Goal: Task Accomplishment & Management: Complete application form

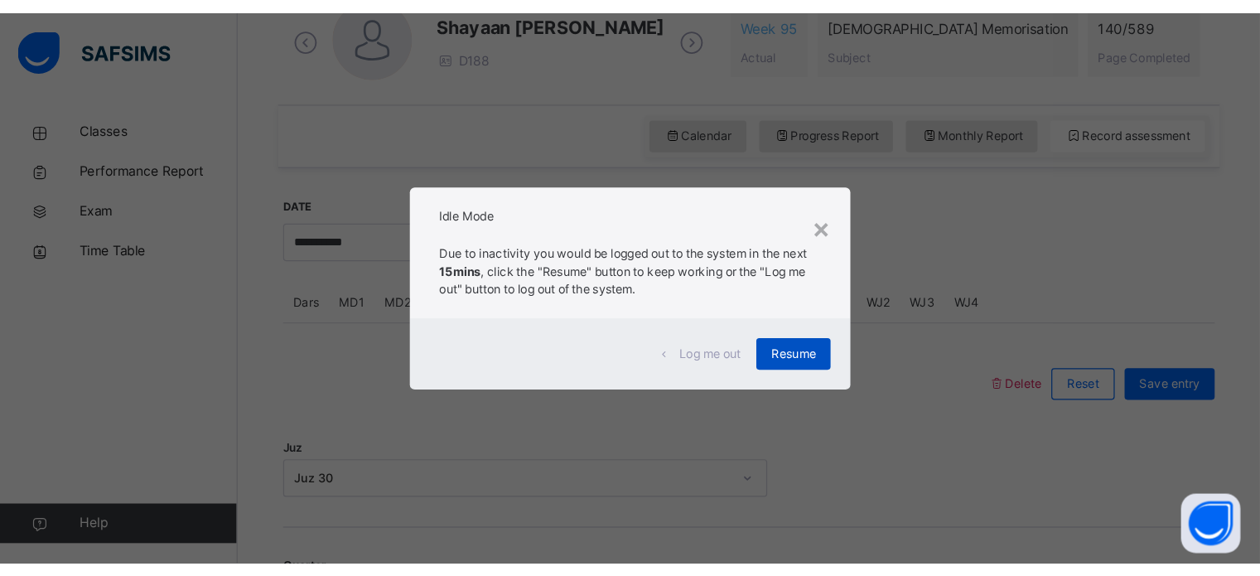
scroll to position [499, 0]
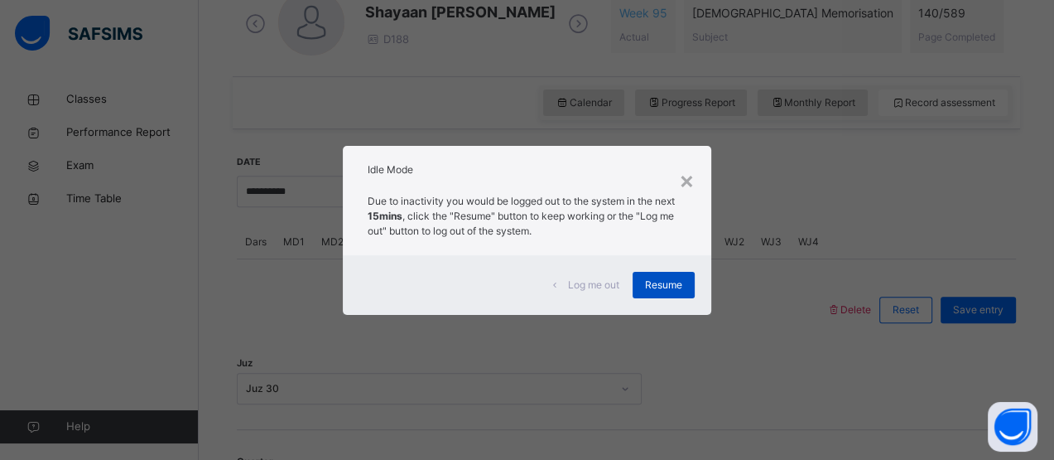
click at [669, 281] on span "Resume" at bounding box center [663, 284] width 37 height 15
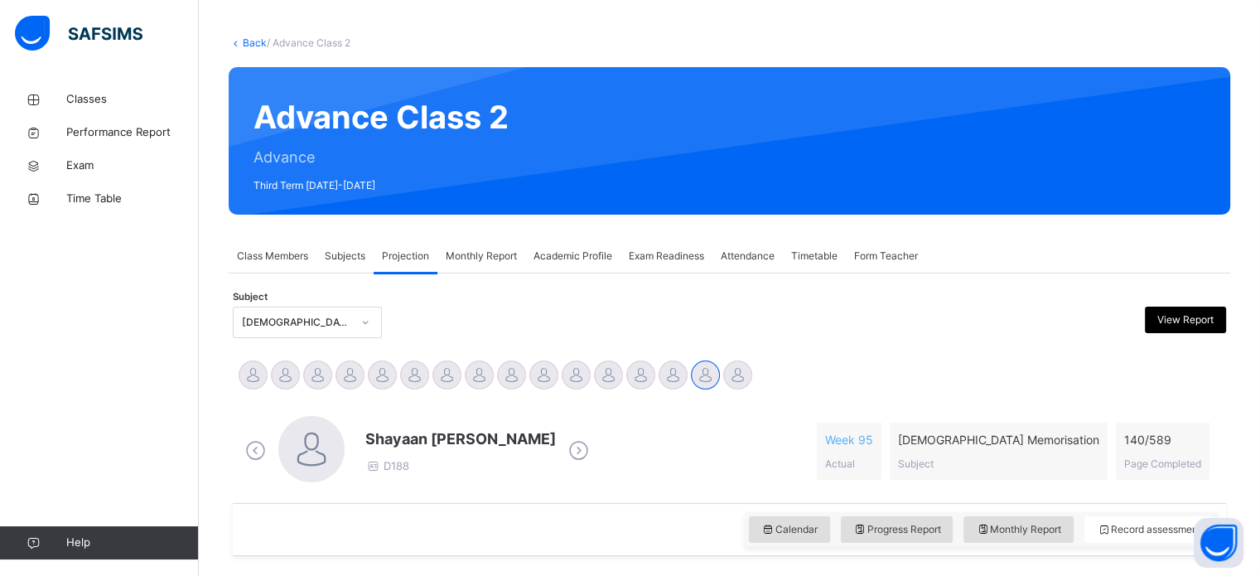
scroll to position [68, 0]
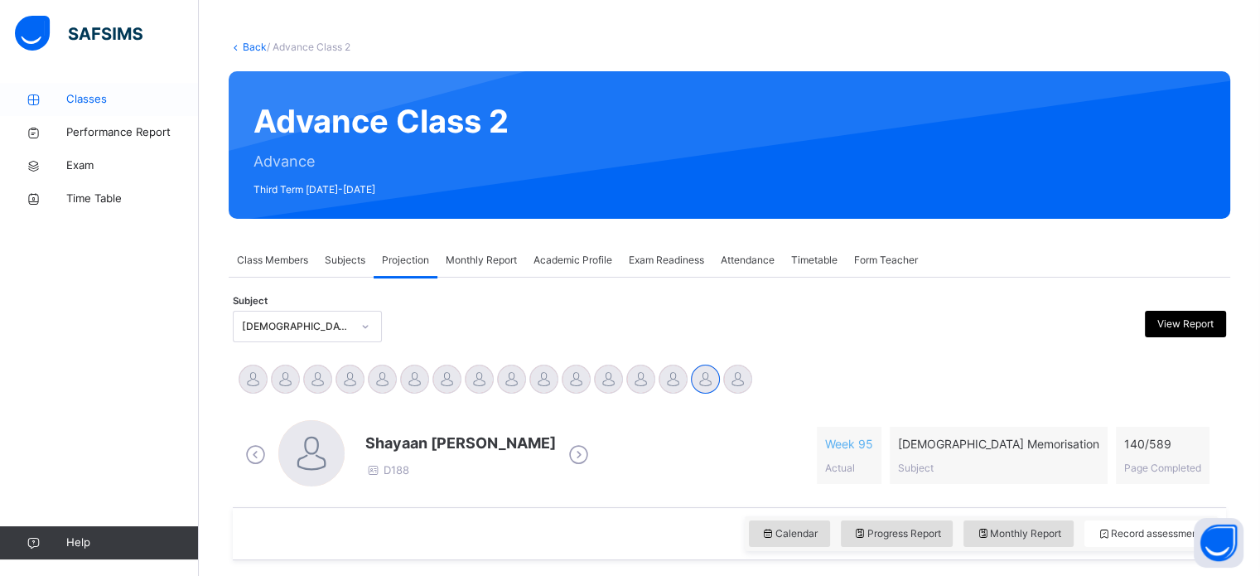
click at [83, 111] on link "Classes" at bounding box center [99, 99] width 199 height 33
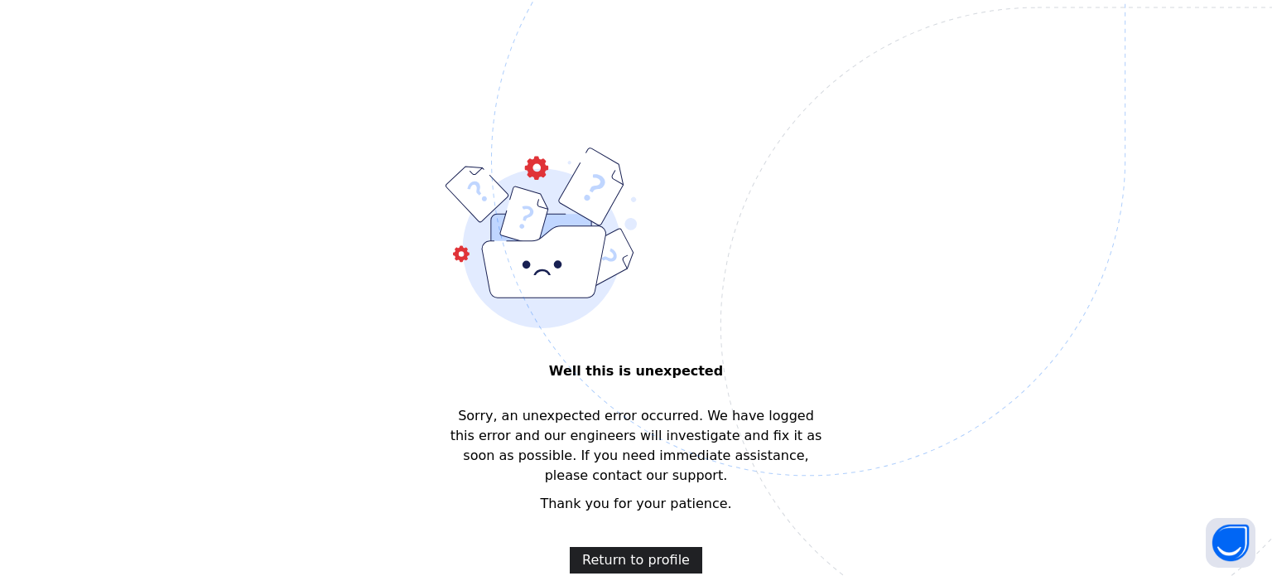
click at [642, 459] on span "Return to profile" at bounding box center [636, 560] width 108 height 20
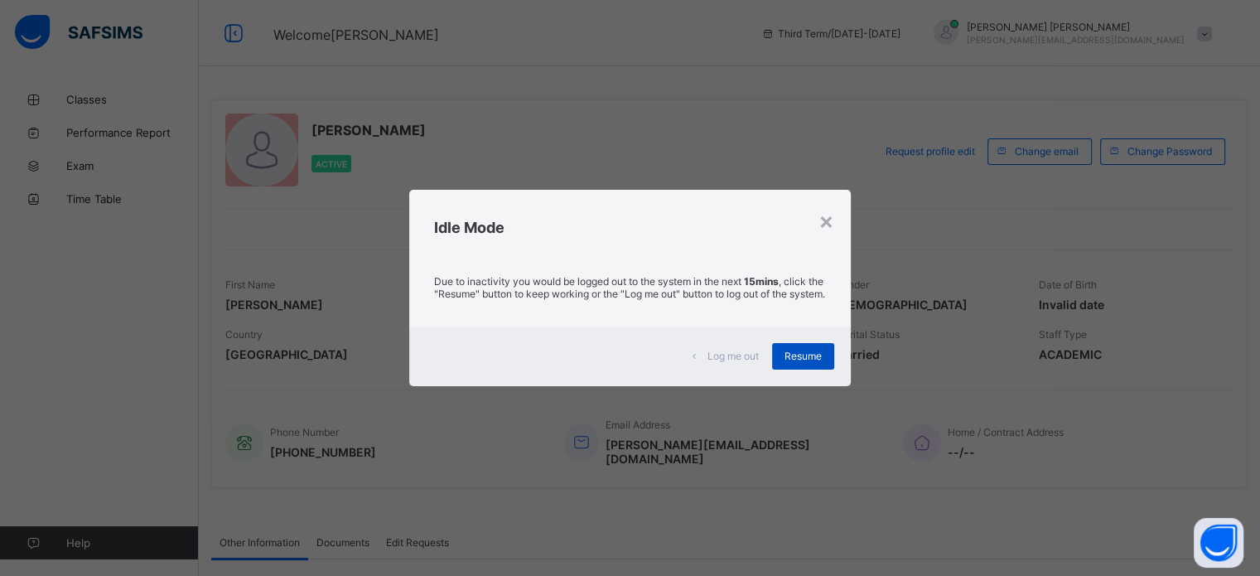
click at [807, 362] on span "Resume" at bounding box center [802, 355] width 37 height 12
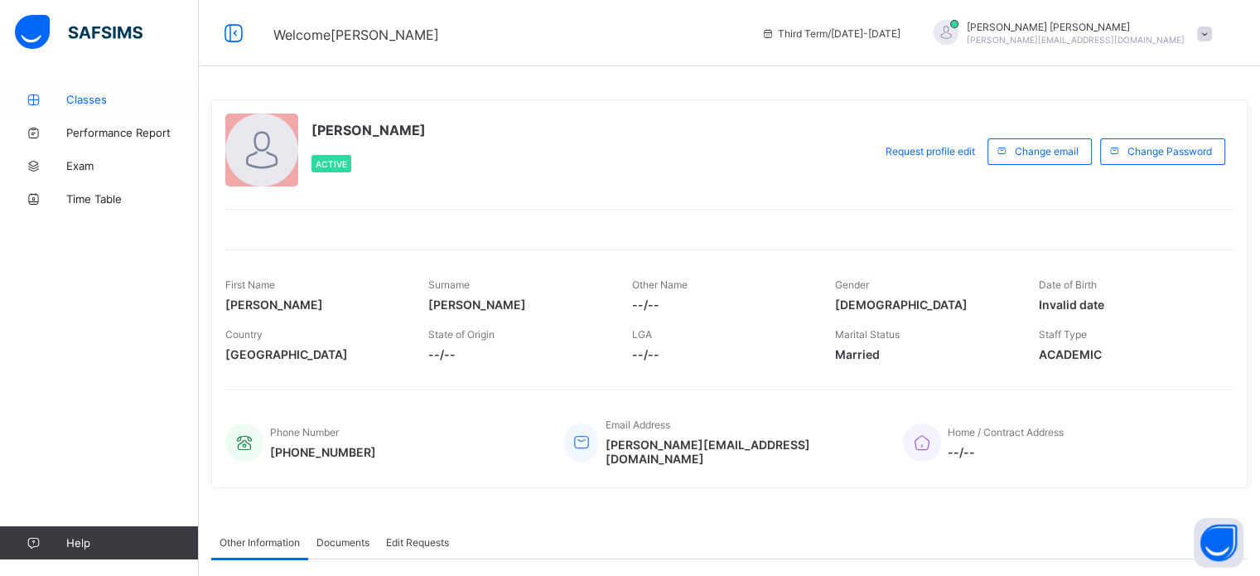
click at [152, 93] on span "Classes" at bounding box center [132, 99] width 132 height 13
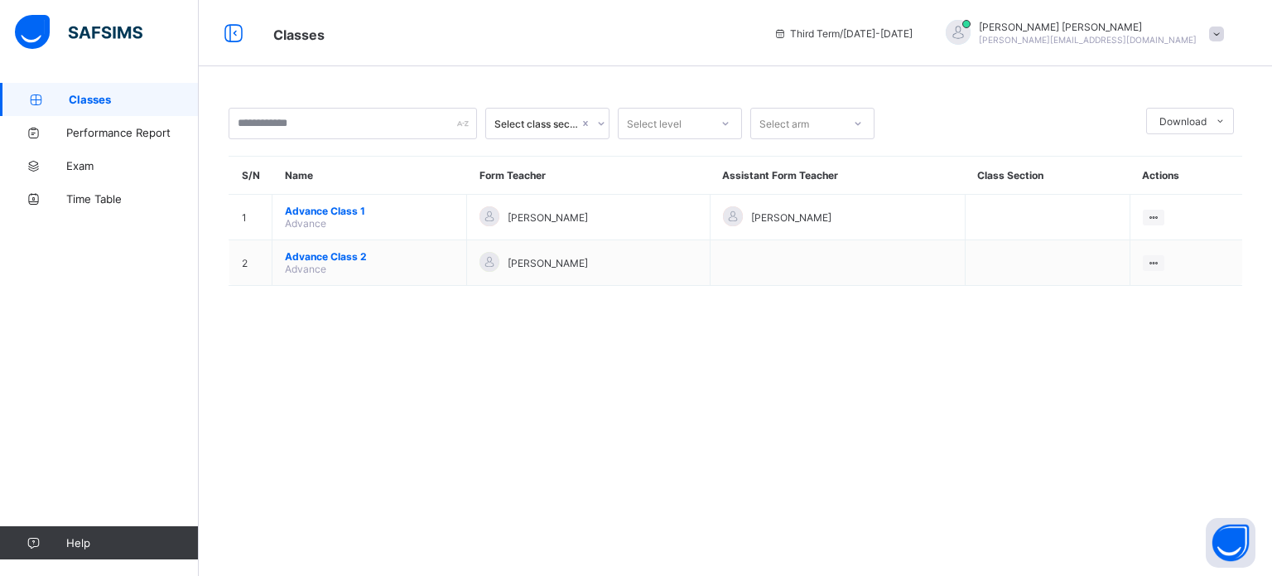
click at [1211, 26] on div "[PERSON_NAME] Ali [EMAIL_ADDRESS][DOMAIN_NAME]" at bounding box center [1080, 33] width 303 height 27
click at [1139, 154] on span "Logout" at bounding box center [1169, 163] width 109 height 19
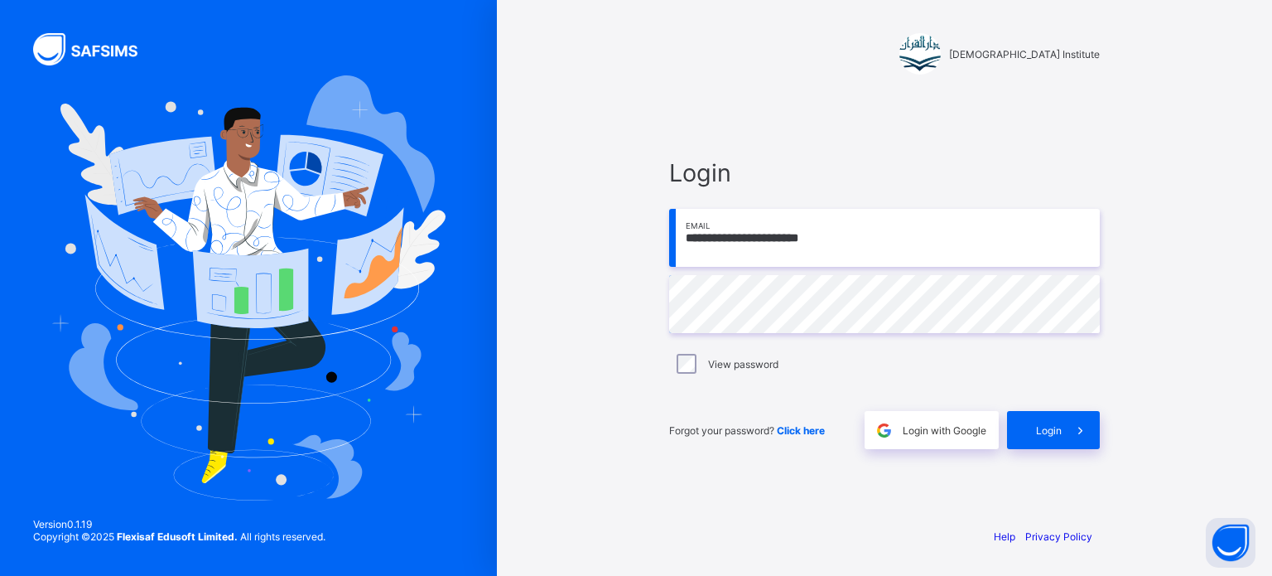
click at [778, 237] on input "**********" at bounding box center [884, 238] width 431 height 58
type input "**********"
click at [1080, 425] on icon at bounding box center [1080, 430] width 17 height 16
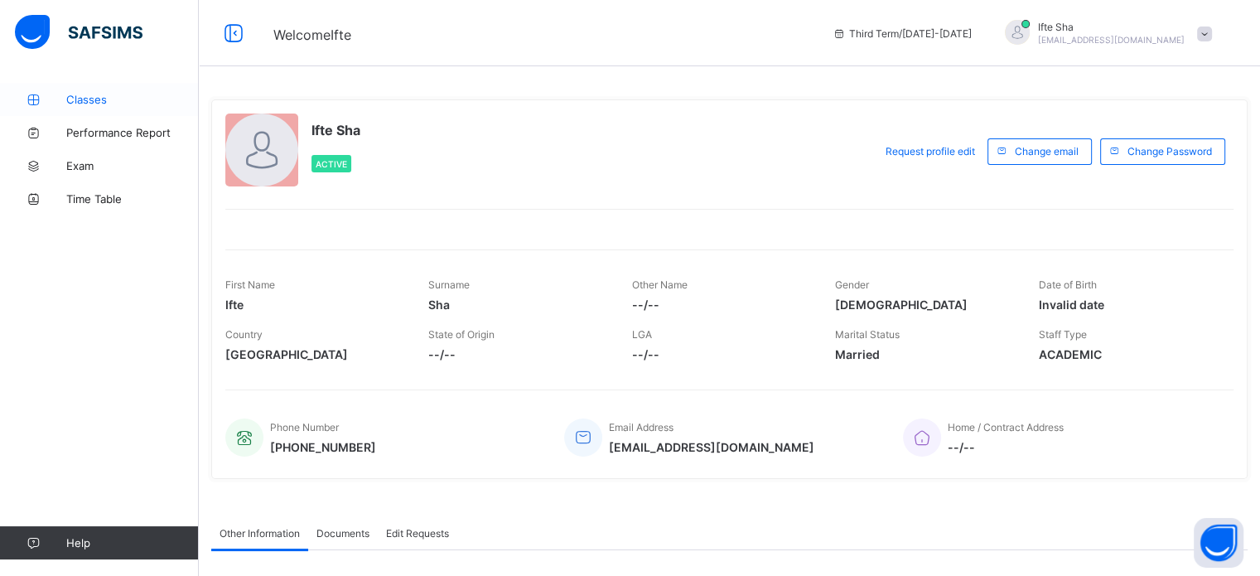
click at [79, 112] on link "Classes" at bounding box center [99, 99] width 199 height 33
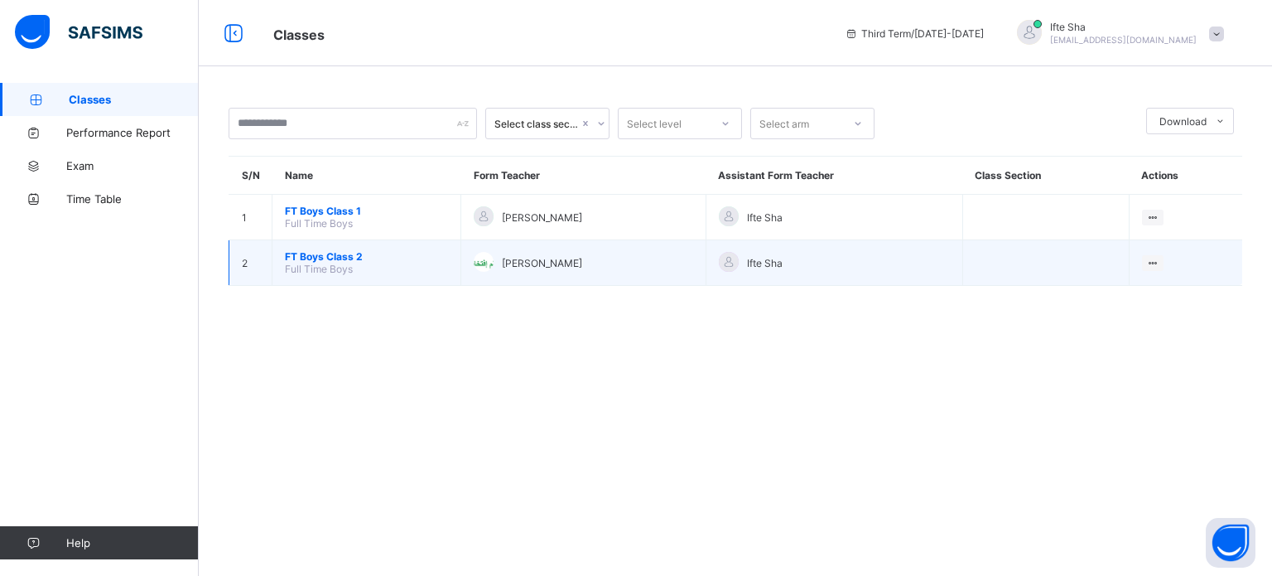
click at [340, 267] on span "Full Time Boys" at bounding box center [319, 269] width 68 height 12
click at [361, 255] on span "FT Boys Class 2" at bounding box center [366, 256] width 163 height 12
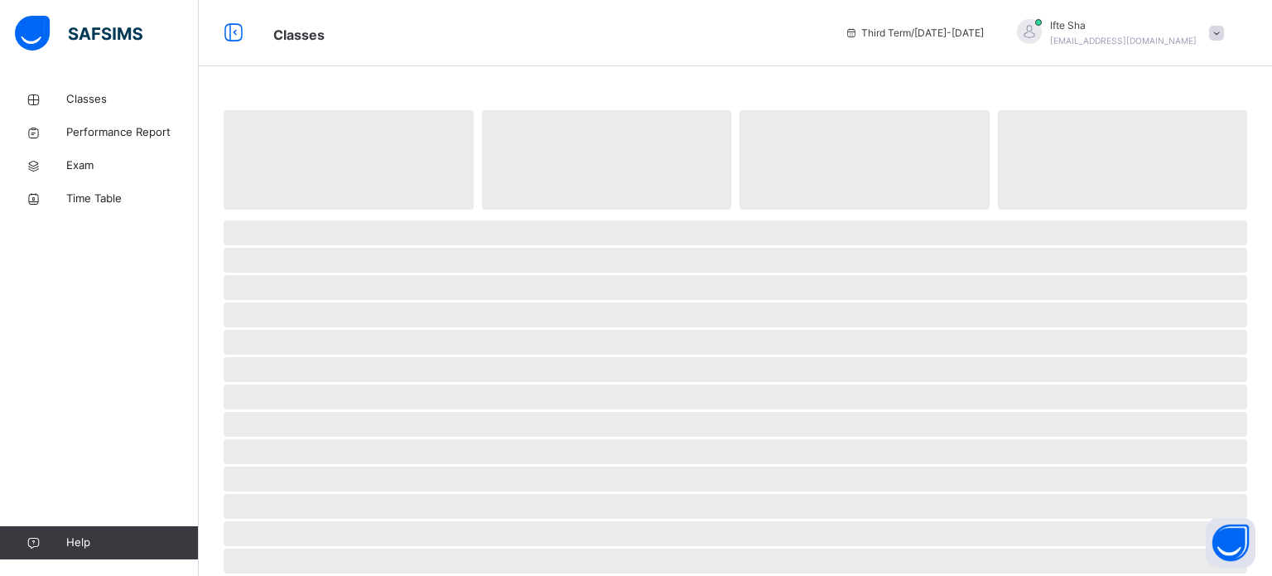
click at [361, 255] on span "‌" at bounding box center [736, 260] width 1024 height 25
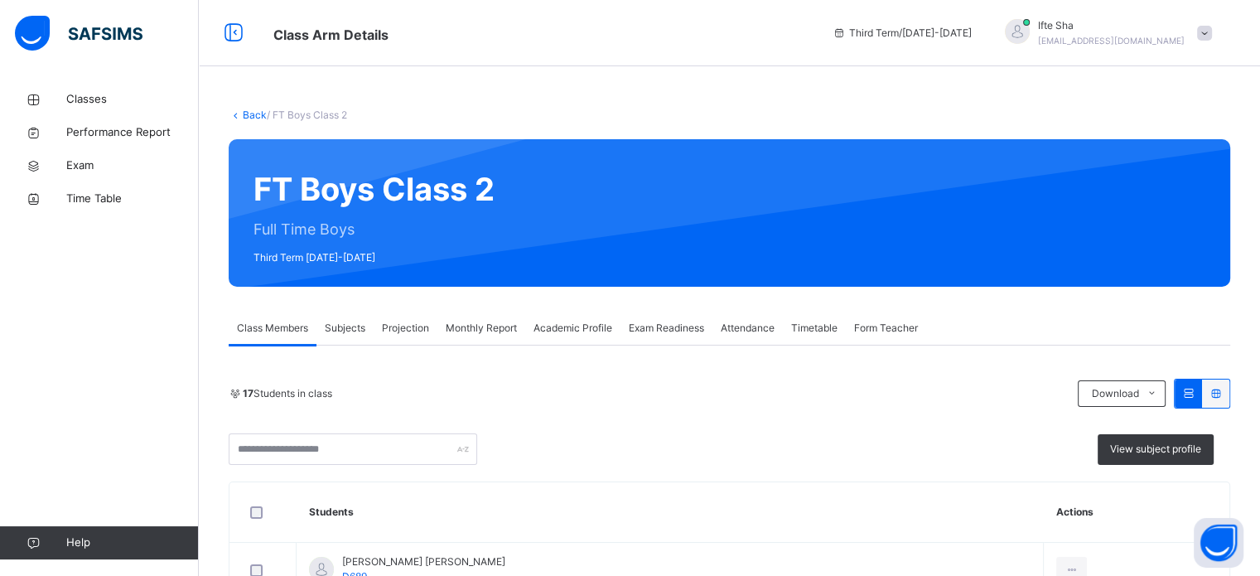
click at [407, 327] on span "Projection" at bounding box center [405, 327] width 47 height 15
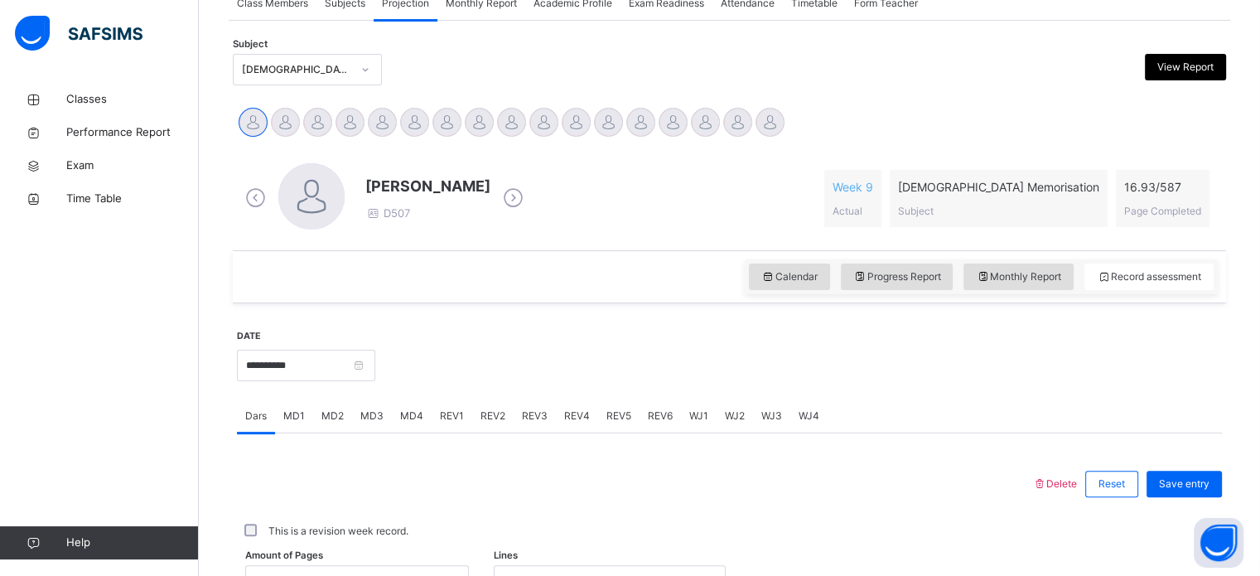
scroll to position [325, 0]
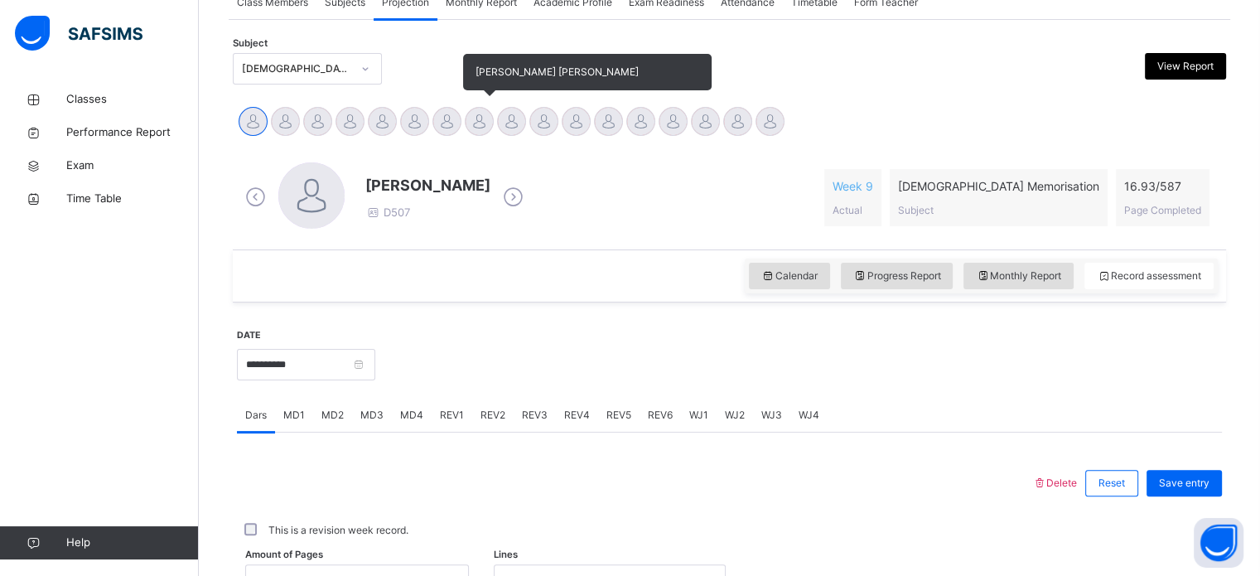
click at [477, 123] on div at bounding box center [479, 121] width 29 height 29
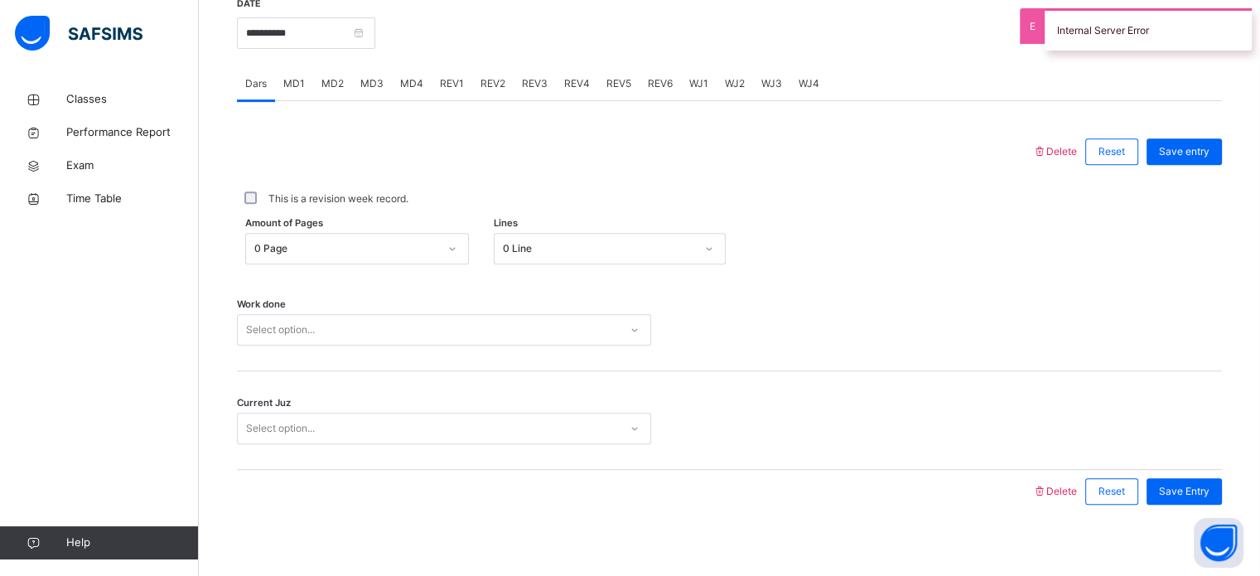
scroll to position [624, 0]
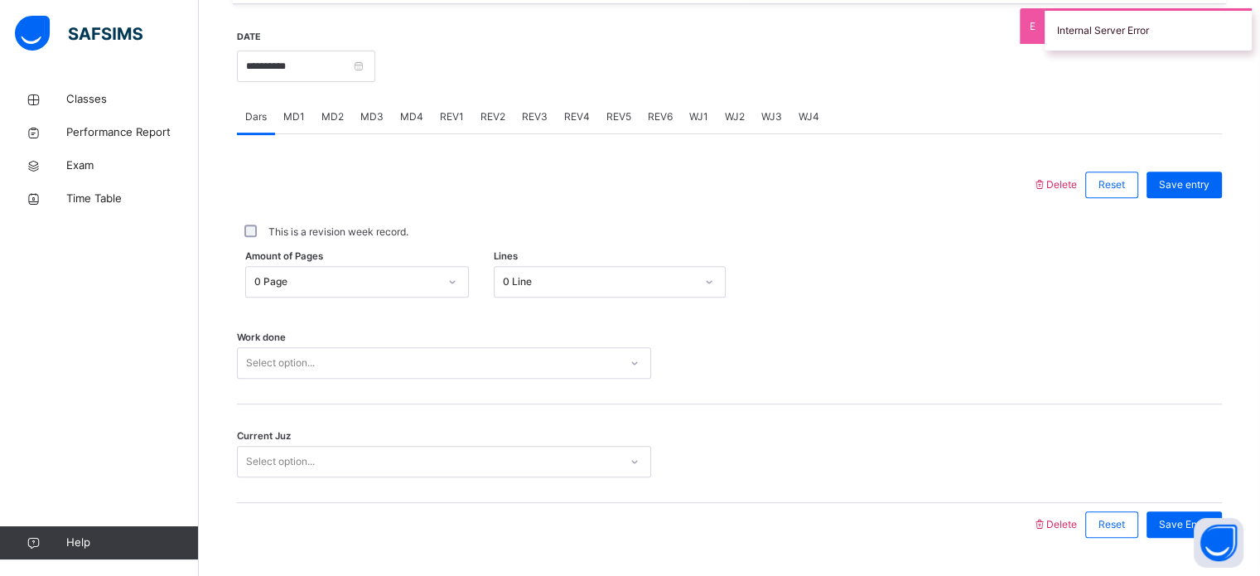
click at [346, 285] on div "0 Page" at bounding box center [346, 281] width 184 height 15
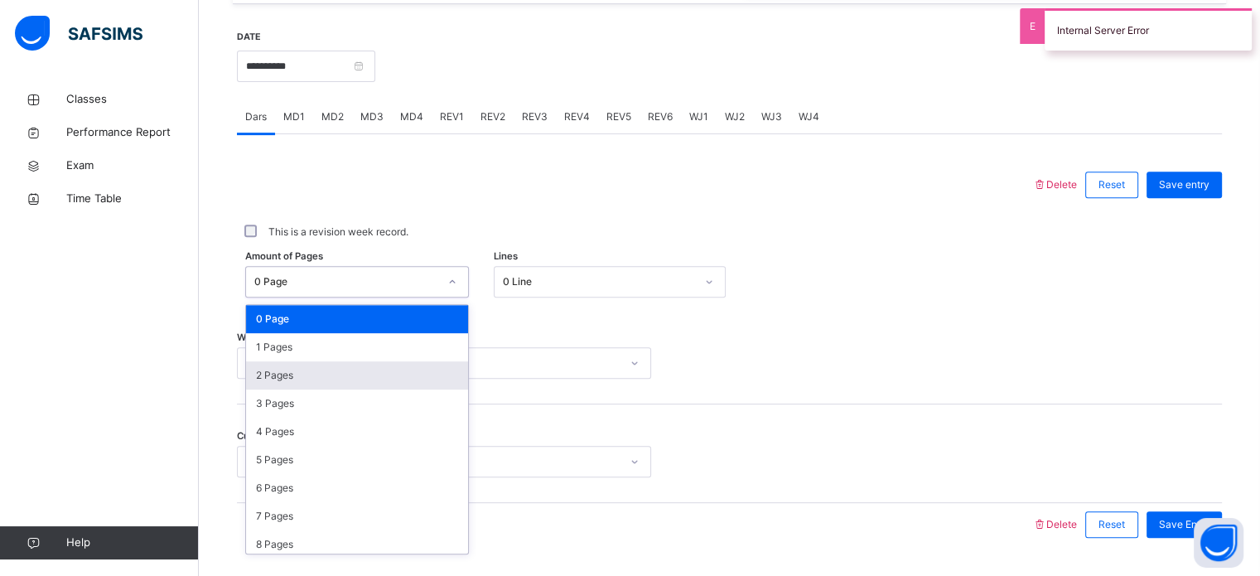
click at [325, 365] on div "2 Pages" at bounding box center [357, 375] width 222 height 28
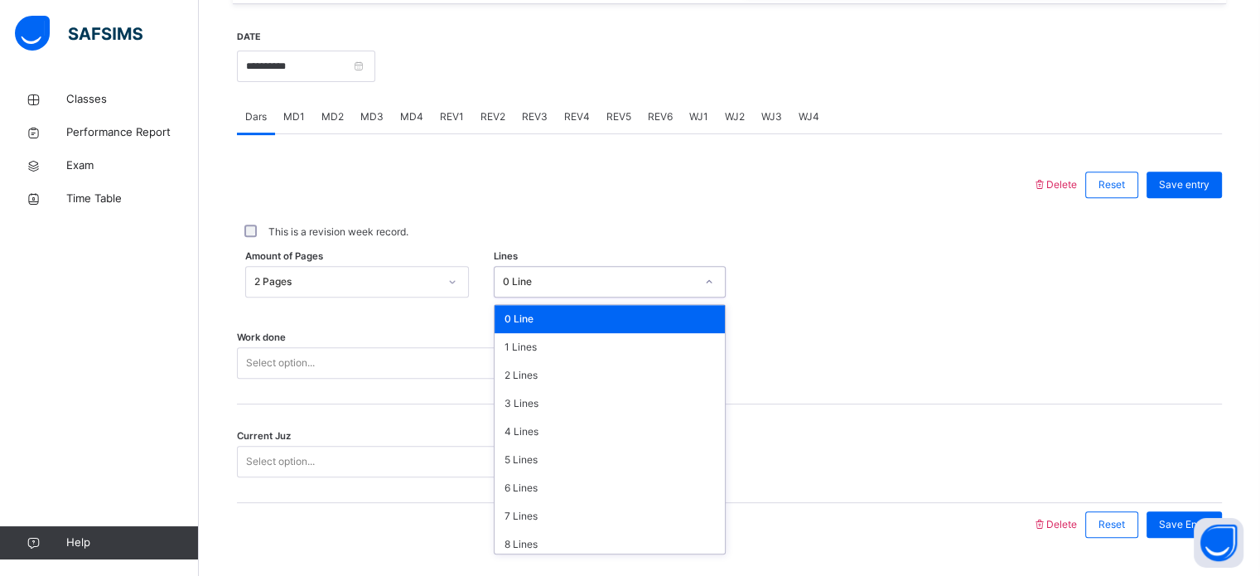
click at [542, 287] on div "0 Line" at bounding box center [599, 281] width 192 height 15
click at [530, 377] on div "2 Lines" at bounding box center [609, 375] width 230 height 28
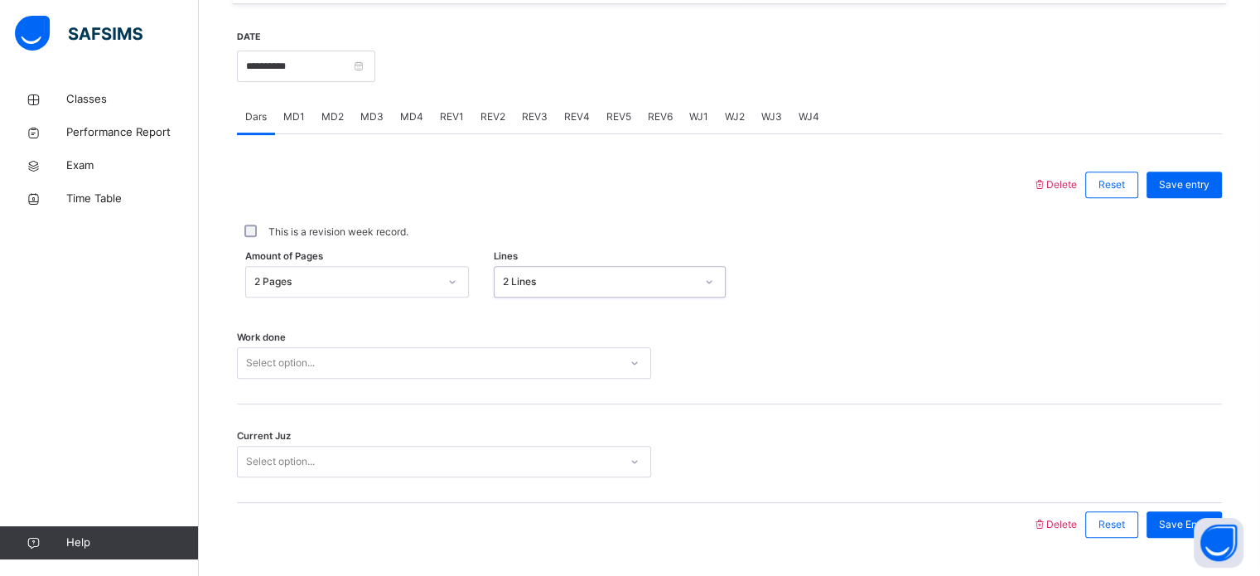
click at [530, 377] on div "Select option..." at bounding box center [444, 362] width 414 height 31
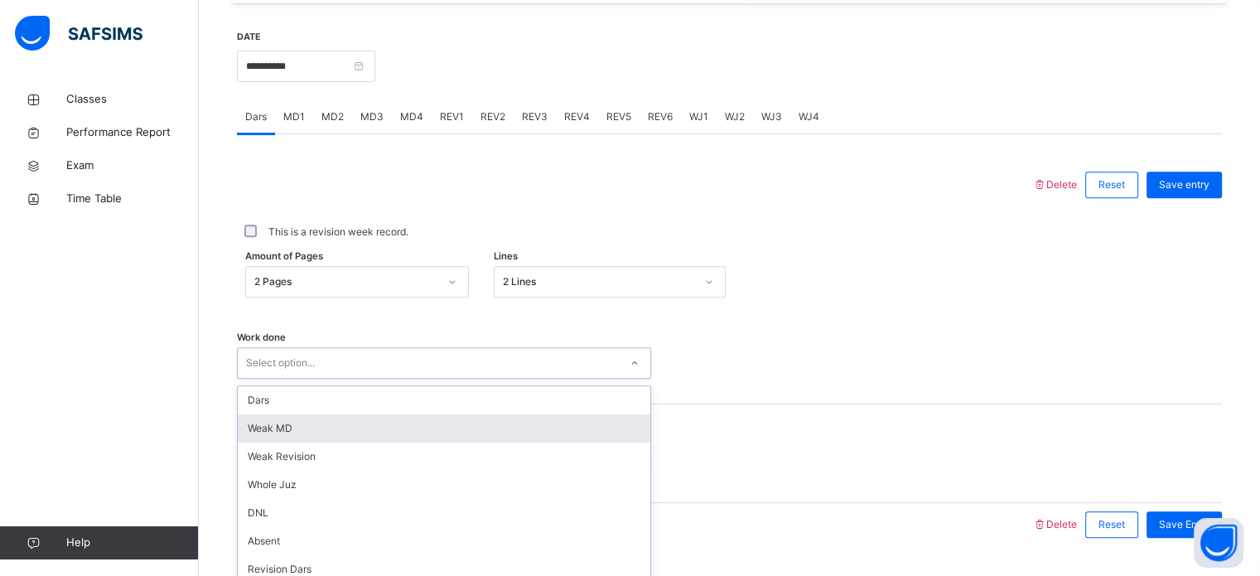
scroll to position [667, 0]
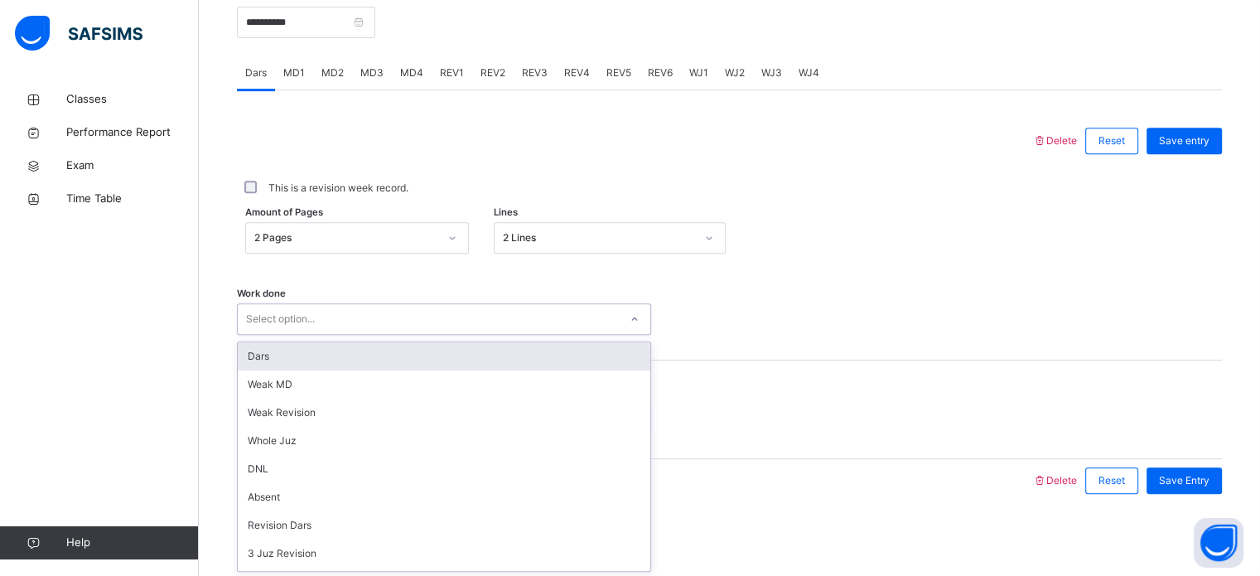
click at [509, 354] on div "Dars" at bounding box center [444, 356] width 412 height 28
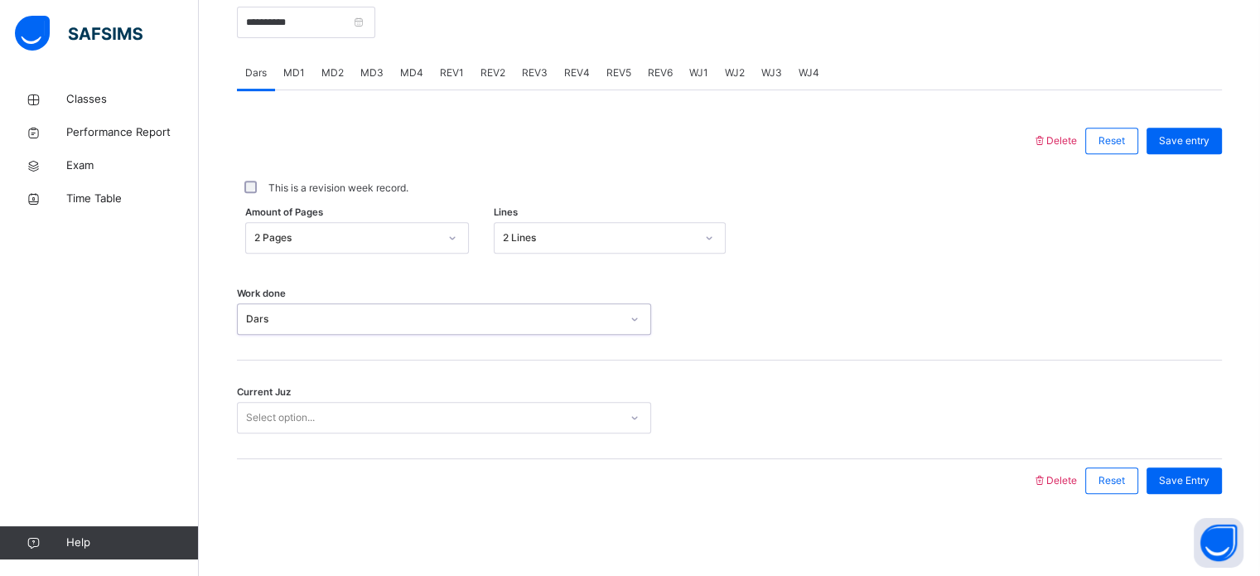
click at [480, 413] on div "Select option..." at bounding box center [428, 418] width 381 height 26
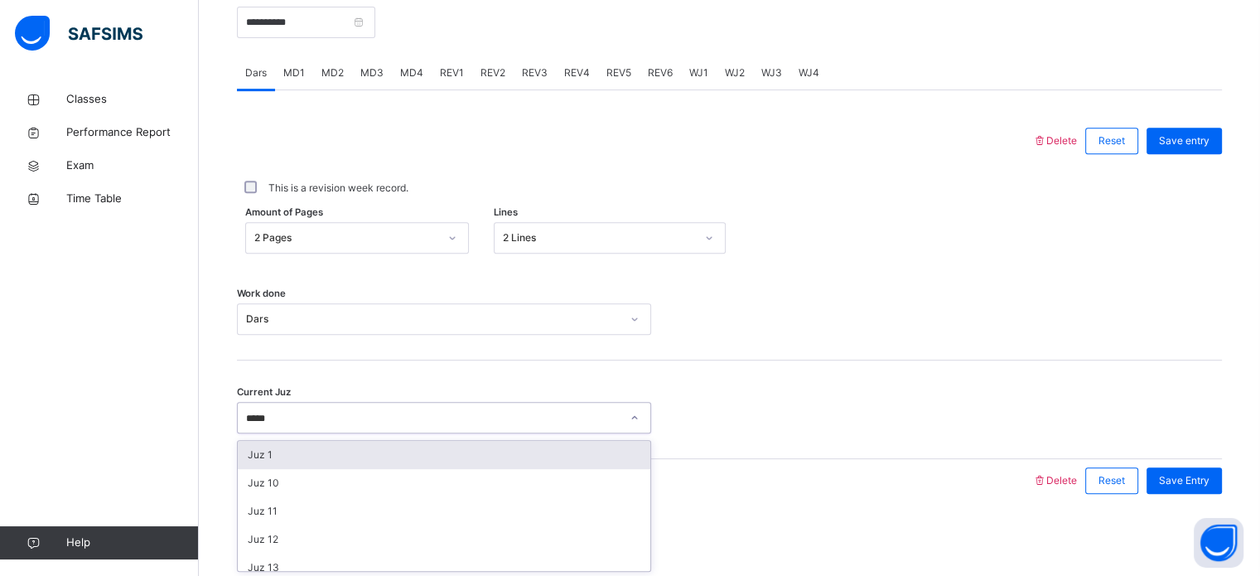
type input "******"
click at [483, 454] on div "Juz 10" at bounding box center [444, 455] width 412 height 28
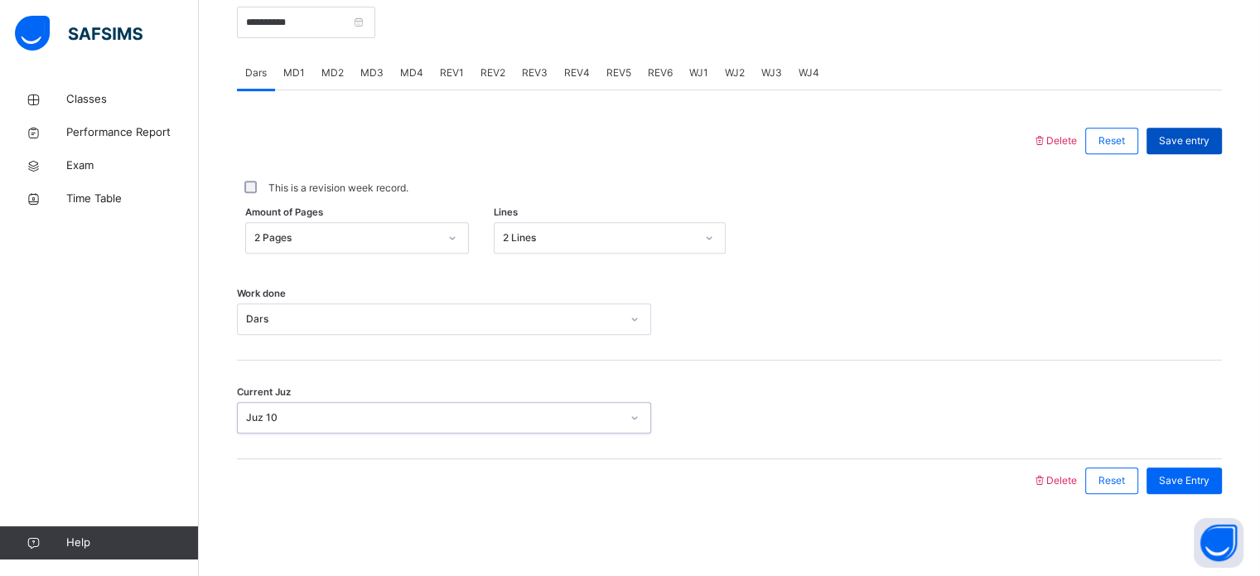
click at [1196, 149] on div "Save entry" at bounding box center [1183, 141] width 75 height 26
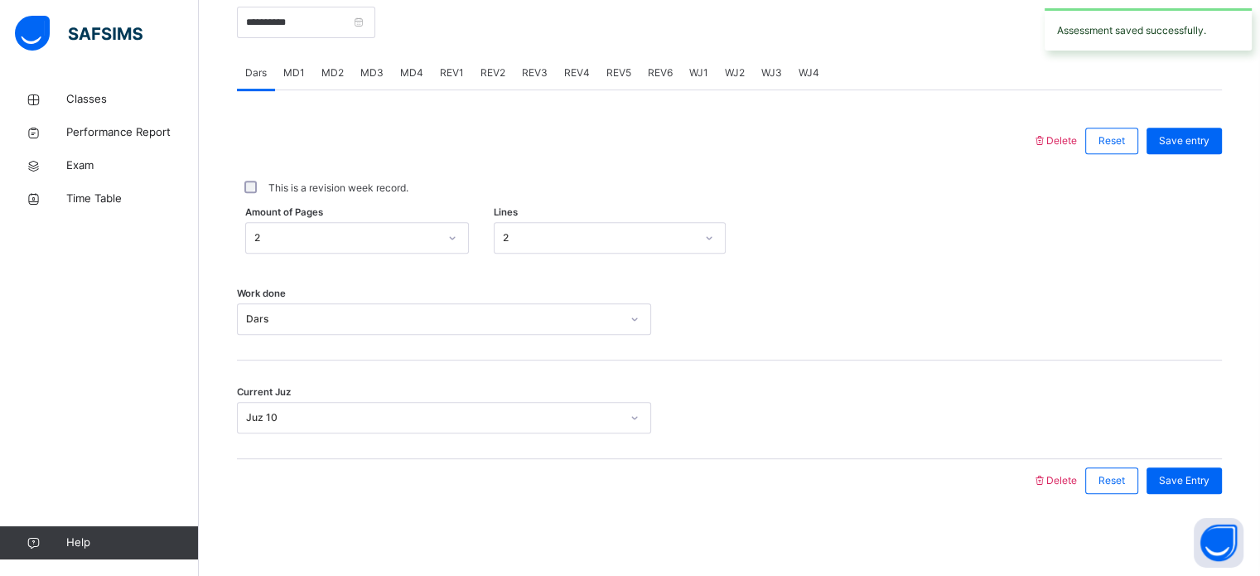
click at [453, 67] on span "REV1" at bounding box center [452, 72] width 24 height 15
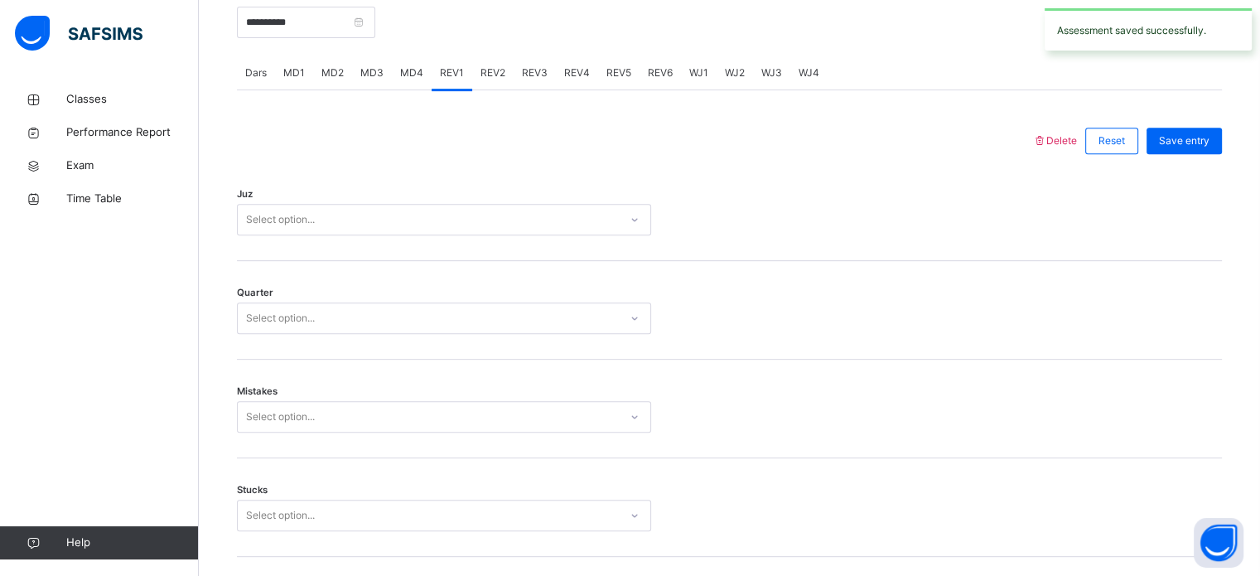
click at [381, 204] on div "Select option..." at bounding box center [444, 219] width 414 height 31
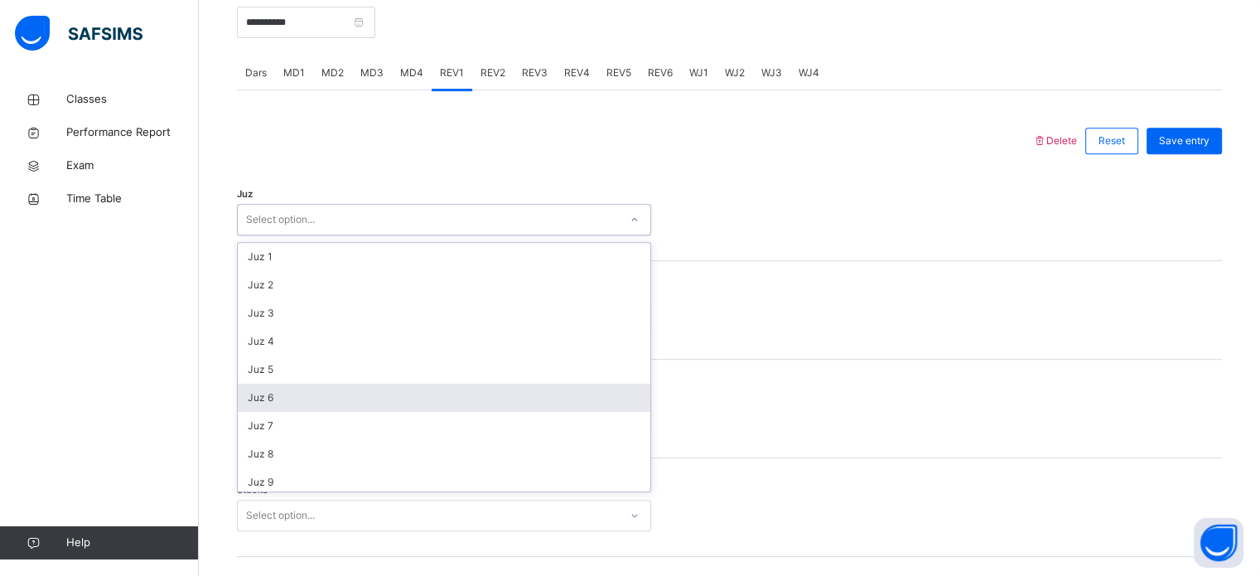
click at [335, 390] on div "Juz 6" at bounding box center [444, 397] width 412 height 28
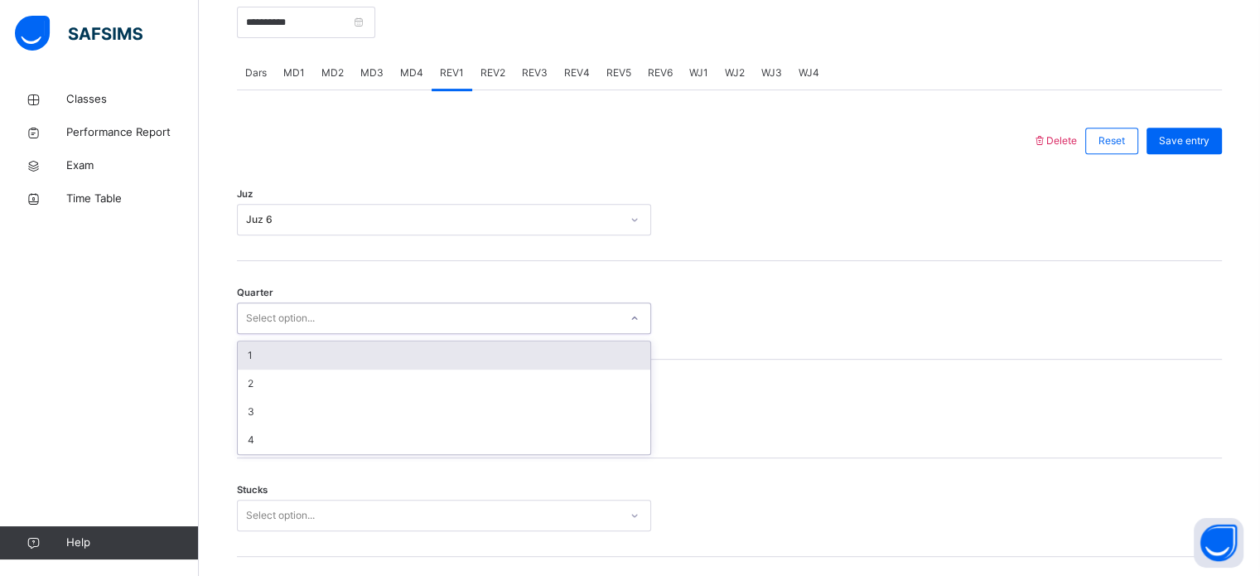
click at [320, 306] on div "Select option..." at bounding box center [428, 319] width 381 height 26
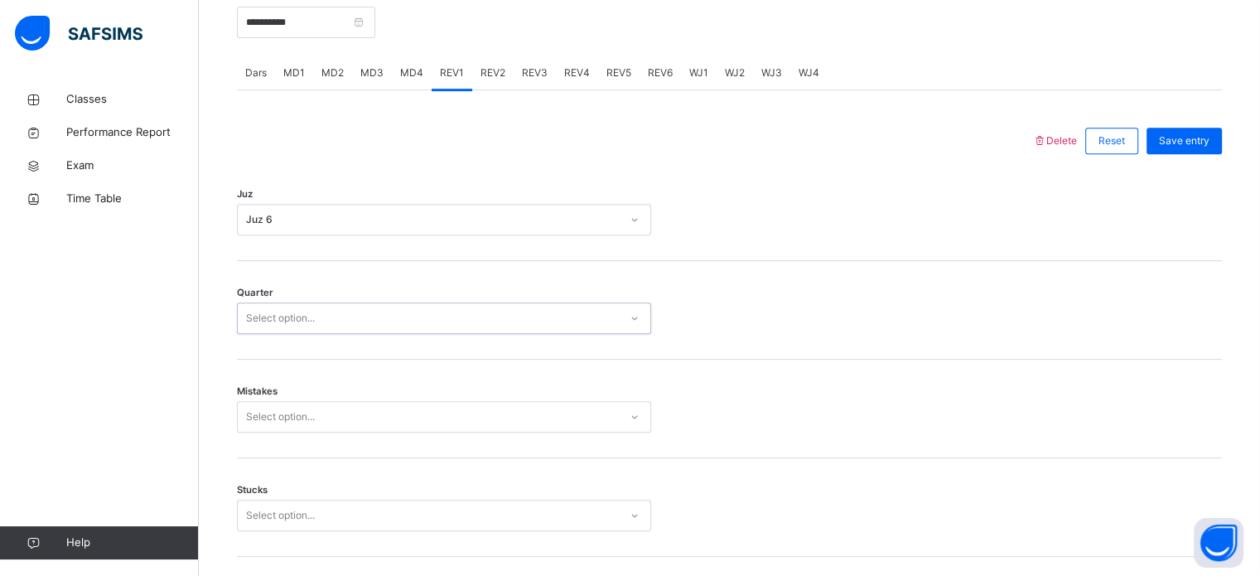
click at [320, 306] on div "Select option..." at bounding box center [428, 319] width 381 height 26
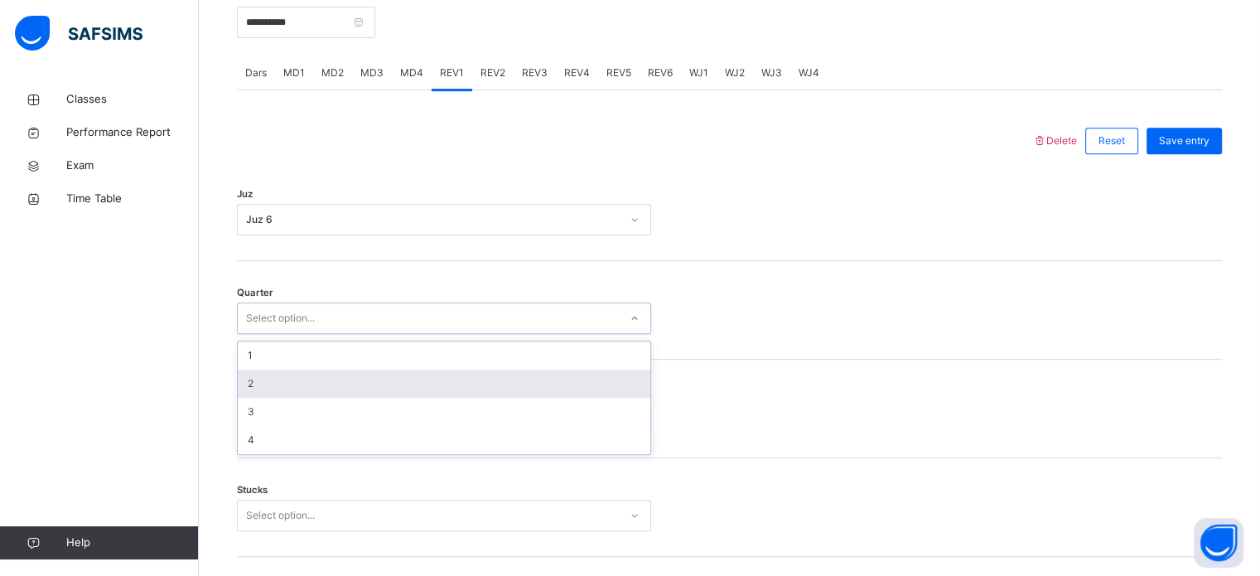
click at [288, 380] on div "2" at bounding box center [444, 383] width 412 height 28
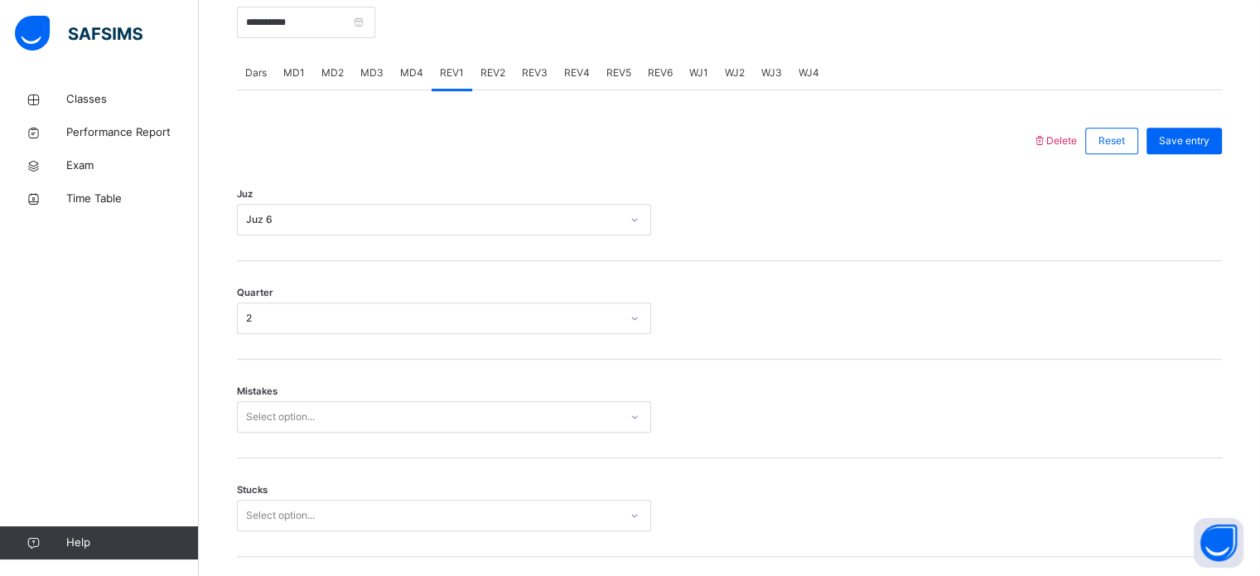
click at [291, 398] on div "Mistakes Select option..." at bounding box center [729, 408] width 985 height 99
click at [287, 397] on div "Mistakes Select option..." at bounding box center [729, 408] width 985 height 99
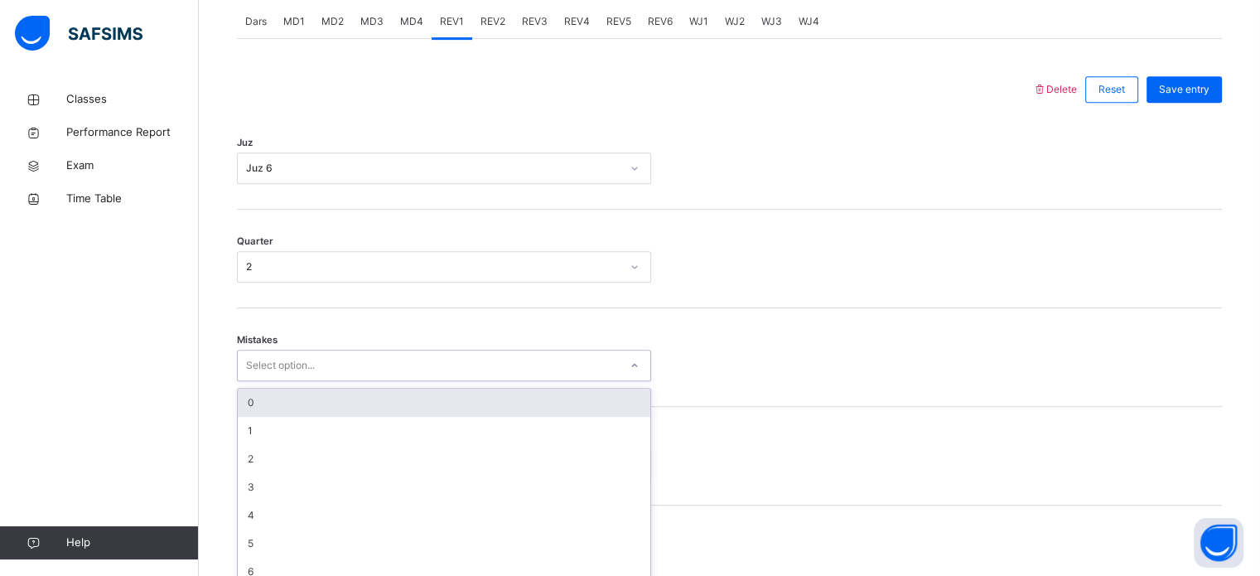
click at [288, 381] on div "option 0 focused, 1 of 7. 7 results available. Use Up and Down to choose option…" at bounding box center [444, 364] width 414 height 31
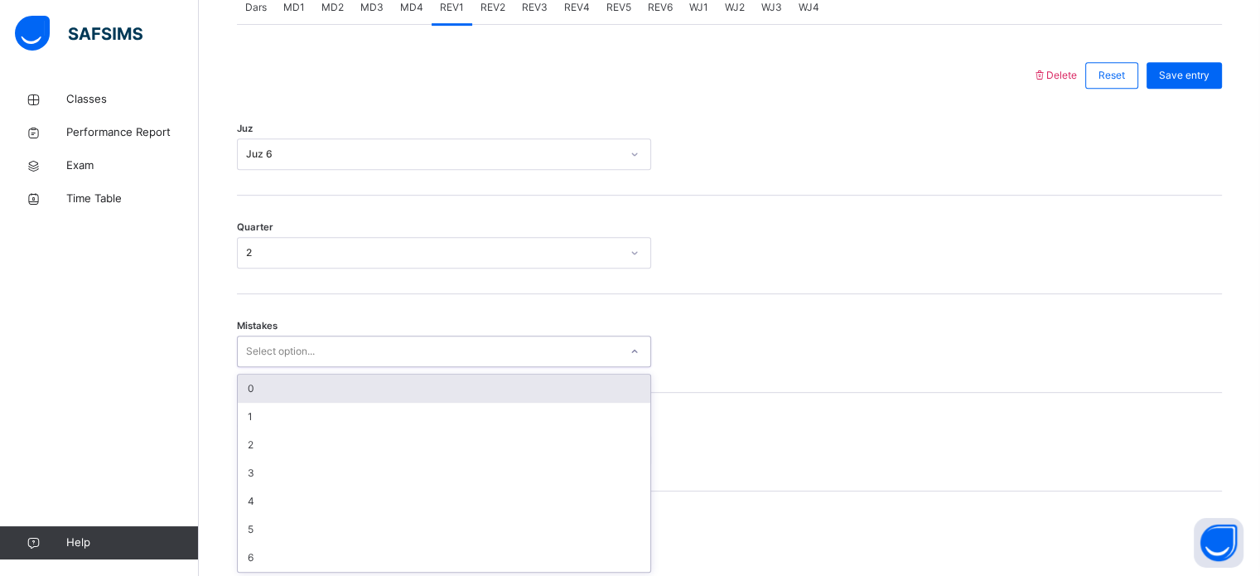
scroll to position [735, 0]
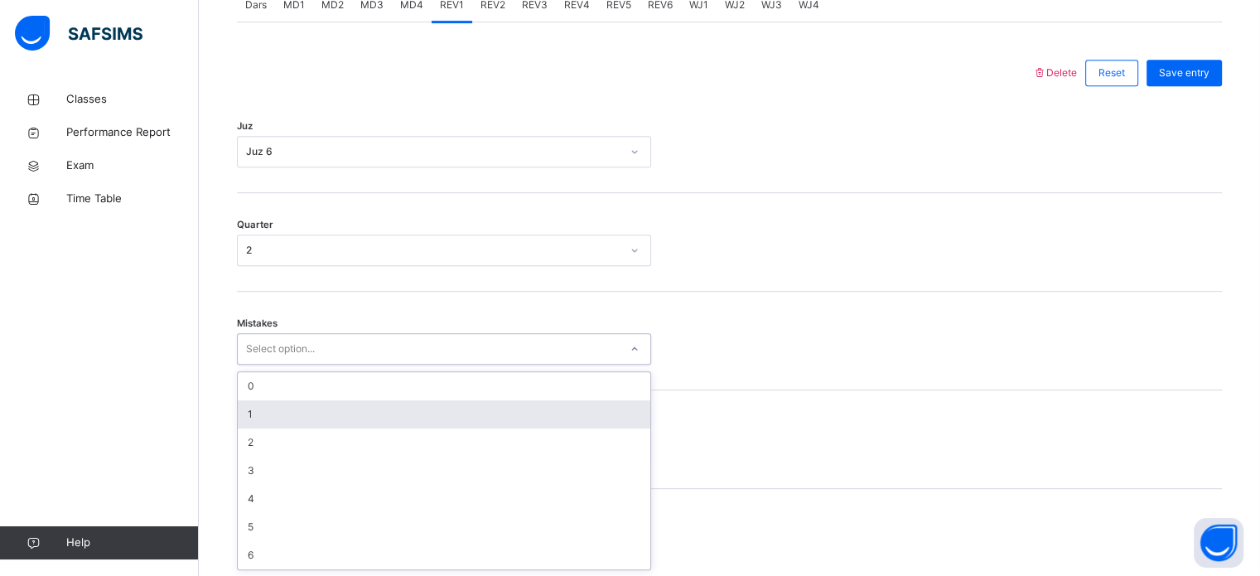
click at [288, 410] on div "1" at bounding box center [444, 414] width 412 height 28
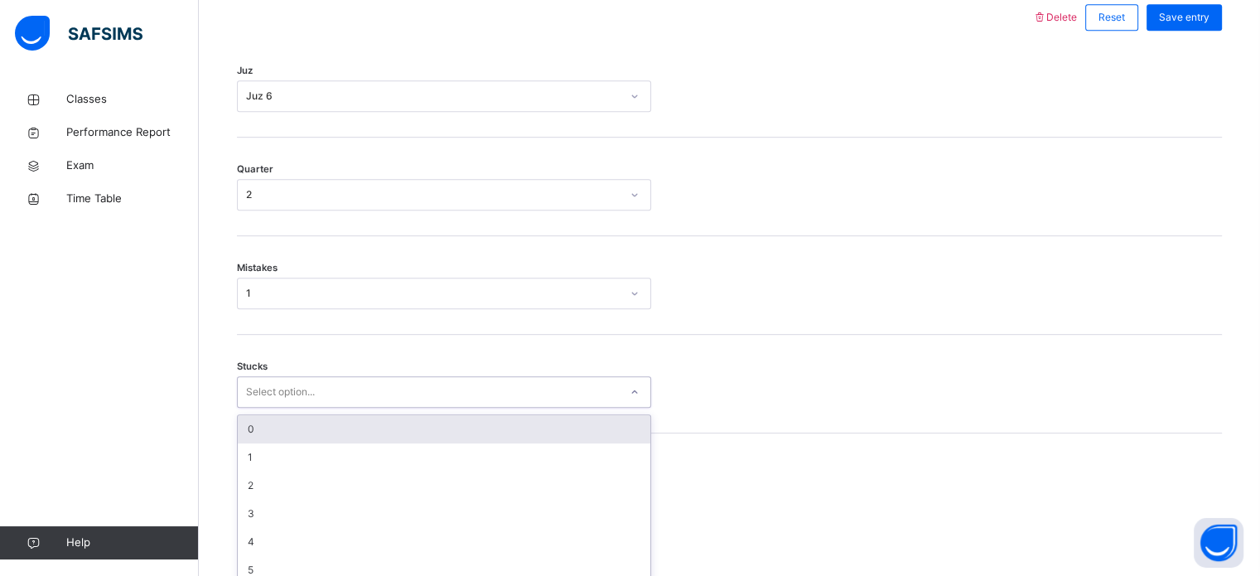
click at [285, 407] on div "option 0 focused, 1 of 6. 6 results available. Use Up and Down to choose option…" at bounding box center [444, 391] width 414 height 31
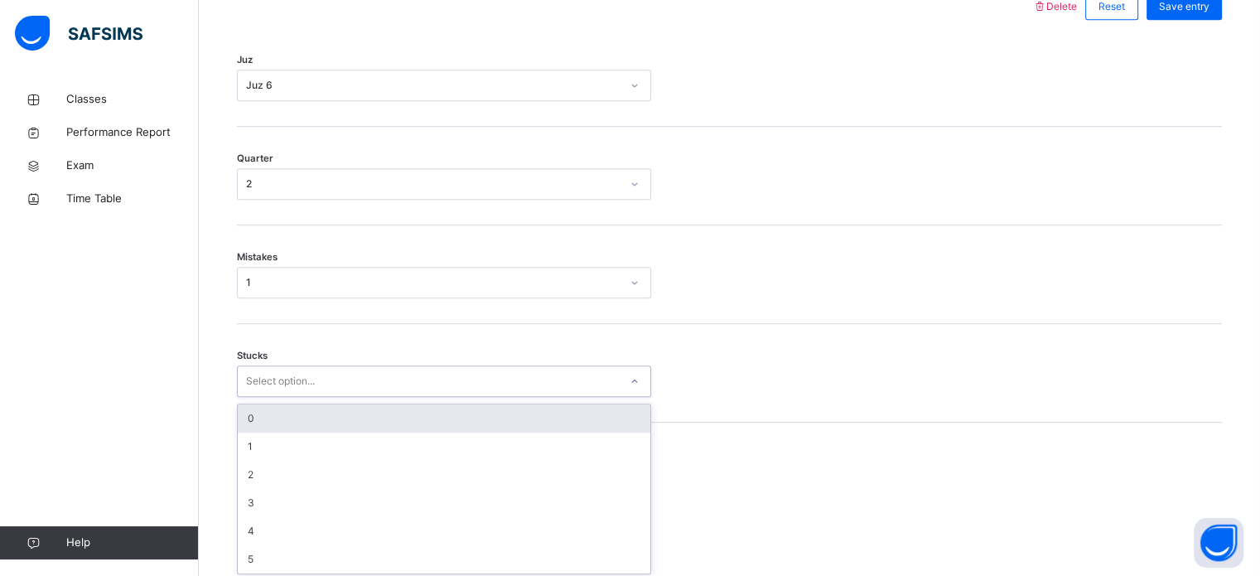
scroll to position [805, 0]
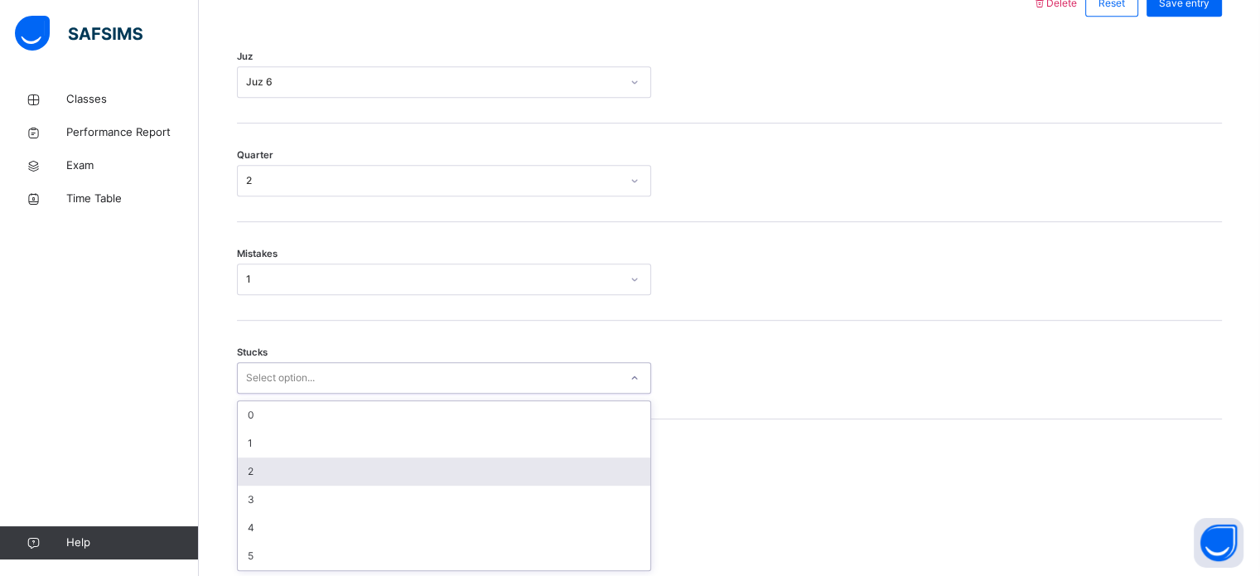
click at [275, 475] on div "2" at bounding box center [444, 471] width 412 height 28
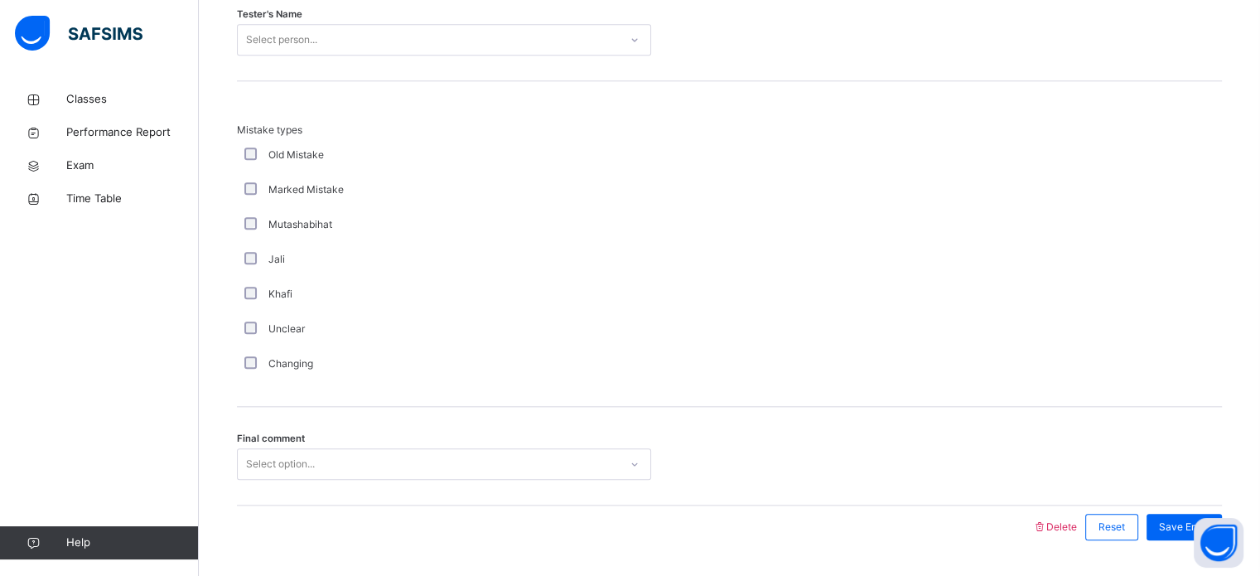
scroll to position [1799, 0]
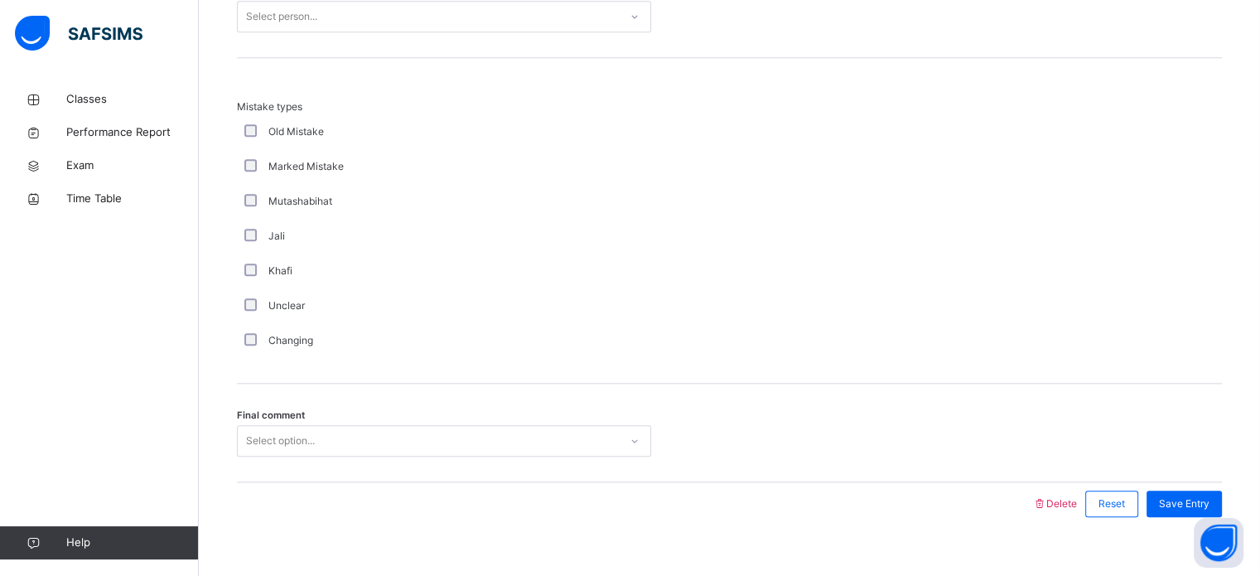
click at [387, 16] on div "Select person..." at bounding box center [428, 17] width 381 height 26
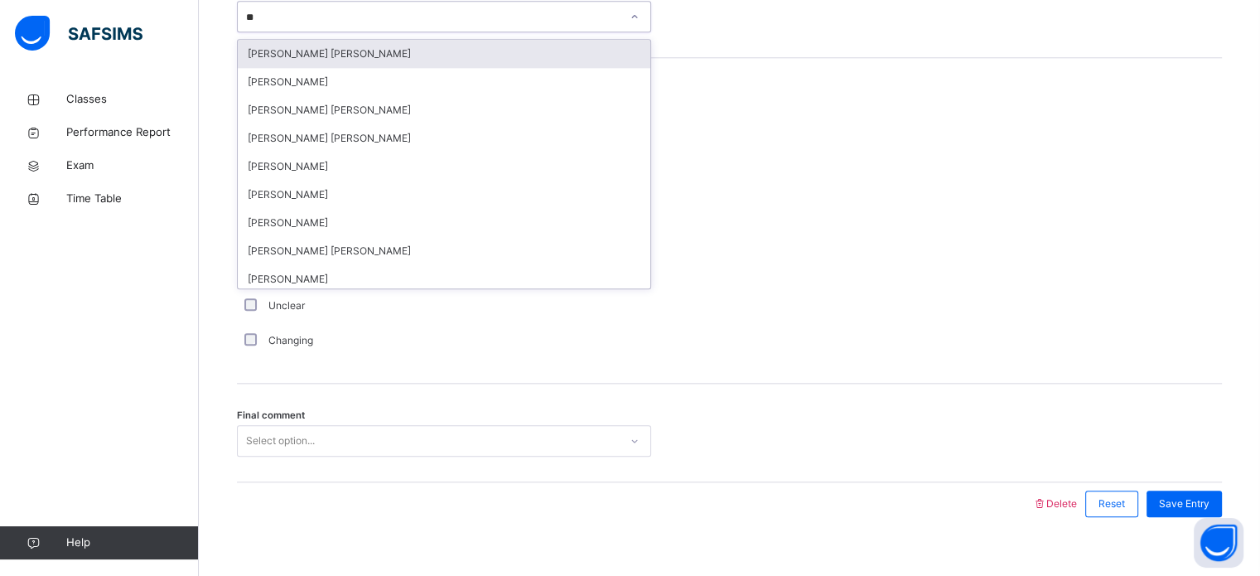
type input "*"
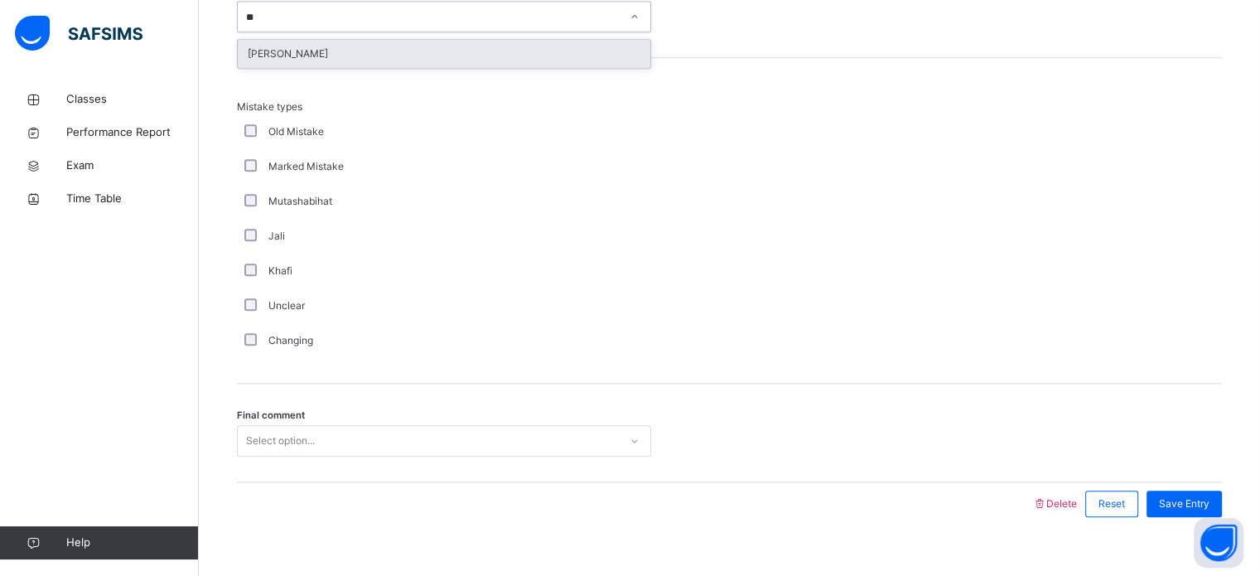
type input "***"
click at [402, 59] on div "Muhammad Omar Khan" at bounding box center [444, 54] width 412 height 28
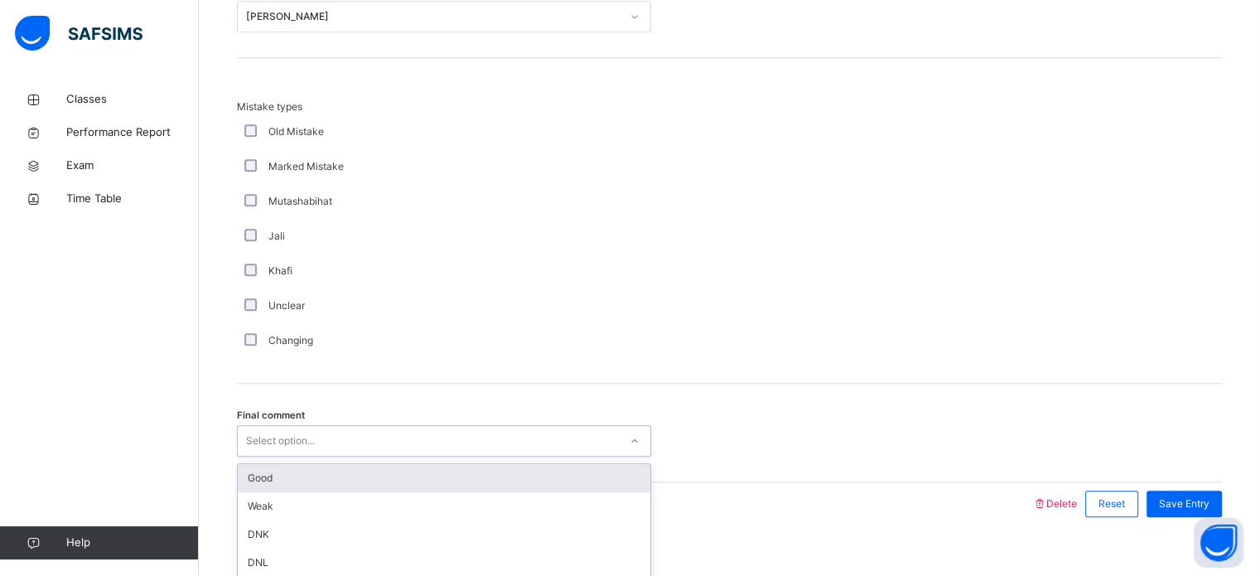
scroll to position [1821, 0]
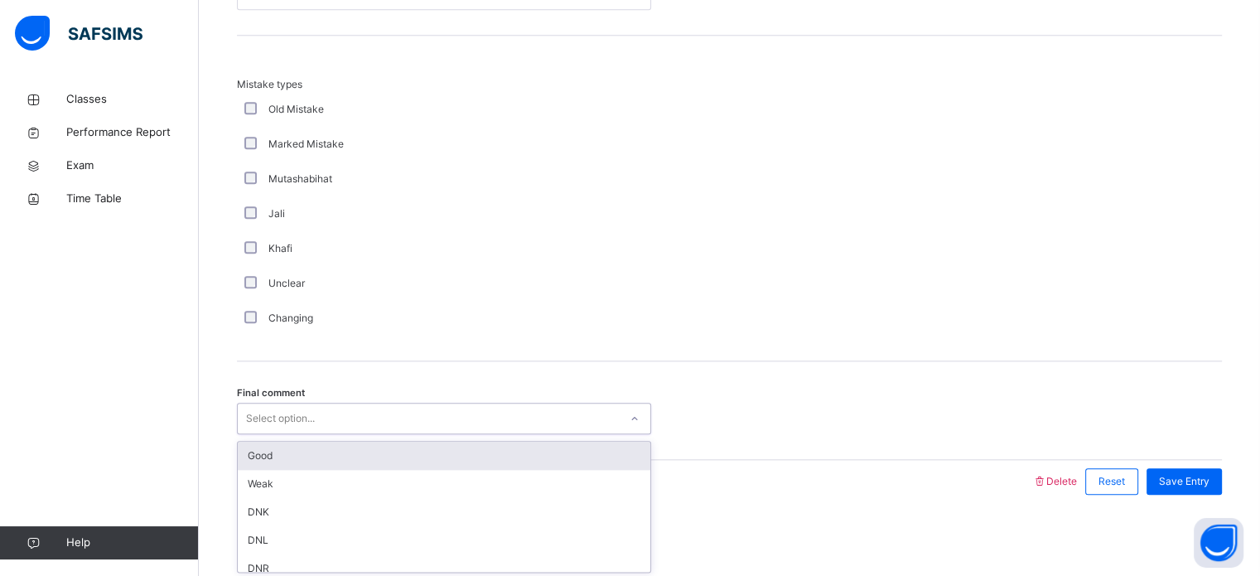
click at [335, 431] on div "Select option..." at bounding box center [444, 417] width 414 height 31
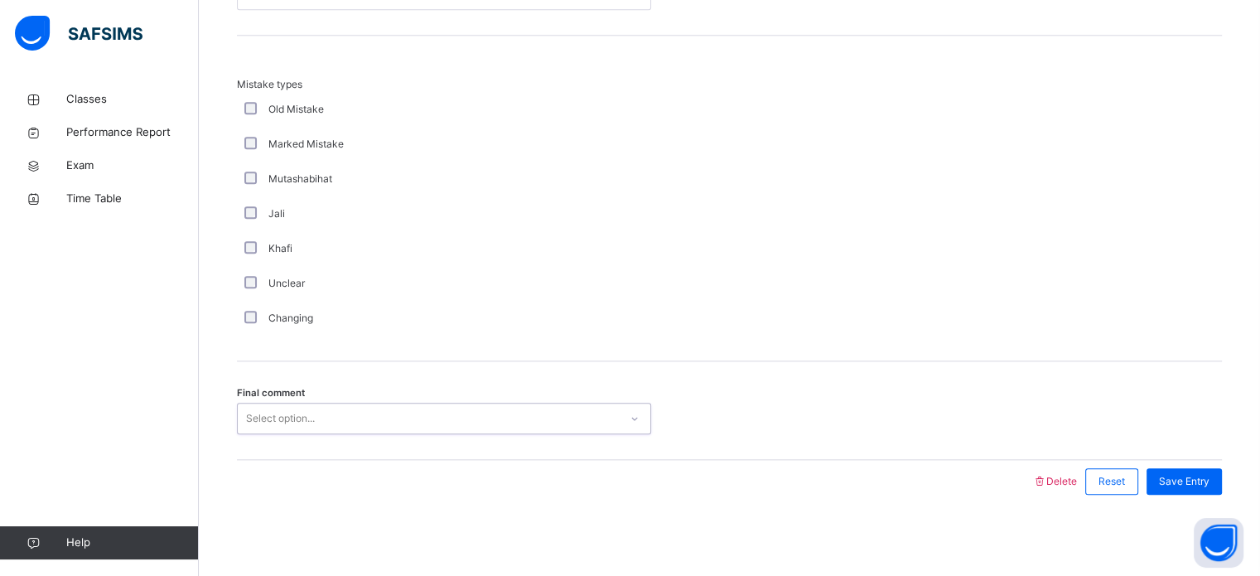
click at [344, 423] on div "Select option..." at bounding box center [428, 419] width 381 height 26
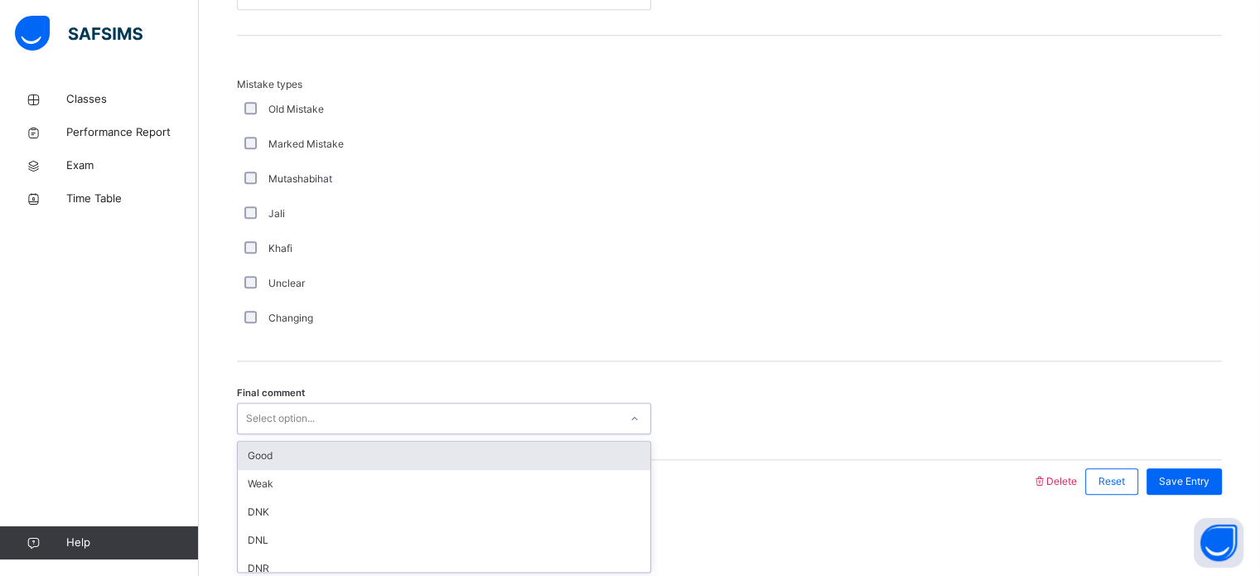
click at [344, 453] on div "Good" at bounding box center [444, 455] width 412 height 28
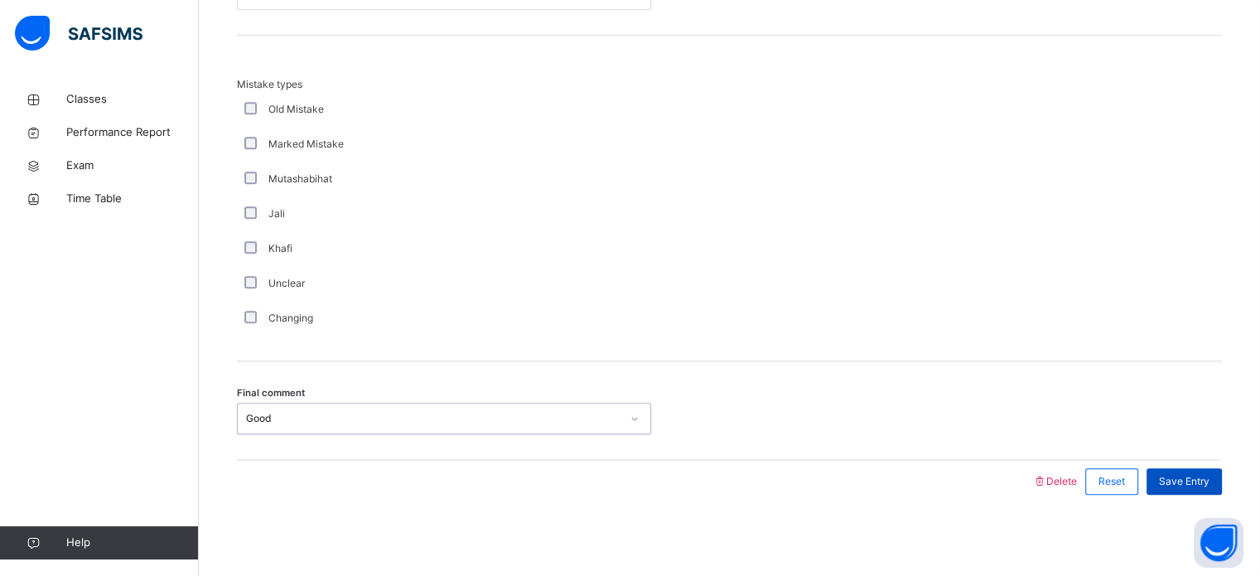
click at [1183, 492] on div "Save Entry" at bounding box center [1183, 481] width 75 height 26
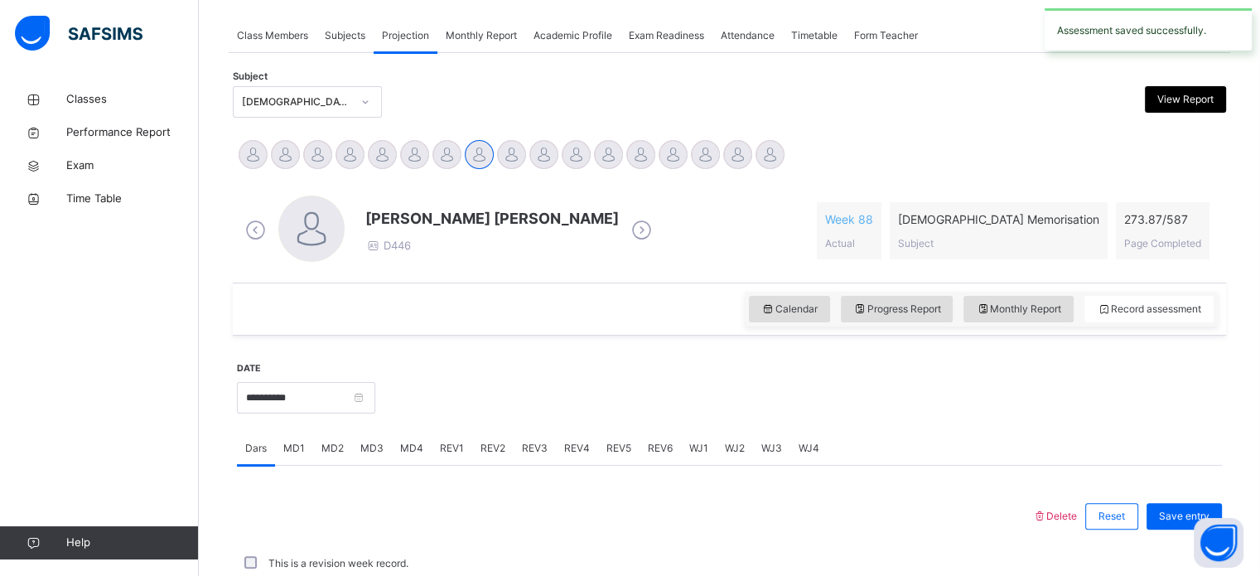
scroll to position [667, 0]
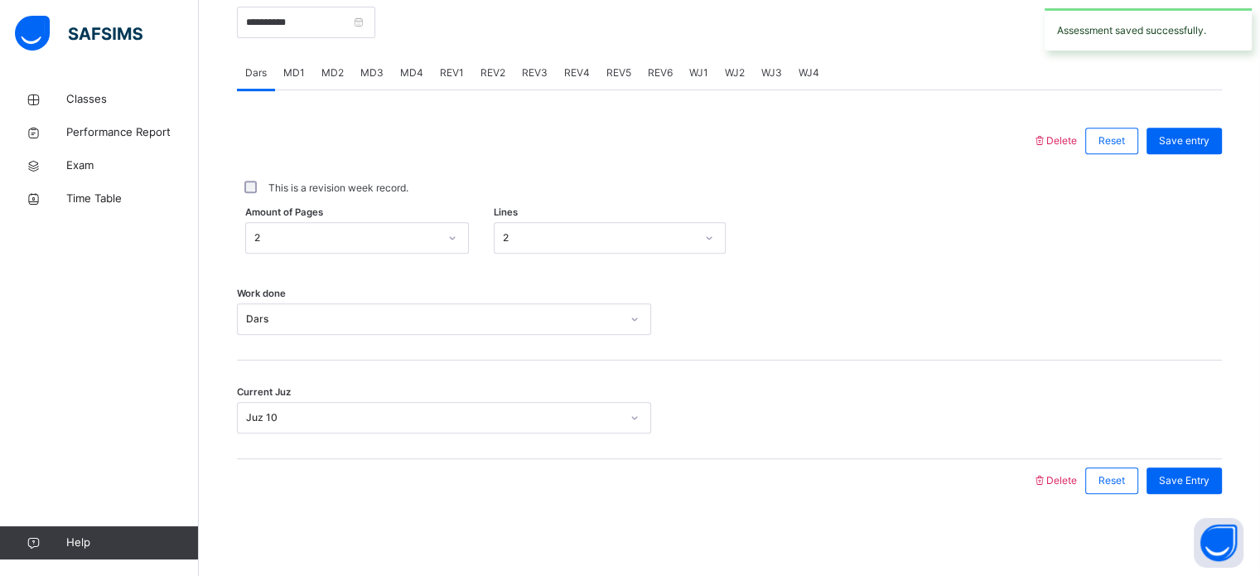
click at [499, 75] on span "REV2" at bounding box center [492, 72] width 25 height 15
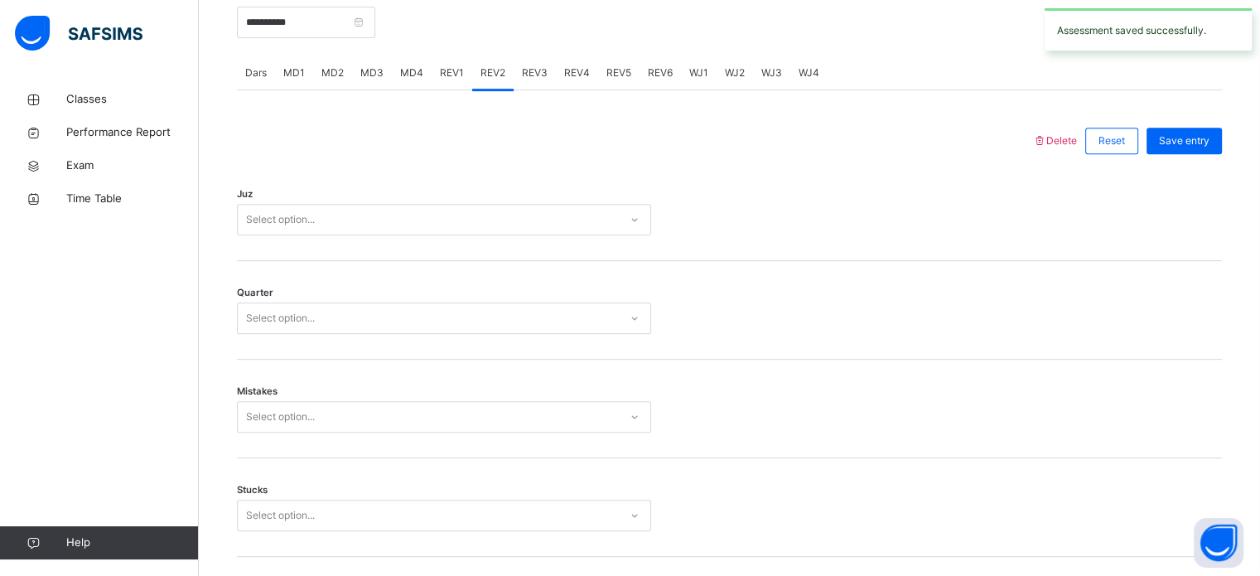
scroll to position [1821, 0]
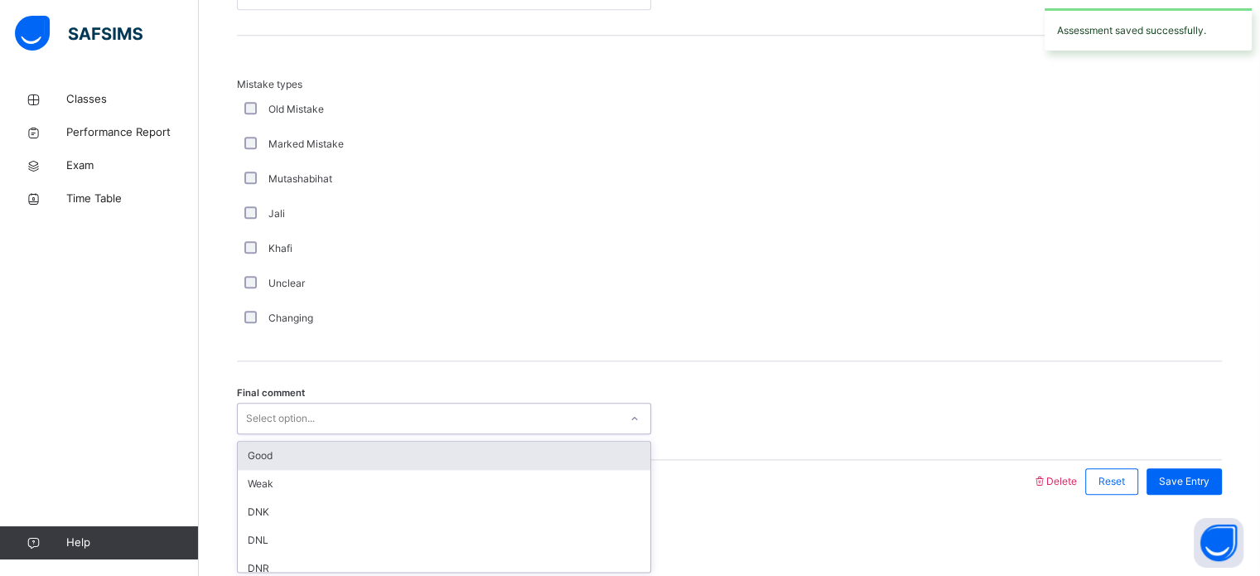
click at [275, 412] on div "Select option..." at bounding box center [280, 417] width 69 height 31
click at [282, 452] on div "Good" at bounding box center [444, 455] width 412 height 28
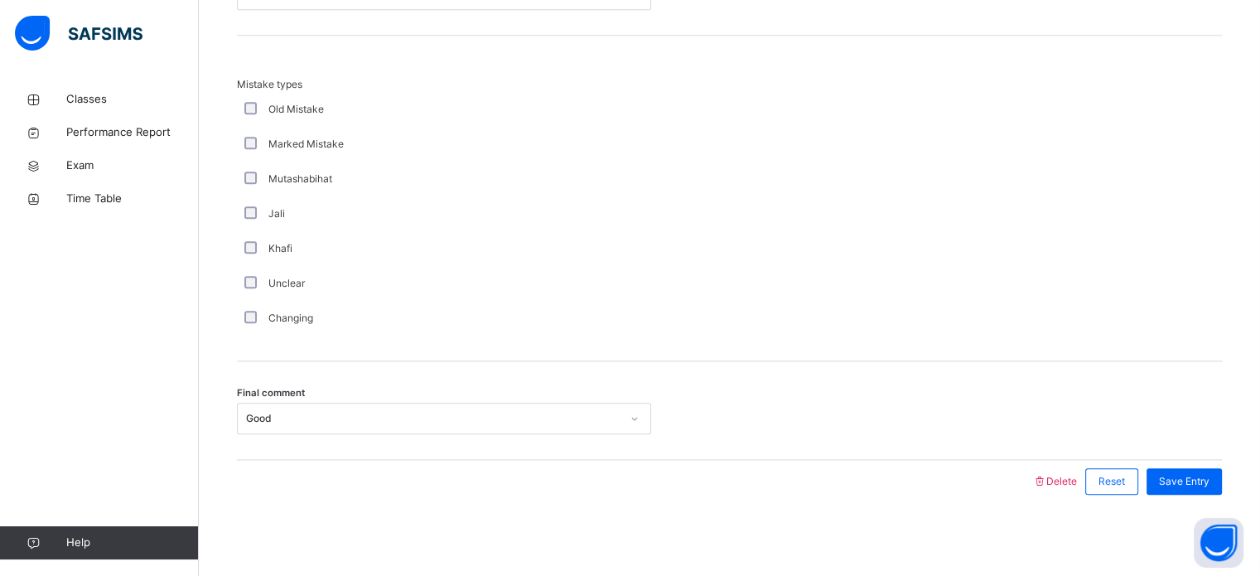
click at [508, 266] on div "Unclear" at bounding box center [444, 283] width 414 height 35
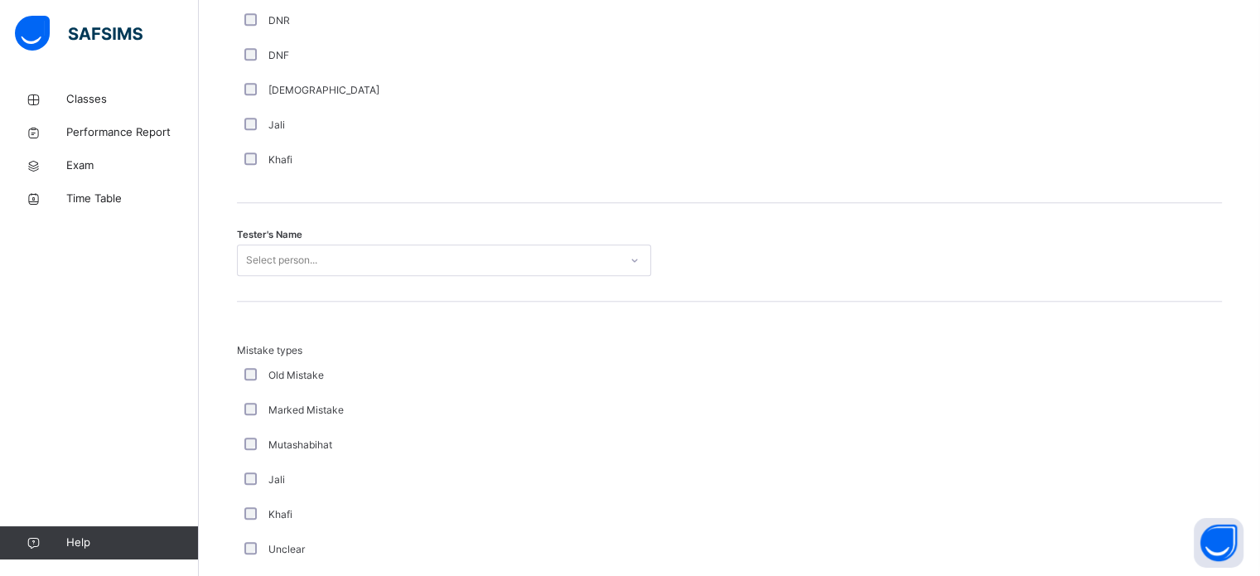
scroll to position [1556, 0]
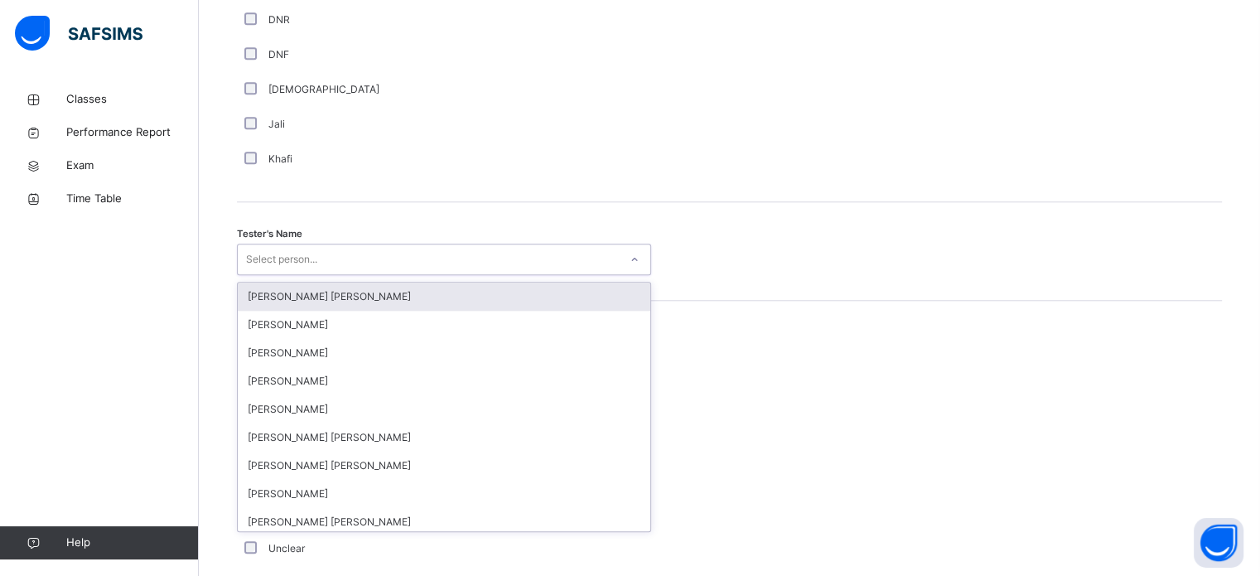
click at [508, 265] on div "Select person..." at bounding box center [428, 260] width 381 height 26
type input "*"
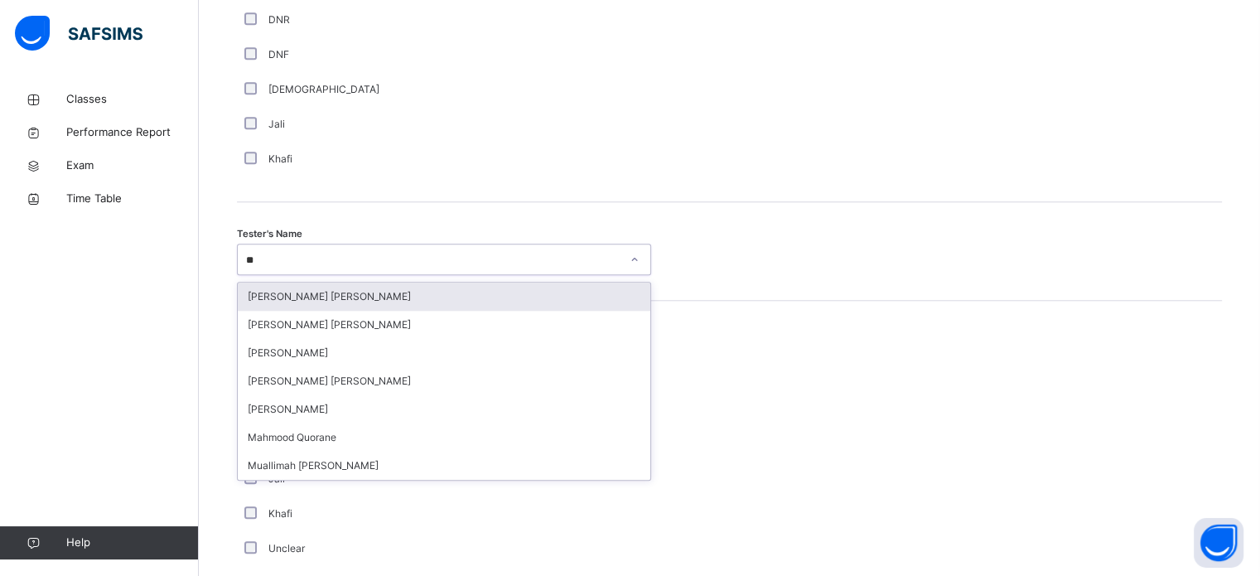
type input "***"
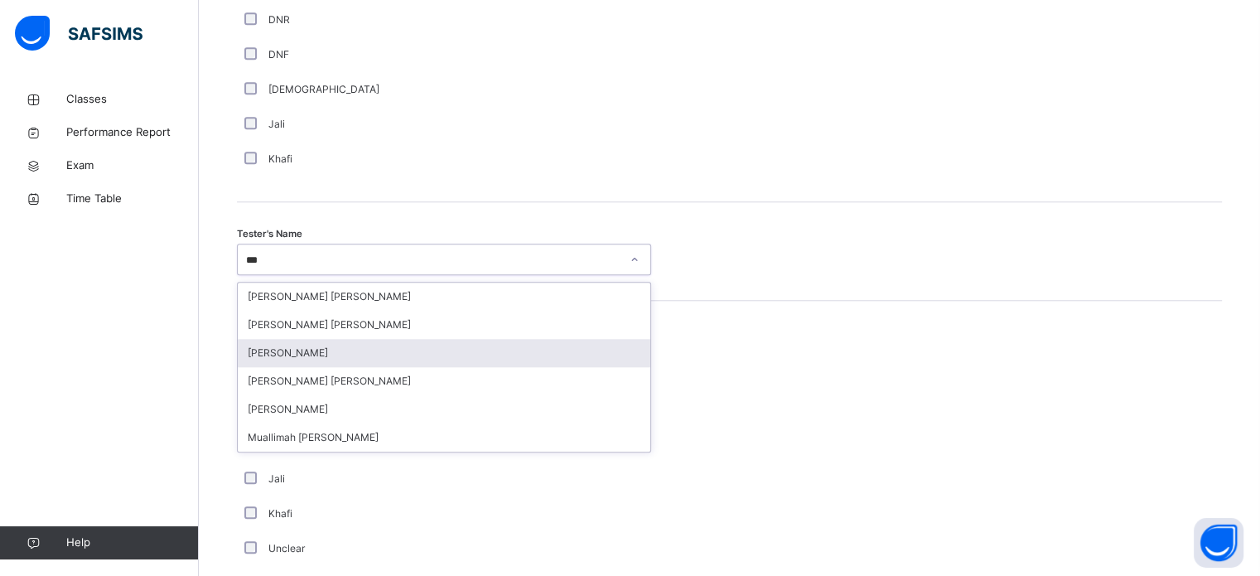
click at [348, 353] on div "Mohammad Khan" at bounding box center [444, 353] width 412 height 28
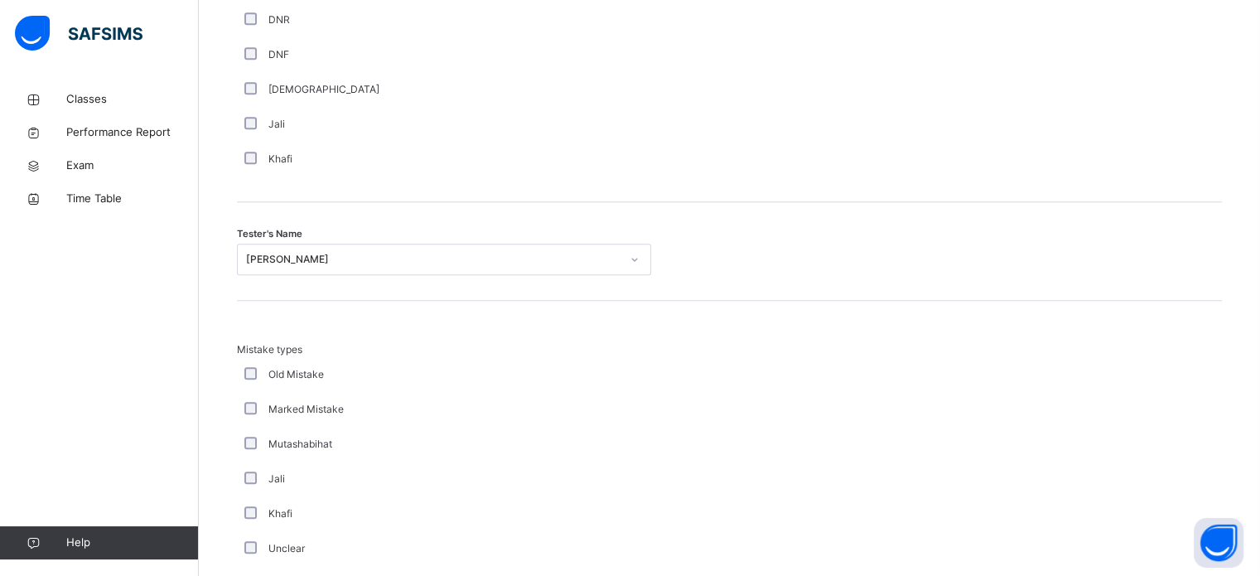
click at [595, 152] on div "Khafi" at bounding box center [444, 159] width 406 height 15
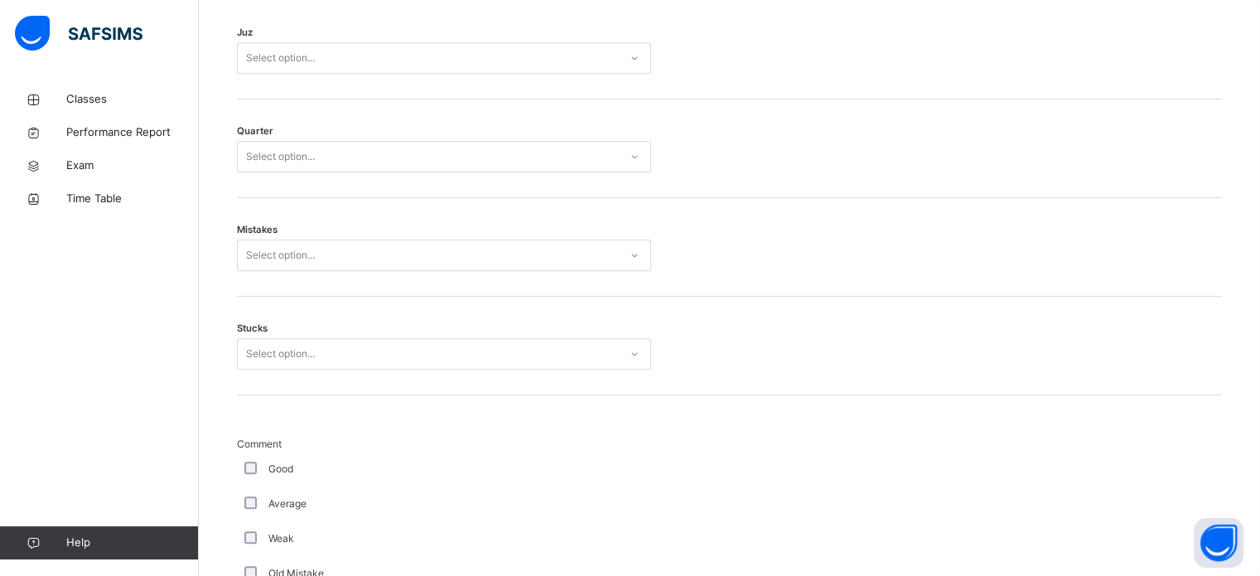
scroll to position [761, 0]
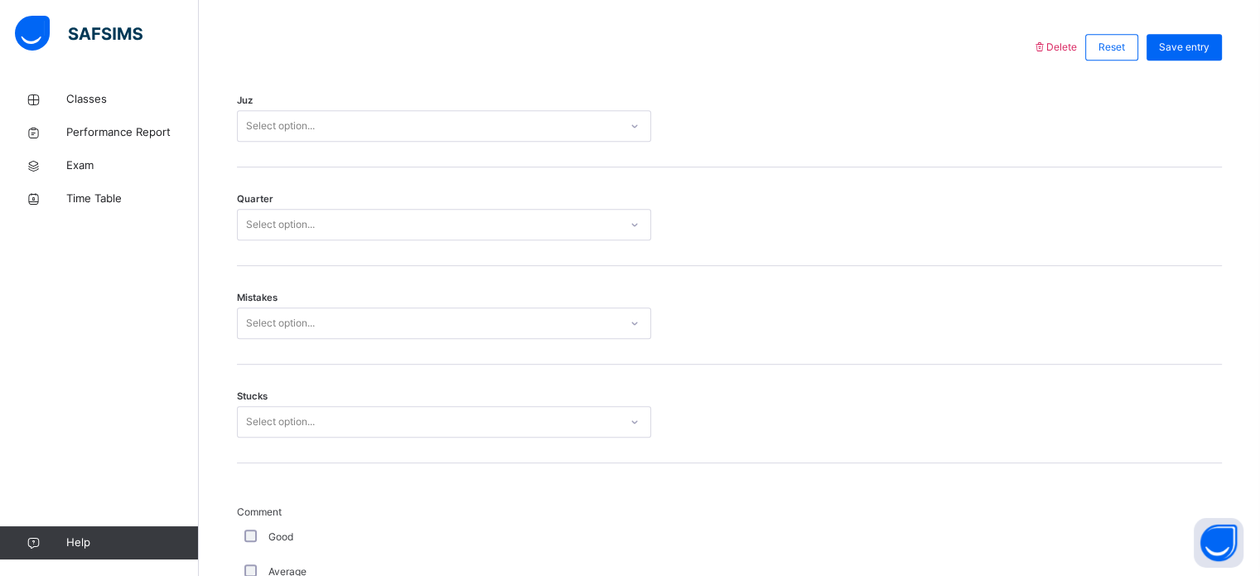
click at [243, 529] on div "Good" at bounding box center [444, 536] width 406 height 15
click at [373, 428] on div "Select option..." at bounding box center [444, 421] width 414 height 31
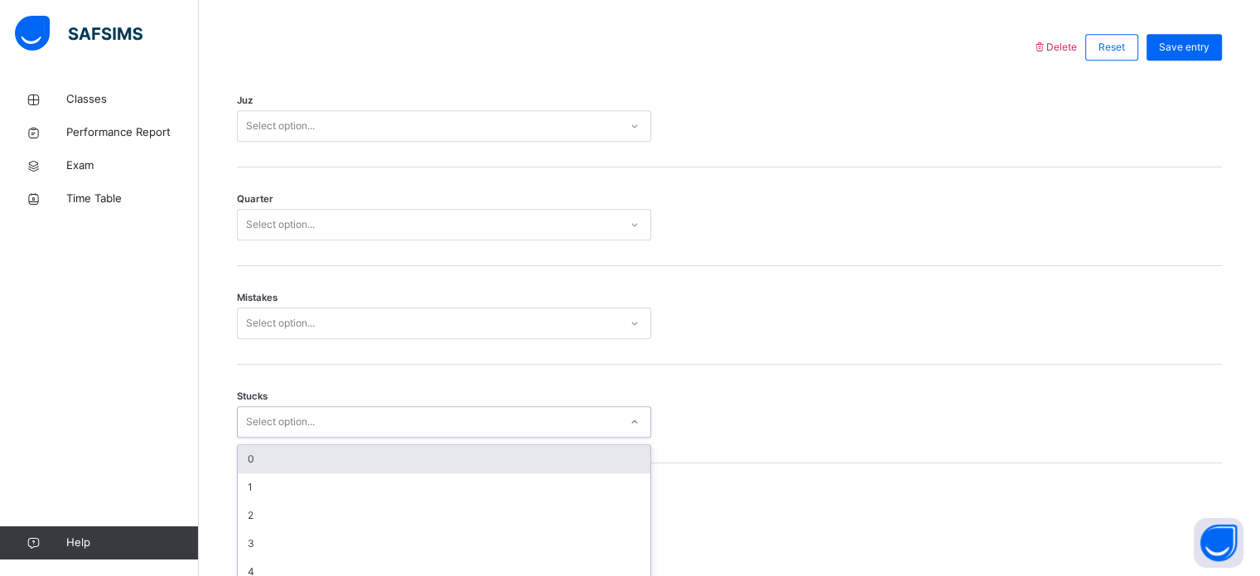
scroll to position [805, 0]
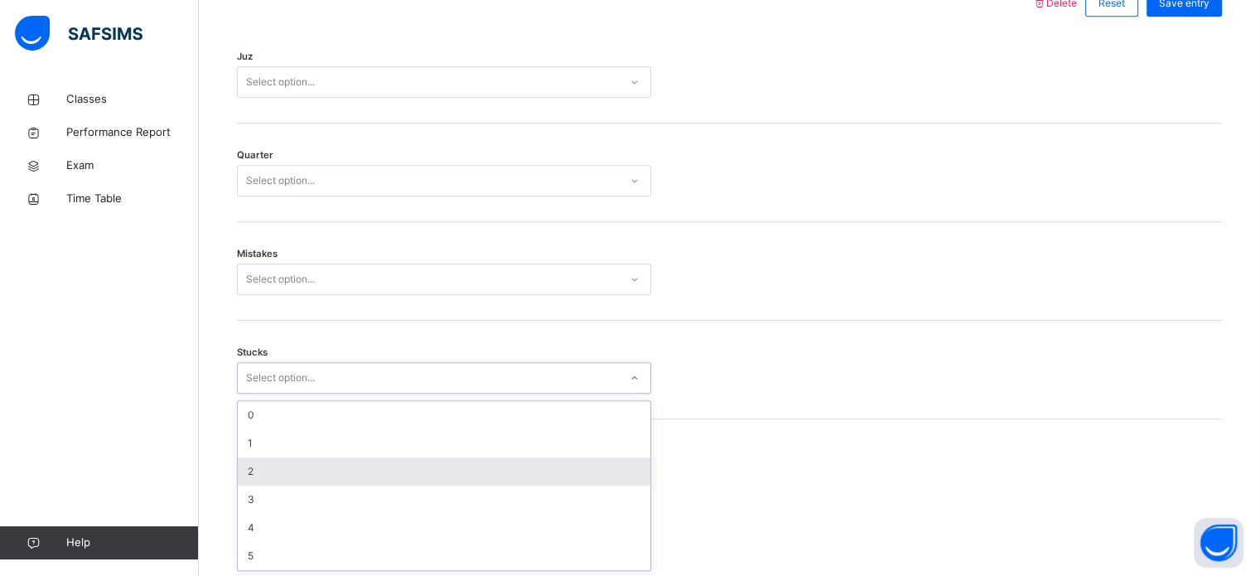
click at [355, 464] on div "2" at bounding box center [444, 471] width 412 height 28
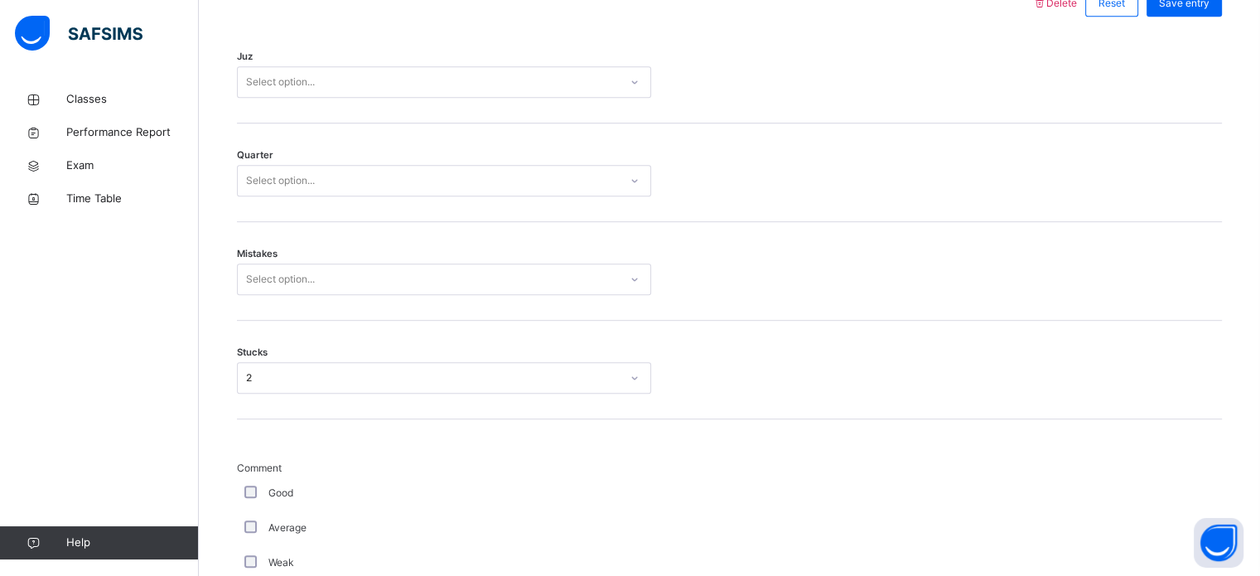
click at [368, 257] on div "Mistakes Select option..." at bounding box center [729, 271] width 985 height 99
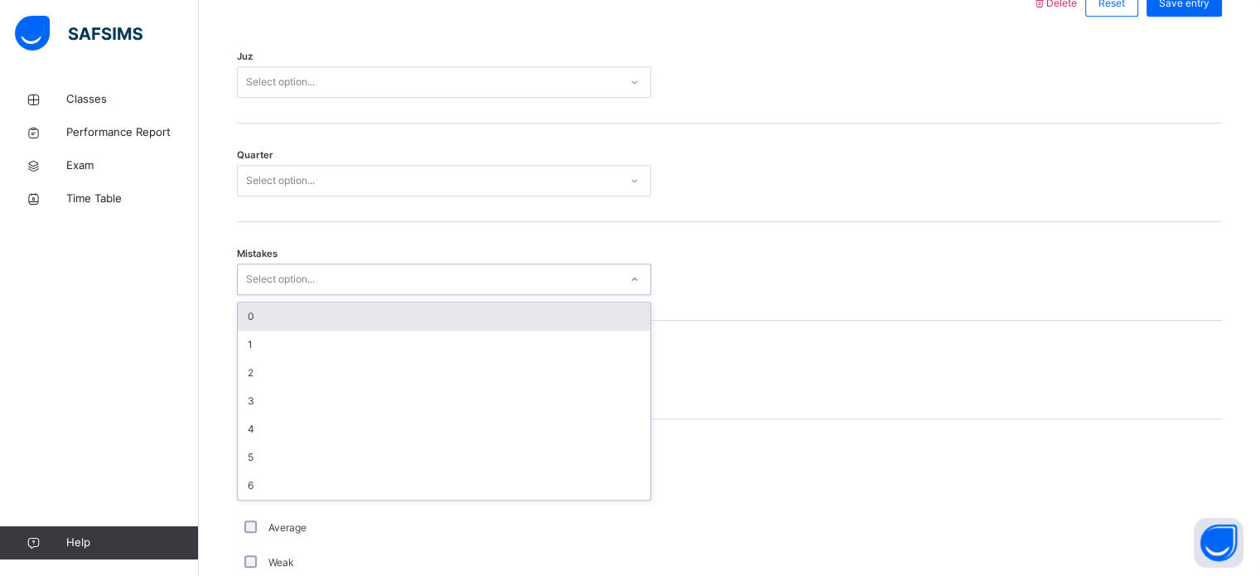
click at [361, 277] on div "Select option..." at bounding box center [428, 280] width 381 height 26
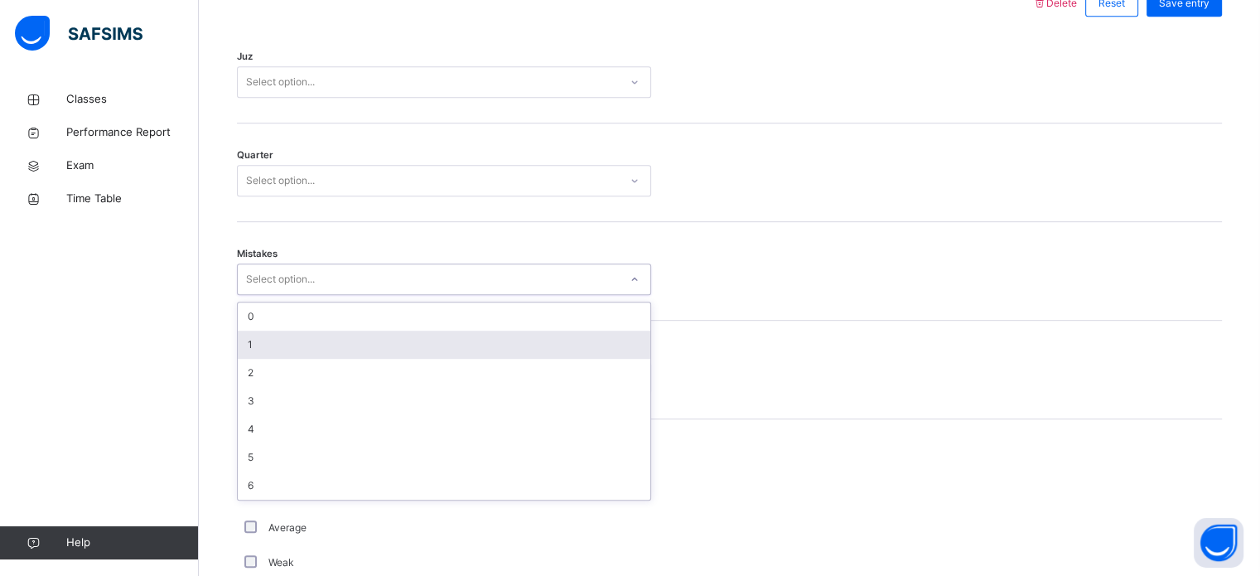
click at [320, 344] on div "1" at bounding box center [444, 344] width 412 height 28
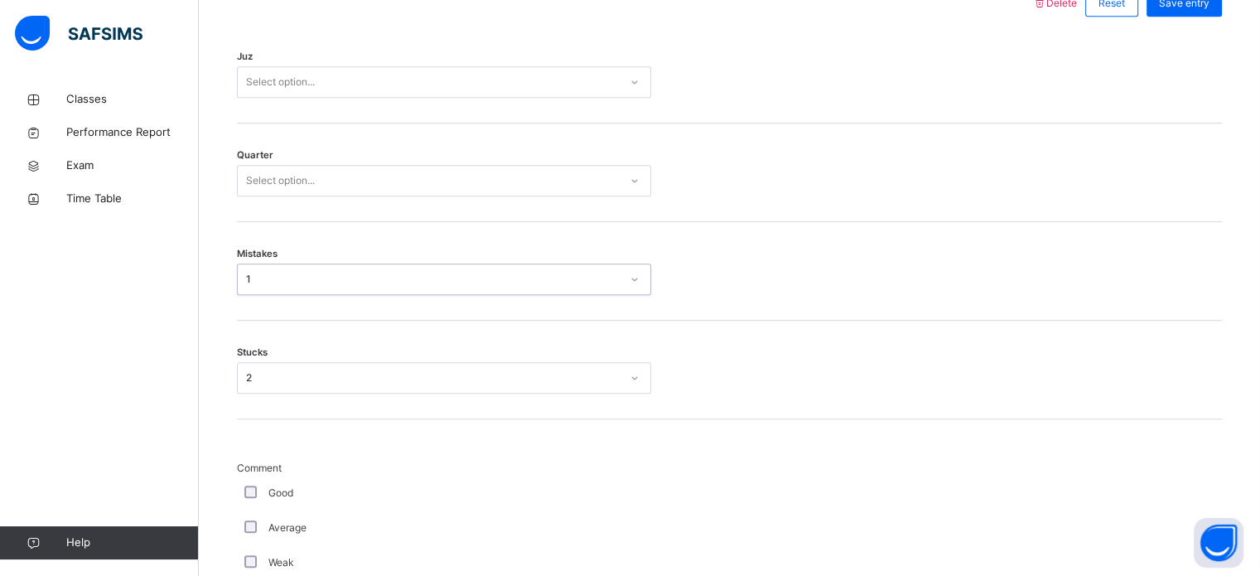
click at [351, 176] on div "Select option..." at bounding box center [428, 181] width 381 height 26
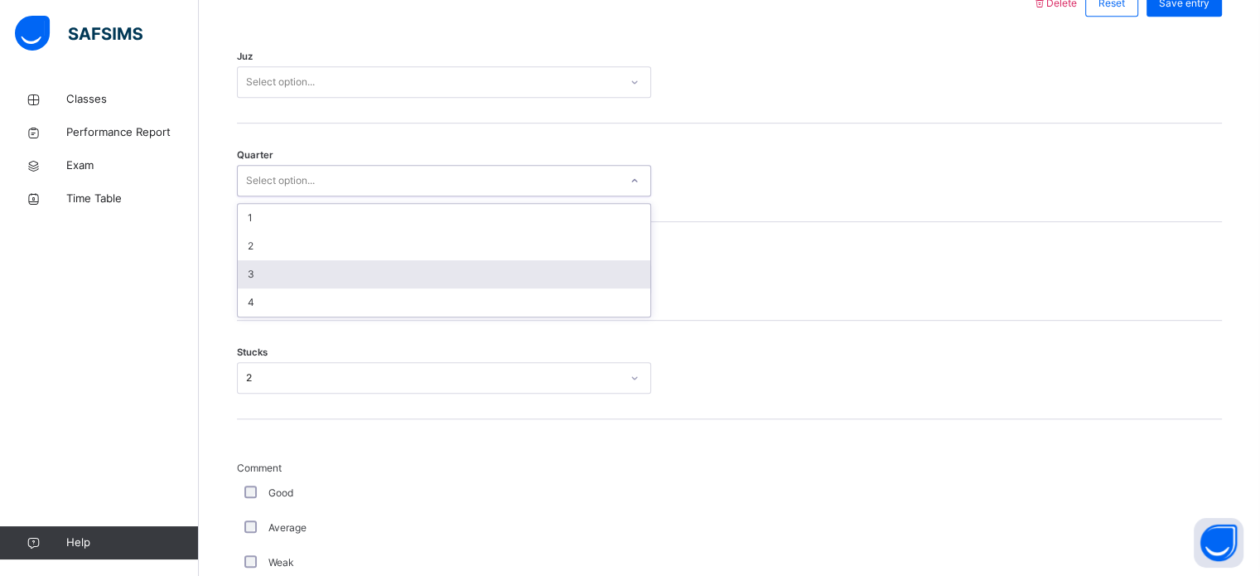
click at [328, 277] on div "3" at bounding box center [444, 274] width 412 height 28
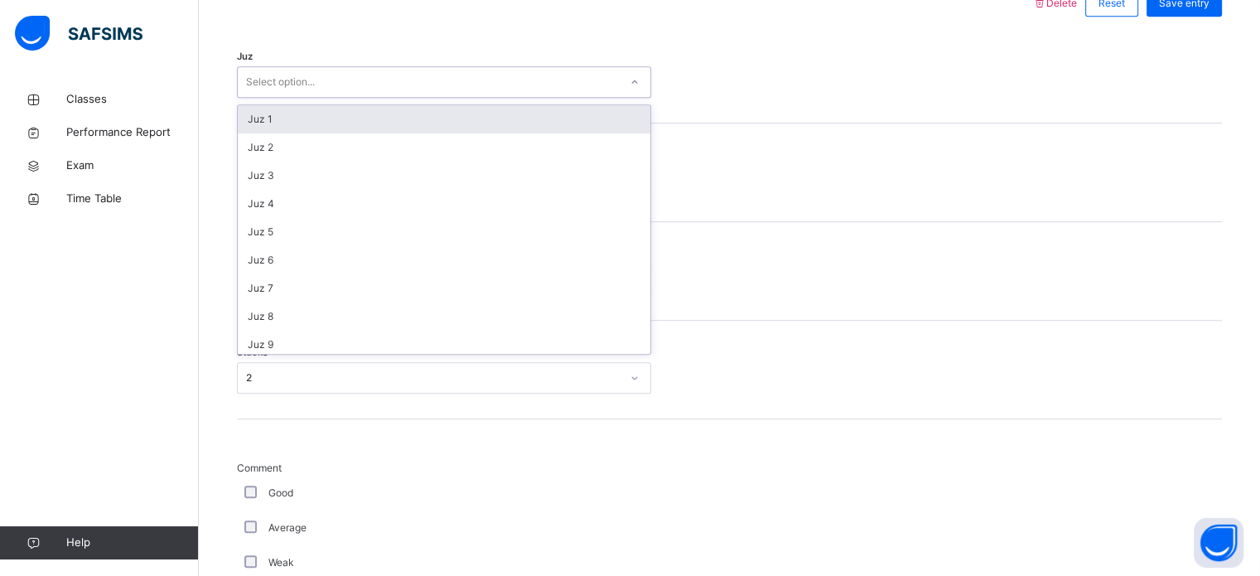
click at [364, 83] on div "Select option..." at bounding box center [428, 83] width 381 height 26
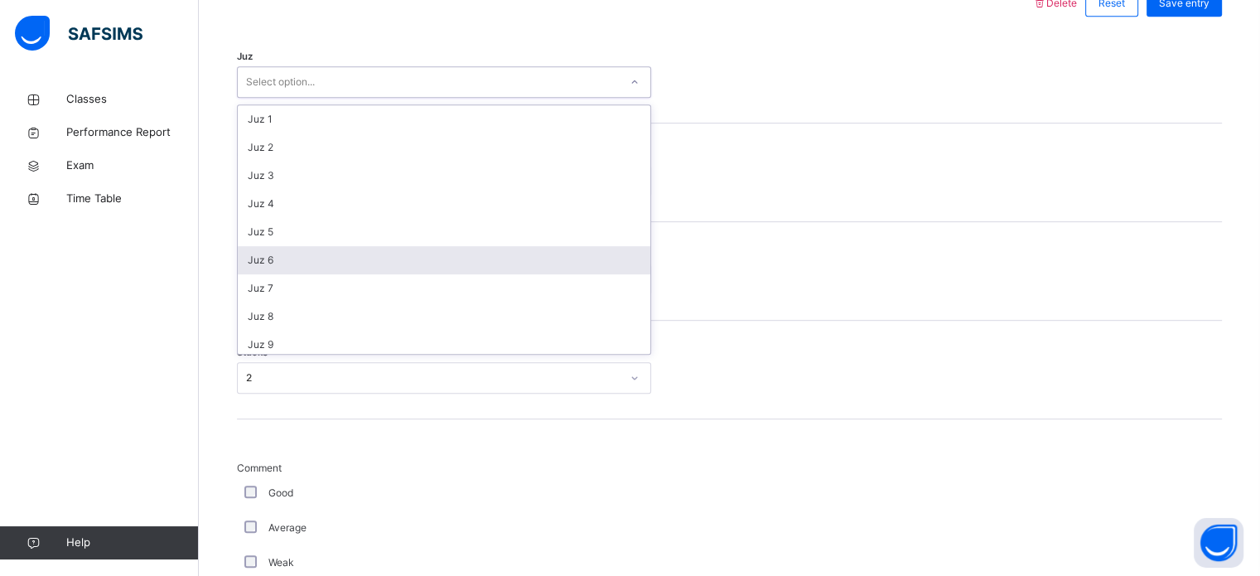
click at [275, 246] on div "Juz 6" at bounding box center [444, 260] width 412 height 28
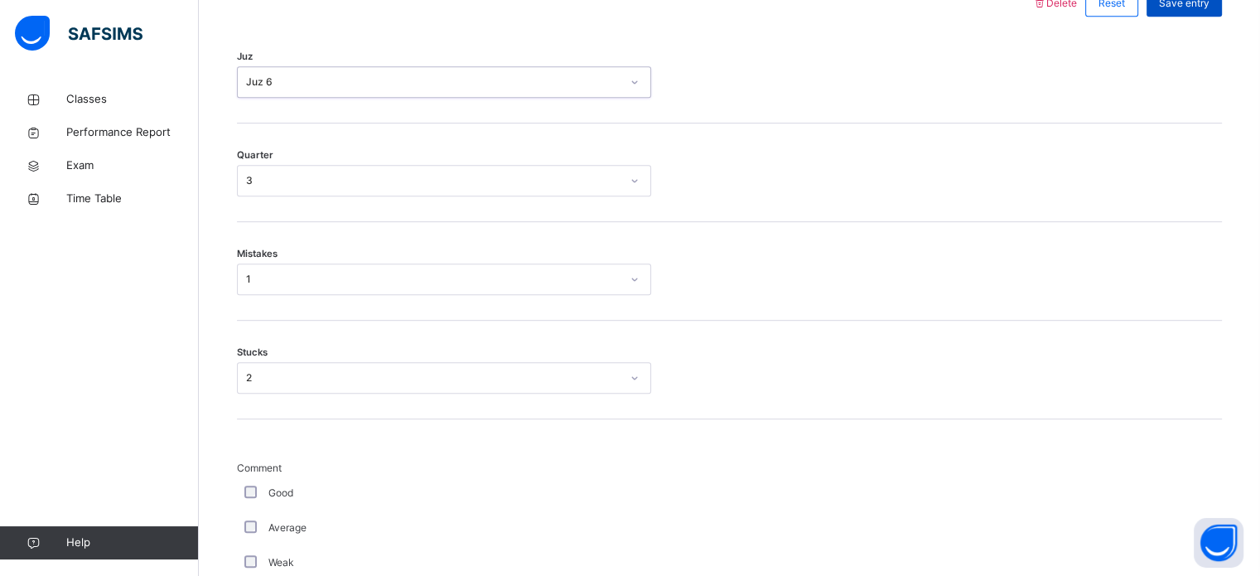
click at [1192, 2] on span "Save entry" at bounding box center [1184, 3] width 51 height 15
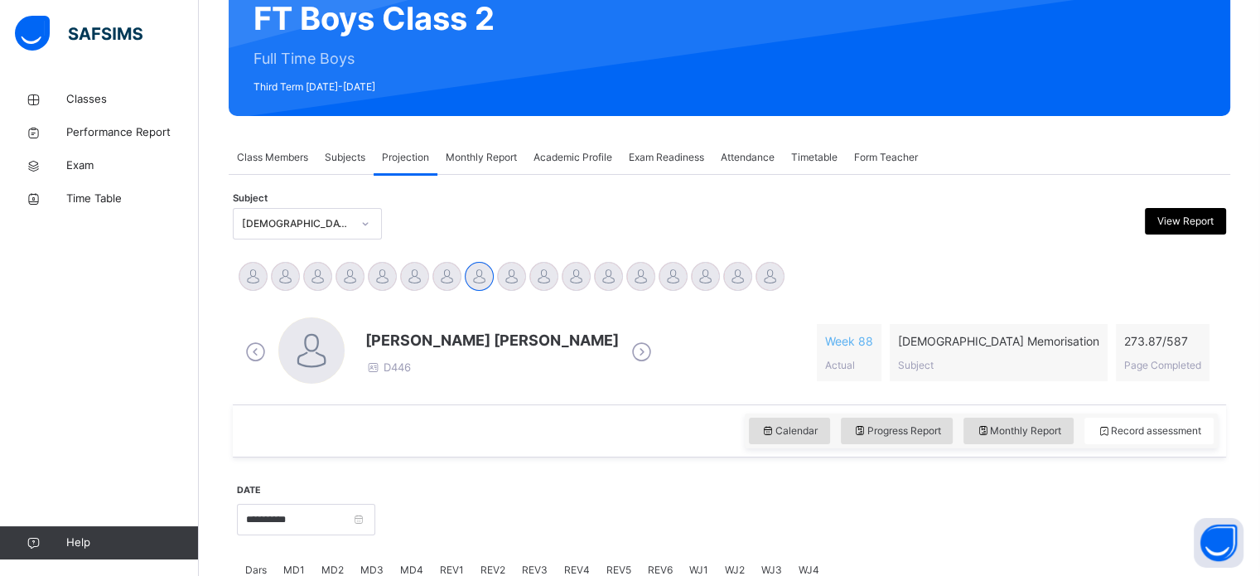
scroll to position [137, 0]
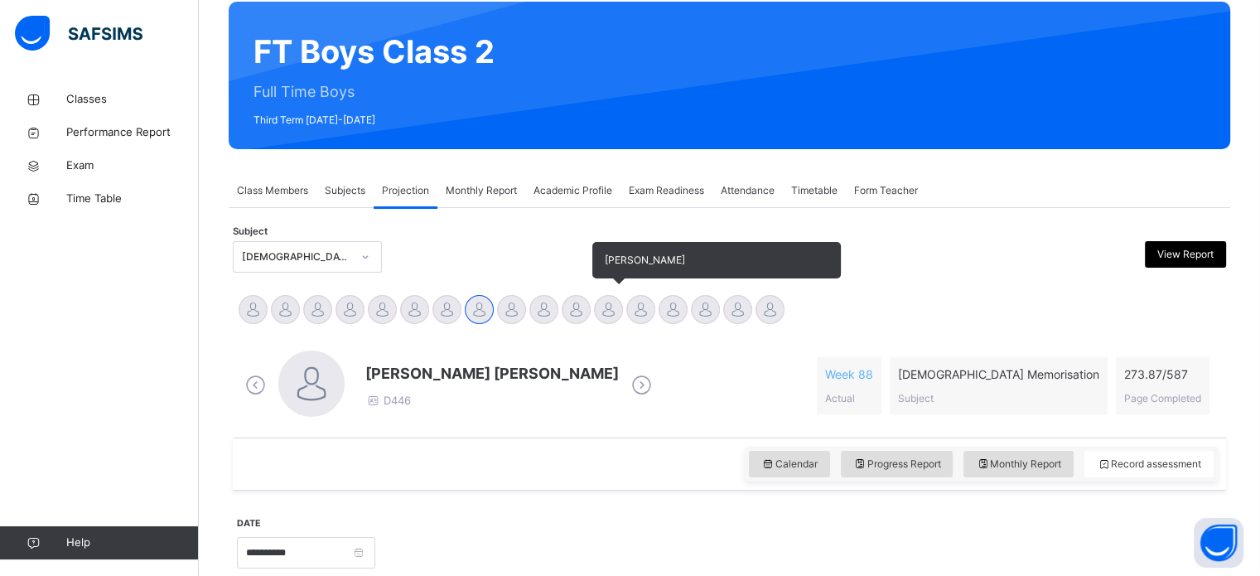
click at [611, 318] on div at bounding box center [608, 309] width 29 height 29
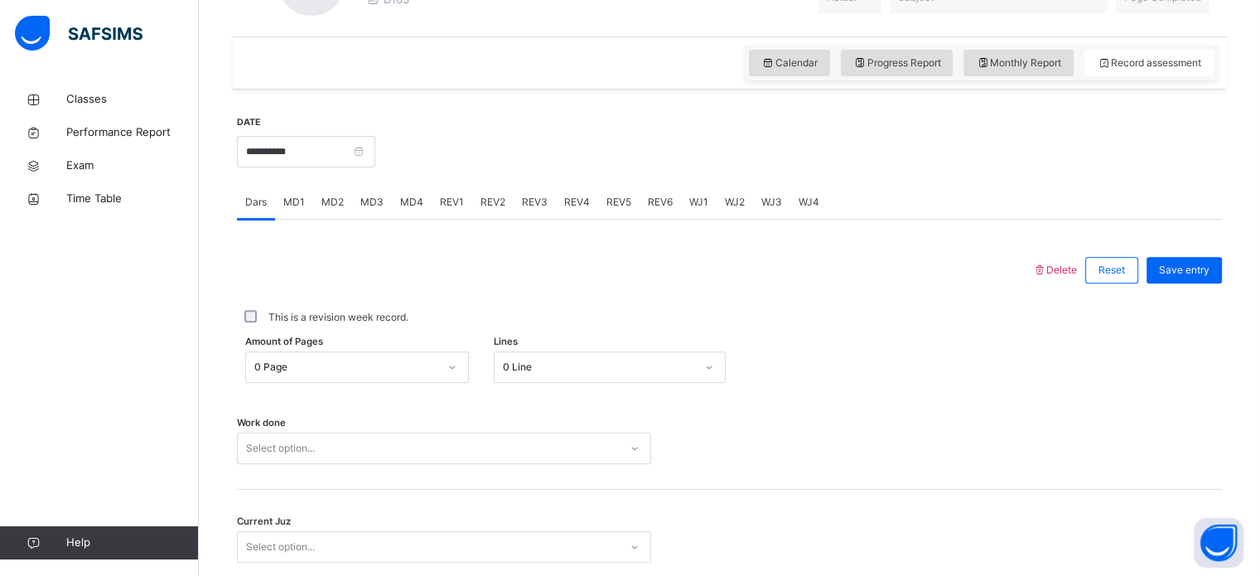
scroll to position [667, 0]
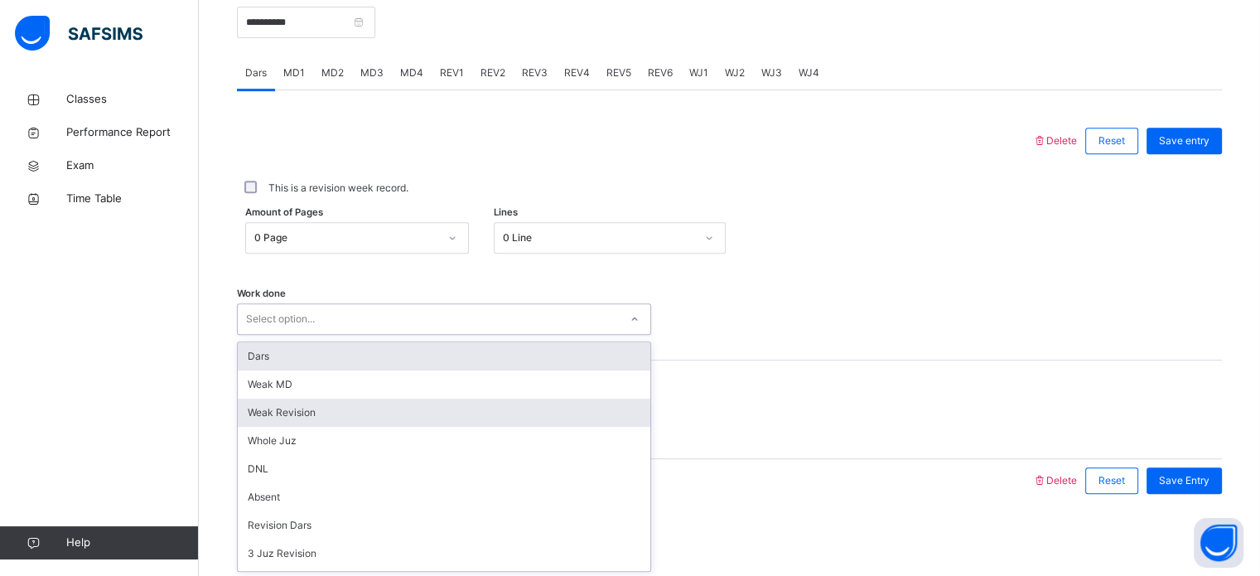
click at [320, 411] on div "Weak Revision" at bounding box center [444, 412] width 412 height 28
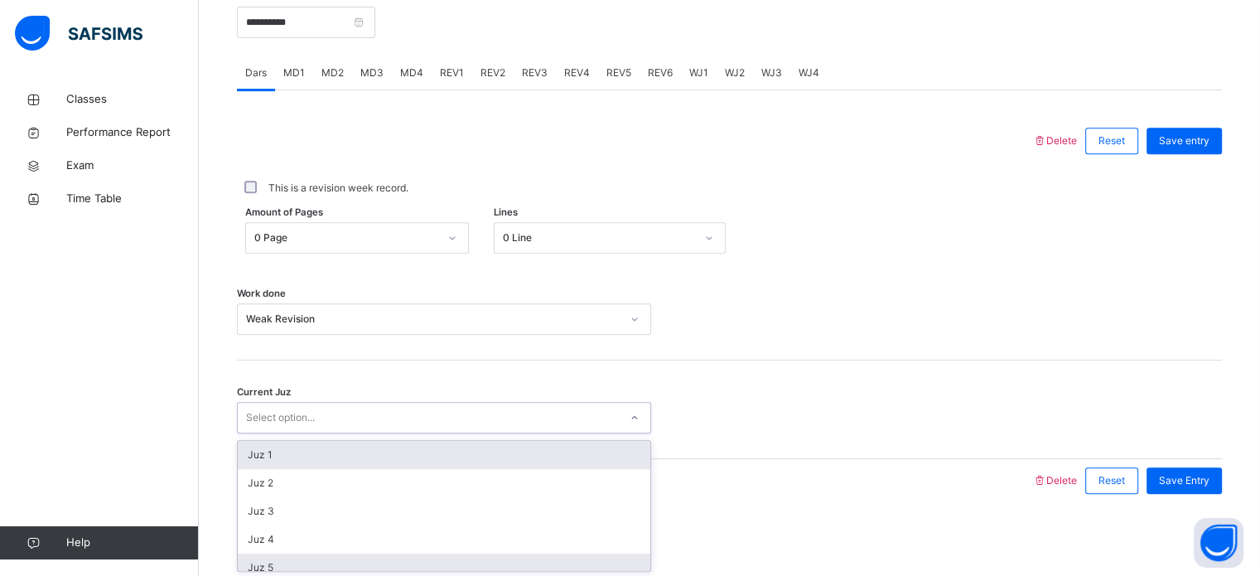
click at [295, 553] on div "Juz 5" at bounding box center [444, 567] width 412 height 28
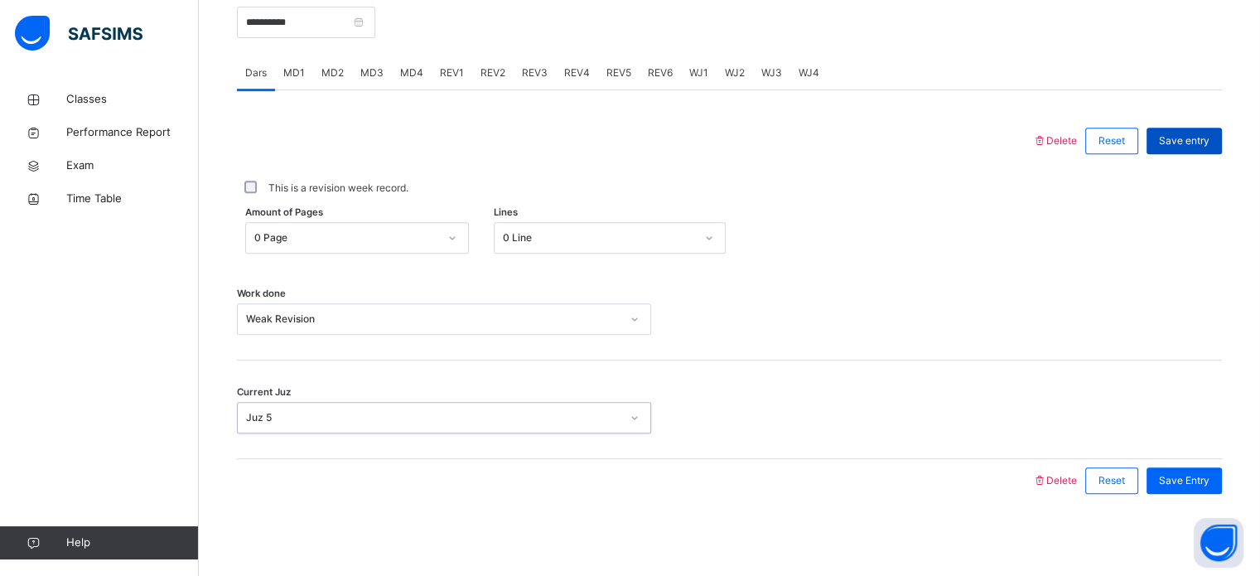
click at [1209, 147] on span "Save entry" at bounding box center [1184, 140] width 51 height 15
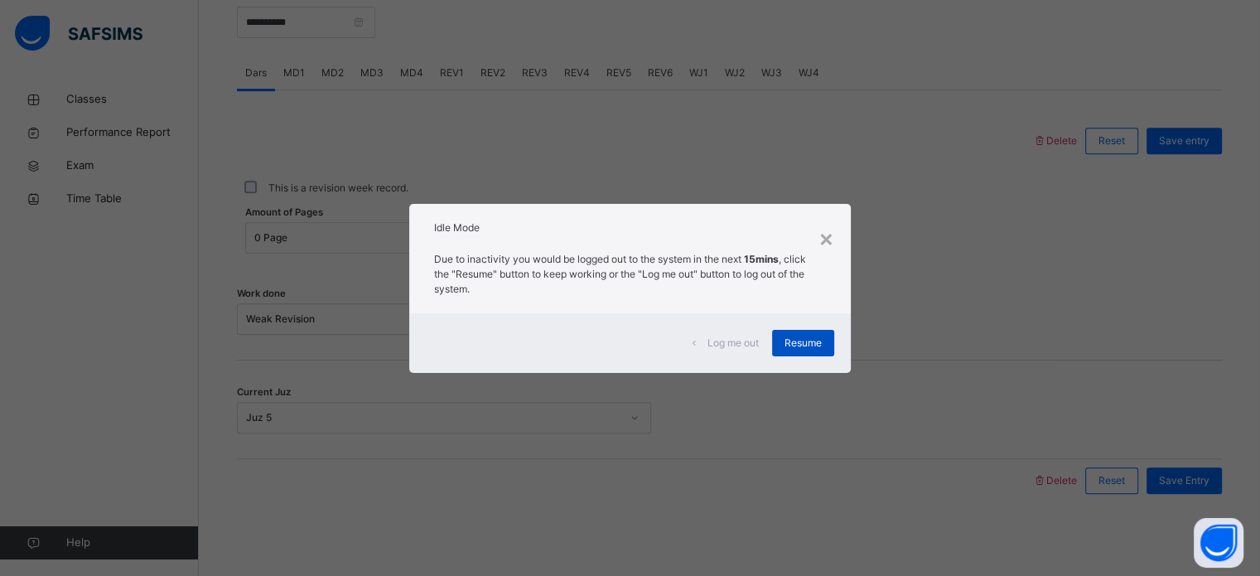
click at [823, 344] on div "Resume" at bounding box center [803, 343] width 62 height 26
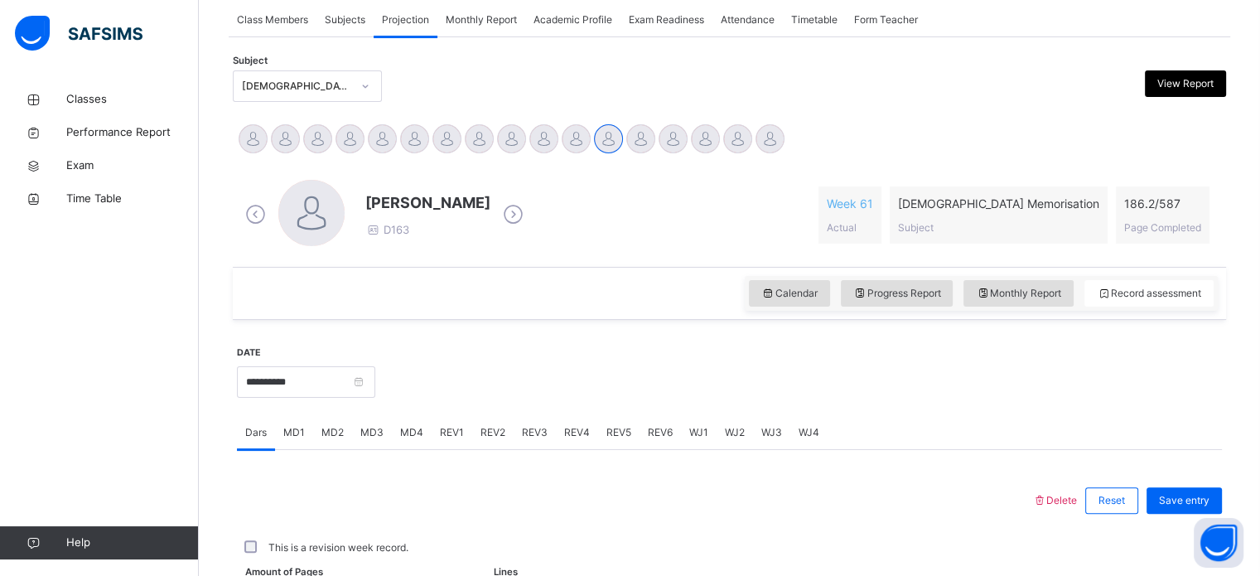
scroll to position [204, 0]
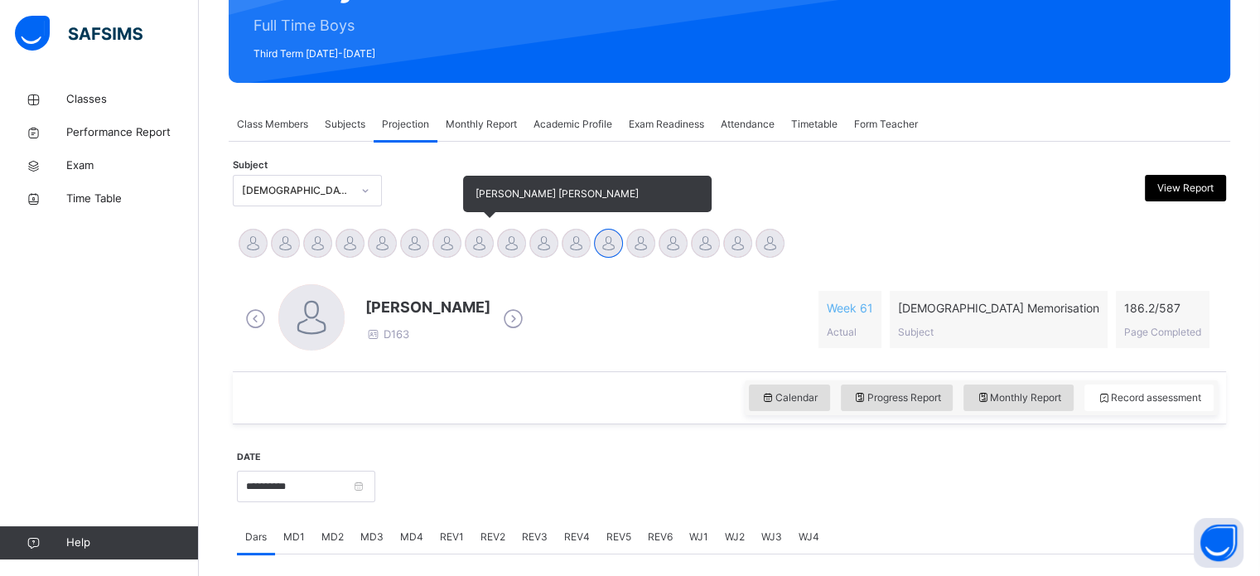
click at [476, 248] on div at bounding box center [479, 243] width 29 height 29
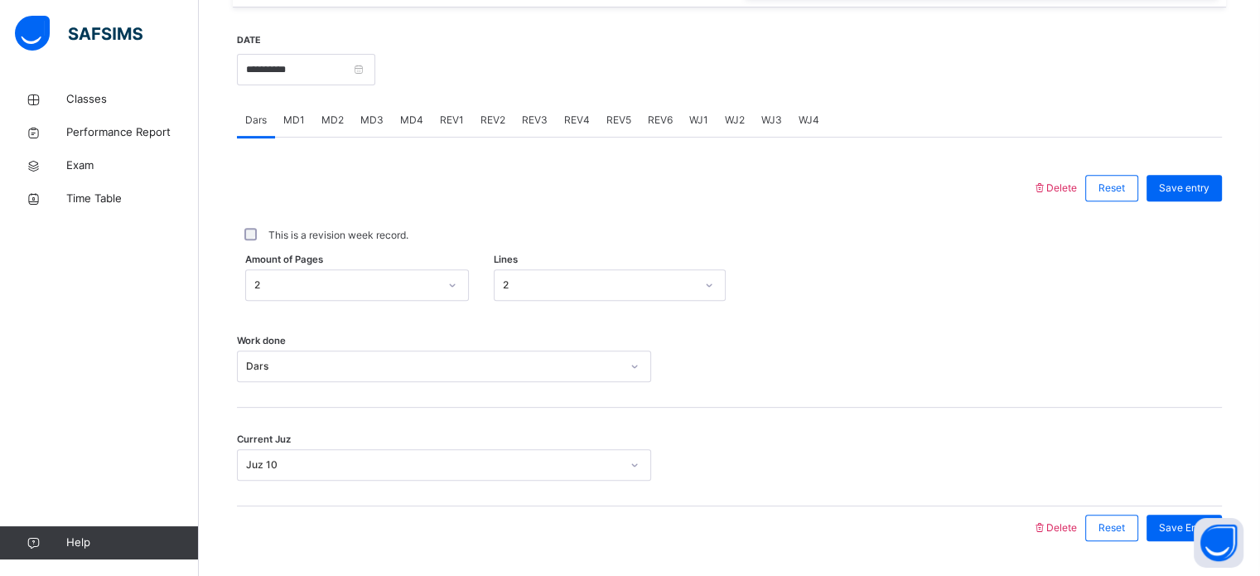
scroll to position [657, 0]
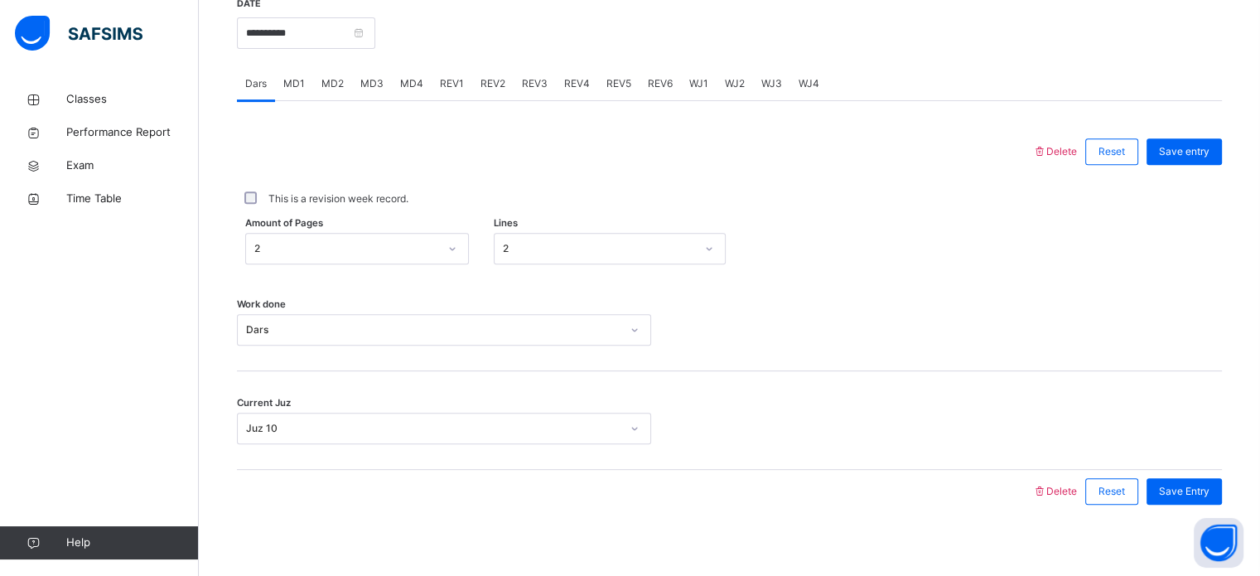
click at [334, 77] on span "MD2" at bounding box center [332, 83] width 22 height 15
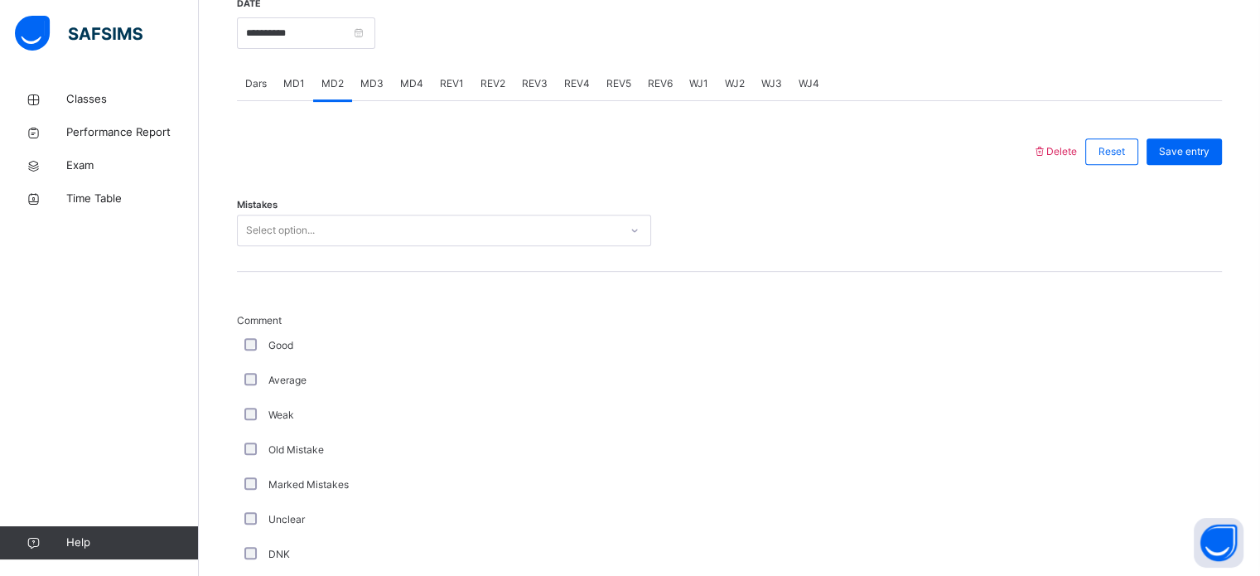
click at [309, 226] on div "Select option..." at bounding box center [280, 229] width 69 height 31
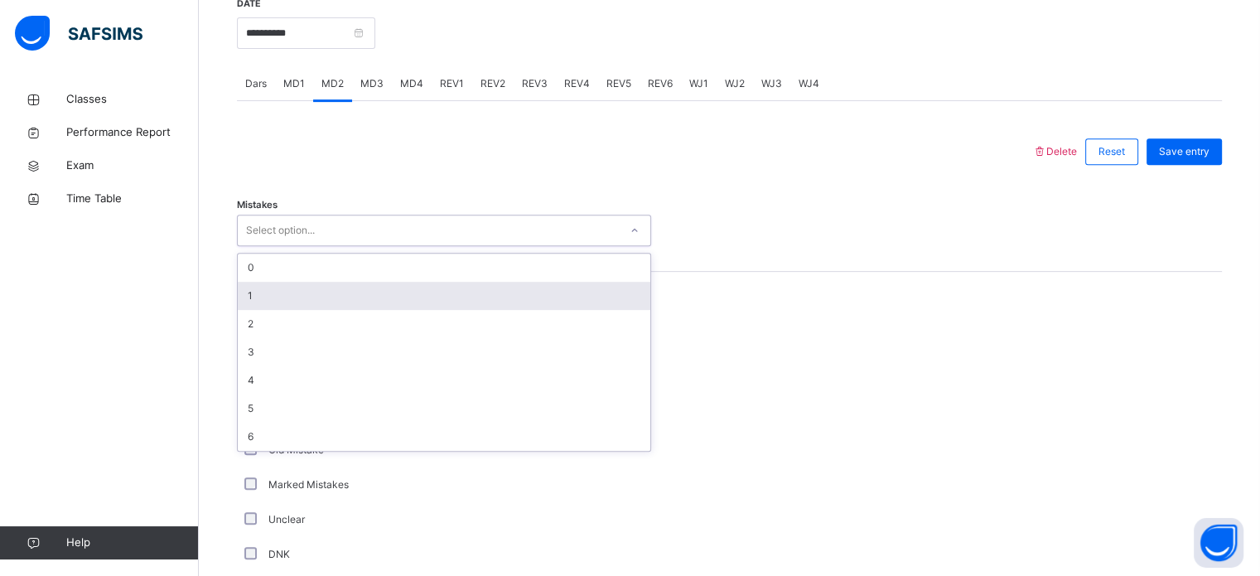
click at [295, 293] on div "1" at bounding box center [444, 296] width 412 height 28
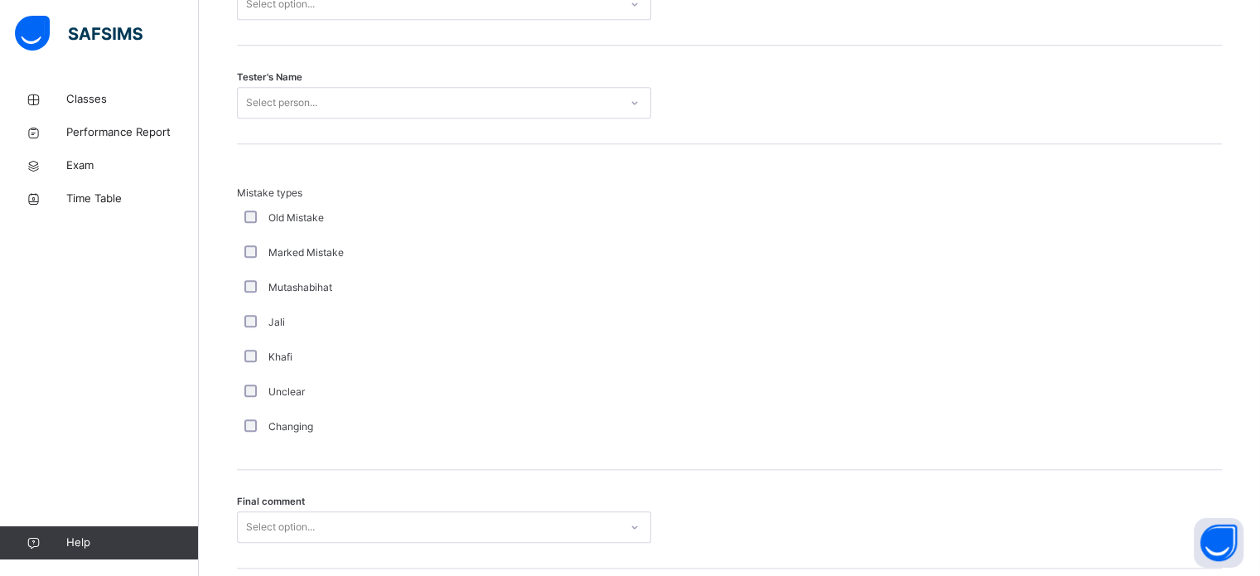
scroll to position [1485, 0]
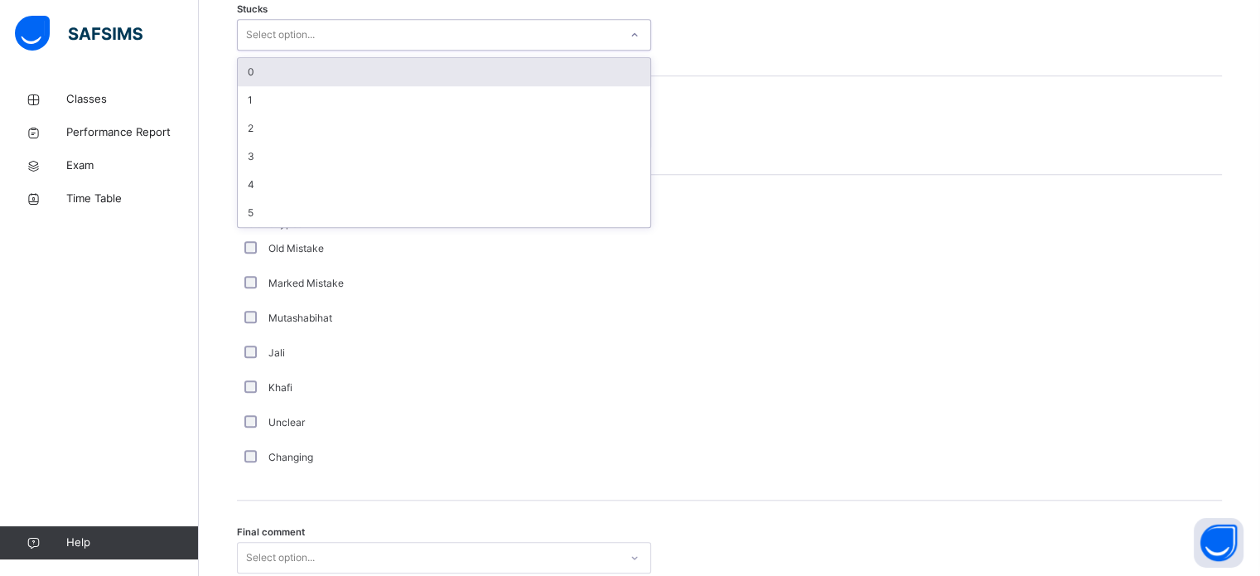
click at [335, 45] on div "Select option..." at bounding box center [428, 35] width 381 height 26
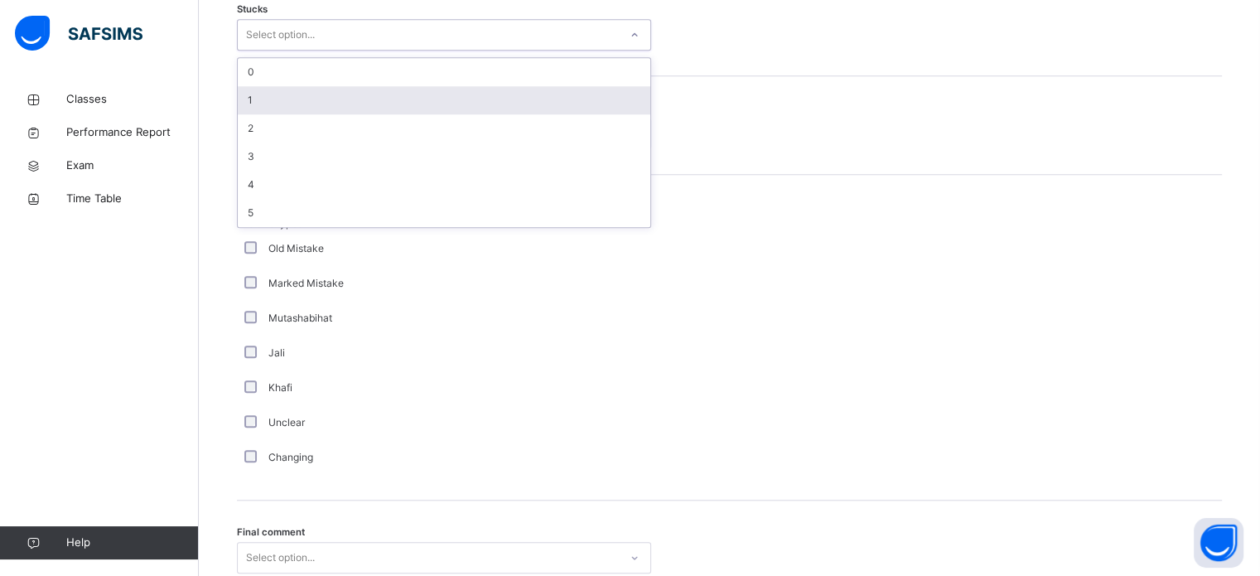
click at [325, 95] on div "1" at bounding box center [444, 100] width 412 height 28
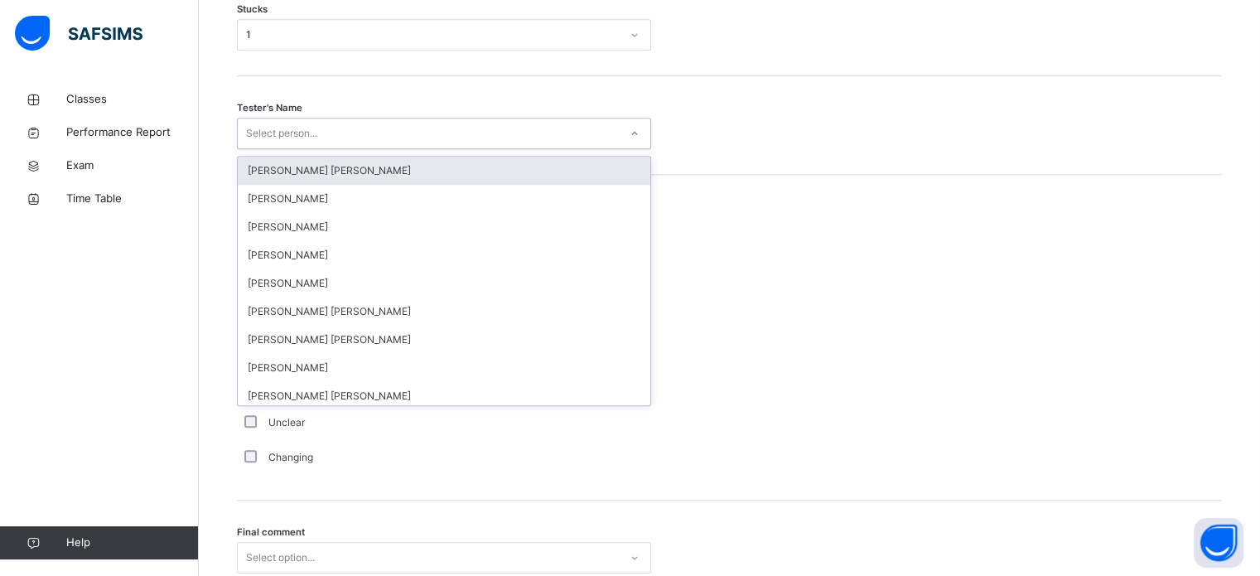
click at [325, 134] on div "Select person..." at bounding box center [428, 134] width 381 height 26
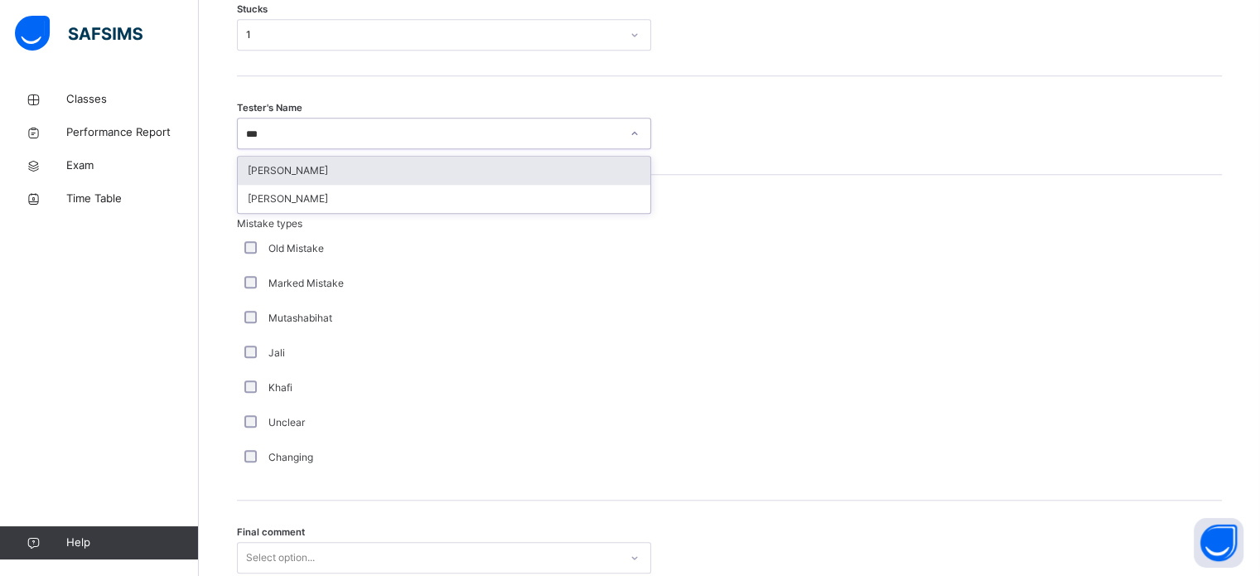
type input "****"
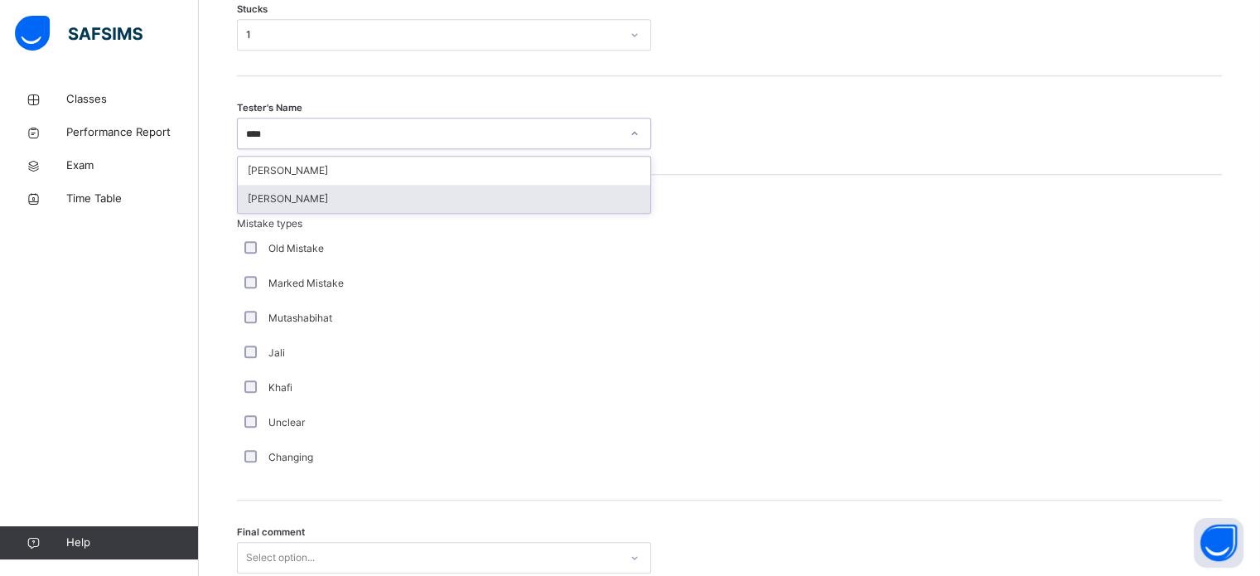
click at [335, 198] on div "Musab Sheikh" at bounding box center [444, 199] width 412 height 28
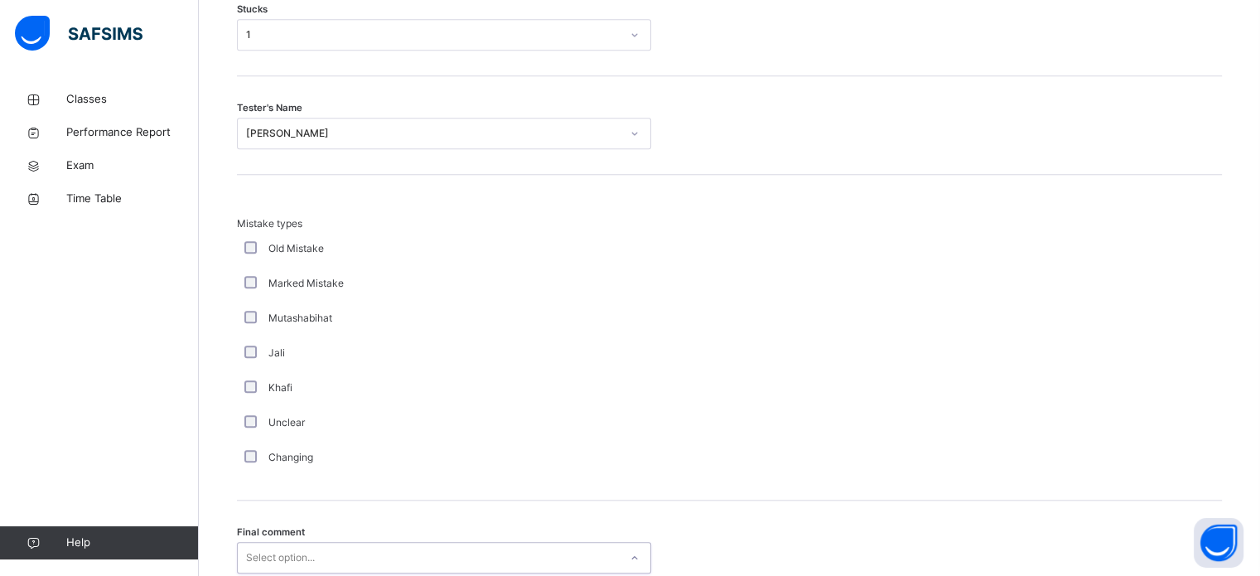
scroll to position [1624, 0]
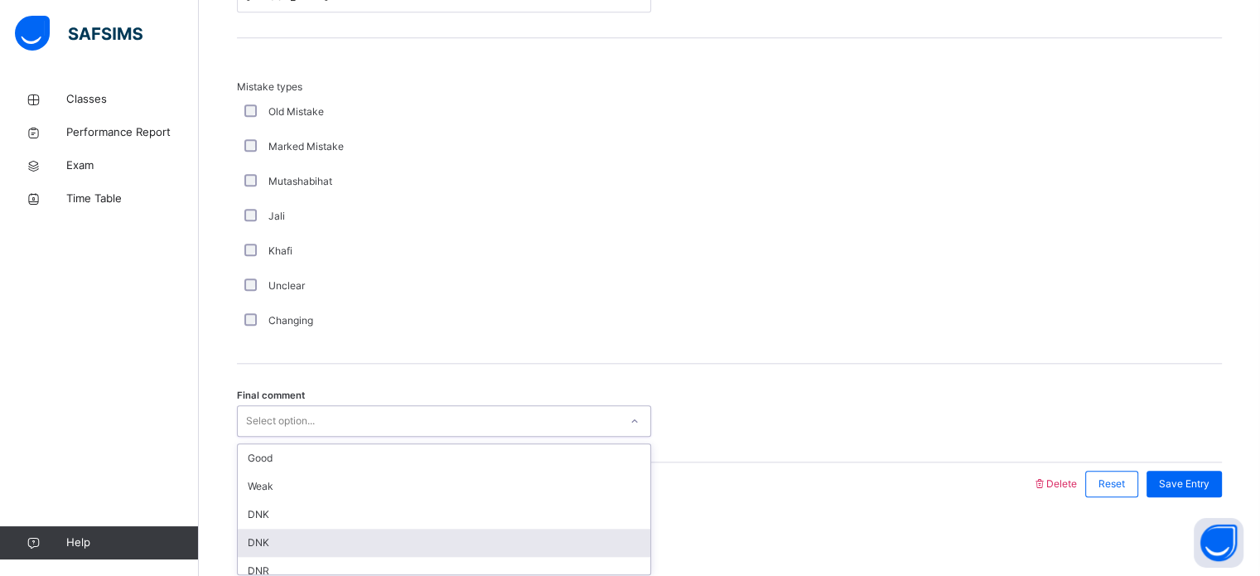
click at [300, 436] on div "option DNK focused, 4 of 6. 6 results available. Use Up and Down to choose opti…" at bounding box center [444, 420] width 414 height 31
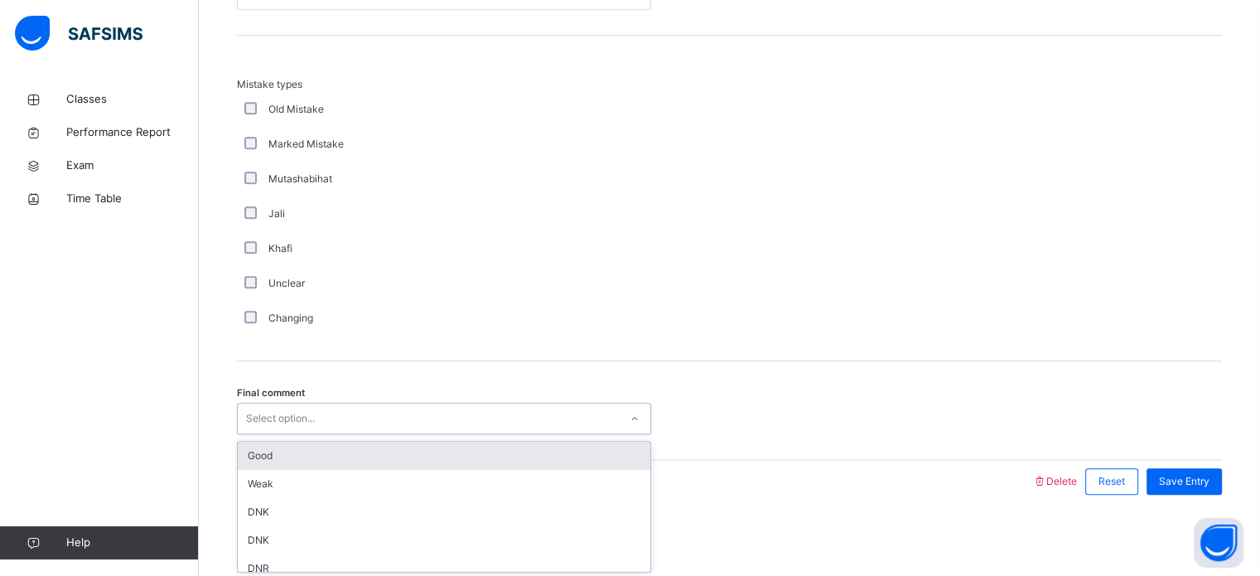
click at [290, 463] on div "Good" at bounding box center [444, 455] width 412 height 28
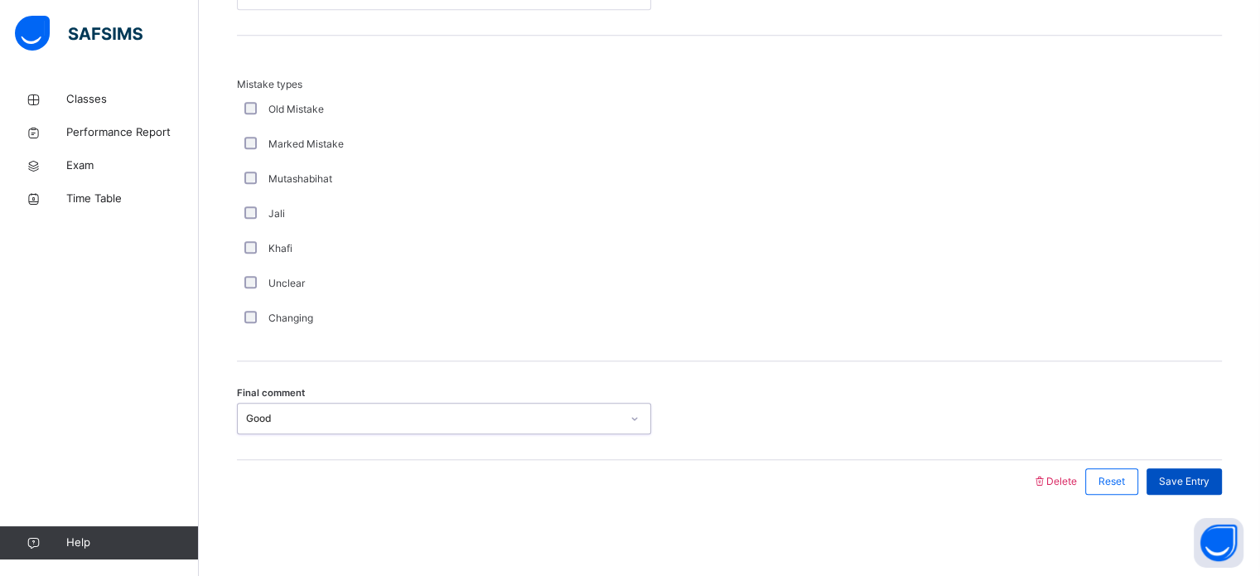
click at [1181, 474] on span "Save Entry" at bounding box center [1184, 481] width 51 height 15
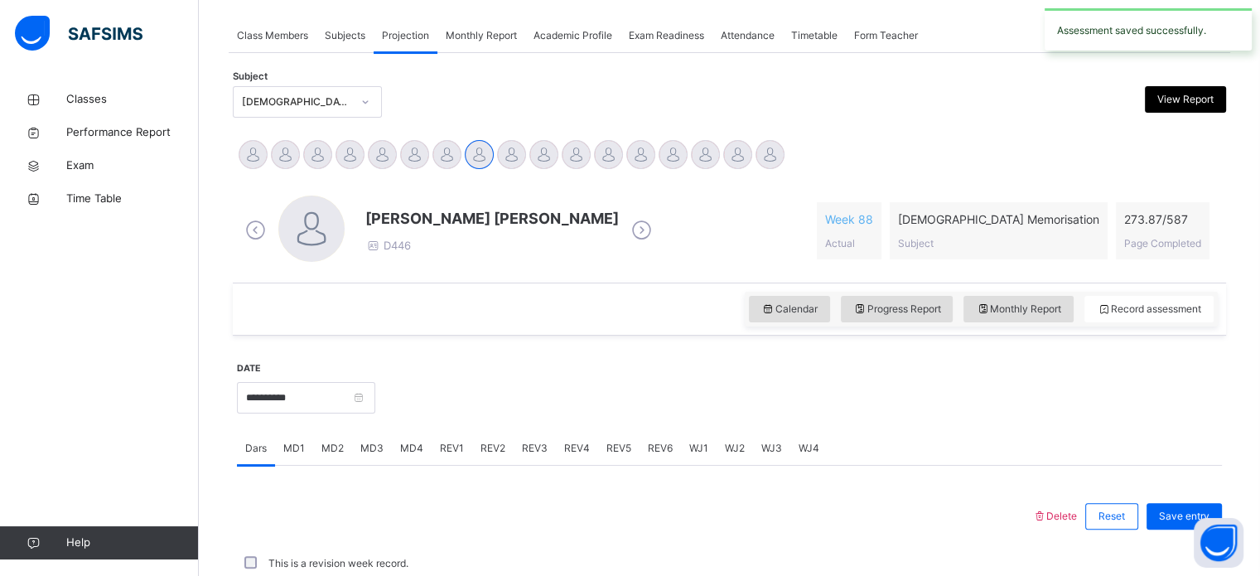
scroll to position [667, 0]
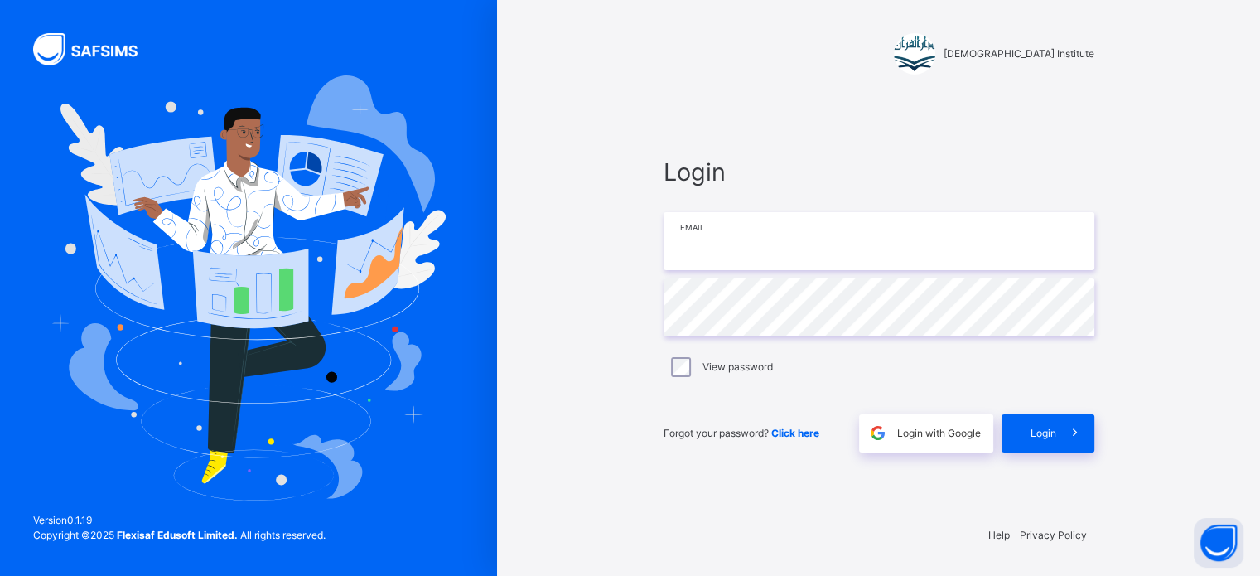
type input "**********"
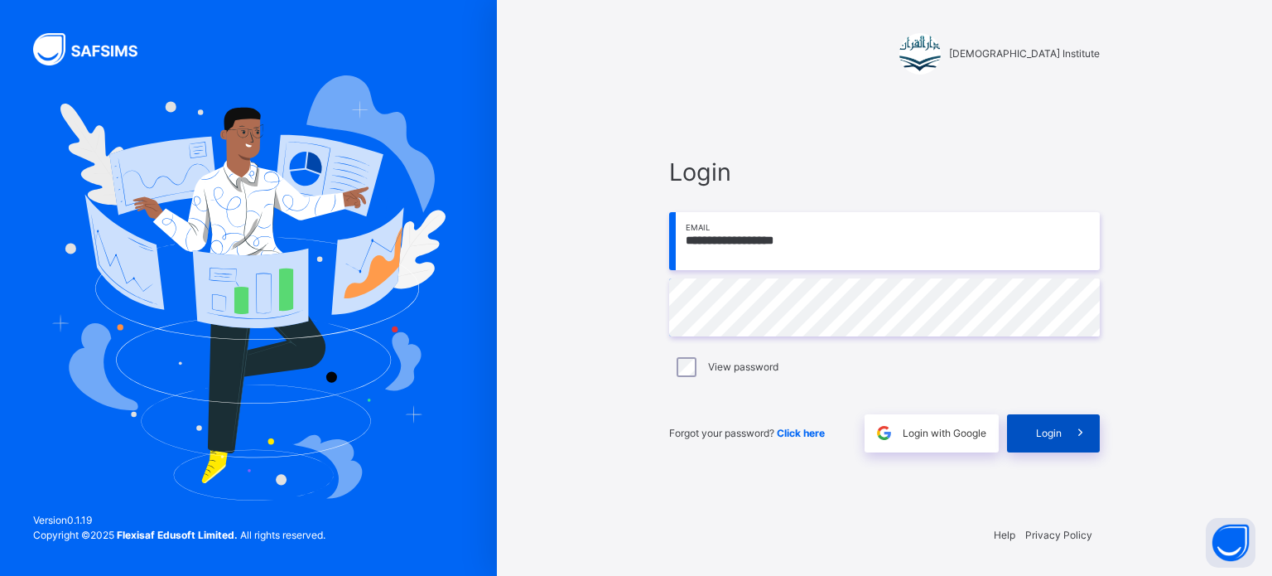
click at [1043, 432] on span "Login" at bounding box center [1049, 433] width 26 height 15
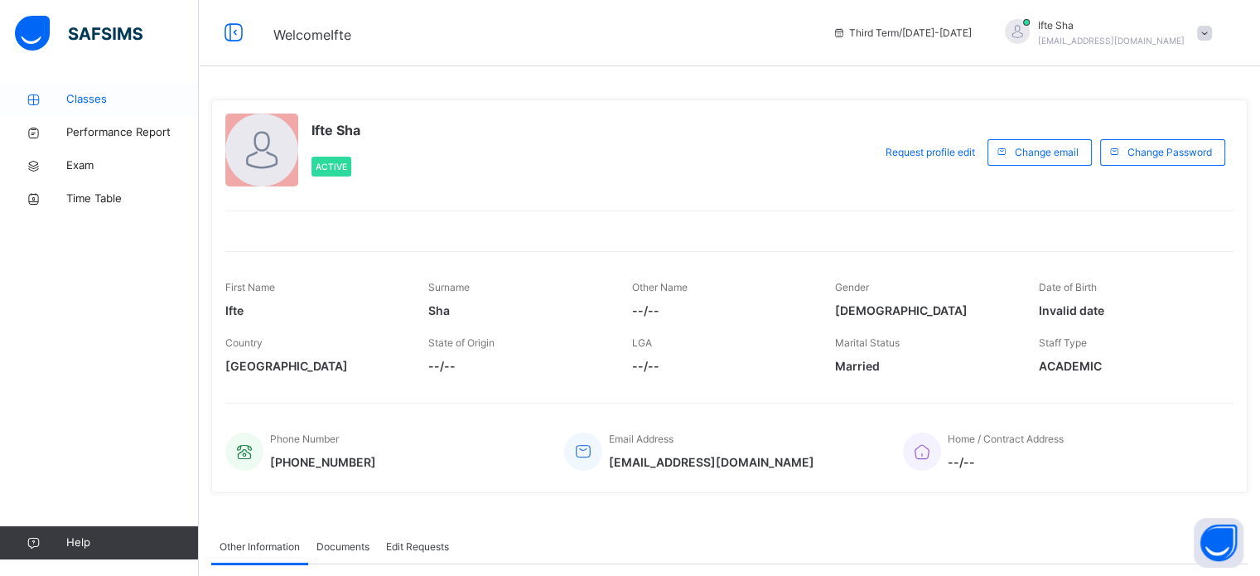
click at [56, 108] on link "Classes" at bounding box center [99, 99] width 199 height 33
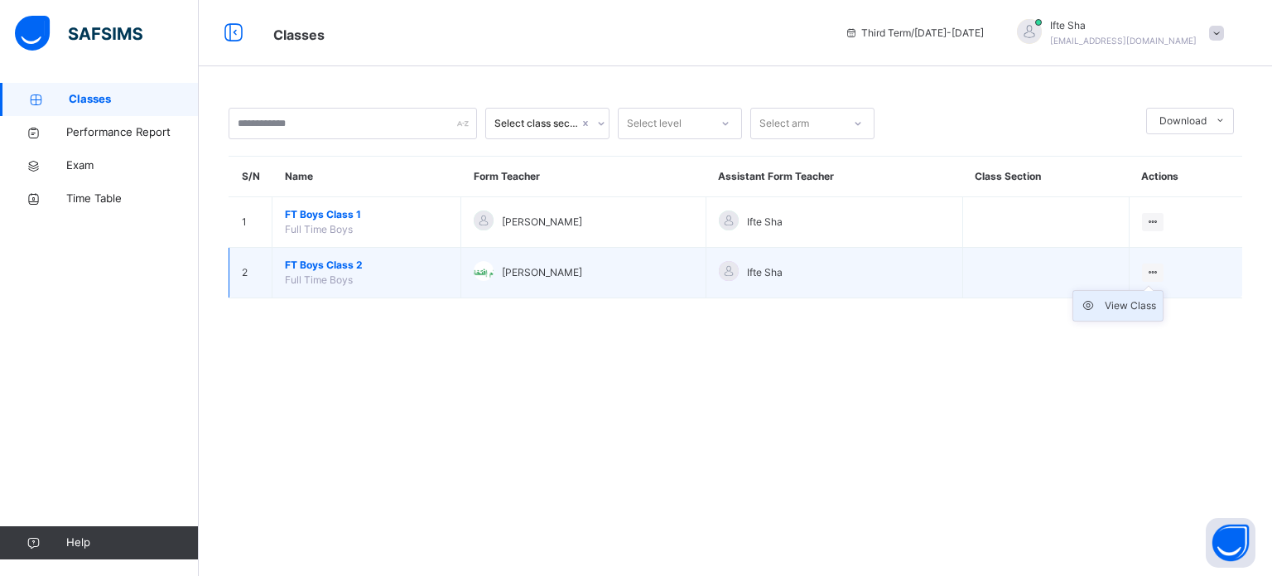
click at [1142, 301] on div "View Class" at bounding box center [1130, 305] width 51 height 17
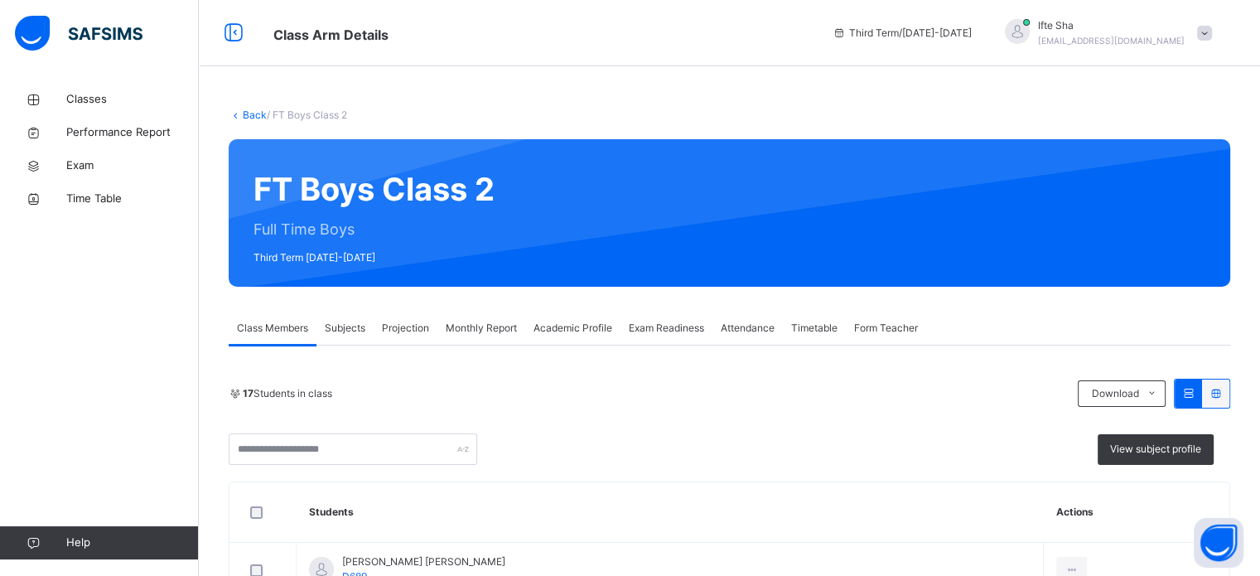
click at [427, 320] on span "Projection" at bounding box center [405, 327] width 47 height 15
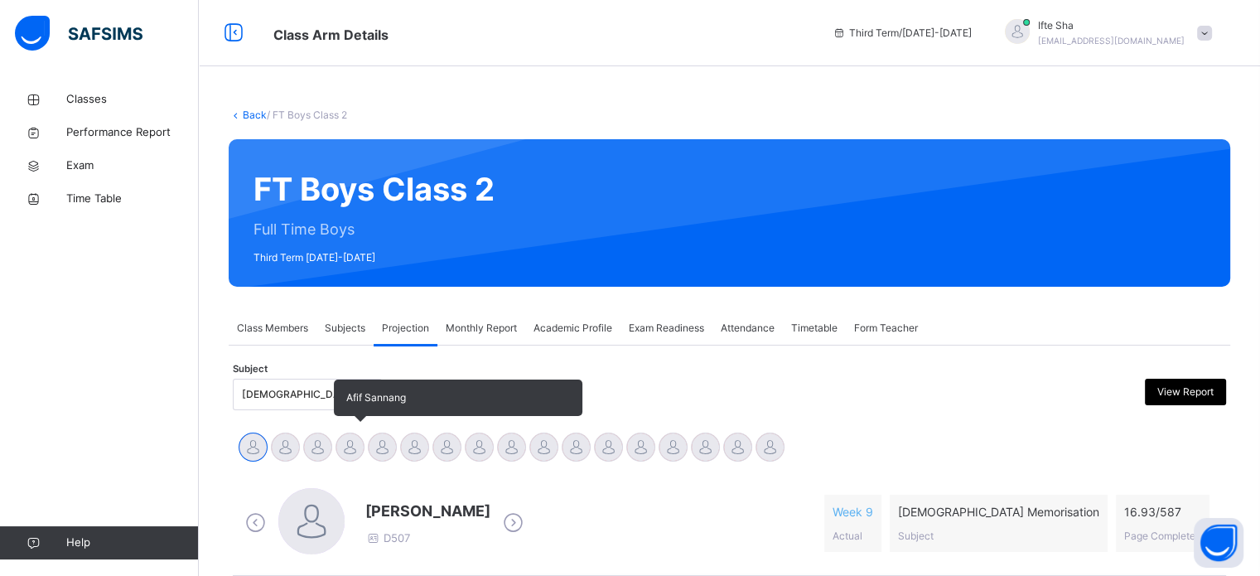
click at [355, 463] on div "Afif Sannang" at bounding box center [350, 449] width 32 height 36
click at [353, 456] on div at bounding box center [349, 446] width 29 height 29
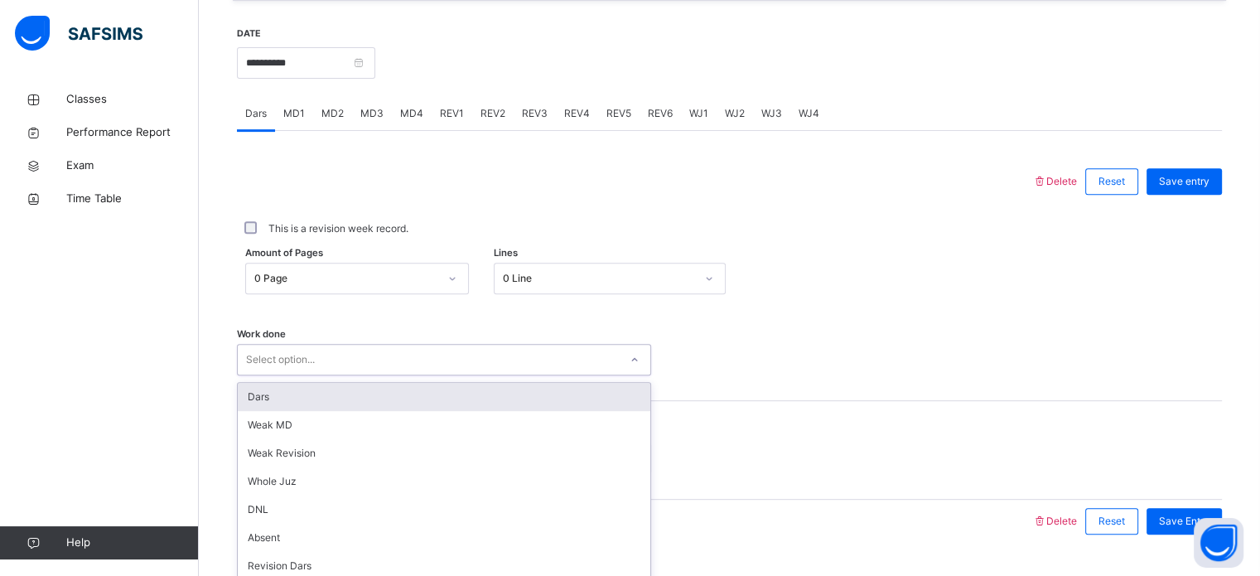
click at [353, 363] on div "option Dars focused, 1 of 16. 16 results available. Use Up and Down to choose o…" at bounding box center [444, 359] width 414 height 31
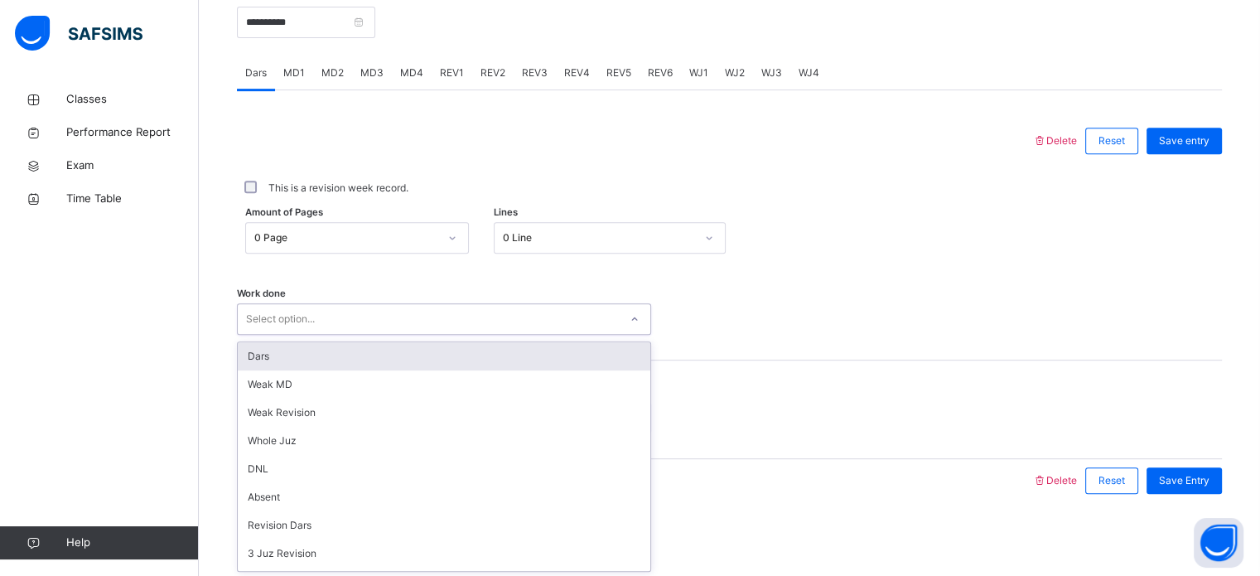
click at [353, 363] on div "Dars" at bounding box center [444, 356] width 412 height 28
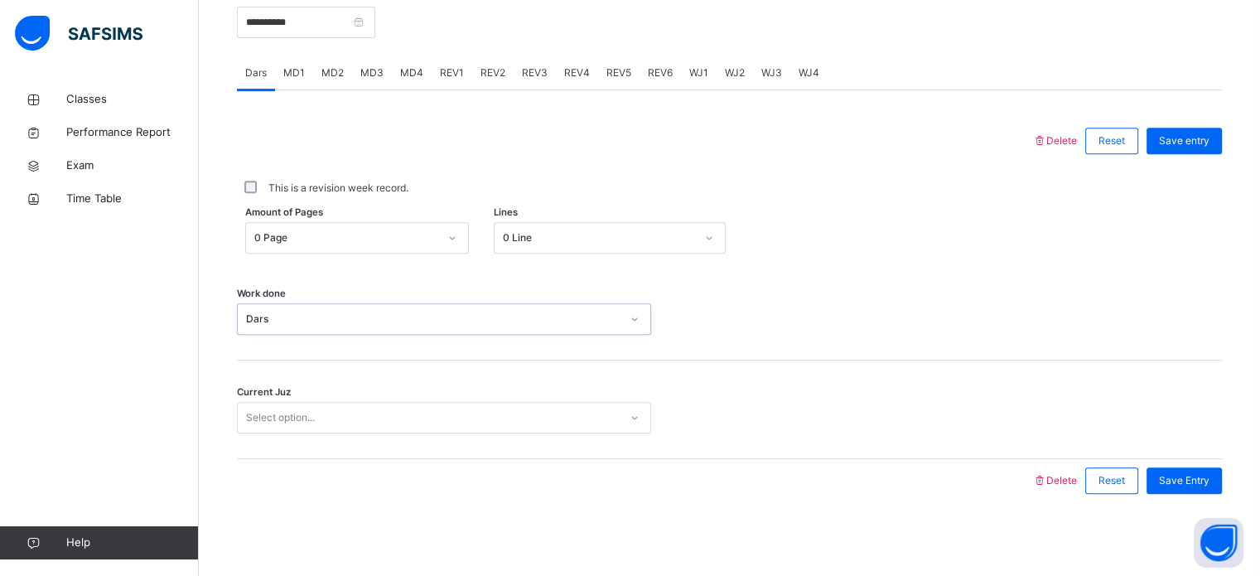
click at [351, 324] on div "Dars" at bounding box center [433, 318] width 374 height 15
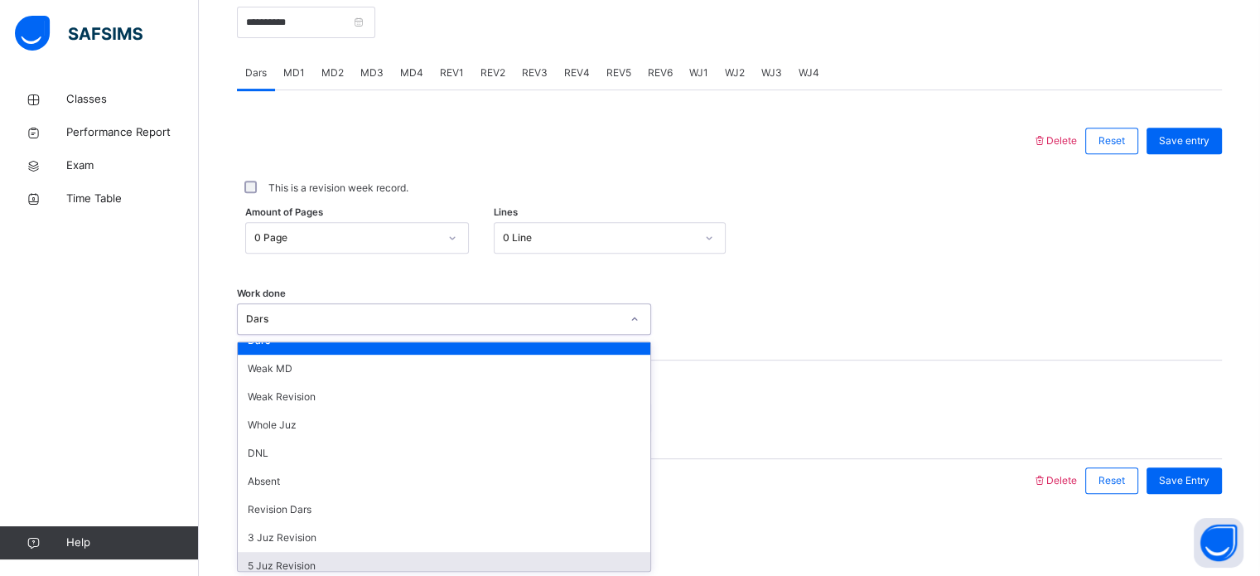
scroll to position [13, 0]
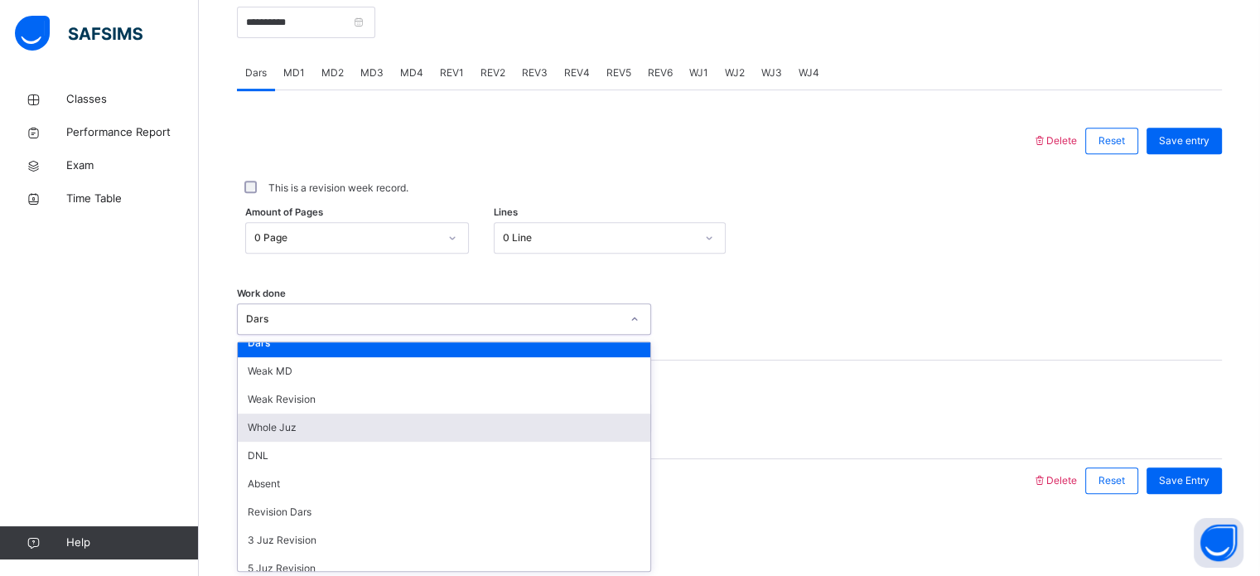
click at [316, 426] on div "Whole Juz" at bounding box center [444, 427] width 412 height 28
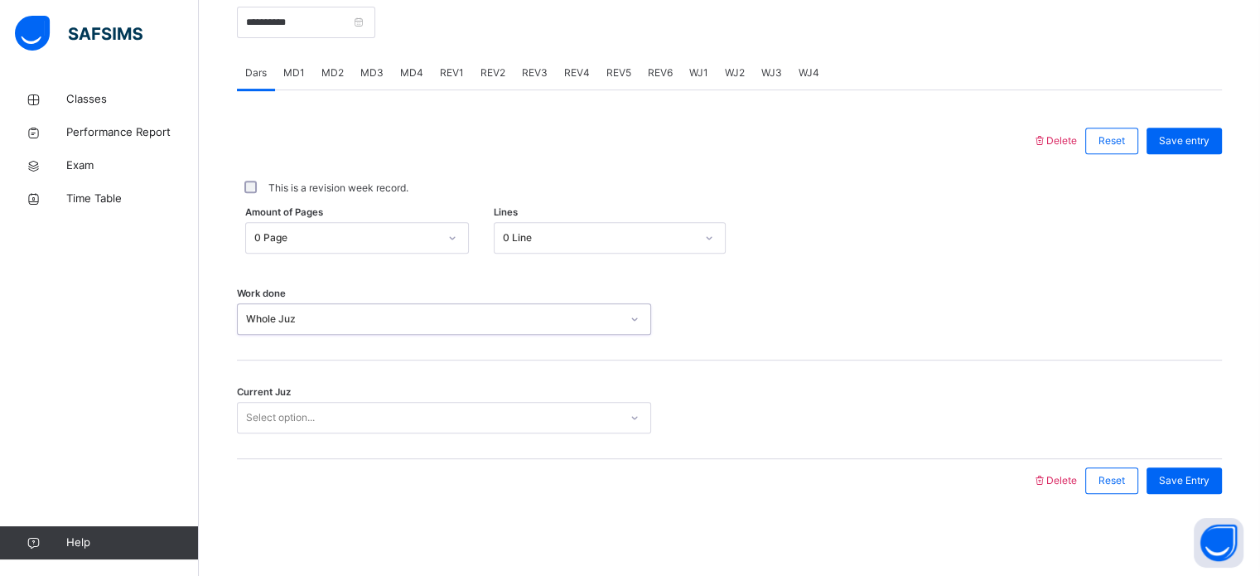
click at [327, 425] on div "Select option..." at bounding box center [428, 418] width 381 height 26
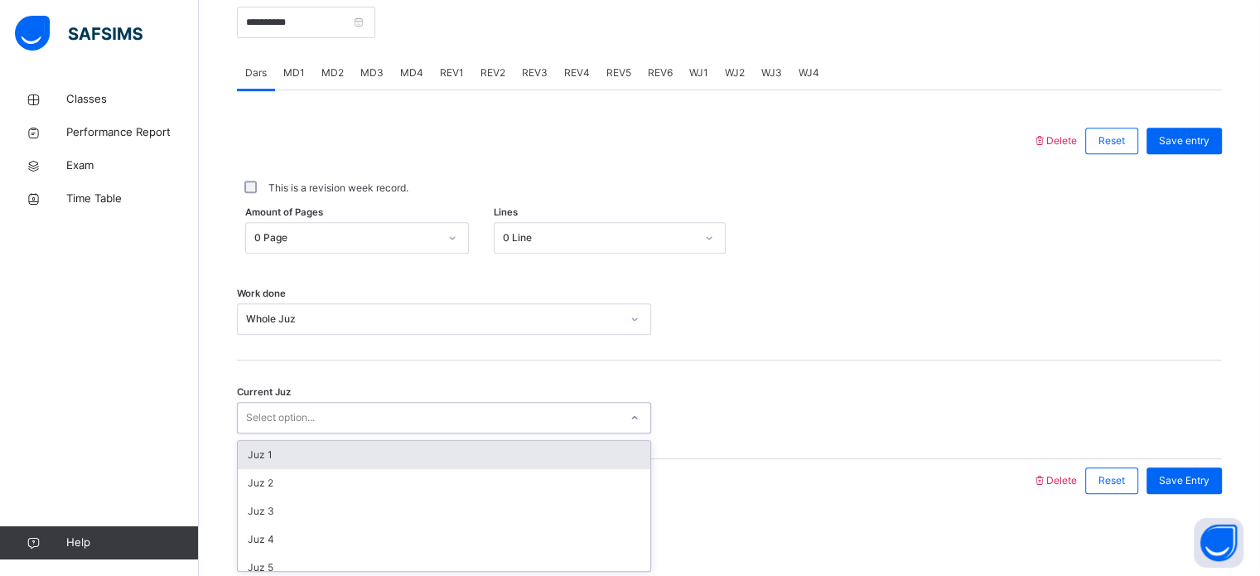
type input "*"
type input "**"
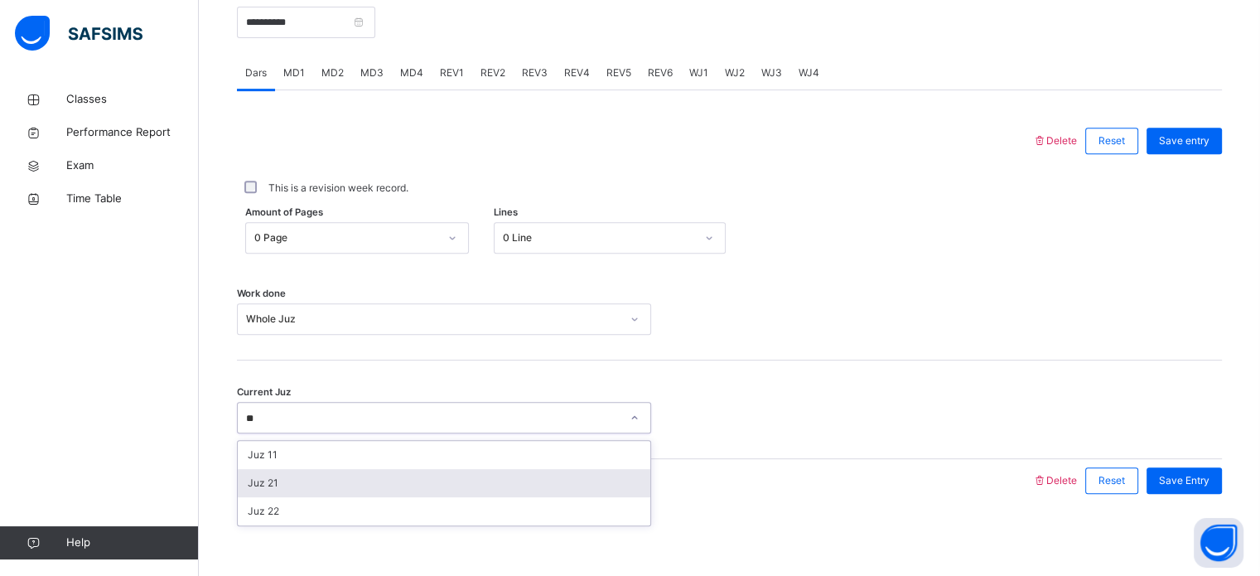
drag, startPoint x: 322, startPoint y: 503, endPoint x: 341, endPoint y: 503, distance: 19.1
click at [335, 503] on div "Juz 22" at bounding box center [444, 511] width 412 height 28
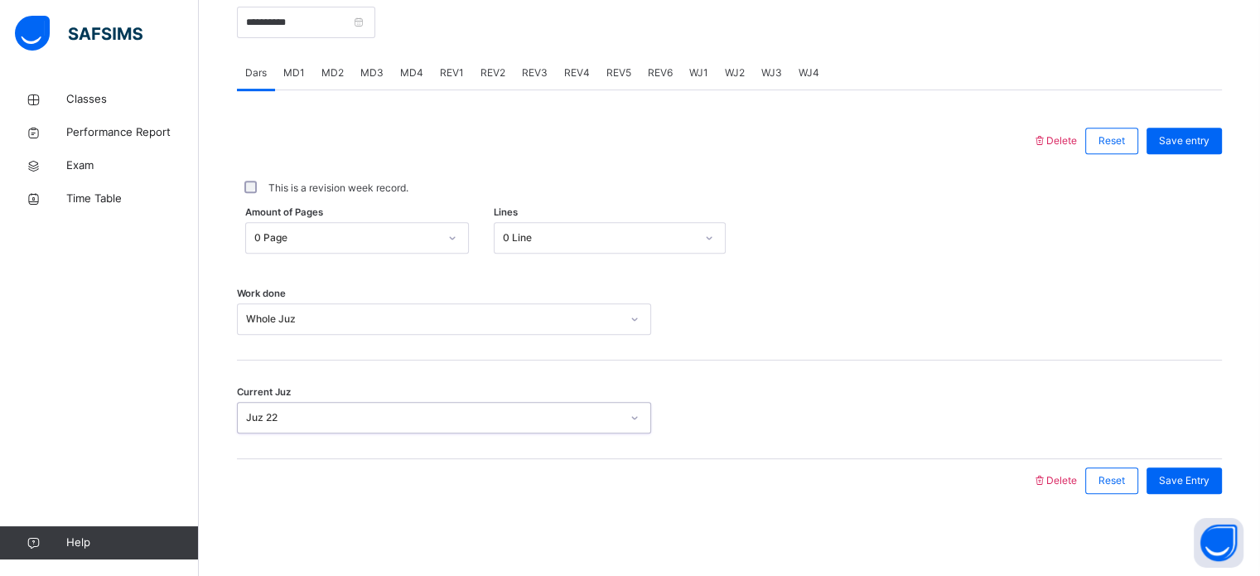
click at [291, 420] on div "Juz 22" at bounding box center [433, 417] width 374 height 15
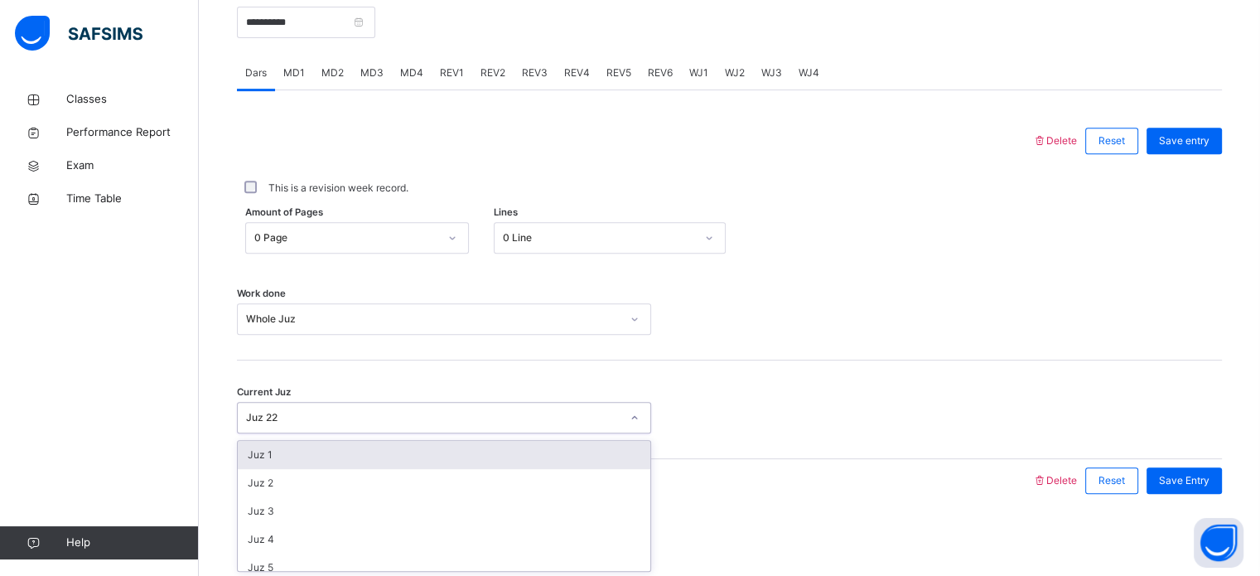
click at [282, 424] on div "Juz 22" at bounding box center [428, 418] width 381 height 26
type input "**"
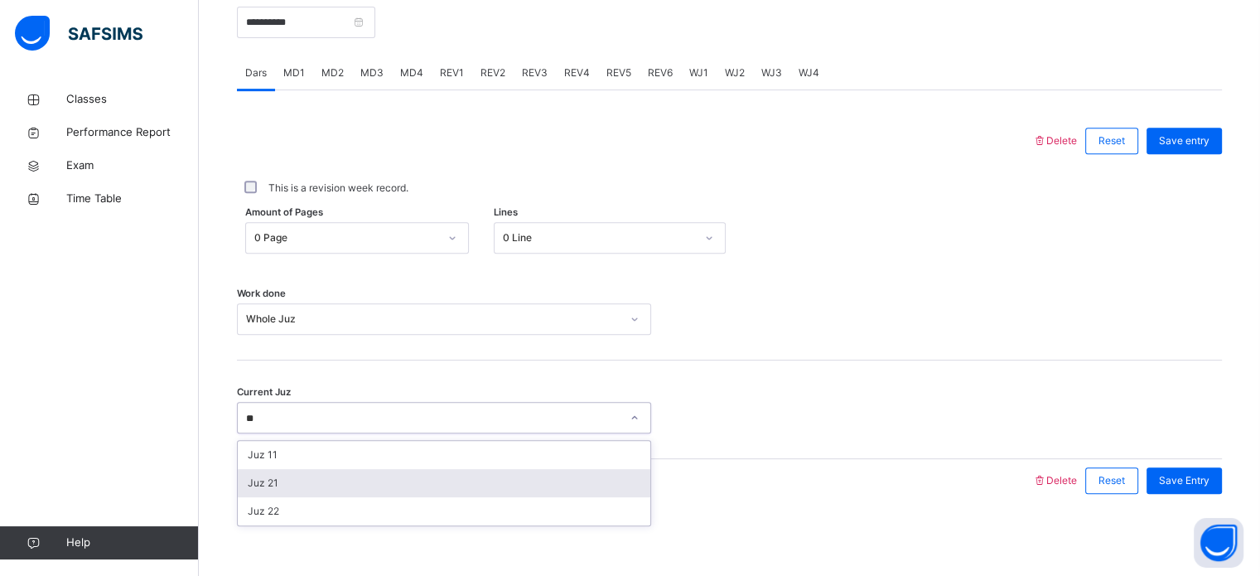
click at [288, 475] on div "Juz 21" at bounding box center [444, 483] width 412 height 28
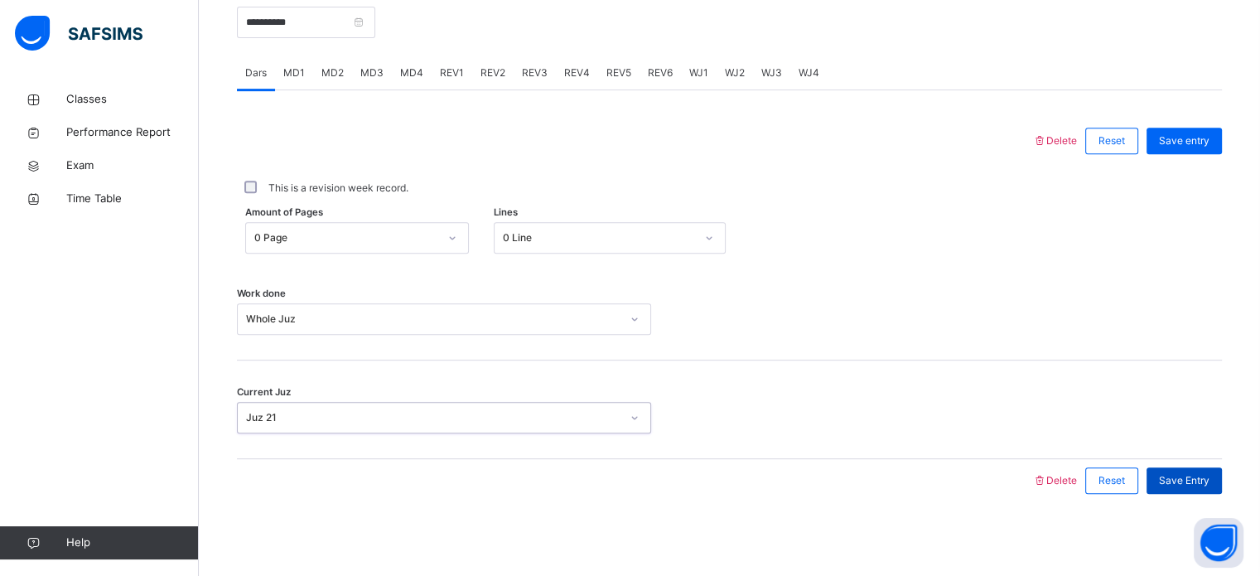
click at [1200, 485] on span "Save Entry" at bounding box center [1184, 480] width 51 height 15
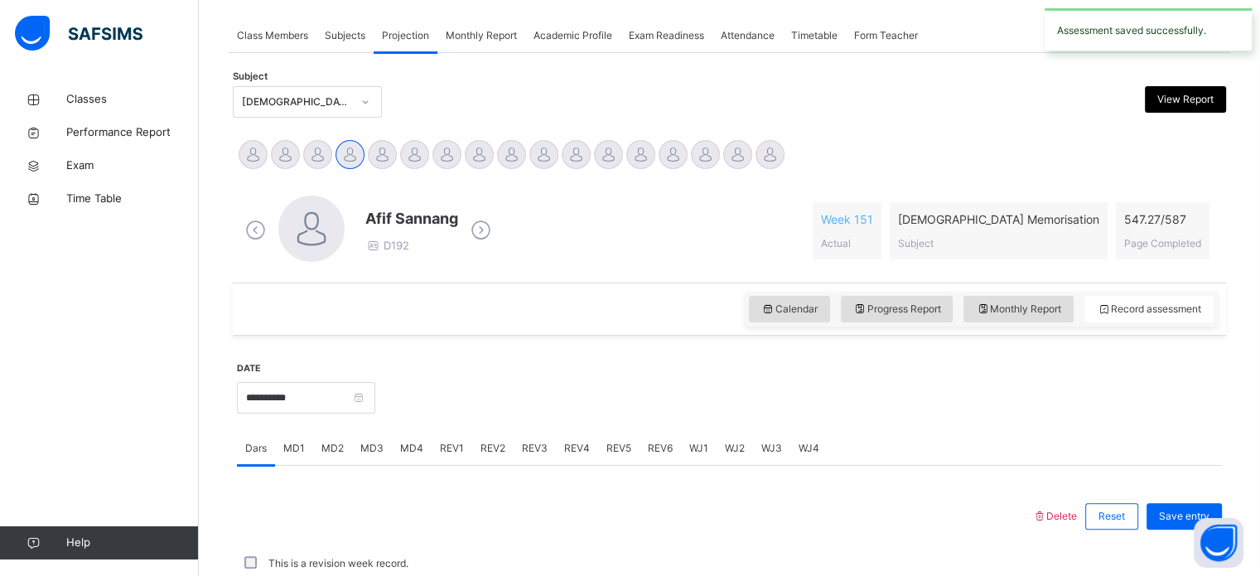
scroll to position [667, 0]
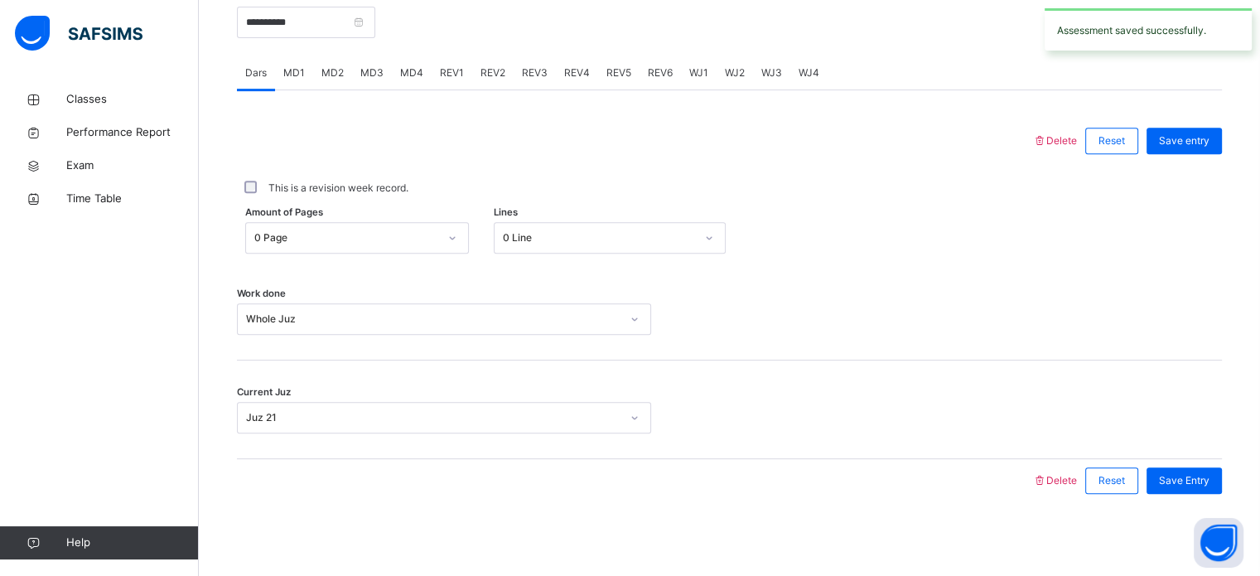
click at [294, 85] on div "MD1" at bounding box center [294, 72] width 38 height 33
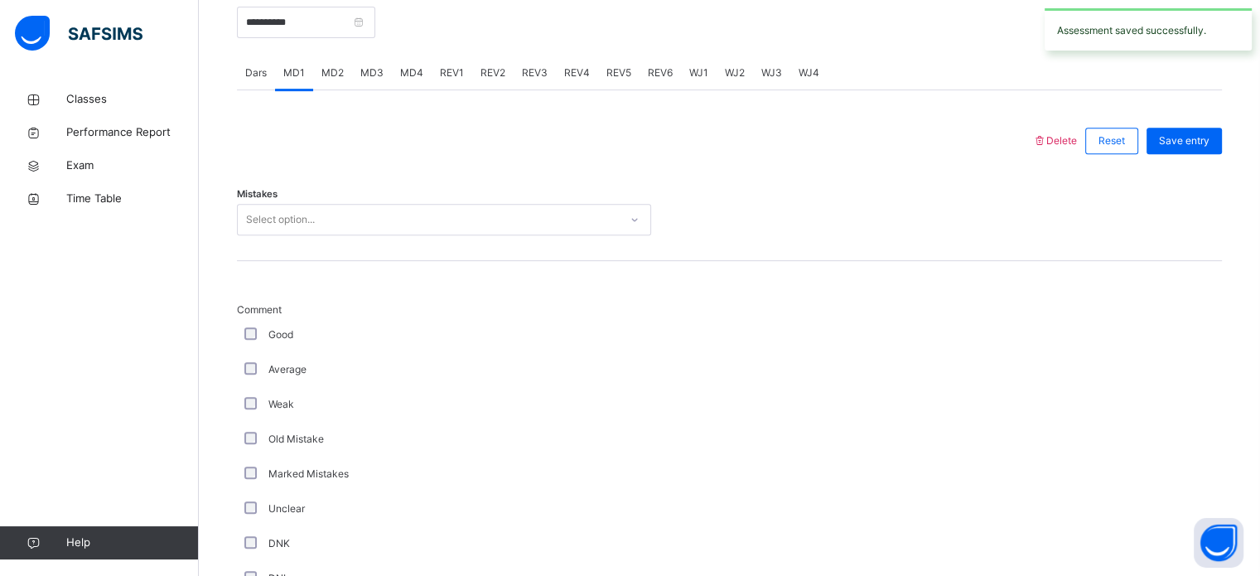
click at [364, 229] on div "Select option..." at bounding box center [428, 220] width 381 height 26
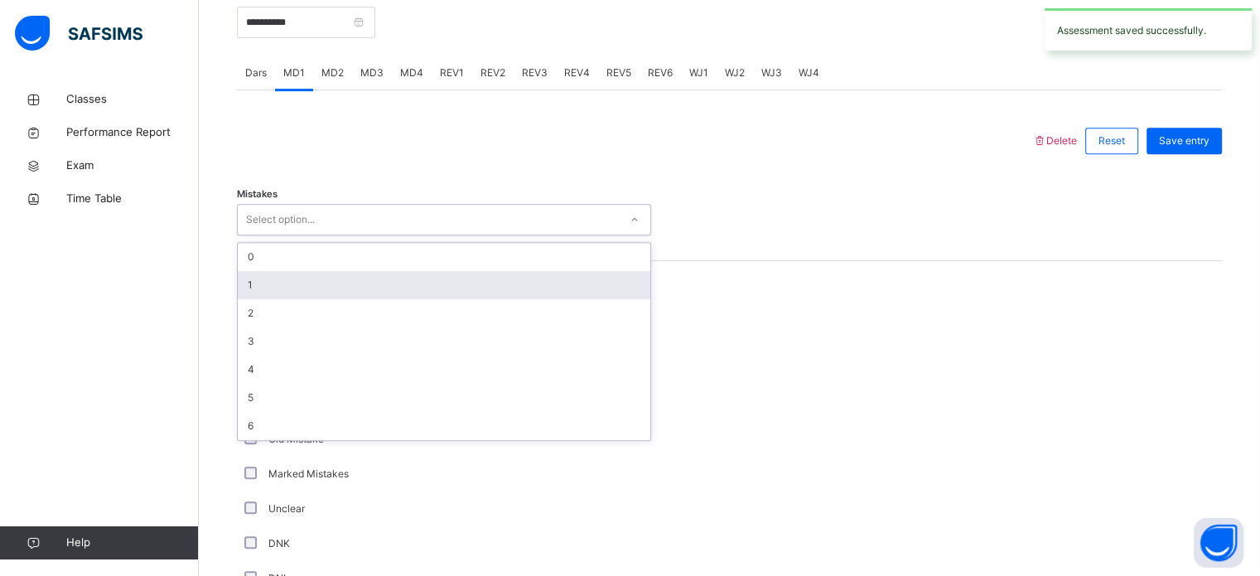
click at [371, 287] on div "1" at bounding box center [444, 285] width 412 height 28
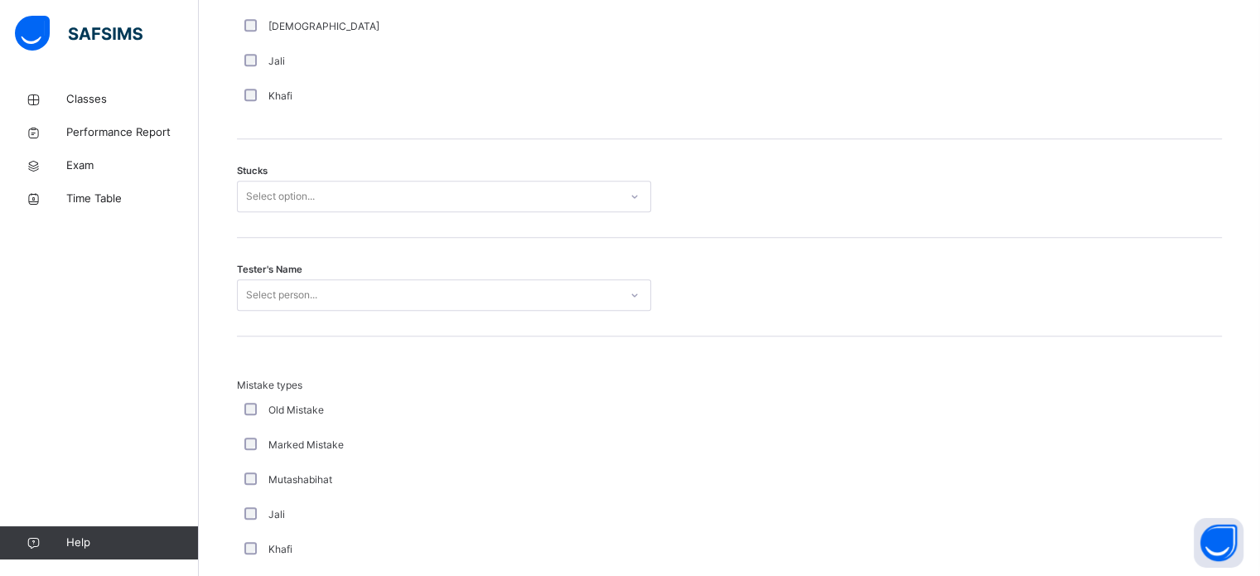
scroll to position [1324, 0]
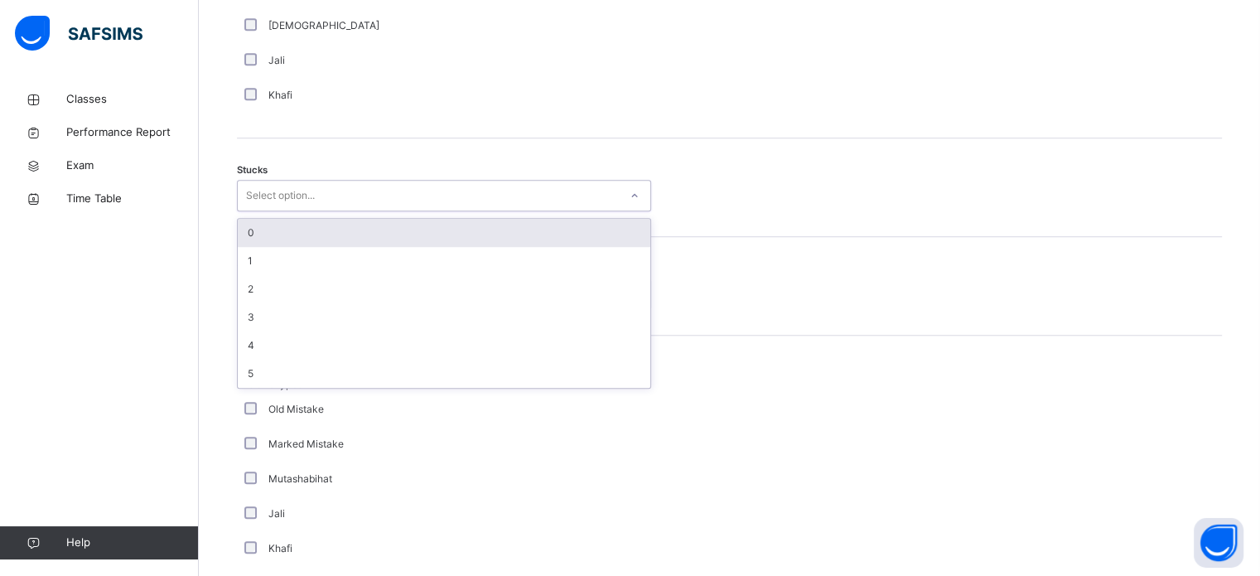
click at [298, 185] on div "Select option..." at bounding box center [280, 195] width 69 height 31
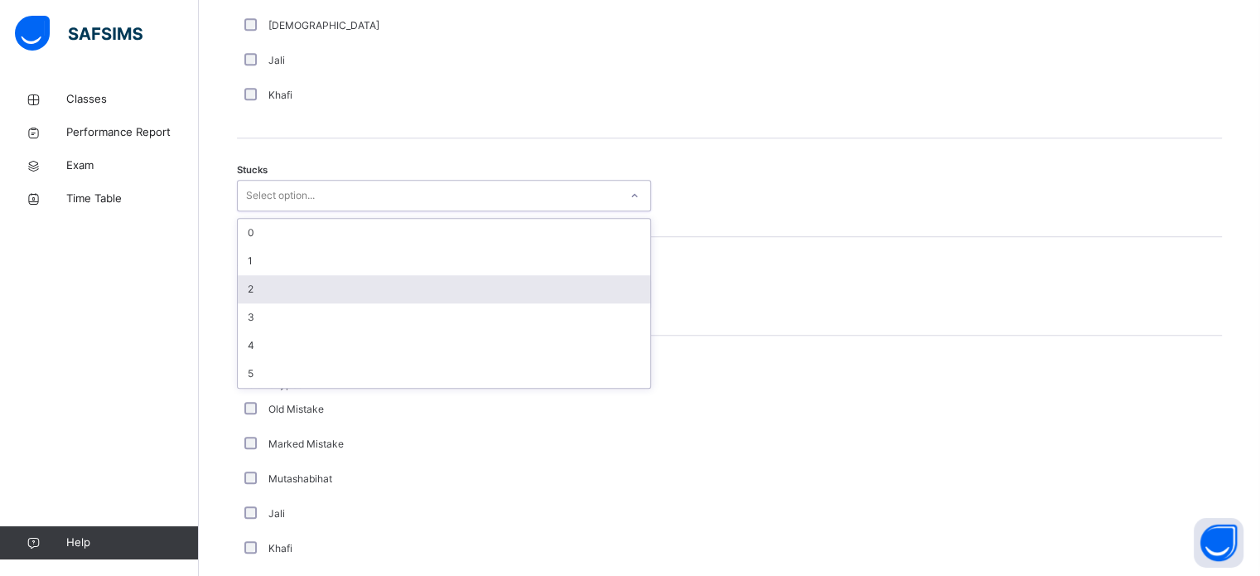
click at [311, 284] on div "2" at bounding box center [444, 289] width 412 height 28
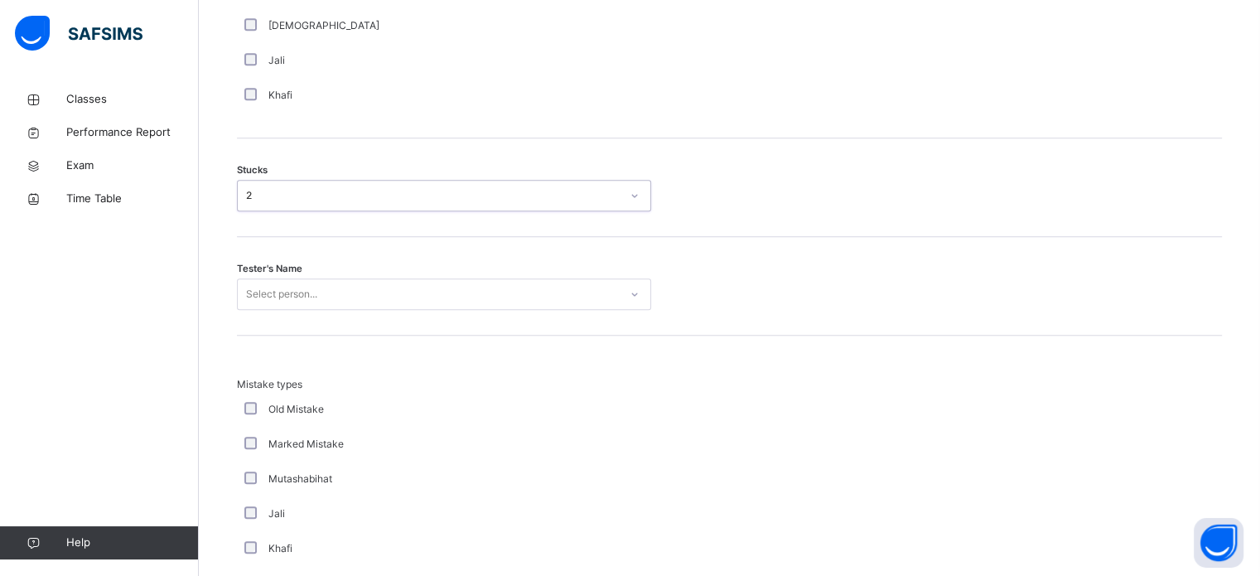
click at [316, 293] on div "Select person..." at bounding box center [281, 293] width 71 height 31
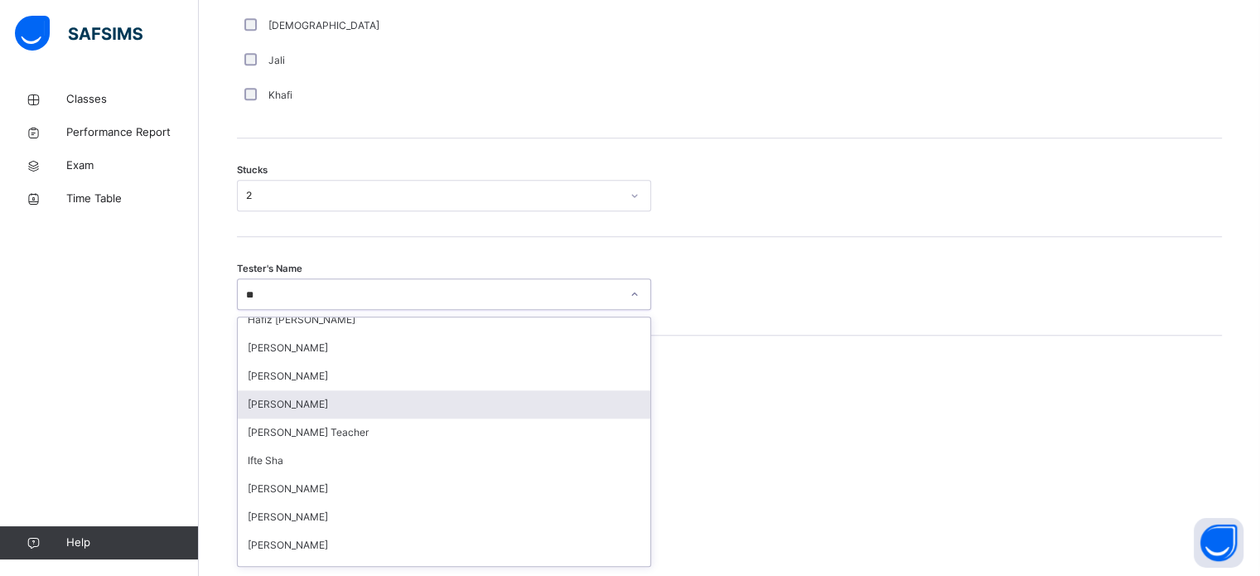
type input "*"
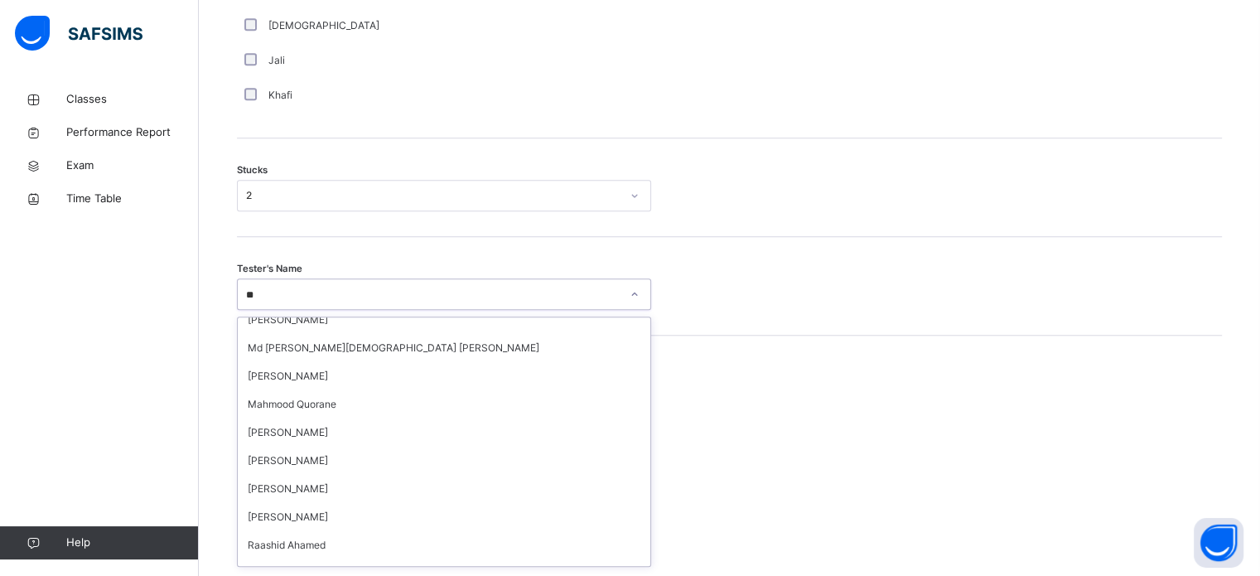
type input "***"
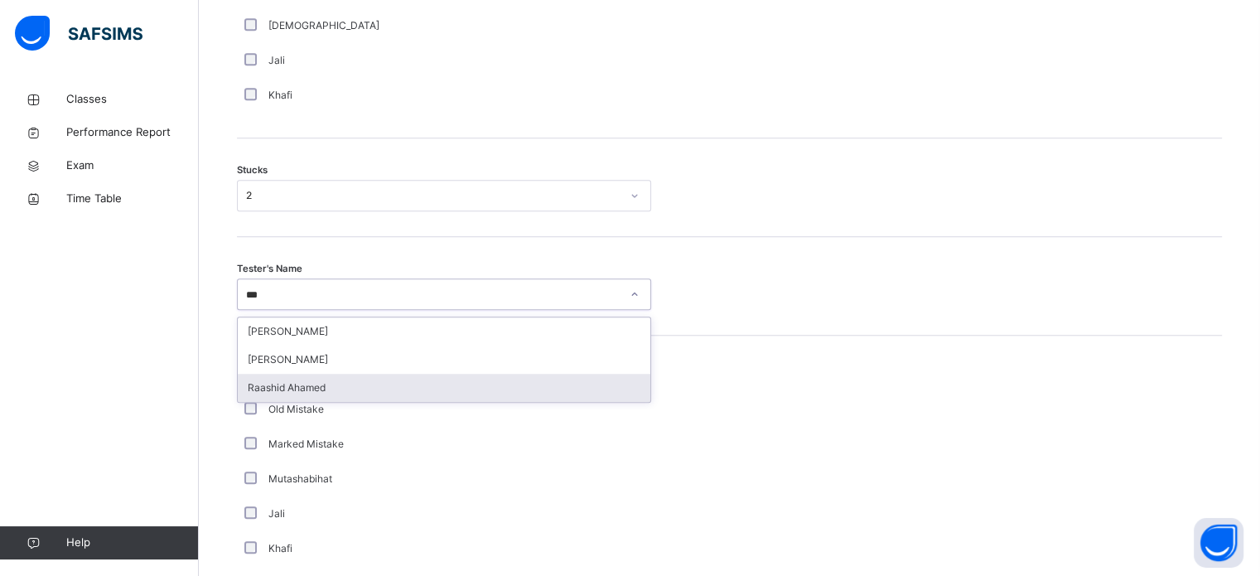
click at [306, 385] on div "Raashid Ahamed" at bounding box center [444, 387] width 412 height 28
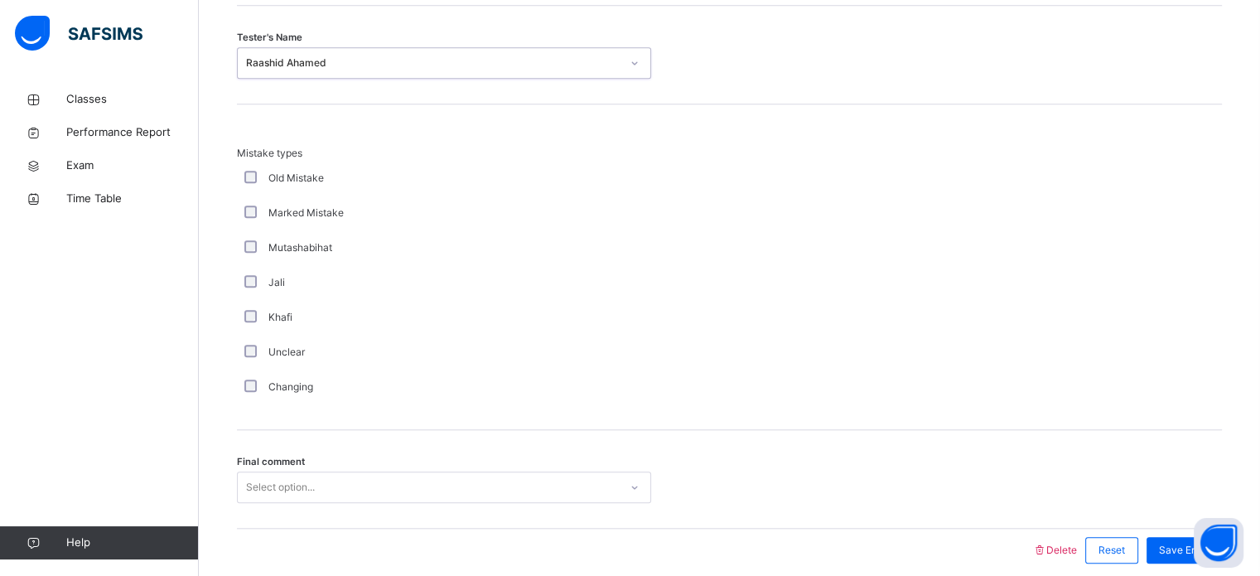
scroll to position [1624, 0]
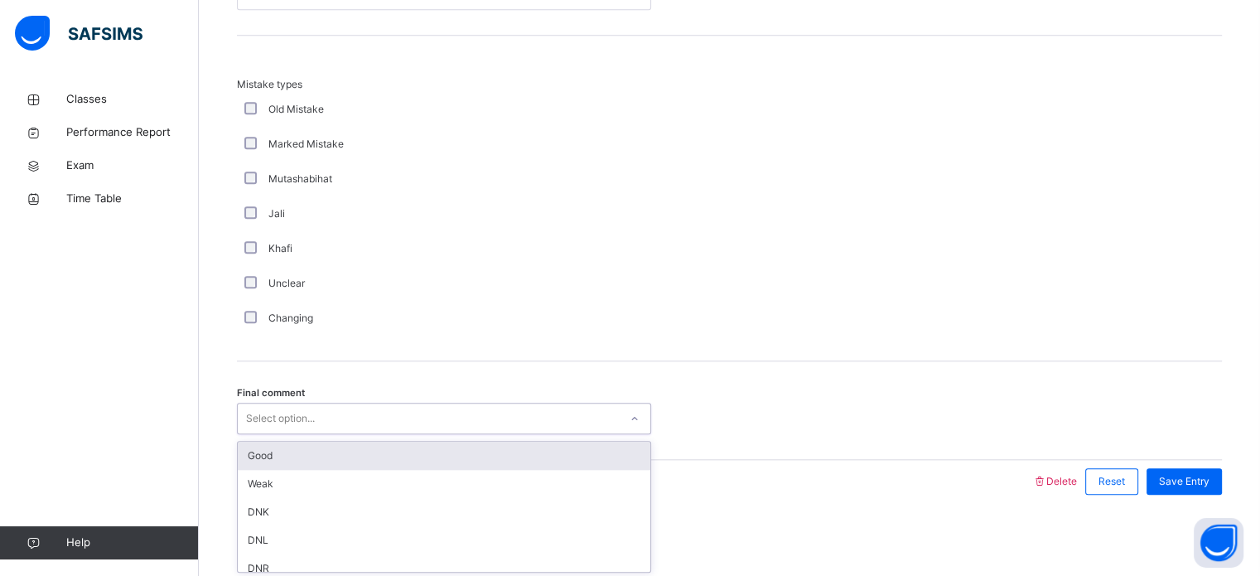
click at [316, 415] on div "Select option..." at bounding box center [428, 419] width 381 height 26
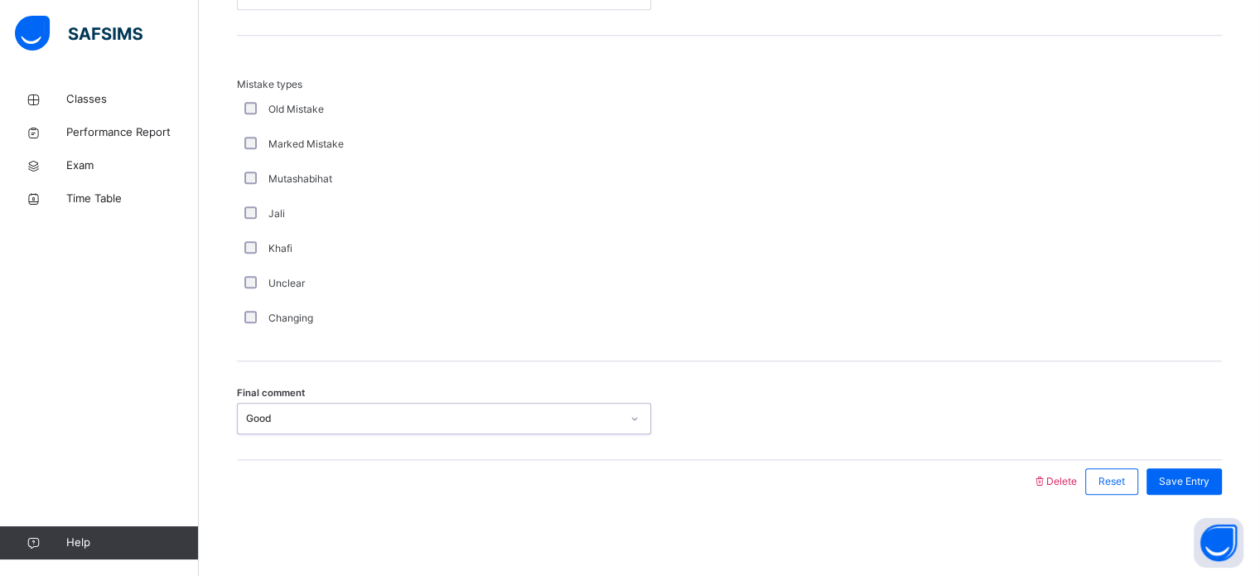
click at [566, 421] on div "Good" at bounding box center [433, 418] width 374 height 15
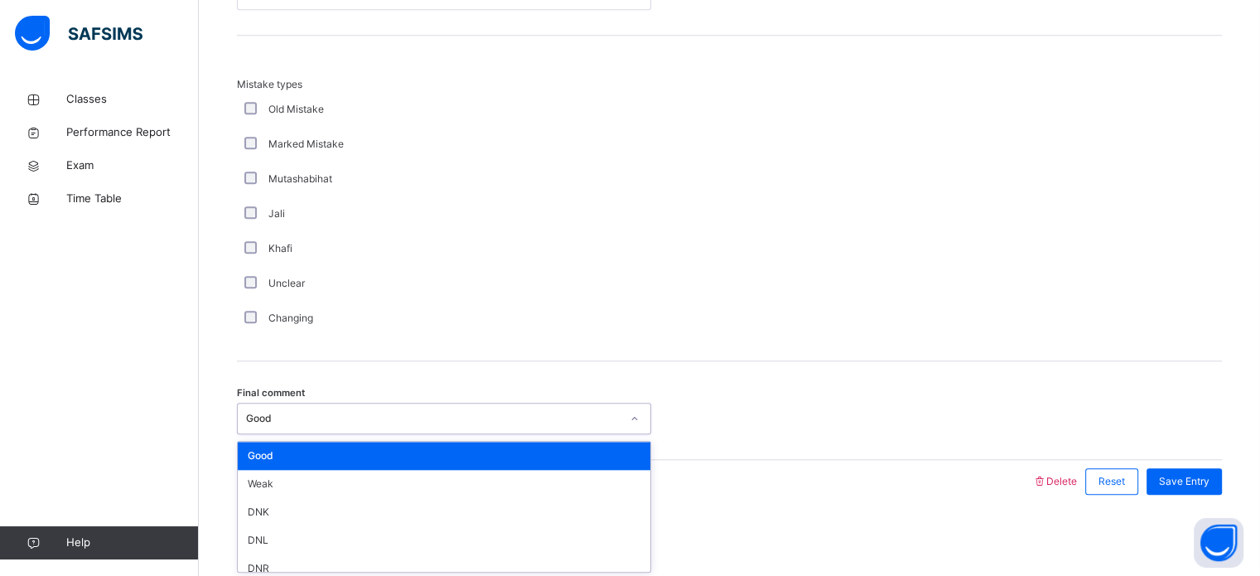
click at [566, 421] on div "Good" at bounding box center [433, 418] width 374 height 15
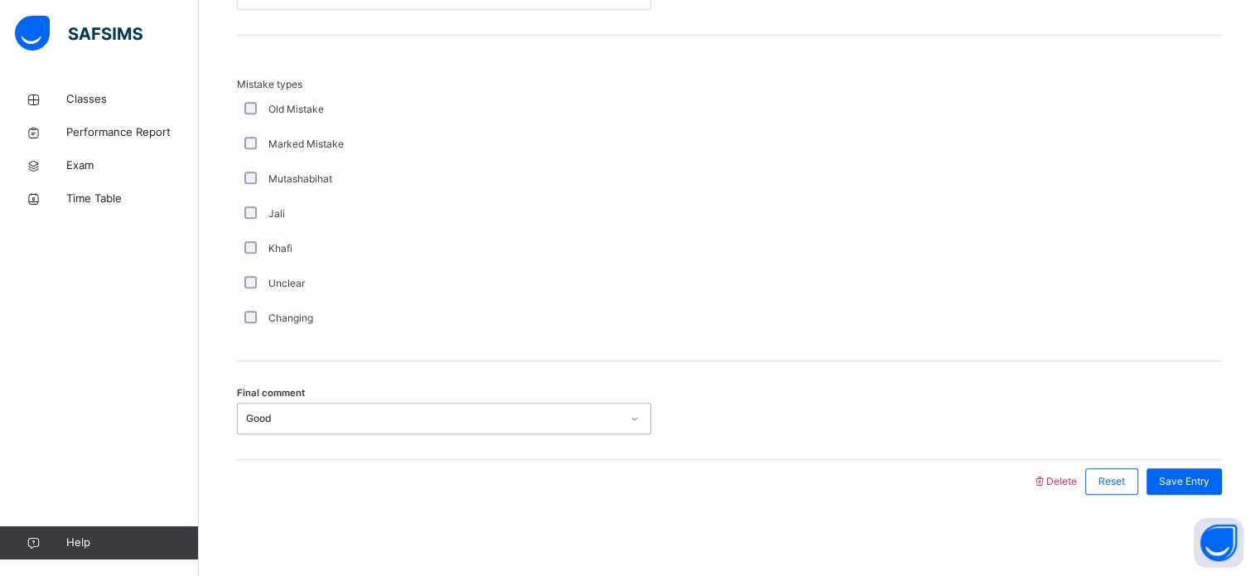
click at [565, 430] on div "Good" at bounding box center [444, 417] width 414 height 31
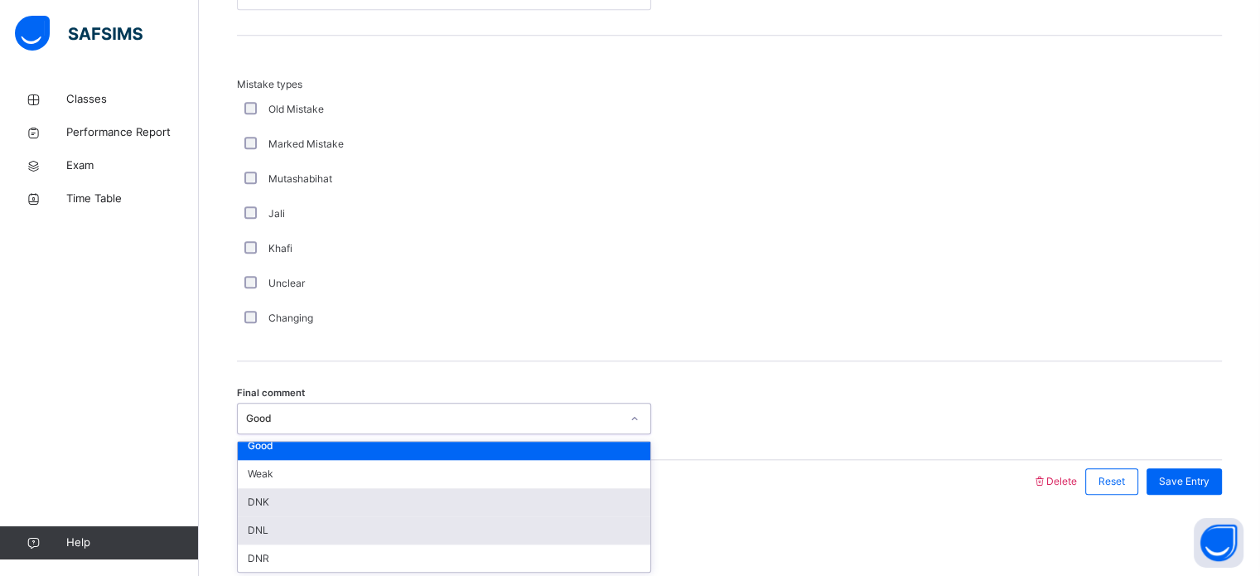
scroll to position [9, 0]
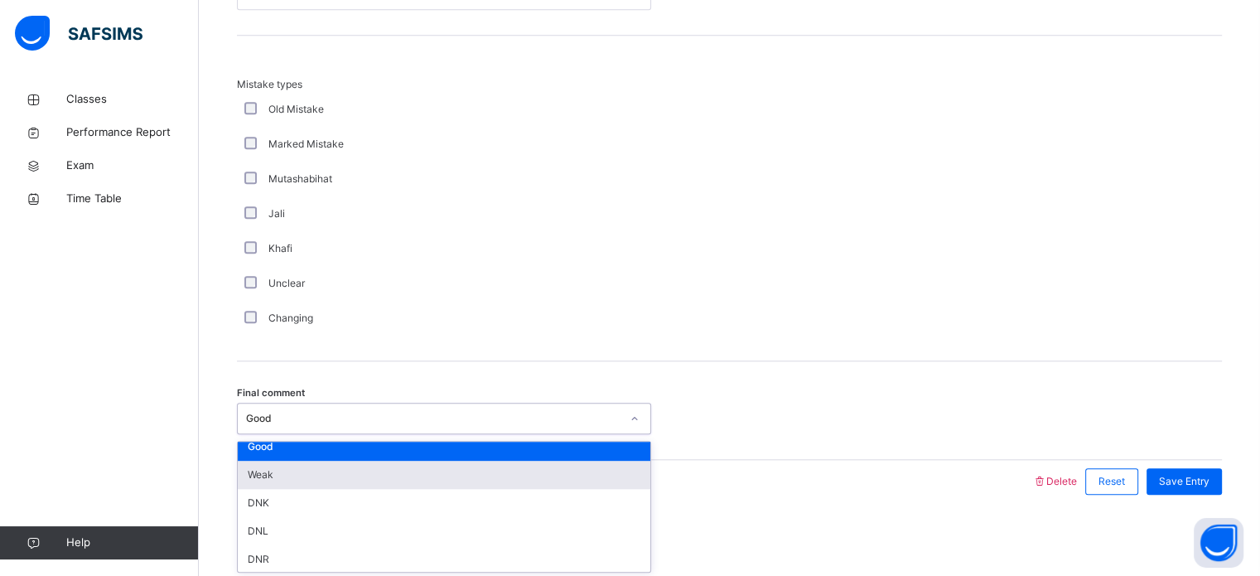
click at [328, 476] on div "Weak" at bounding box center [444, 474] width 412 height 28
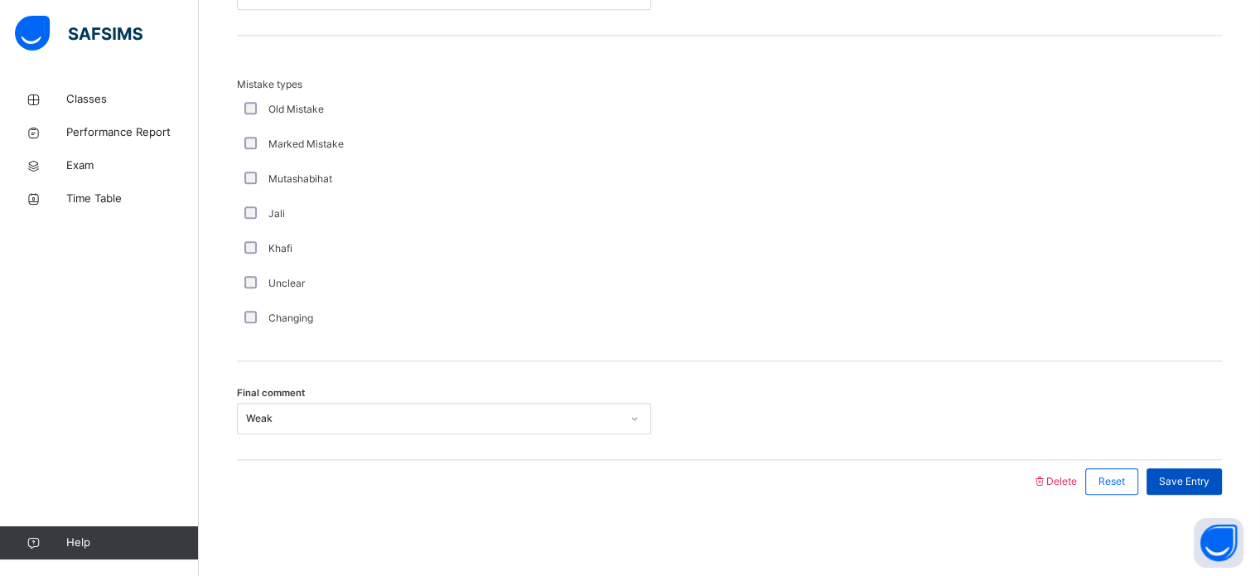
click at [1209, 480] on span "Save Entry" at bounding box center [1184, 481] width 51 height 15
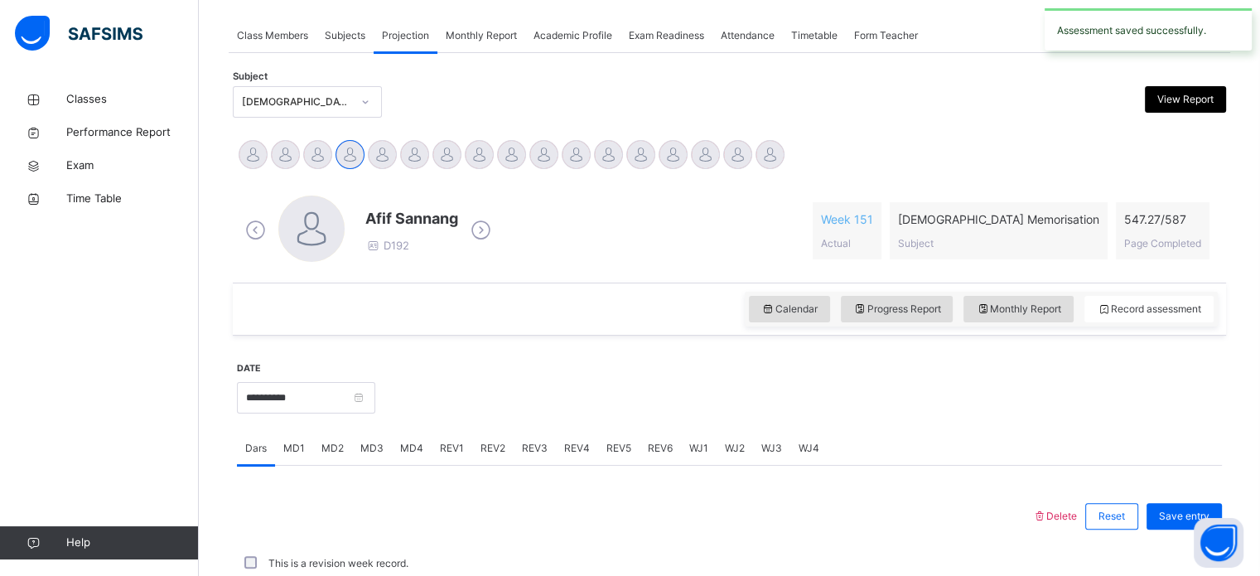
scroll to position [667, 0]
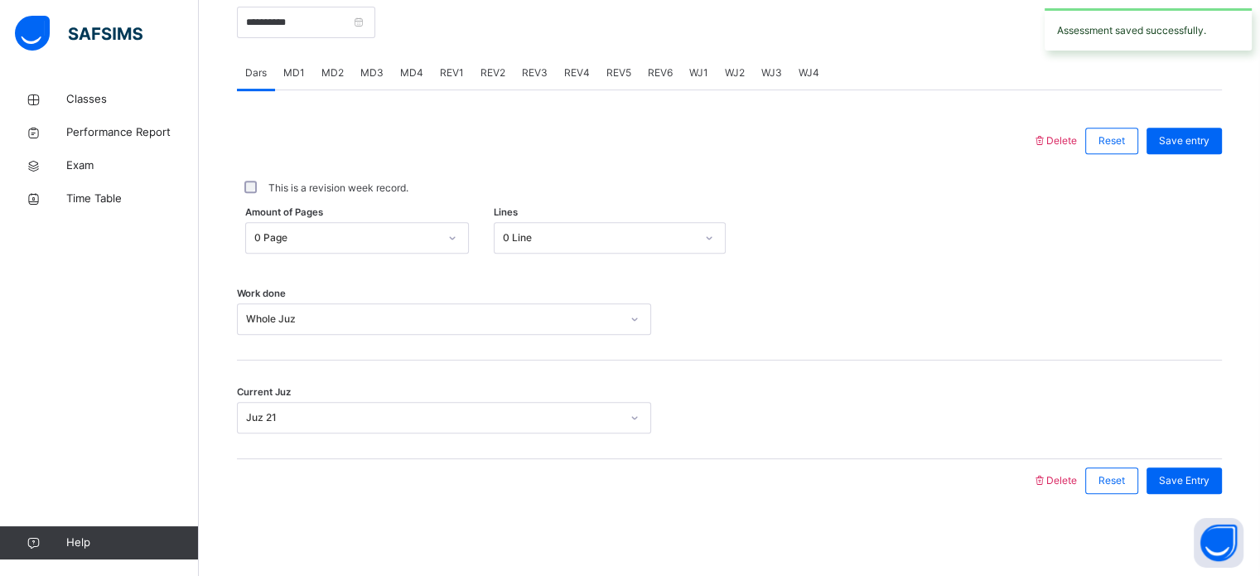
click at [343, 75] on div "MD2" at bounding box center [332, 72] width 39 height 33
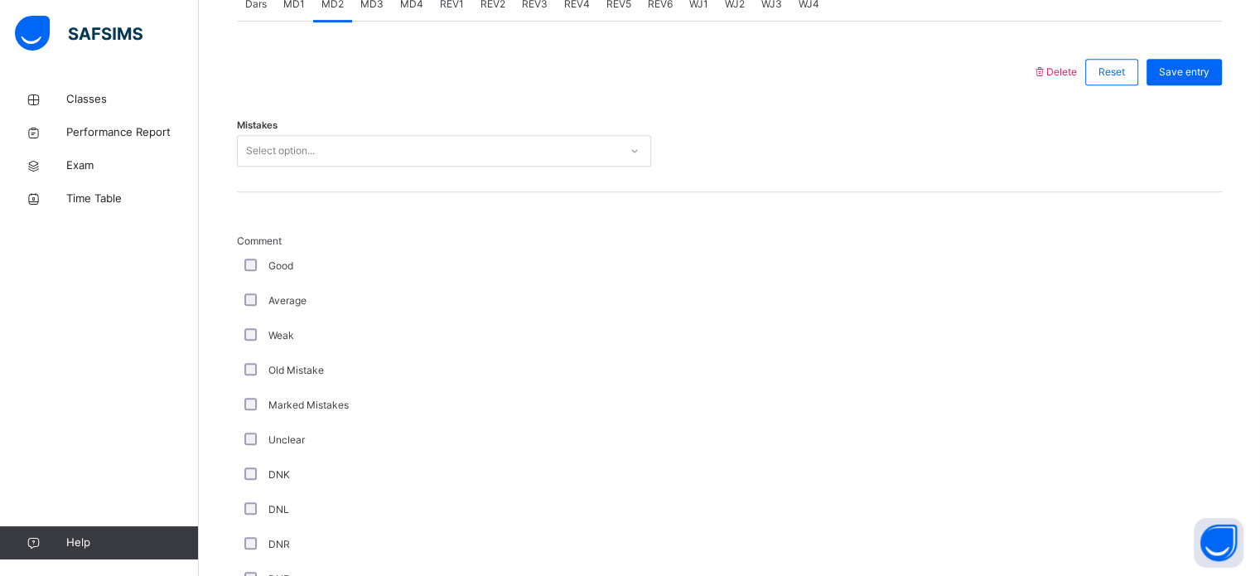
scroll to position [720, 0]
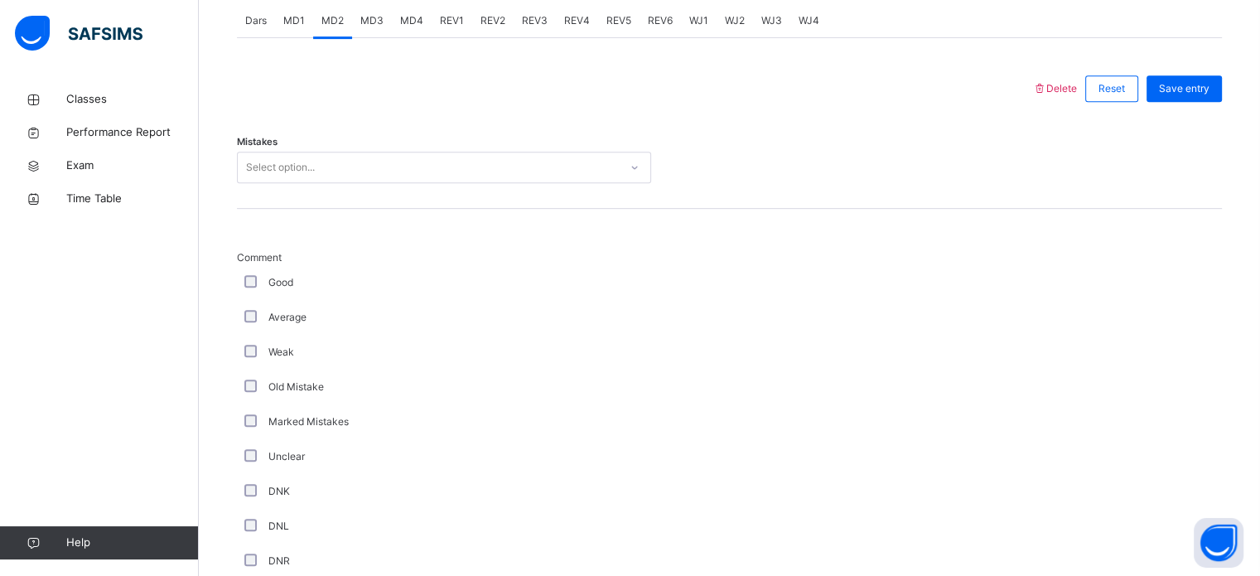
click at [324, 177] on div "Select option..." at bounding box center [428, 168] width 381 height 26
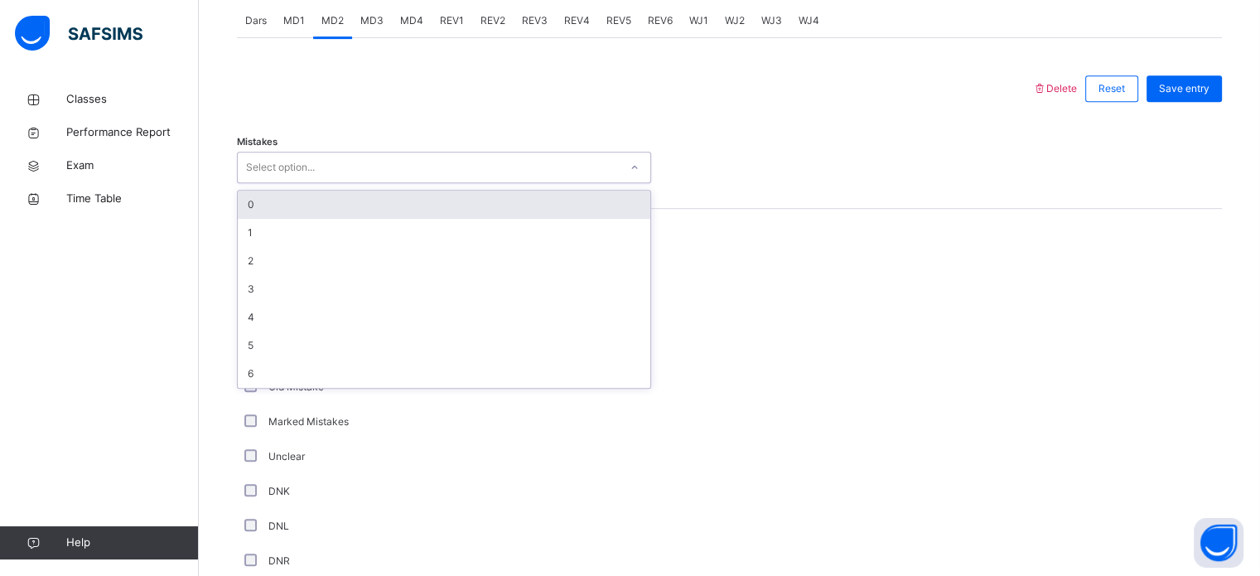
click at [325, 210] on div "0" at bounding box center [444, 204] width 412 height 28
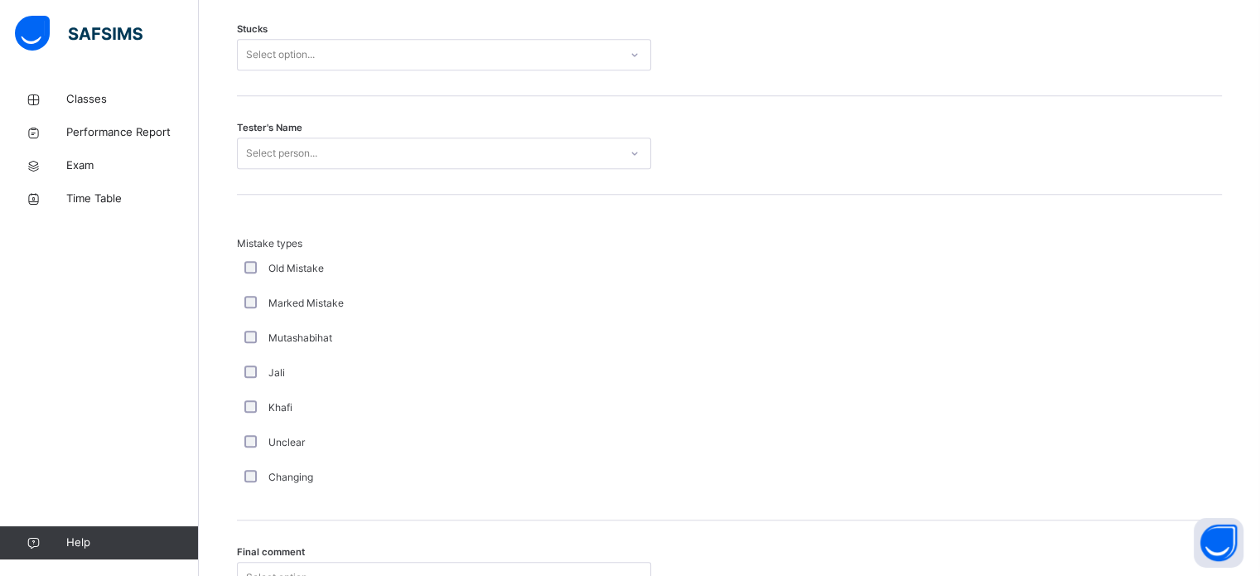
scroll to position [1464, 0]
click at [351, 68] on div "Select option..." at bounding box center [444, 55] width 414 height 31
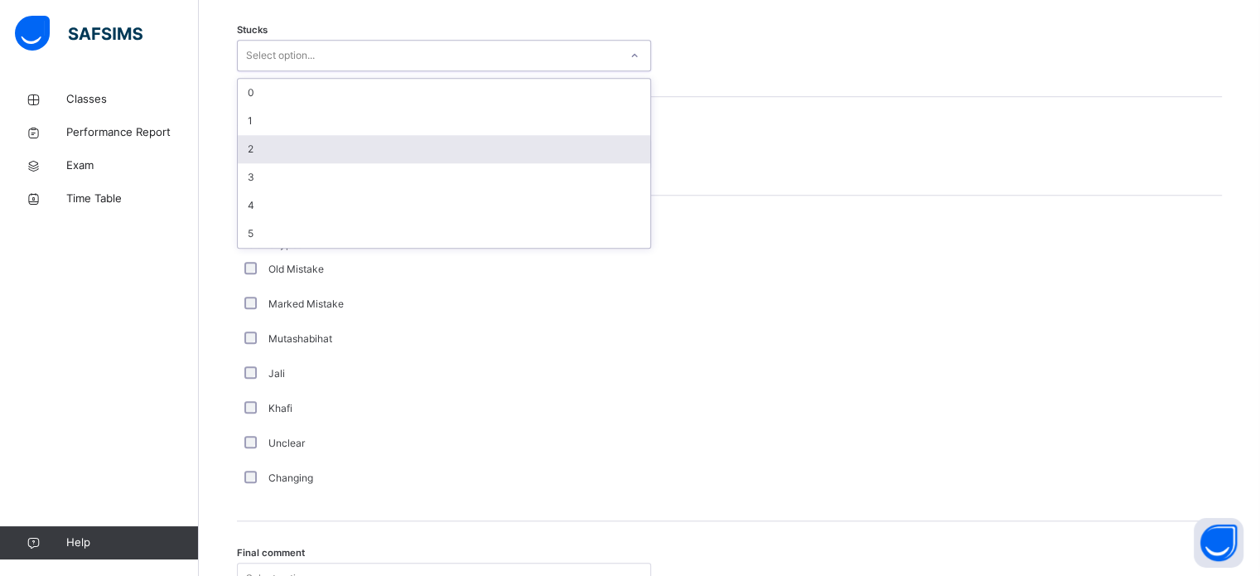
click at [347, 141] on div "2" at bounding box center [444, 149] width 412 height 28
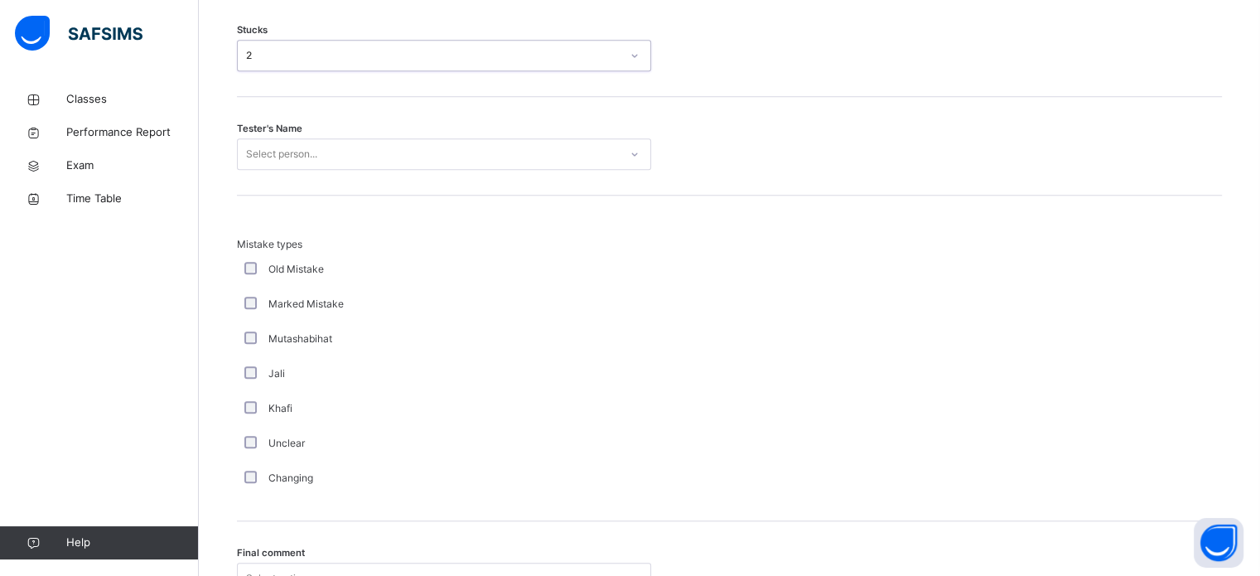
click at [349, 155] on div "Select person..." at bounding box center [428, 155] width 381 height 26
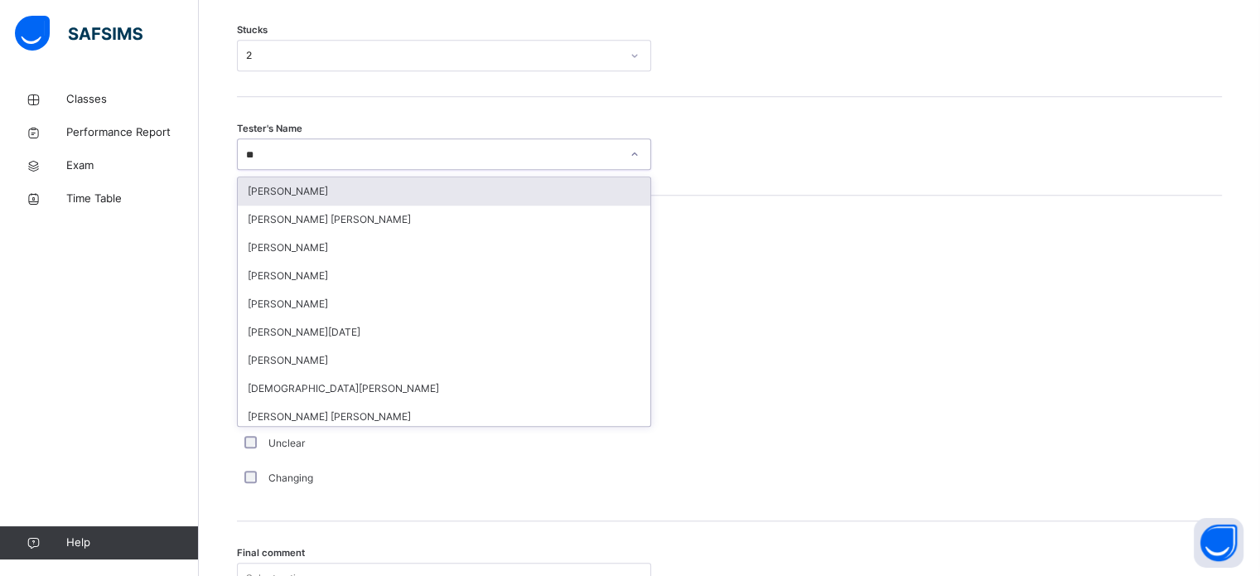
type input "***"
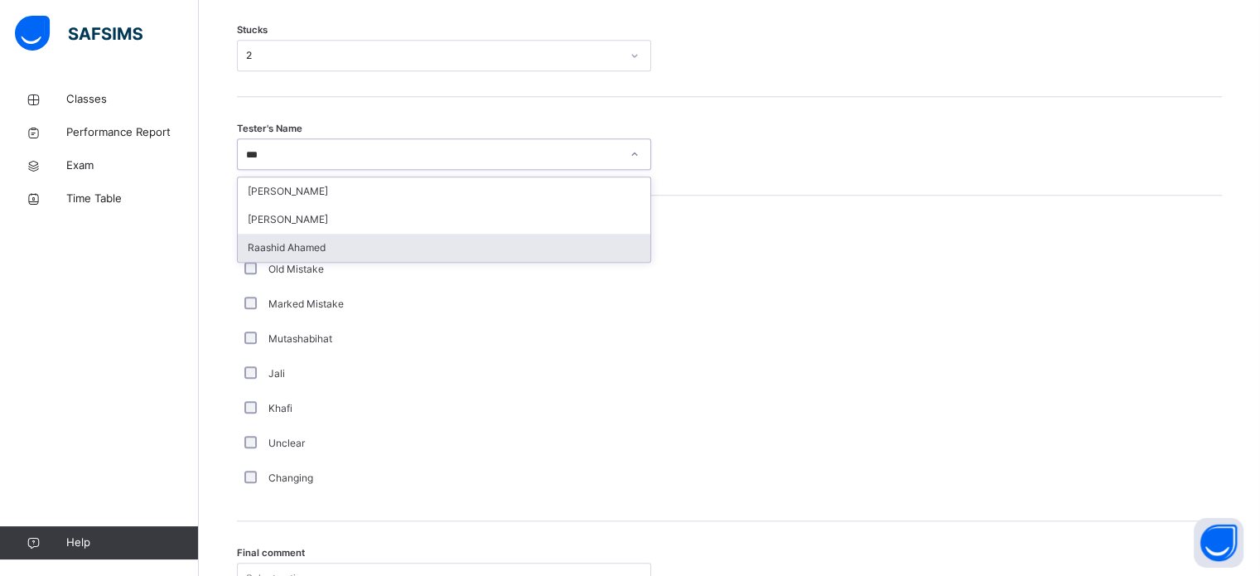
click at [364, 244] on div "Raashid Ahamed" at bounding box center [444, 248] width 412 height 28
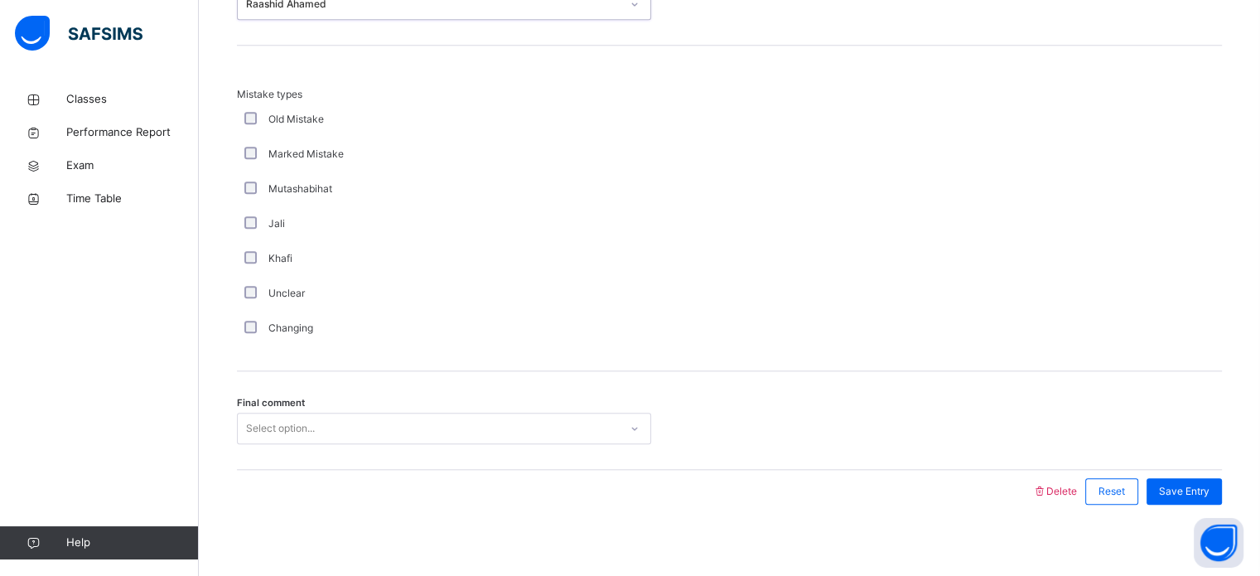
scroll to position [1624, 0]
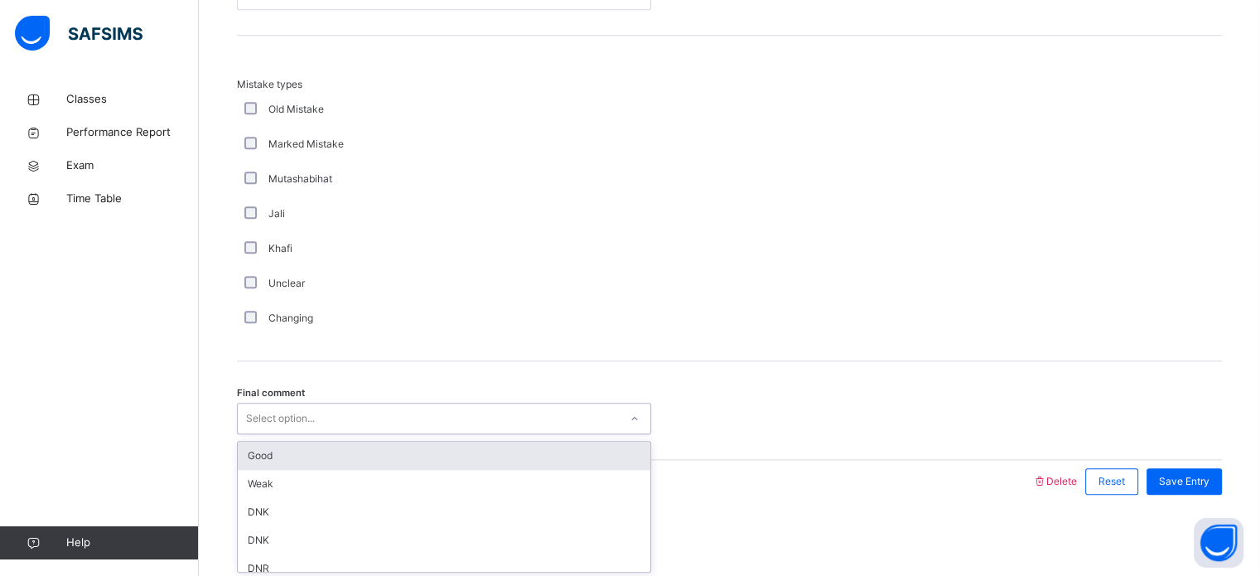
click at [389, 407] on div "Select option..." at bounding box center [428, 419] width 381 height 26
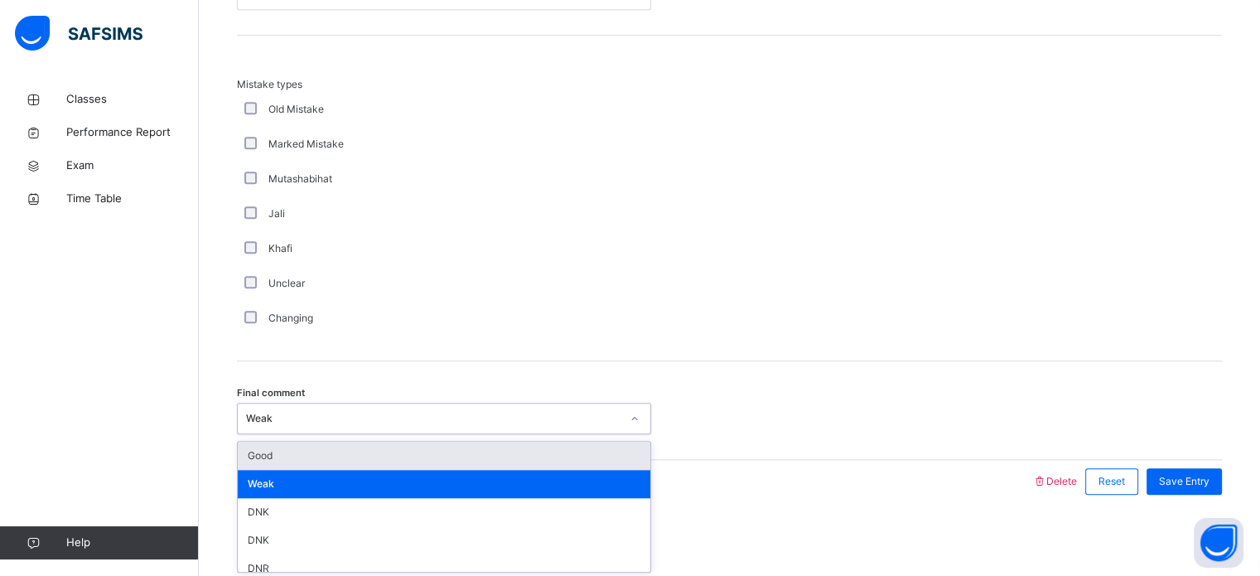
click at [360, 428] on div "Weak" at bounding box center [428, 419] width 381 height 26
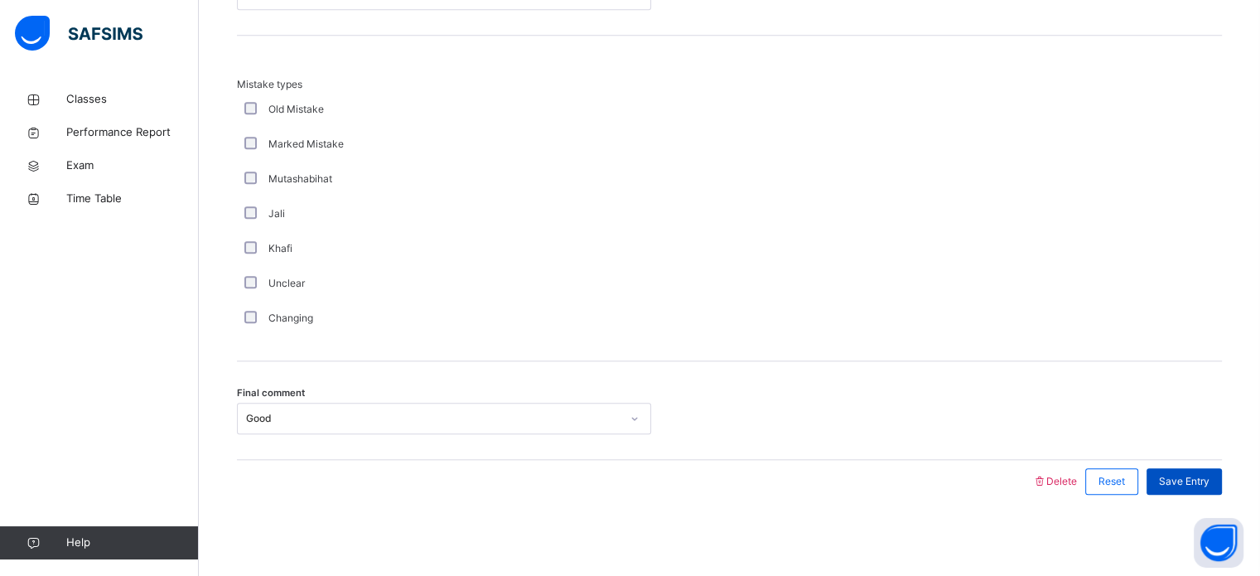
click at [1221, 488] on div "Save Entry" at bounding box center [1183, 481] width 75 height 26
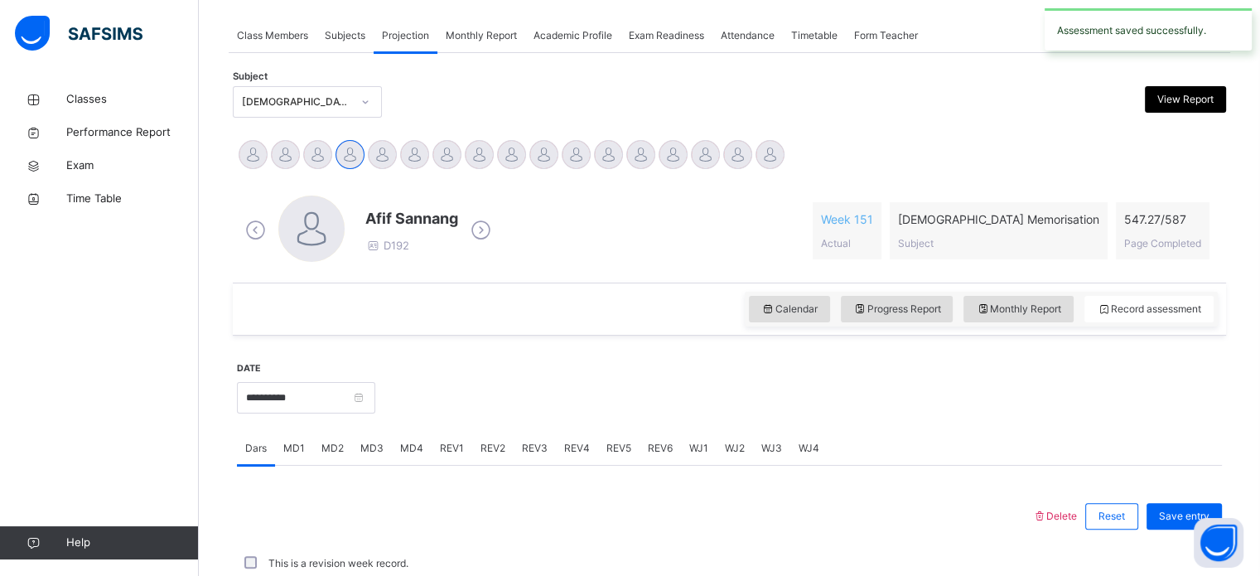
scroll to position [667, 0]
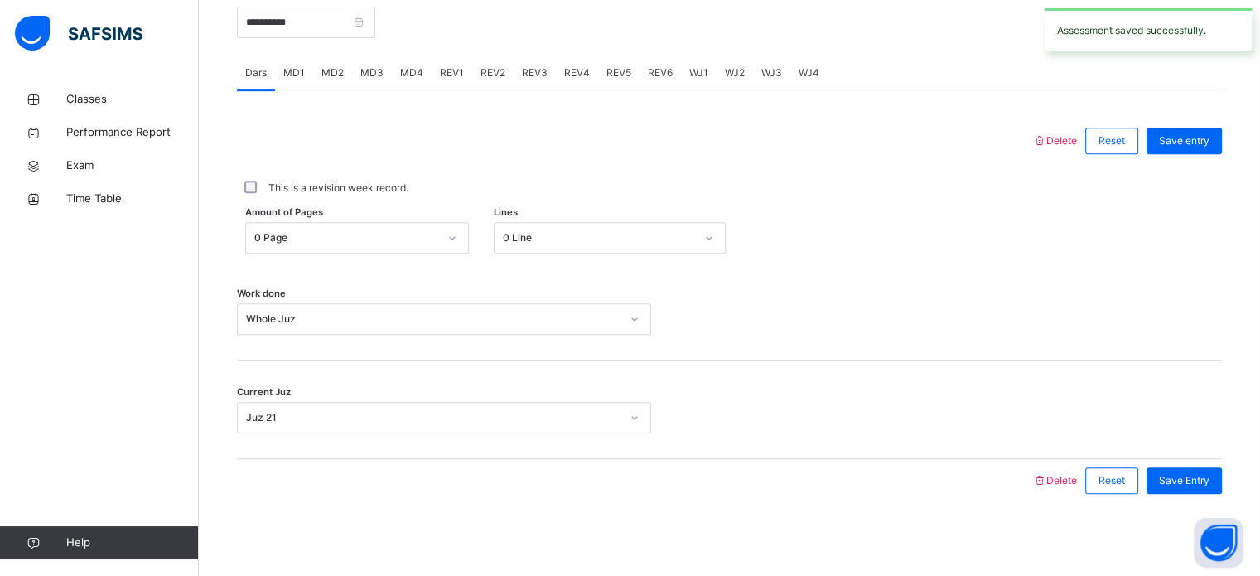
click at [451, 72] on span "REV1" at bounding box center [452, 72] width 24 height 15
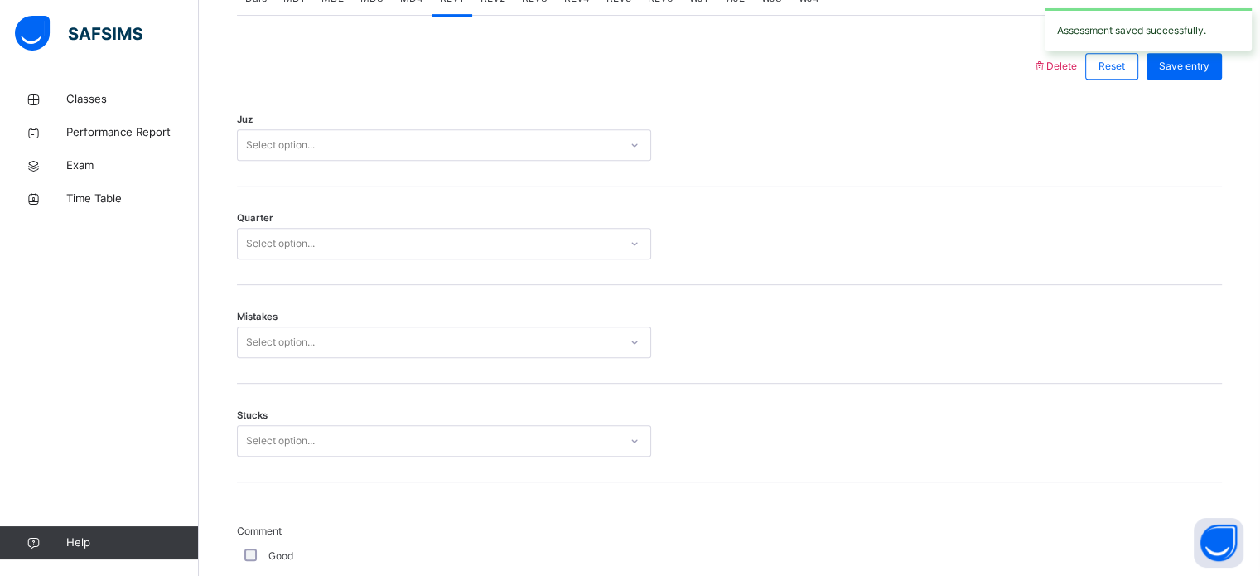
scroll to position [739, 0]
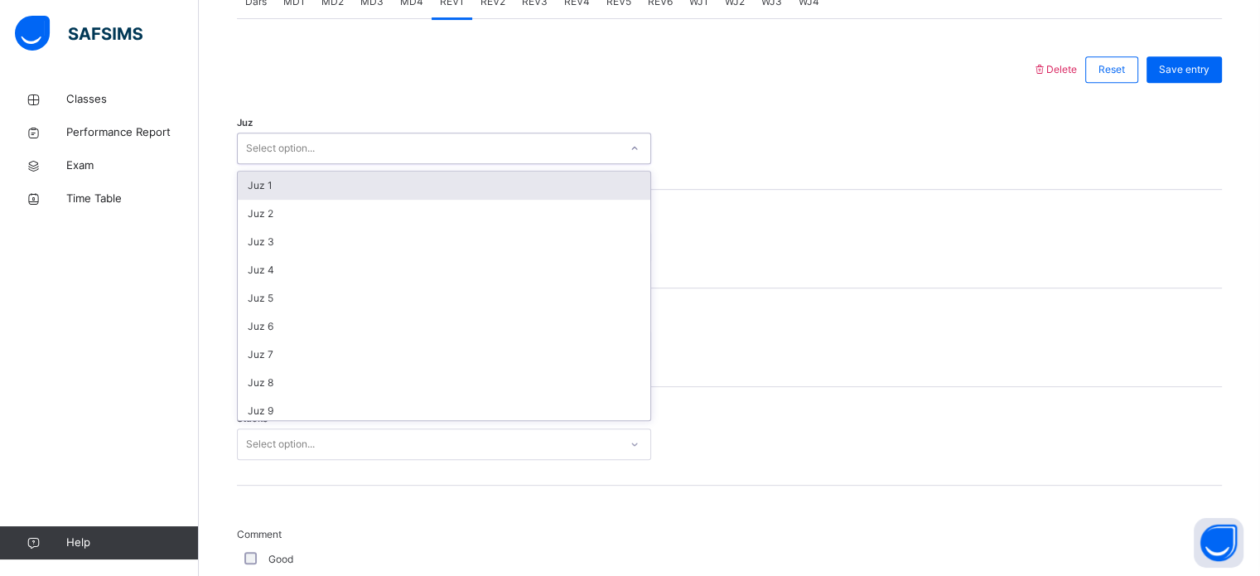
click at [467, 138] on div "Select option..." at bounding box center [428, 149] width 381 height 26
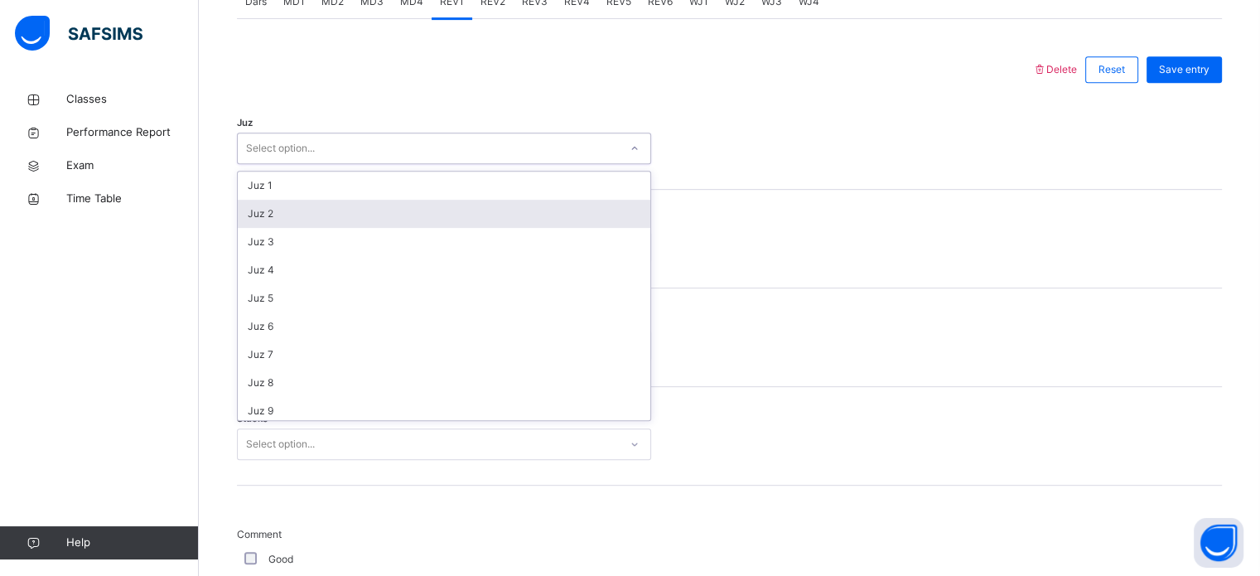
click at [441, 223] on div "Juz 2" at bounding box center [444, 214] width 412 height 28
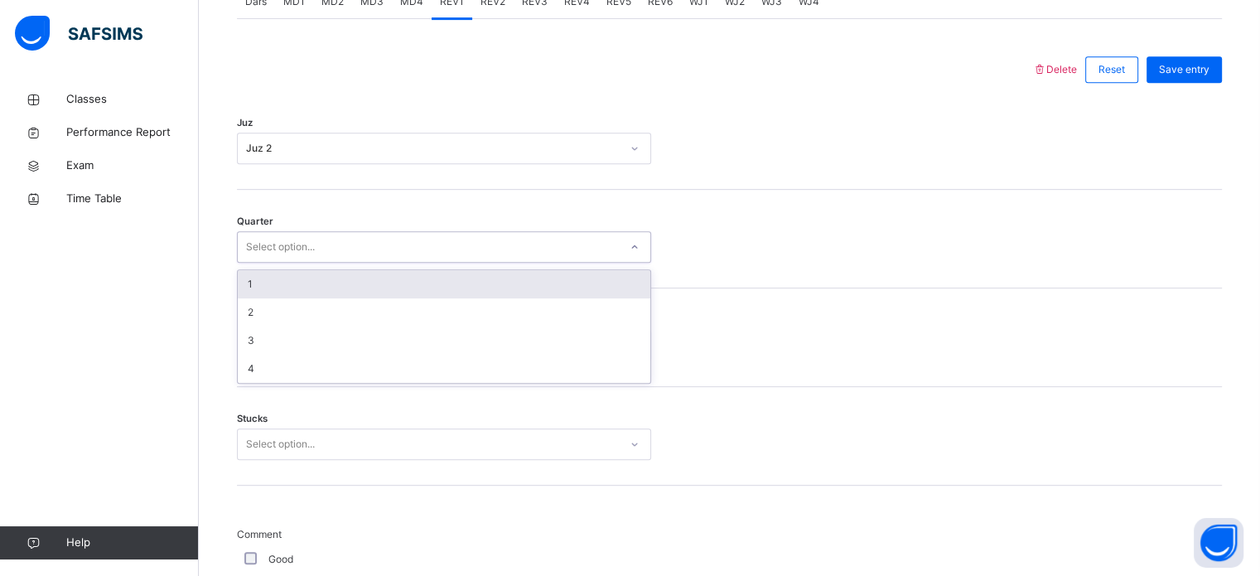
click at [441, 251] on div "Select option..." at bounding box center [428, 247] width 381 height 26
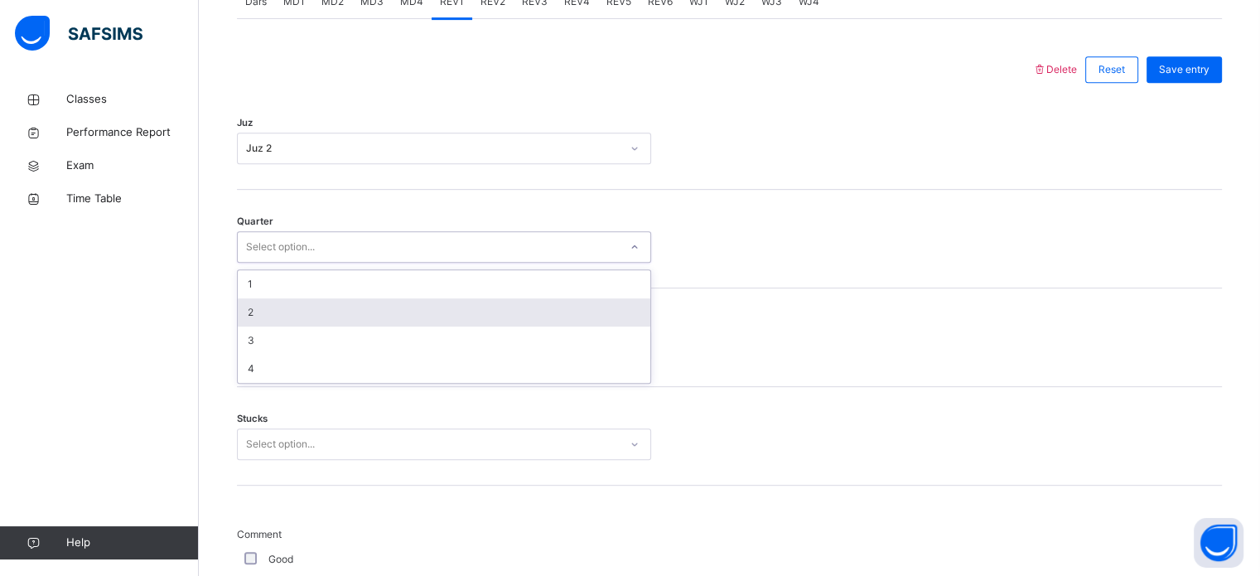
click at [440, 318] on div "2" at bounding box center [444, 312] width 412 height 28
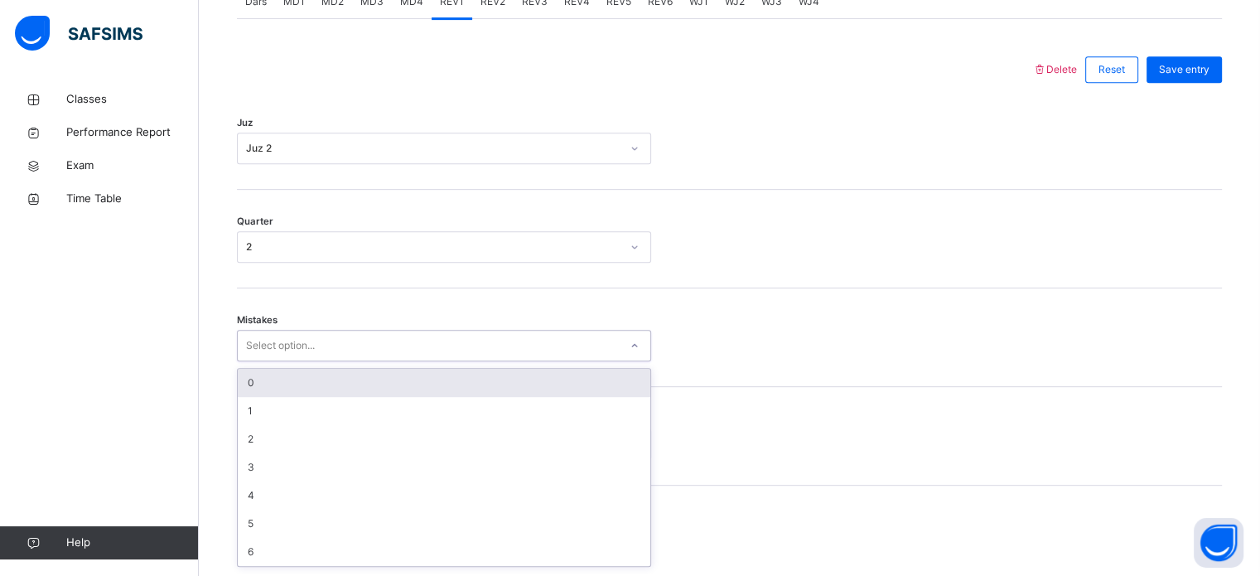
click at [430, 335] on div "Select option..." at bounding box center [428, 346] width 381 height 26
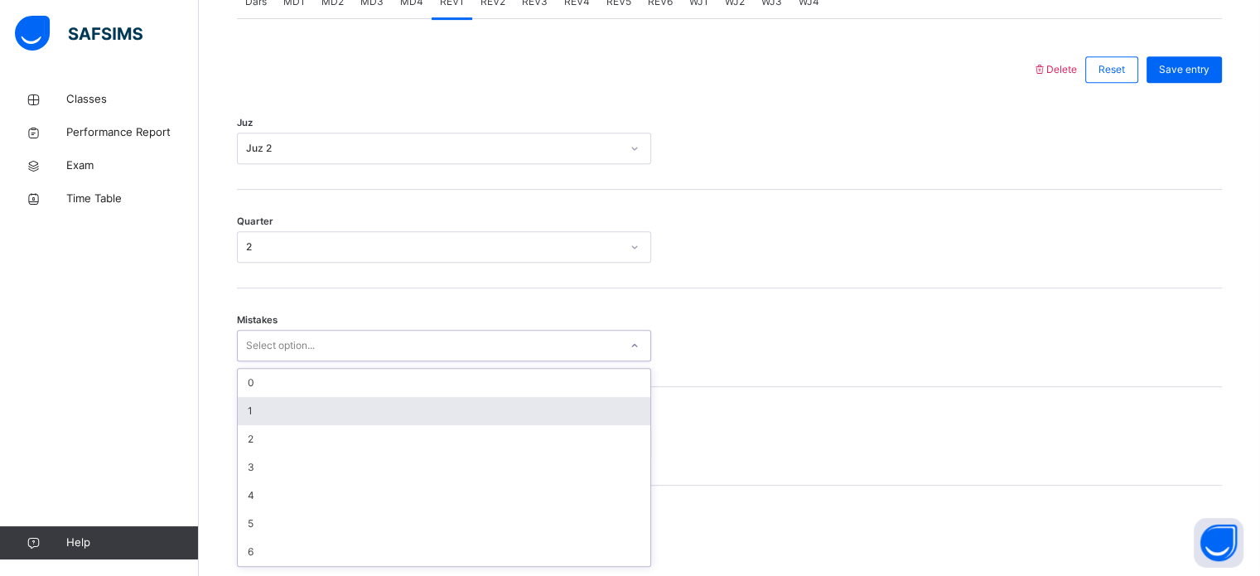
click at [417, 401] on div "1" at bounding box center [444, 411] width 412 height 28
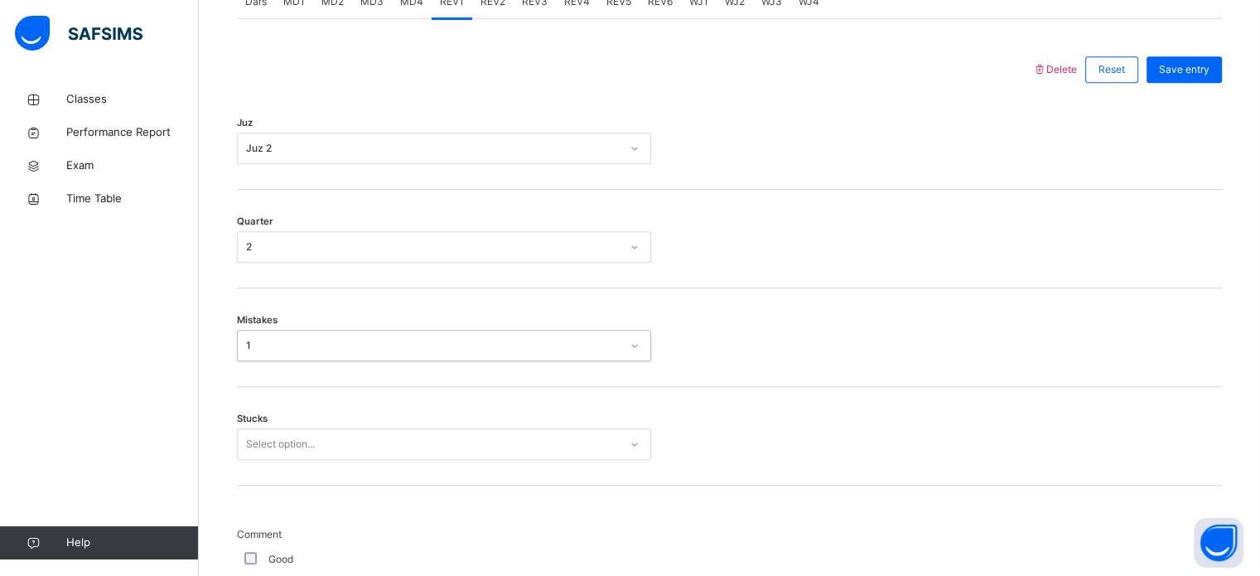
click at [362, 339] on div "1" at bounding box center [433, 345] width 374 height 15
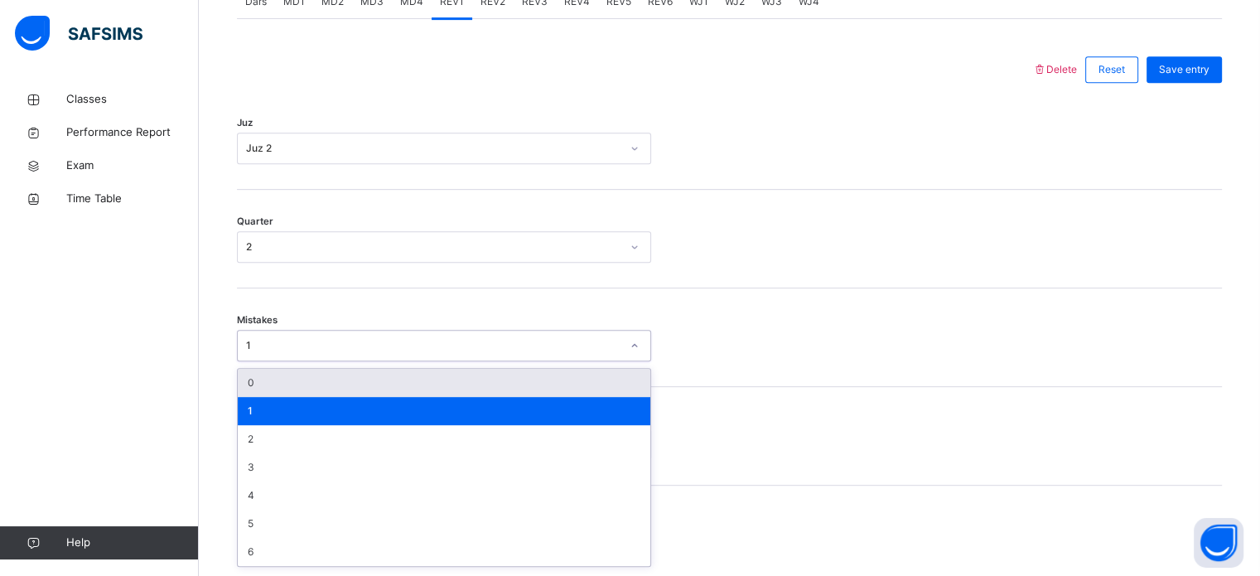
click at [374, 381] on div "0" at bounding box center [444, 383] width 412 height 28
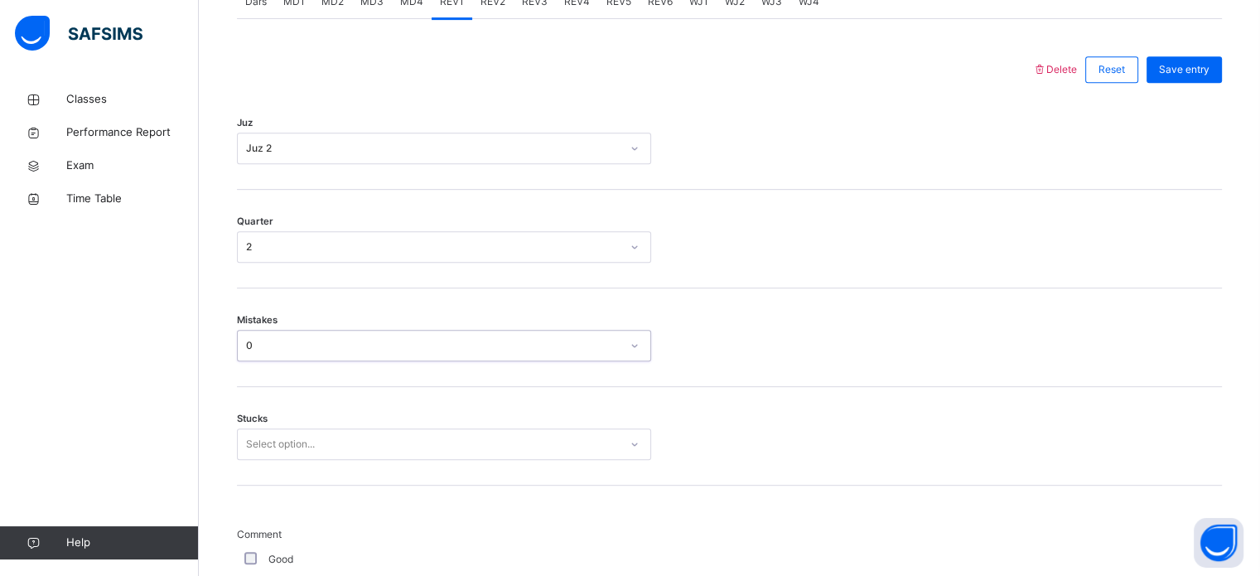
click at [382, 431] on div "Select option..." at bounding box center [444, 443] width 414 height 31
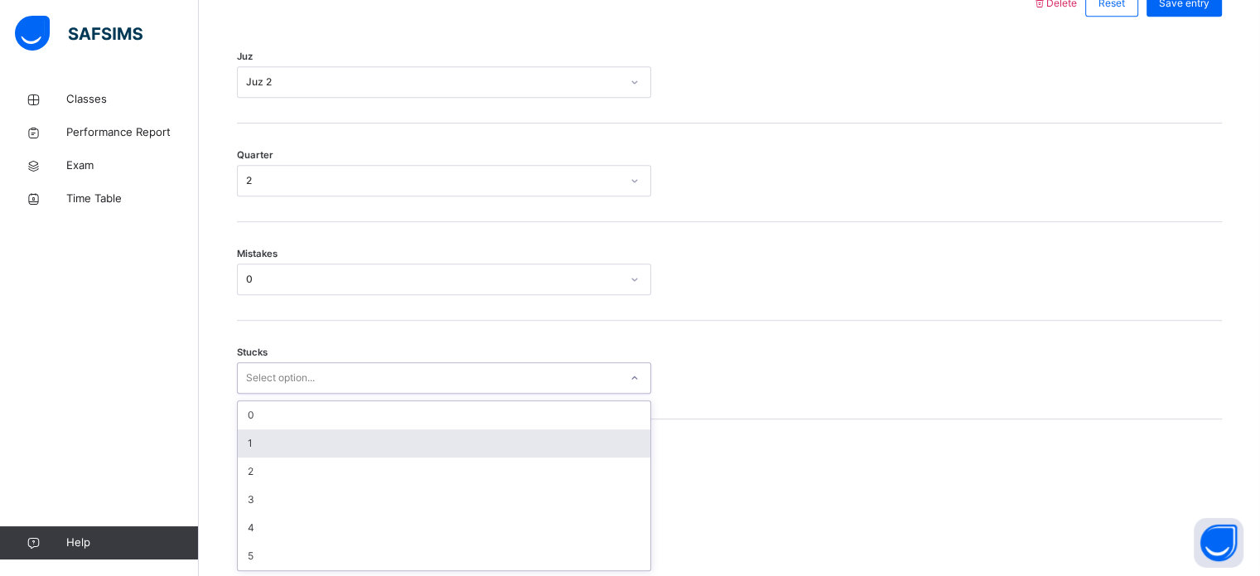
click at [382, 431] on div "1" at bounding box center [444, 443] width 412 height 28
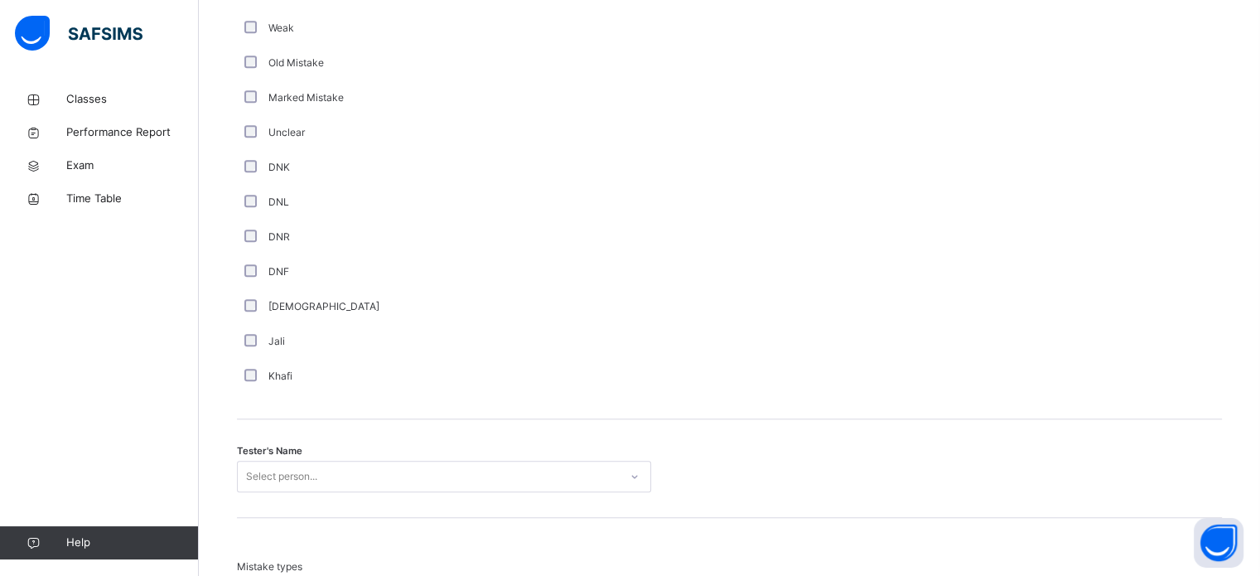
scroll to position [1345, 0]
click at [404, 466] on div "Select person..." at bounding box center [444, 470] width 414 height 31
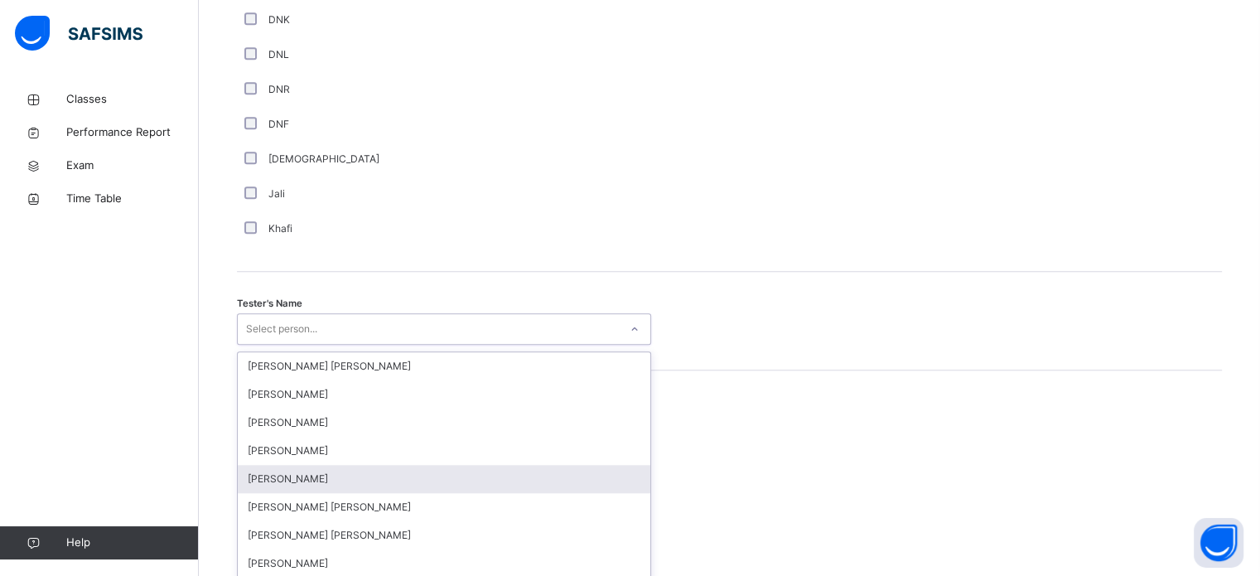
scroll to position [1517, 0]
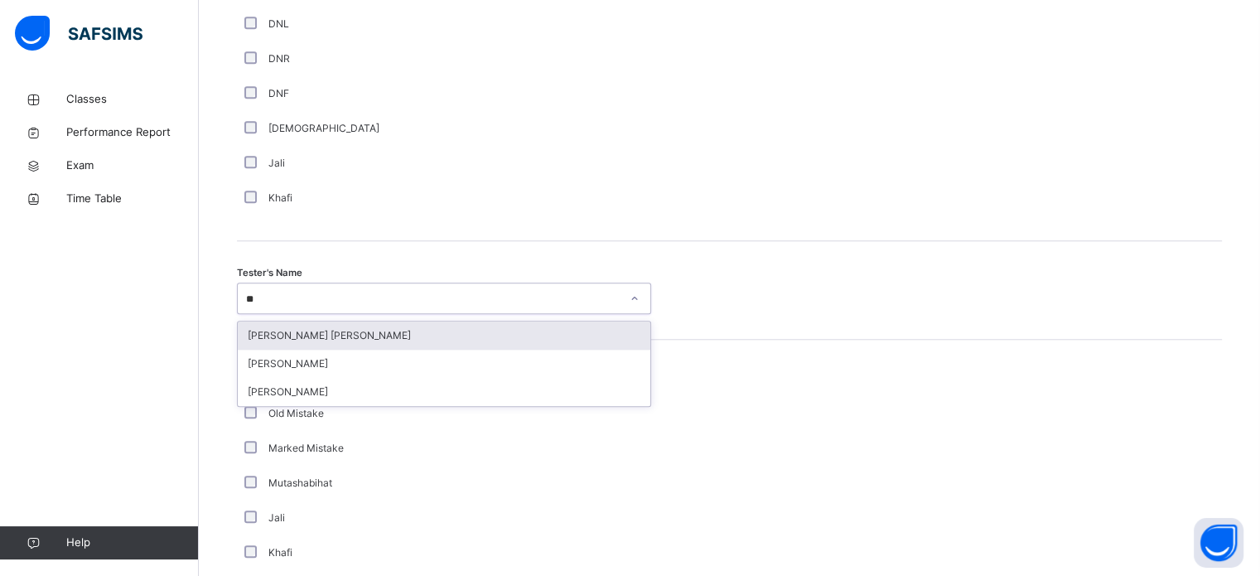
type input "***"
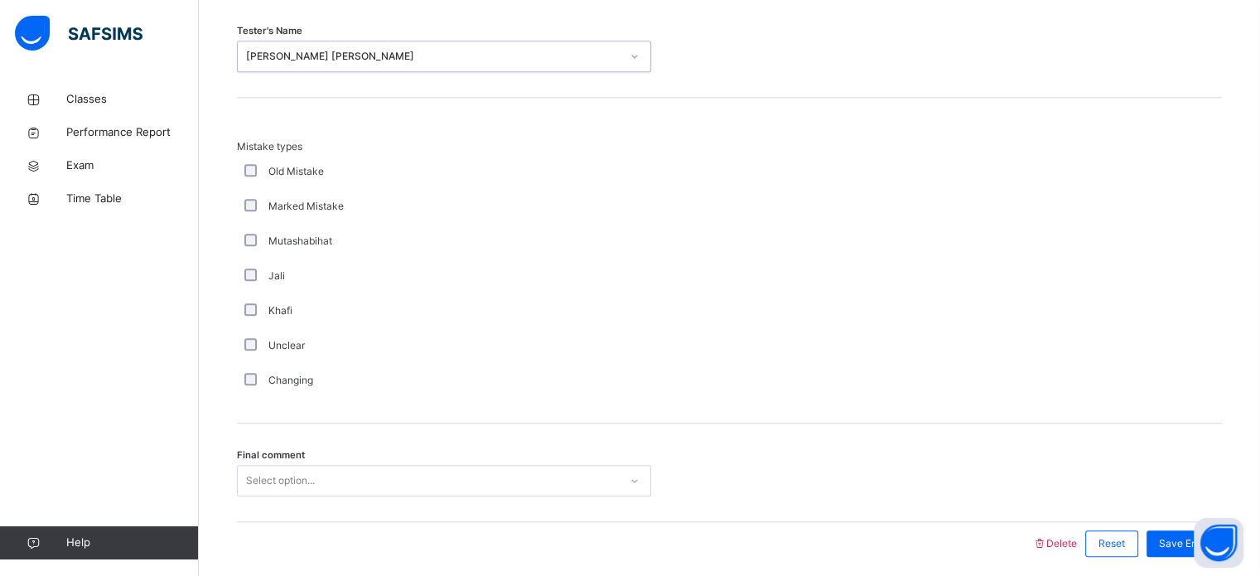
click at [404, 469] on div "Select option..." at bounding box center [444, 480] width 414 height 31
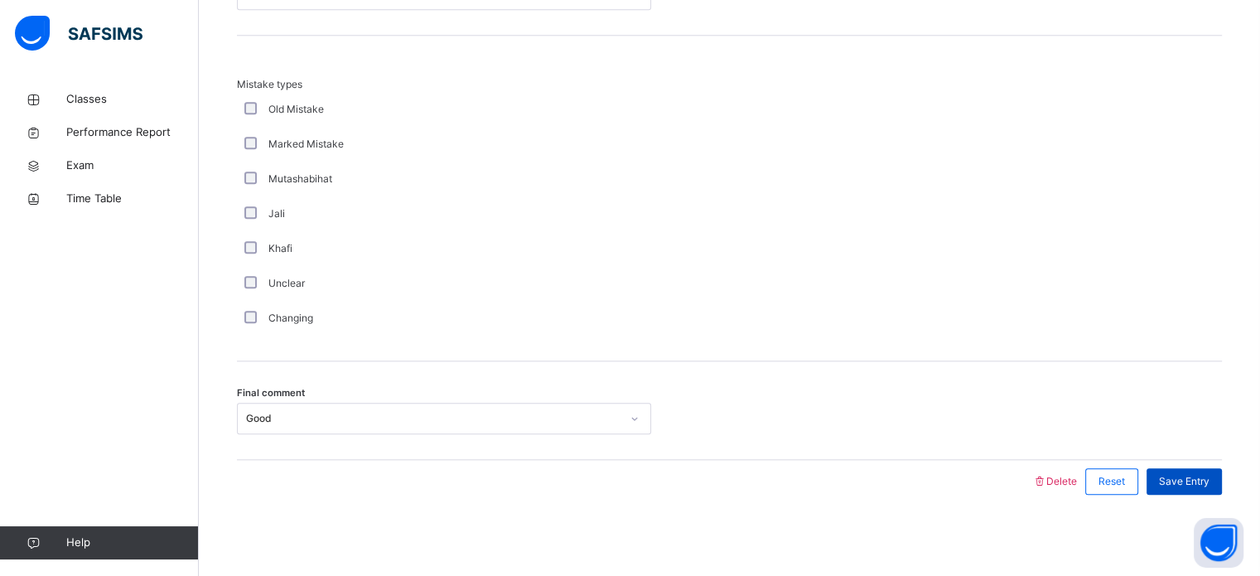
click at [1190, 481] on span "Save Entry" at bounding box center [1184, 481] width 51 height 15
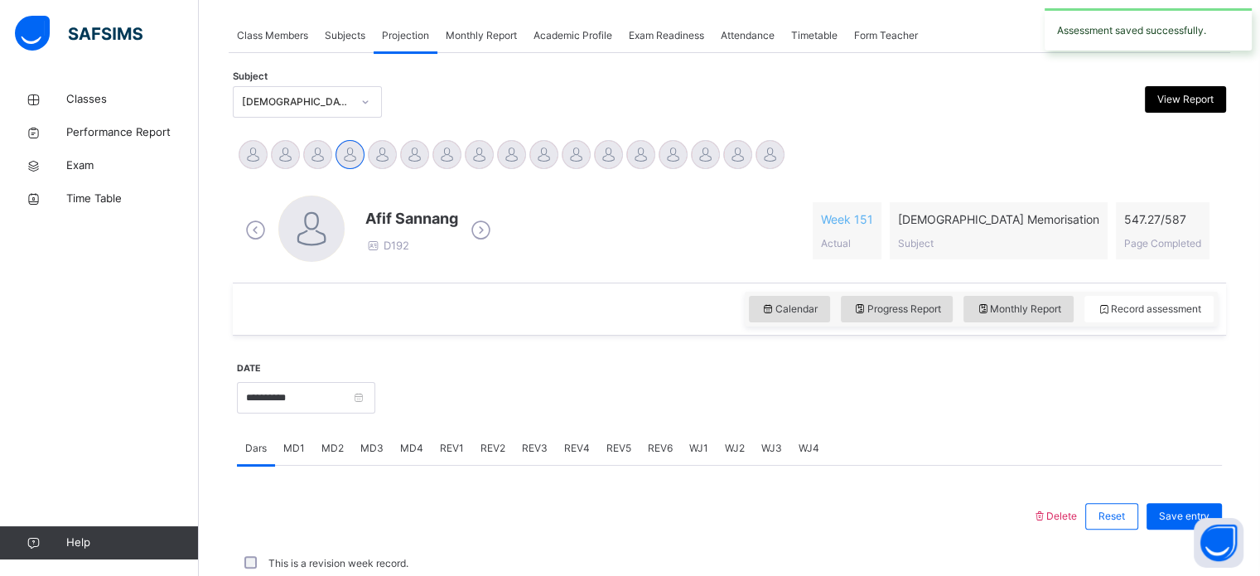
scroll to position [667, 0]
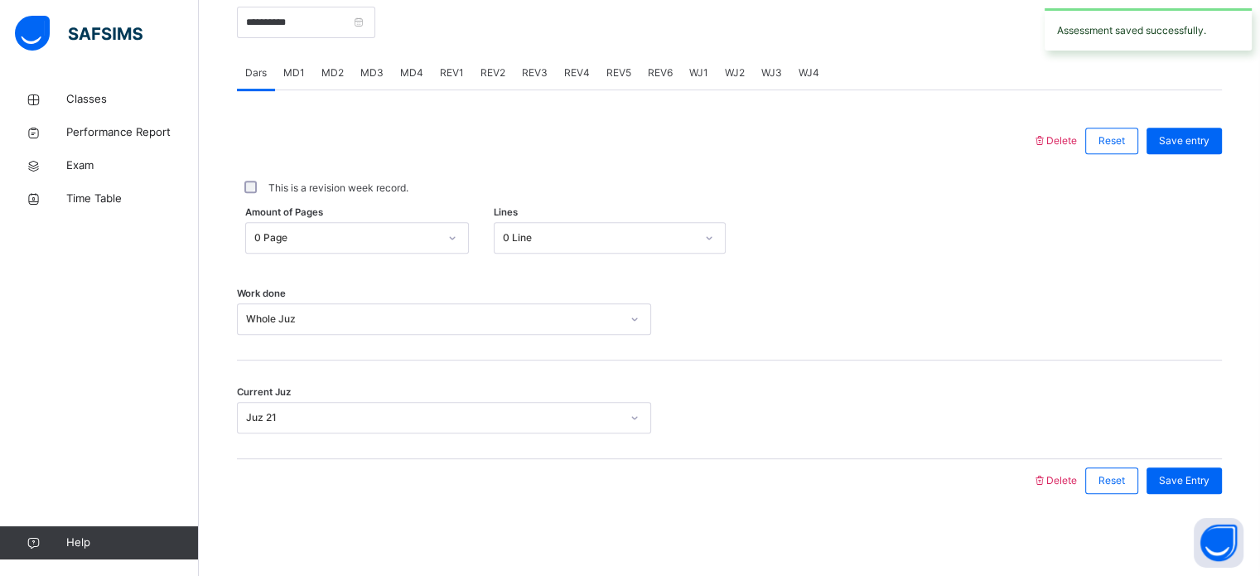
click at [480, 72] on span "REV2" at bounding box center [492, 72] width 25 height 15
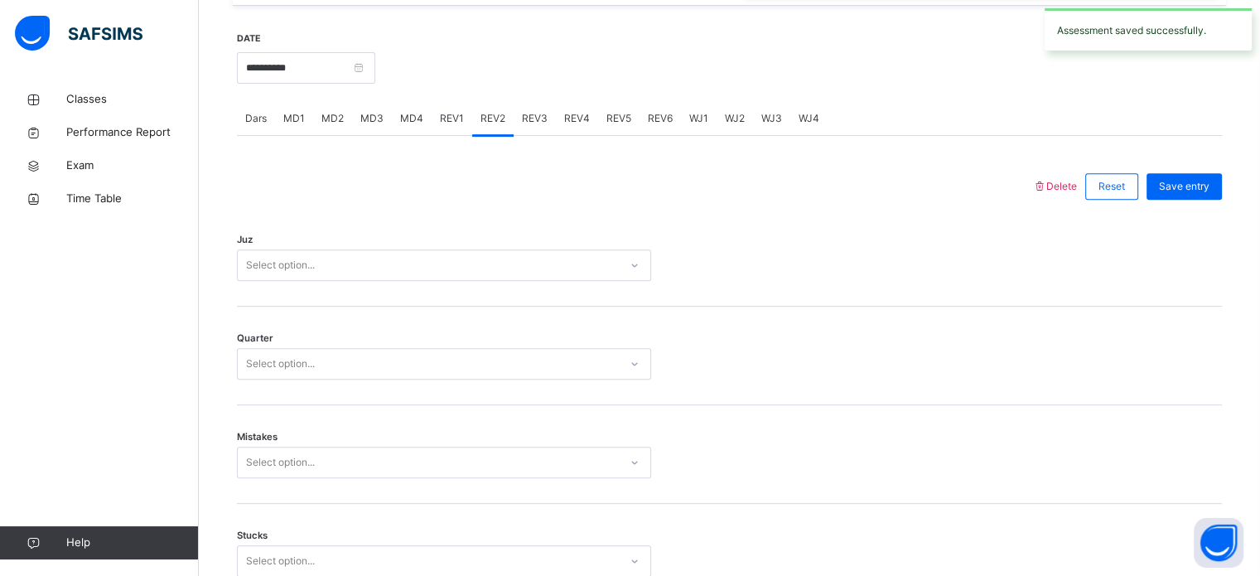
scroll to position [591, 0]
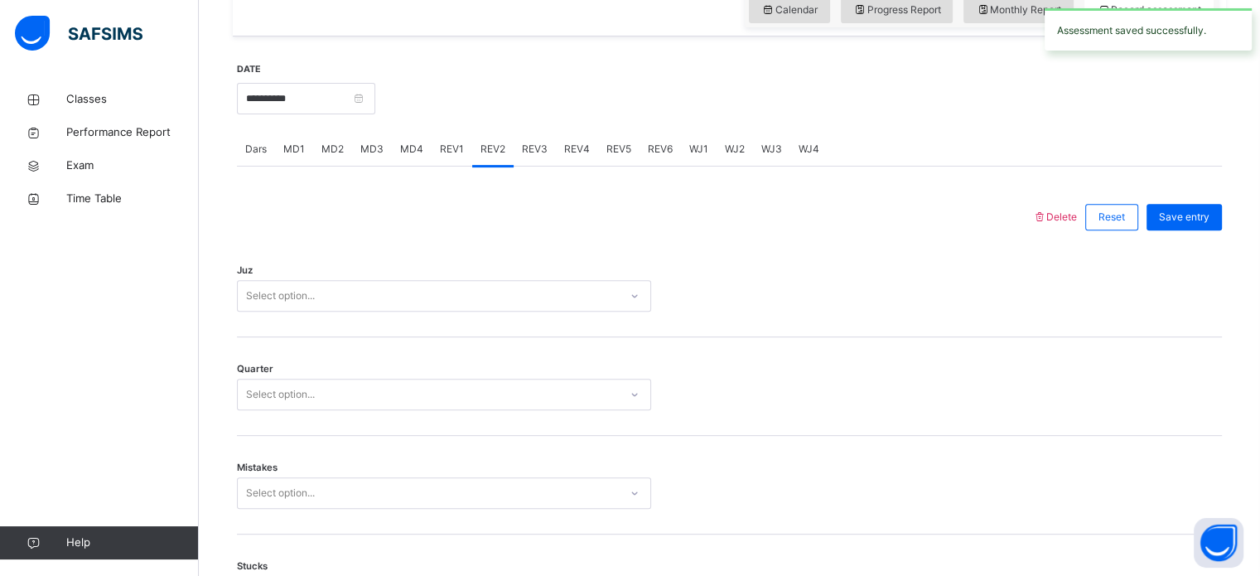
click at [476, 316] on div "Juz Select option..." at bounding box center [729, 287] width 985 height 99
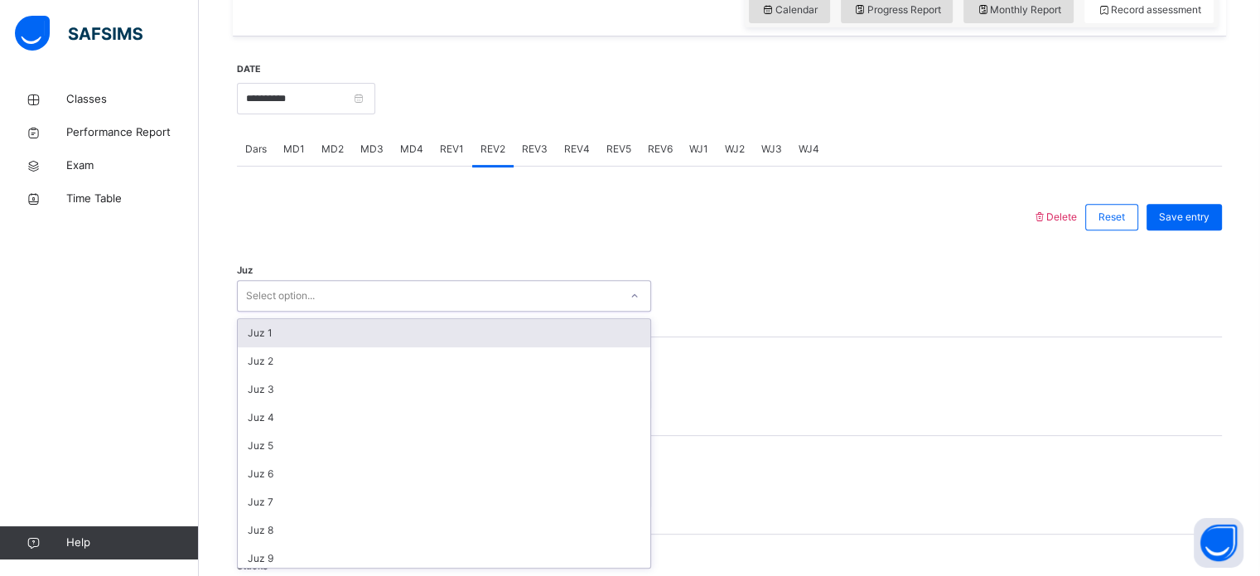
click at [474, 296] on div "Select option..." at bounding box center [428, 296] width 381 height 26
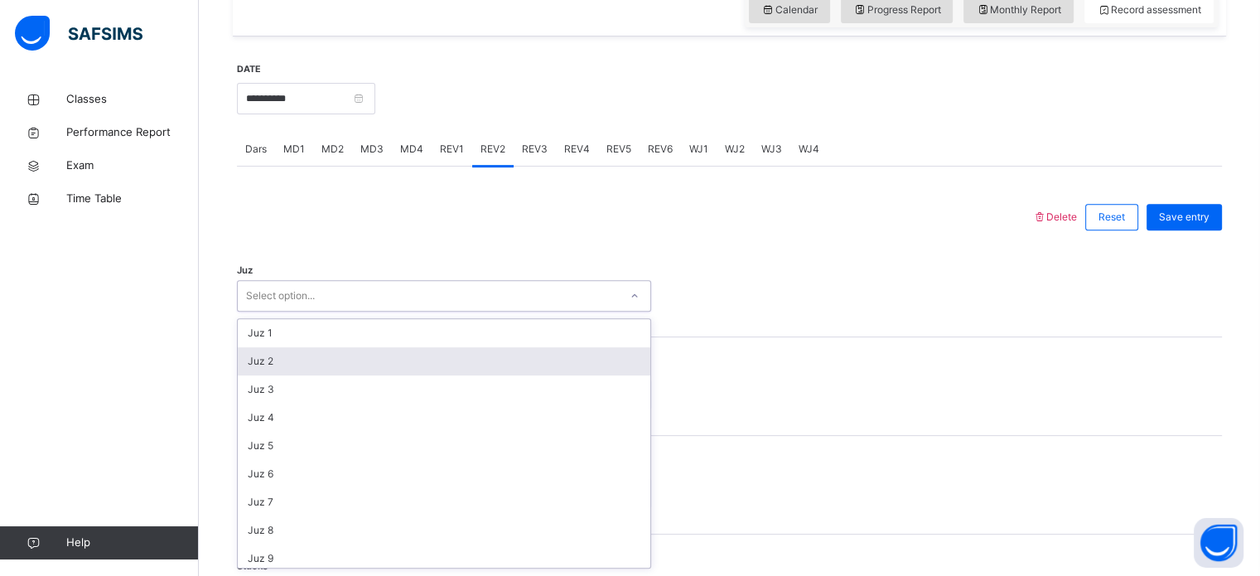
click at [494, 363] on div "Juz 2" at bounding box center [444, 361] width 412 height 28
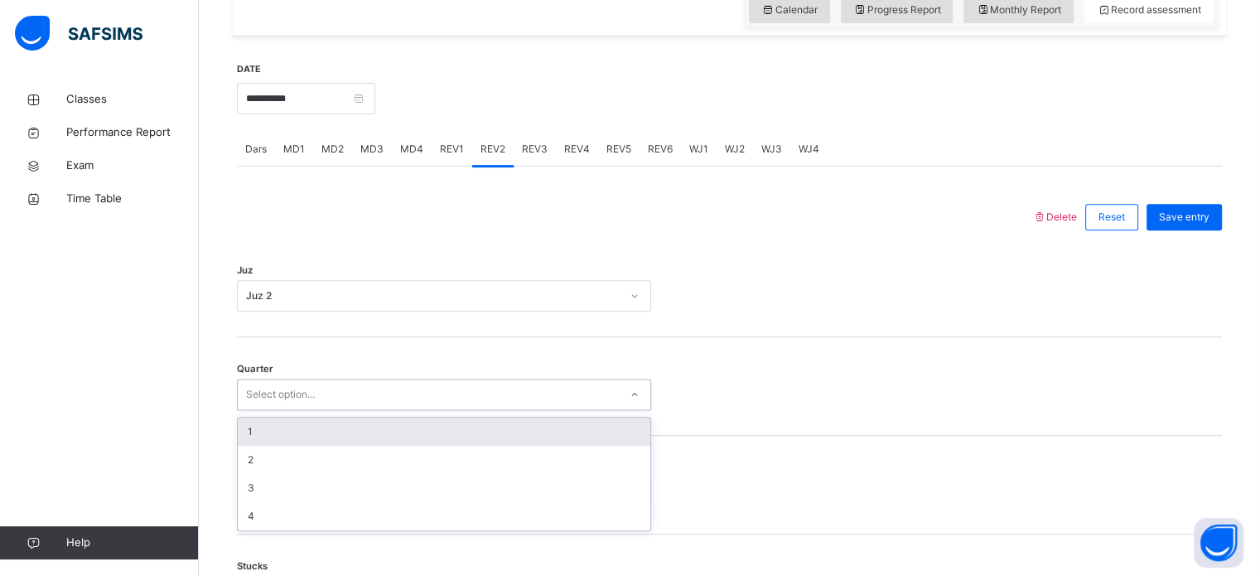
click at [507, 405] on div "Select option..." at bounding box center [428, 395] width 381 height 26
click at [487, 390] on div "Select option..." at bounding box center [428, 395] width 381 height 26
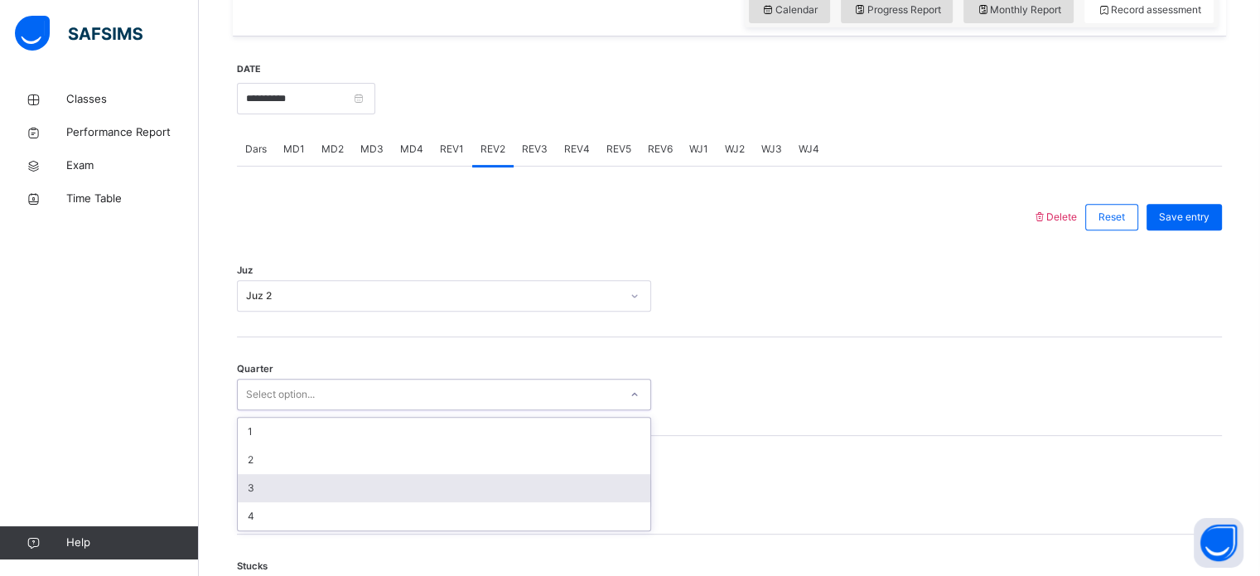
click at [502, 479] on div "3" at bounding box center [444, 488] width 412 height 28
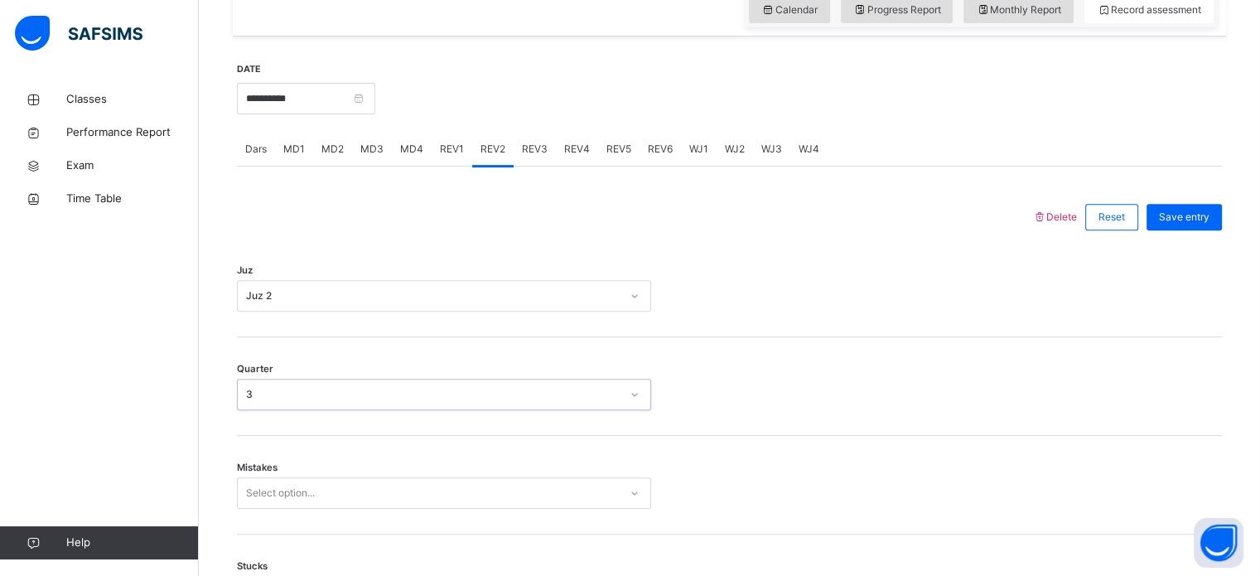
click at [502, 486] on div "Select option..." at bounding box center [444, 492] width 414 height 31
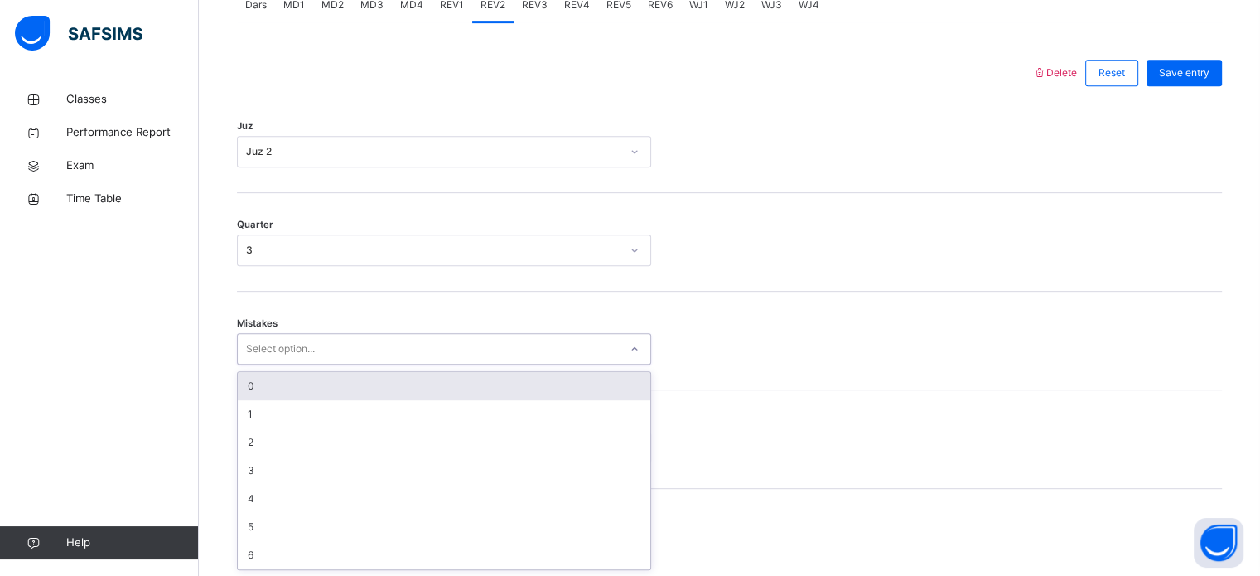
click at [454, 375] on div "0" at bounding box center [444, 386] width 412 height 28
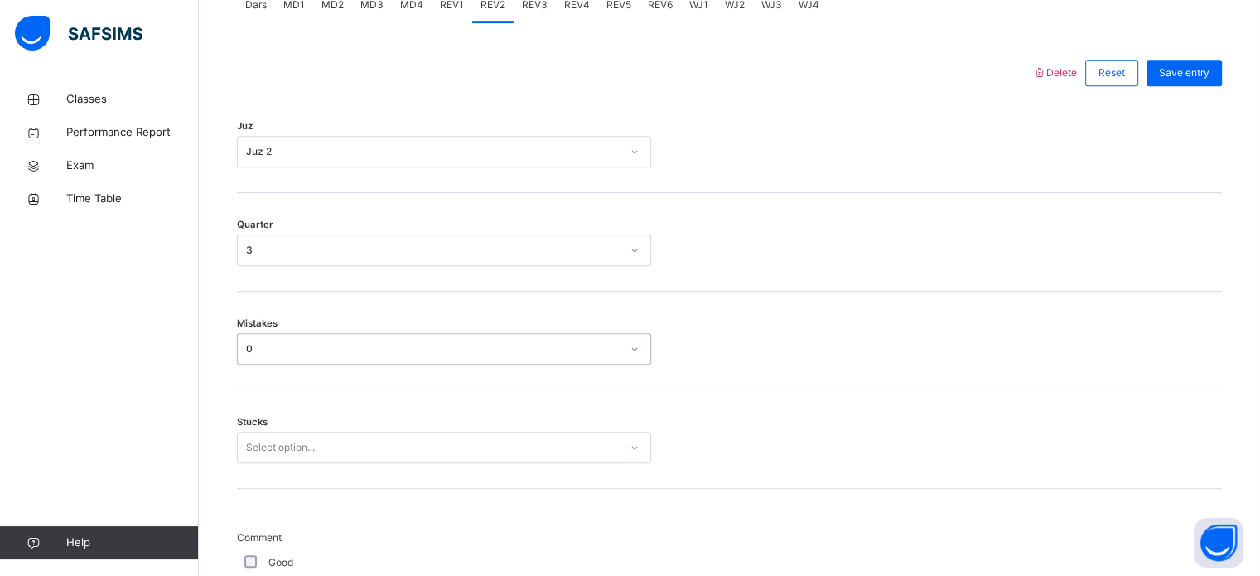
click at [460, 438] on div "Select option..." at bounding box center [444, 446] width 414 height 31
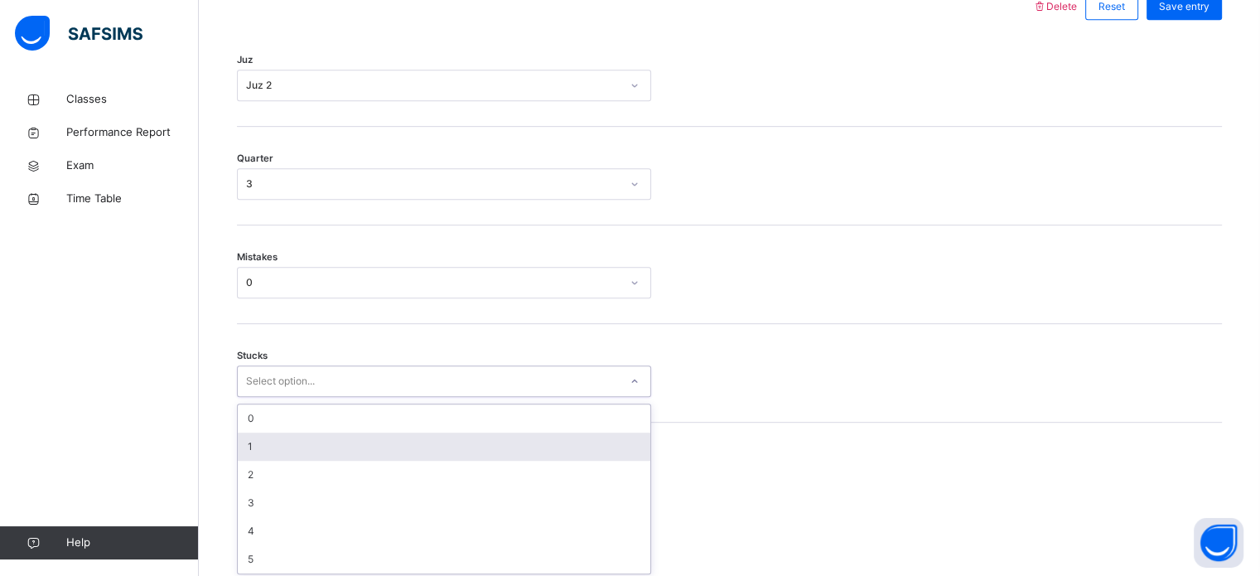
scroll to position [805, 0]
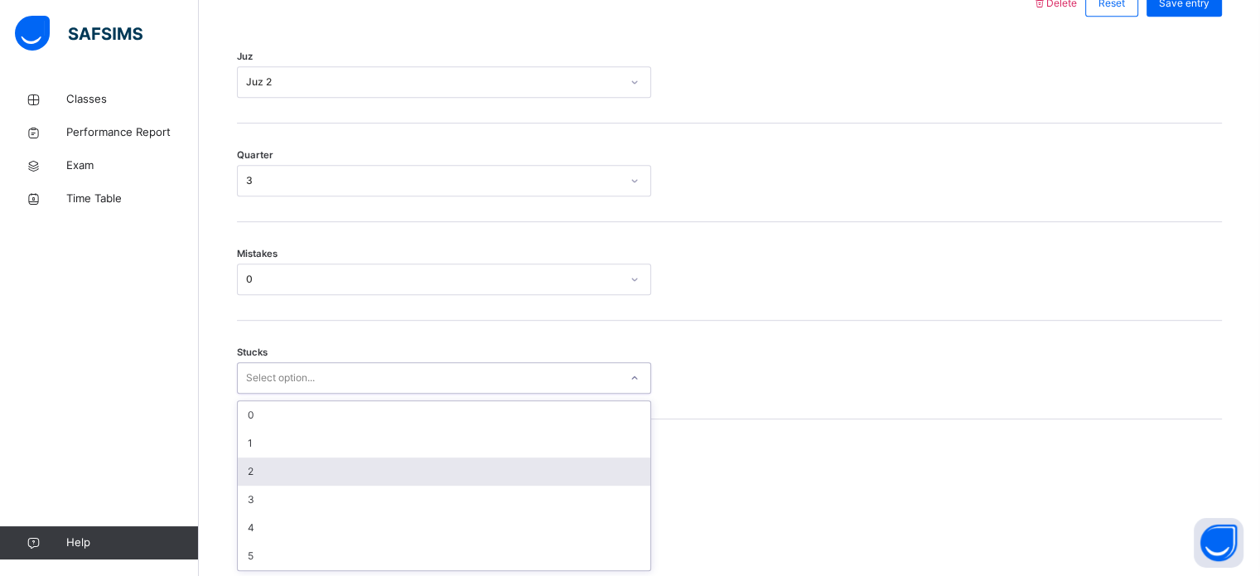
click at [460, 457] on div "2" at bounding box center [444, 471] width 412 height 28
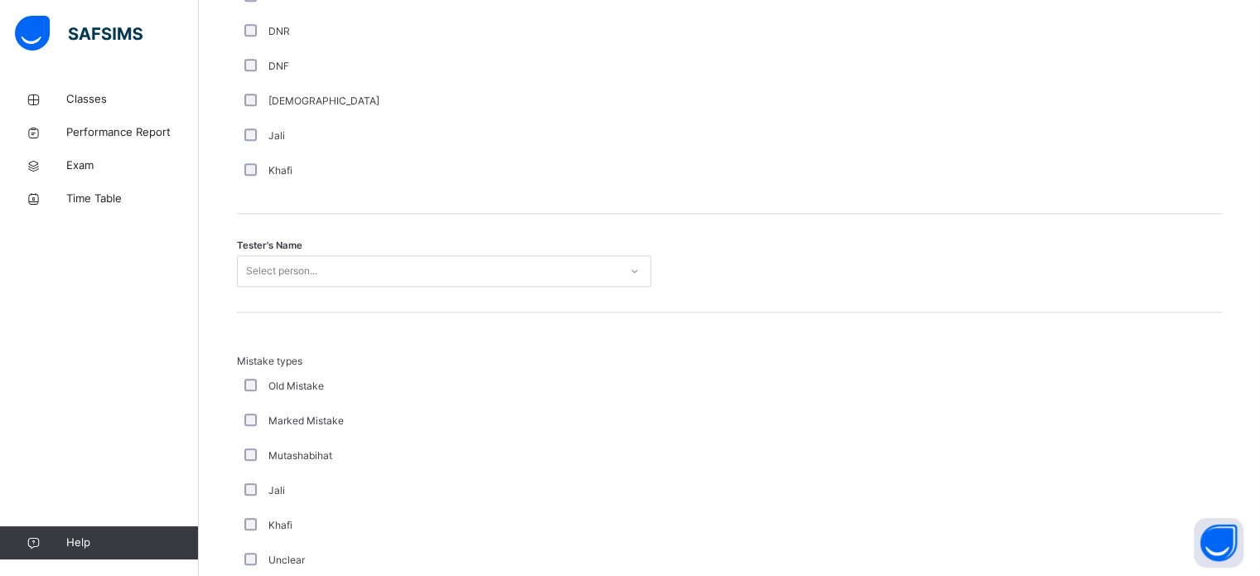
scroll to position [1581, 0]
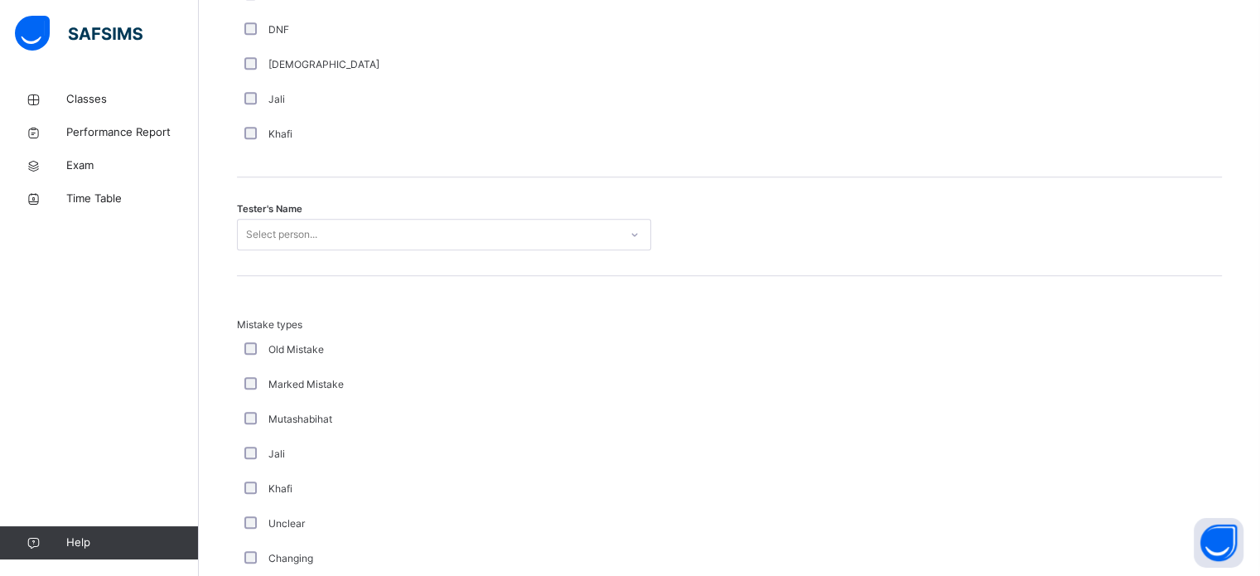
click at [386, 225] on div "Select person..." at bounding box center [428, 235] width 381 height 26
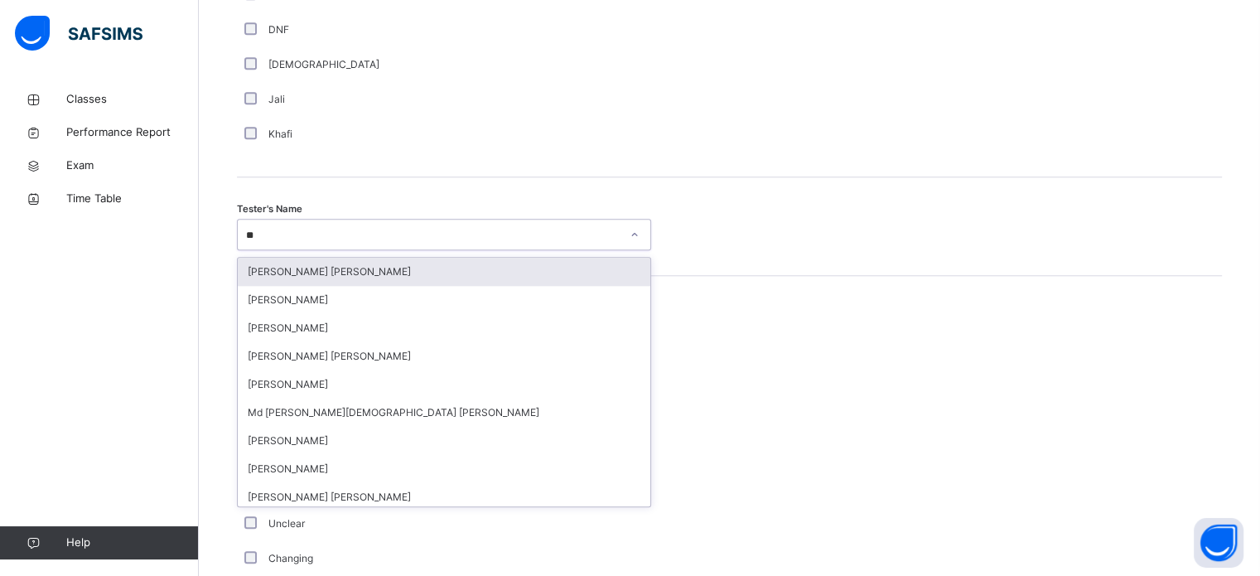
type input "***"
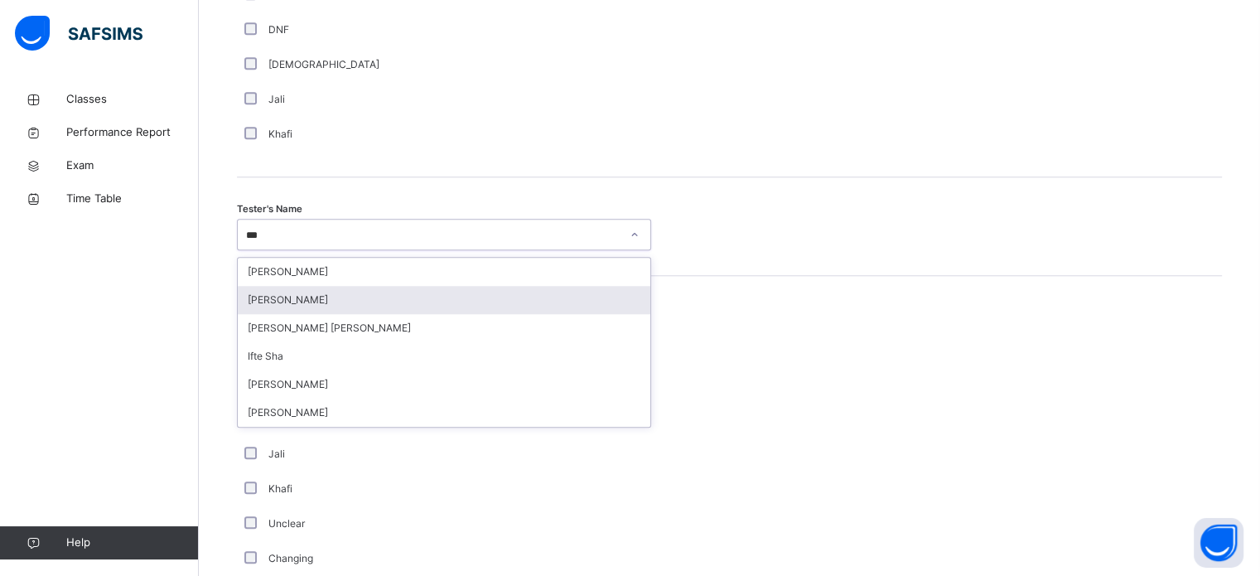
click at [391, 305] on div "Muhammad Shaikh" at bounding box center [444, 300] width 412 height 28
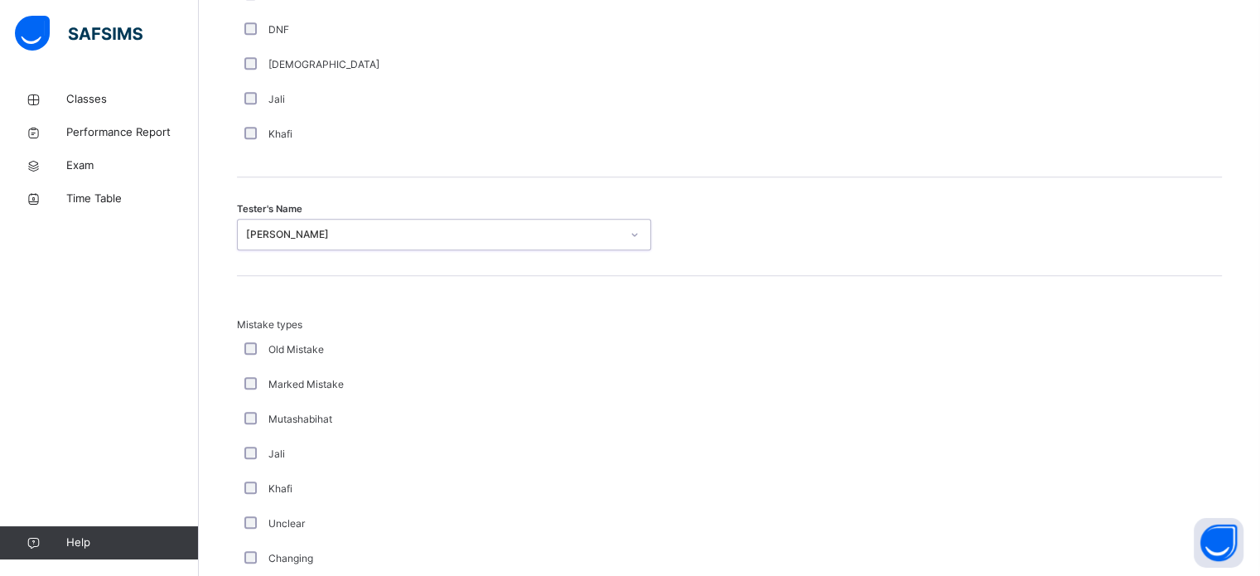
scroll to position [1821, 0]
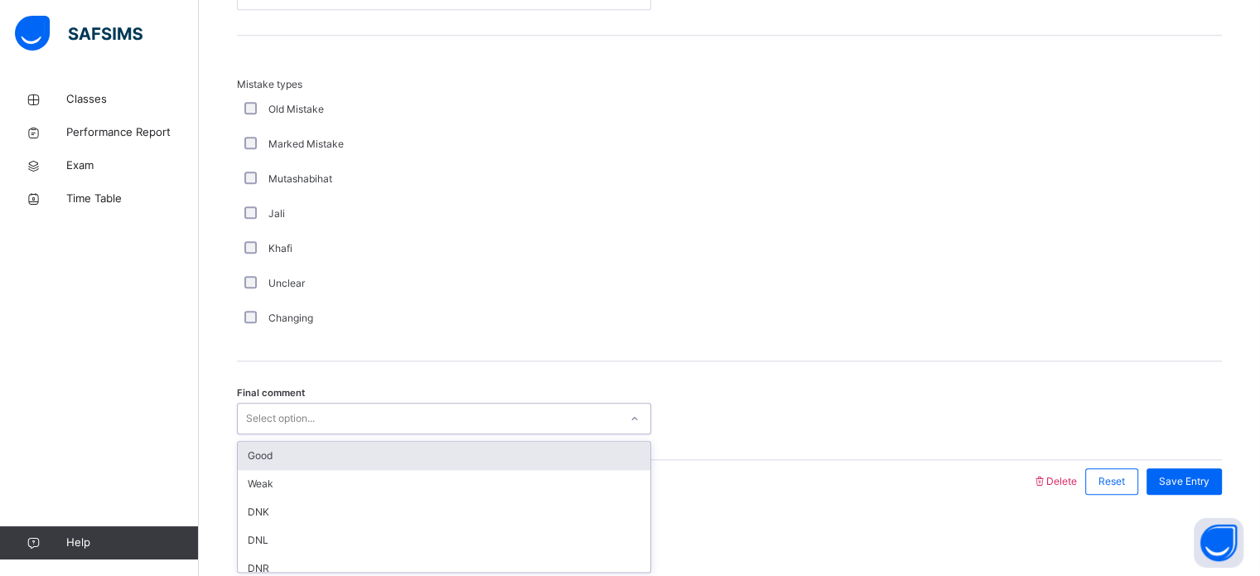
click at [388, 410] on div "Select option..." at bounding box center [428, 419] width 381 height 26
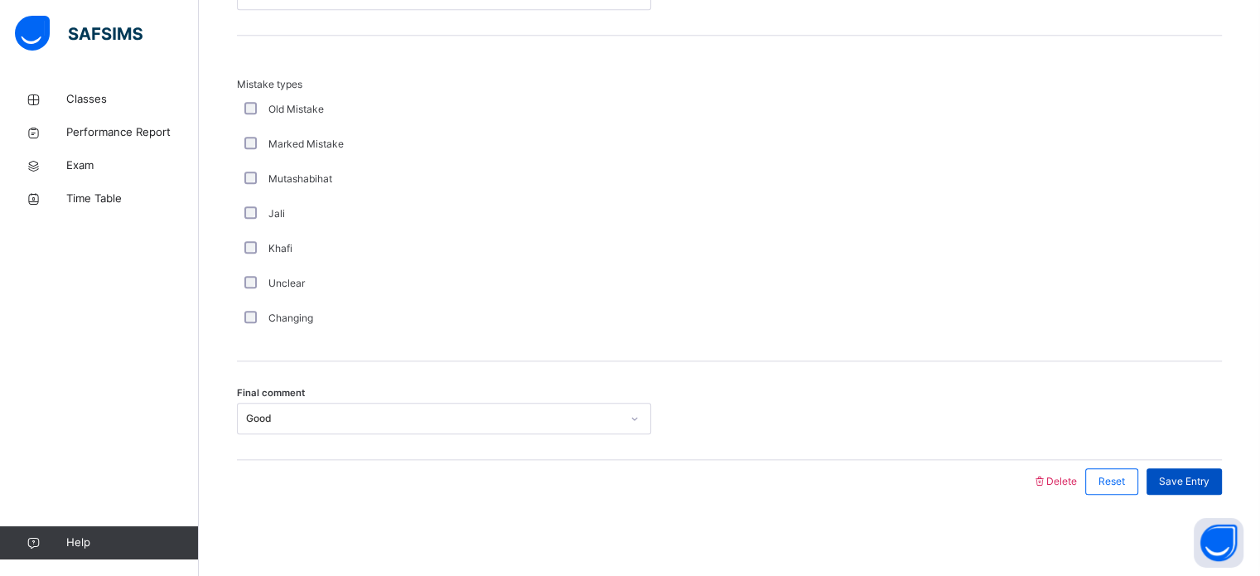
click at [1191, 490] on div "Save Entry" at bounding box center [1183, 481] width 75 height 26
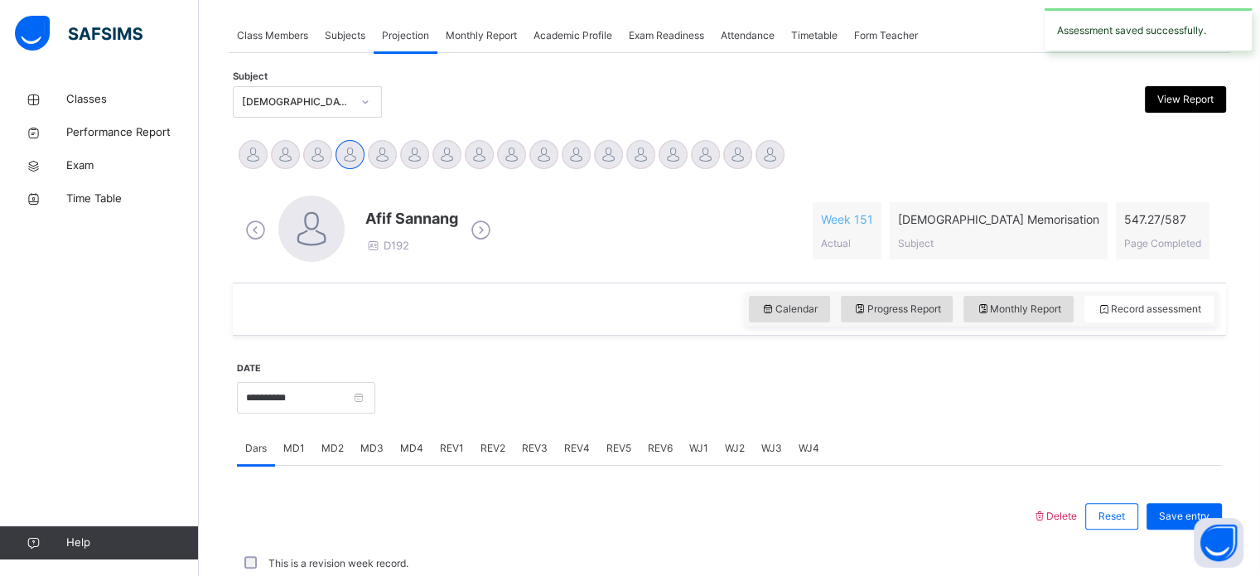
scroll to position [667, 0]
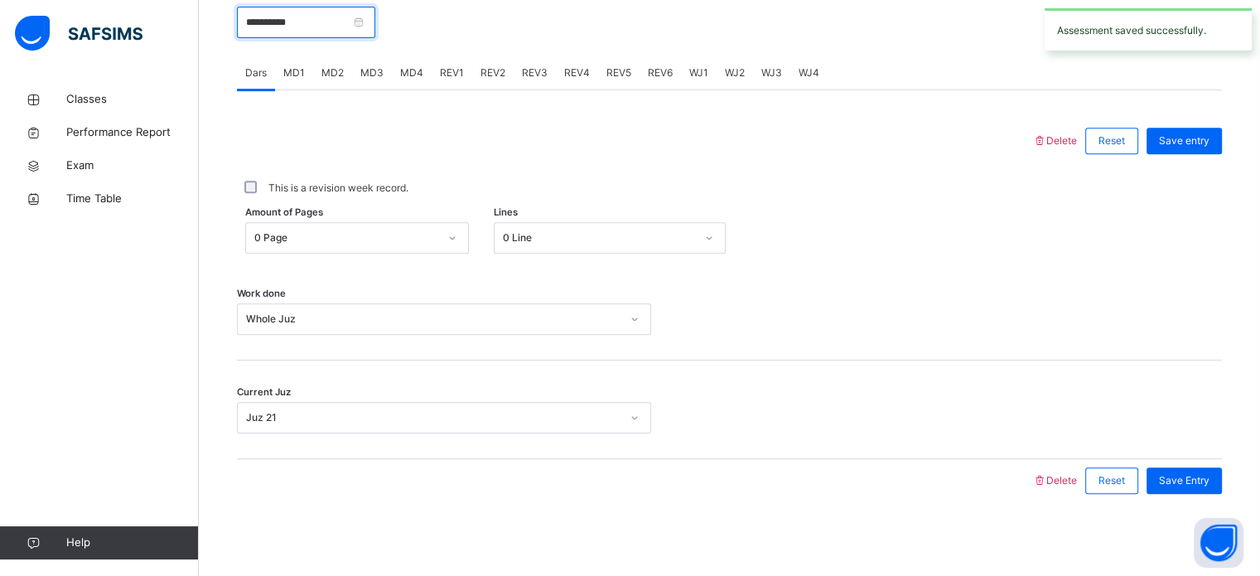
click at [352, 16] on input "**********" at bounding box center [306, 22] width 138 height 31
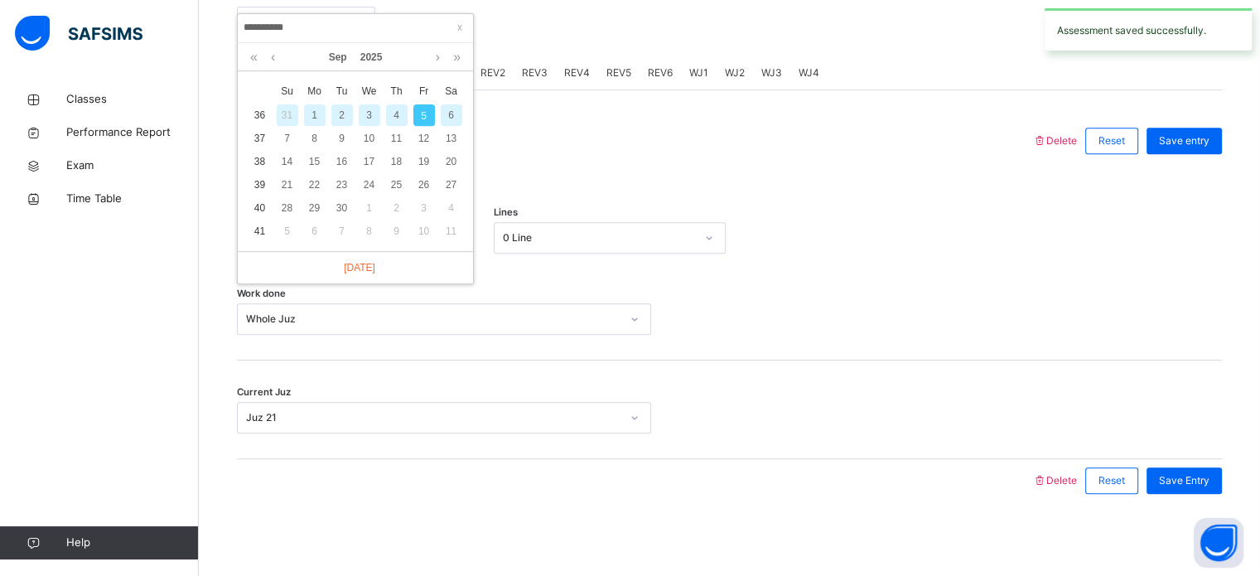
click at [395, 112] on div "4" at bounding box center [397, 115] width 22 height 22
type input "**********"
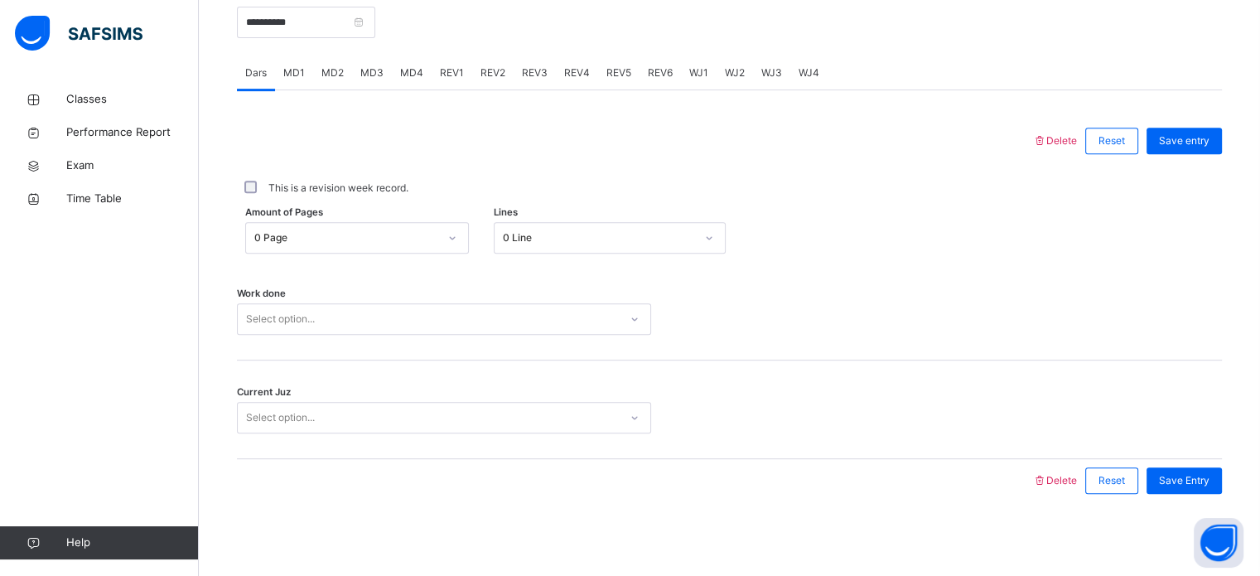
click at [401, 306] on div "Select option..." at bounding box center [428, 319] width 381 height 26
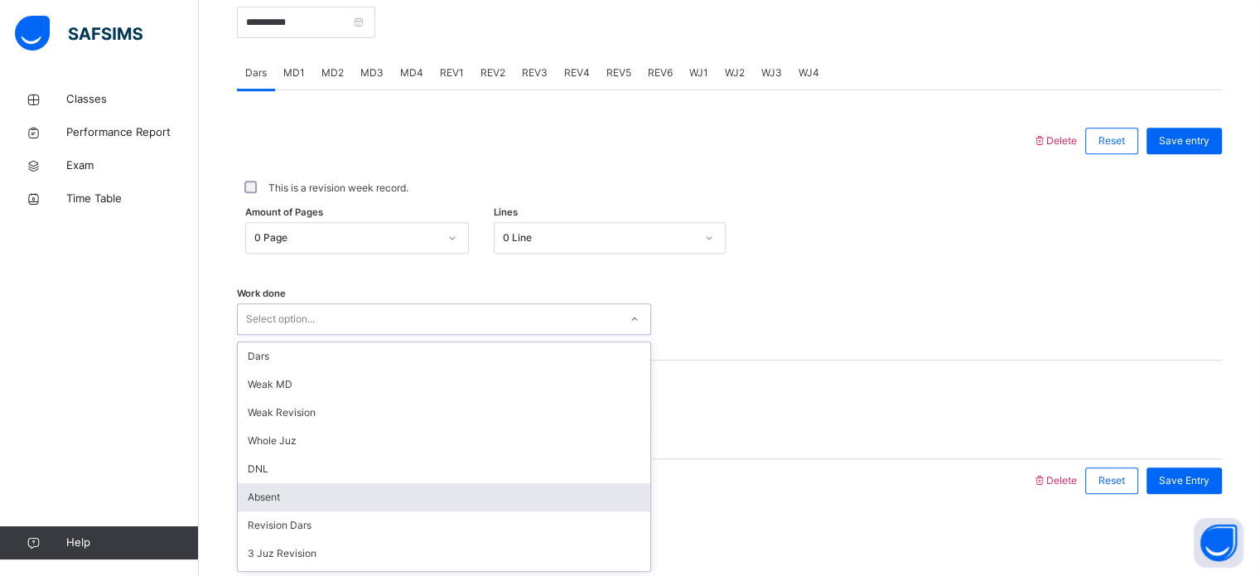
click at [292, 499] on div "Absent" at bounding box center [444, 497] width 412 height 28
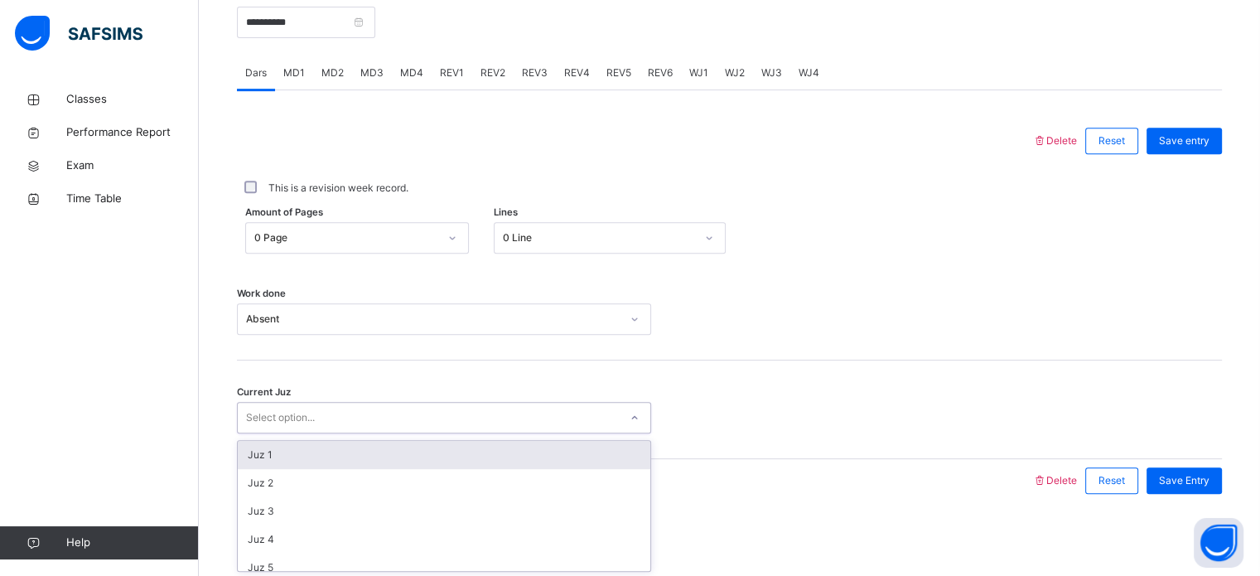
click at [321, 431] on div "Select option..." at bounding box center [444, 417] width 414 height 31
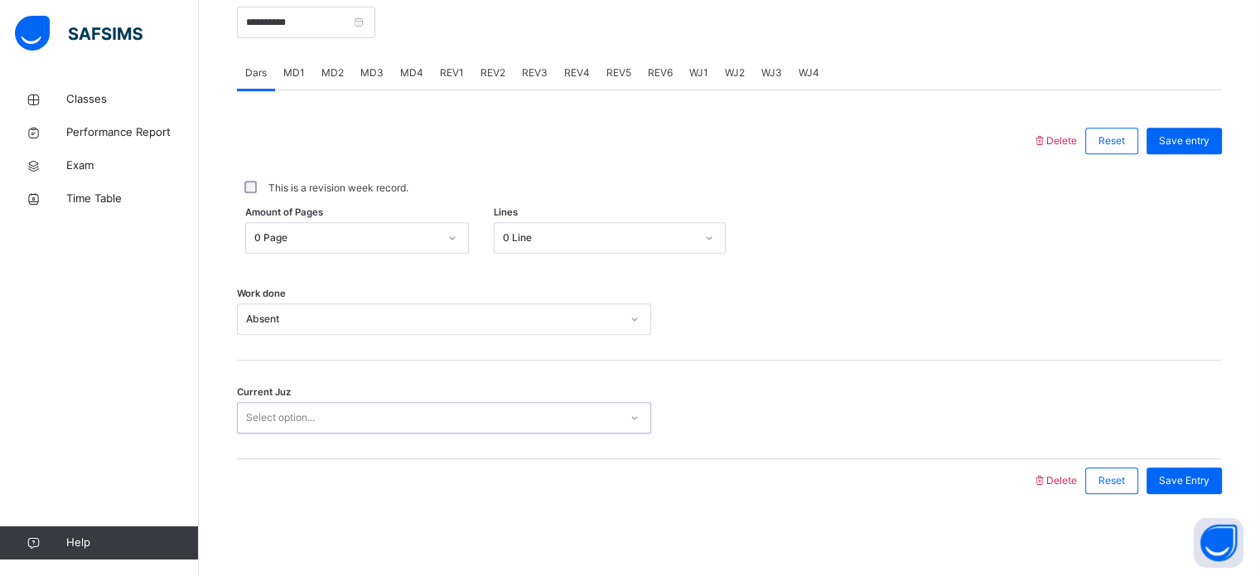
click at [321, 431] on div "Select option..." at bounding box center [444, 417] width 414 height 31
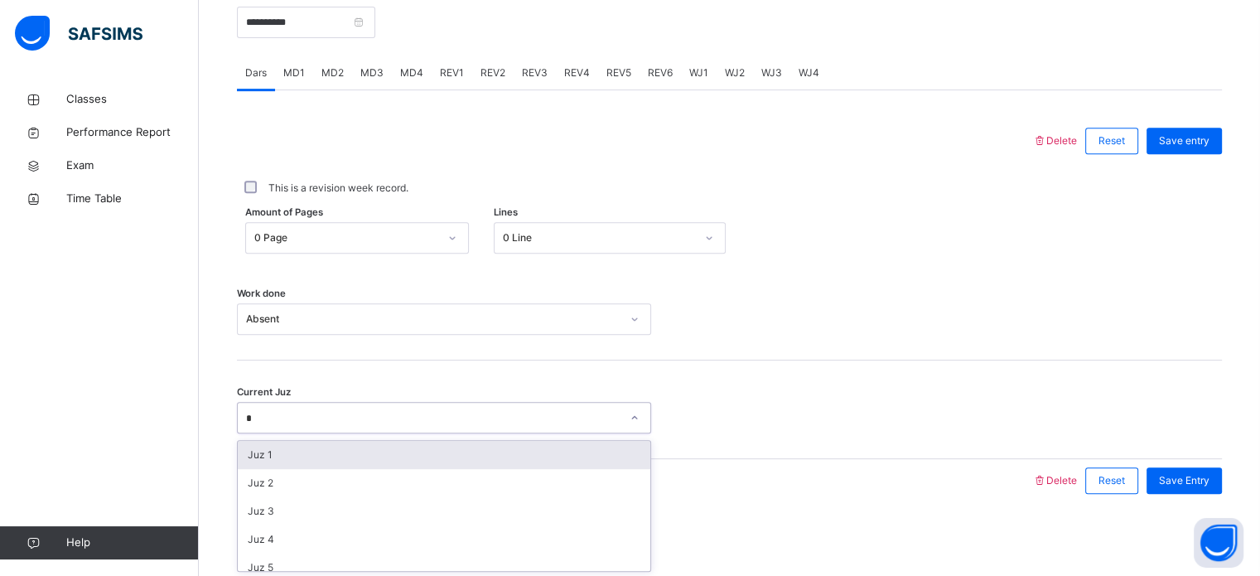
type input "**"
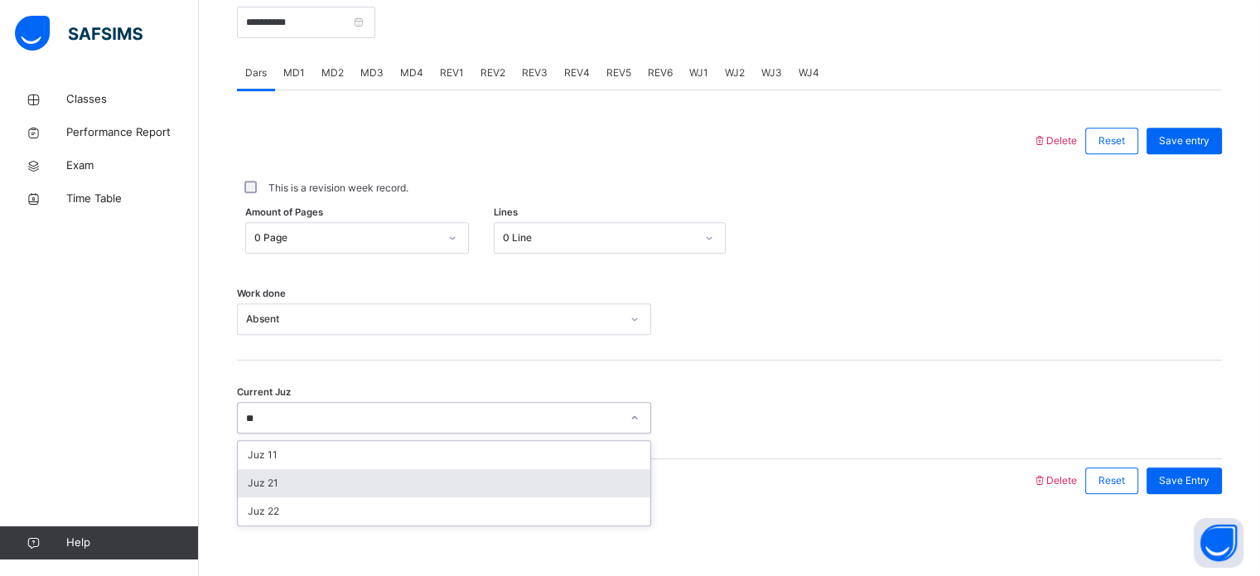
click at [344, 479] on div "Juz 21" at bounding box center [444, 483] width 412 height 28
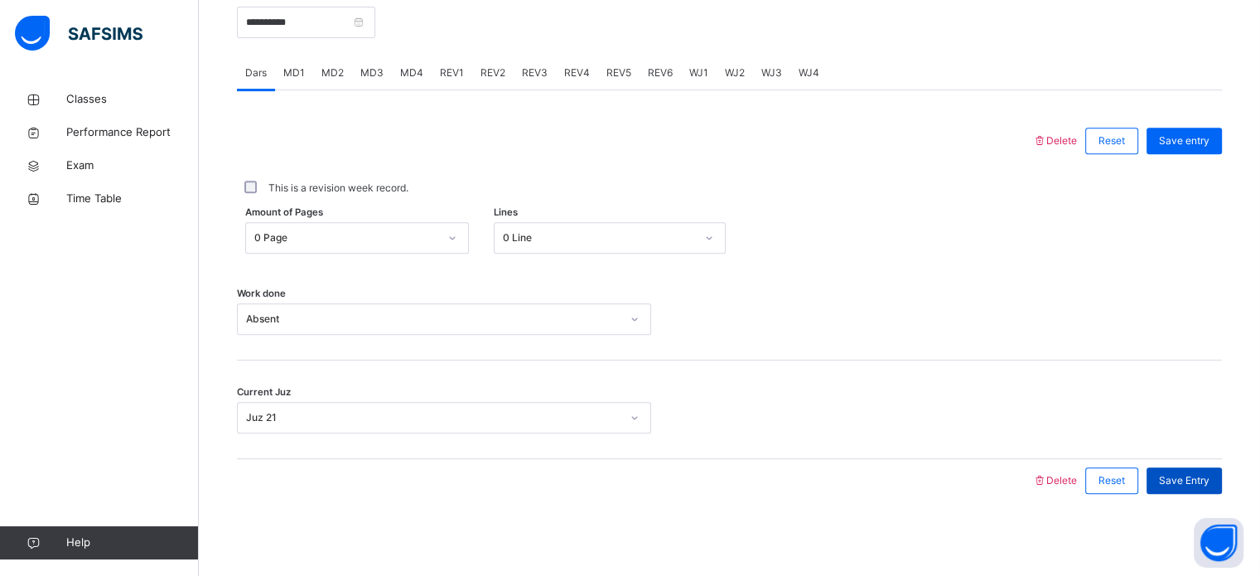
click at [1221, 490] on div "Save Entry" at bounding box center [1183, 480] width 75 height 26
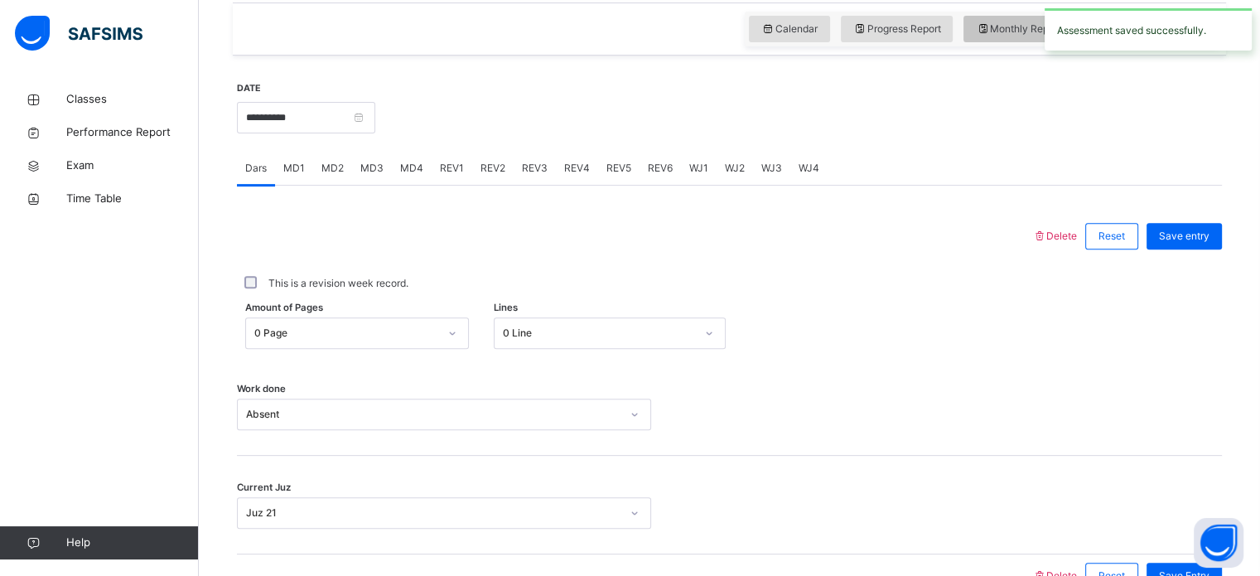
click at [999, 24] on span "Monthly Report" at bounding box center [1018, 29] width 85 height 15
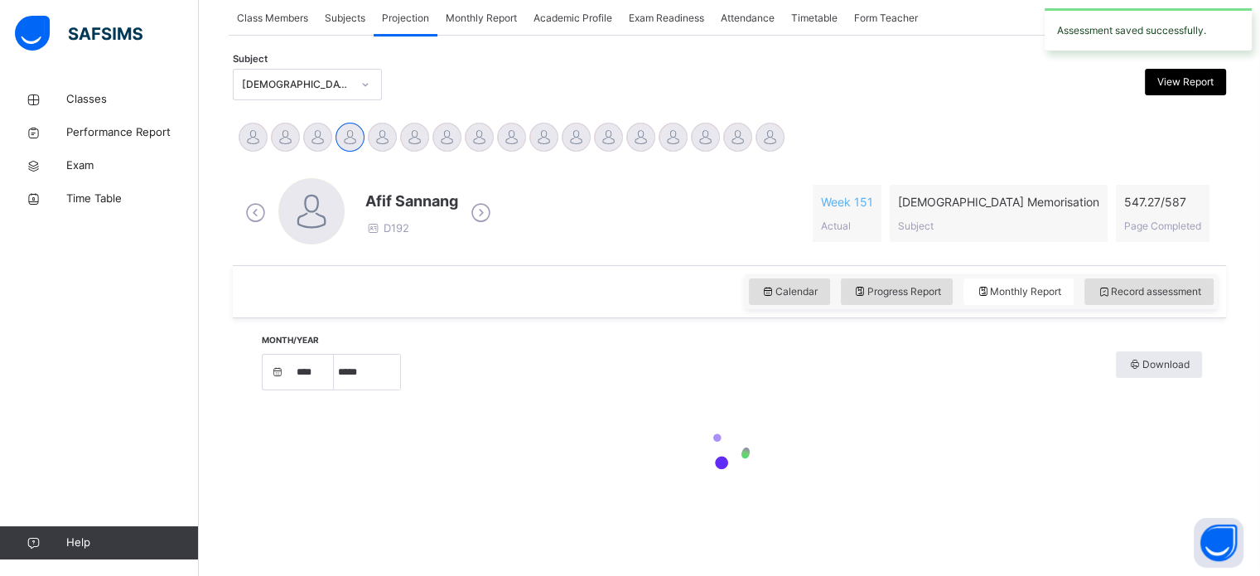
select select "****"
select select "*"
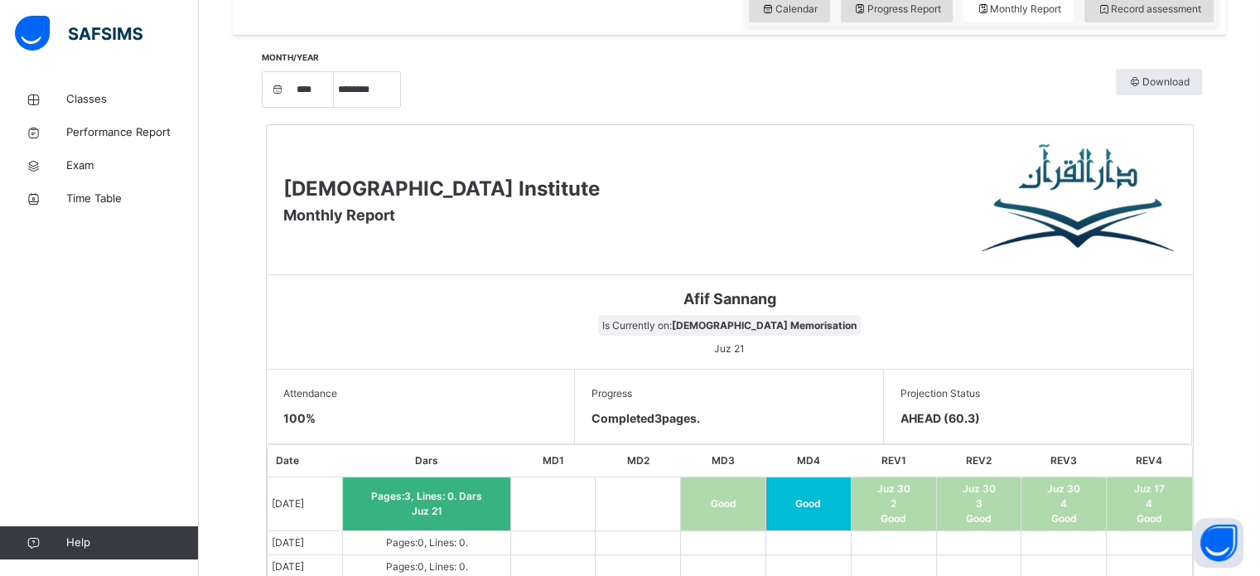
scroll to position [556, 0]
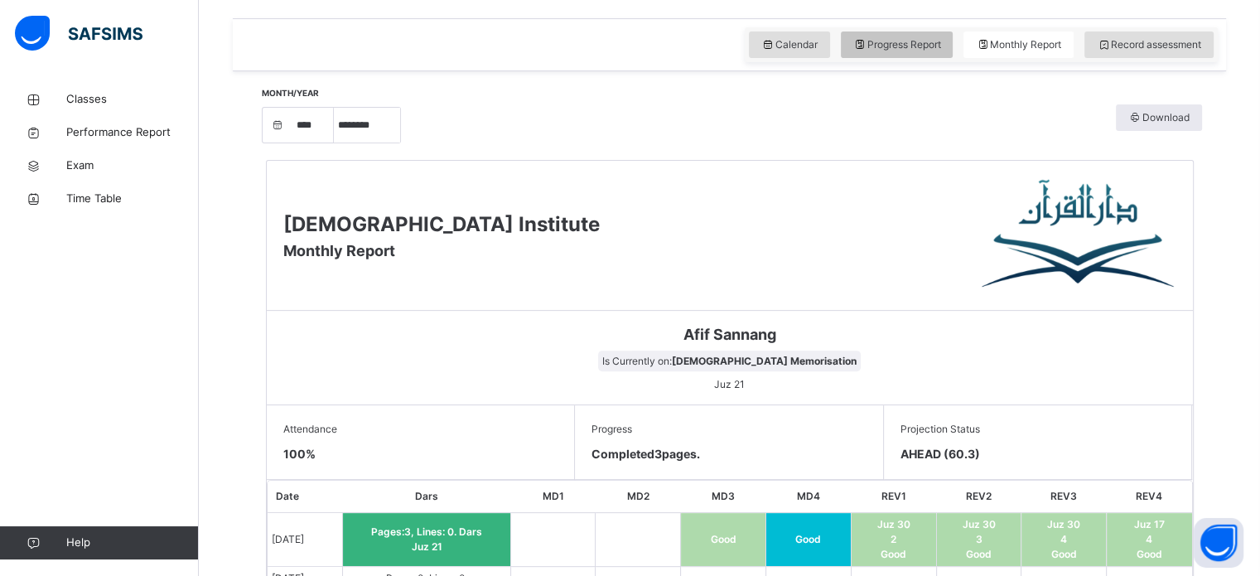
click at [879, 41] on span "Progress Report" at bounding box center [897, 44] width 88 height 15
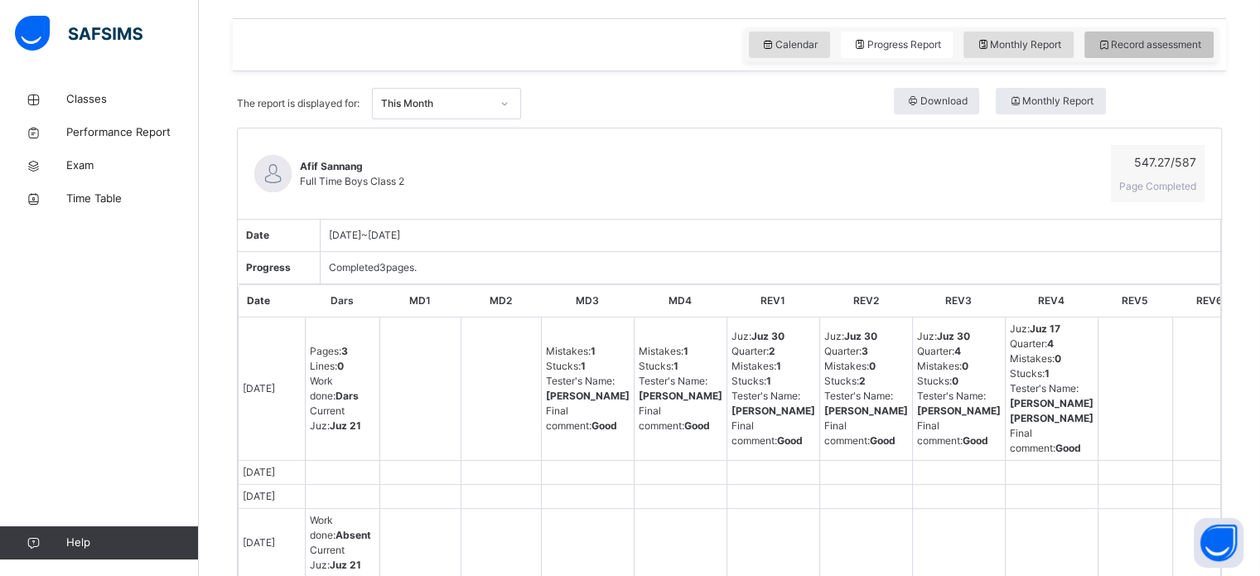
click at [1203, 53] on div "Record assessment" at bounding box center [1148, 44] width 129 height 26
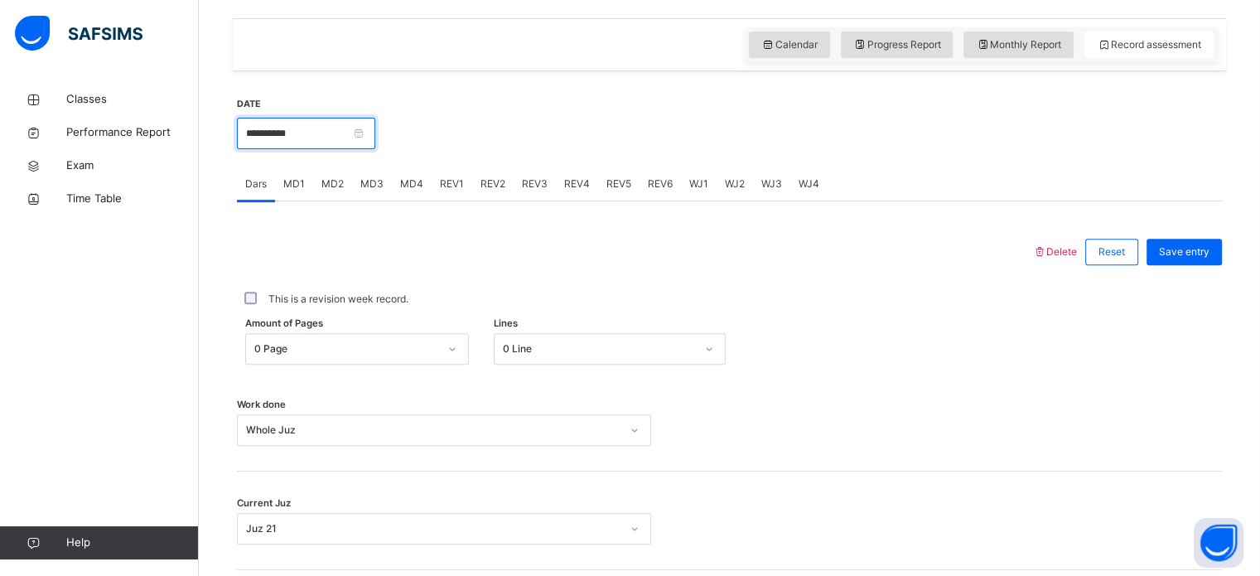
click at [308, 134] on input "**********" at bounding box center [306, 133] width 138 height 31
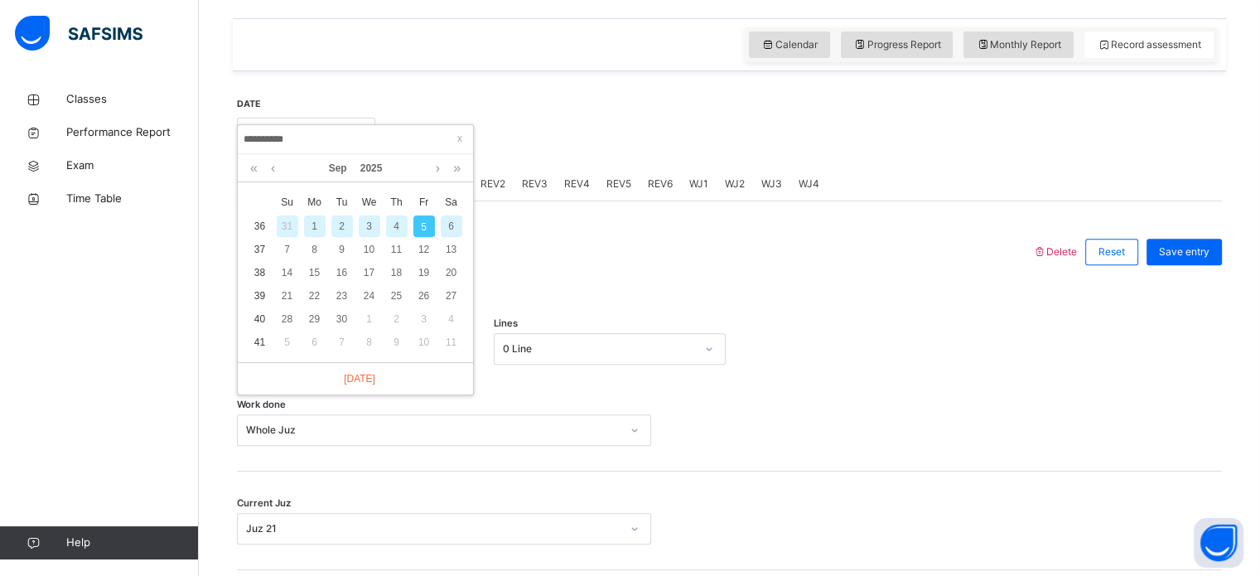
click at [338, 220] on div "2" at bounding box center [342, 226] width 22 height 22
type input "**********"
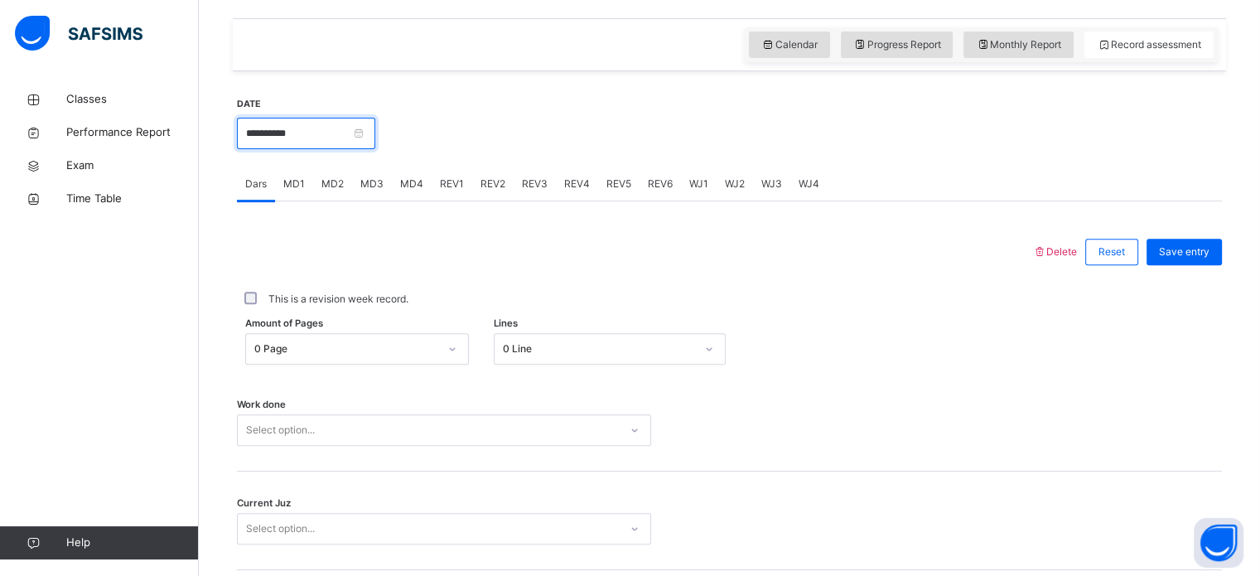
click at [321, 147] on input "**********" at bounding box center [306, 133] width 138 height 31
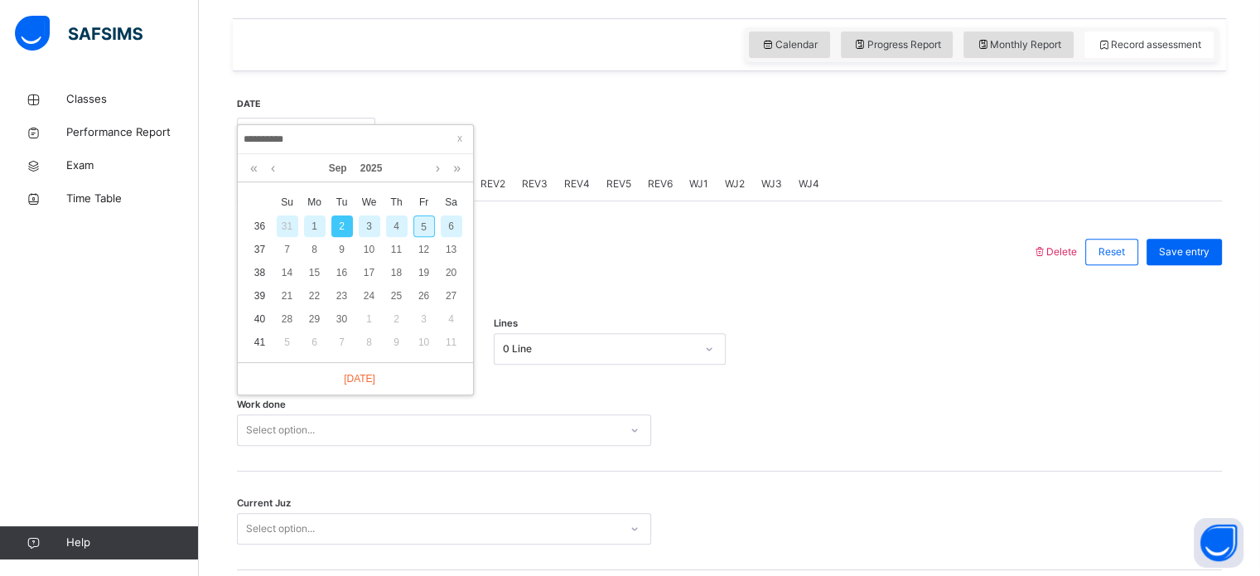
click at [616, 282] on div "This is a revision week record." at bounding box center [729, 299] width 985 height 35
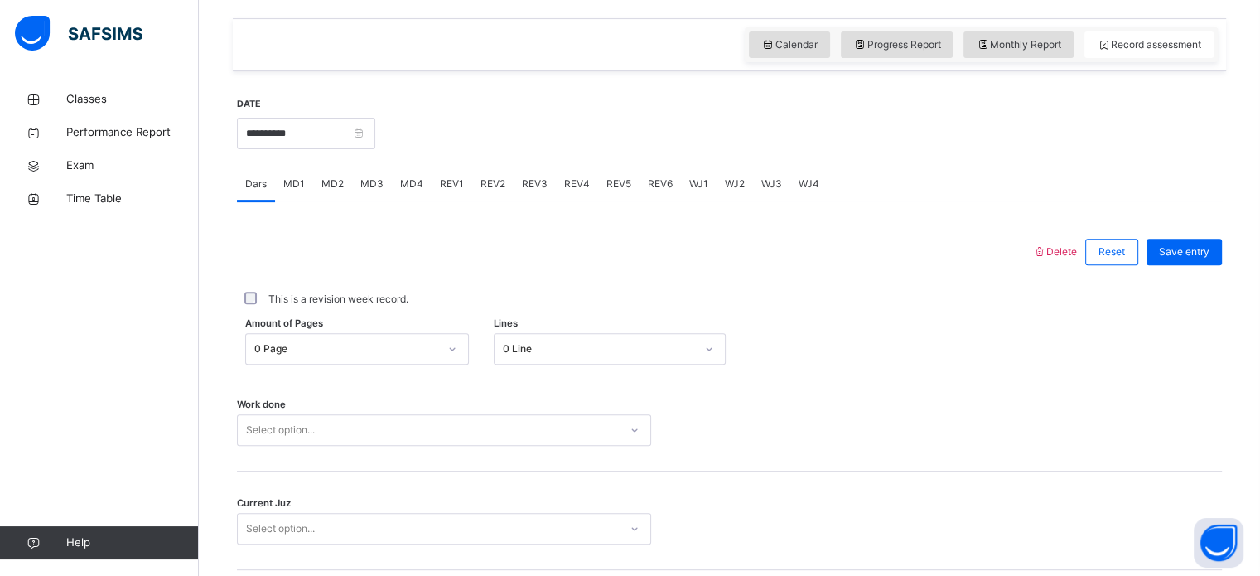
click at [357, 342] on div "0 Page" at bounding box center [357, 348] width 224 height 31
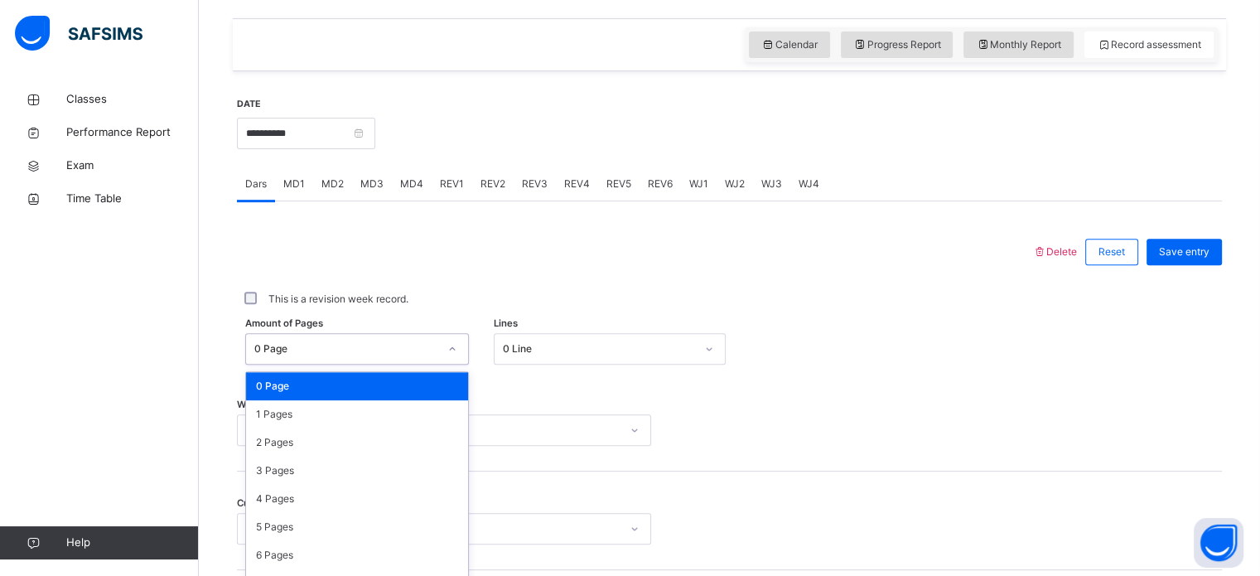
scroll to position [608, 0]
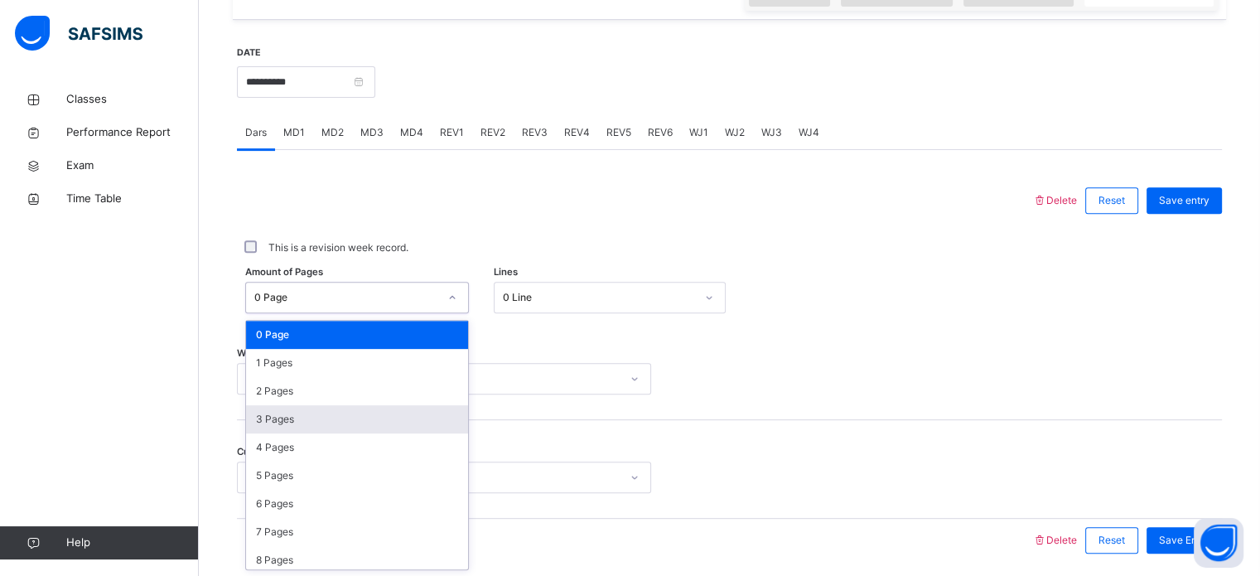
click at [361, 411] on div "3 Pages" at bounding box center [357, 419] width 222 height 28
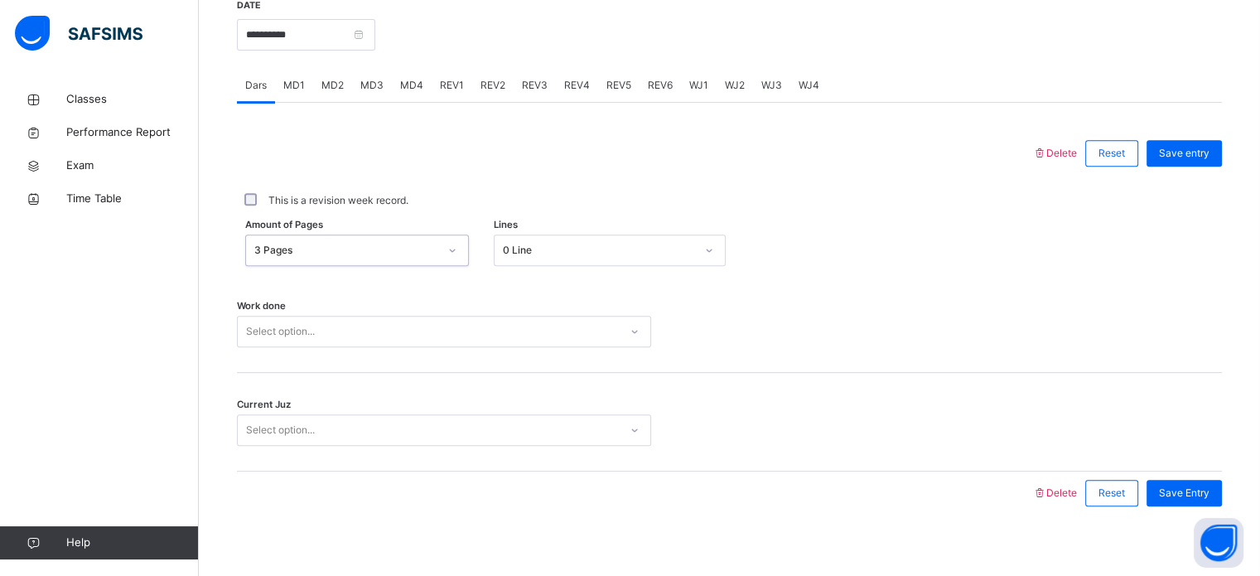
click at [353, 347] on div "Select option..." at bounding box center [444, 331] width 414 height 31
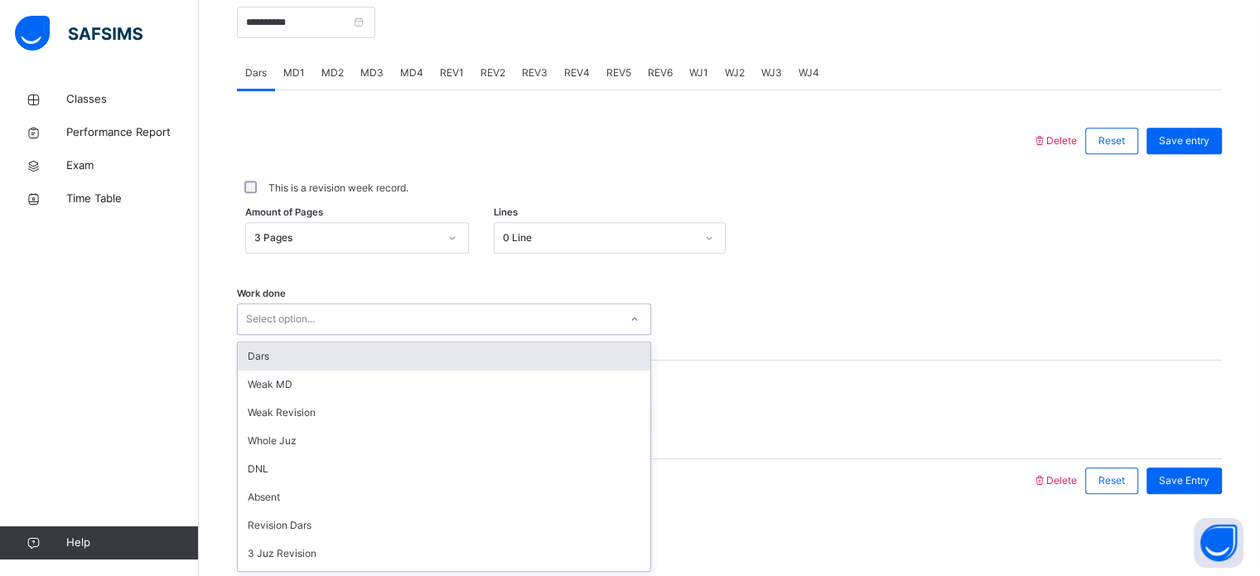
click at [344, 344] on div "Dars" at bounding box center [444, 356] width 412 height 28
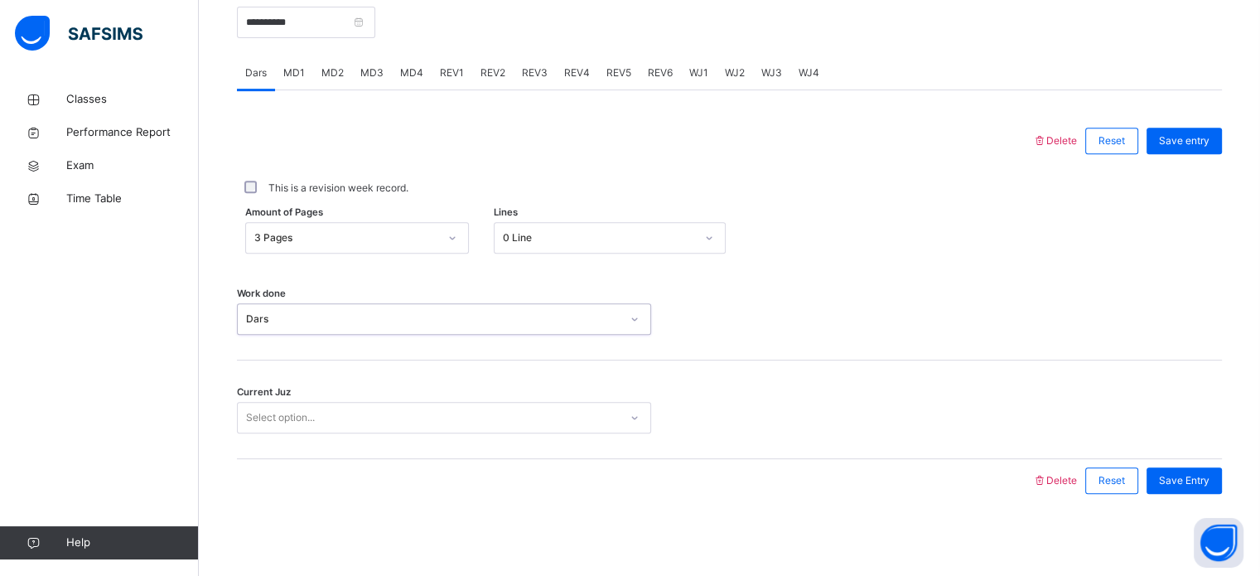
click at [369, 413] on div "Select option..." at bounding box center [428, 418] width 381 height 26
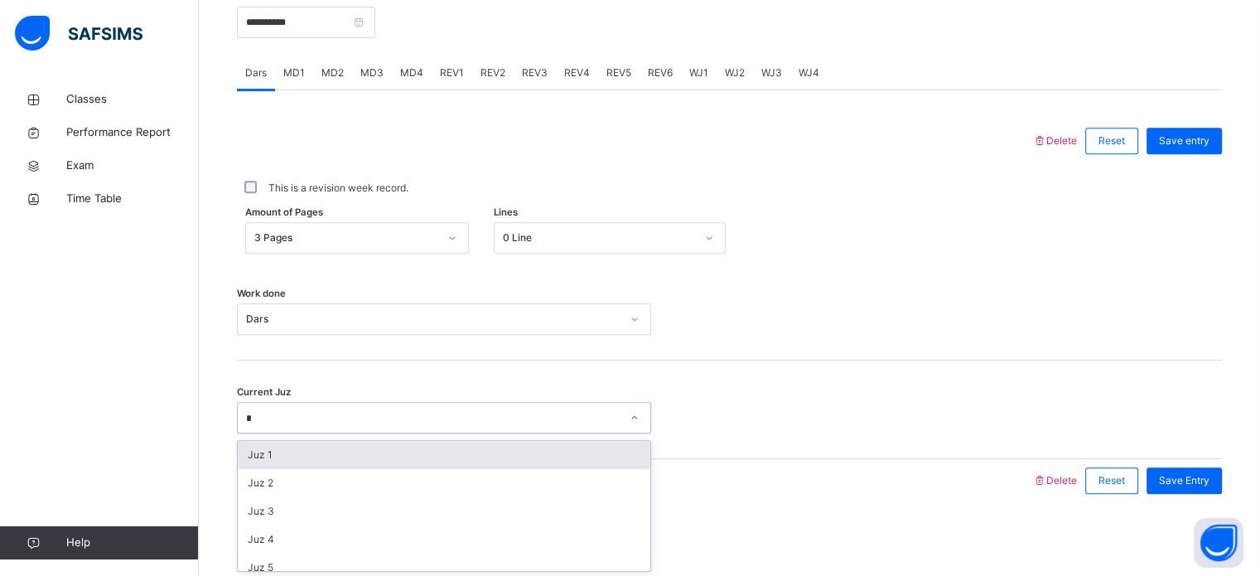
type input "**"
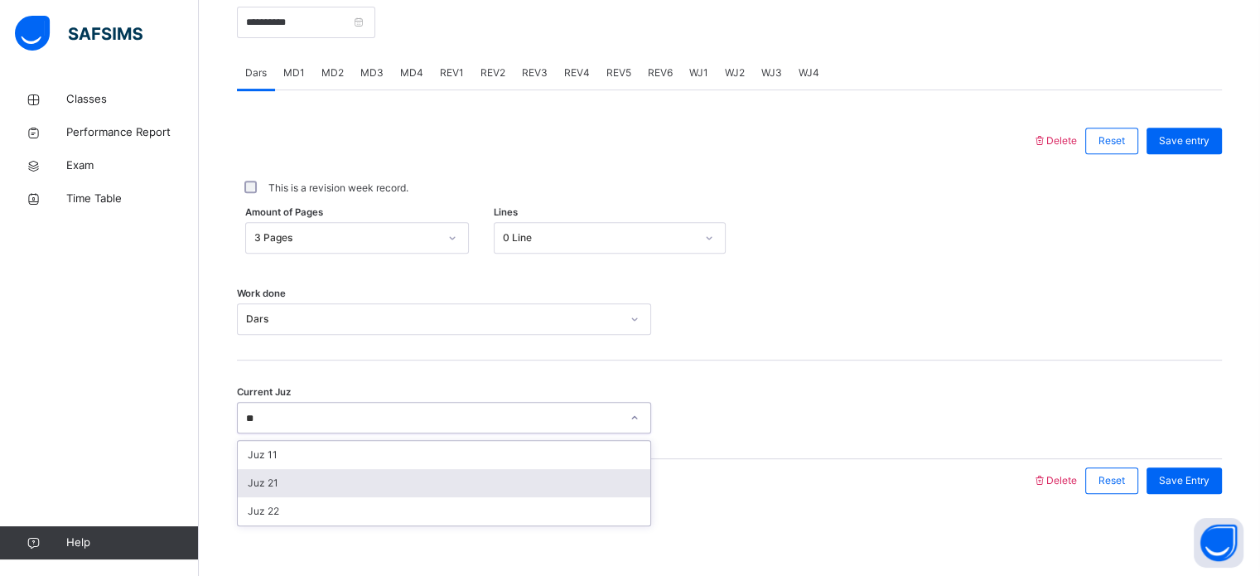
click at [381, 470] on div "Juz 21" at bounding box center [444, 483] width 412 height 28
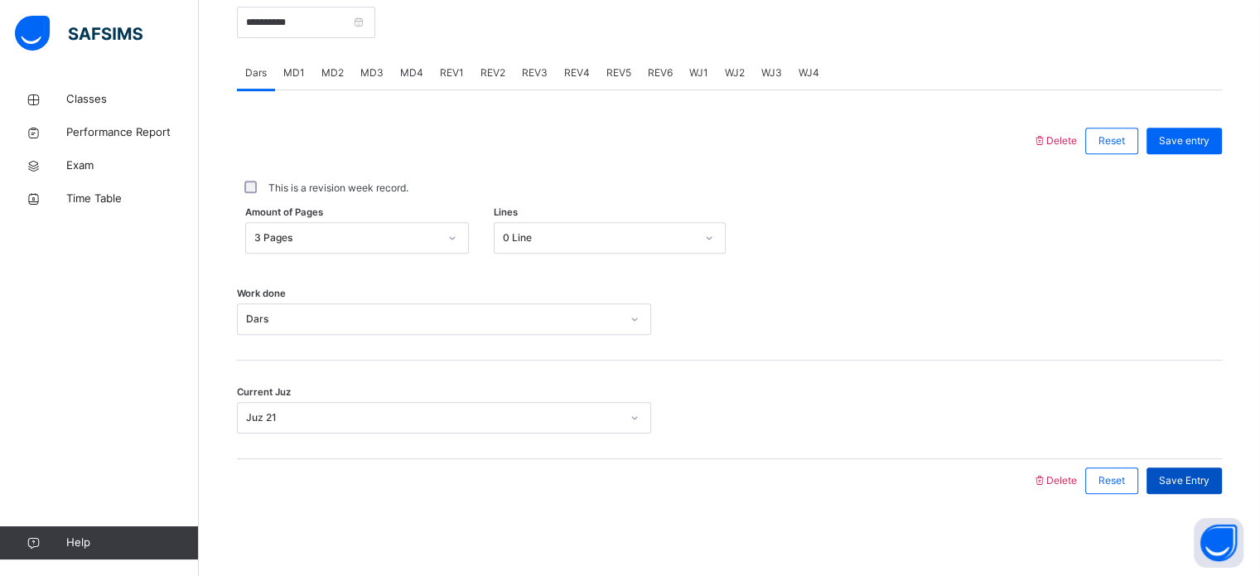
click at [1194, 475] on span "Save Entry" at bounding box center [1184, 480] width 51 height 15
click at [374, 75] on span "MD3" at bounding box center [371, 72] width 23 height 15
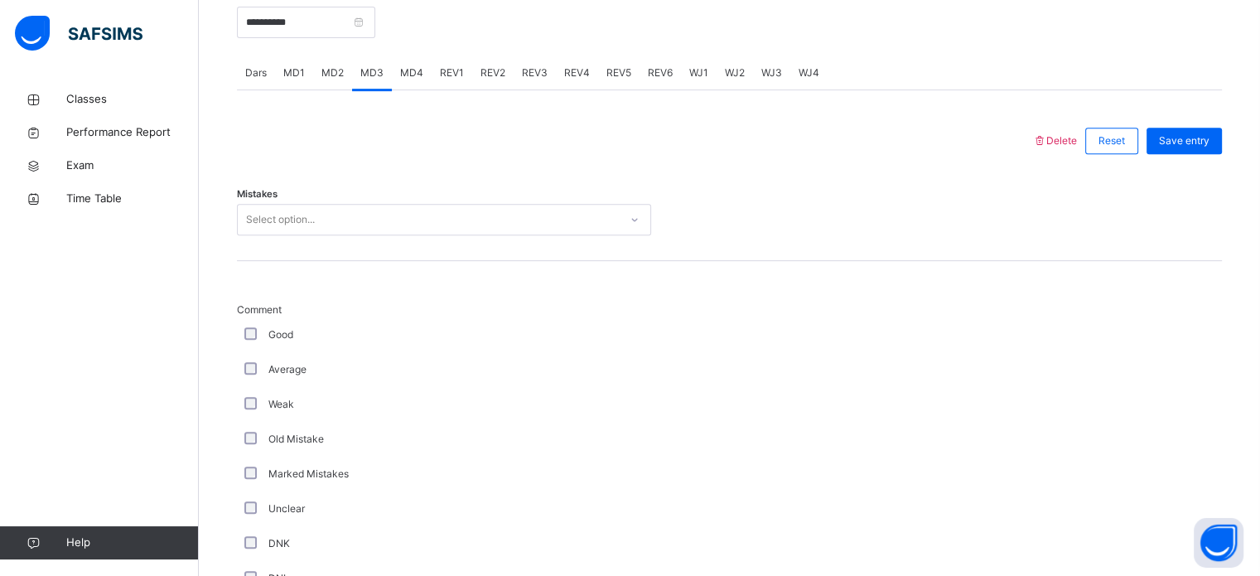
click at [342, 67] on div "MD2" at bounding box center [332, 72] width 39 height 33
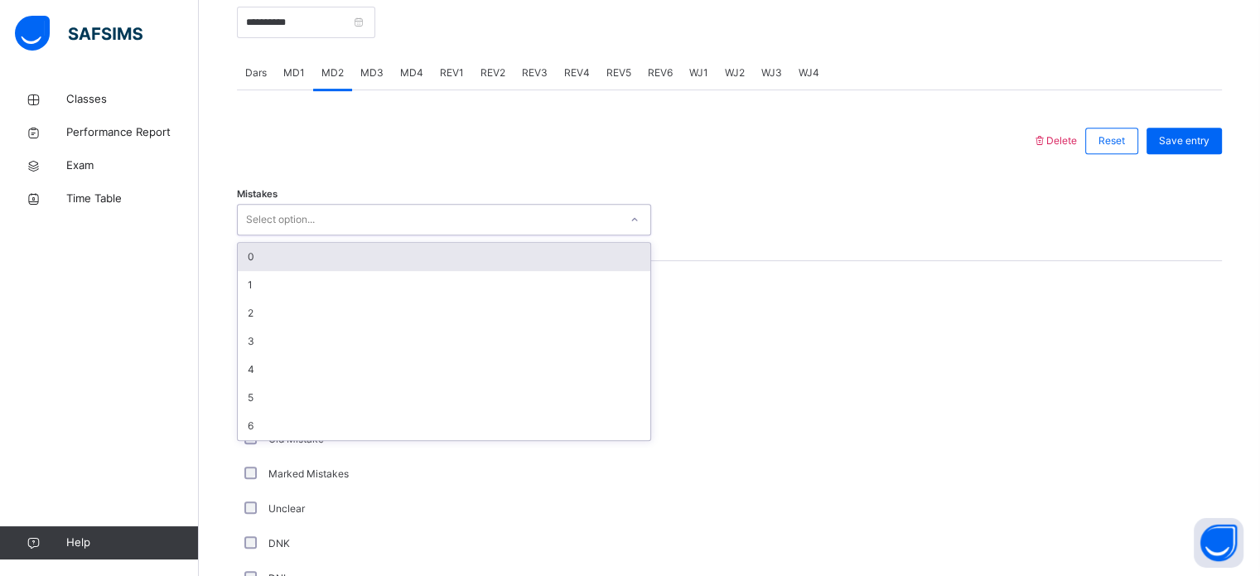
click at [365, 205] on div "Select option..." at bounding box center [444, 219] width 414 height 31
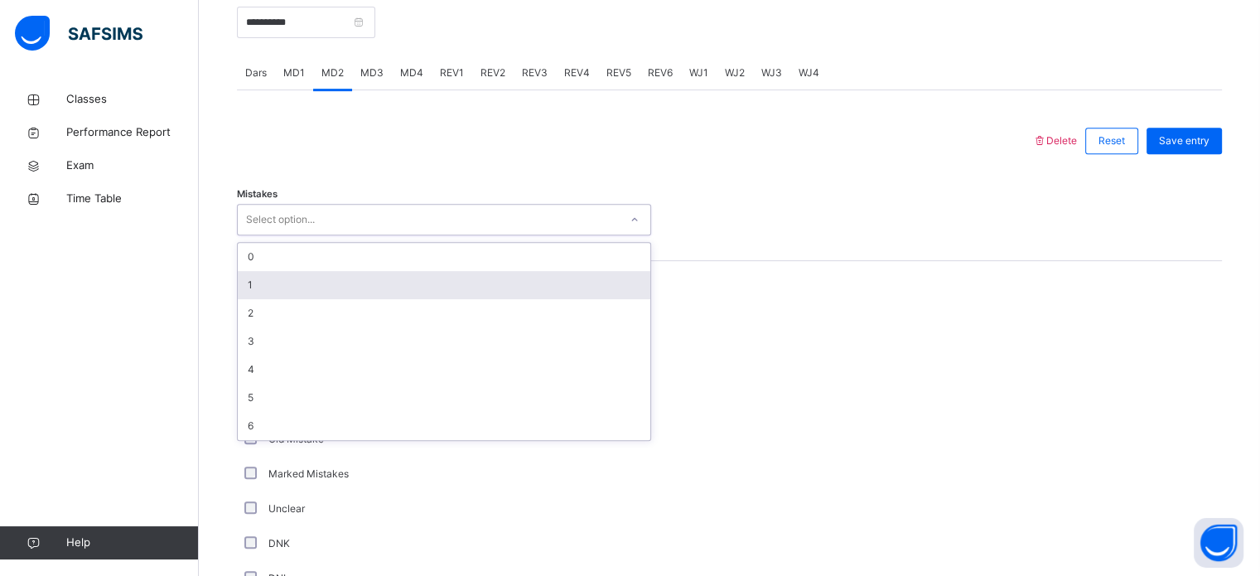
click at [363, 290] on div "1" at bounding box center [444, 285] width 412 height 28
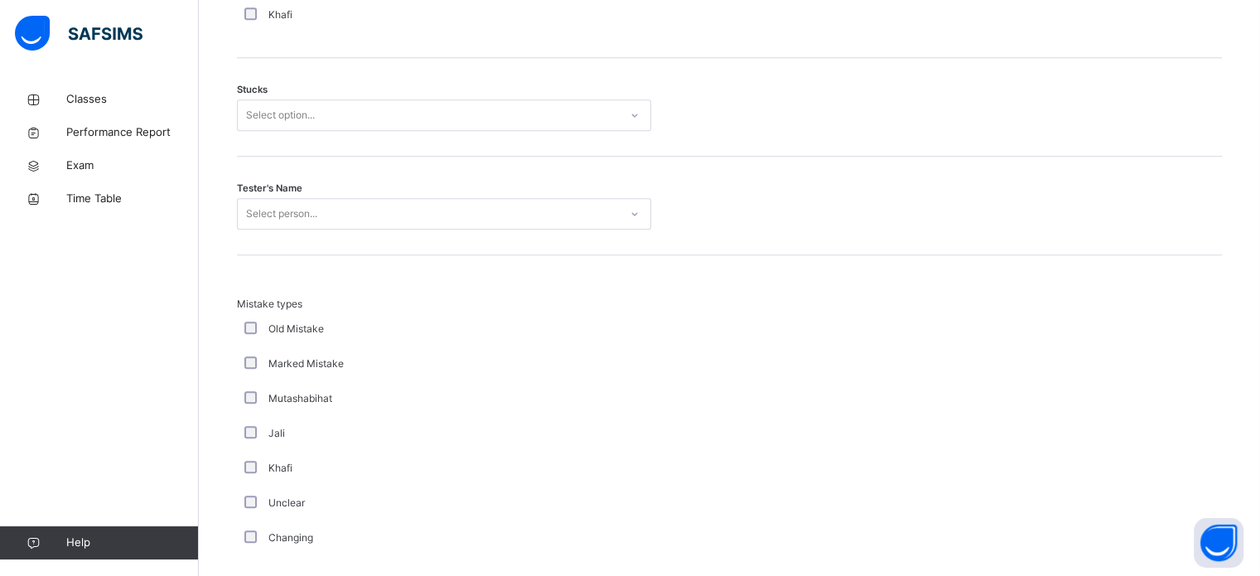
scroll to position [1403, 0]
click at [338, 126] on div "Select option..." at bounding box center [428, 117] width 381 height 26
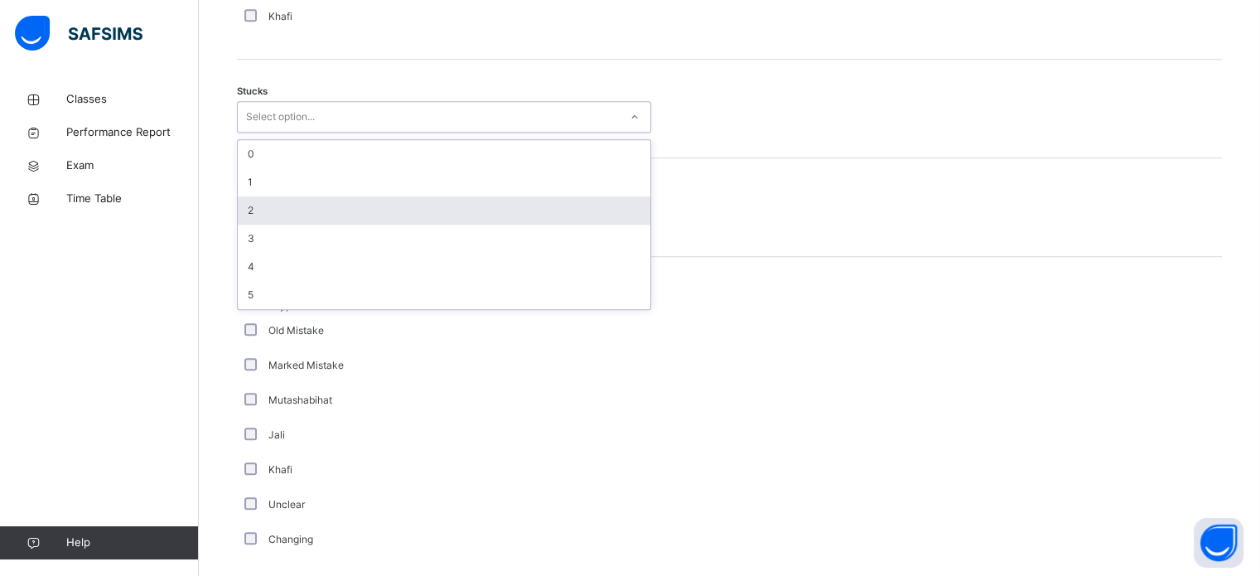
click at [348, 205] on div "2" at bounding box center [444, 210] width 412 height 28
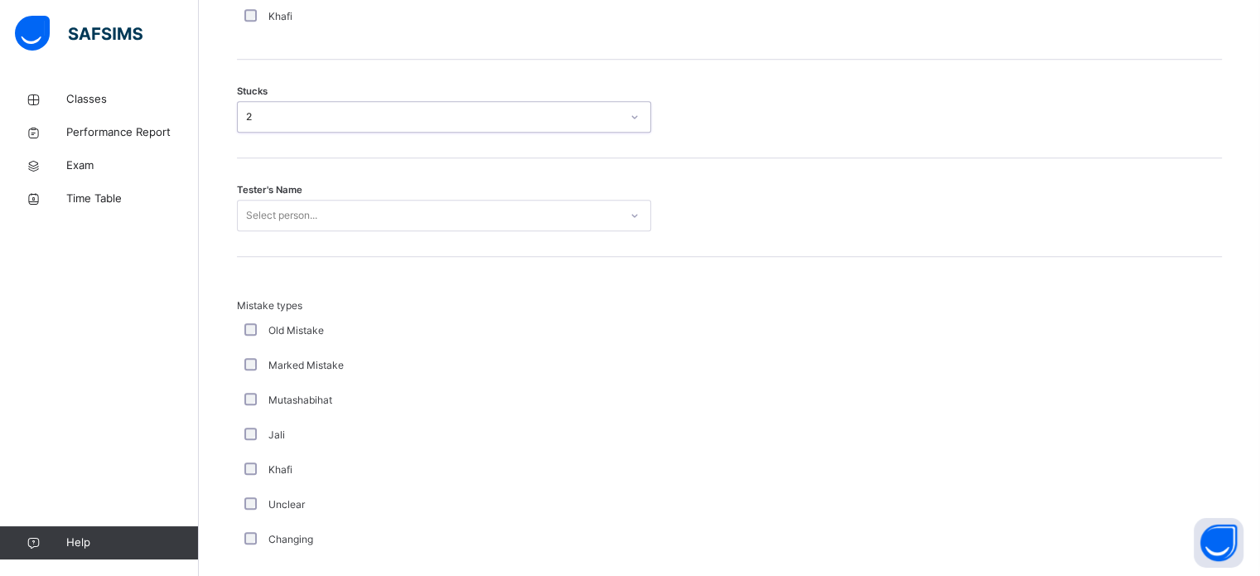
click at [350, 208] on div "Select person..." at bounding box center [428, 216] width 381 height 26
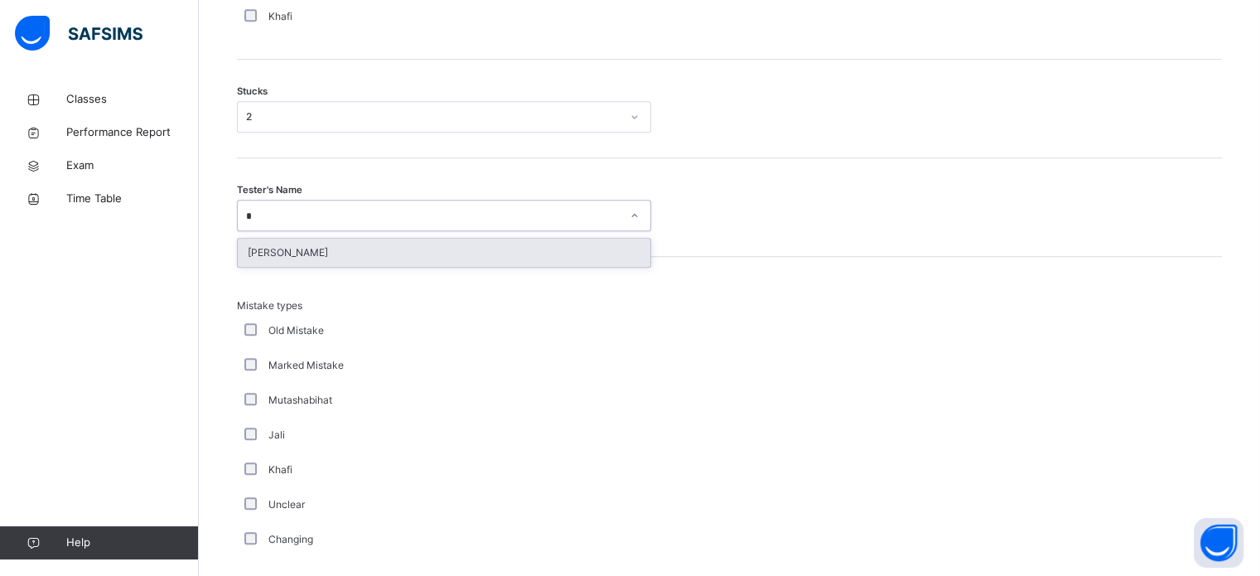
type input "**"
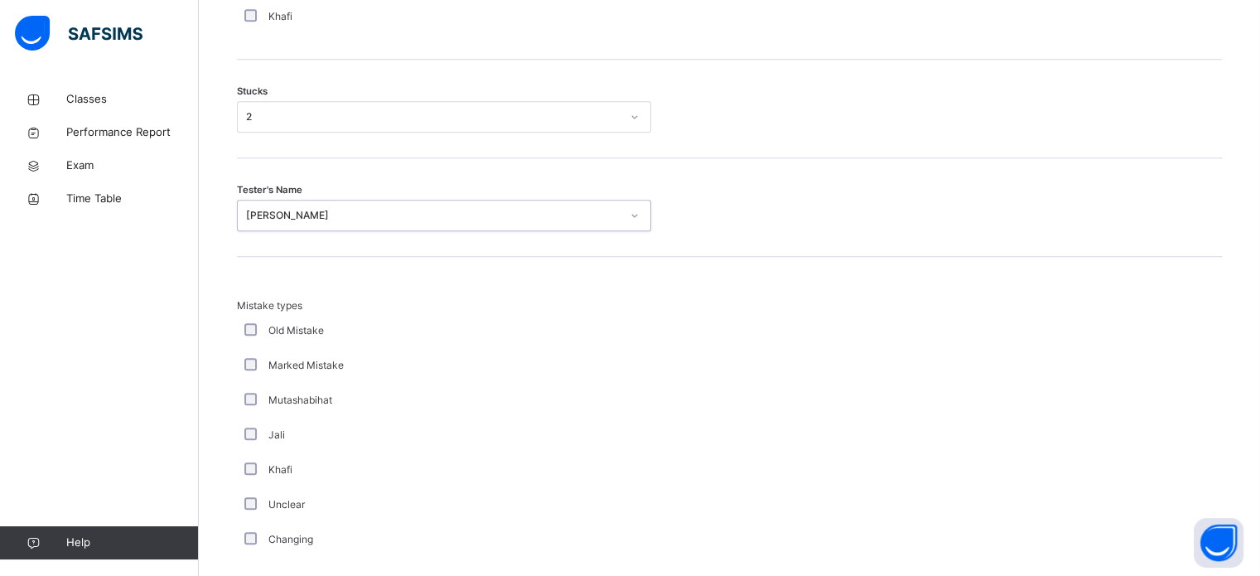
scroll to position [1624, 0]
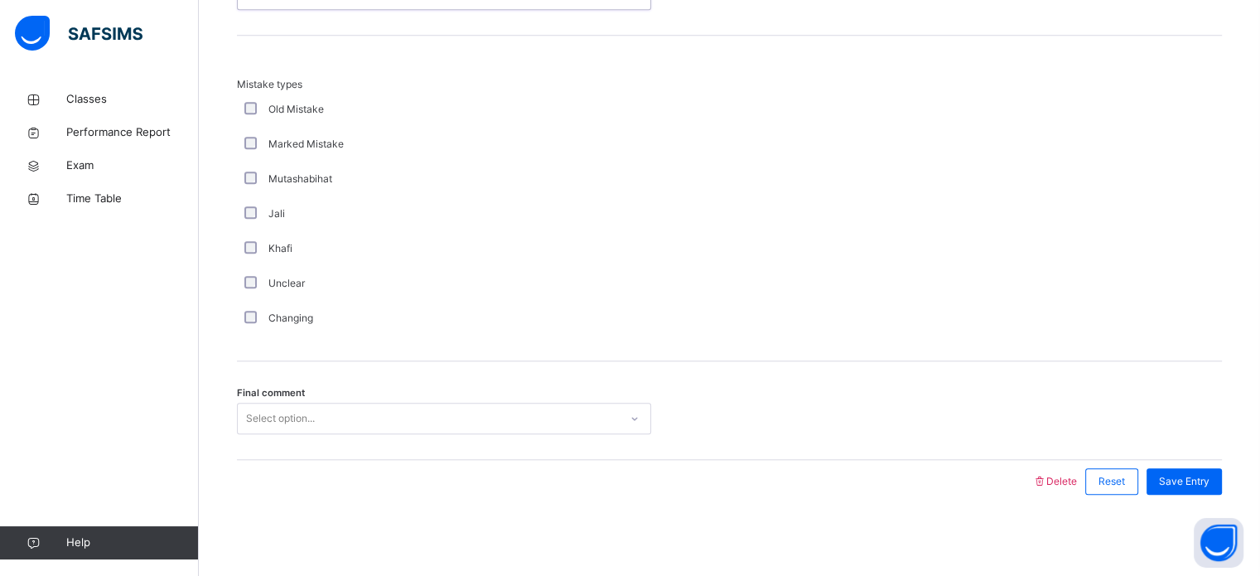
click at [426, 424] on div "Select option..." at bounding box center [428, 419] width 381 height 26
click at [1181, 475] on span "Save Entry" at bounding box center [1184, 481] width 51 height 15
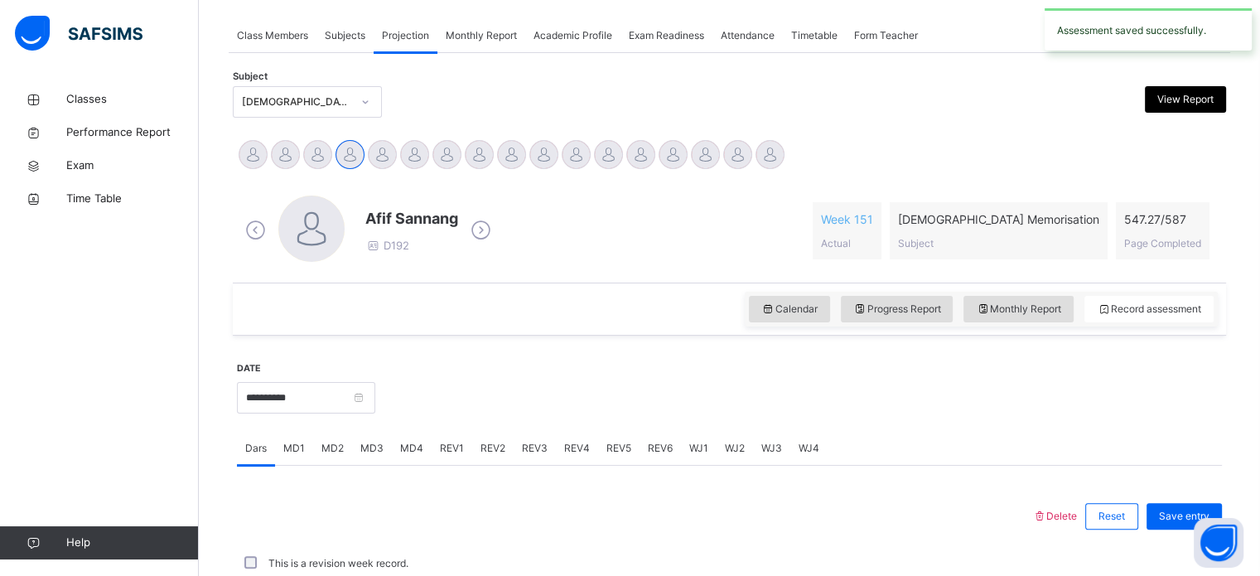
scroll to position [667, 0]
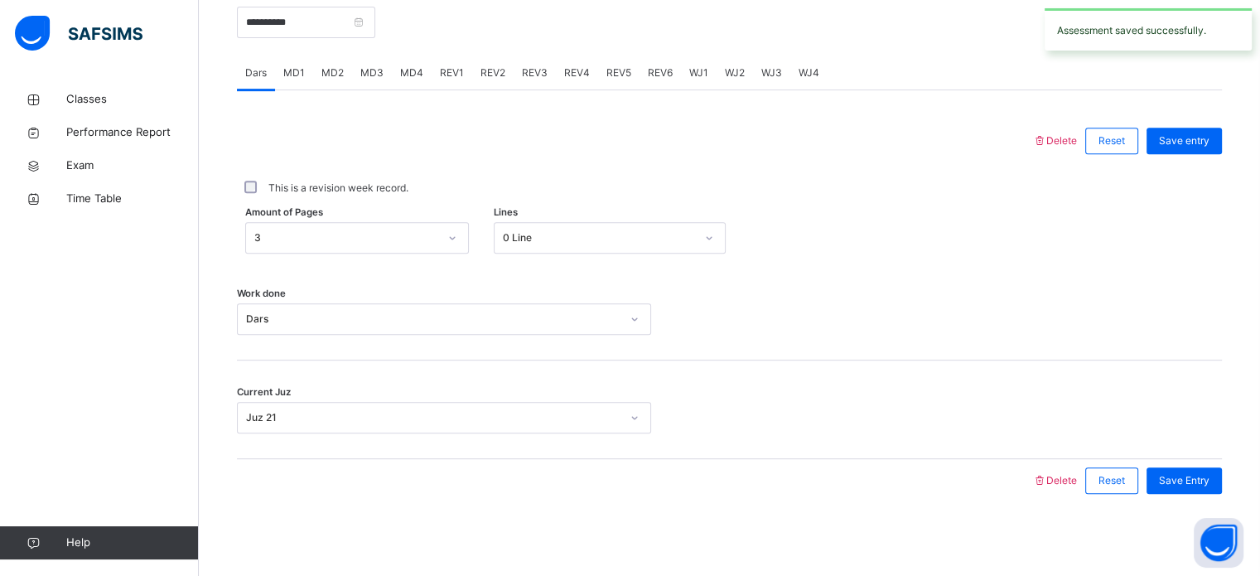
click at [405, 61] on div "MD4" at bounding box center [412, 72] width 40 height 33
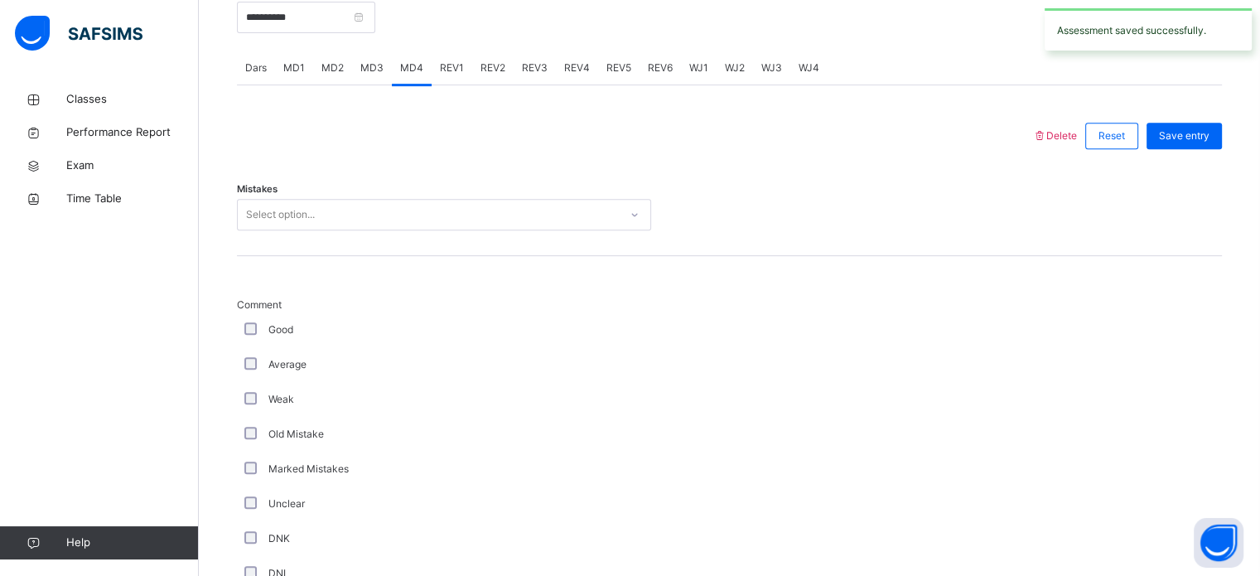
scroll to position [722, 0]
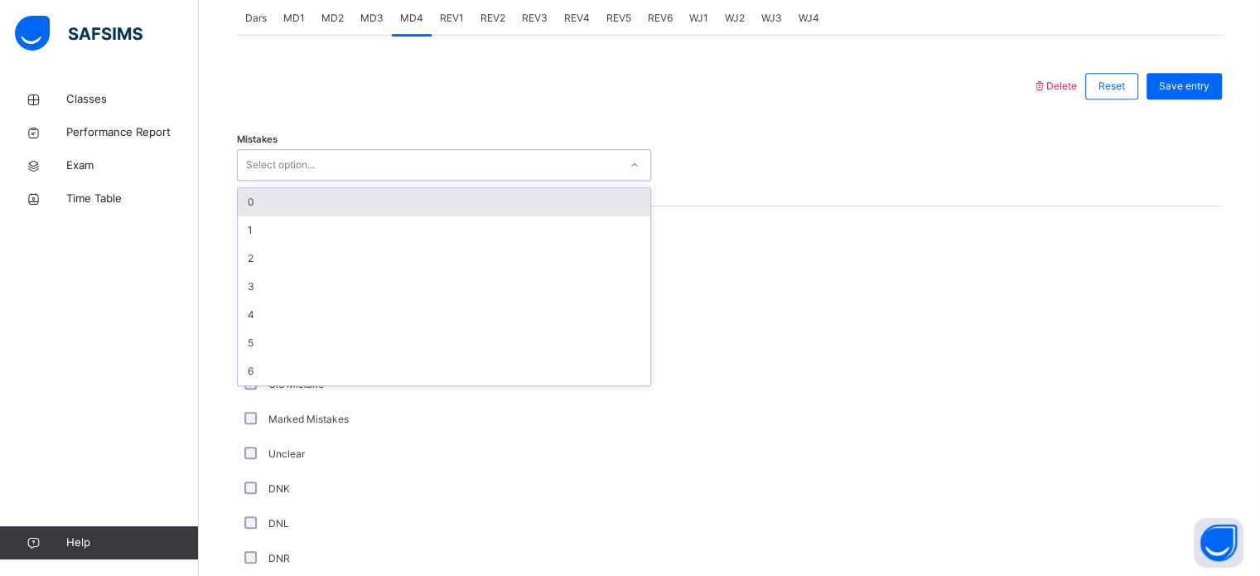
click at [434, 152] on div "Select option..." at bounding box center [428, 165] width 381 height 26
click at [428, 201] on div "0" at bounding box center [444, 202] width 412 height 28
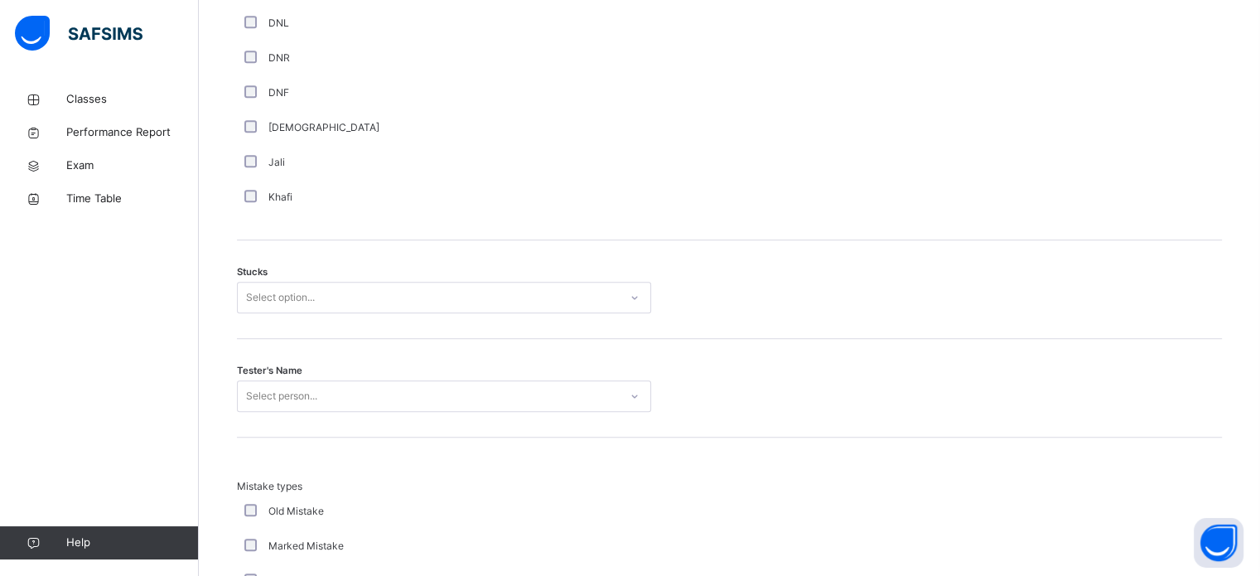
scroll to position [1255, 0]
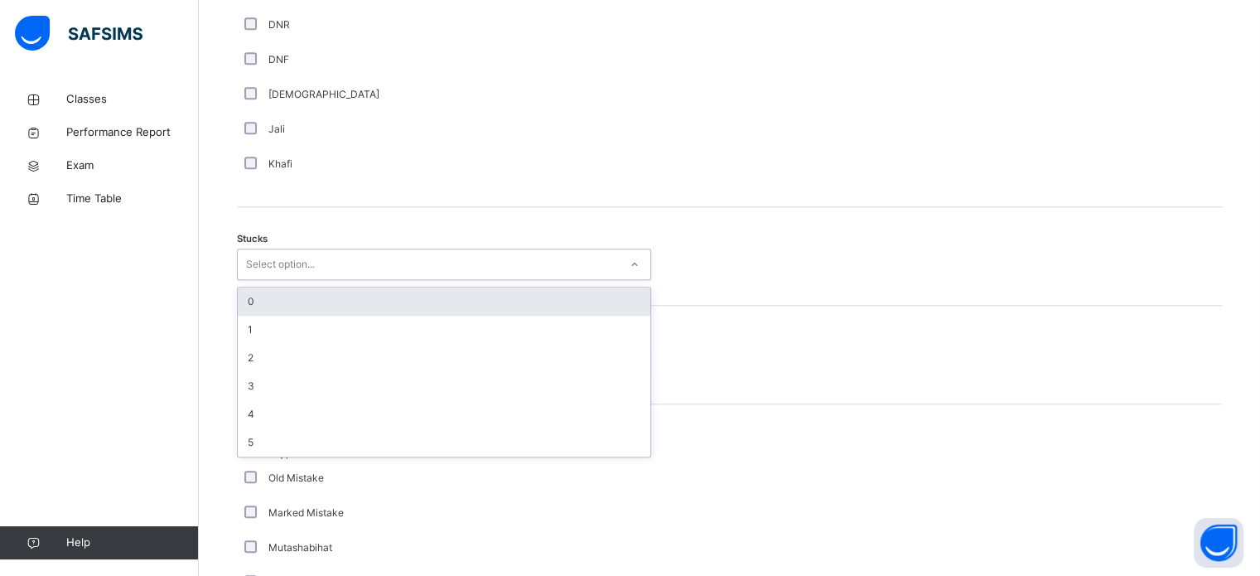
click at [423, 267] on div "Select option..." at bounding box center [428, 265] width 381 height 26
click at [429, 297] on div "0" at bounding box center [444, 301] width 412 height 28
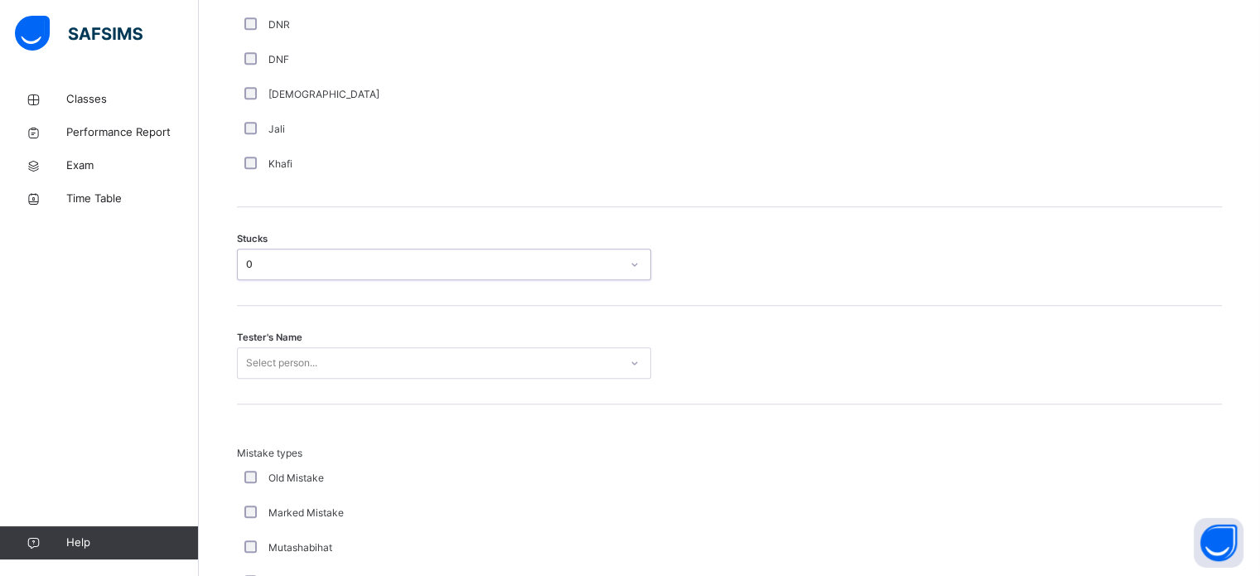
click at [378, 359] on div "Select person..." at bounding box center [444, 362] width 414 height 31
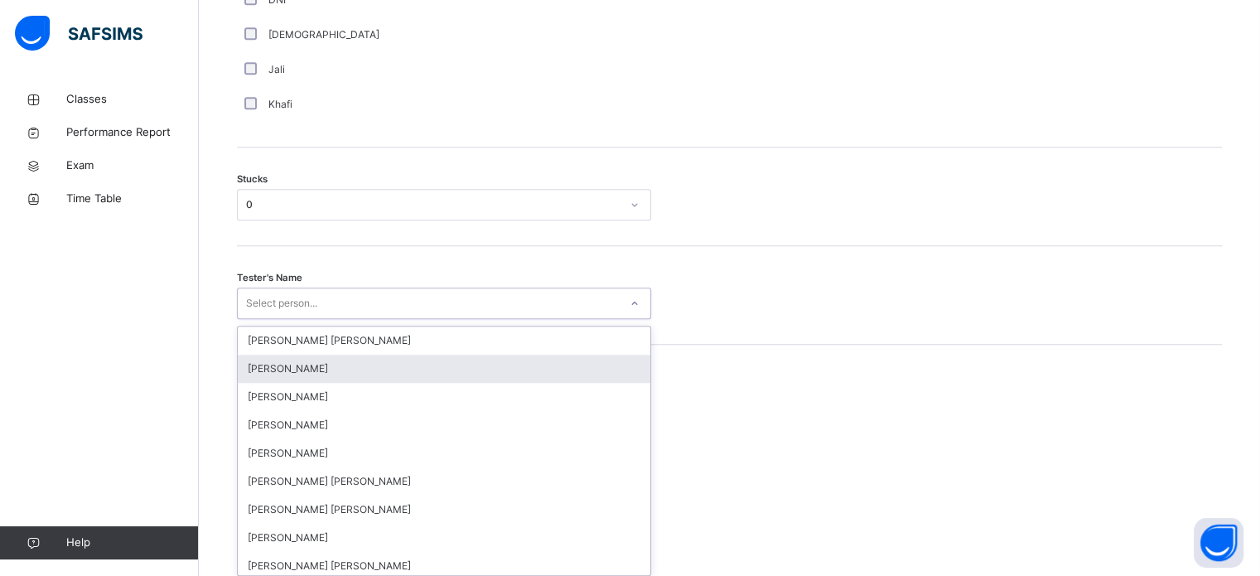
scroll to position [1320, 0]
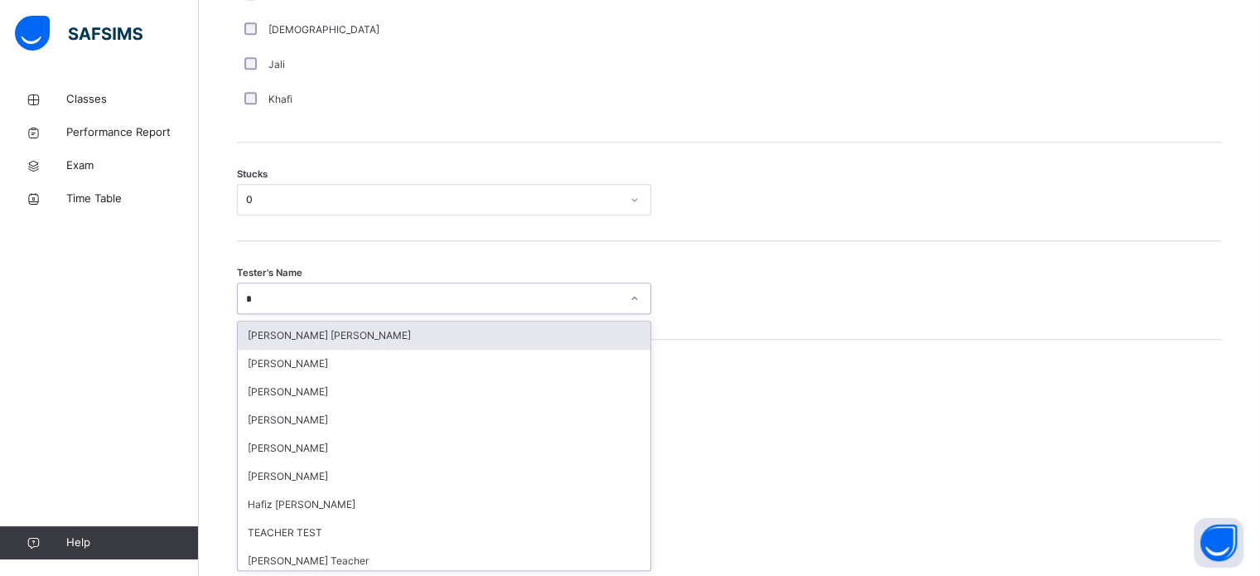
type input "**"
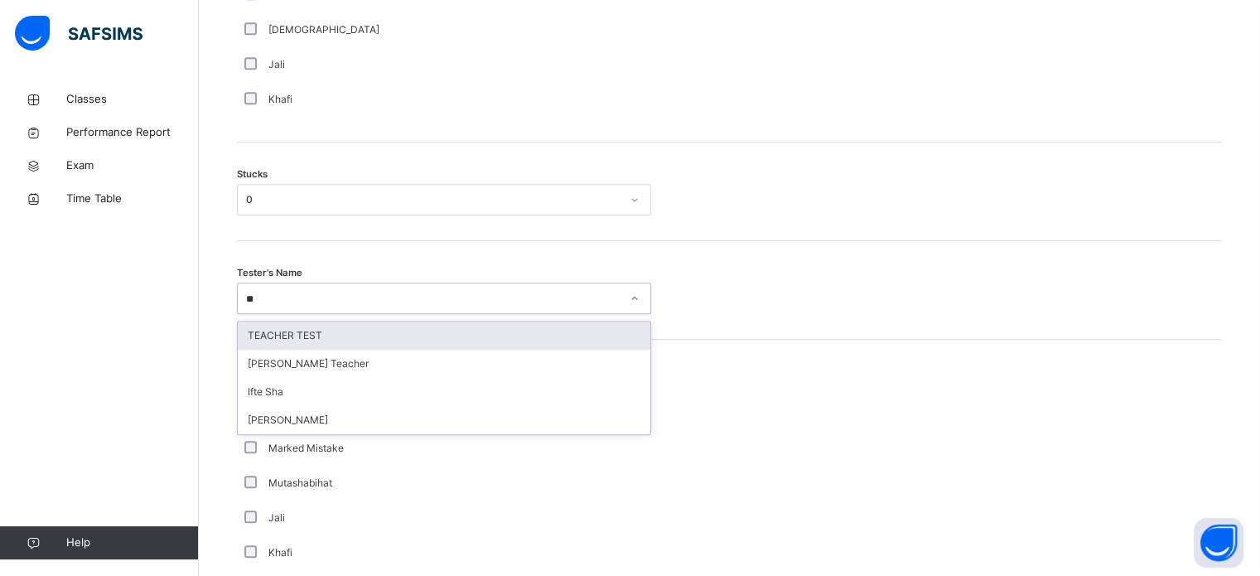
click at [351, 325] on div "TEACHER TEST" at bounding box center [444, 335] width 412 height 28
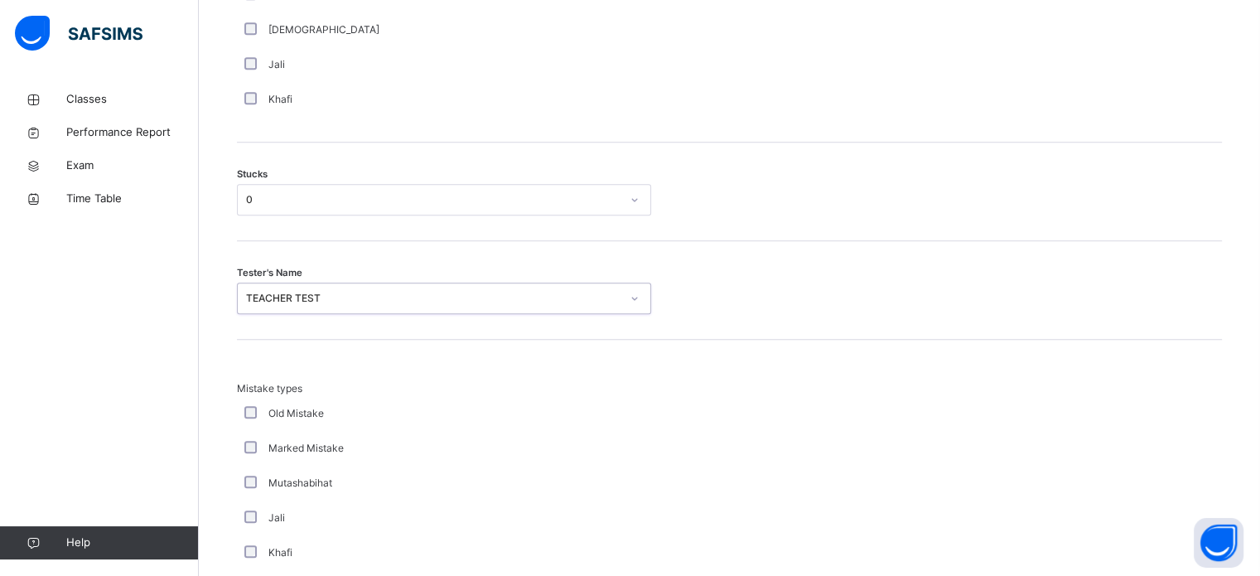
scroll to position [1624, 0]
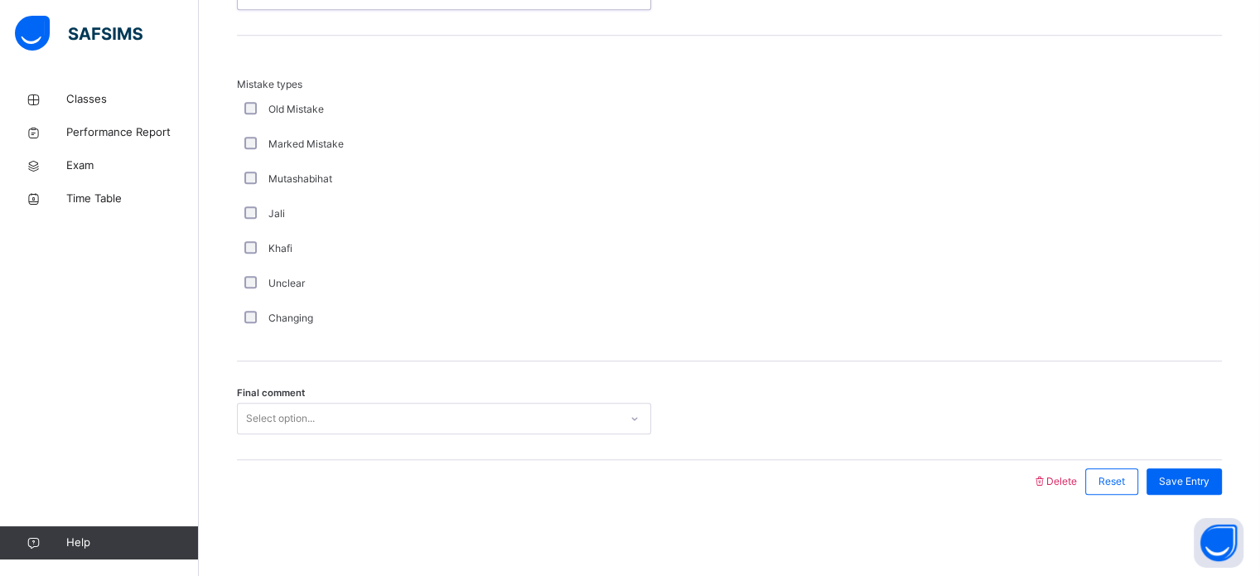
click at [361, 422] on div "Select option..." at bounding box center [428, 419] width 381 height 26
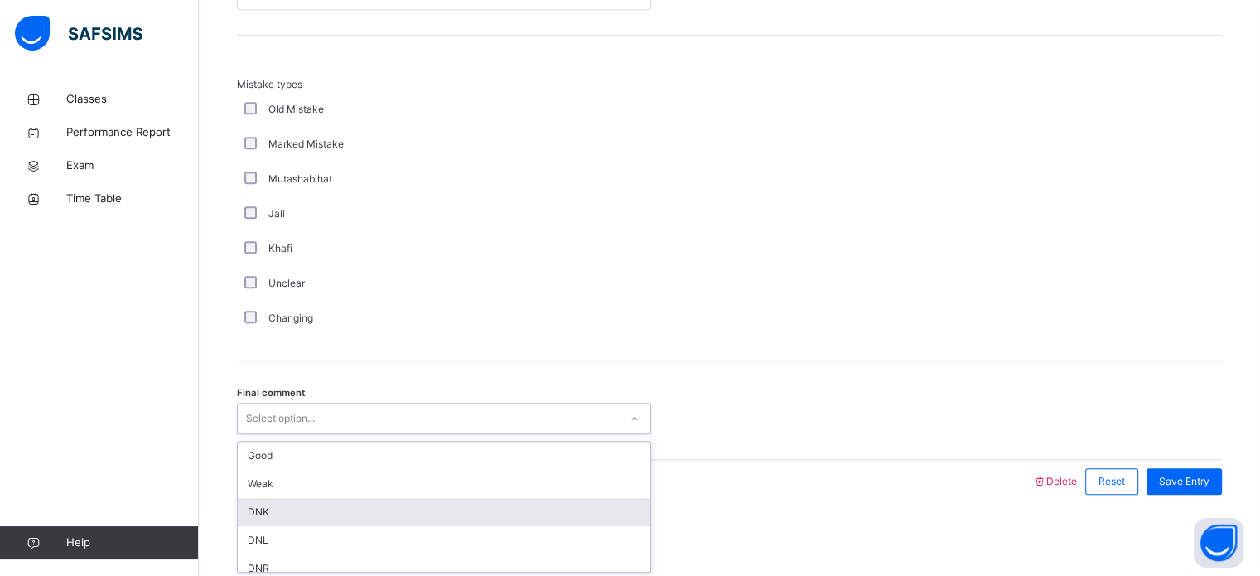
click at [367, 498] on div "DNK" at bounding box center [444, 512] width 412 height 28
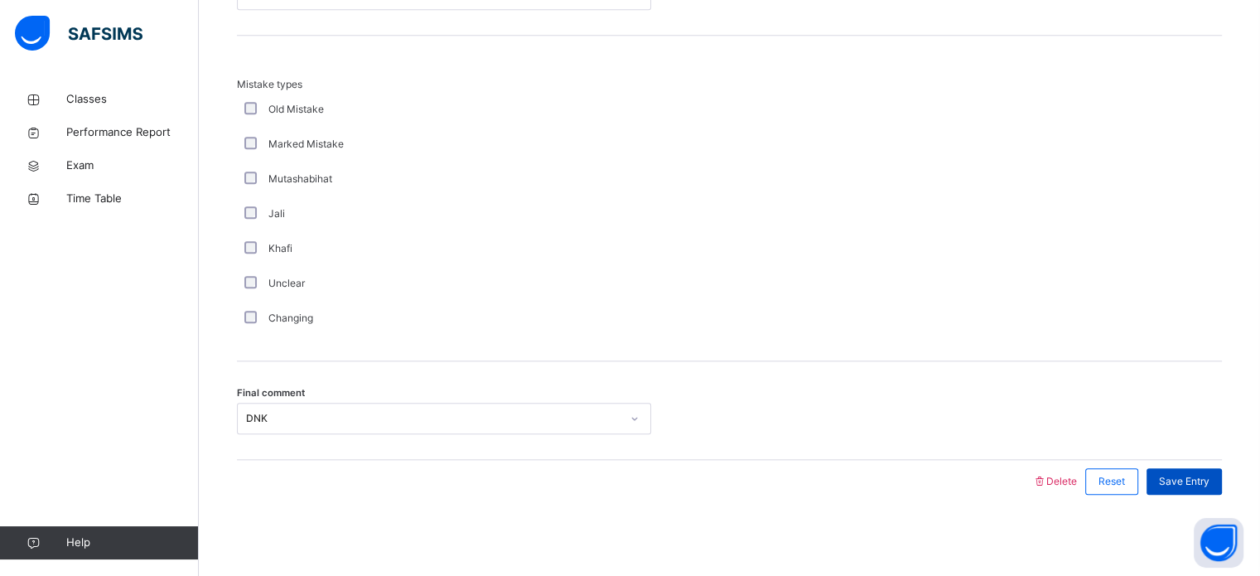
click at [1175, 483] on span "Save Entry" at bounding box center [1184, 481] width 51 height 15
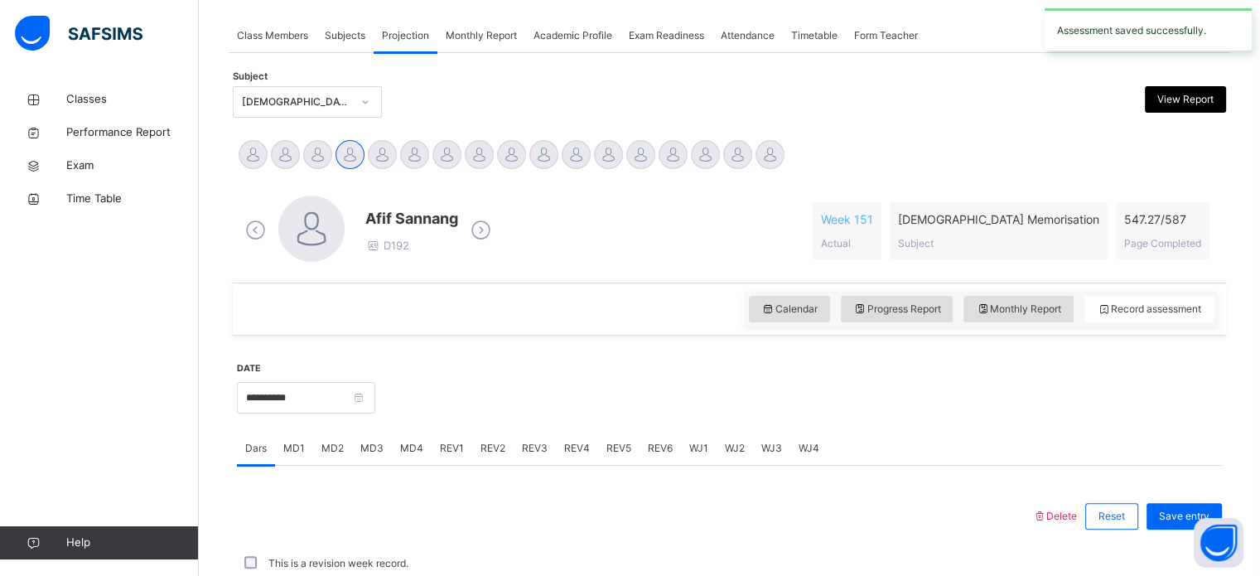
scroll to position [667, 0]
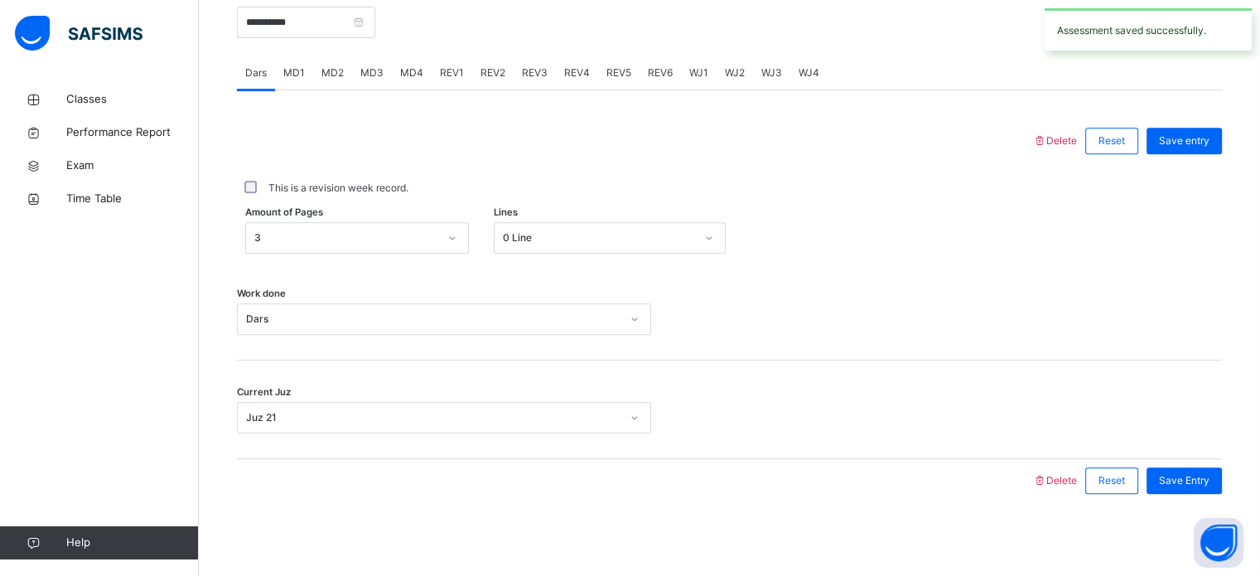
click at [454, 79] on span "REV1" at bounding box center [452, 72] width 24 height 15
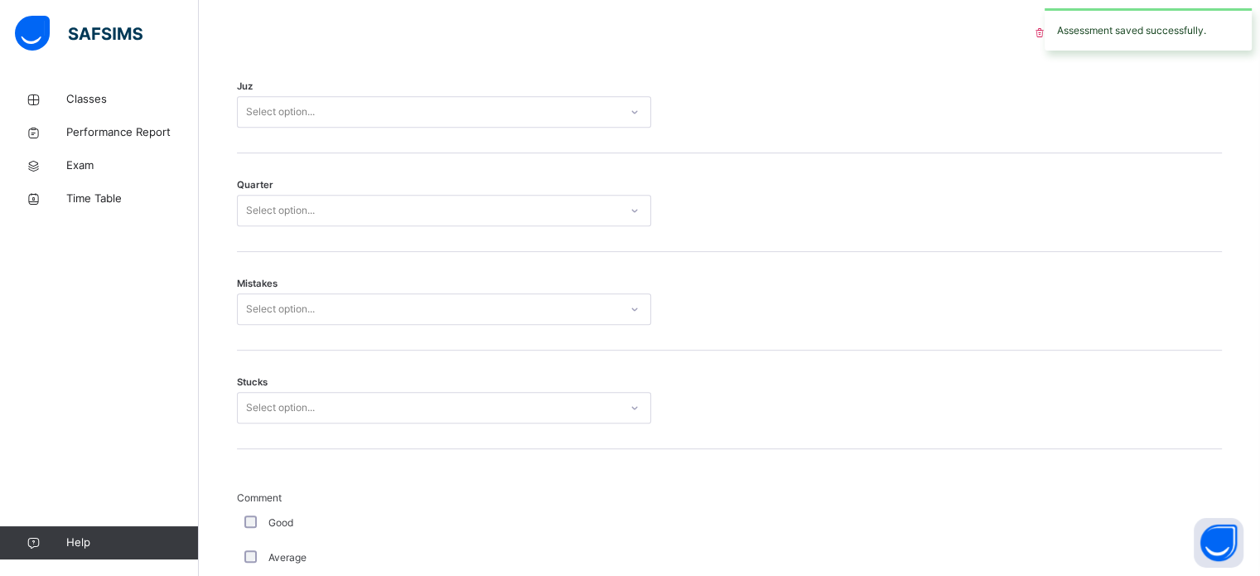
scroll to position [713, 0]
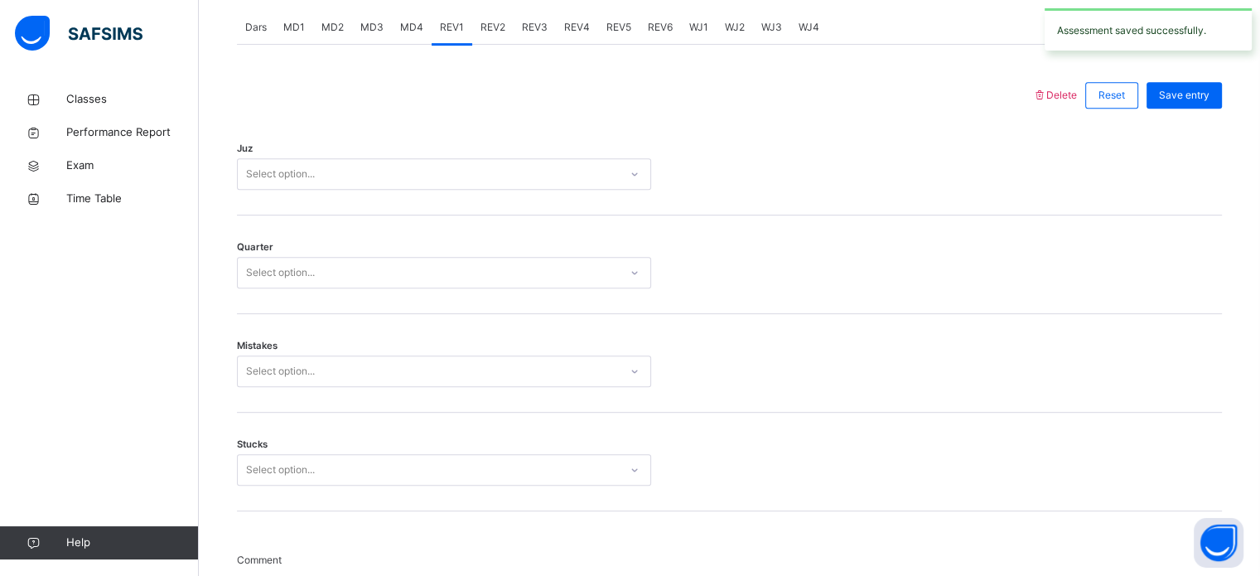
click at [454, 166] on div "Select option..." at bounding box center [428, 174] width 381 height 26
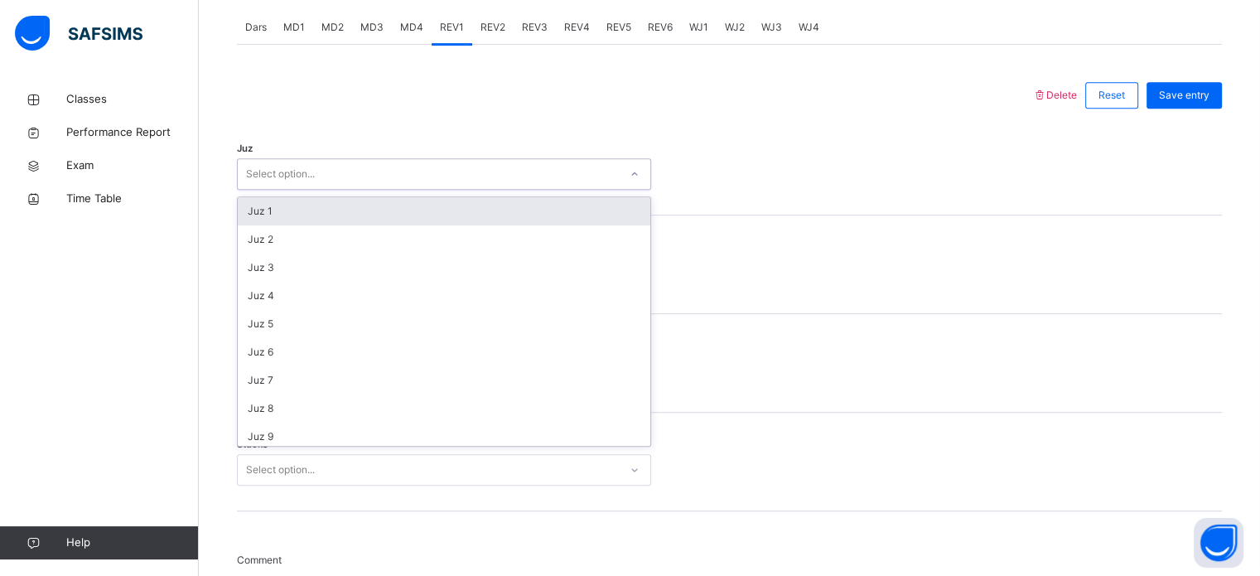
click at [447, 209] on div "Juz 1" at bounding box center [444, 211] width 412 height 28
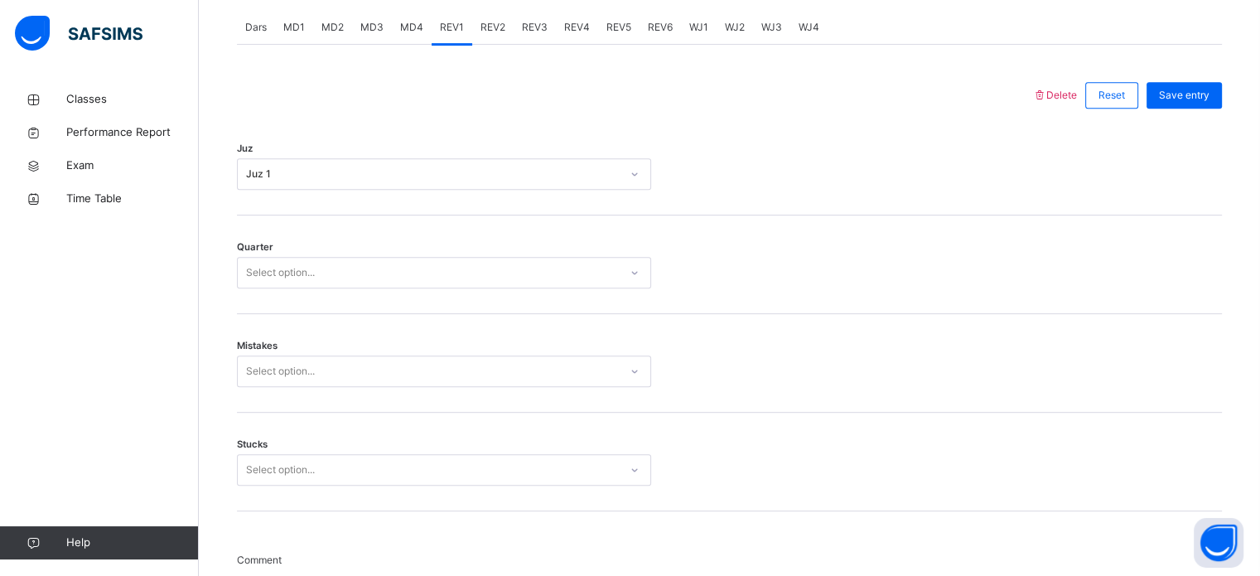
click at [448, 237] on div "Quarter Select option..." at bounding box center [729, 264] width 985 height 99
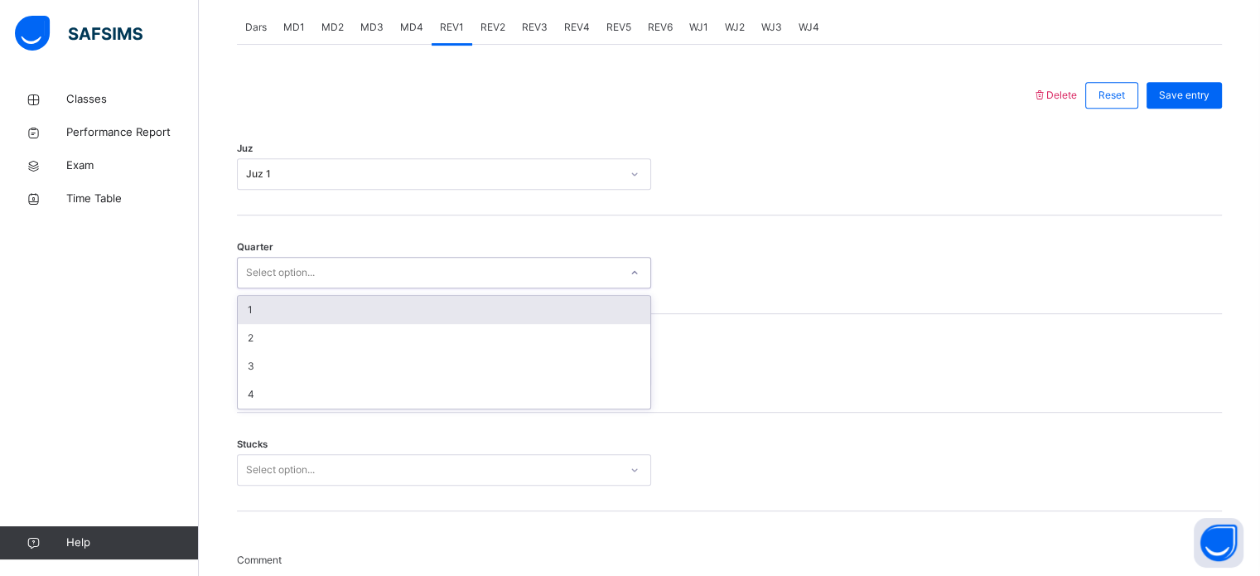
click at [450, 267] on div "Select option..." at bounding box center [428, 273] width 381 height 26
click at [451, 312] on div "1" at bounding box center [444, 310] width 412 height 28
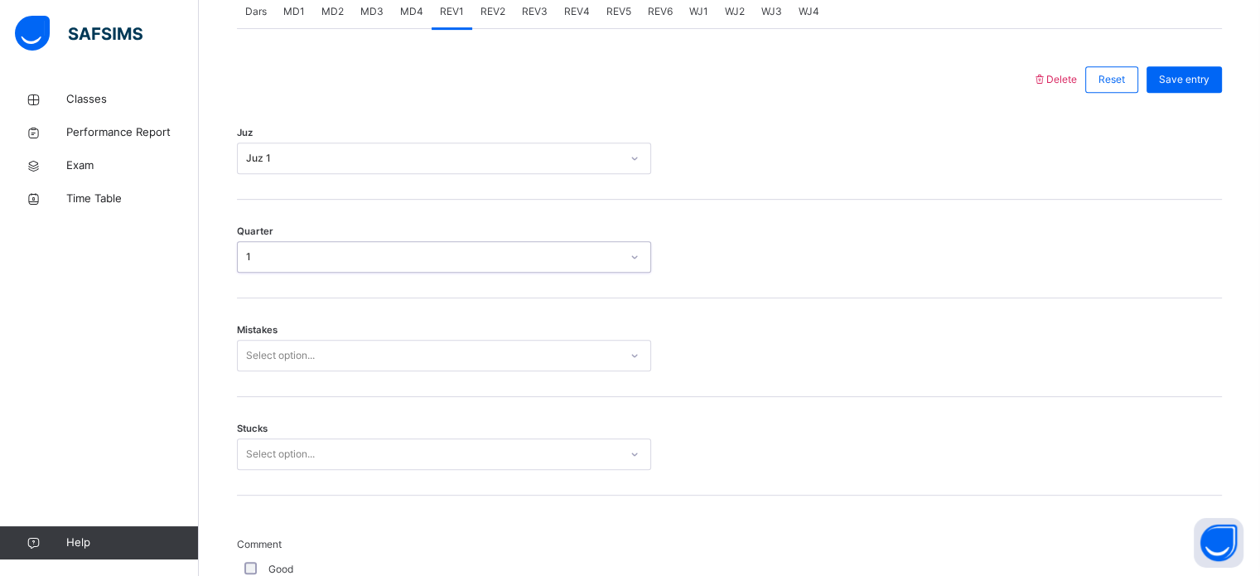
click at [449, 361] on div "Select option..." at bounding box center [428, 356] width 381 height 26
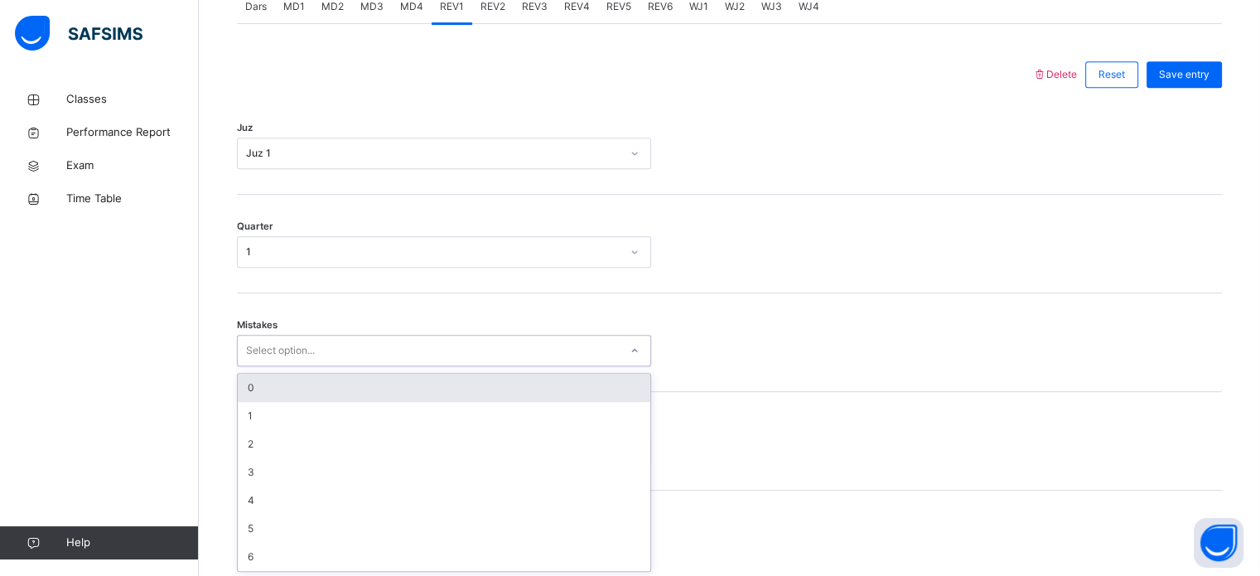
scroll to position [735, 0]
click at [448, 373] on div "0" at bounding box center [444, 386] width 412 height 28
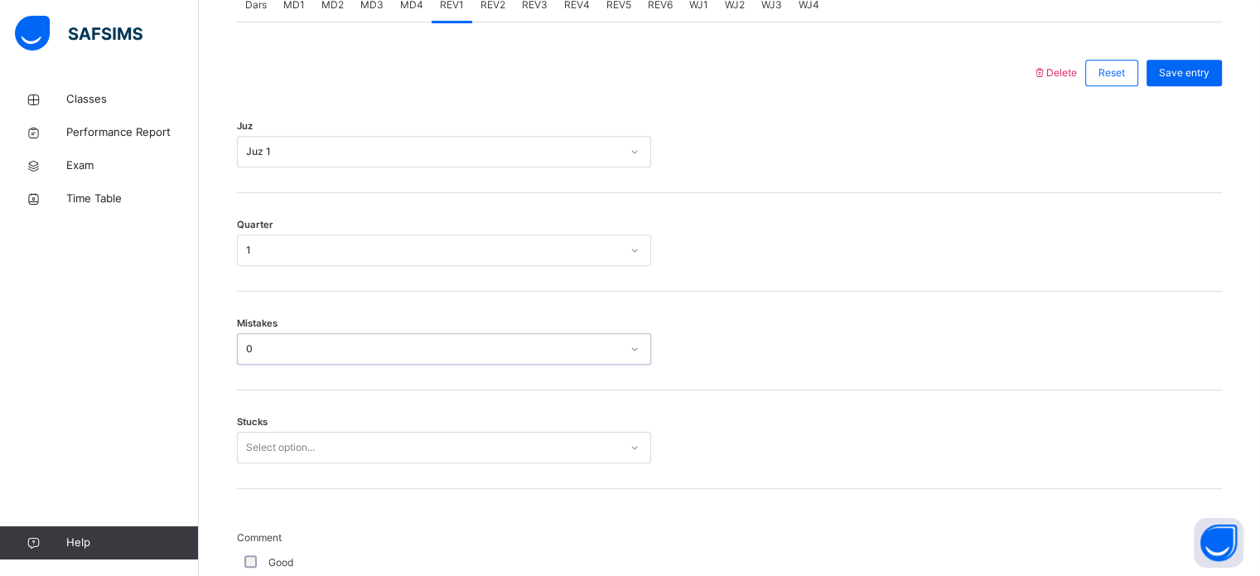
click at [453, 450] on div "Select option..." at bounding box center [444, 446] width 414 height 31
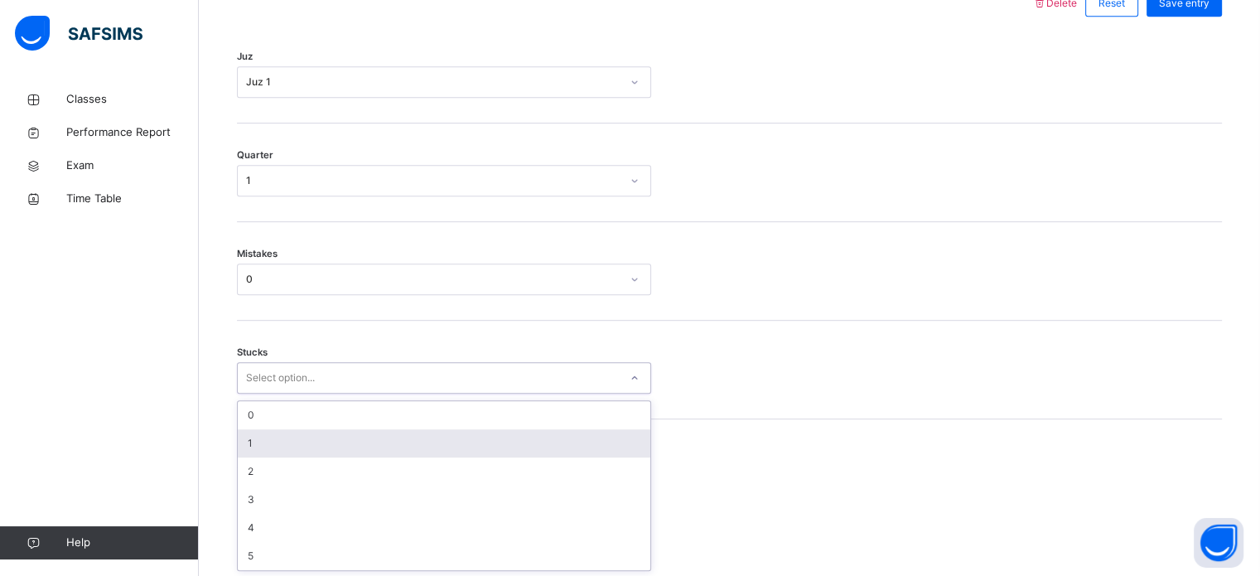
click at [453, 450] on div "1" at bounding box center [444, 443] width 412 height 28
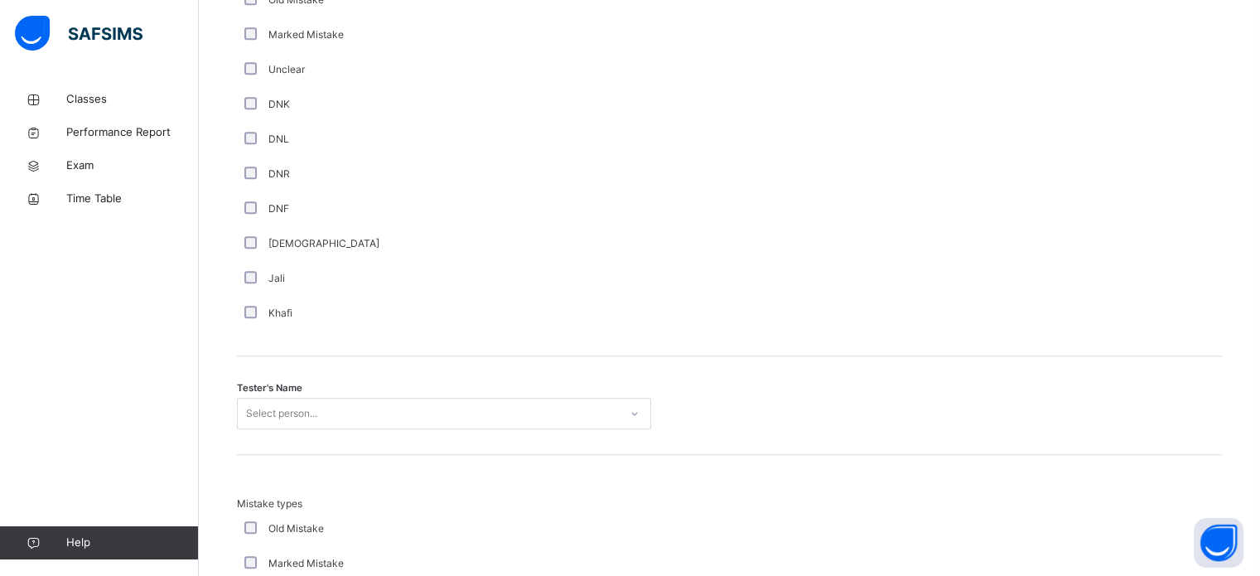
scroll to position [1407, 0]
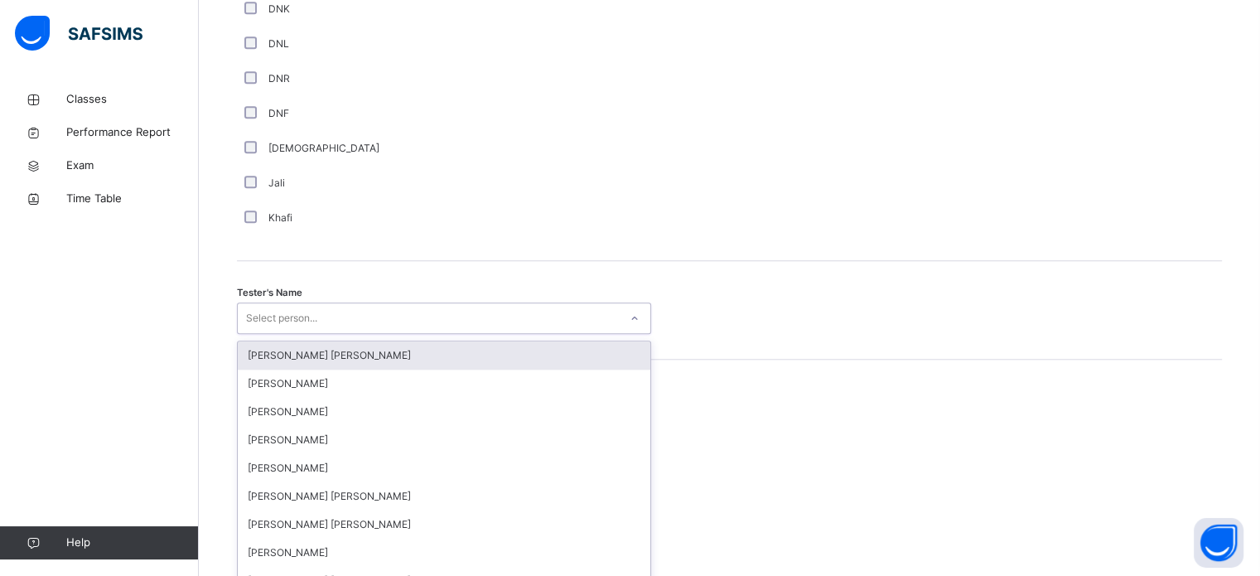
click at [435, 334] on div "option Ryan Punit Purshotam focused, 1 of 90. 90 results available. Use Up and …" at bounding box center [444, 317] width 414 height 31
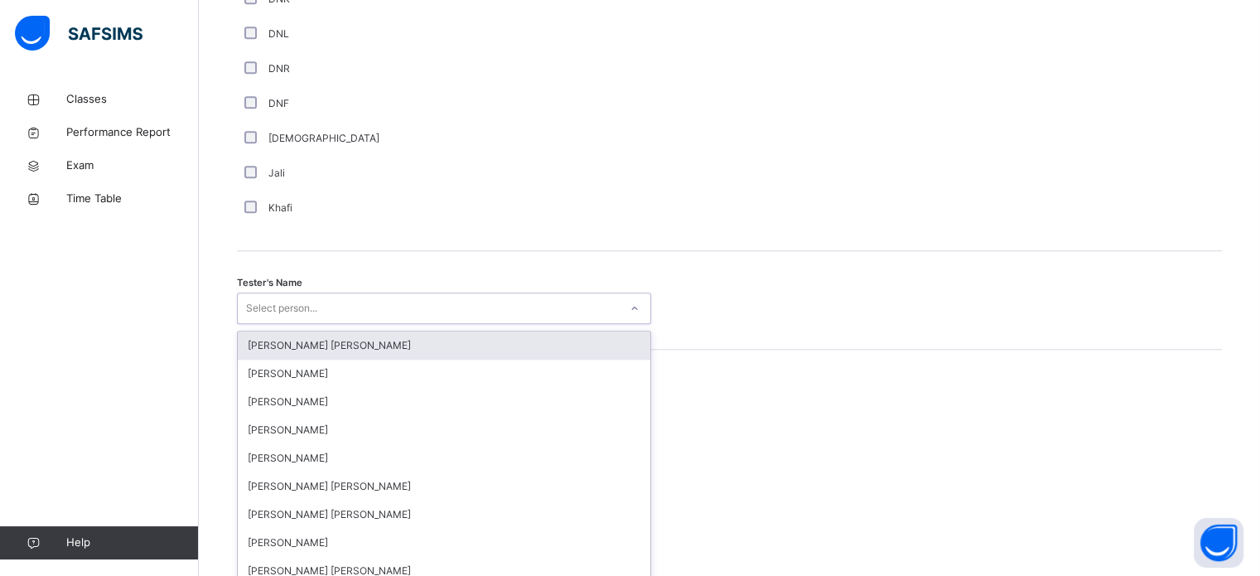
scroll to position [1517, 0]
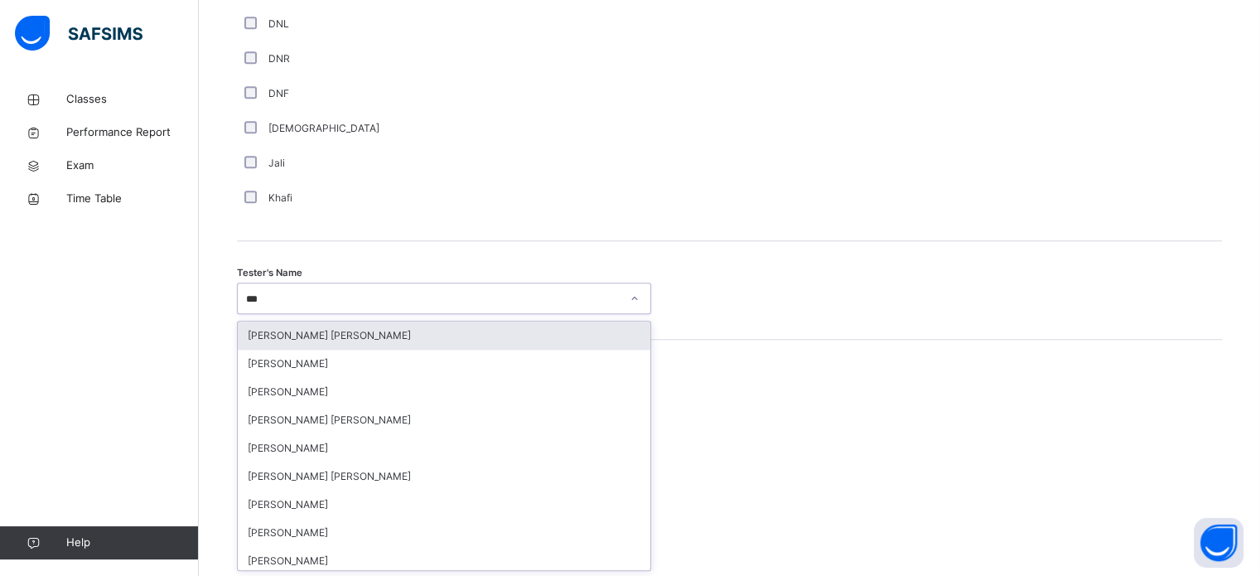
type input "****"
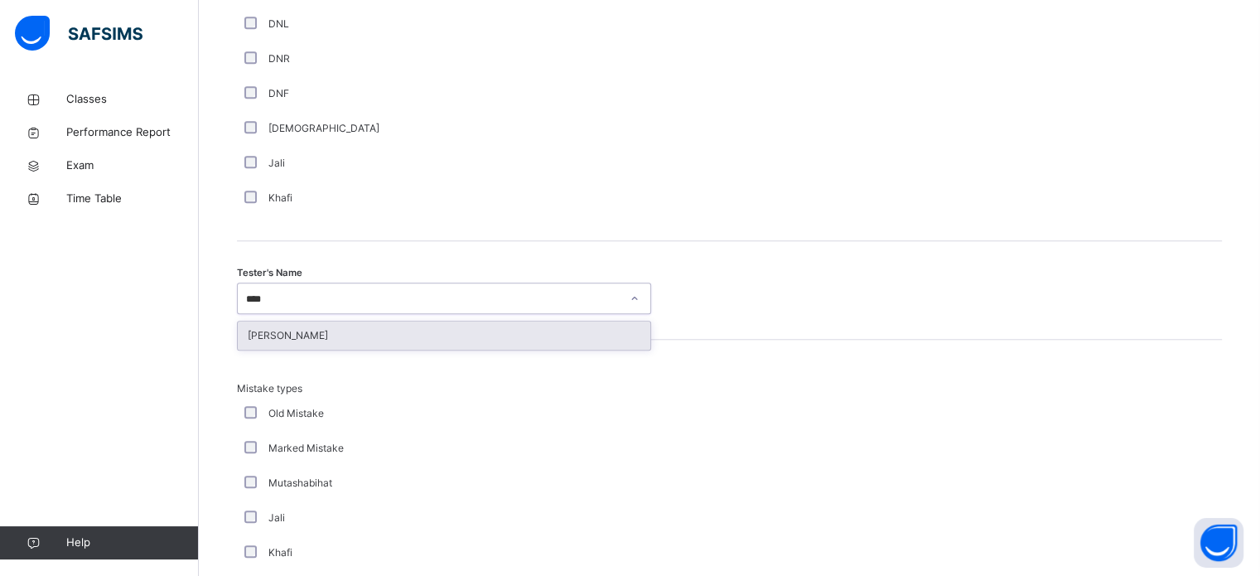
click at [391, 340] on div "Amaan Mir" at bounding box center [444, 335] width 412 height 28
click at [391, 340] on div "Mistake types Old Mistake Marked Mistake Mutashabihat Jali Khafi Unclear Changi…" at bounding box center [729, 502] width 985 height 325
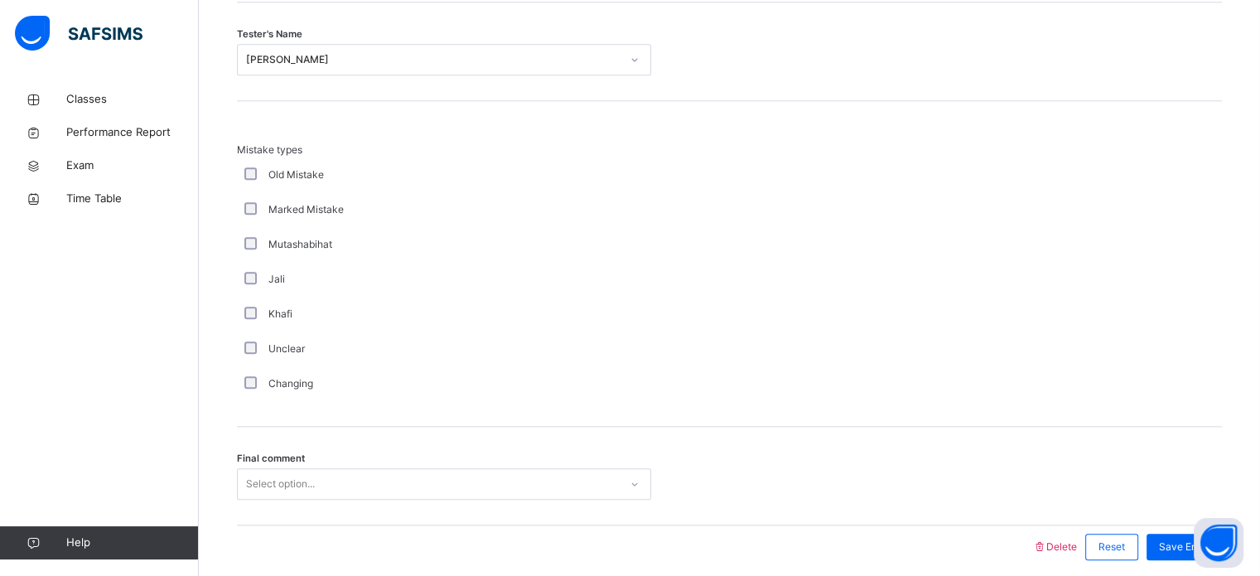
scroll to position [1821, 0]
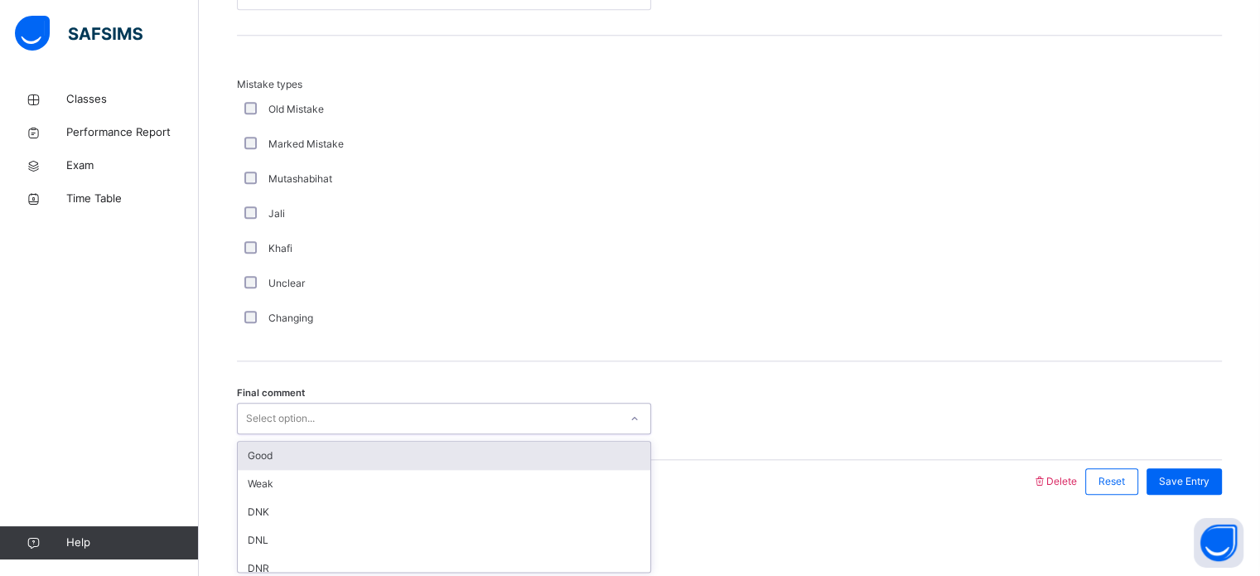
click at [412, 408] on div "Select option..." at bounding box center [428, 419] width 381 height 26
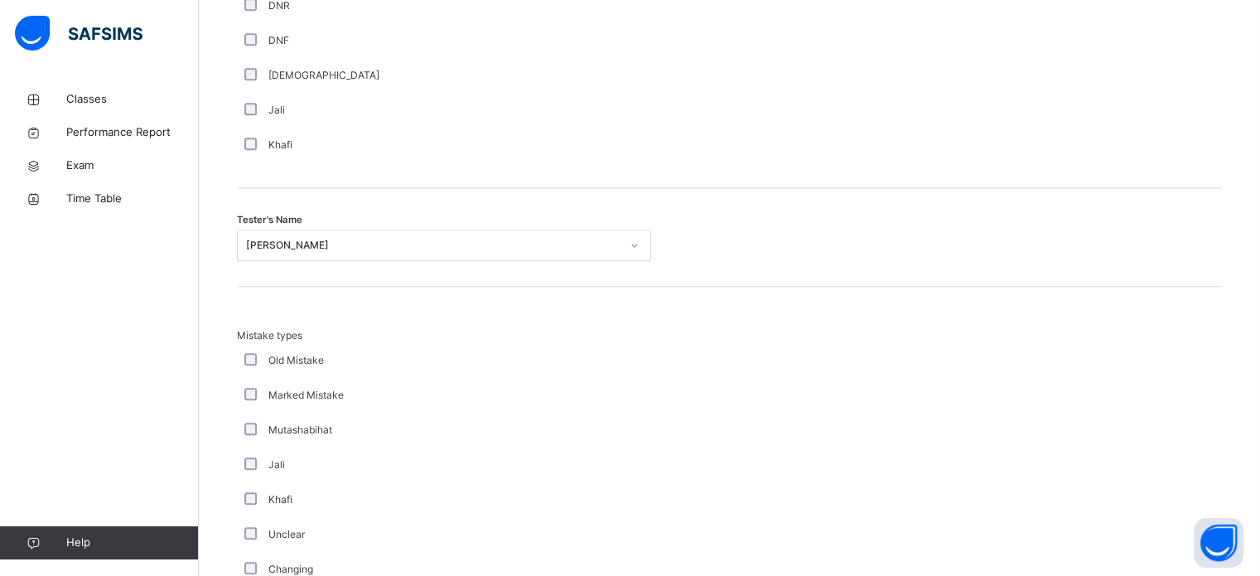
scroll to position [1549, 0]
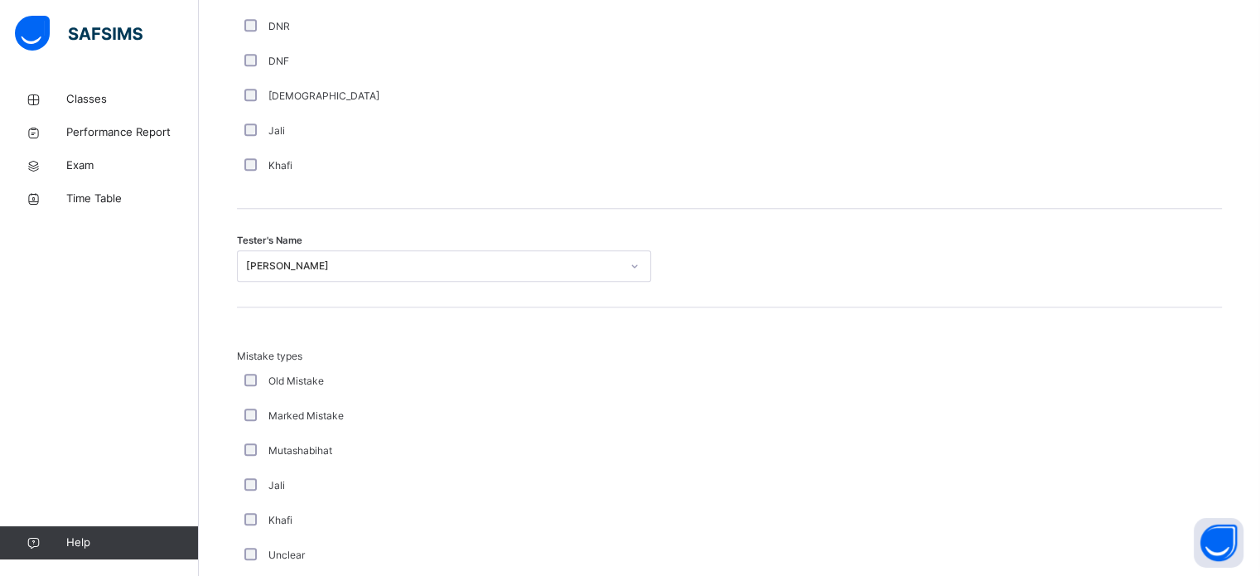
click at [554, 275] on div "Amaan Mir" at bounding box center [428, 266] width 381 height 26
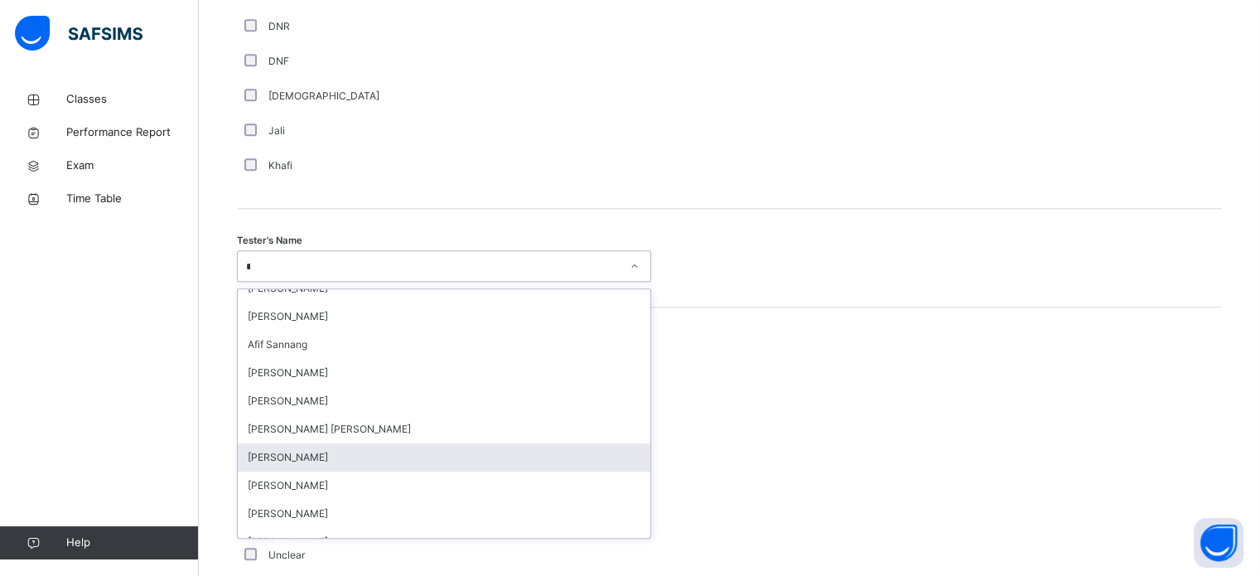
scroll to position [0, 0]
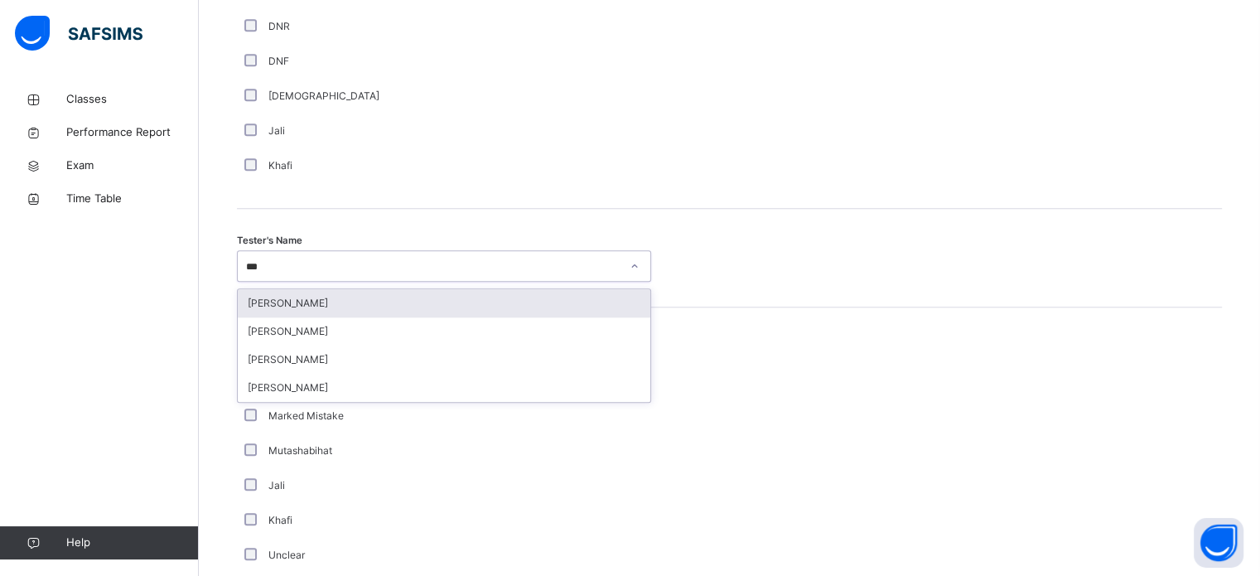
type input "****"
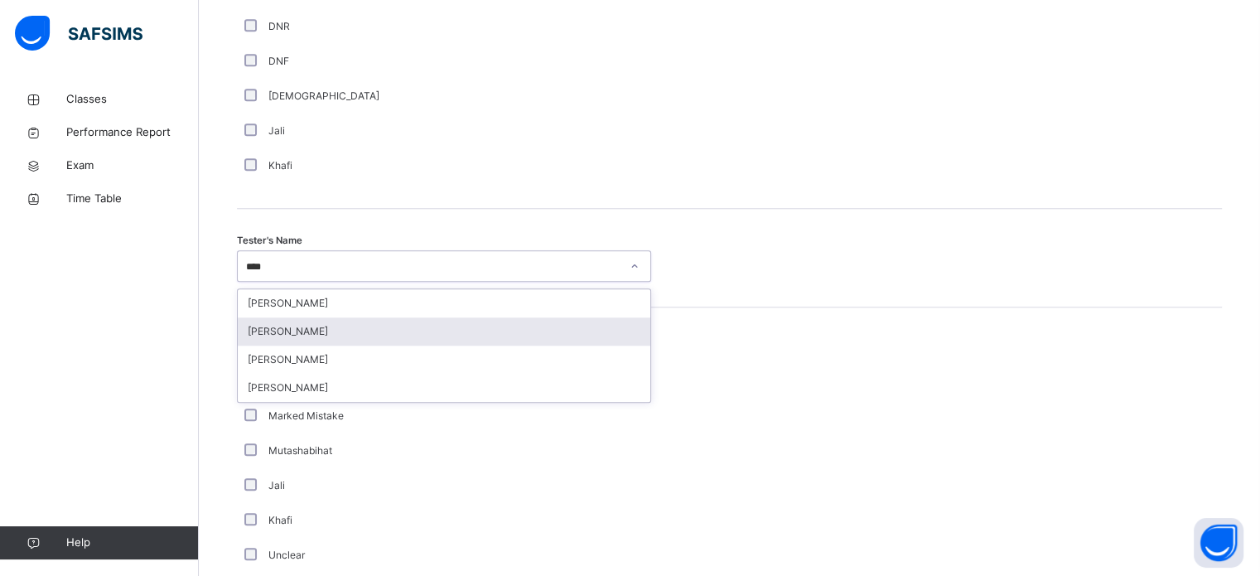
click at [556, 335] on div "Muhammad Ibraahiim Abdullahi" at bounding box center [444, 331] width 412 height 28
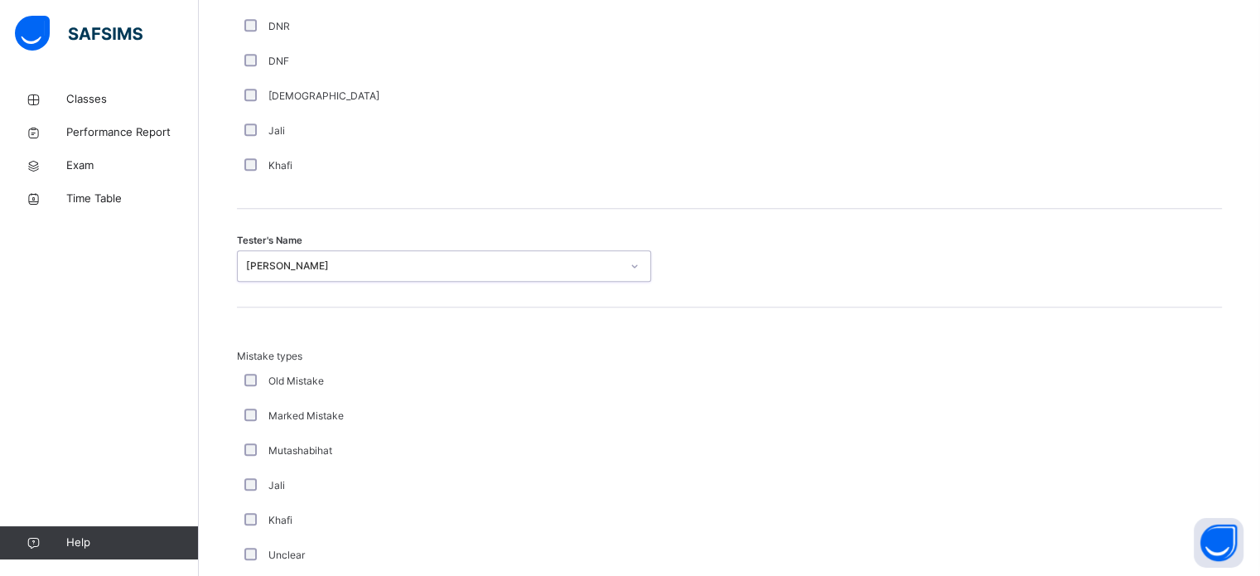
scroll to position [1821, 0]
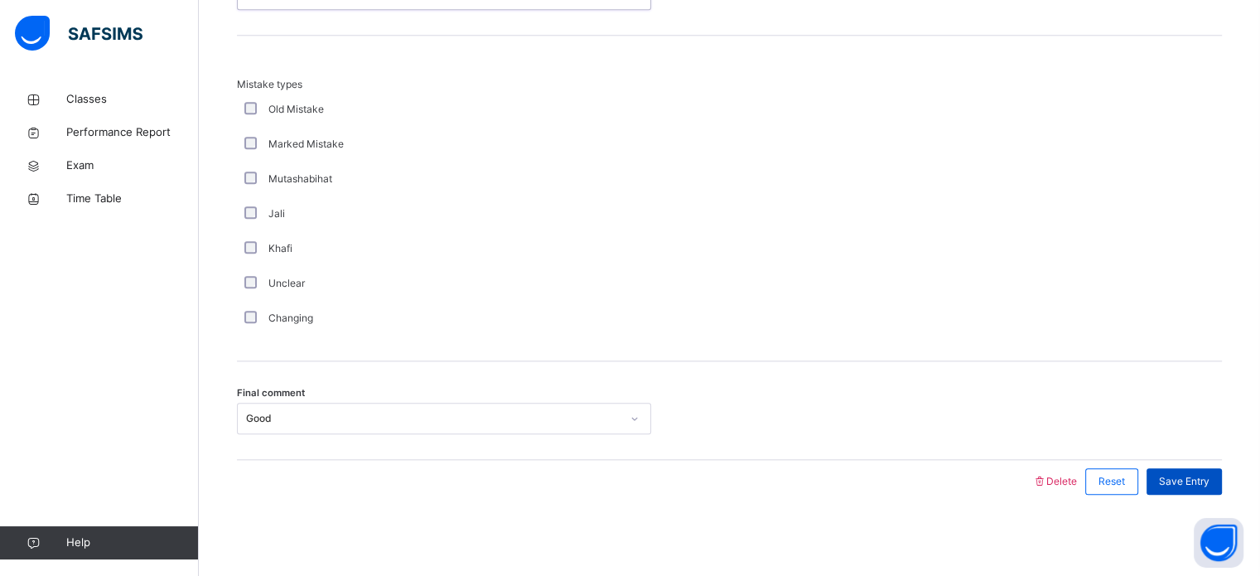
click at [1196, 483] on span "Save Entry" at bounding box center [1184, 481] width 51 height 15
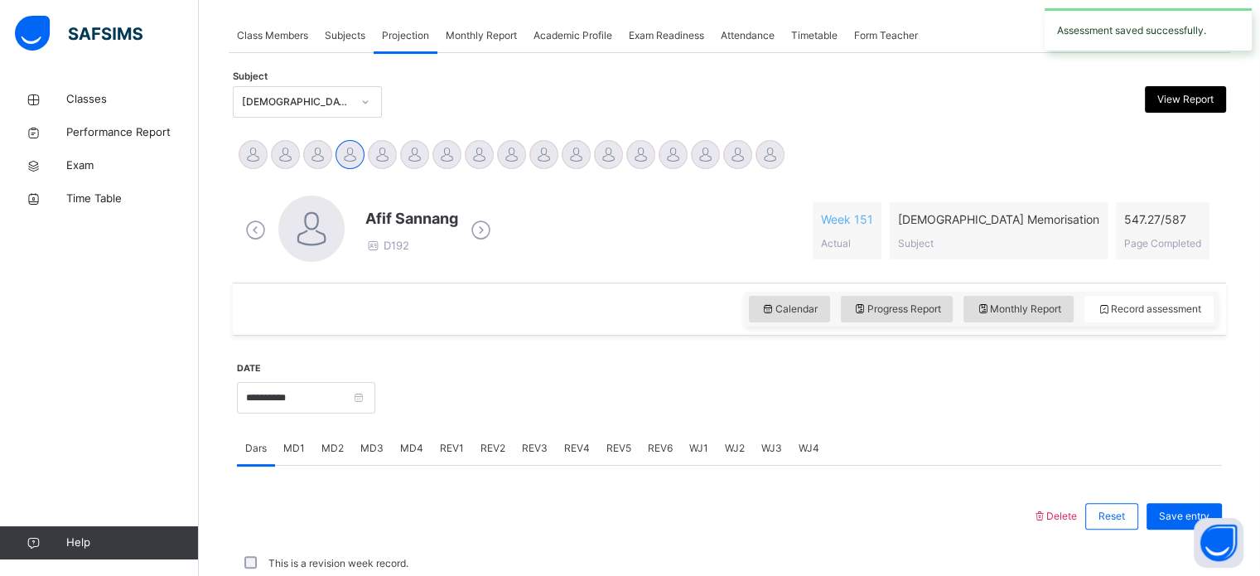
scroll to position [667, 0]
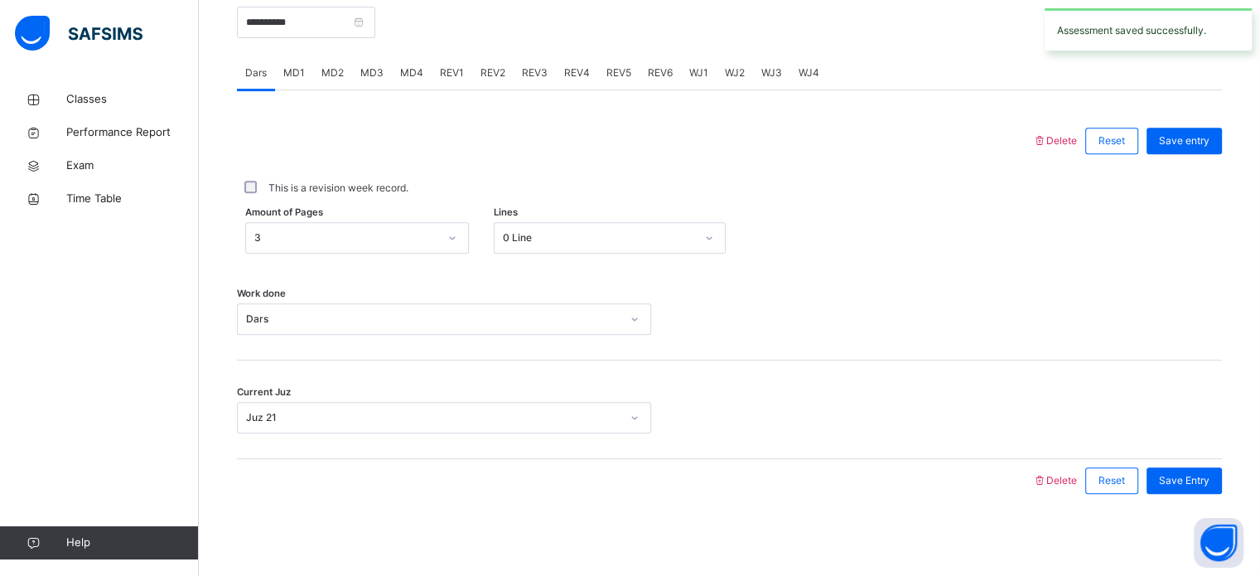
drag, startPoint x: 825, startPoint y: 364, endPoint x: 486, endPoint y: 79, distance: 442.6
click at [486, 79] on span "REV2" at bounding box center [492, 72] width 25 height 15
click at [0, 0] on span "Mistake types" at bounding box center [0, 0] width 0 height 0
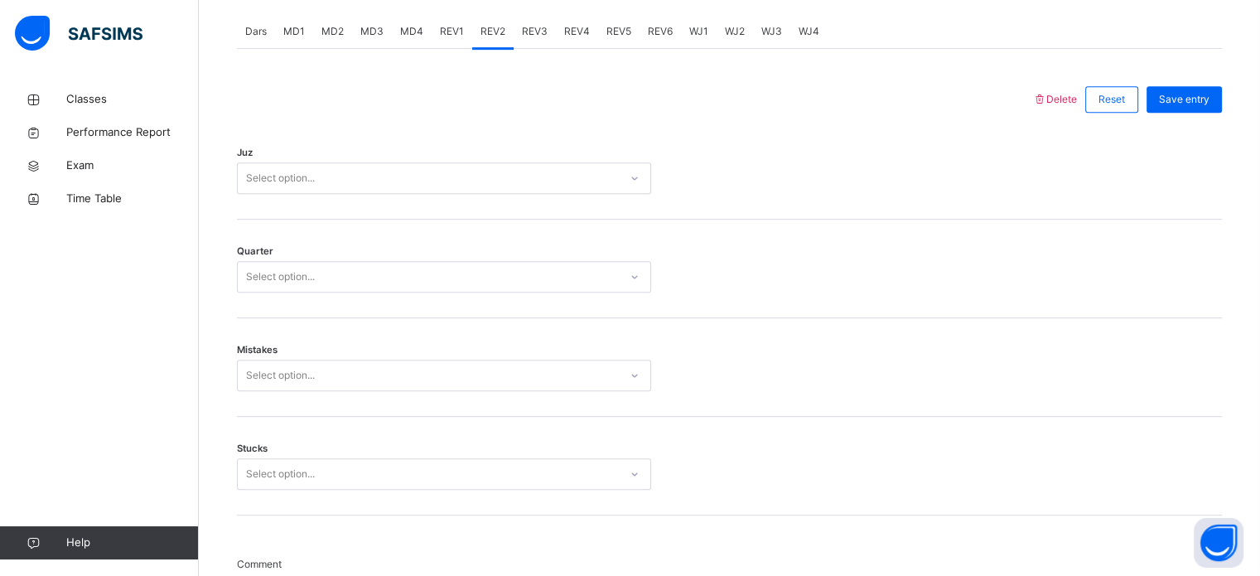
scroll to position [697, 0]
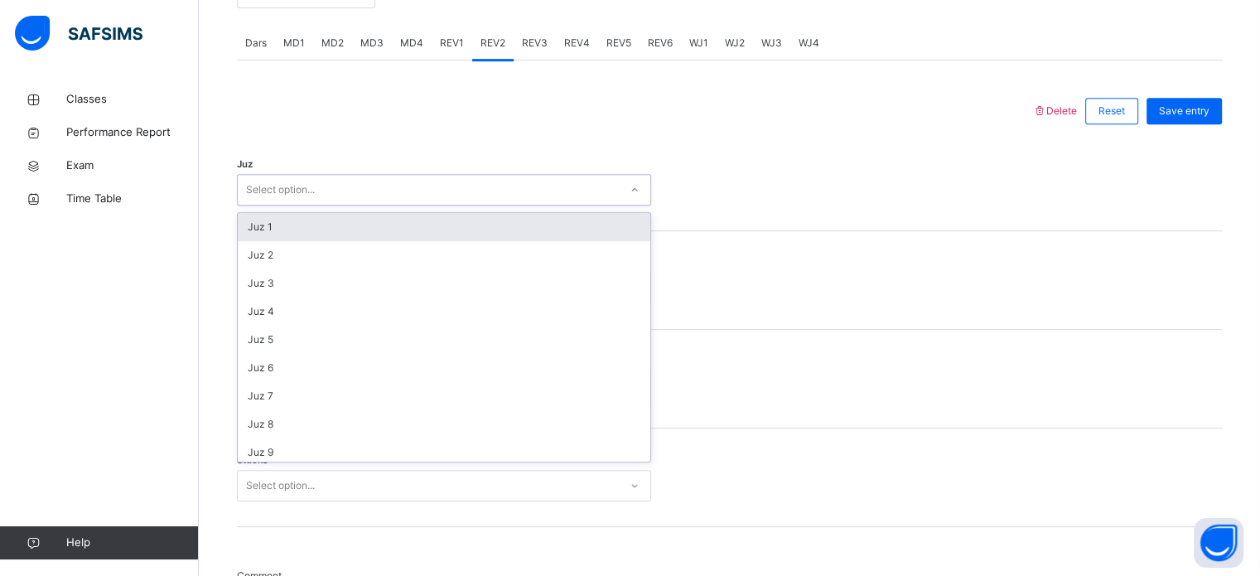
click at [441, 201] on div "Select option..." at bounding box center [428, 190] width 381 height 26
click at [444, 224] on div "Juz 1" at bounding box center [444, 227] width 412 height 28
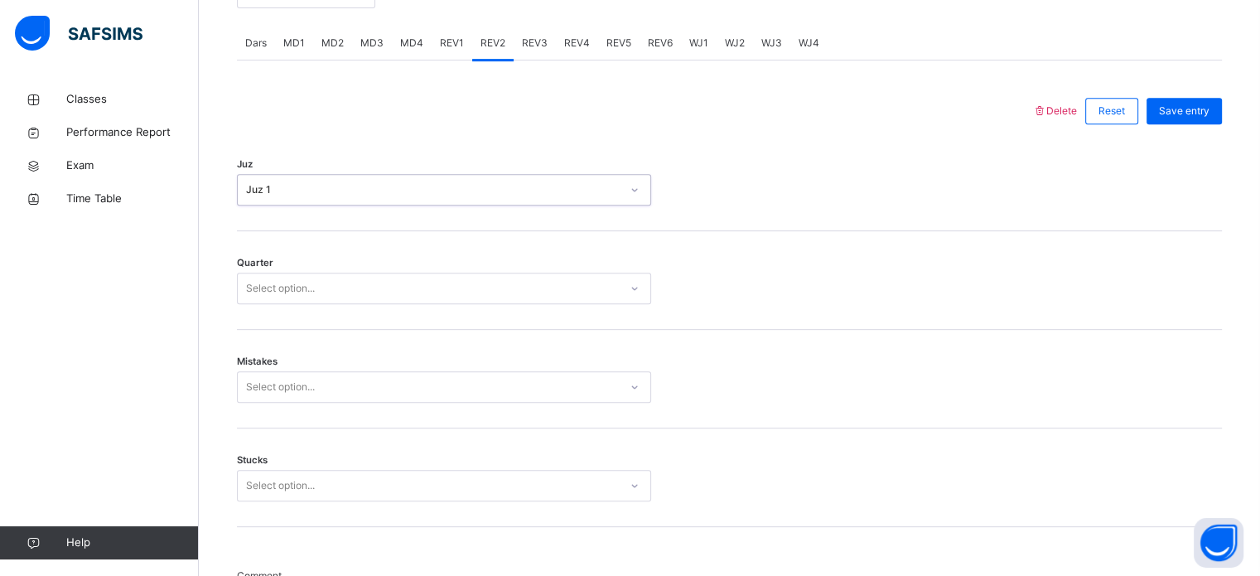
click at [457, 297] on div "Select option..." at bounding box center [428, 289] width 381 height 26
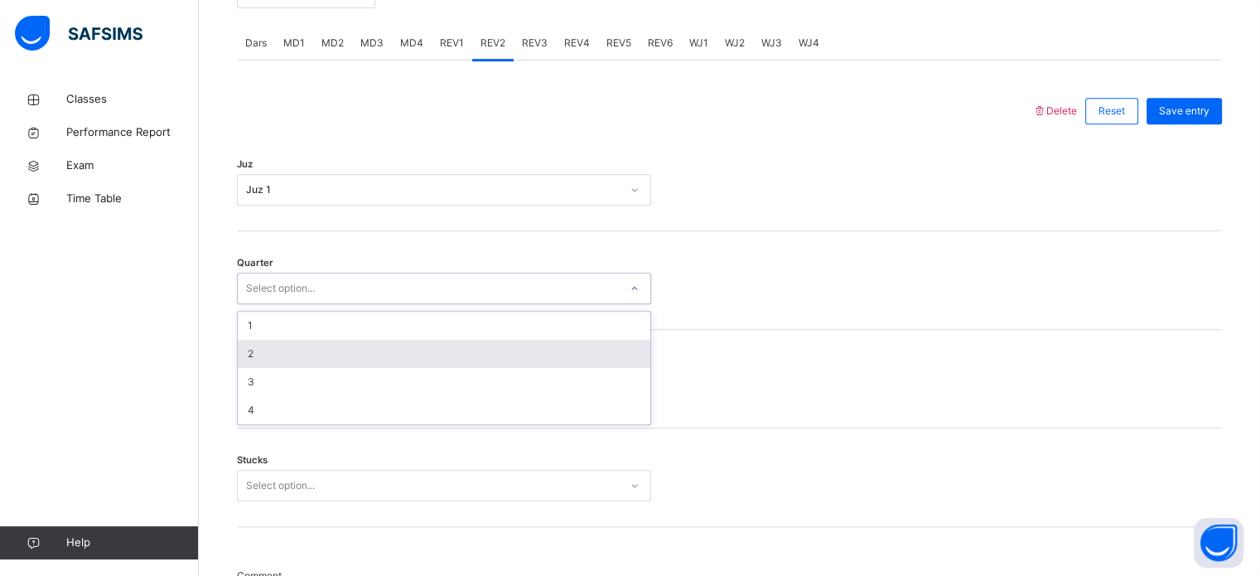
click at [470, 359] on div "2" at bounding box center [444, 354] width 412 height 28
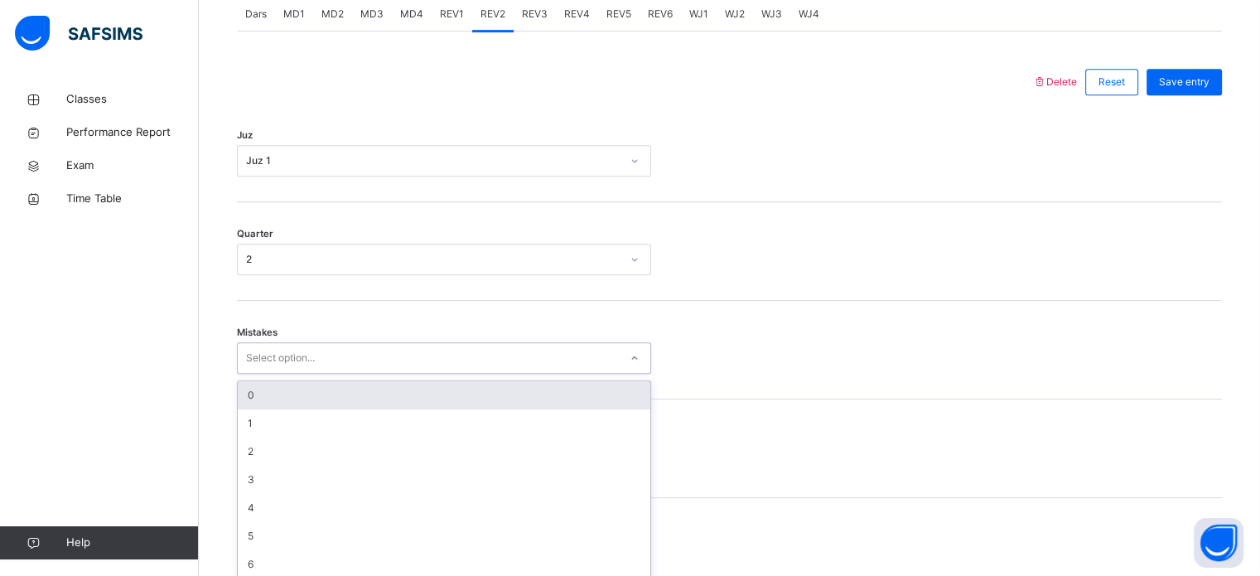
click at [474, 373] on div "option 0 focused, 1 of 7. 7 results available. Use Up and Down to choose option…" at bounding box center [444, 357] width 414 height 31
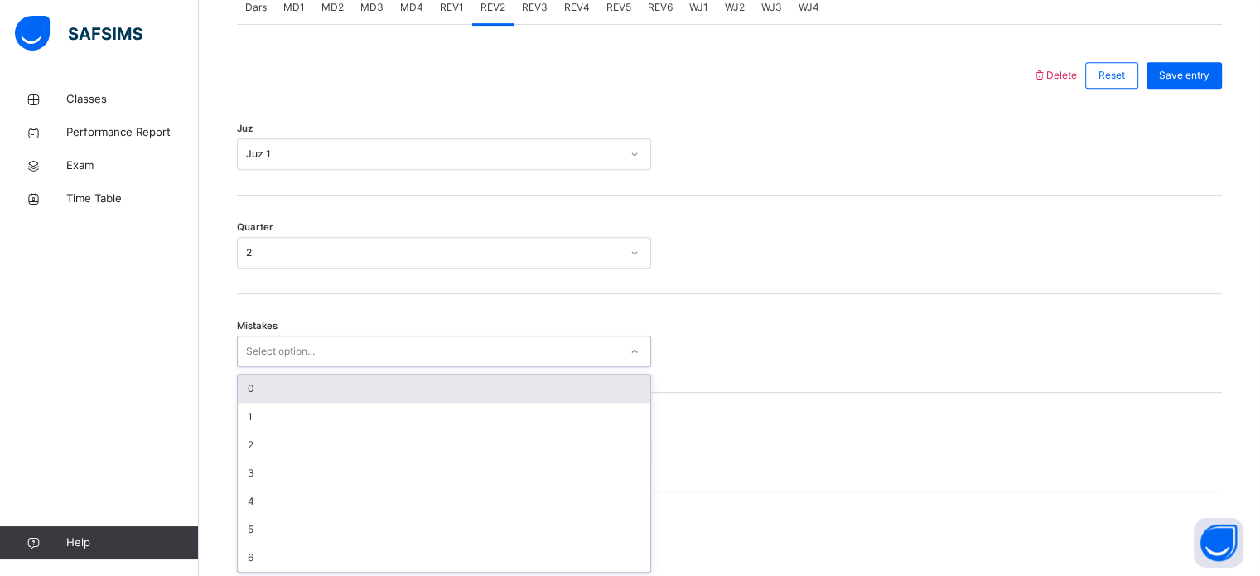
scroll to position [735, 0]
click at [474, 390] on div "0" at bounding box center [444, 386] width 412 height 28
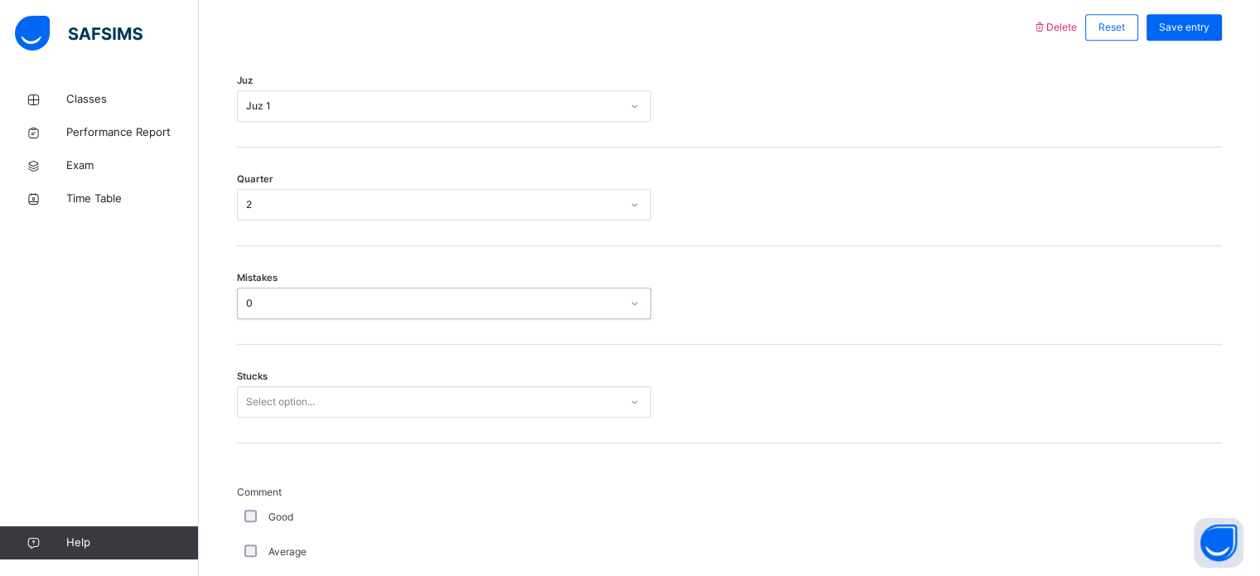
click at [471, 417] on div "Select option..." at bounding box center [444, 401] width 414 height 31
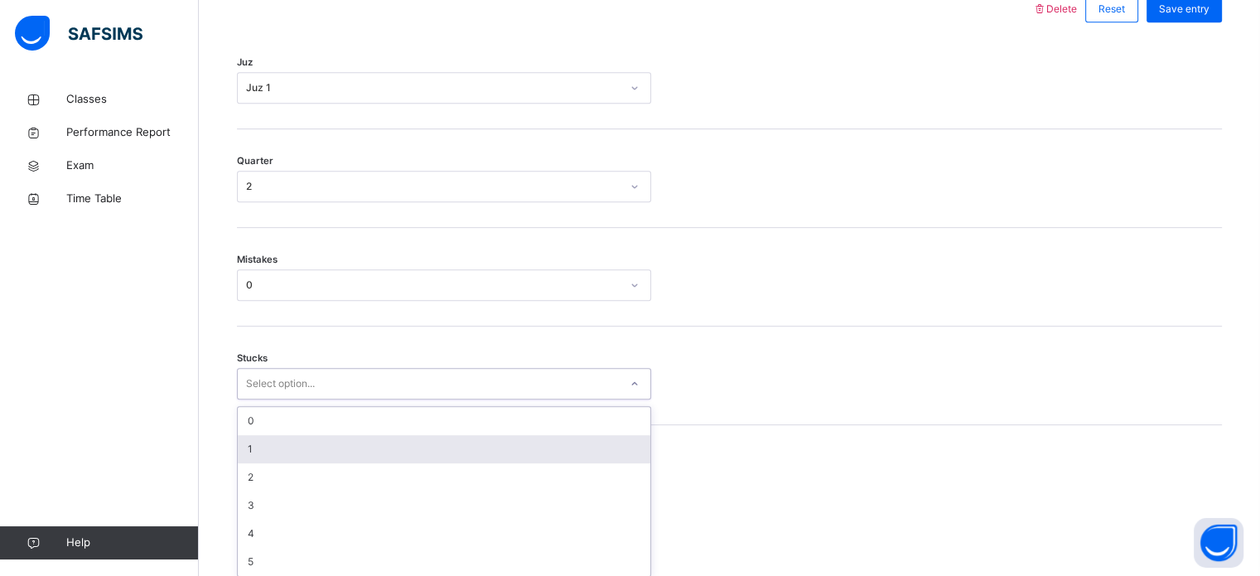
scroll to position [805, 0]
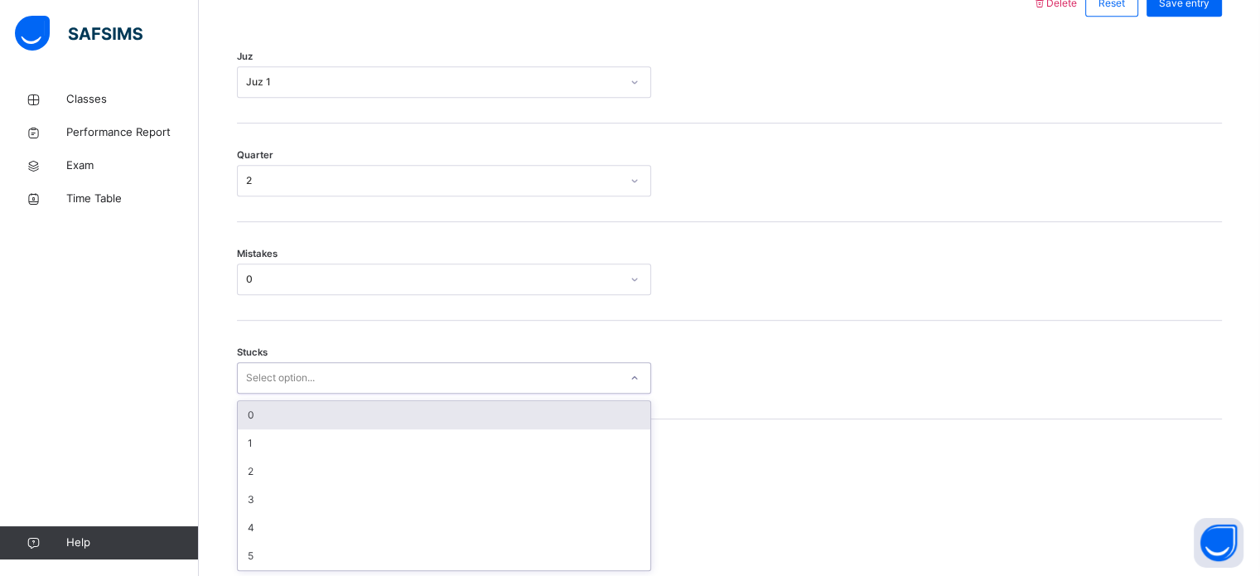
click at [472, 416] on div "0" at bounding box center [444, 415] width 412 height 28
click at [472, 416] on div "Stucks option 0 focused, 1 of 6. 6 results available. Use Up and Down to choose…" at bounding box center [729, 369] width 985 height 99
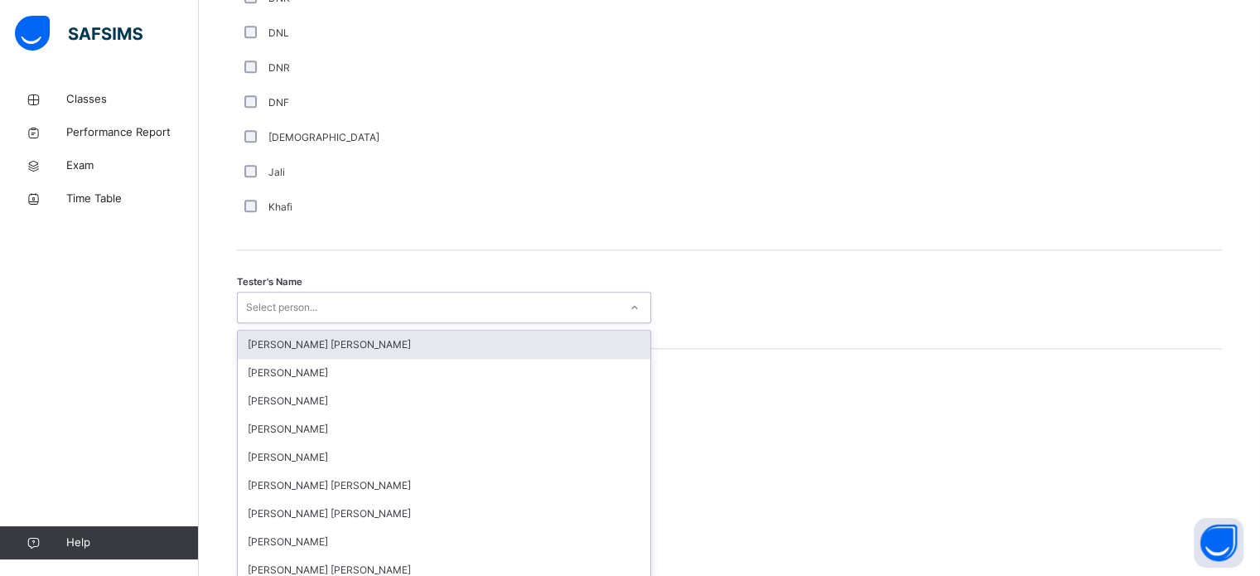
click at [472, 323] on div "option Ryan Punit Purshotam focused, 1 of 90. 90 results available. Use Up and …" at bounding box center [444, 306] width 414 height 31
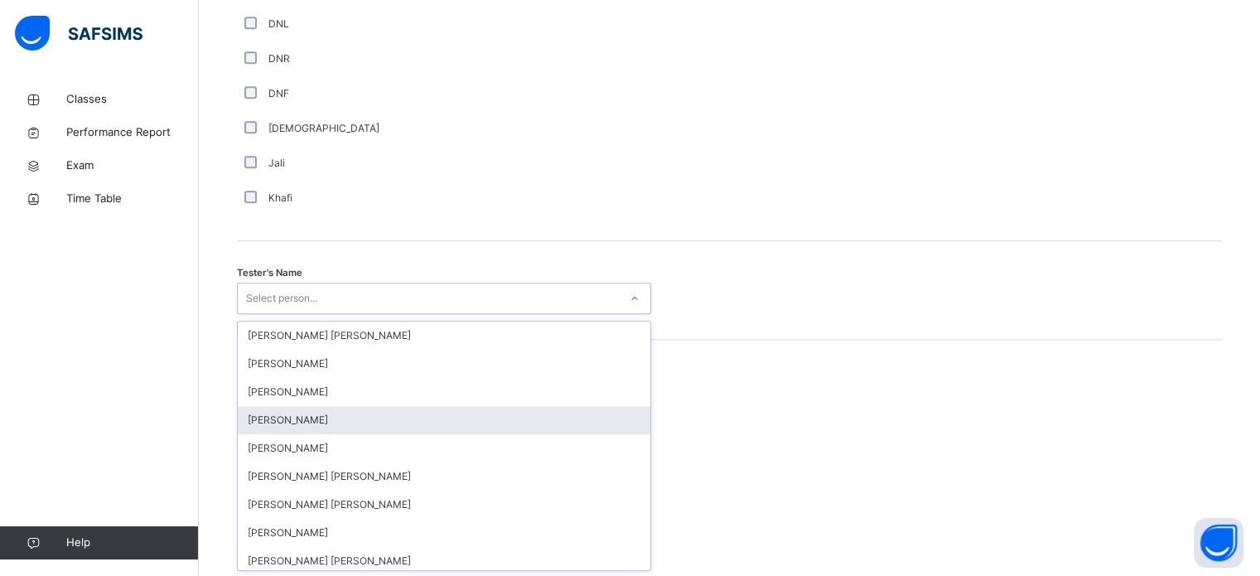
click at [472, 416] on div "Wajid Sadath" at bounding box center [444, 420] width 412 height 28
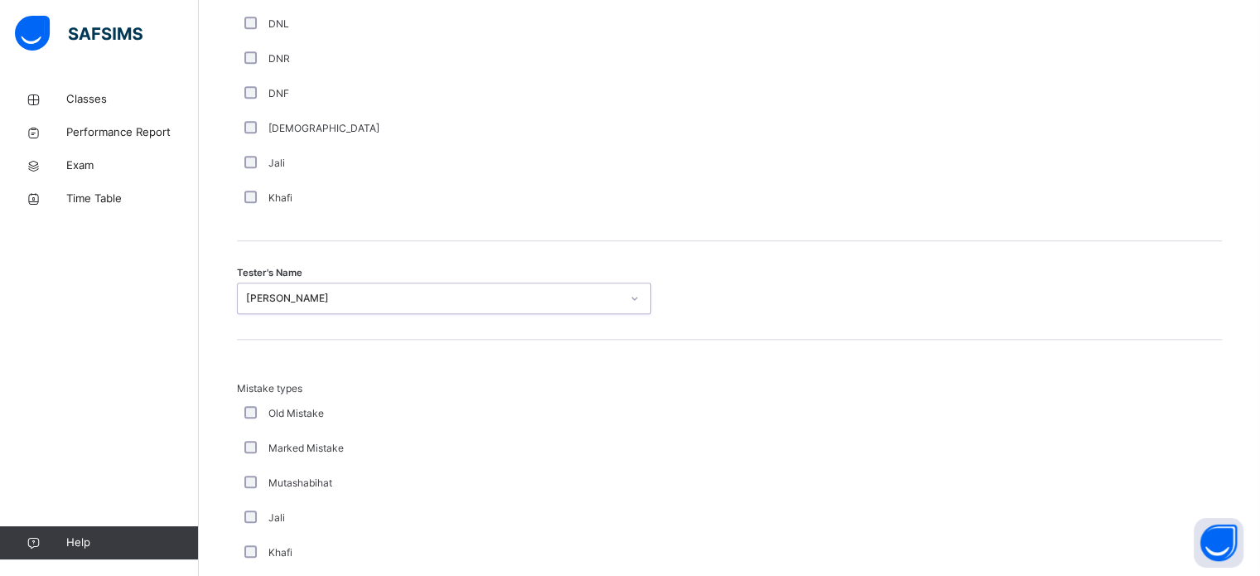
click at [431, 301] on div "Wajid Sadath" at bounding box center [433, 298] width 374 height 15
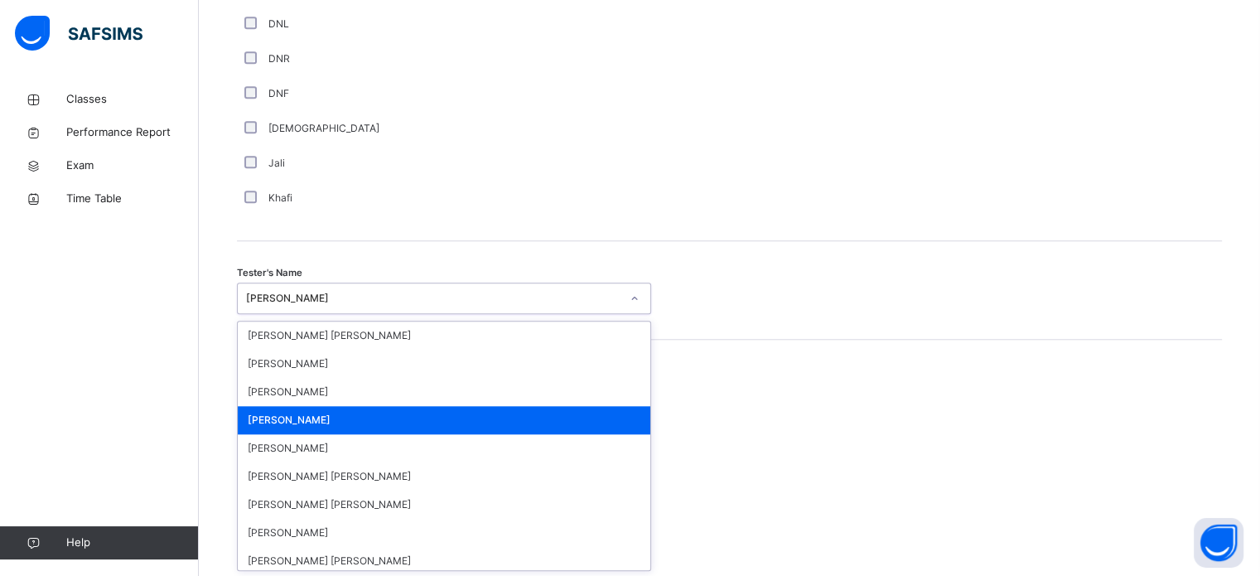
click at [431, 301] on div "Wajid Sadath" at bounding box center [433, 298] width 374 height 15
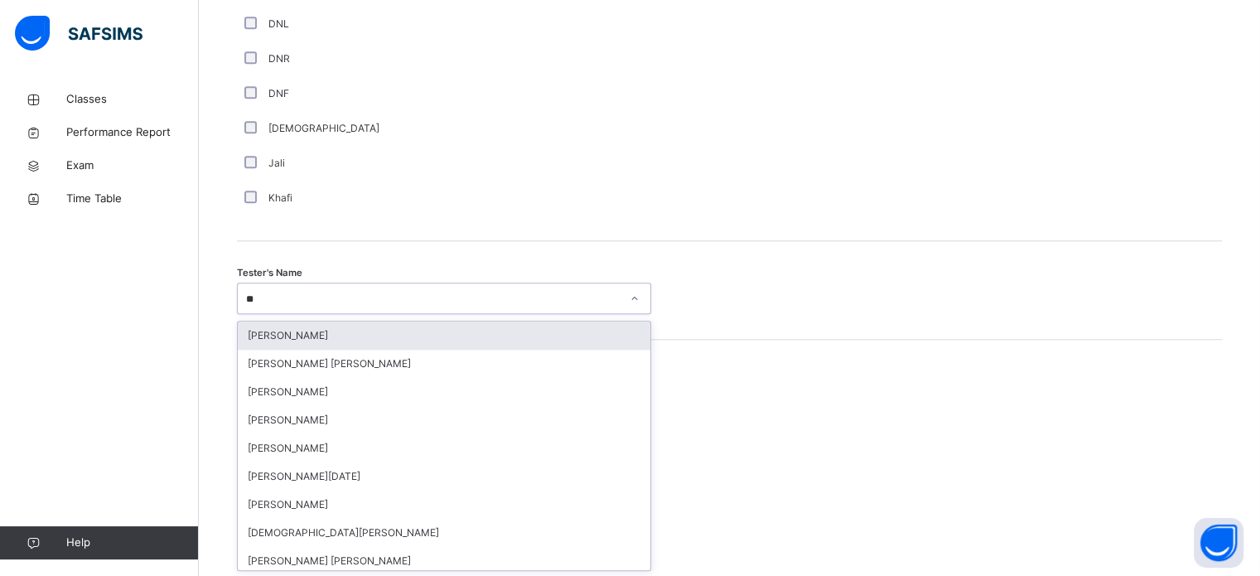
type input "***"
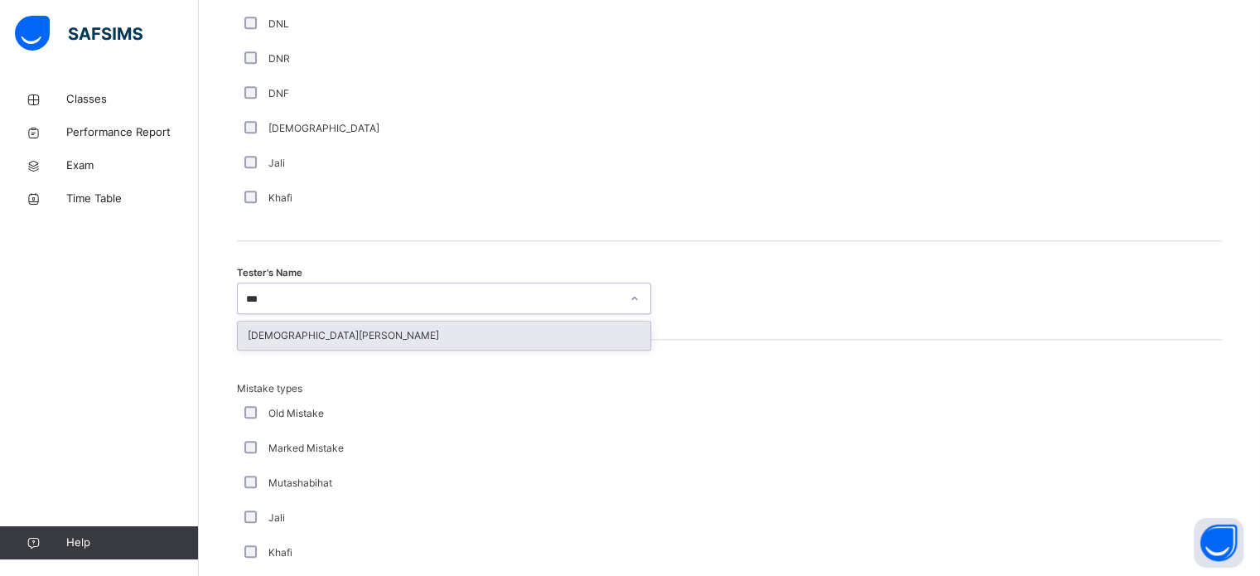
click at [437, 335] on div "Muhammed Raqeeb" at bounding box center [444, 335] width 412 height 28
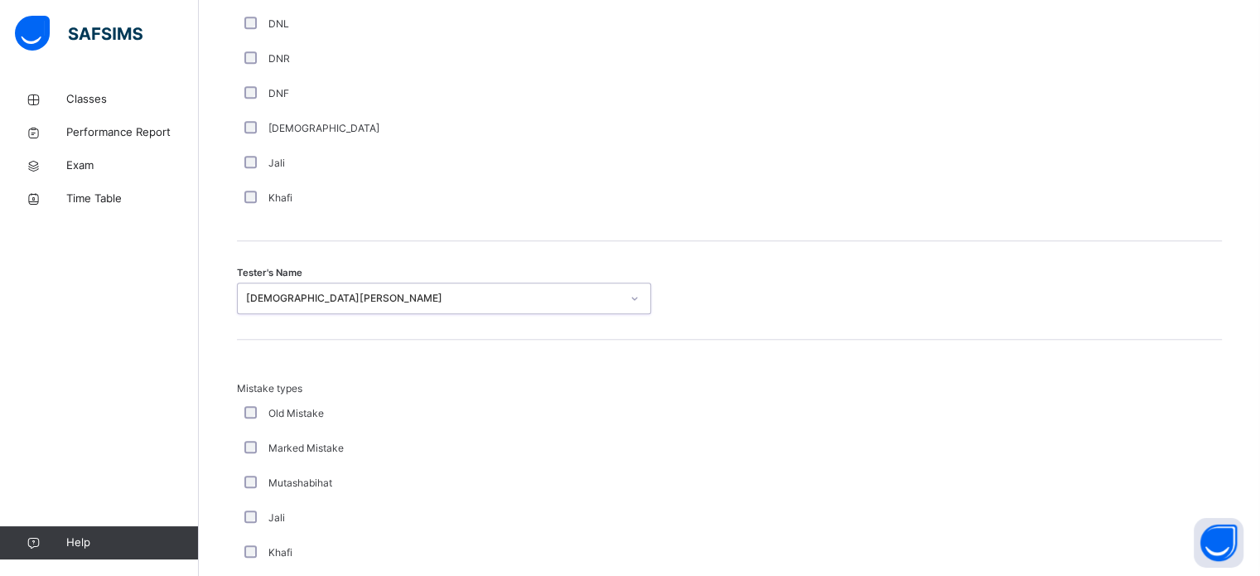
scroll to position [1821, 0]
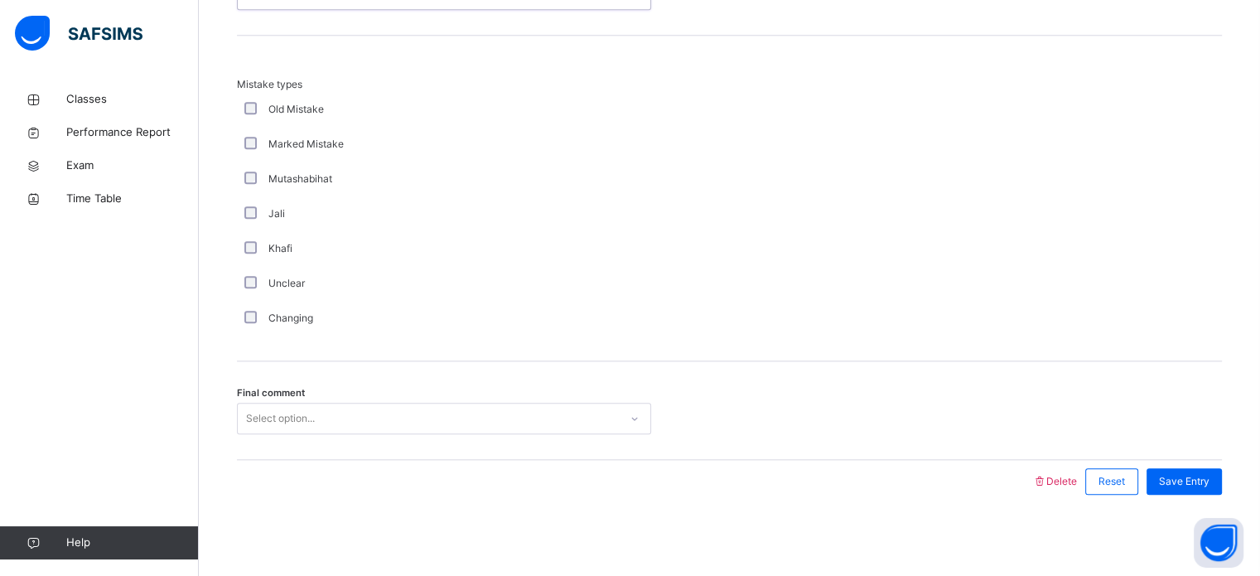
click at [450, 417] on div "Select option..." at bounding box center [428, 419] width 381 height 26
click at [1209, 486] on span "Save Entry" at bounding box center [1184, 481] width 51 height 15
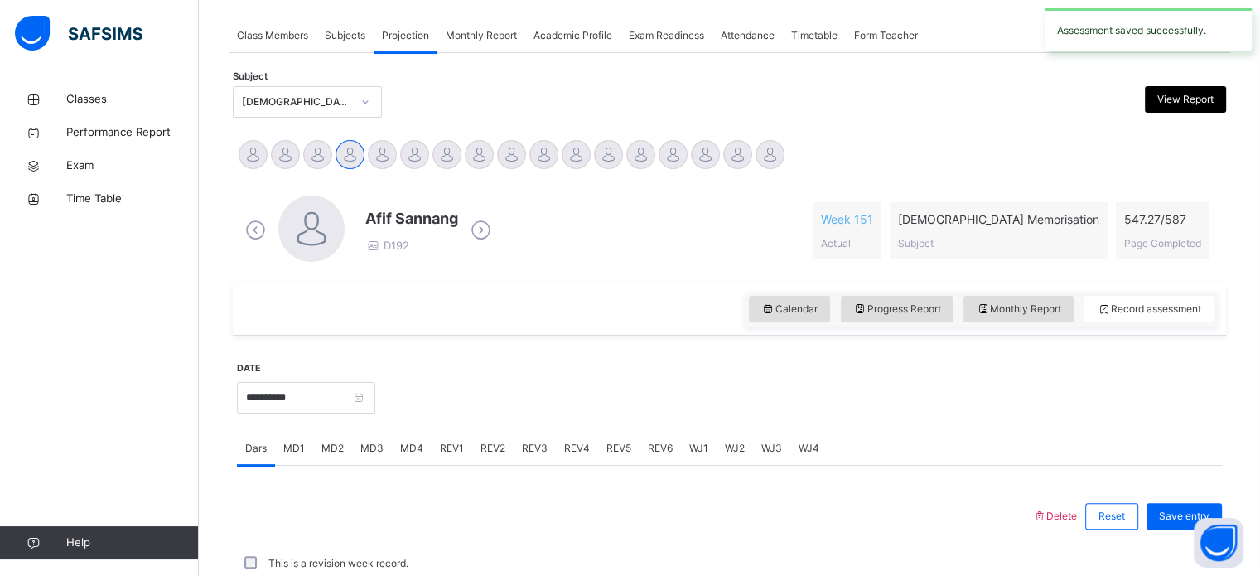
scroll to position [667, 0]
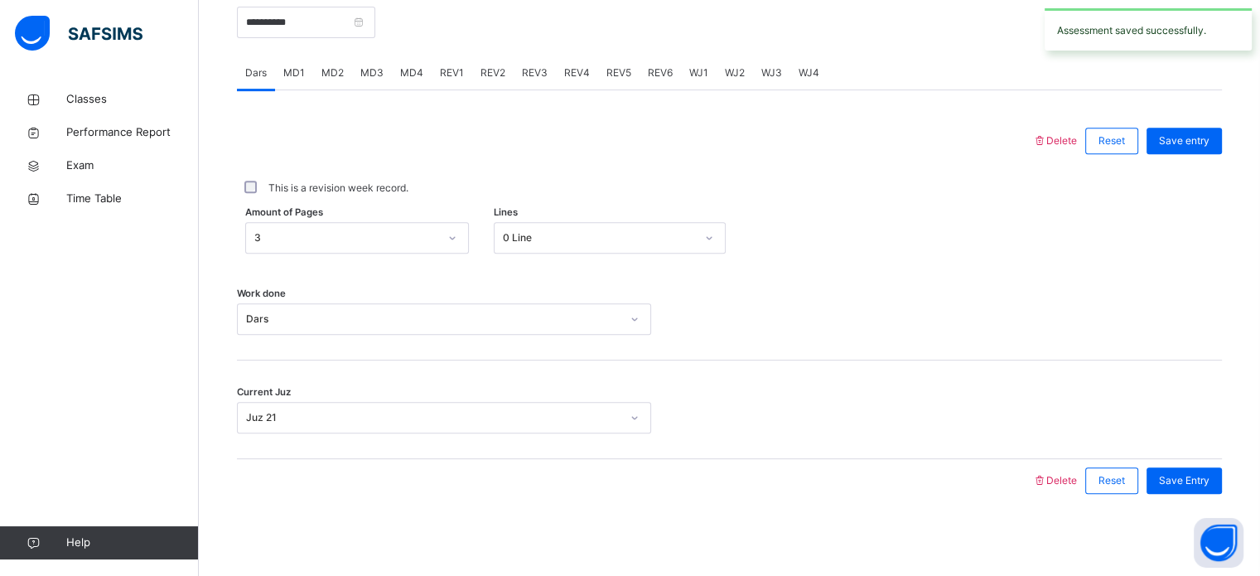
click at [503, 75] on div "REV2" at bounding box center [492, 72] width 41 height 33
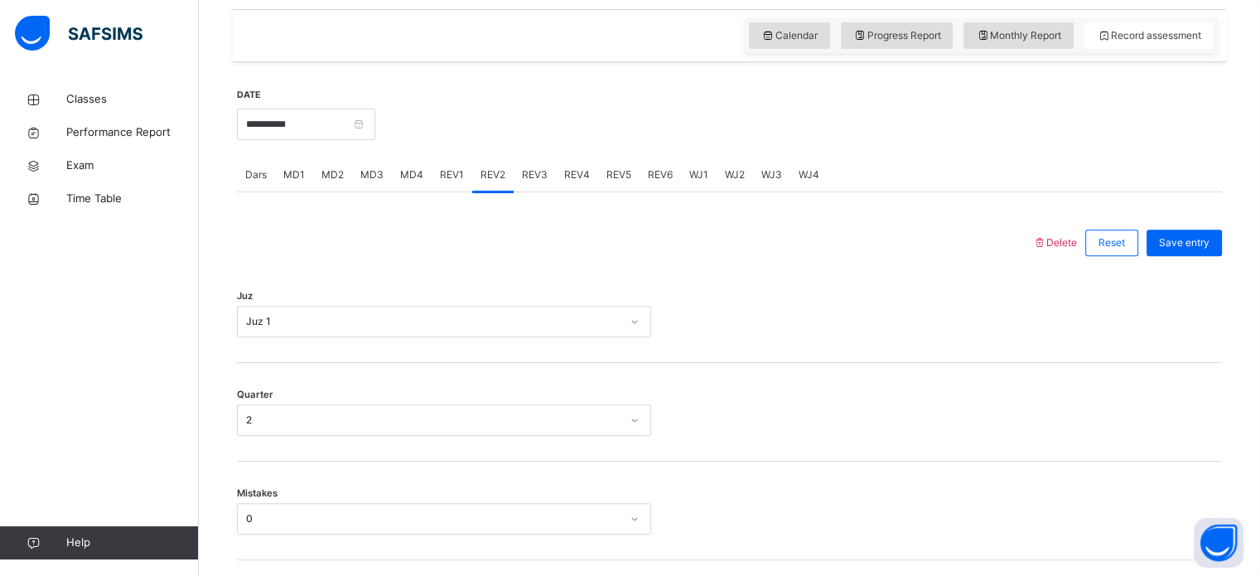
scroll to position [564, 0]
click at [535, 175] on span "REV3" at bounding box center [535, 176] width 26 height 15
click at [467, 311] on div "Select option..." at bounding box center [428, 324] width 381 height 26
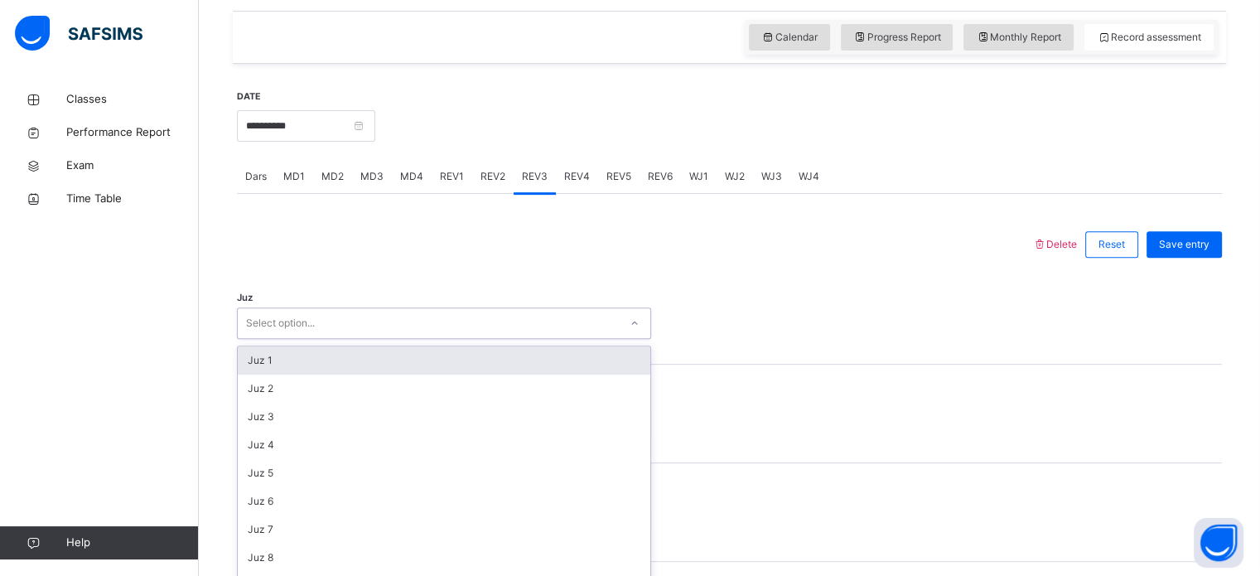
scroll to position [590, 0]
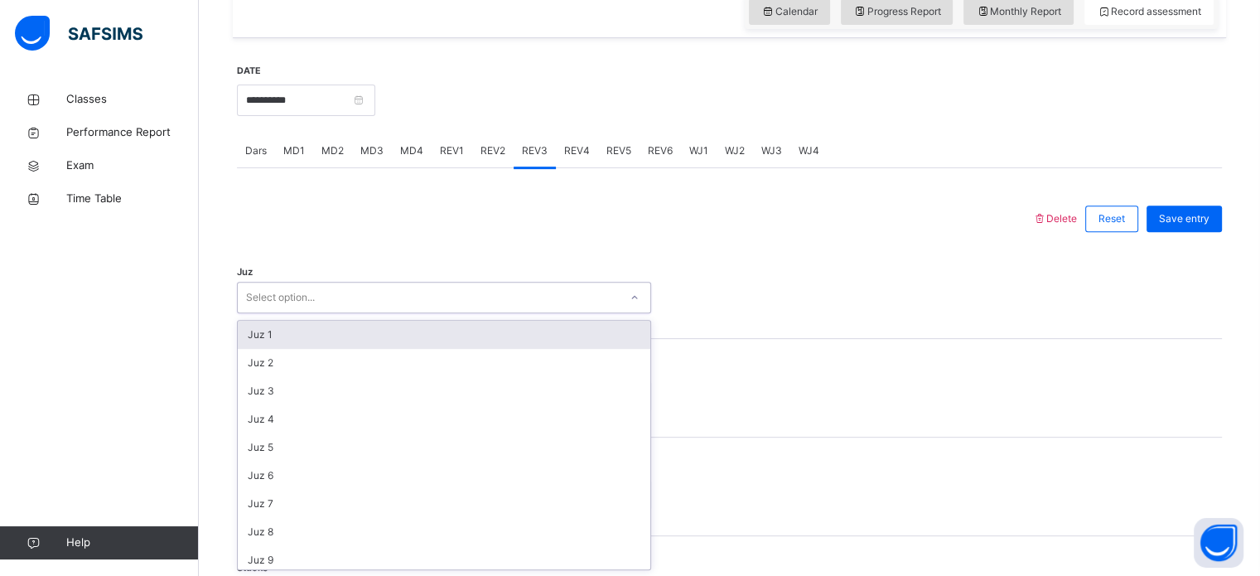
click at [467, 323] on div "Juz 1" at bounding box center [444, 334] width 412 height 28
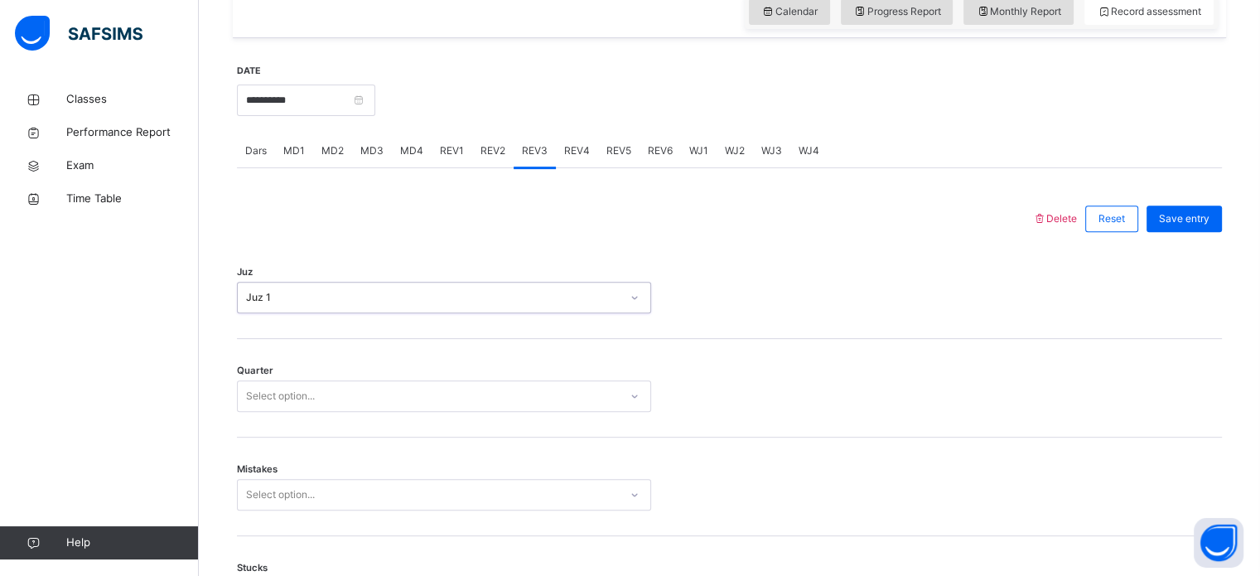
click at [466, 383] on div "Select option..." at bounding box center [428, 396] width 381 height 26
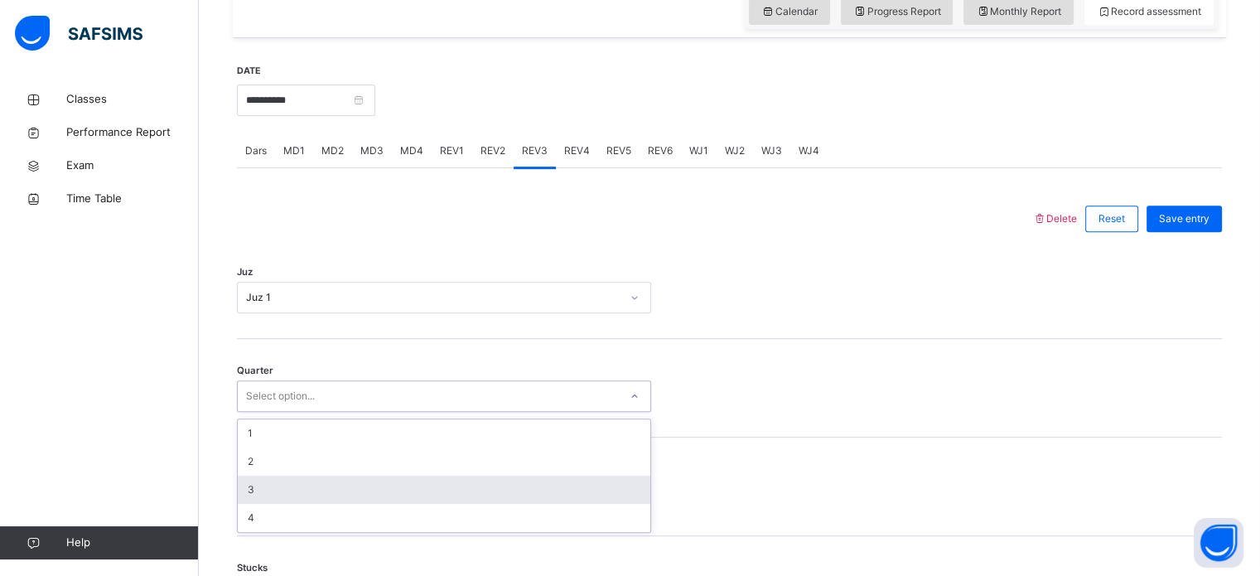
click at [457, 486] on div "3" at bounding box center [444, 489] width 412 height 28
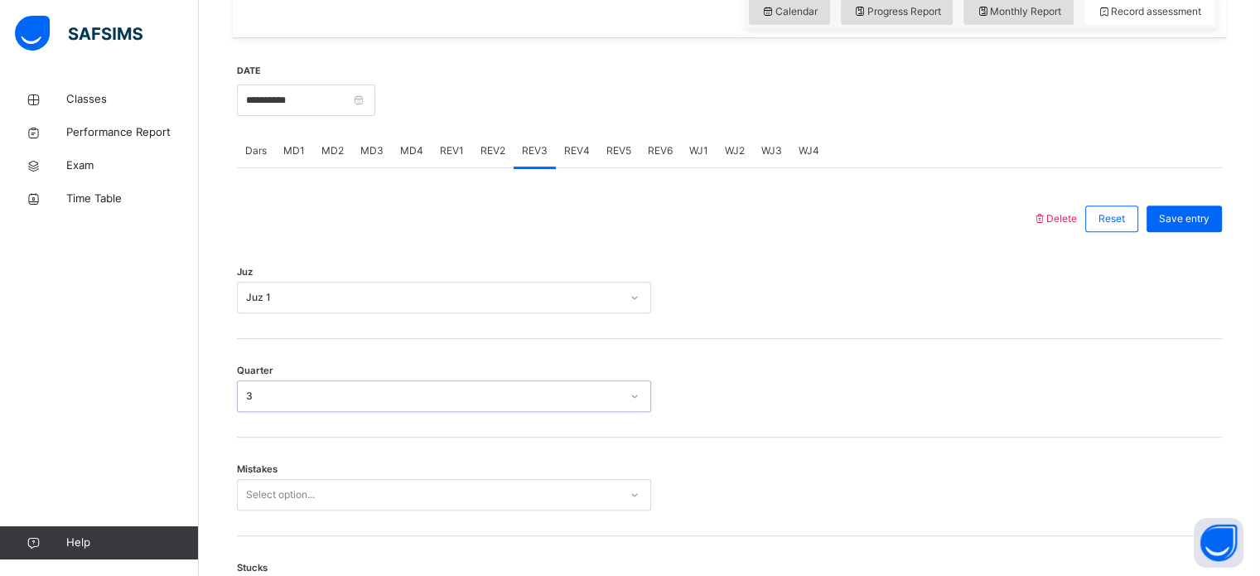
scroll to position [626, 0]
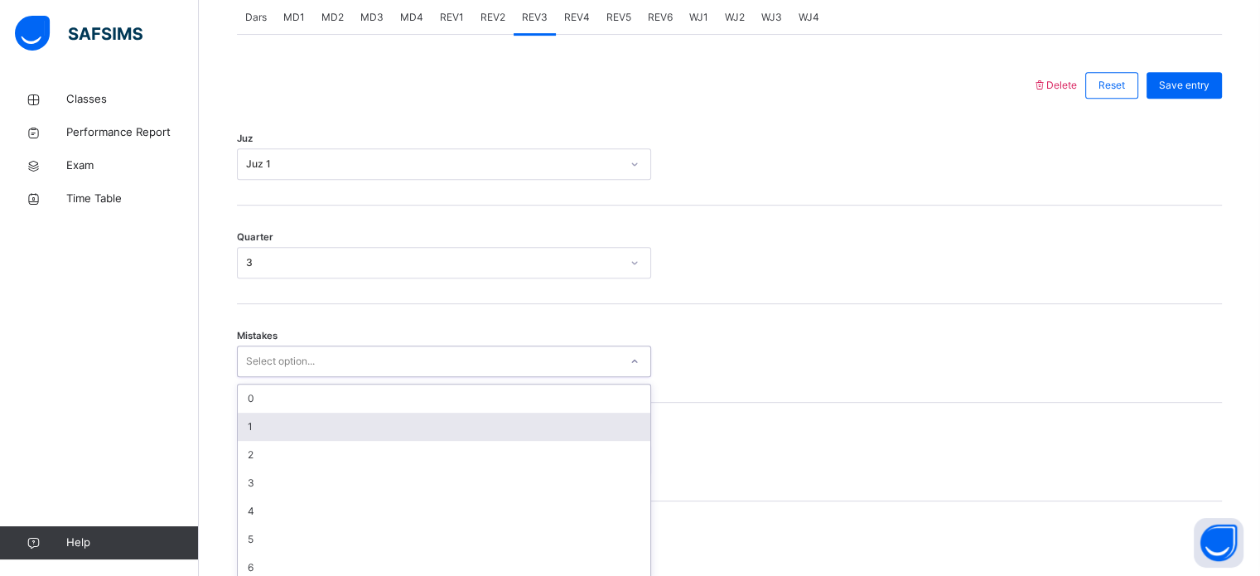
click at [455, 377] on div "option 1 focused, 2 of 7. 7 results available. Use Up and Down to choose option…" at bounding box center [444, 360] width 414 height 31
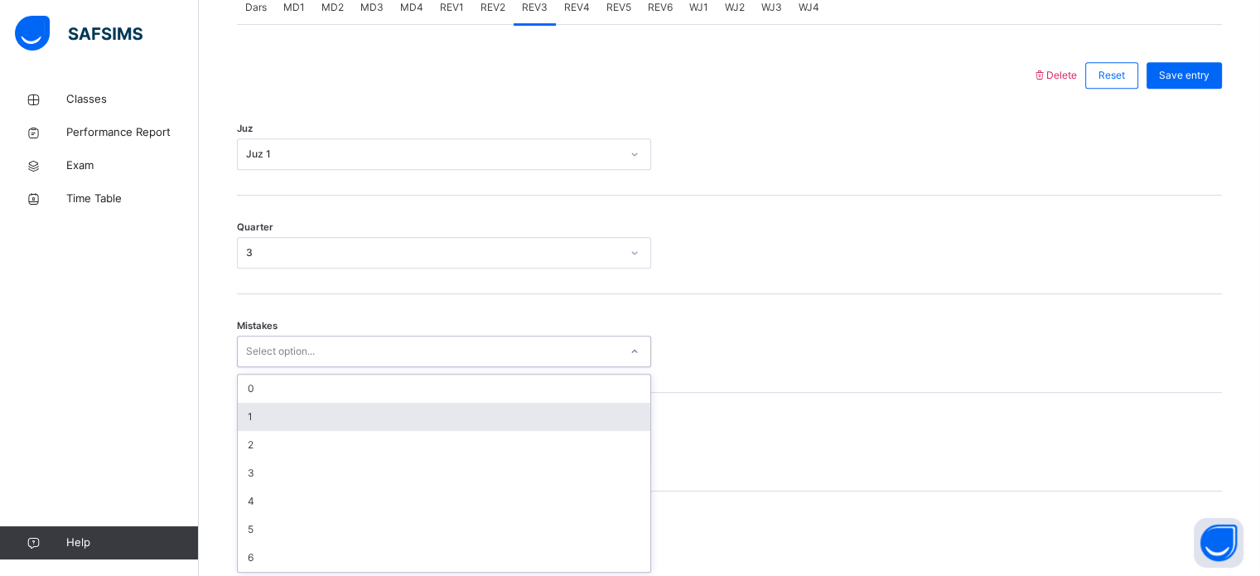
click at [455, 463] on div "3" at bounding box center [444, 473] width 412 height 28
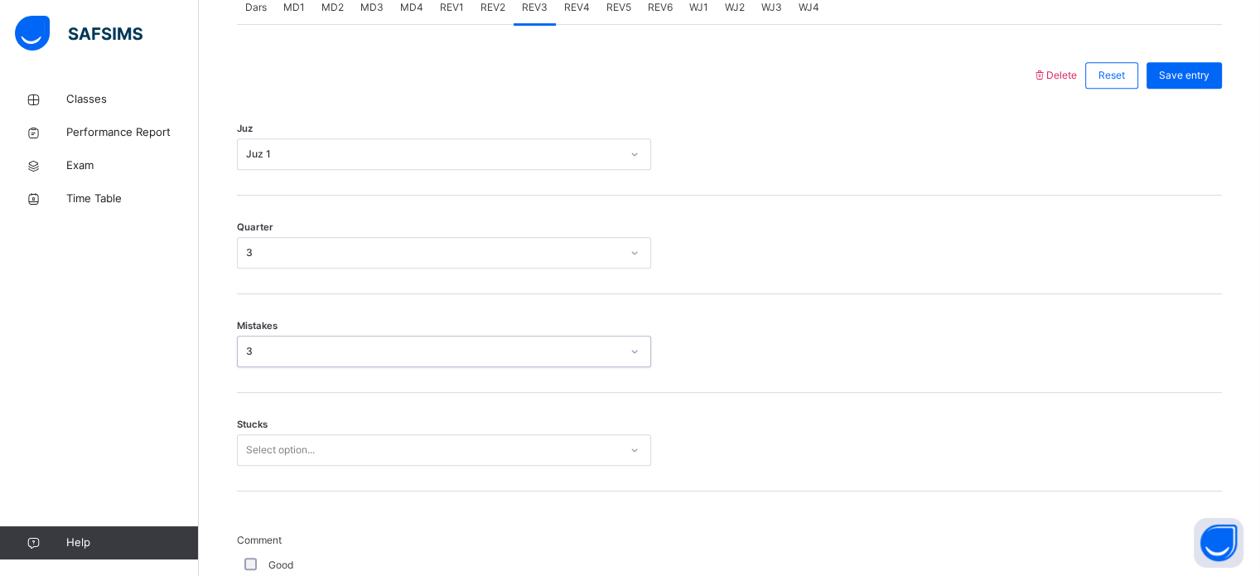
scroll to position [735, 0]
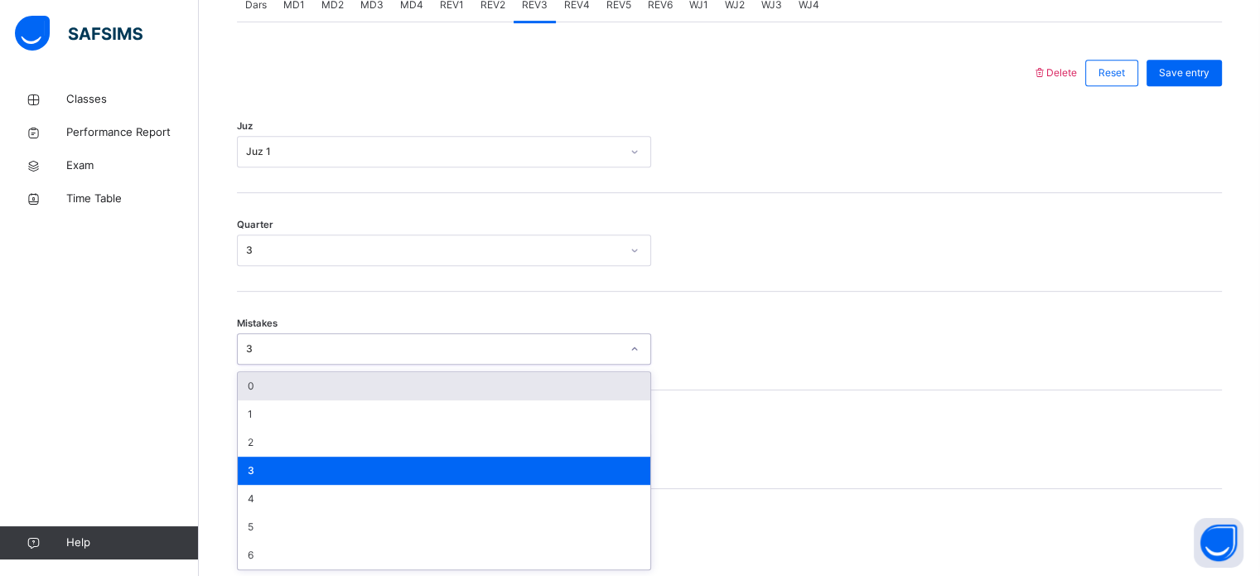
click at [417, 344] on div "3" at bounding box center [433, 348] width 374 height 15
click at [424, 386] on div "0" at bounding box center [444, 386] width 412 height 28
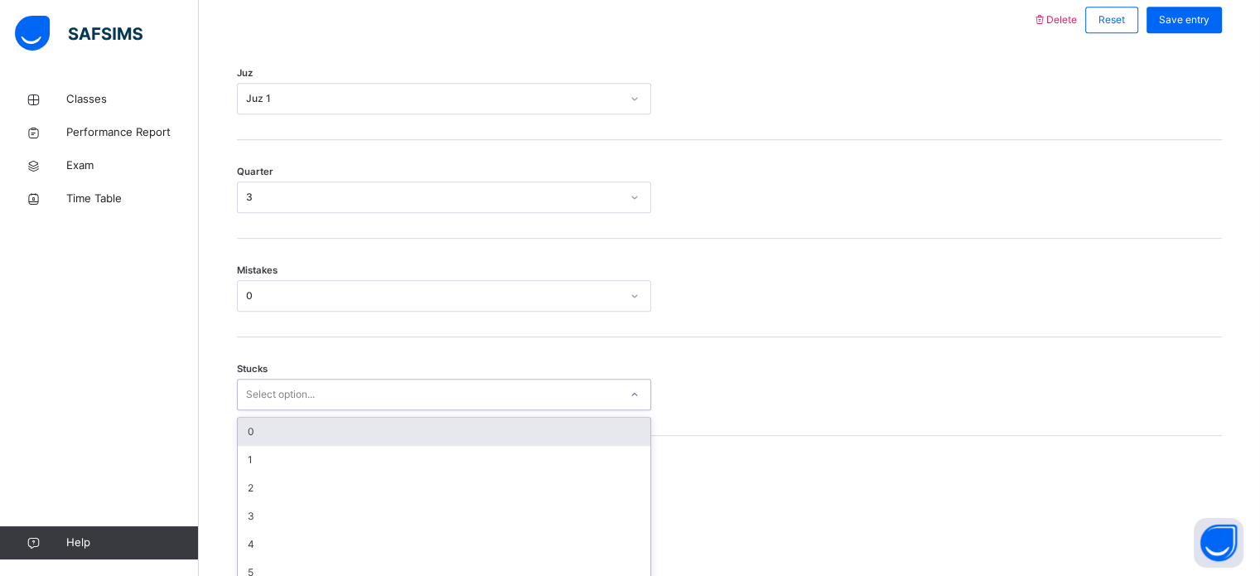
click at [422, 410] on div "option 0 focused, 1 of 6. 6 results available. Use Up and Down to choose option…" at bounding box center [444, 393] width 414 height 31
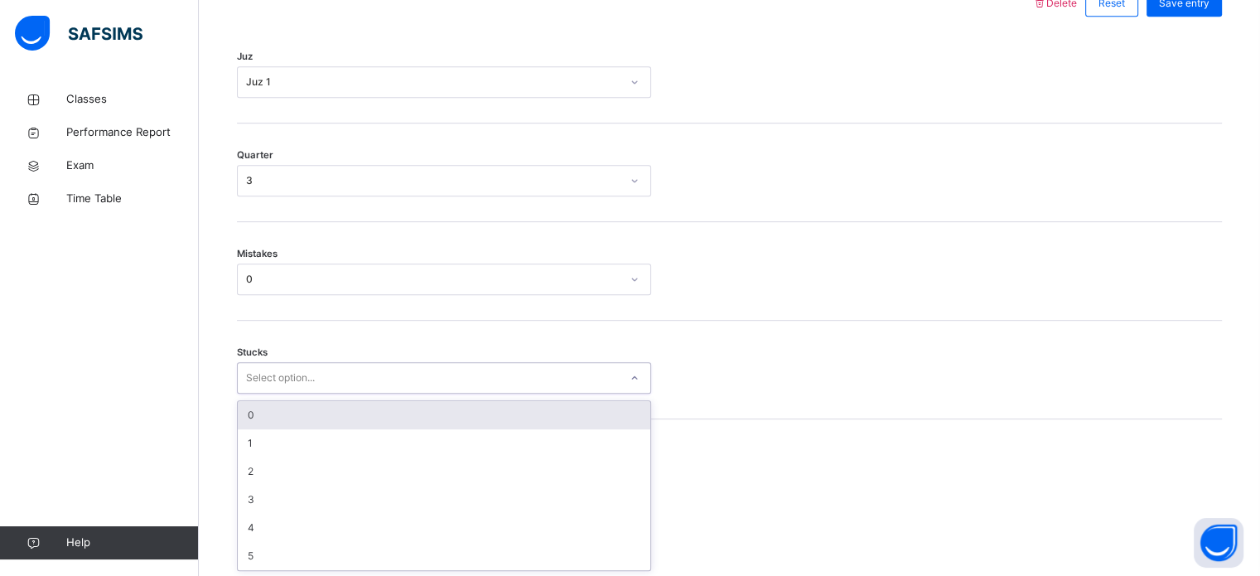
scroll to position [805, 0]
click at [425, 419] on div "0" at bounding box center [444, 415] width 412 height 28
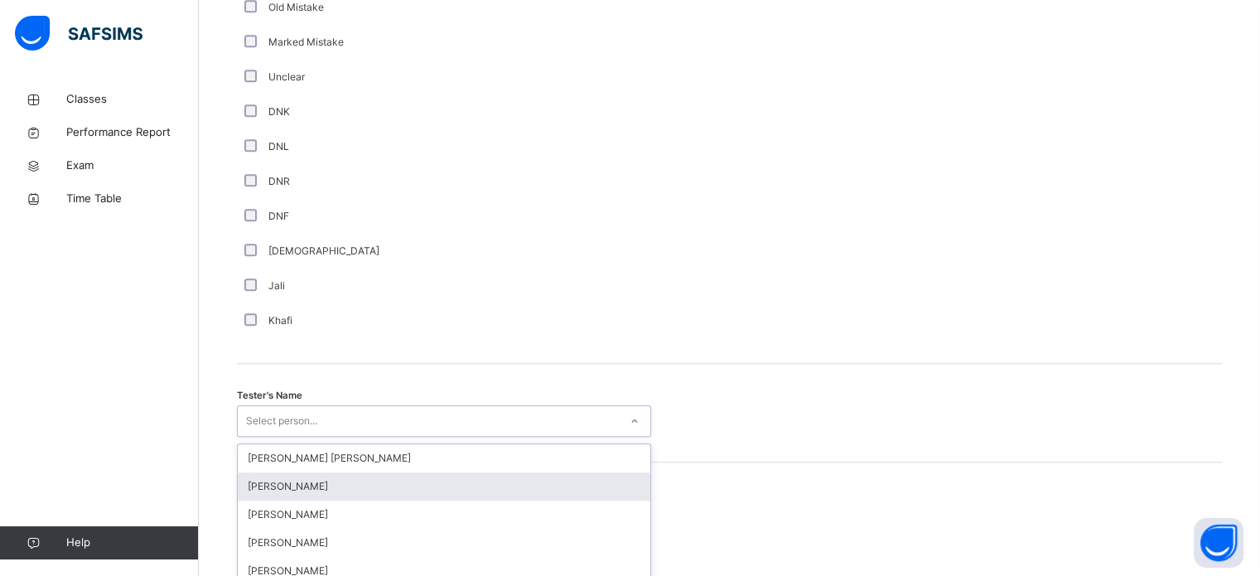
scroll to position [1517, 0]
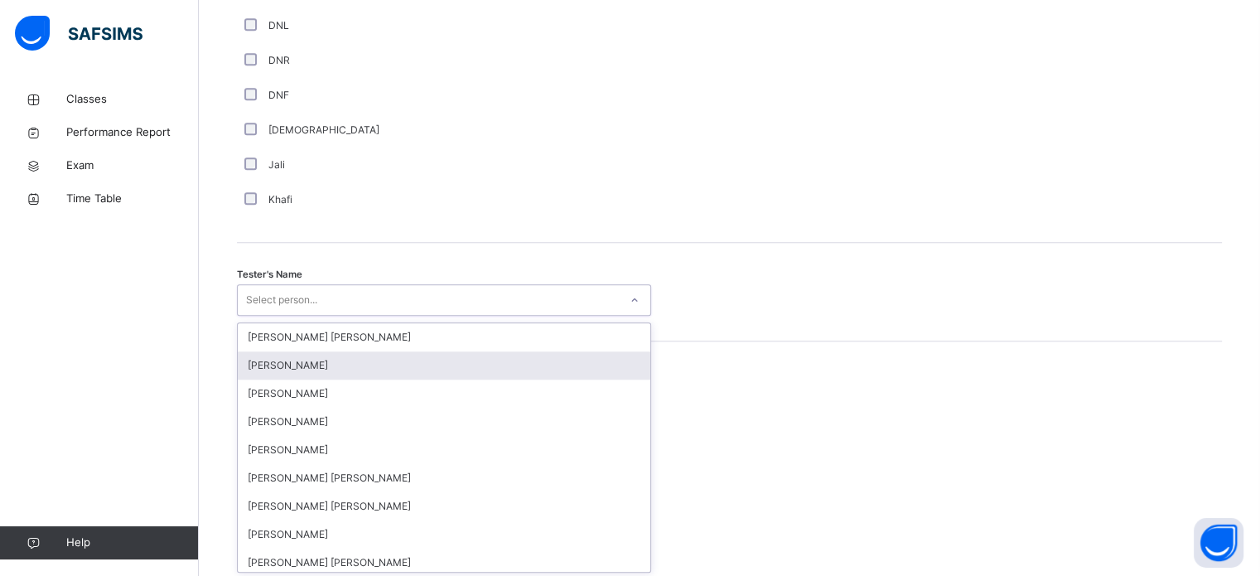
click at [425, 316] on div "option Qais Rahimi focused, 2 of 90. 90 results available. Use Up and Down to c…" at bounding box center [444, 299] width 414 height 31
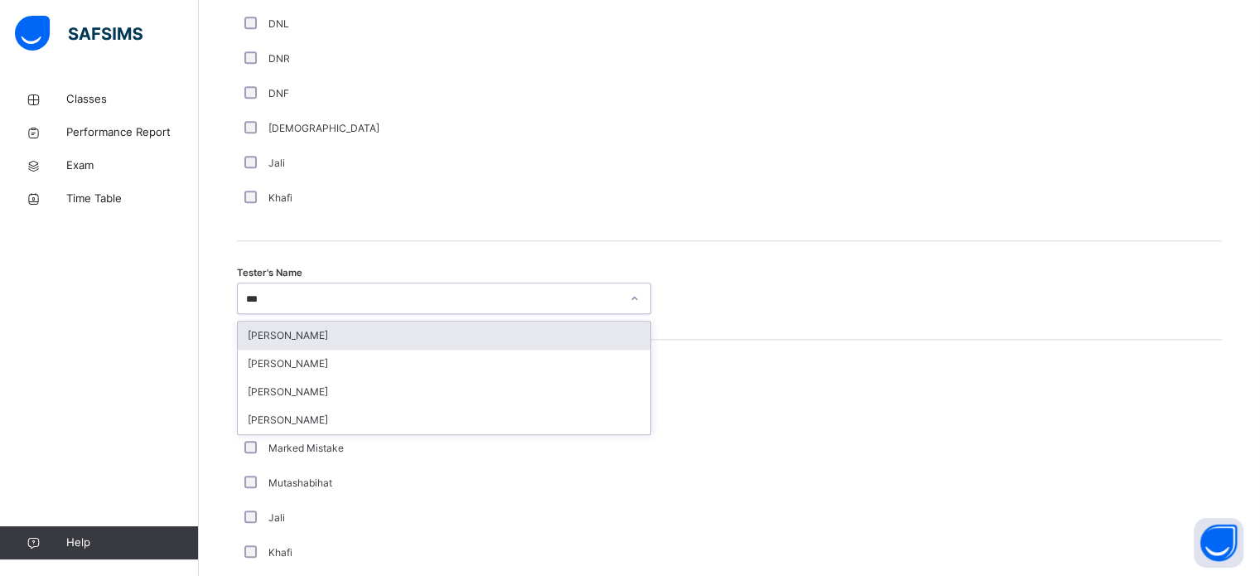
type input "****"
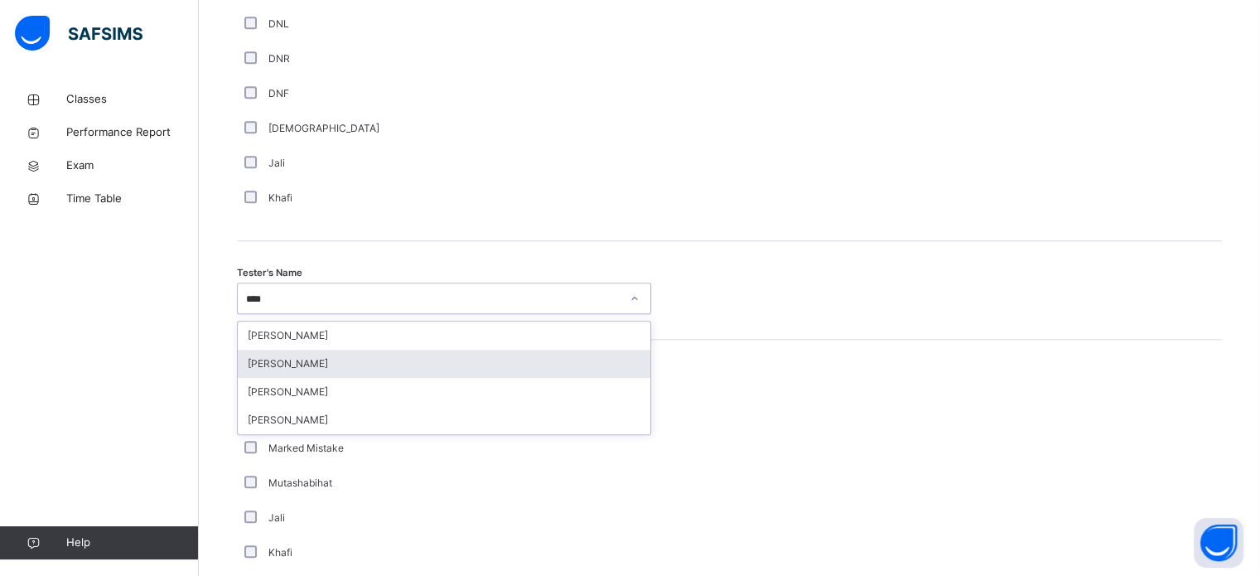
click at [523, 349] on div "Muhammad Ibraahiim Abdullahi" at bounding box center [444, 363] width 412 height 28
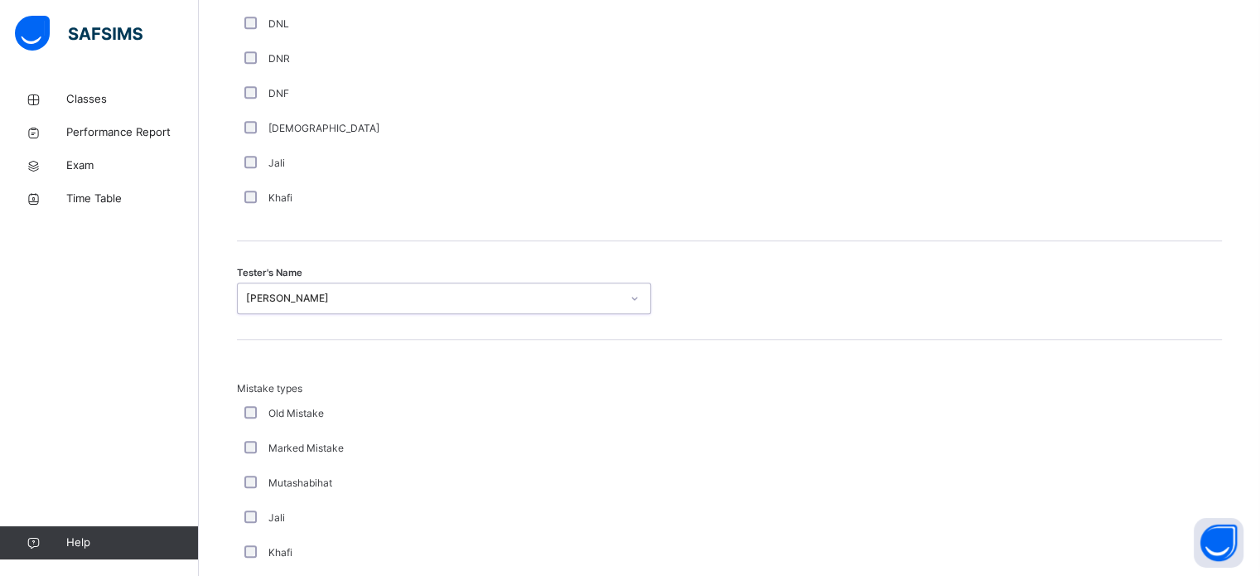
scroll to position [1821, 0]
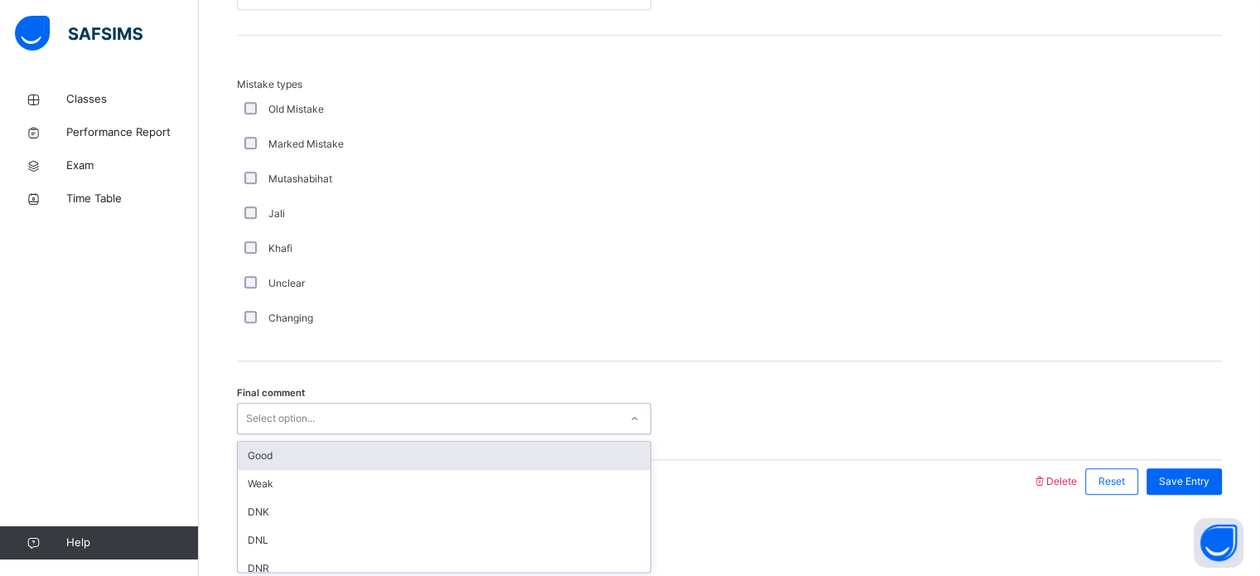
click at [530, 411] on div "Select option..." at bounding box center [428, 419] width 381 height 26
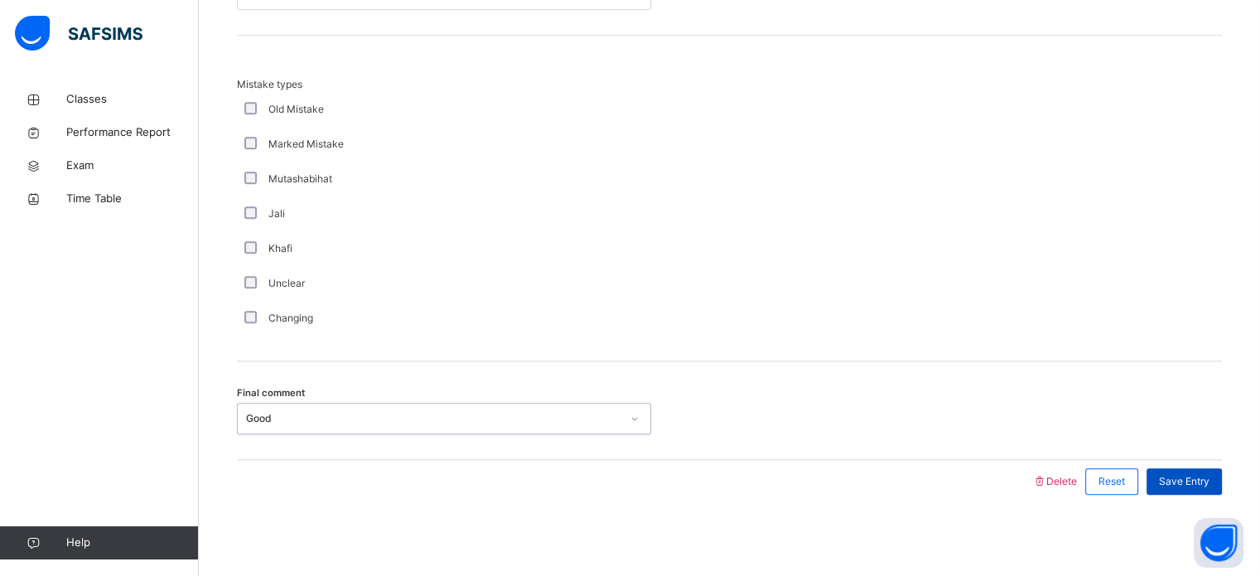
click at [1202, 486] on span "Save Entry" at bounding box center [1184, 481] width 51 height 15
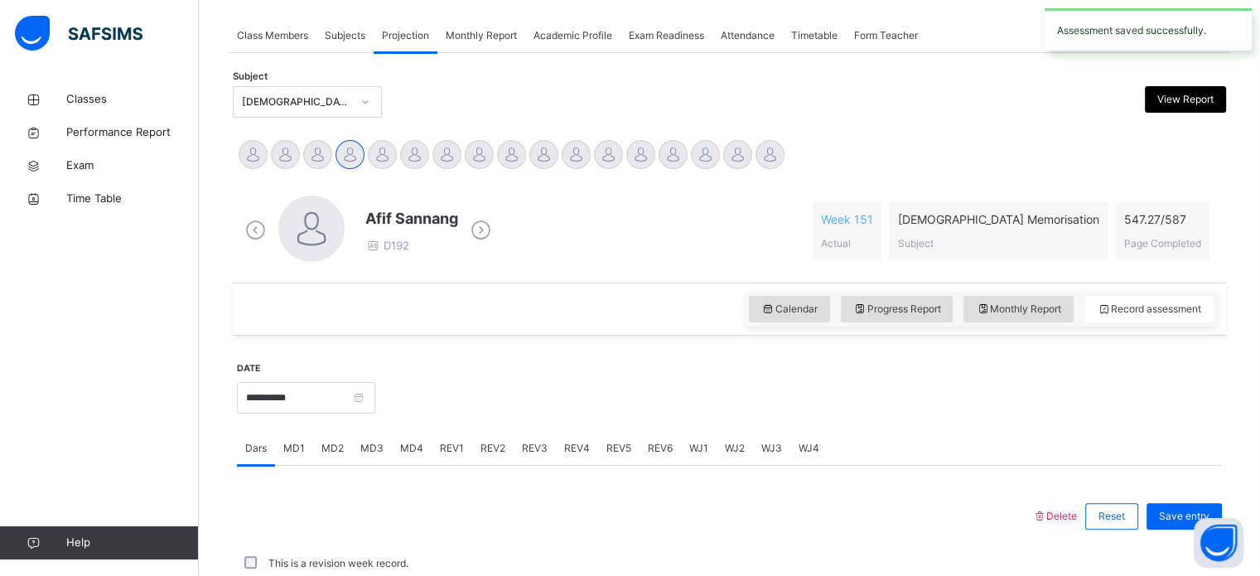
scroll to position [667, 0]
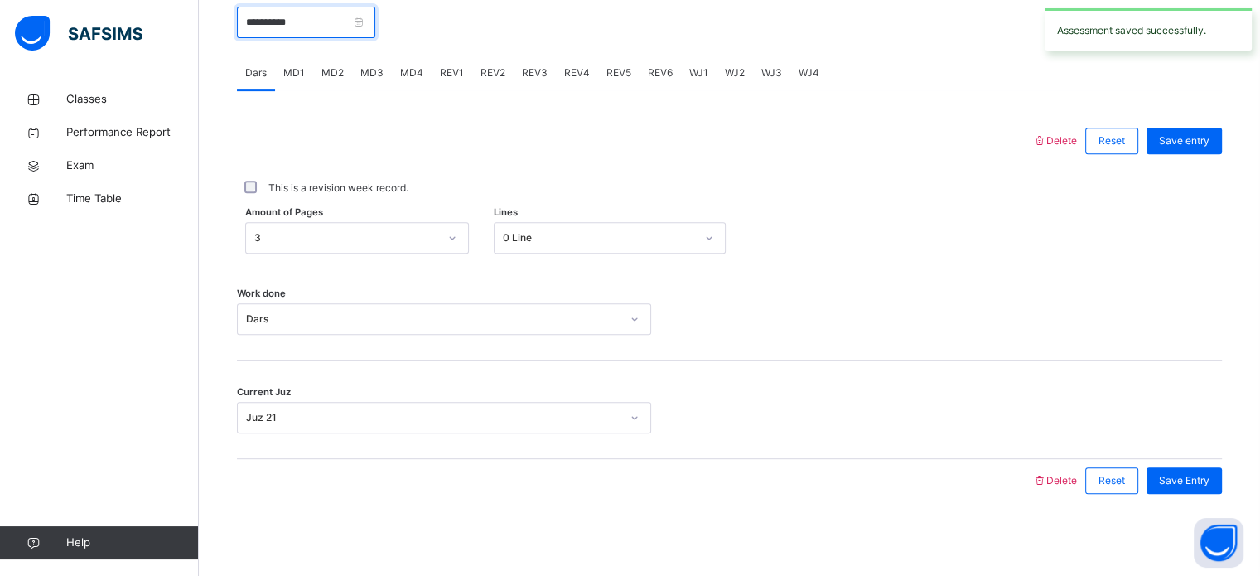
click at [343, 24] on input "**********" at bounding box center [306, 22] width 138 height 31
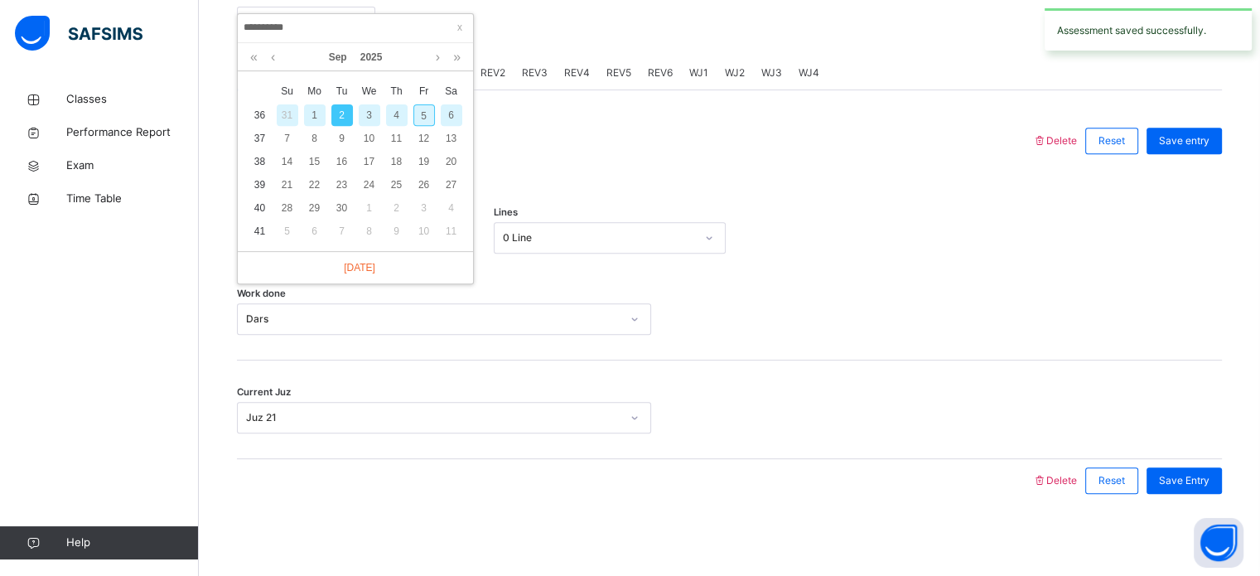
click at [372, 105] on div "3" at bounding box center [370, 115] width 22 height 22
type input "**********"
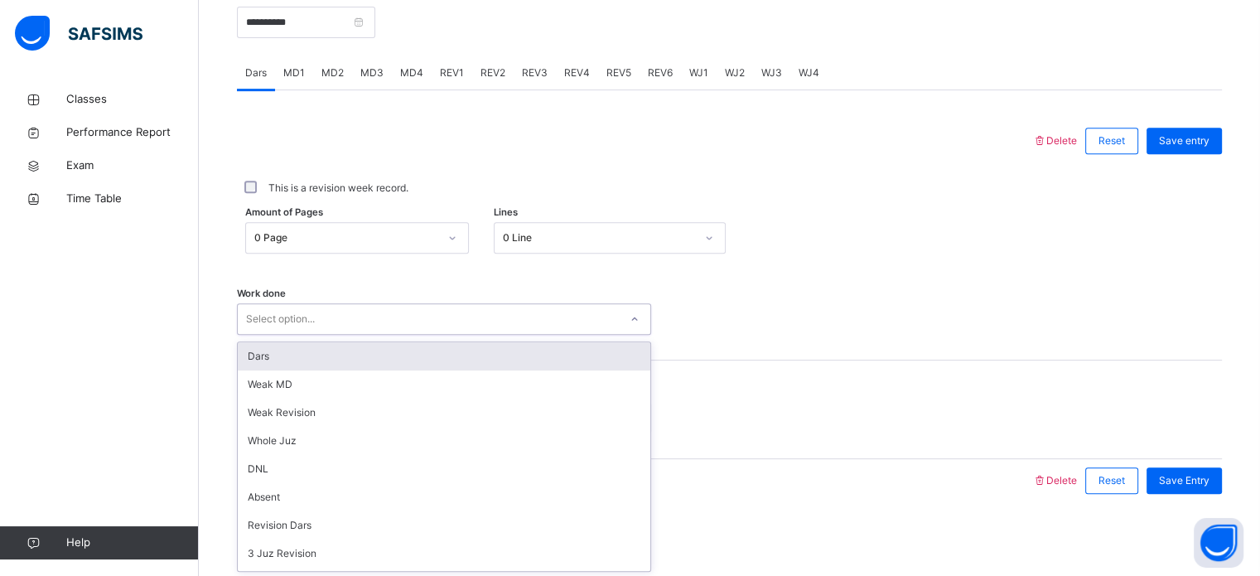
click at [365, 310] on div "Select option..." at bounding box center [428, 319] width 381 height 26
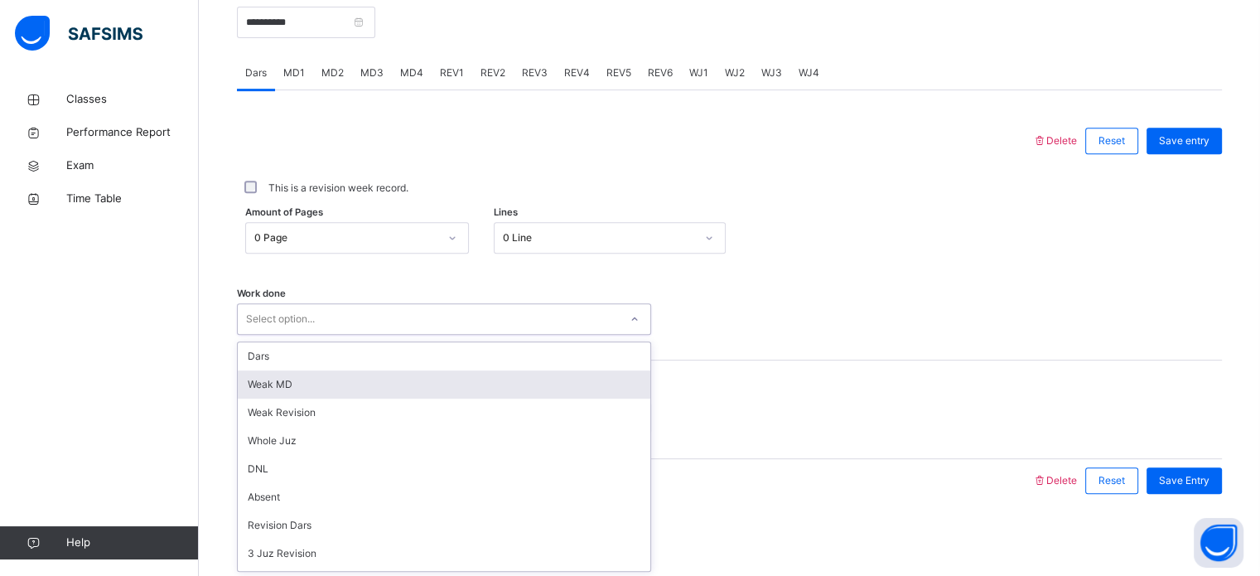
scroll to position [86, 0]
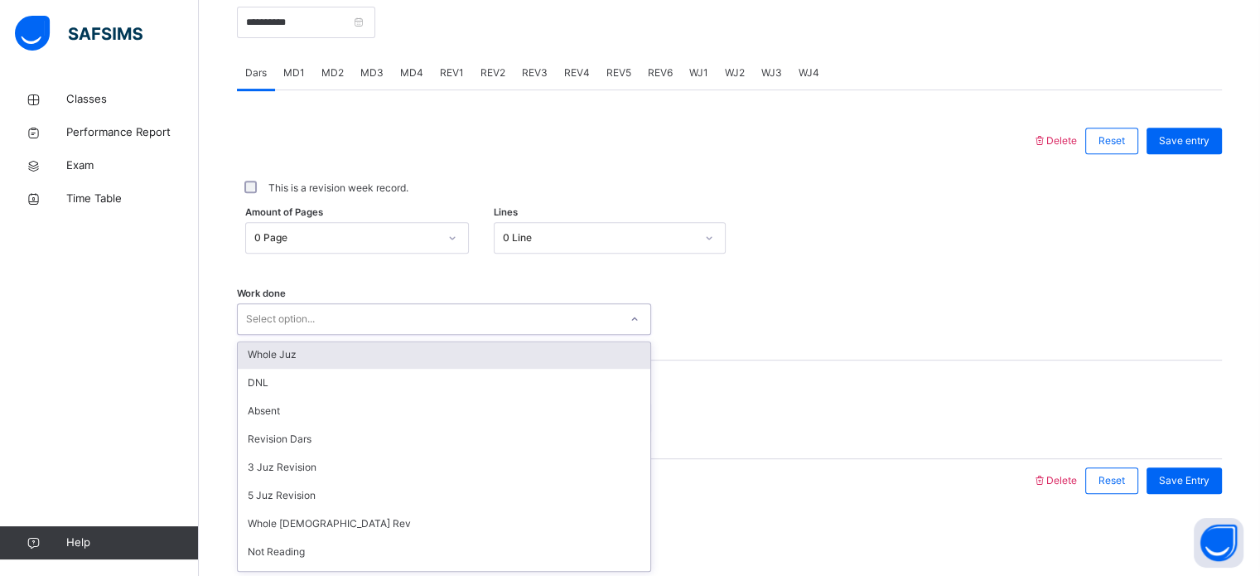
click at [371, 354] on div "Whole Juz" at bounding box center [444, 354] width 412 height 28
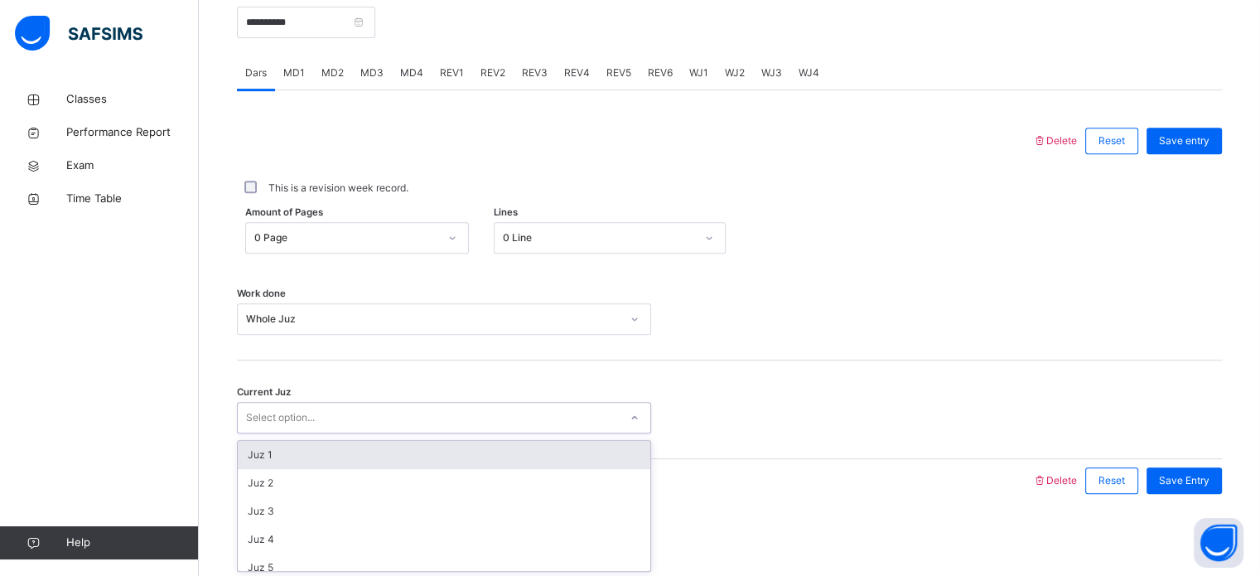
click at [374, 417] on div "Select option..." at bounding box center [428, 418] width 381 height 26
type input "**"
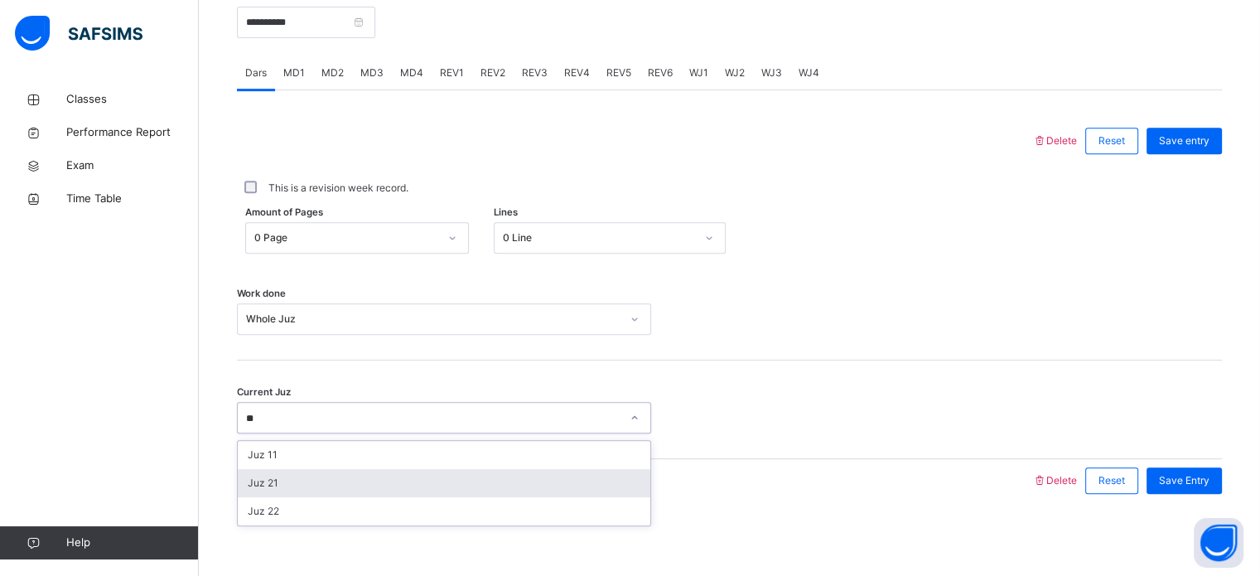
click at [394, 479] on div "Juz 21" at bounding box center [444, 483] width 412 height 28
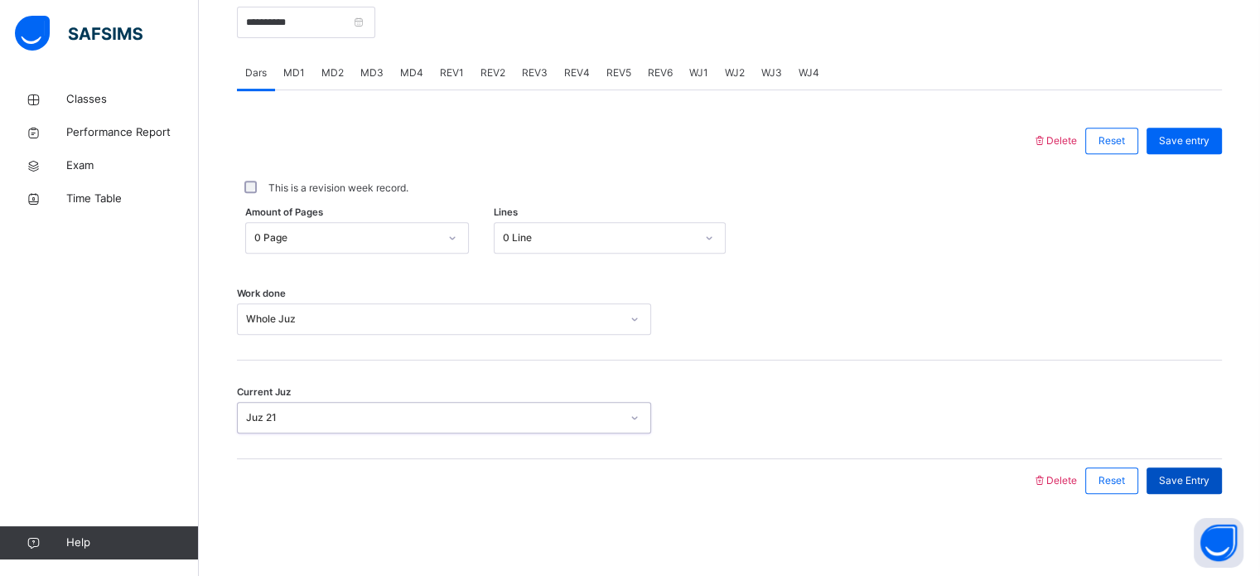
click at [1209, 481] on span "Save Entry" at bounding box center [1184, 480] width 51 height 15
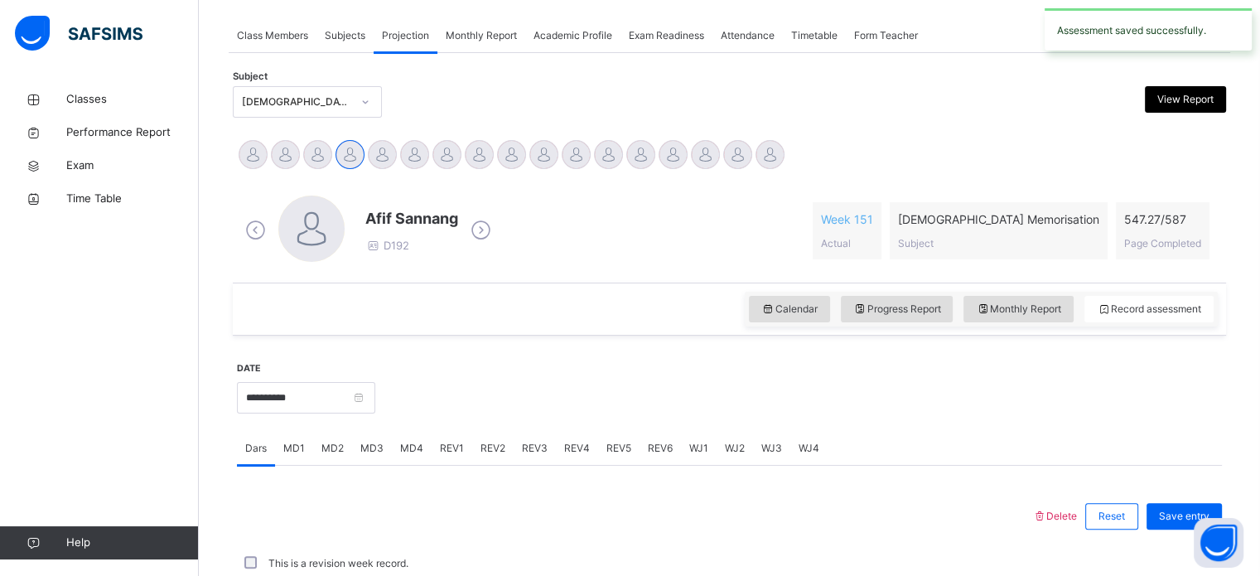
scroll to position [667, 0]
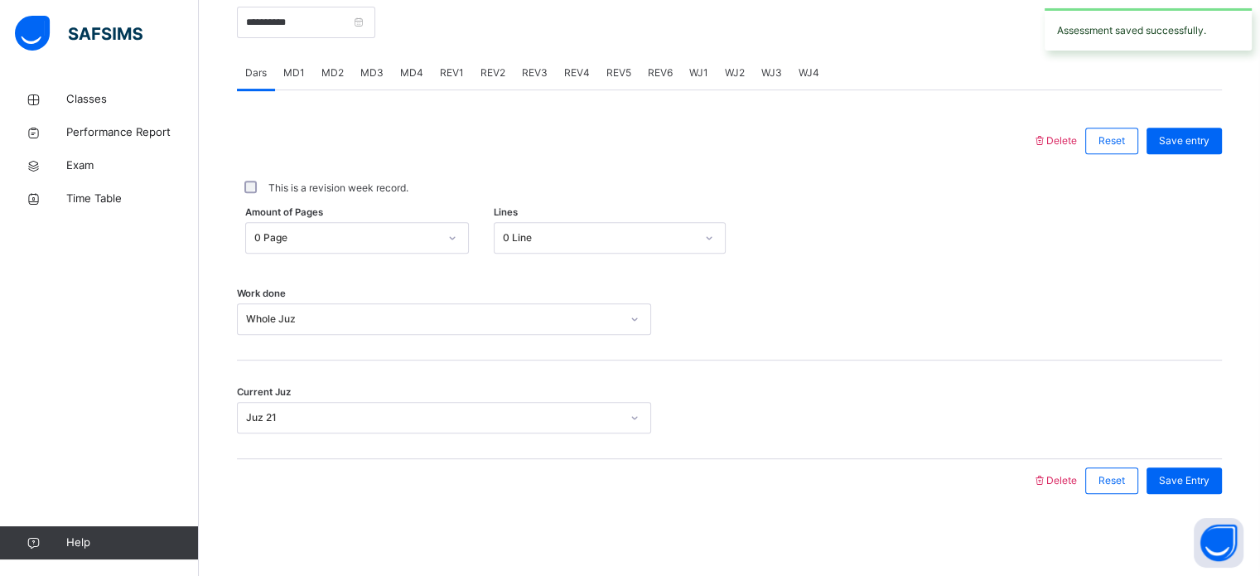
click at [298, 65] on span "MD1" at bounding box center [294, 72] width 22 height 15
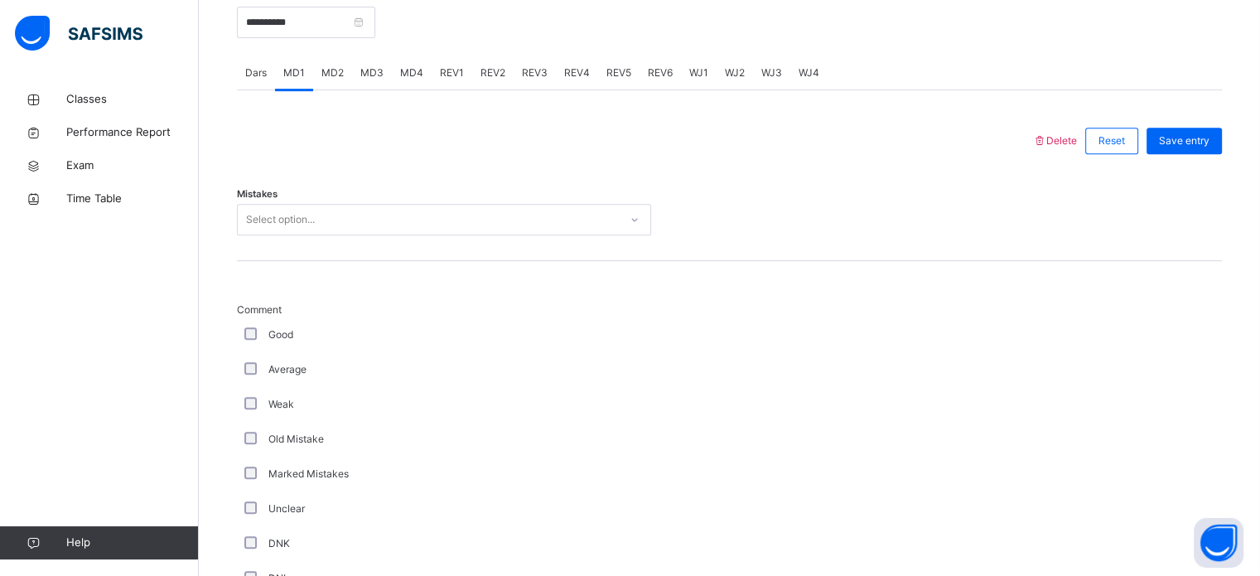
click at [368, 220] on div "Select option..." at bounding box center [428, 220] width 381 height 26
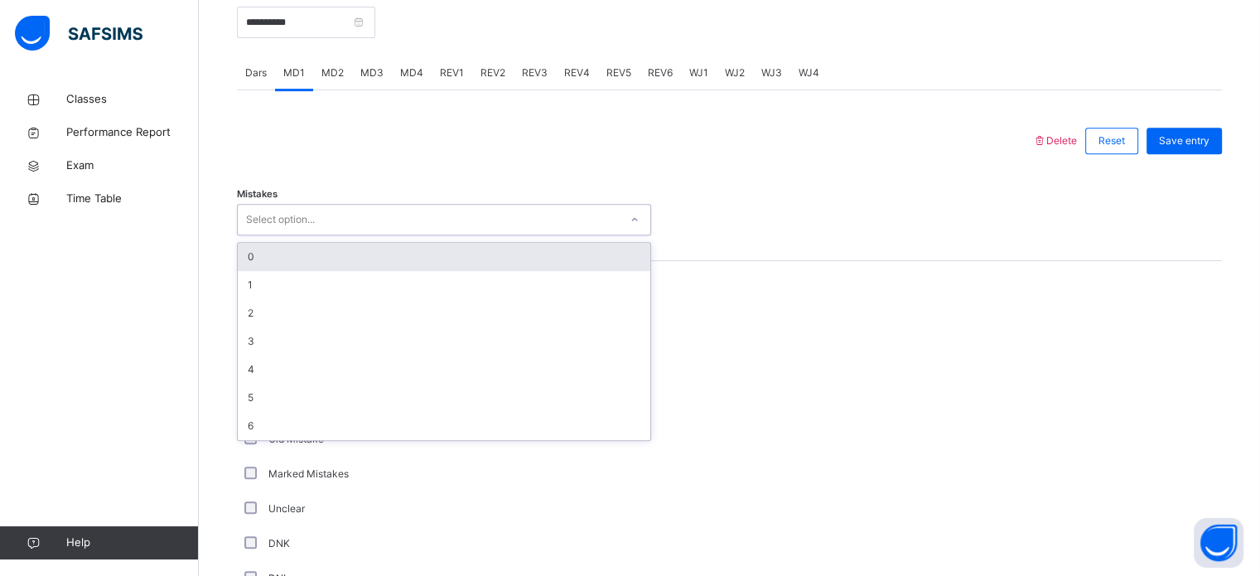
click at [370, 267] on div "0" at bounding box center [444, 257] width 412 height 28
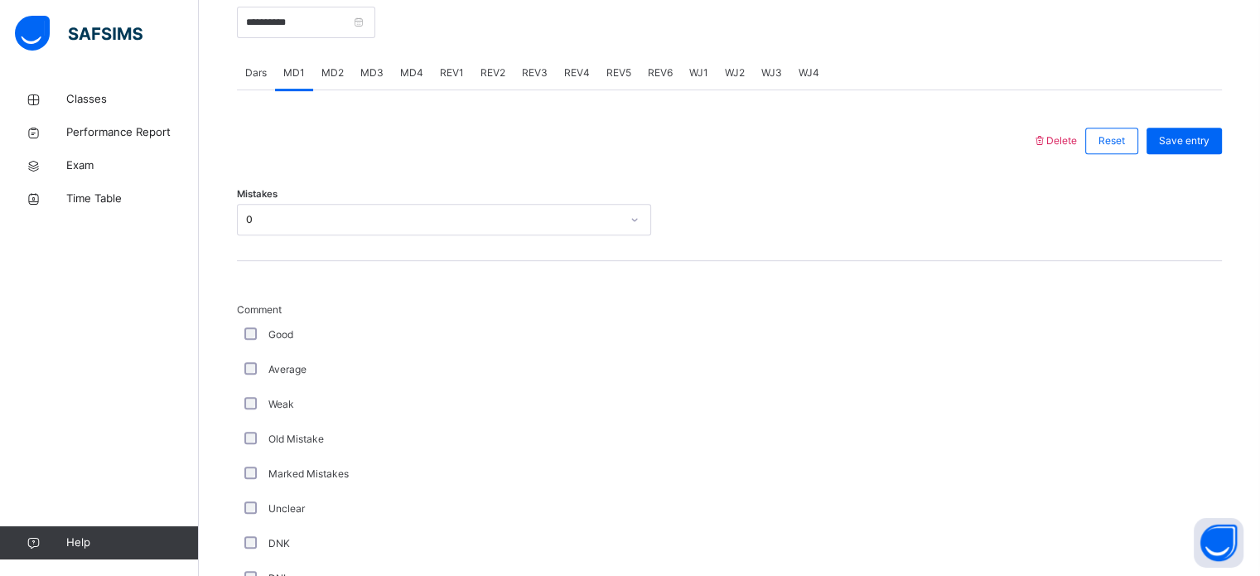
click at [370, 267] on div "Comment Good Average Weak Old Mistake Marked Mistakes Unclear DNK DNL DNR DNF M…" at bounding box center [729, 528] width 985 height 534
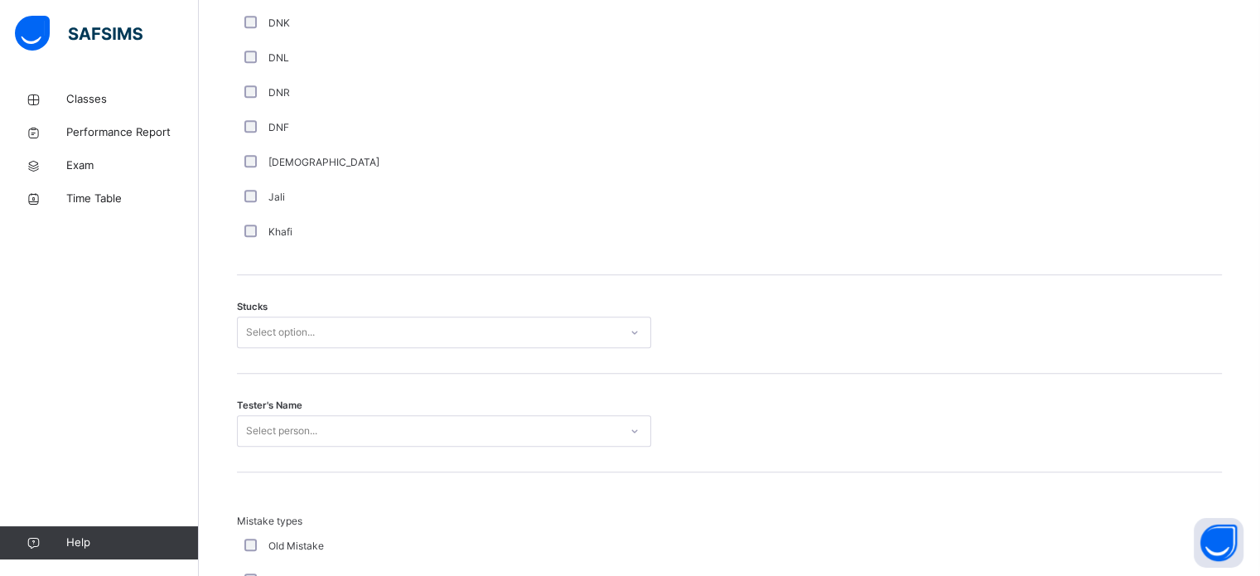
scroll to position [1215, 0]
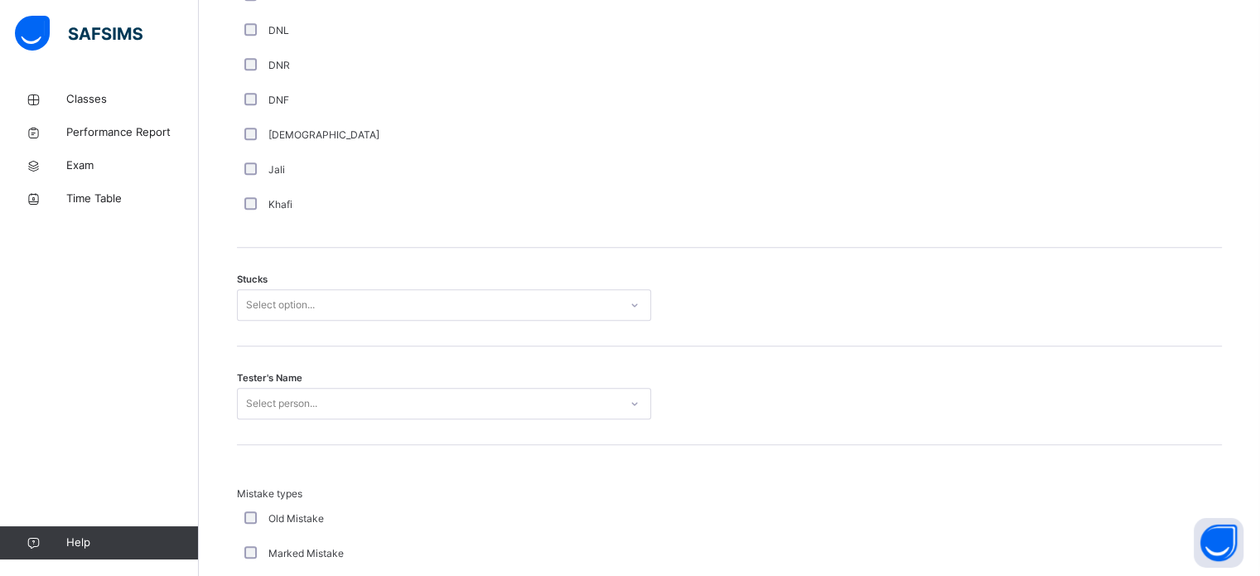
click at [383, 297] on div "Select option..." at bounding box center [428, 305] width 381 height 26
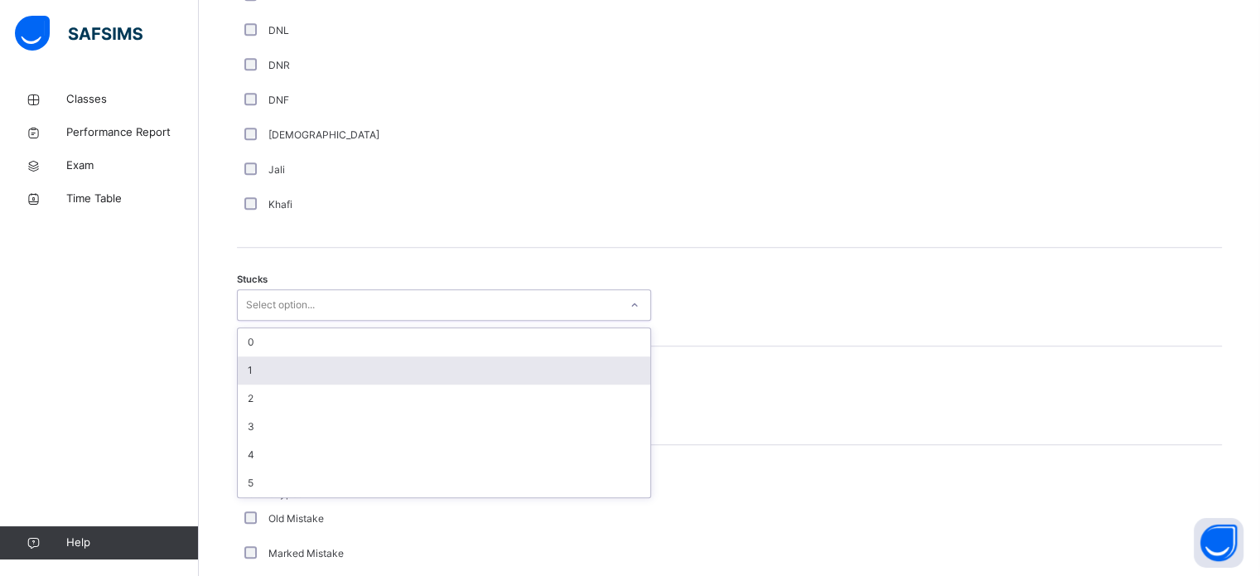
click at [385, 369] on div "1" at bounding box center [444, 370] width 412 height 28
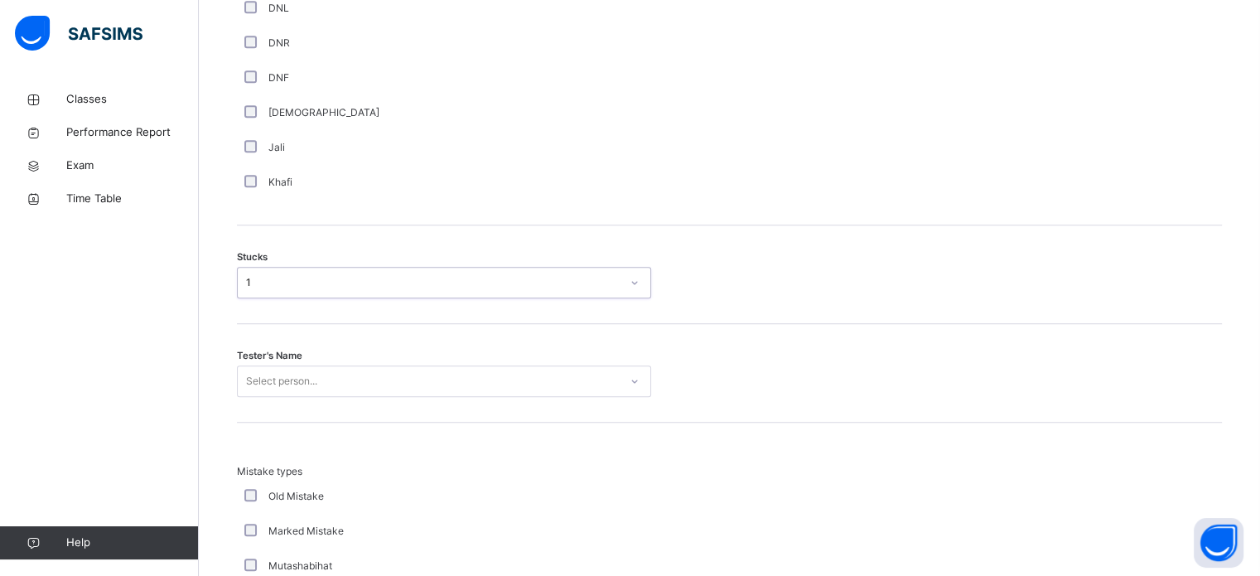
click at [357, 377] on div "Select person..." at bounding box center [444, 380] width 414 height 31
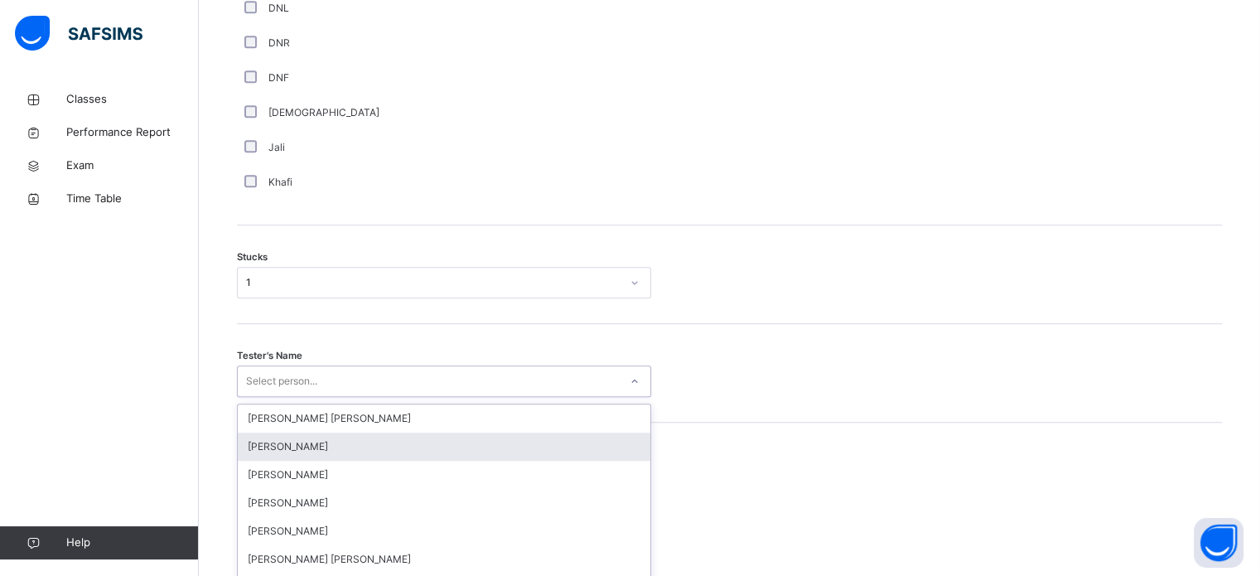
scroll to position [1320, 0]
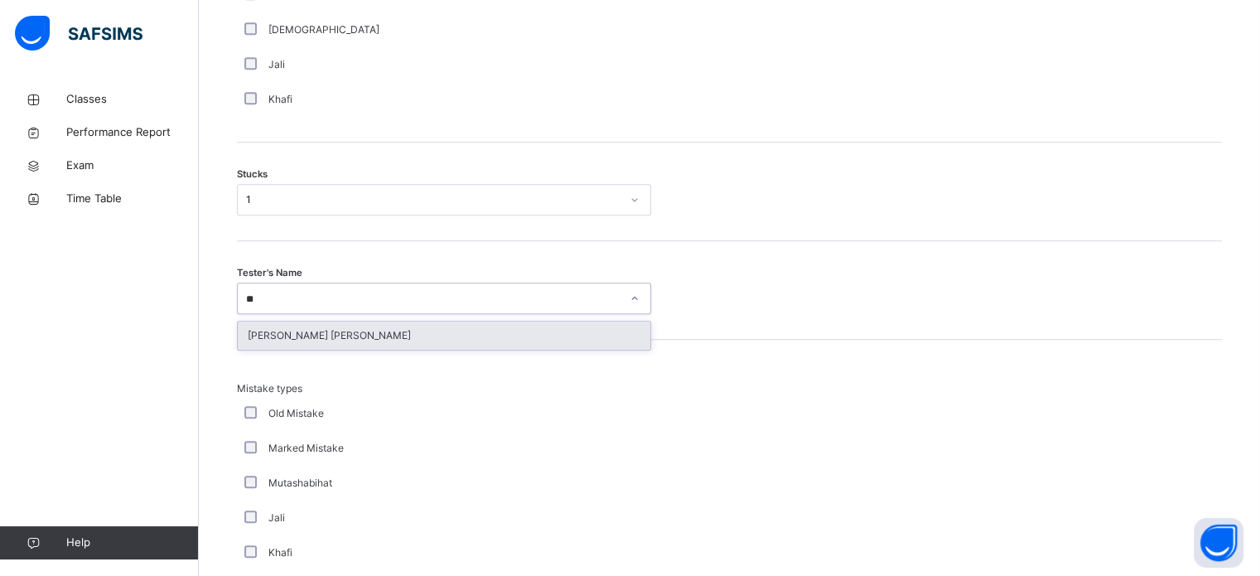
type input "***"
click at [334, 333] on div "Ryan Punit Purshotam" at bounding box center [444, 335] width 412 height 28
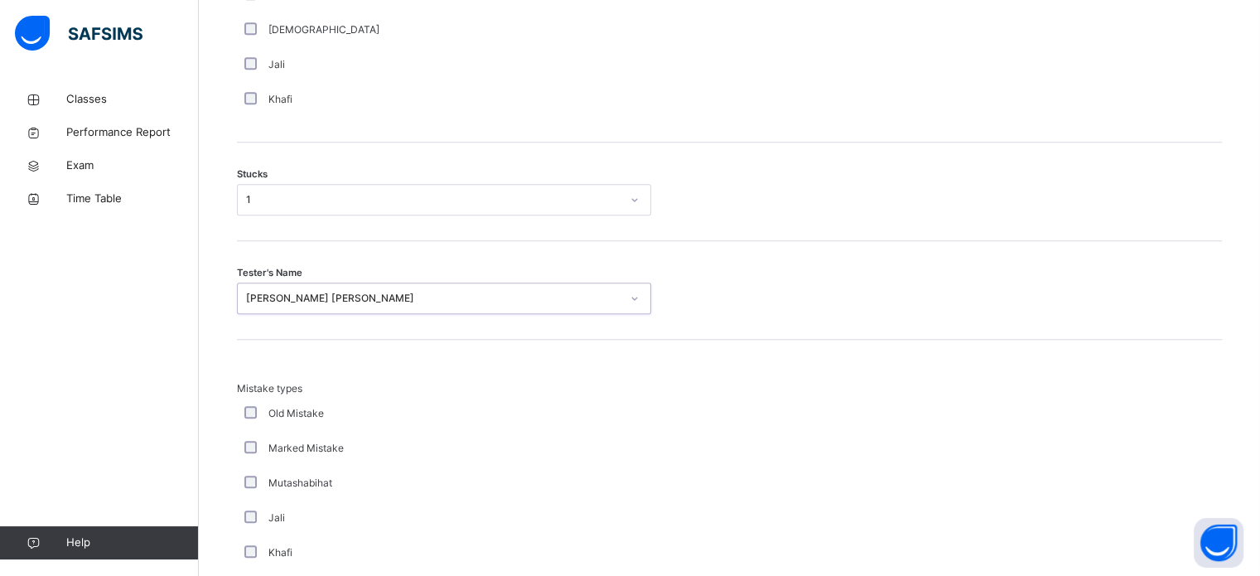
scroll to position [1624, 0]
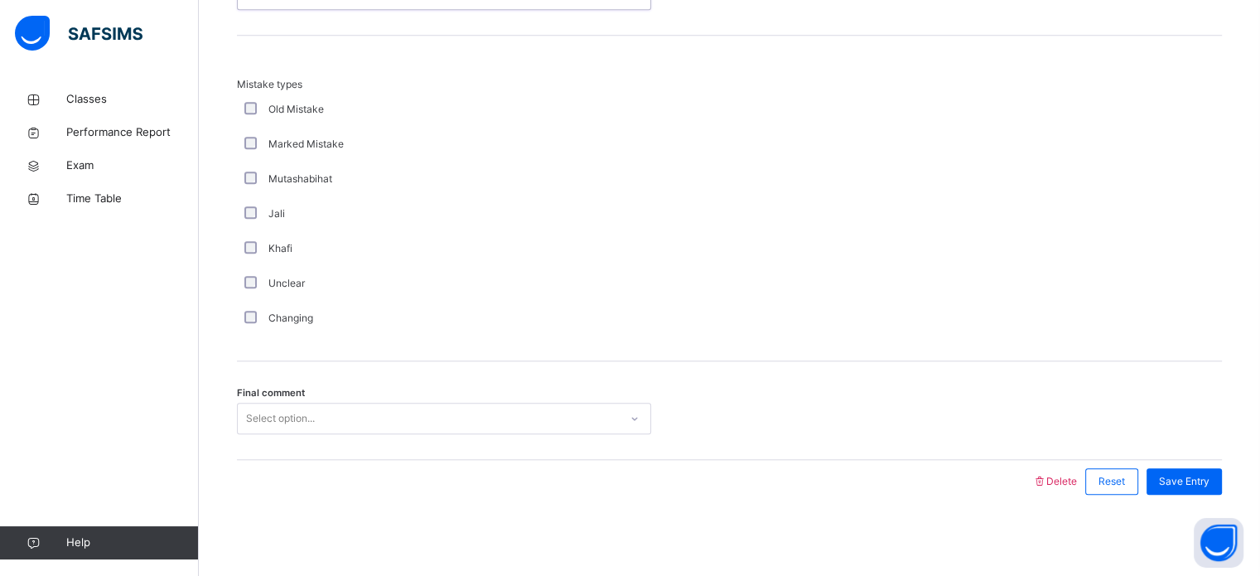
click at [368, 409] on div "Select option..." at bounding box center [428, 419] width 381 height 26
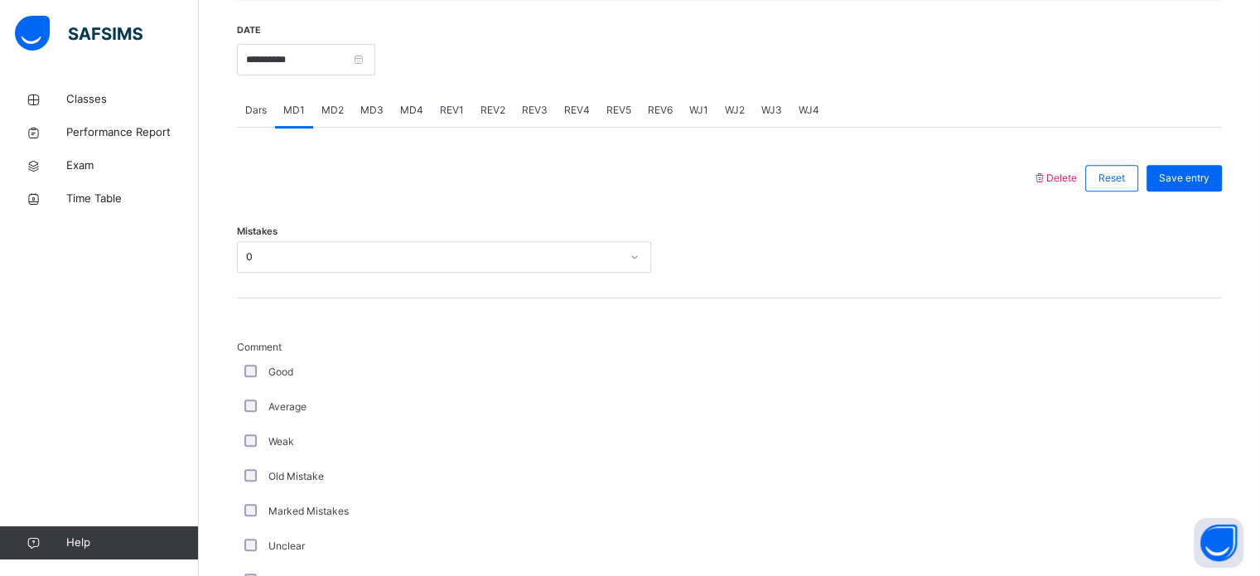
scroll to position [629, 0]
click at [1066, 173] on span "Delete" at bounding box center [1054, 178] width 45 height 12
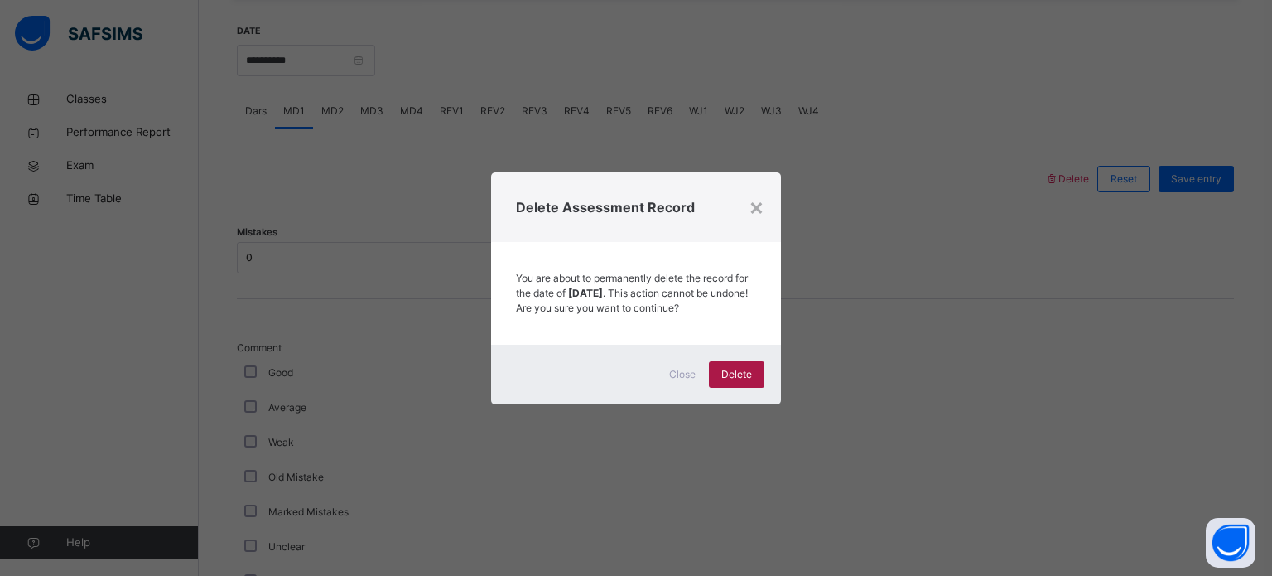
click at [758, 383] on div "Delete" at bounding box center [736, 374] width 55 height 26
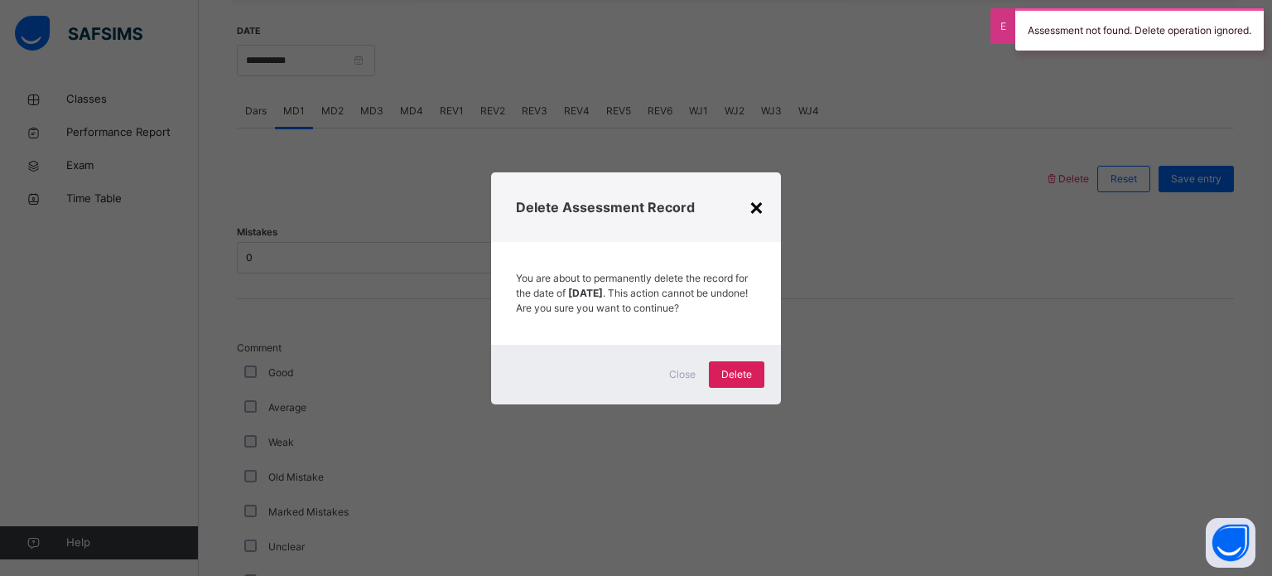
click at [757, 193] on div "×" at bounding box center [757, 206] width 16 height 35
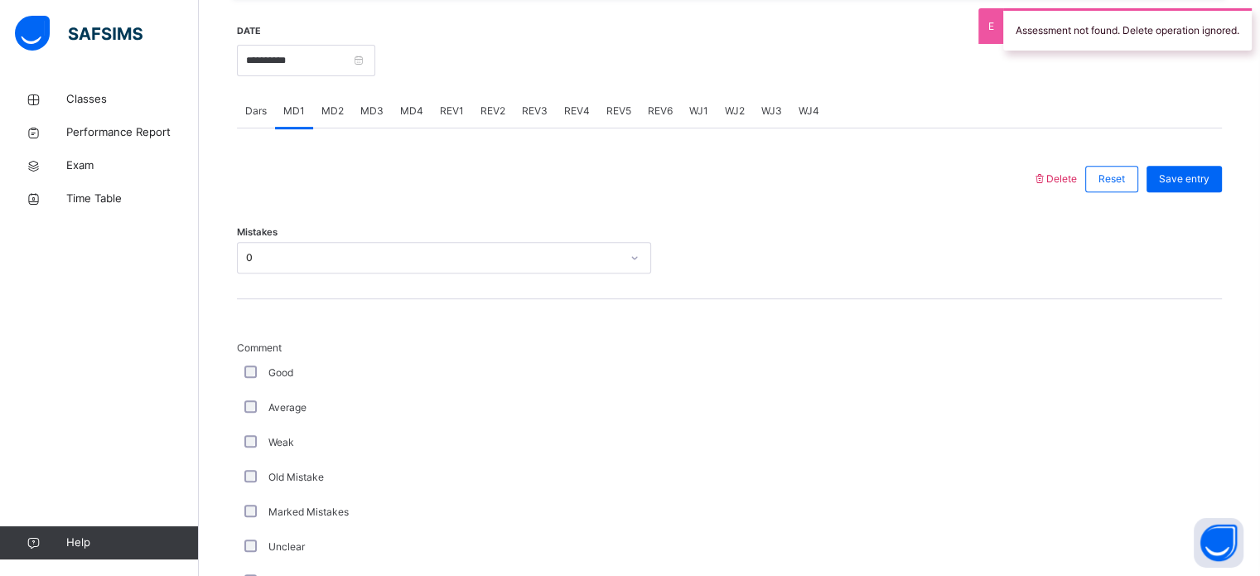
click at [341, 104] on span "MD2" at bounding box center [332, 111] width 22 height 15
click at [305, 102] on div "MD1" at bounding box center [294, 110] width 38 height 33
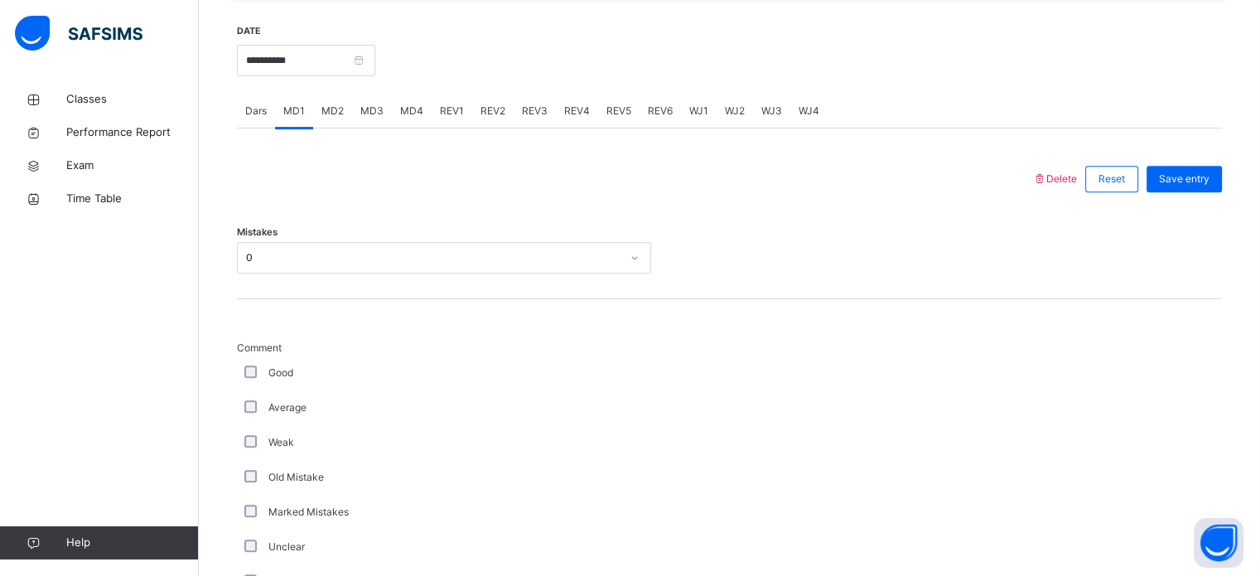
click at [266, 105] on span "Dars" at bounding box center [256, 111] width 22 height 15
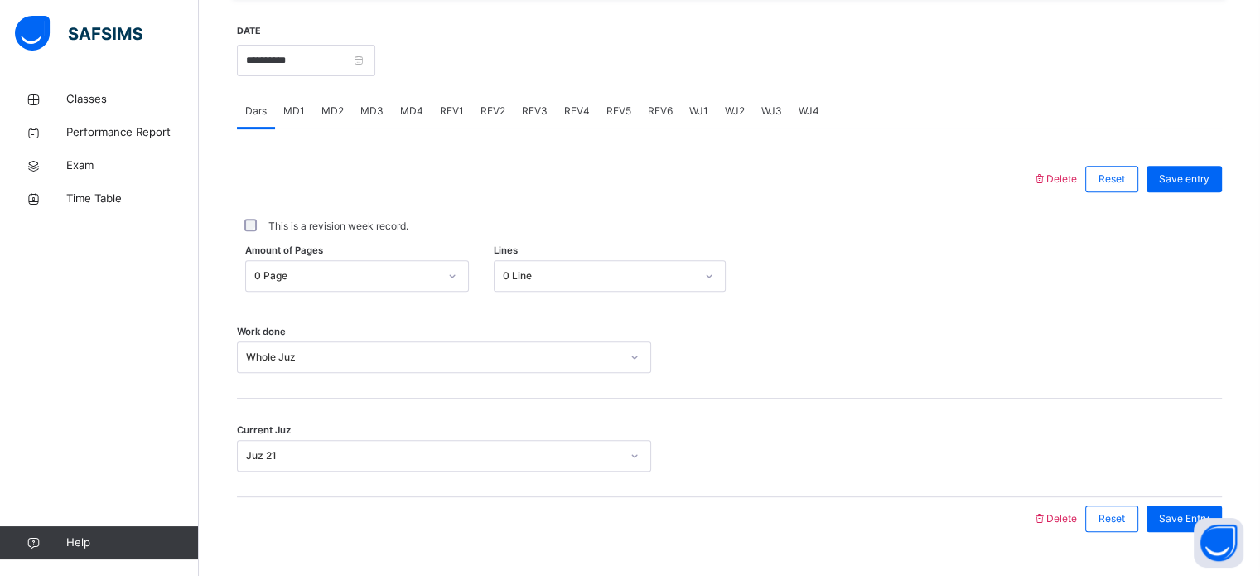
click at [294, 113] on span "MD1" at bounding box center [294, 111] width 22 height 15
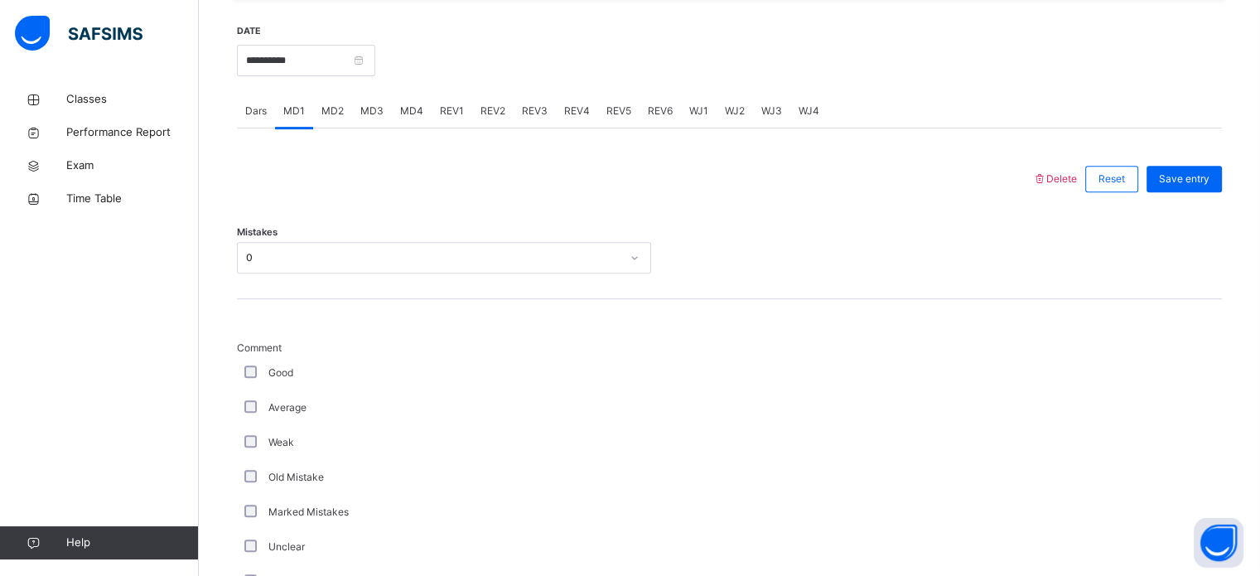
click at [343, 261] on div "0" at bounding box center [433, 257] width 374 height 15
click at [740, 347] on div at bounding box center [729, 573] width 140 height 467
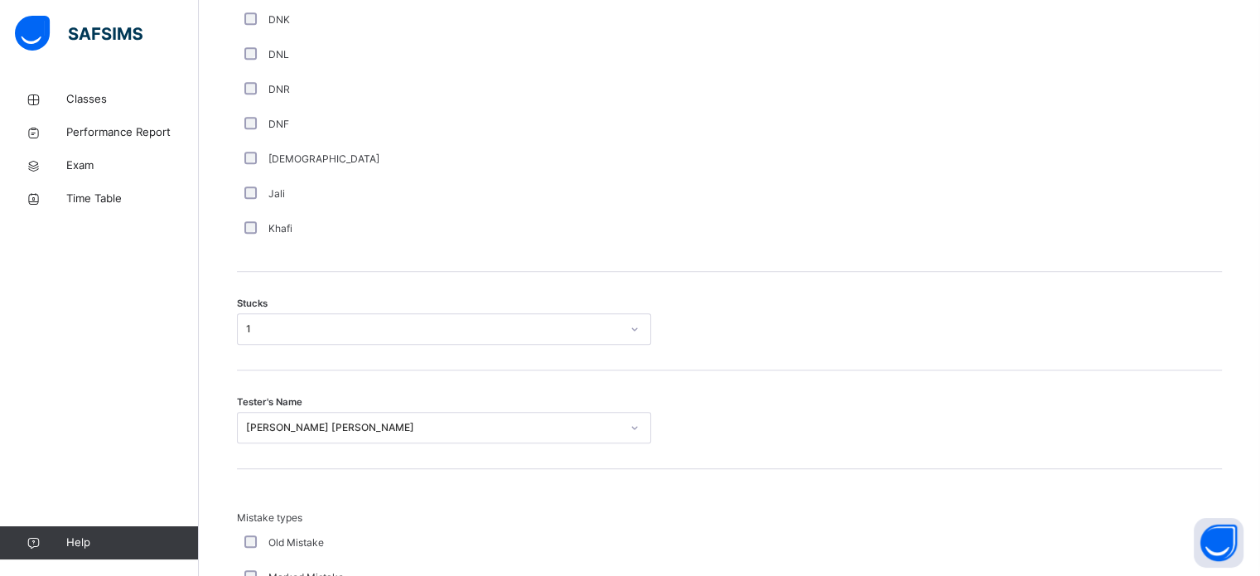
scroll to position [1249, 0]
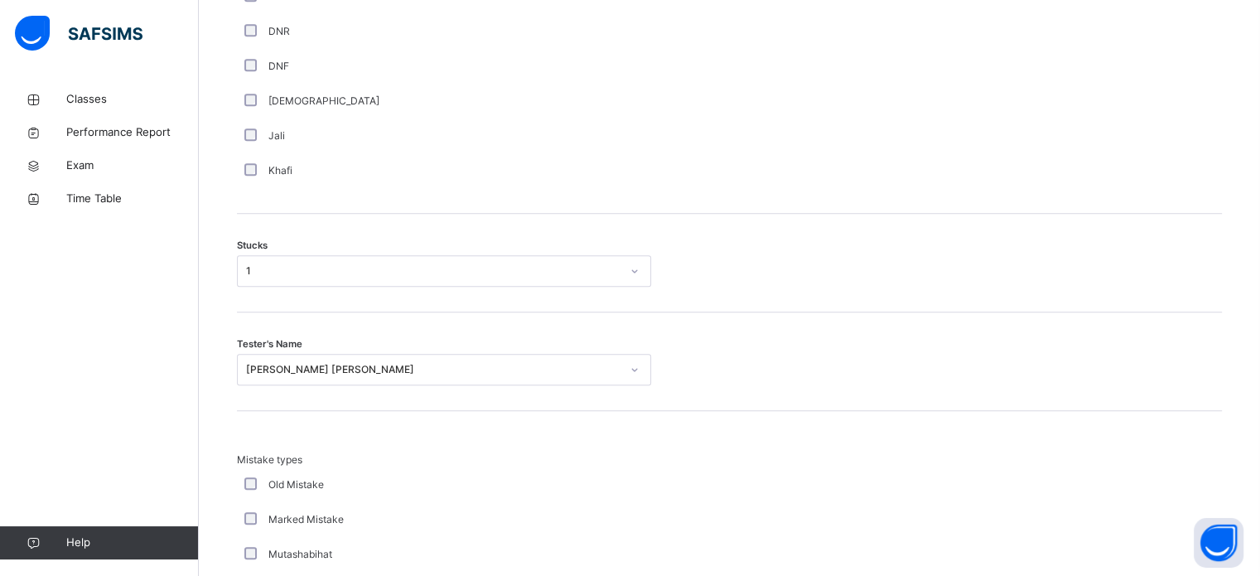
click at [563, 273] on div "1" at bounding box center [433, 270] width 374 height 15
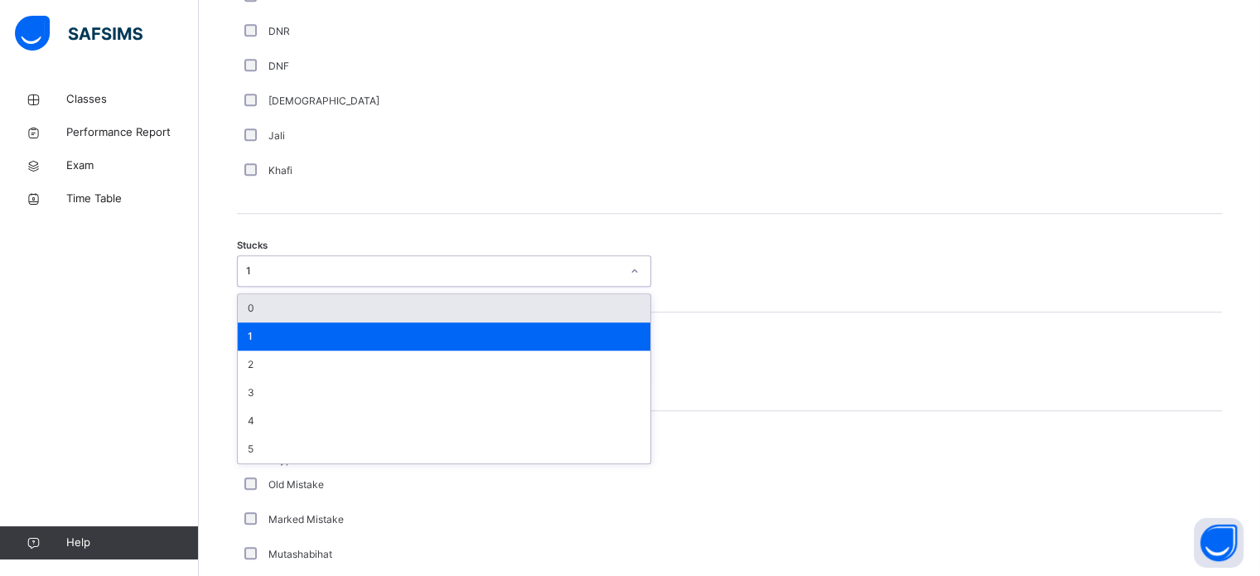
click at [611, 307] on div "0" at bounding box center [444, 308] width 412 height 28
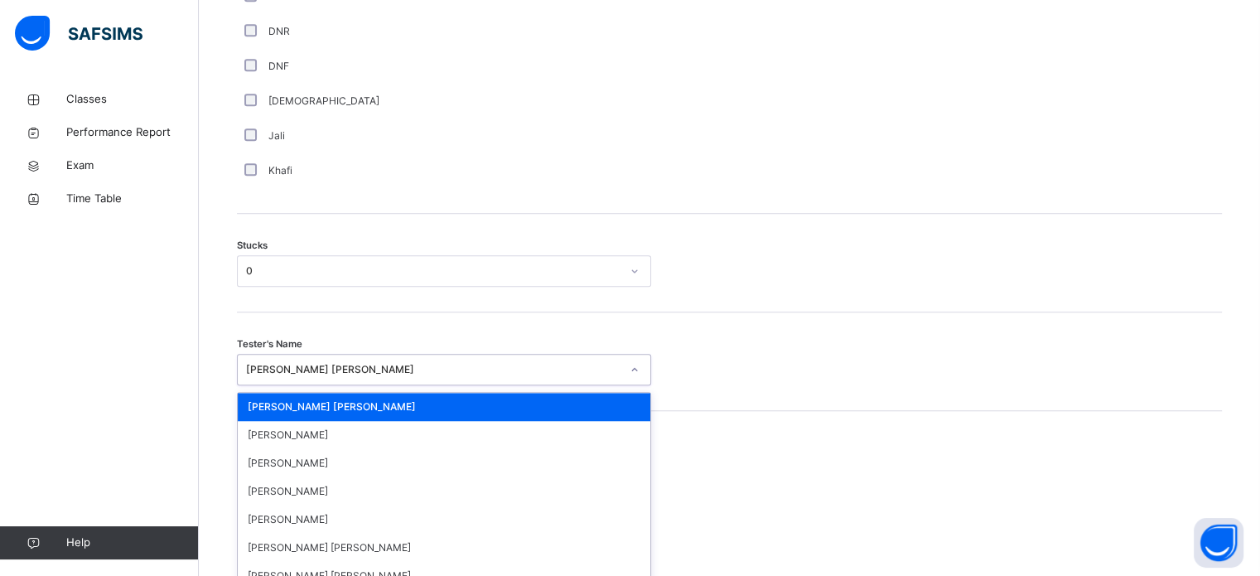
click at [596, 374] on div "option Ryan Punit Purshotam, selected. option Ryan Punit Purshotam focused, 1 o…" at bounding box center [444, 369] width 414 height 31
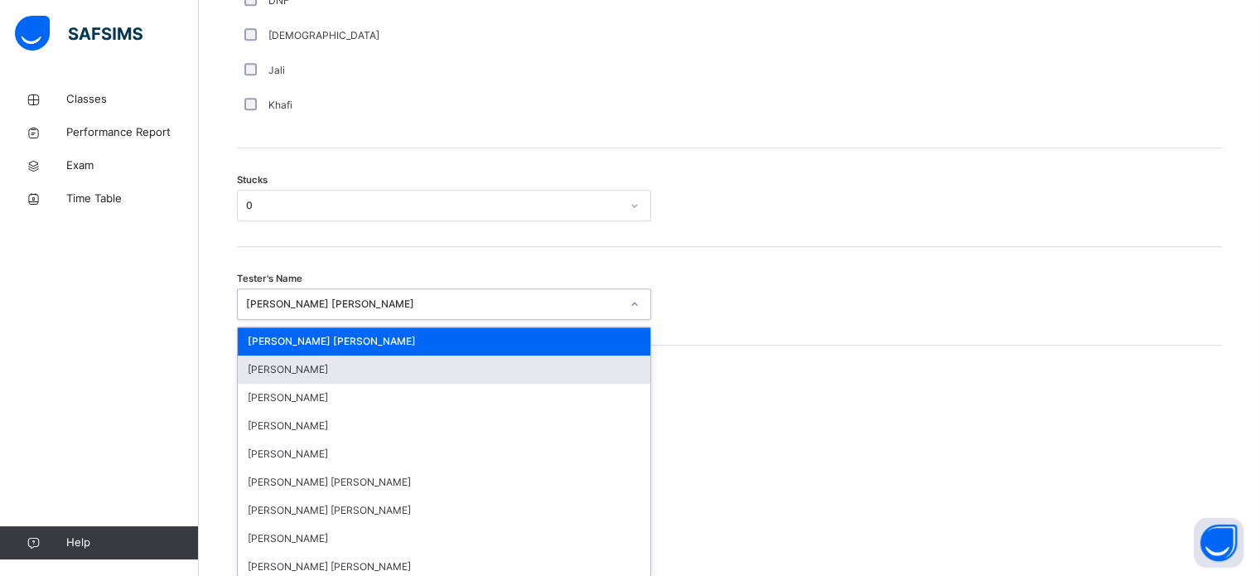
scroll to position [1320, 0]
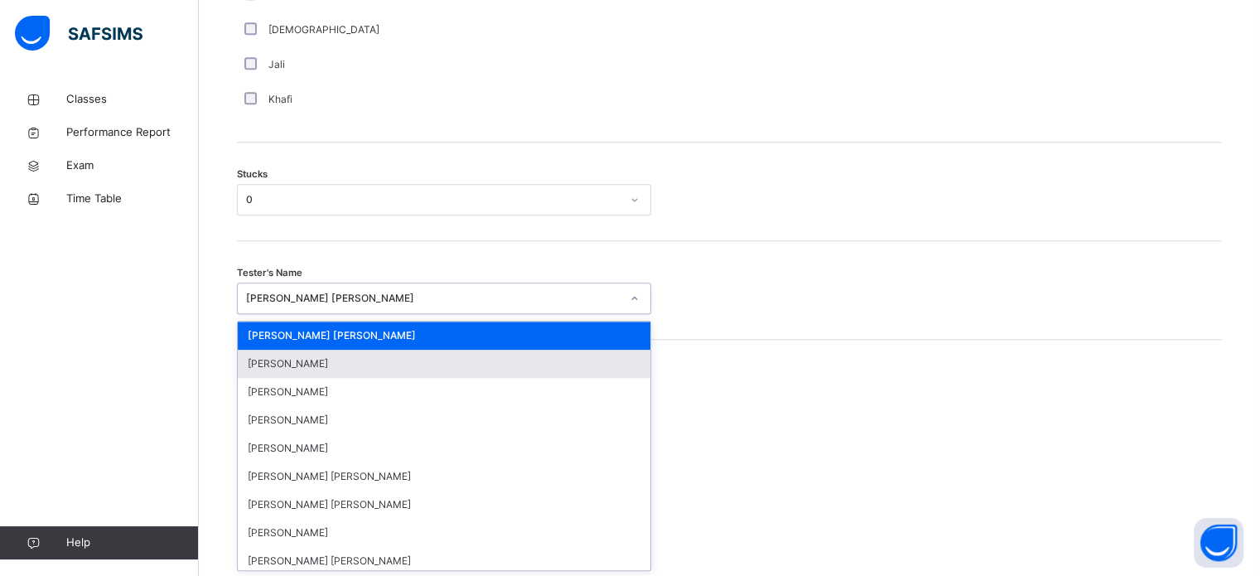
click at [792, 367] on div "Mistake types Old Mistake Marked Mistake Mutashabihat Jali Khafi Unclear Changi…" at bounding box center [729, 502] width 985 height 325
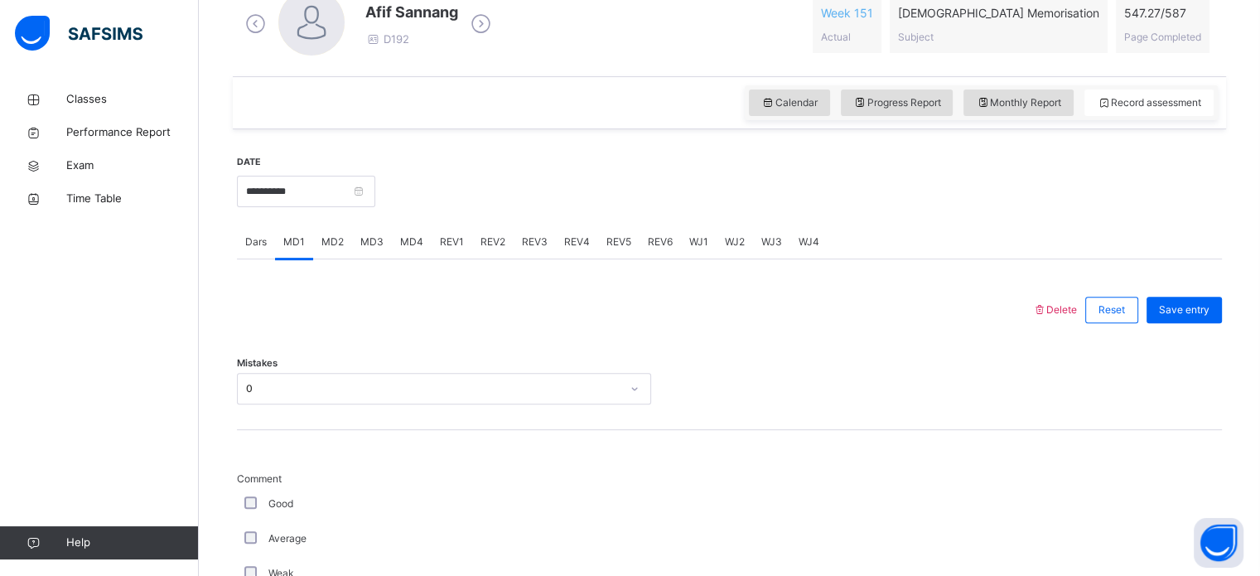
scroll to position [505, 0]
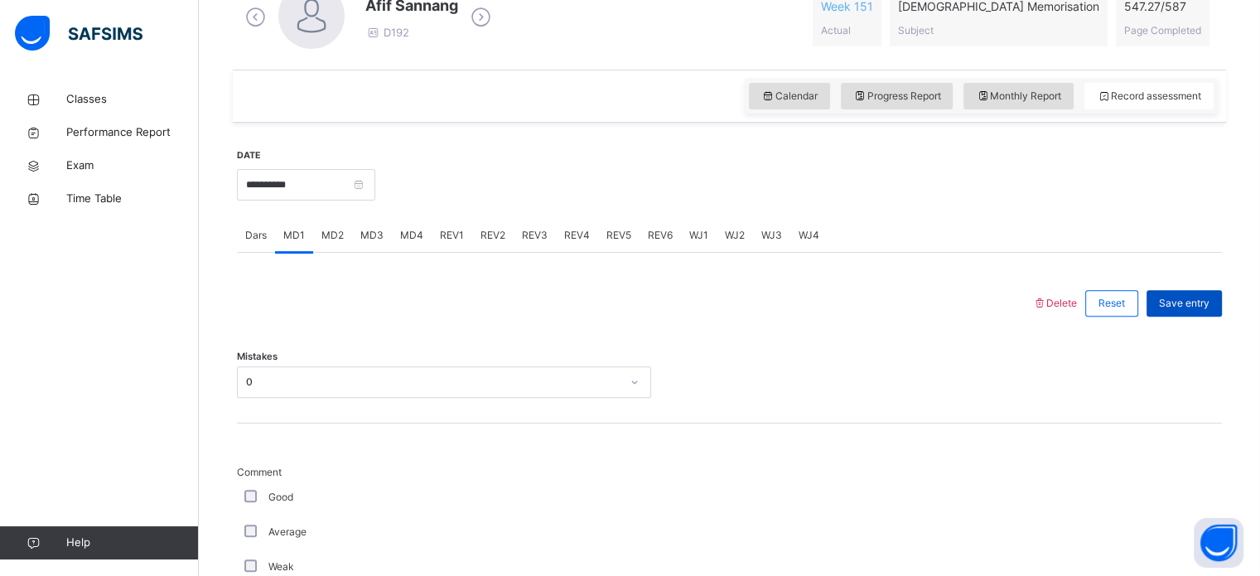
click at [1187, 312] on div "Save entry" at bounding box center [1183, 303] width 75 height 26
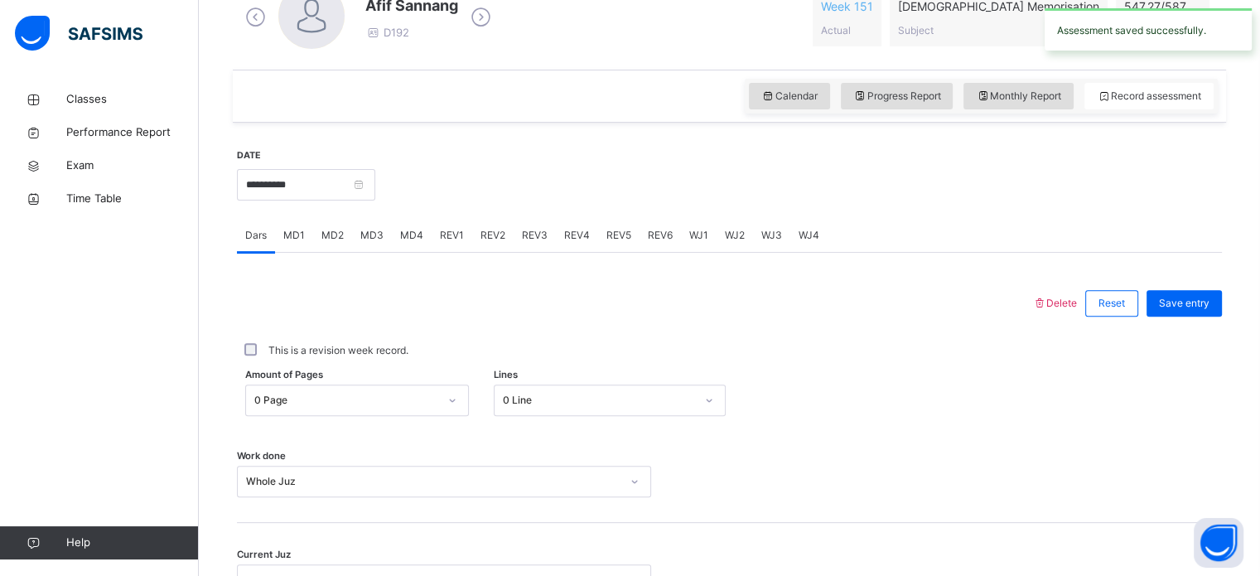
click at [291, 238] on span "MD1" at bounding box center [294, 235] width 22 height 15
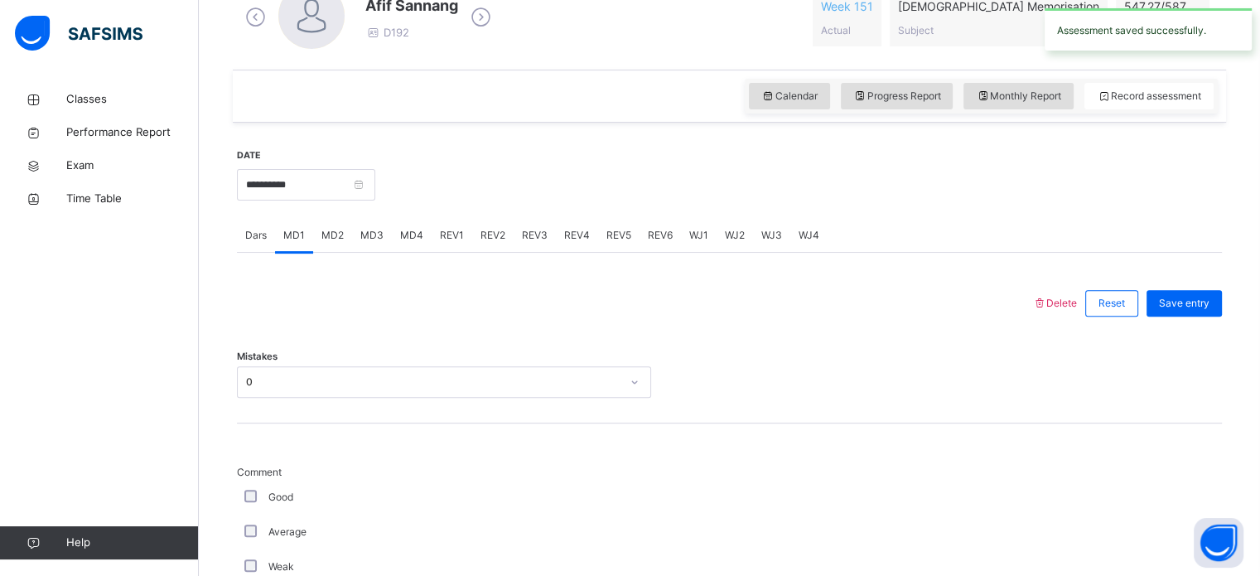
click at [1071, 300] on span "Delete" at bounding box center [1054, 302] width 45 height 12
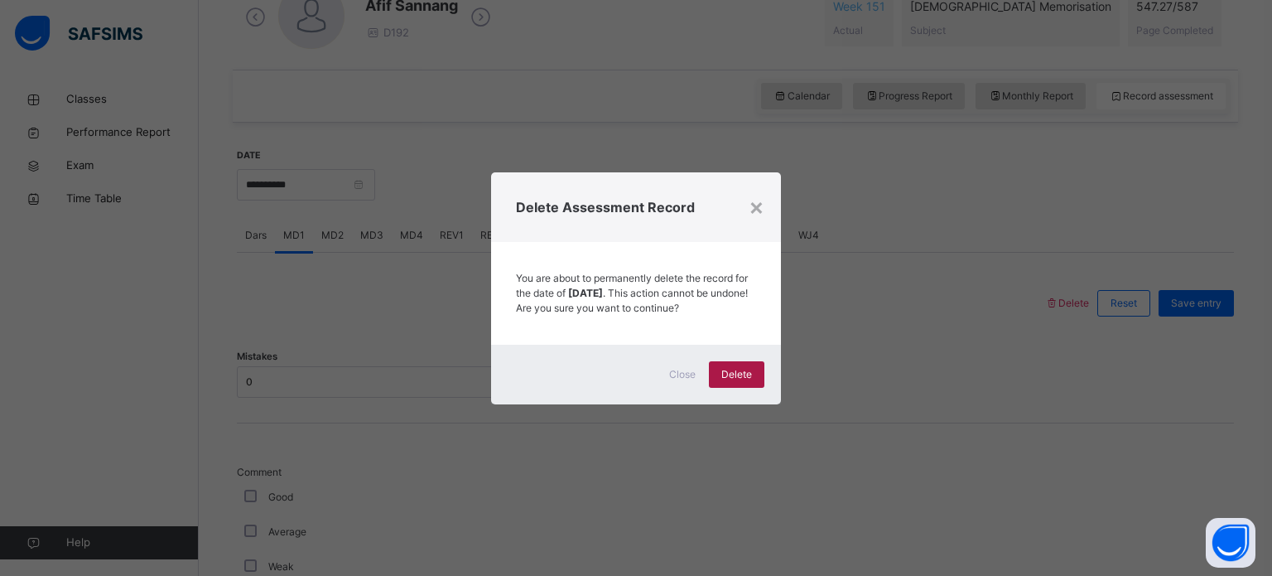
click at [739, 382] on span "Delete" at bounding box center [736, 374] width 31 height 15
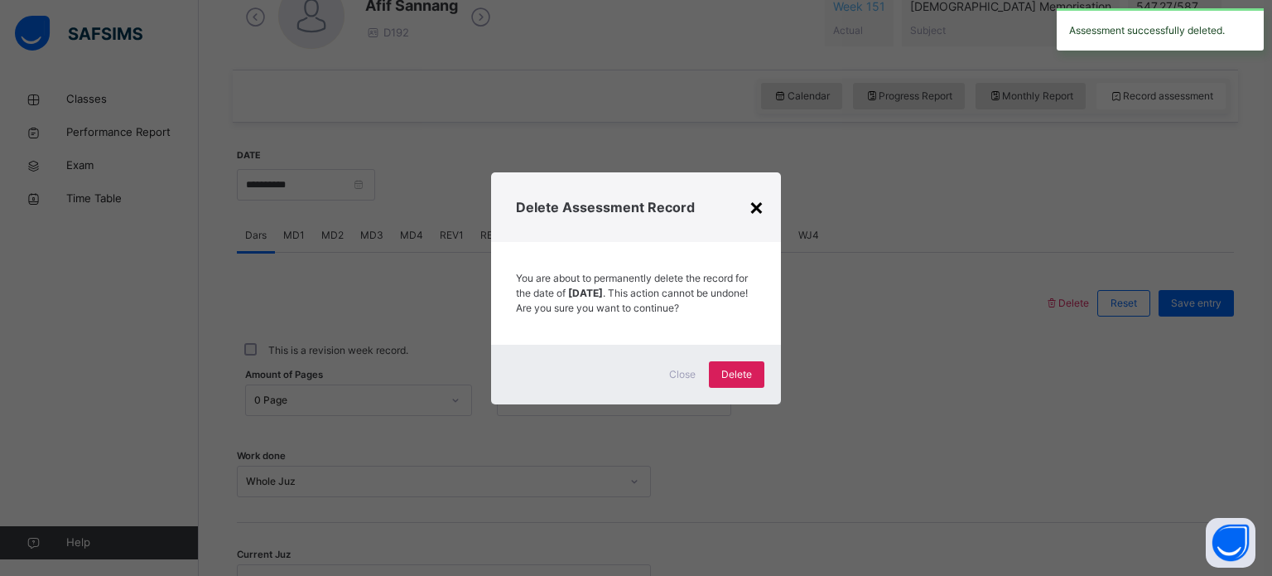
click at [752, 198] on div "×" at bounding box center [757, 206] width 16 height 35
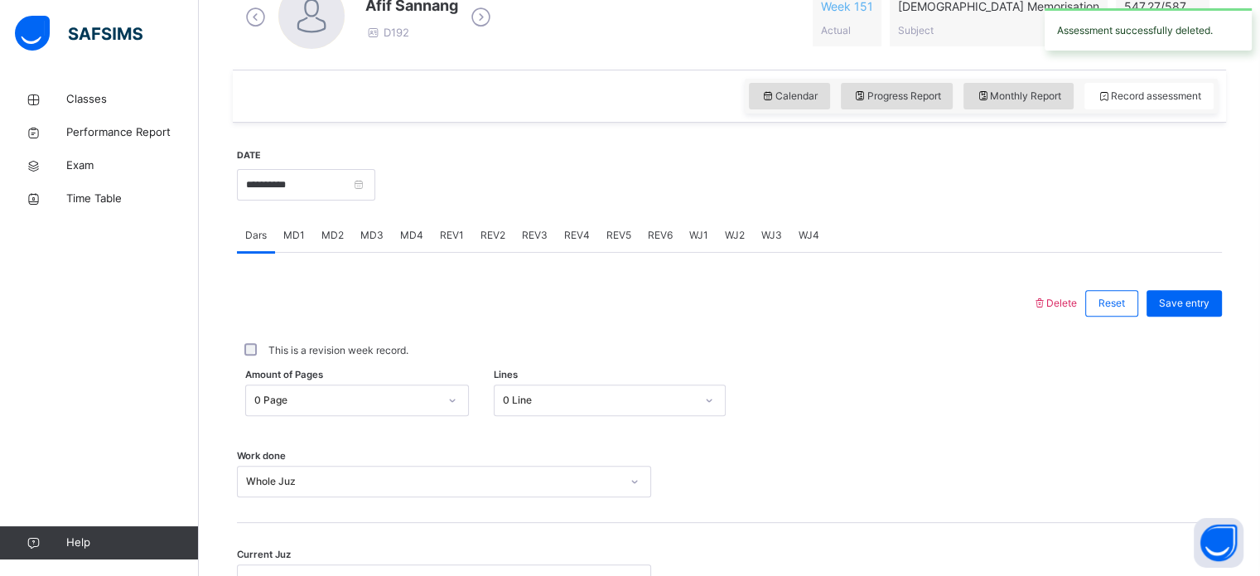
click at [458, 229] on span "REV1" at bounding box center [452, 235] width 24 height 15
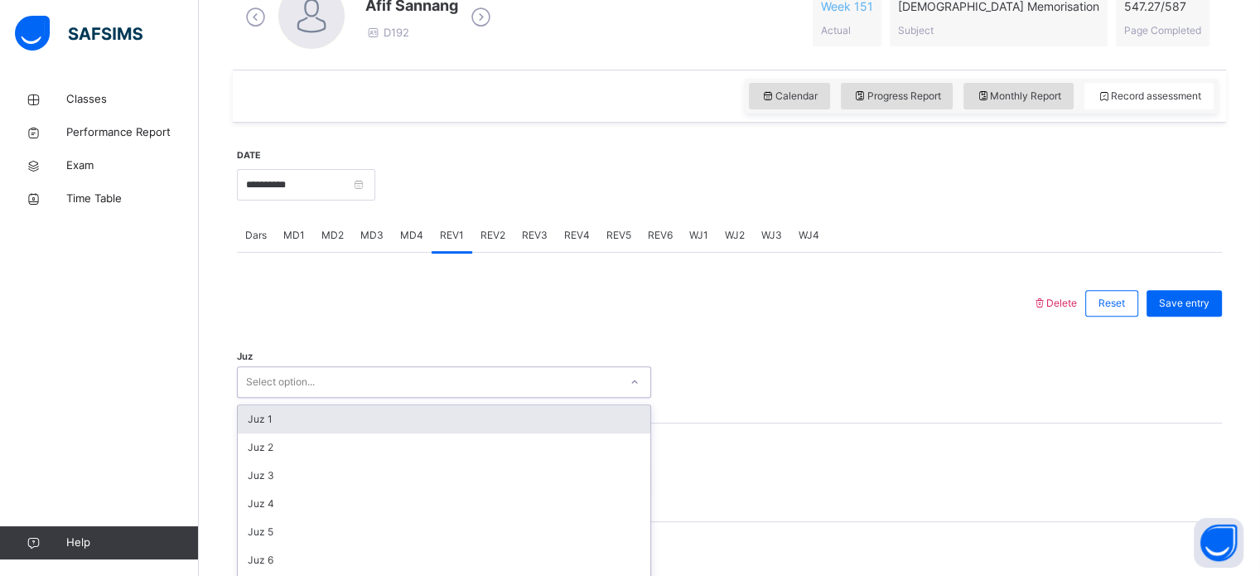
scroll to position [590, 0]
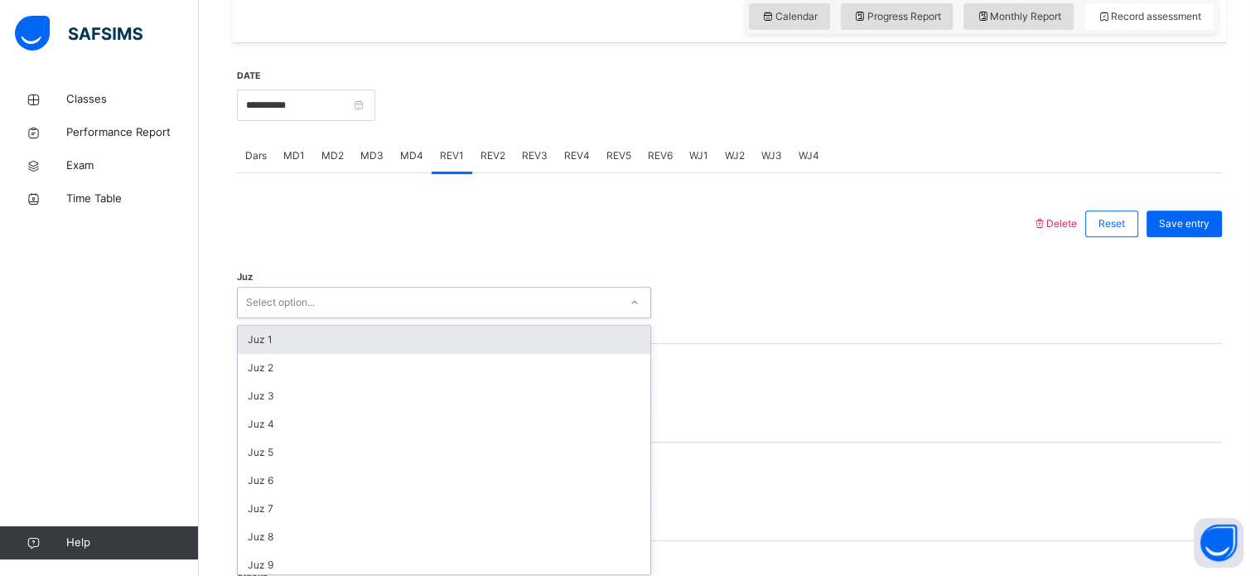
click at [417, 318] on div "option Juz 1 focused, 1 of 30. 30 results available. Use Up and Down to choose …" at bounding box center [444, 302] width 414 height 31
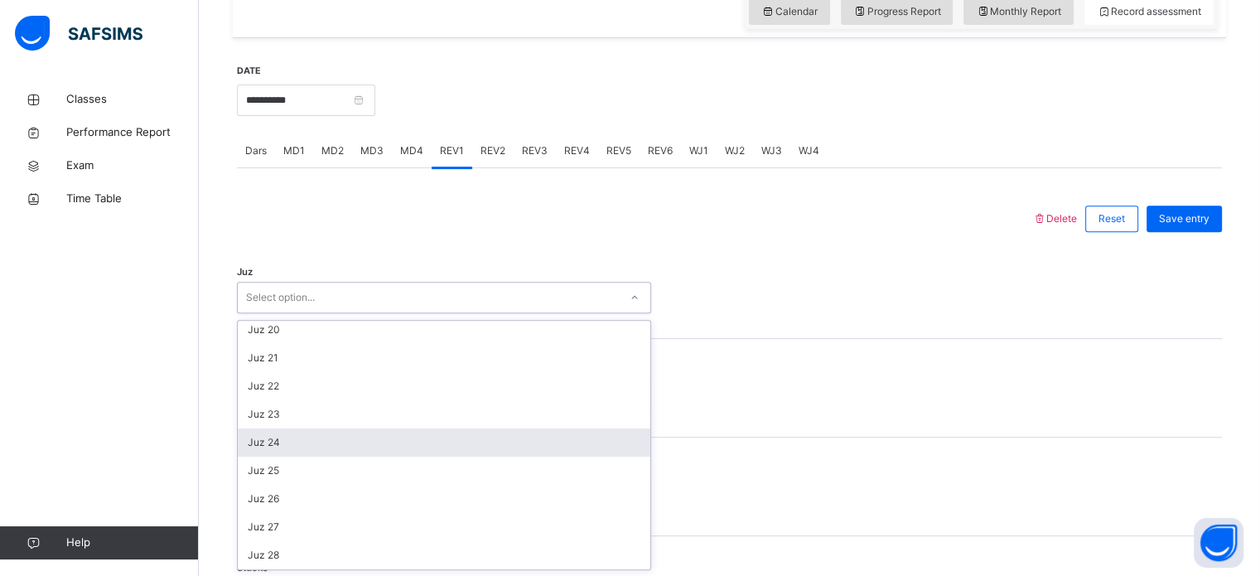
scroll to position [540, 0]
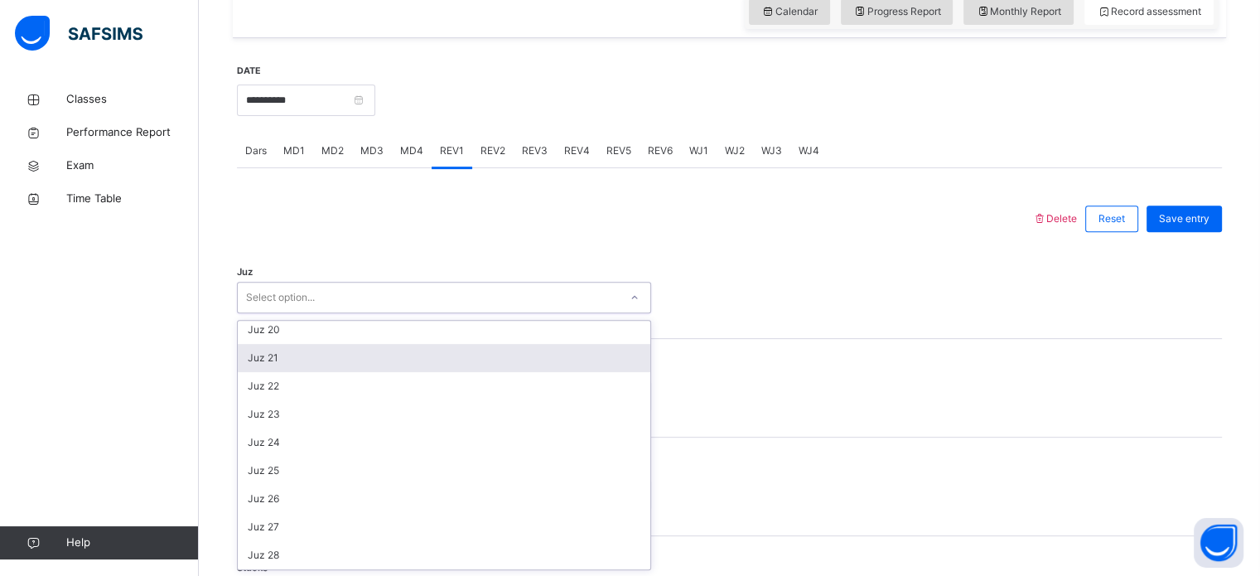
click at [278, 360] on div "Juz 21" at bounding box center [444, 358] width 412 height 28
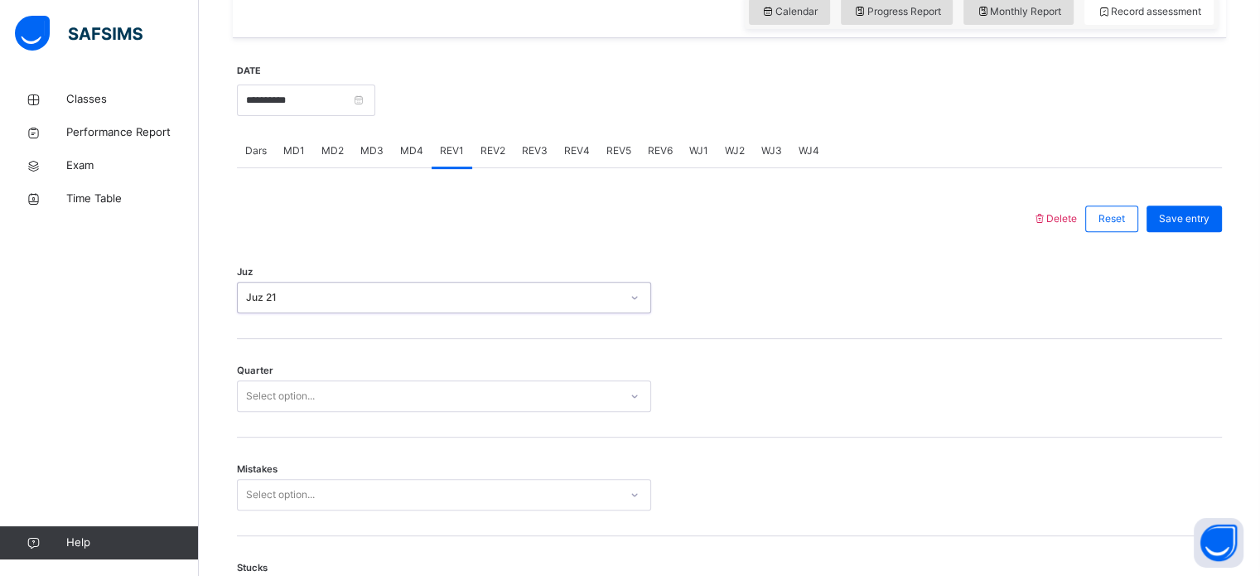
click at [291, 403] on div "Select option..." at bounding box center [280, 395] width 69 height 31
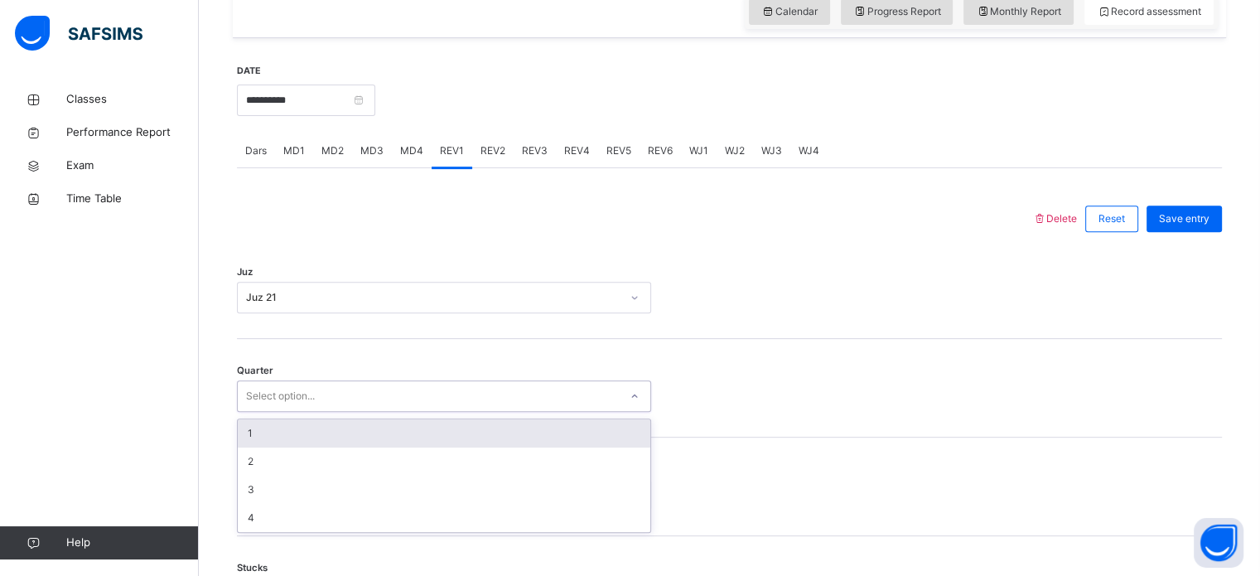
click at [298, 431] on div "1" at bounding box center [444, 433] width 412 height 28
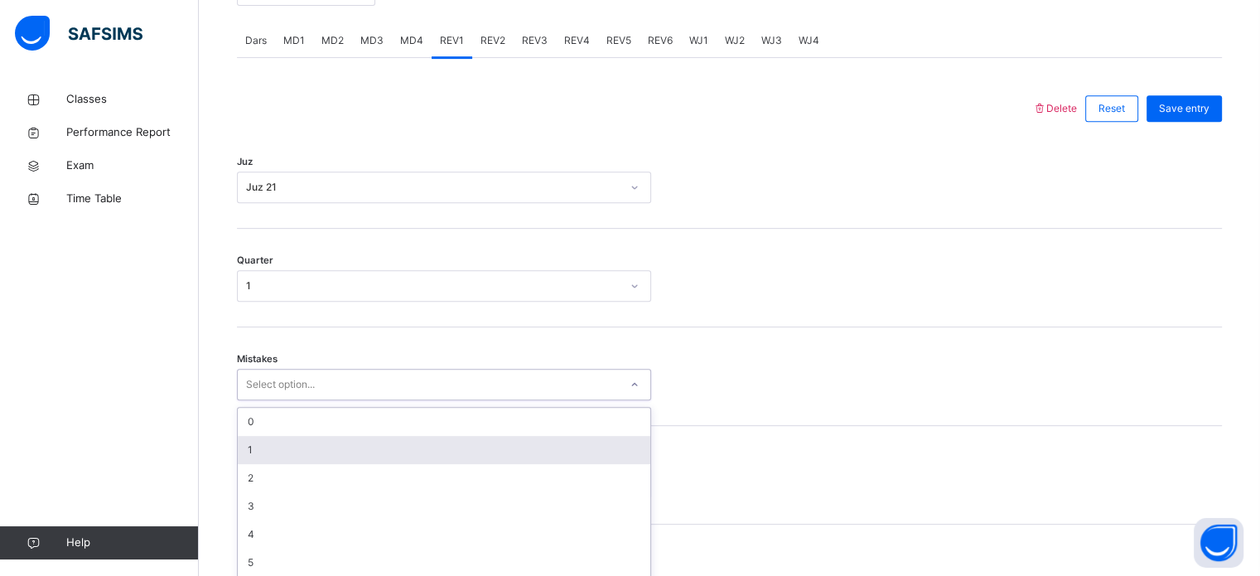
click at [311, 400] on div "option 1 focused, 2 of 7. 7 results available. Use Up and Down to choose option…" at bounding box center [444, 384] width 414 height 31
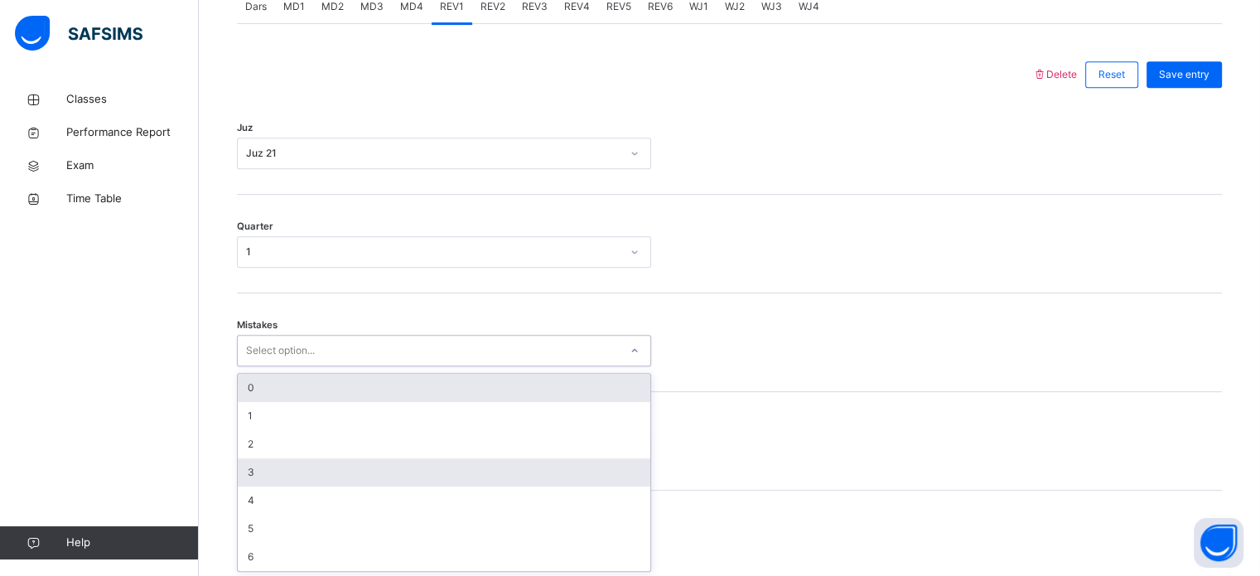
scroll to position [735, 0]
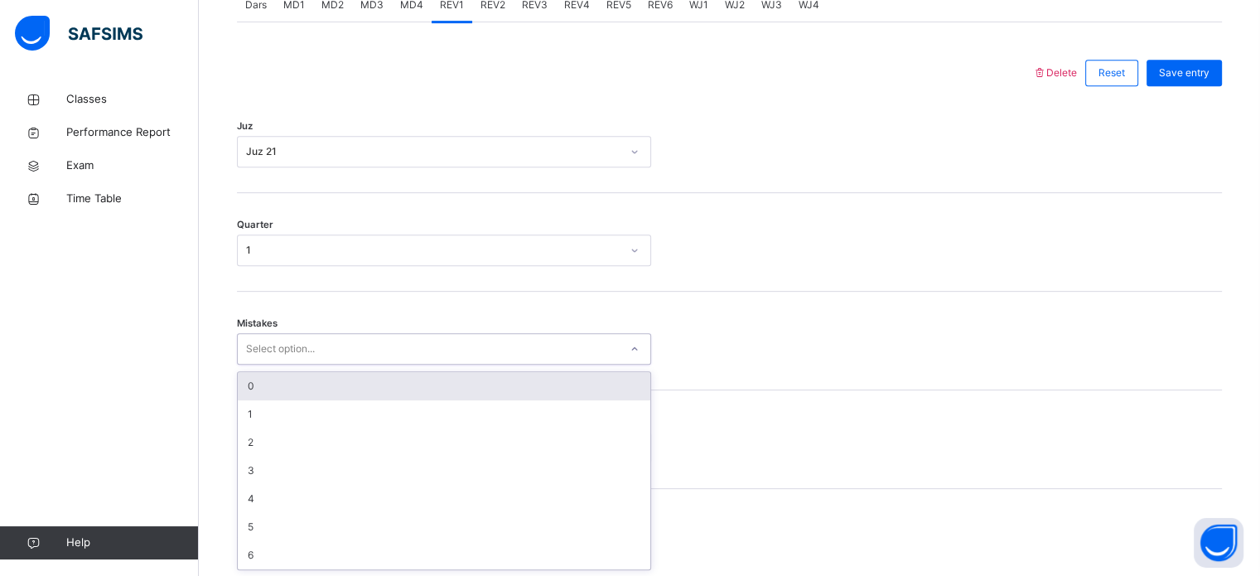
click at [309, 383] on div "0" at bounding box center [444, 386] width 412 height 28
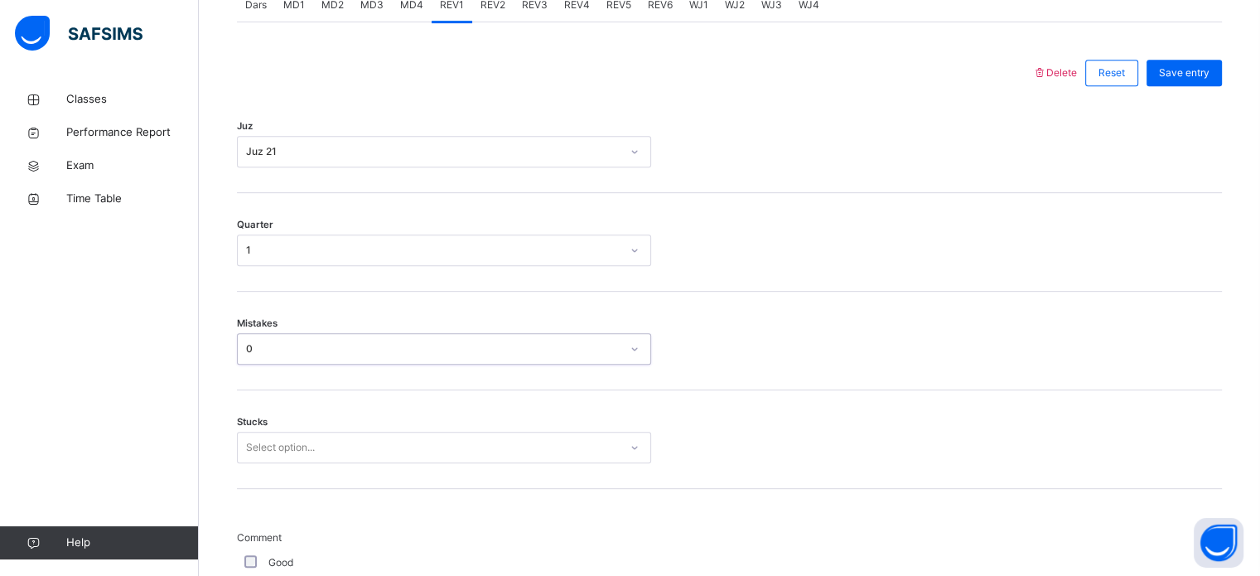
click at [321, 434] on div "Select option..." at bounding box center [444, 446] width 414 height 31
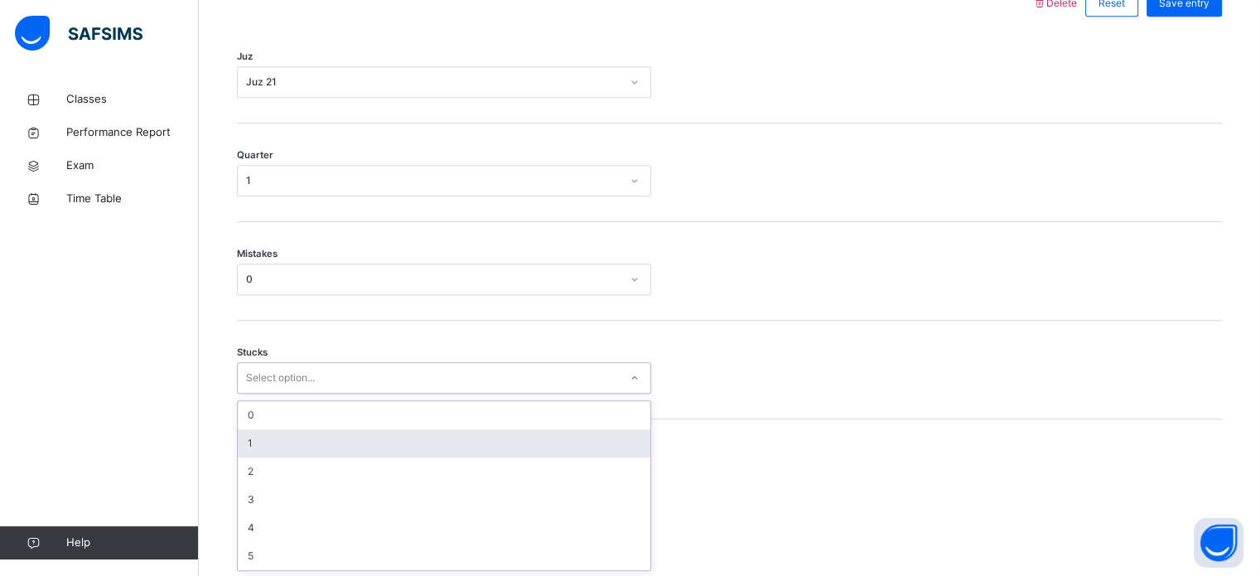
click at [321, 434] on div "1" at bounding box center [444, 443] width 412 height 28
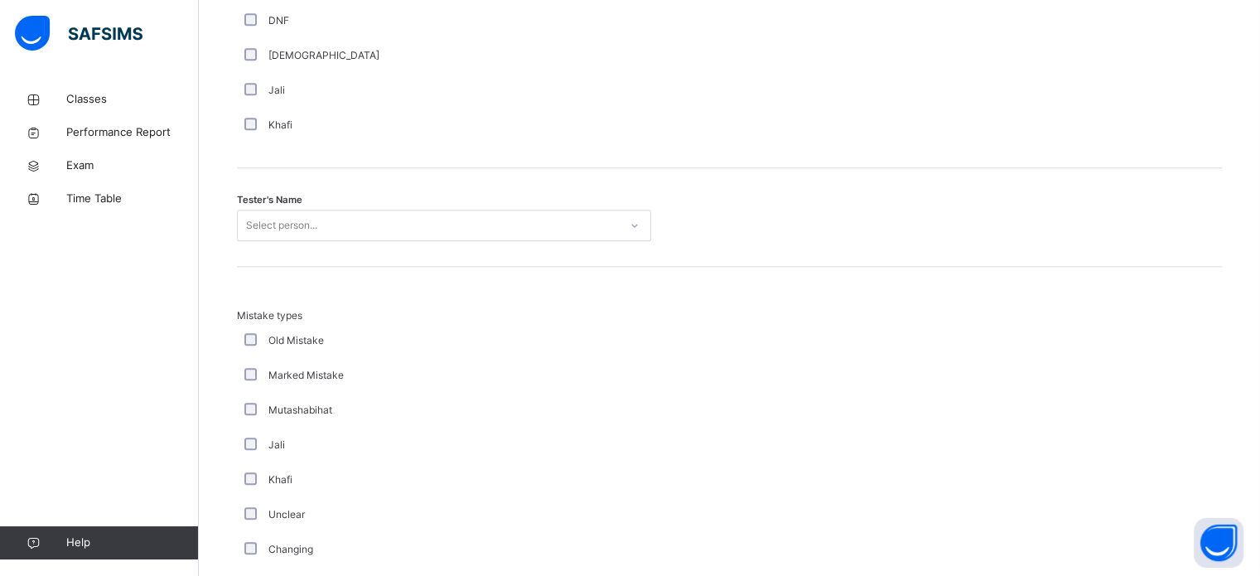
scroll to position [1613, 0]
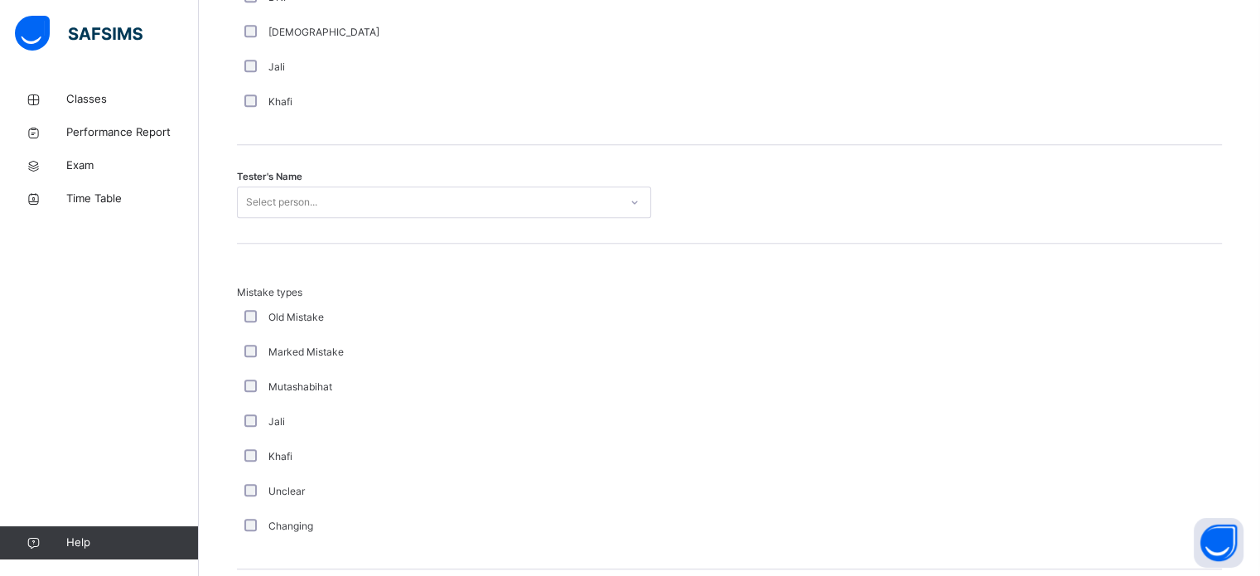
click at [285, 207] on div "Select person..." at bounding box center [281, 201] width 71 height 31
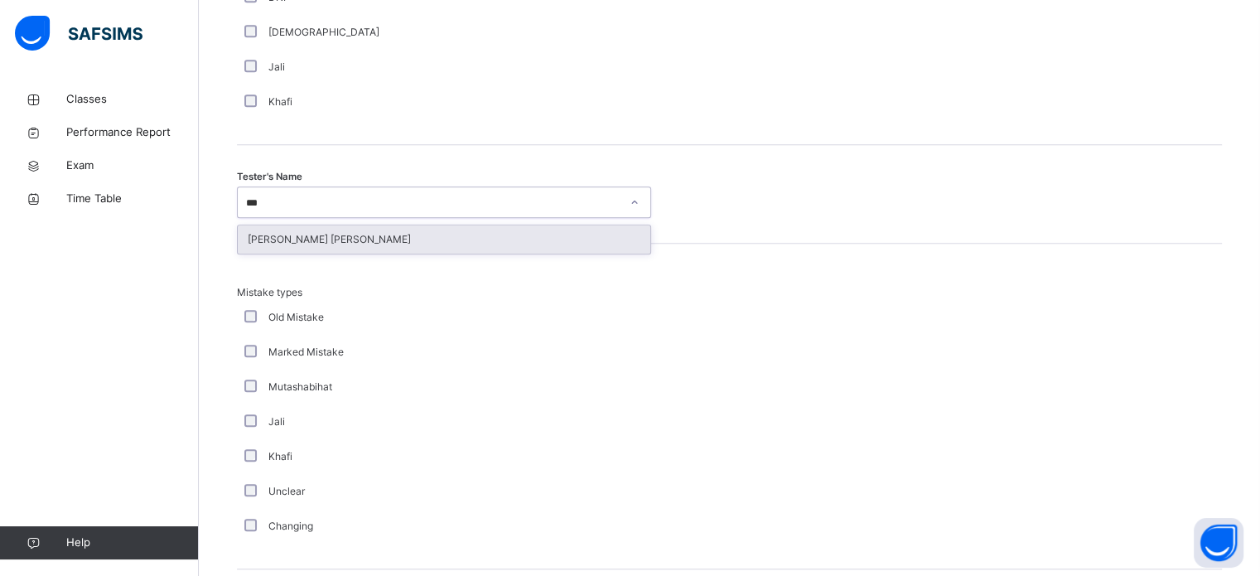
type input "****"
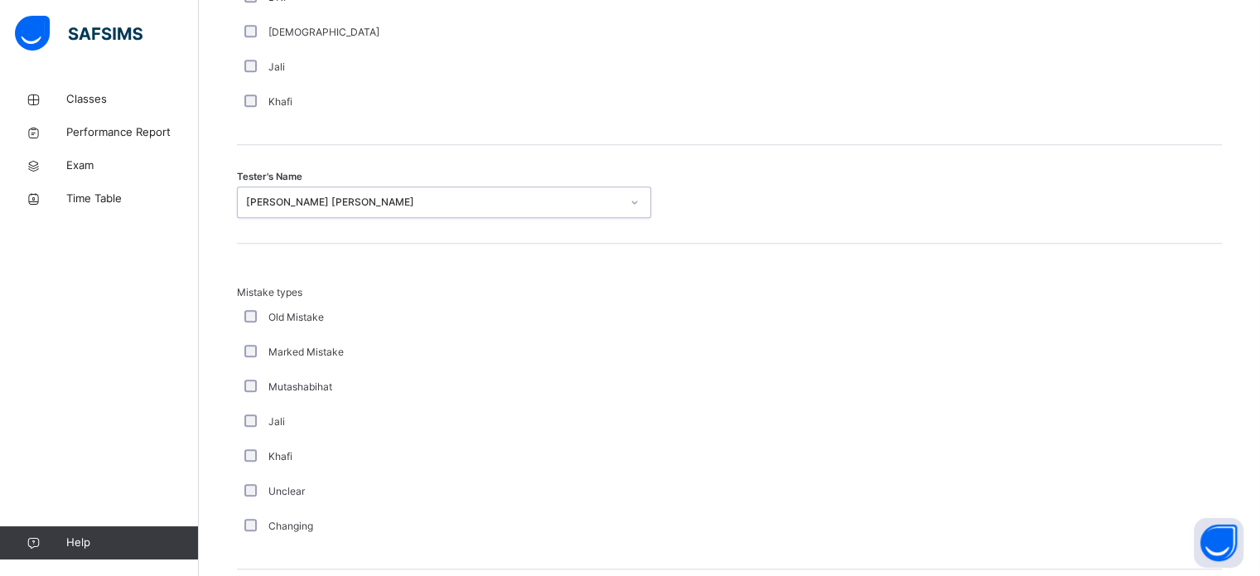
scroll to position [1821, 0]
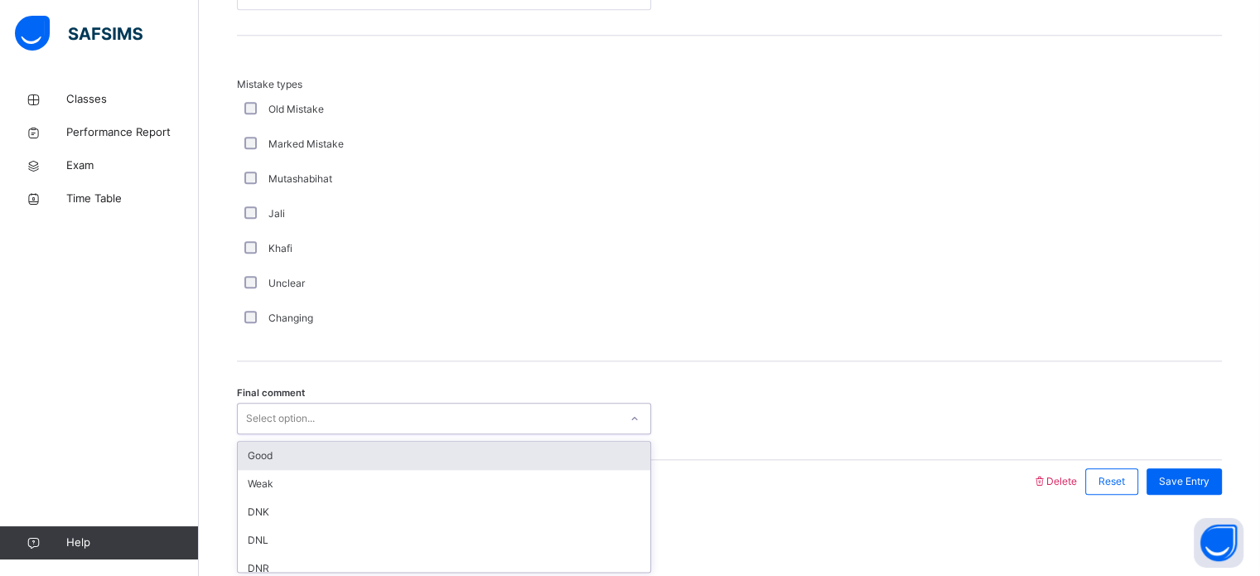
click at [383, 409] on div "Select option..." at bounding box center [428, 419] width 381 height 26
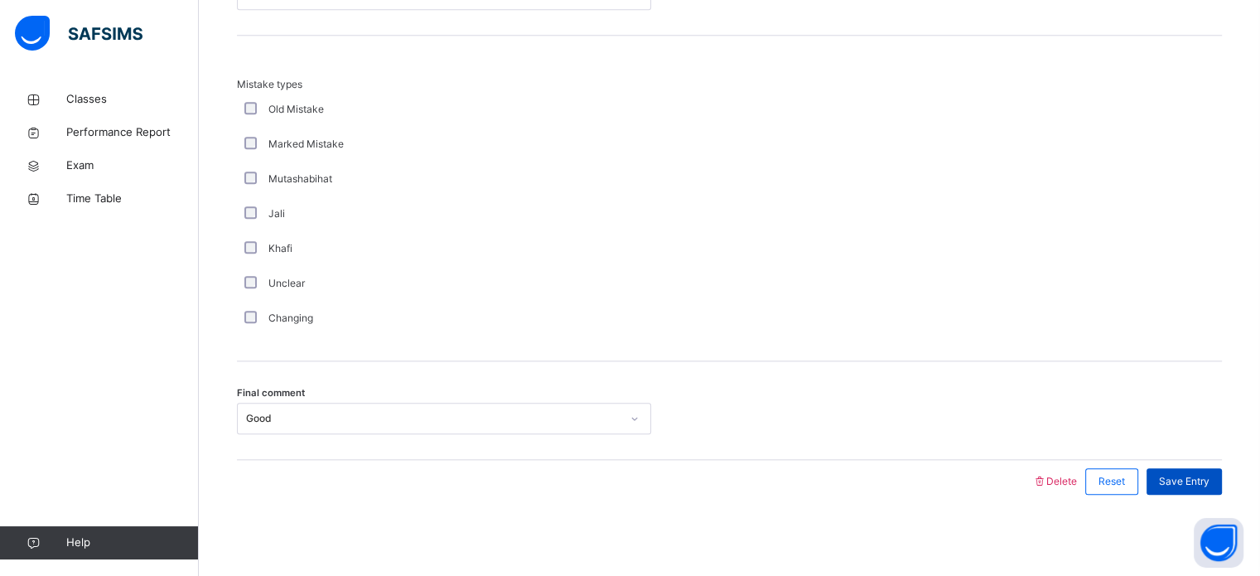
click at [1208, 476] on span "Save Entry" at bounding box center [1184, 481] width 51 height 15
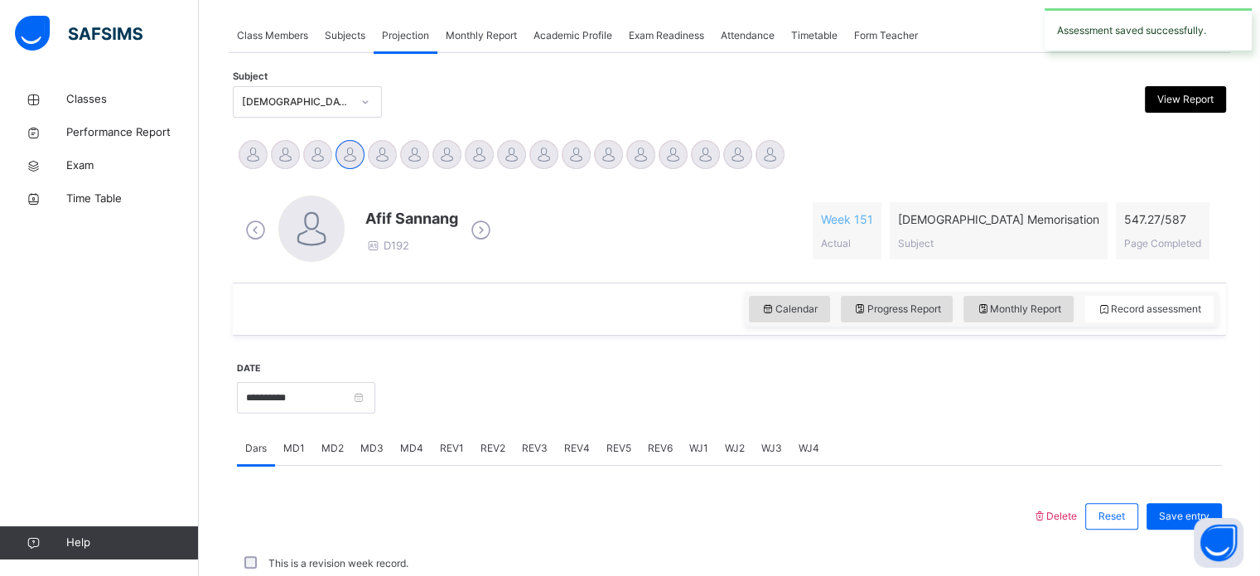
scroll to position [667, 0]
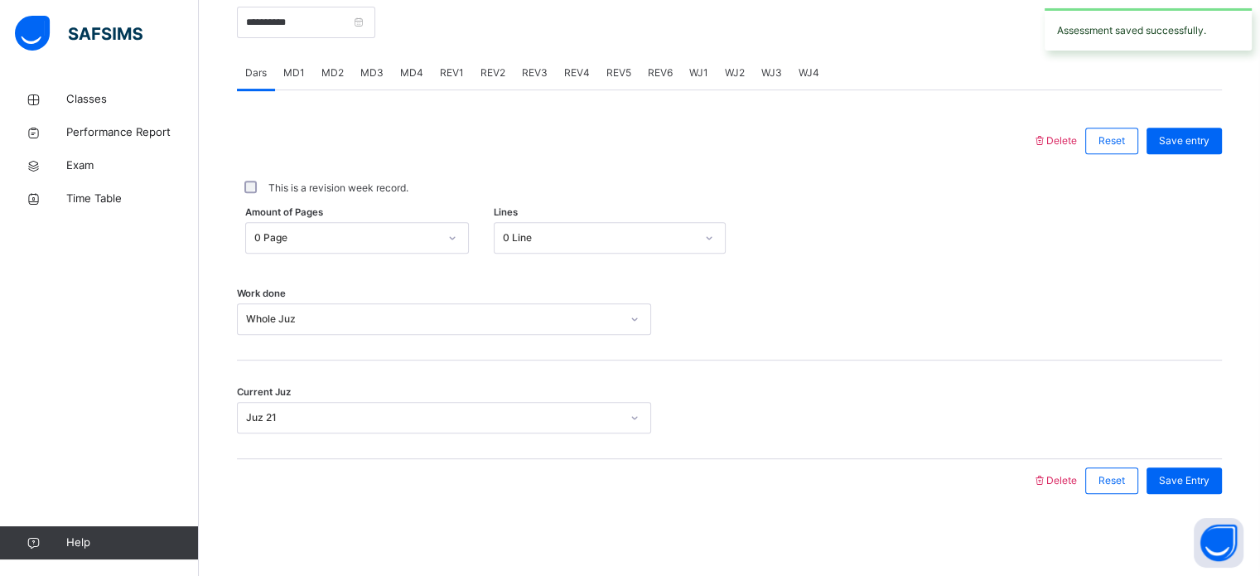
click at [494, 73] on span "REV2" at bounding box center [492, 72] width 25 height 15
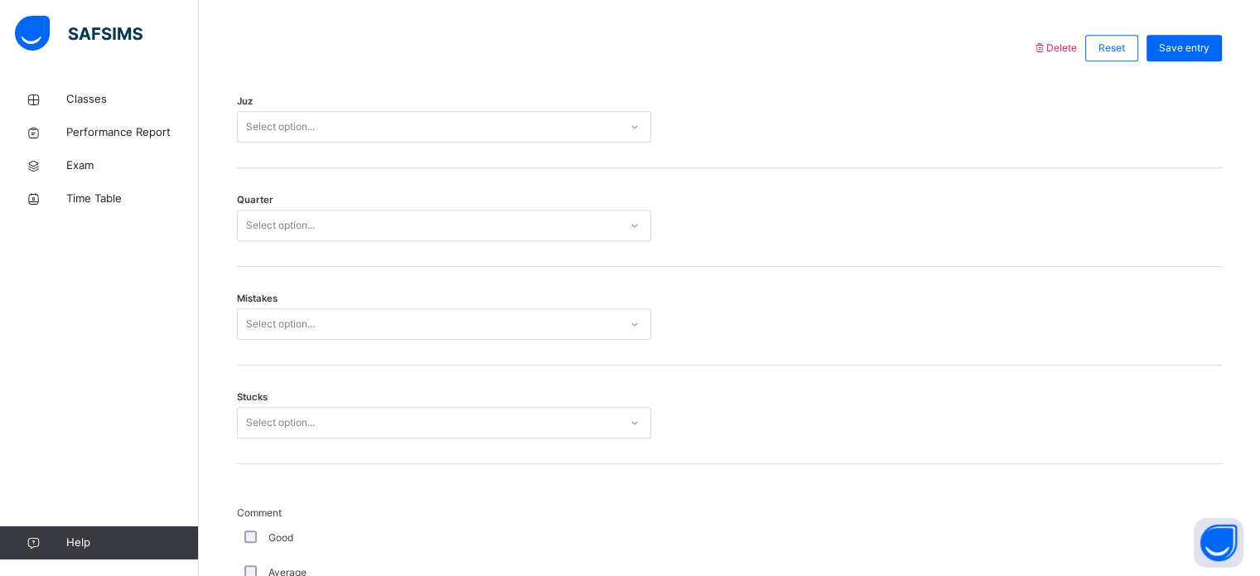
scroll to position [602, 0]
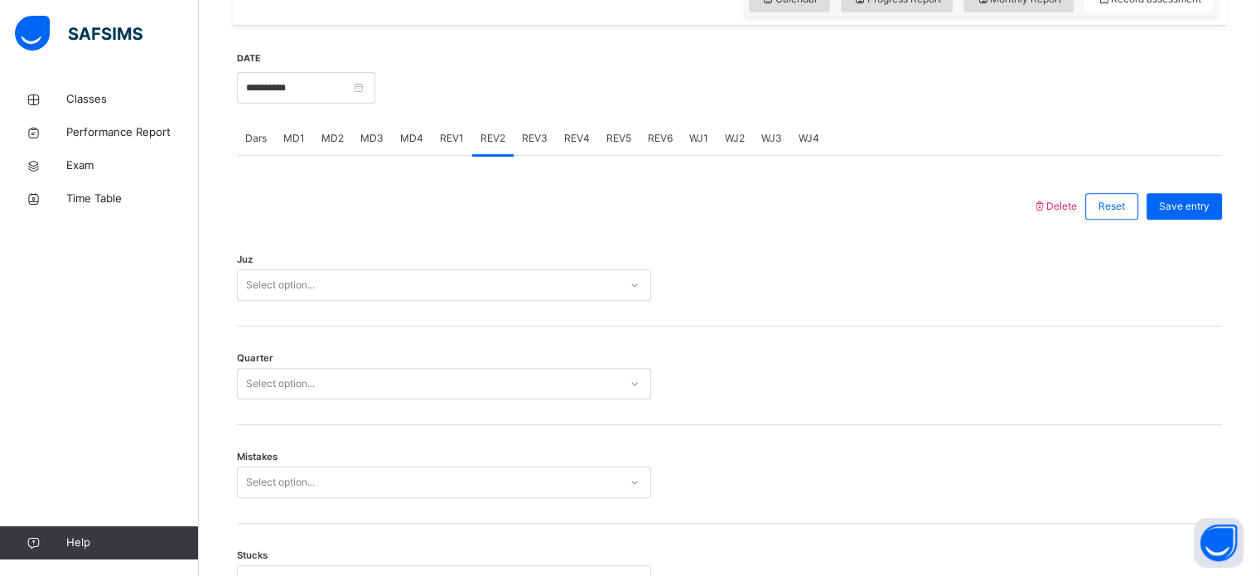
click at [460, 277] on div "Select option..." at bounding box center [428, 285] width 381 height 26
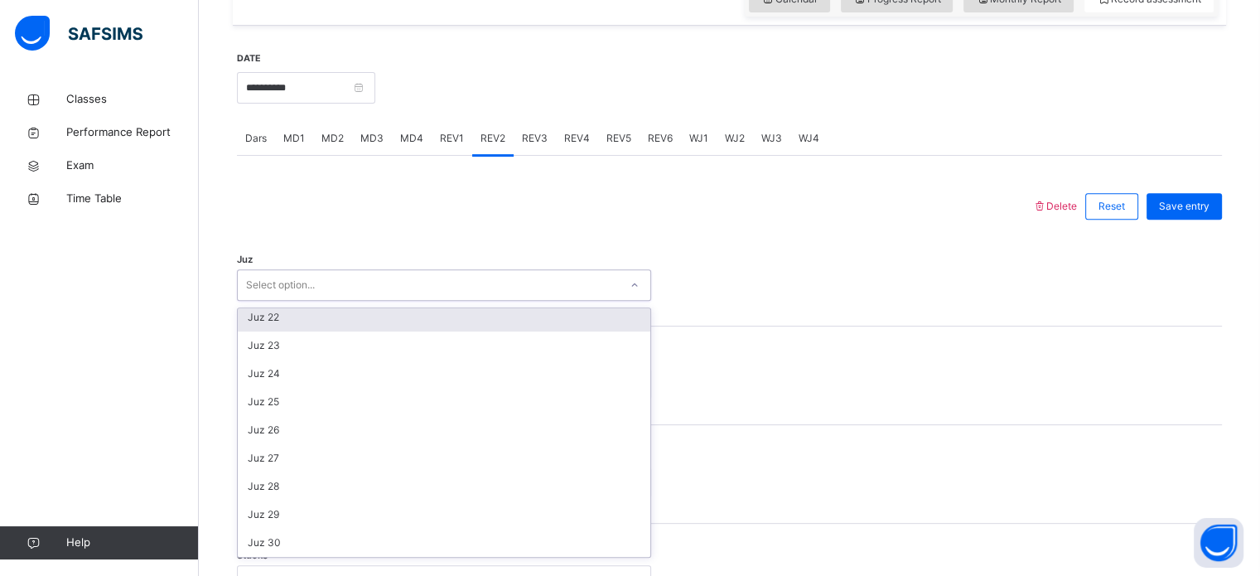
scroll to position [572, 0]
click at [408, 309] on div "Juz 21" at bounding box center [444, 313] width 412 height 28
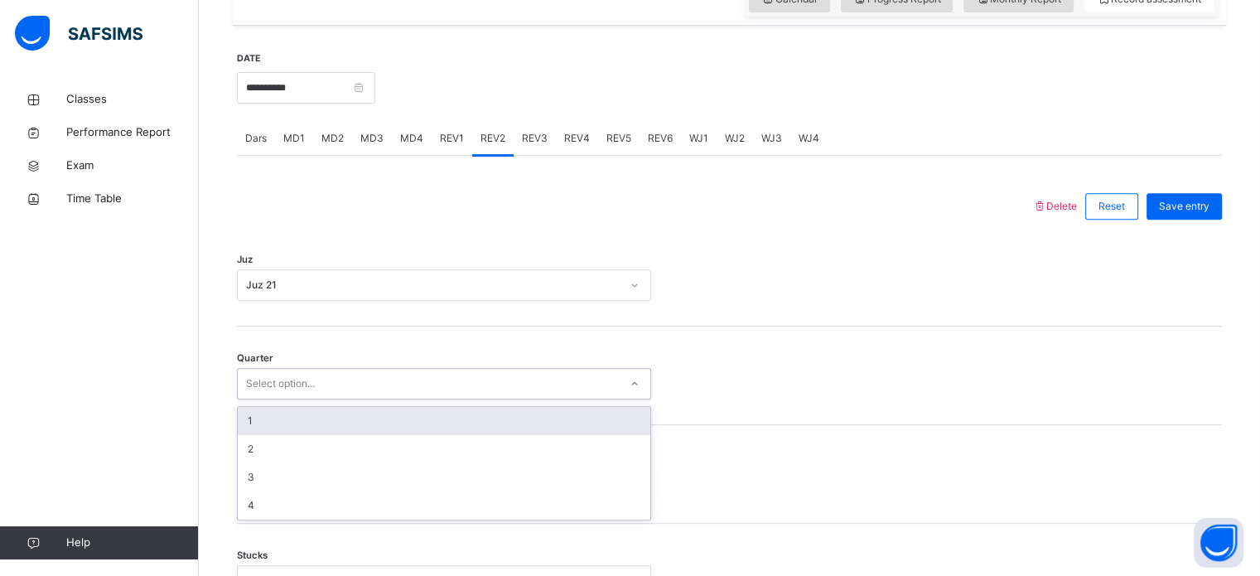
click at [415, 372] on div "Select option..." at bounding box center [428, 384] width 381 height 26
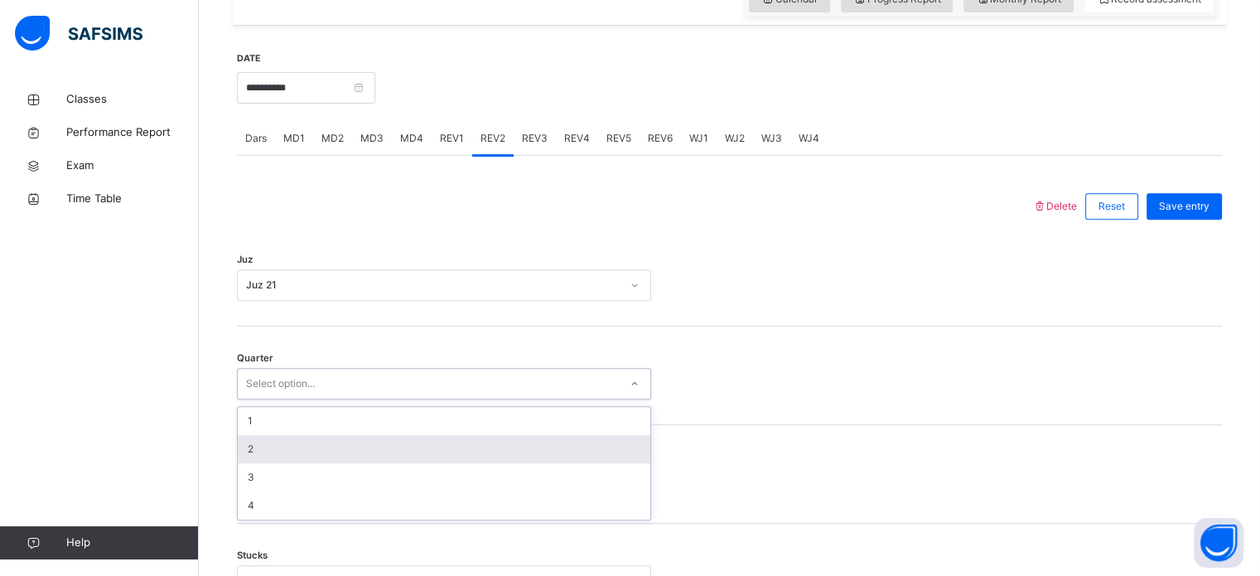
click at [415, 450] on div "2" at bounding box center [444, 449] width 412 height 28
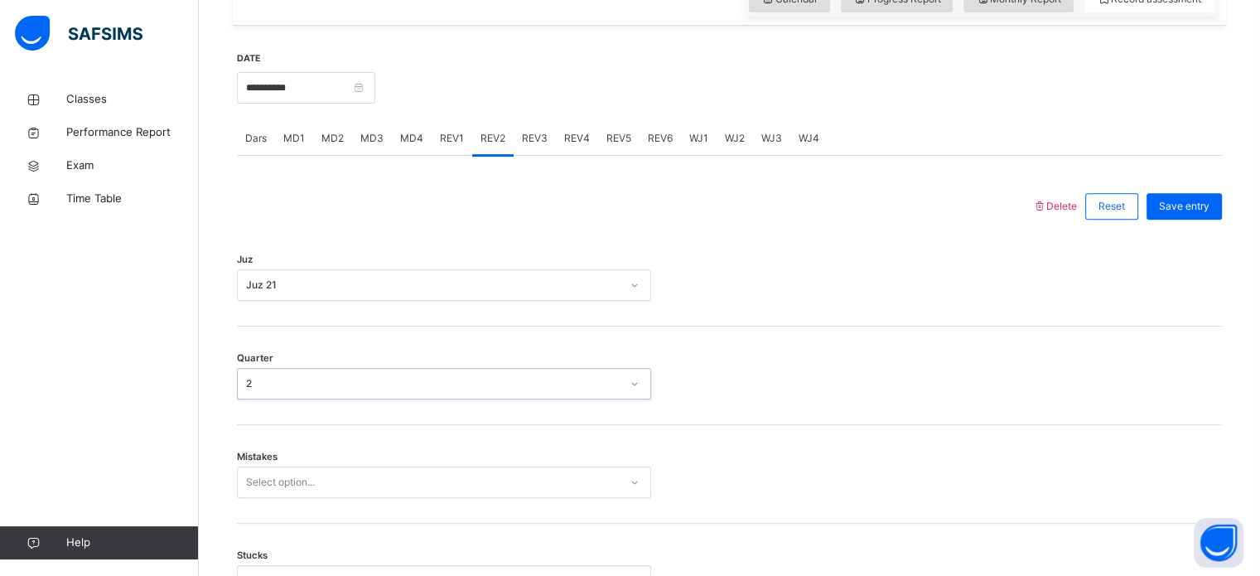
click at [415, 450] on div "Mistakes Select option..." at bounding box center [729, 474] width 985 height 99
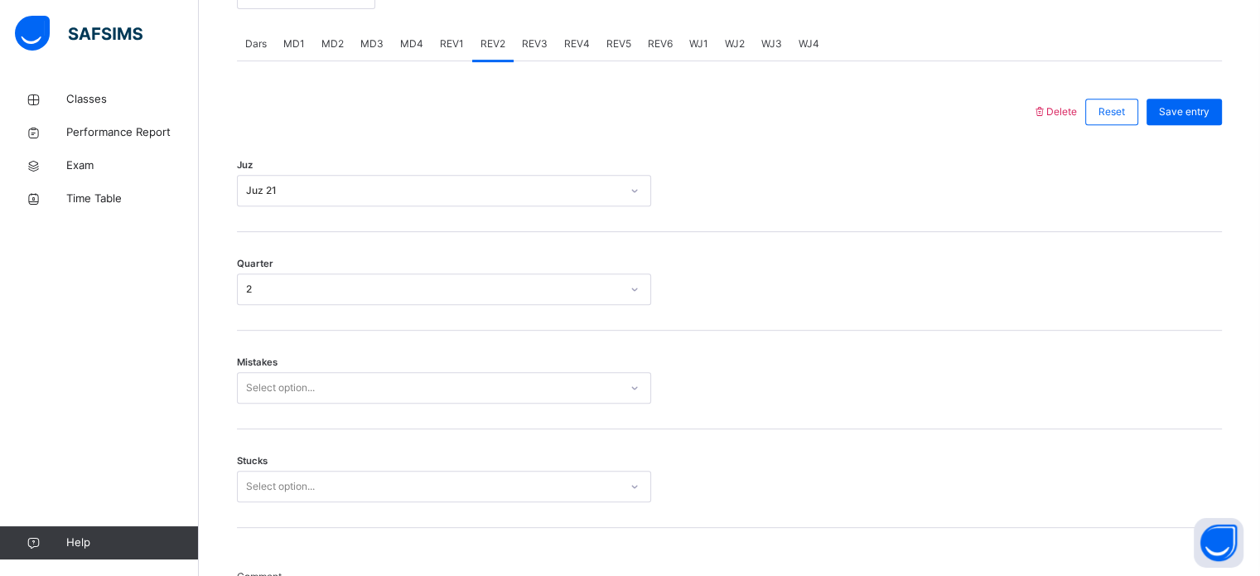
click at [417, 403] on div "Select option..." at bounding box center [444, 387] width 414 height 31
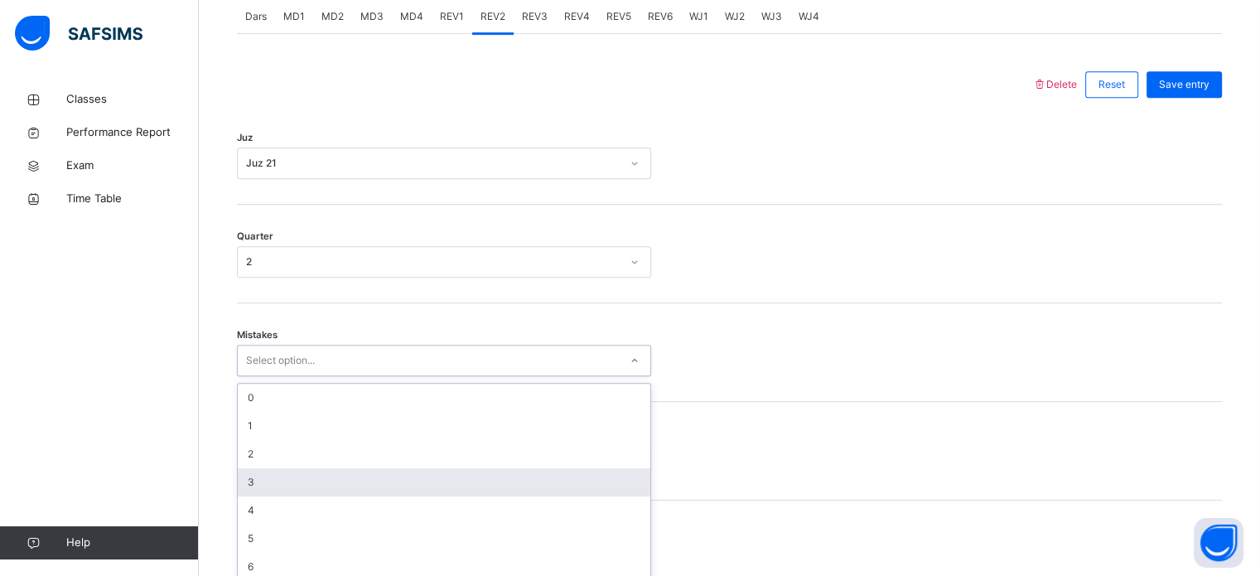
scroll to position [735, 0]
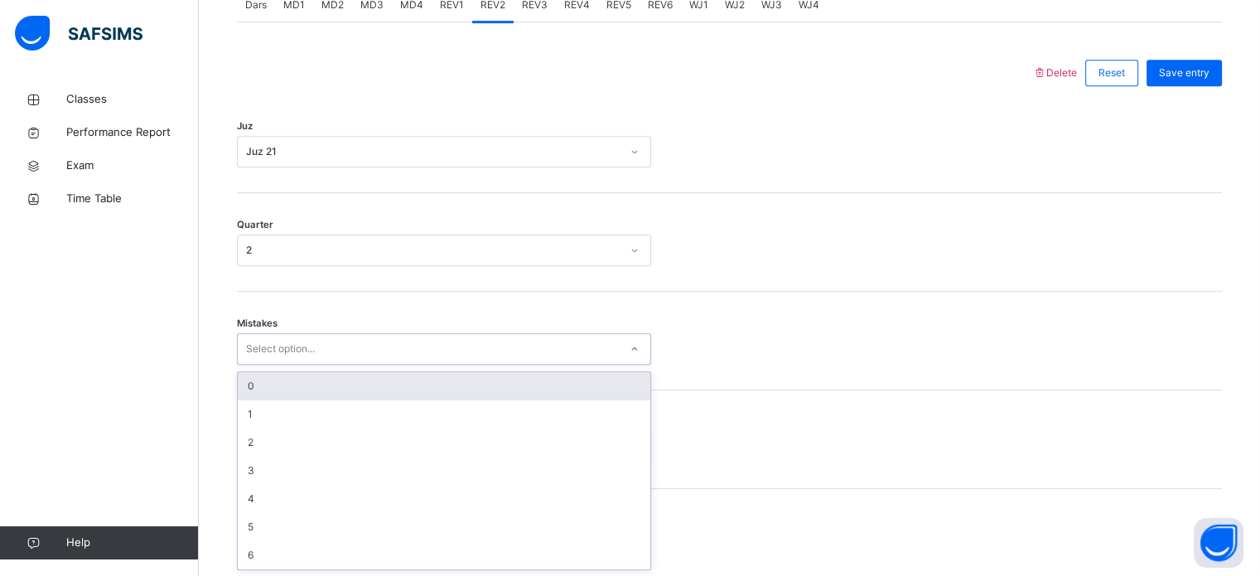
click at [358, 383] on div "0" at bounding box center [444, 386] width 412 height 28
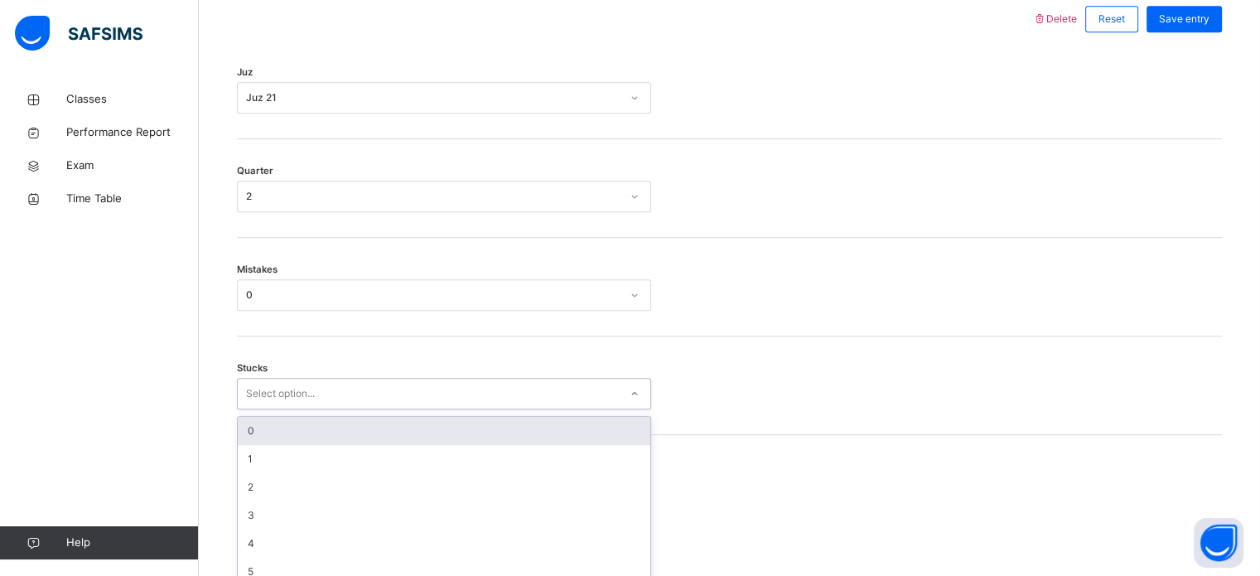
click at [374, 409] on div "option 0 focused, 1 of 6. 6 results available. Use Up and Down to choose option…" at bounding box center [444, 393] width 414 height 31
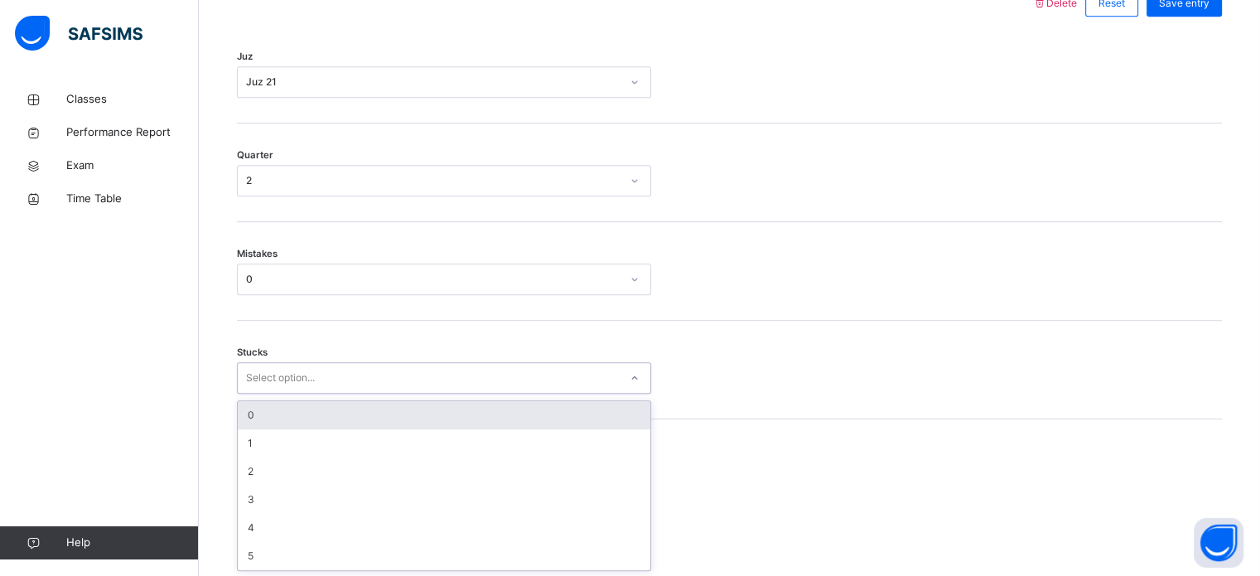
click at [359, 408] on div "0" at bounding box center [444, 415] width 412 height 28
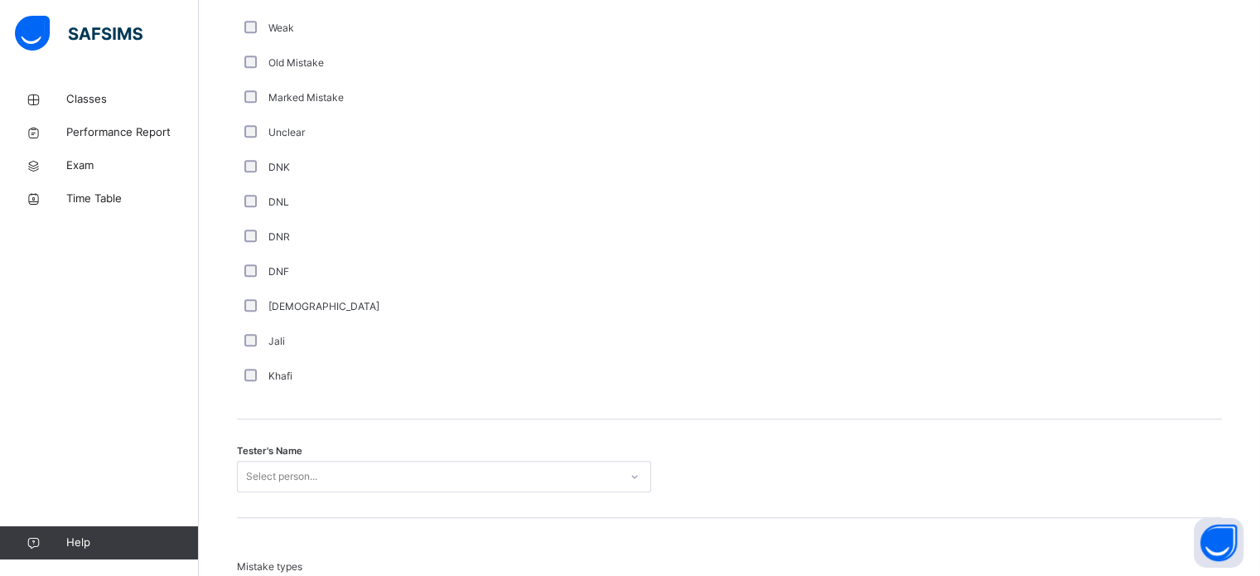
click at [363, 472] on div "Select person..." at bounding box center [444, 475] width 414 height 31
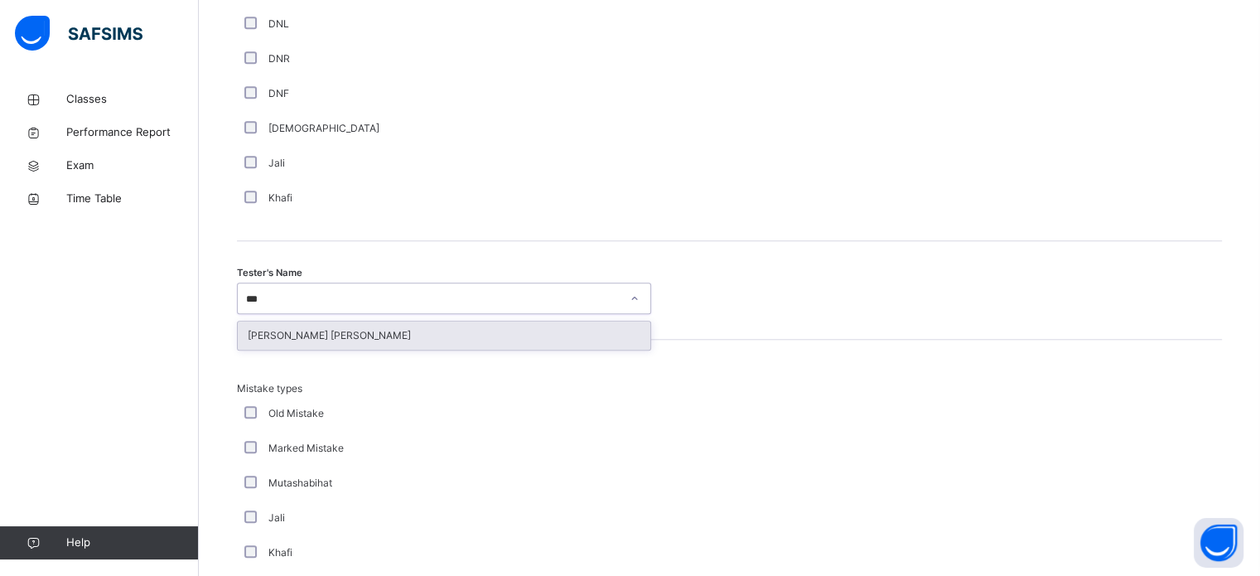
type input "****"
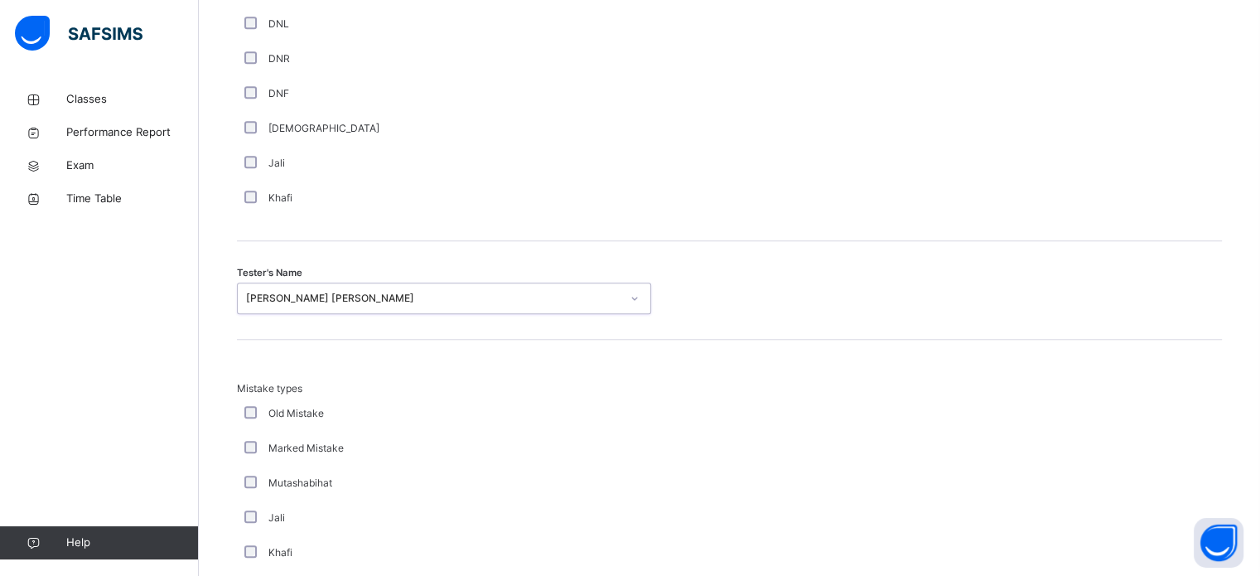
scroll to position [1821, 0]
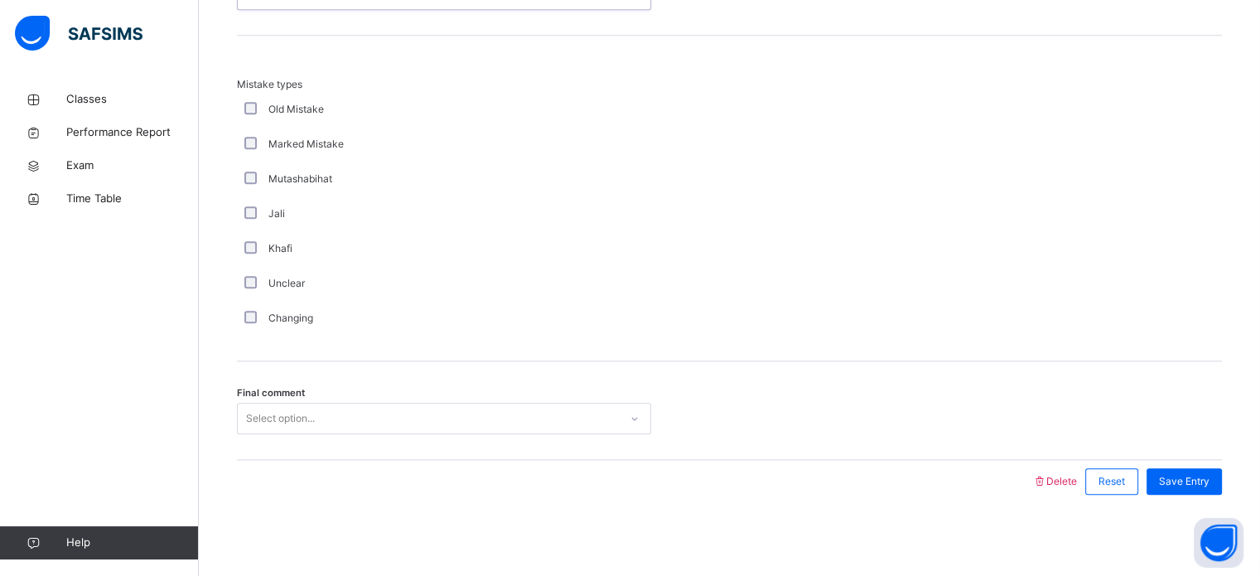
click at [343, 423] on div "Select option..." at bounding box center [428, 419] width 381 height 26
click at [1206, 478] on span "Save Entry" at bounding box center [1184, 481] width 51 height 15
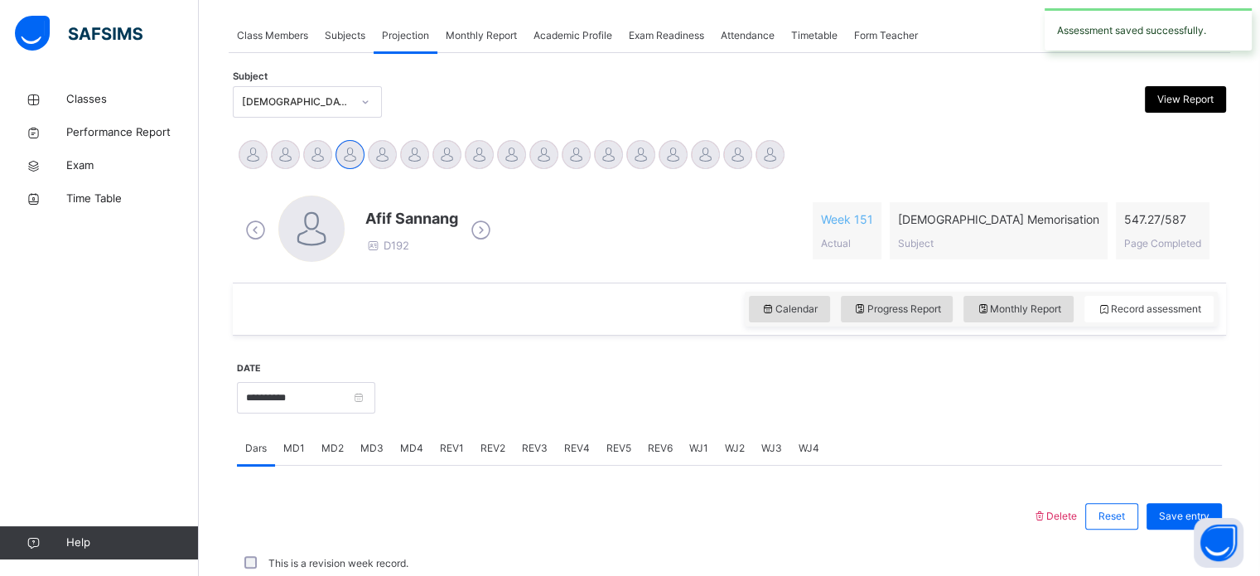
scroll to position [667, 0]
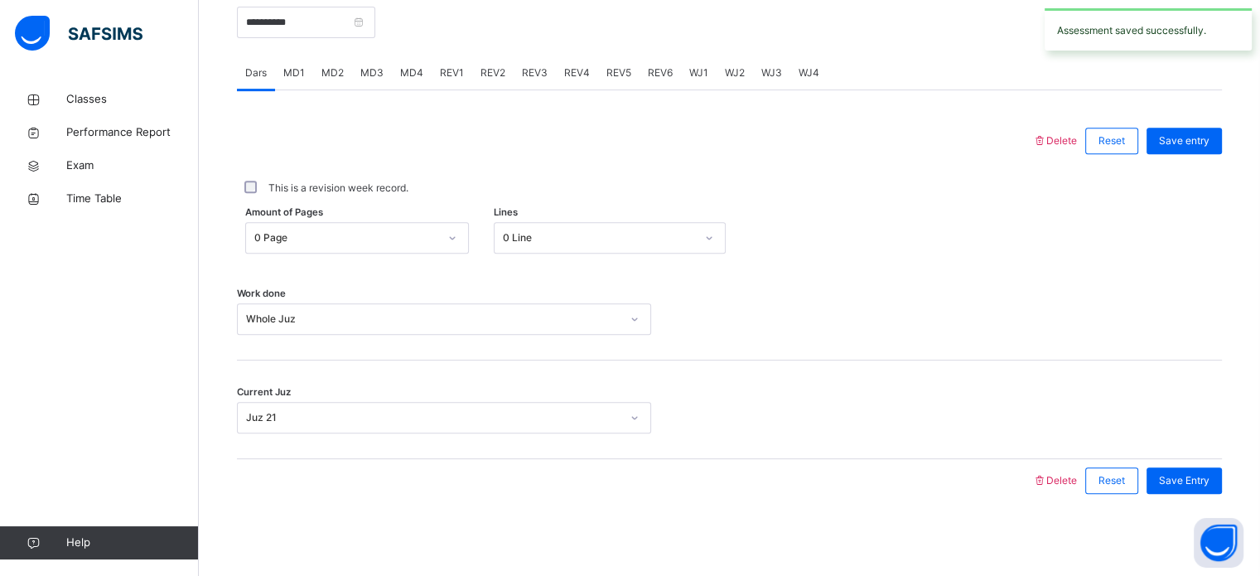
click at [538, 75] on span "REV3" at bounding box center [535, 72] width 26 height 15
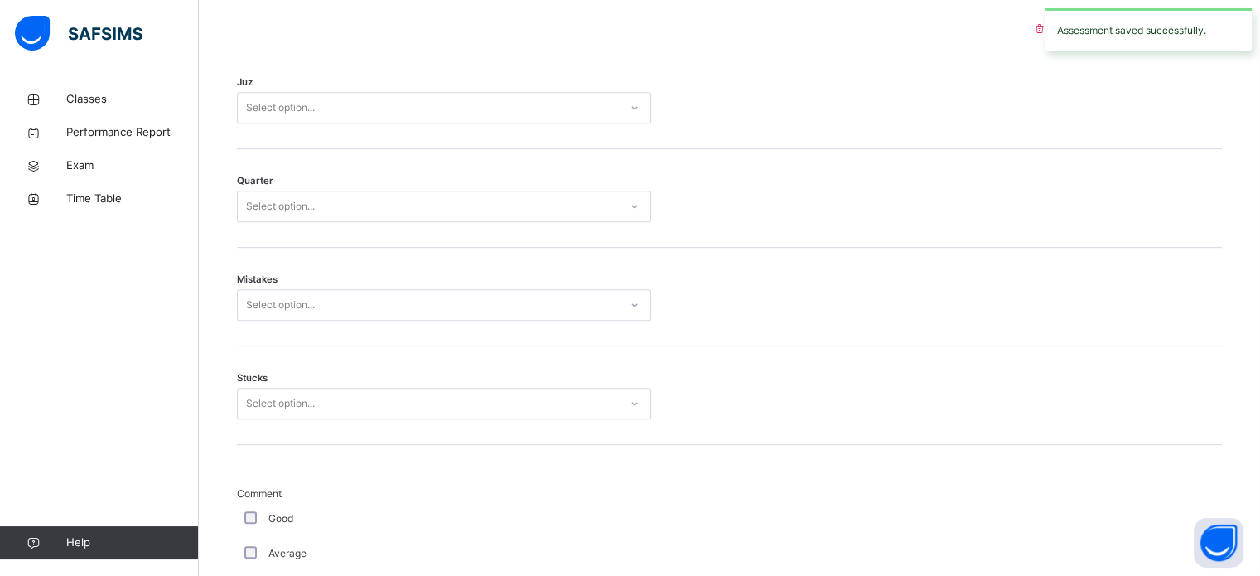
scroll to position [638, 0]
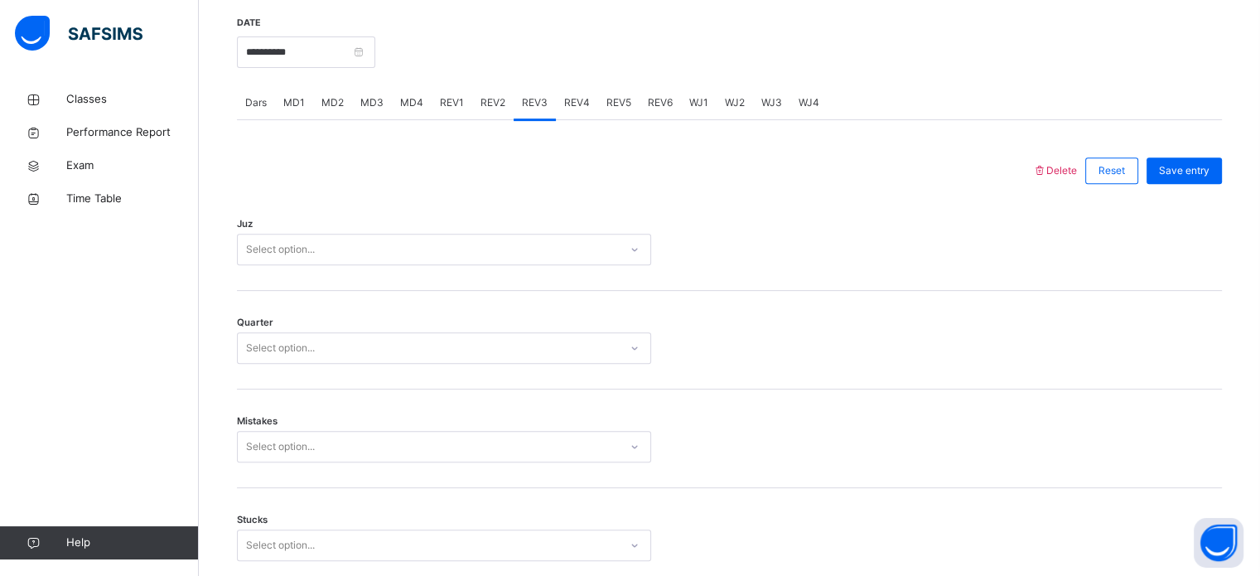
click at [478, 240] on div "Select option..." at bounding box center [428, 250] width 381 height 26
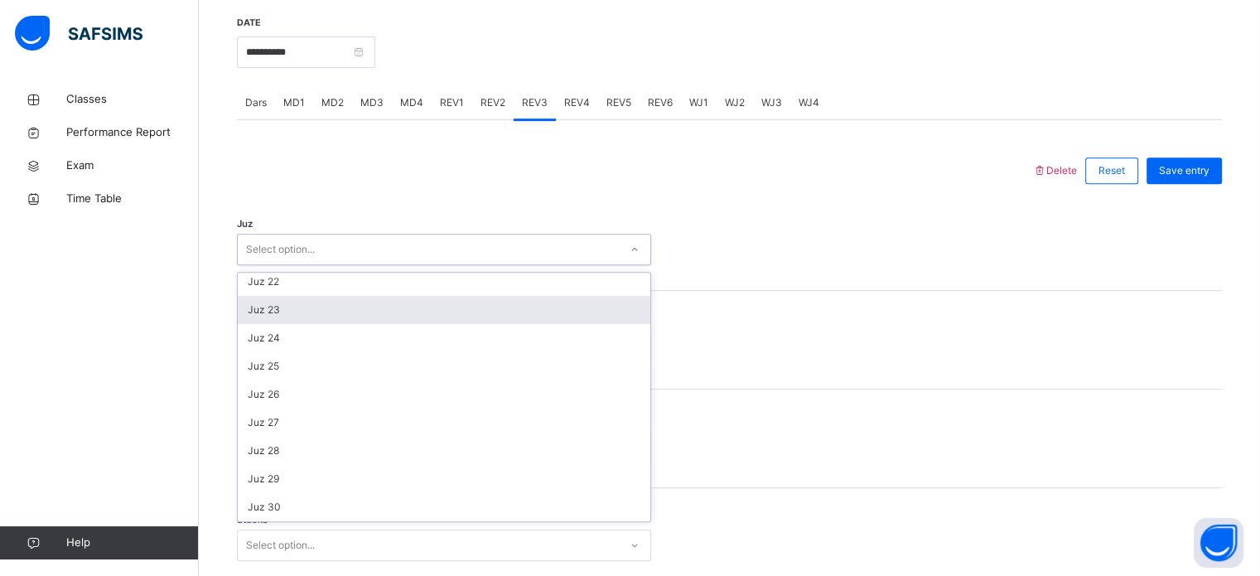
scroll to position [537, 0]
click at [403, 304] on div "Juz 21" at bounding box center [444, 313] width 412 height 28
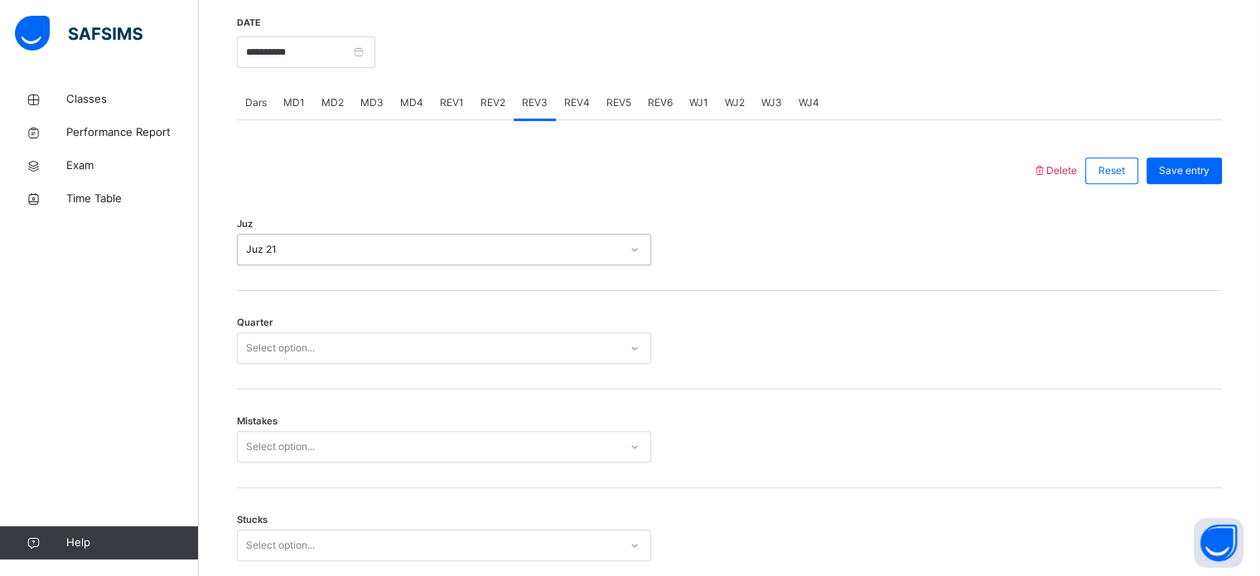
click at [398, 348] on div "Select option..." at bounding box center [428, 348] width 381 height 26
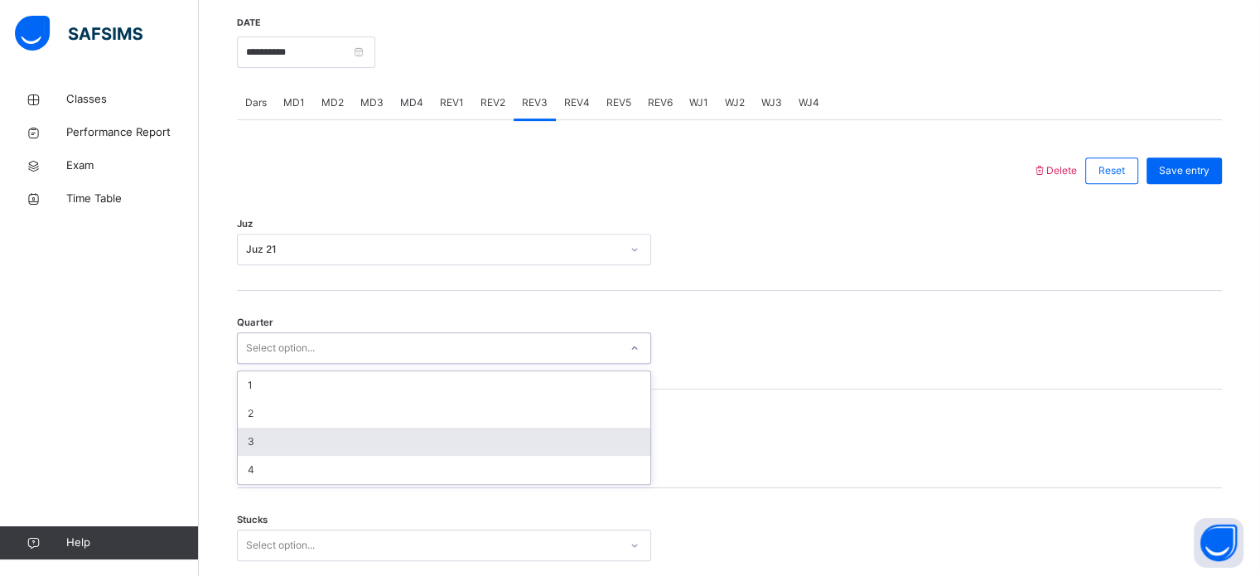
click at [409, 427] on div "3" at bounding box center [444, 441] width 412 height 28
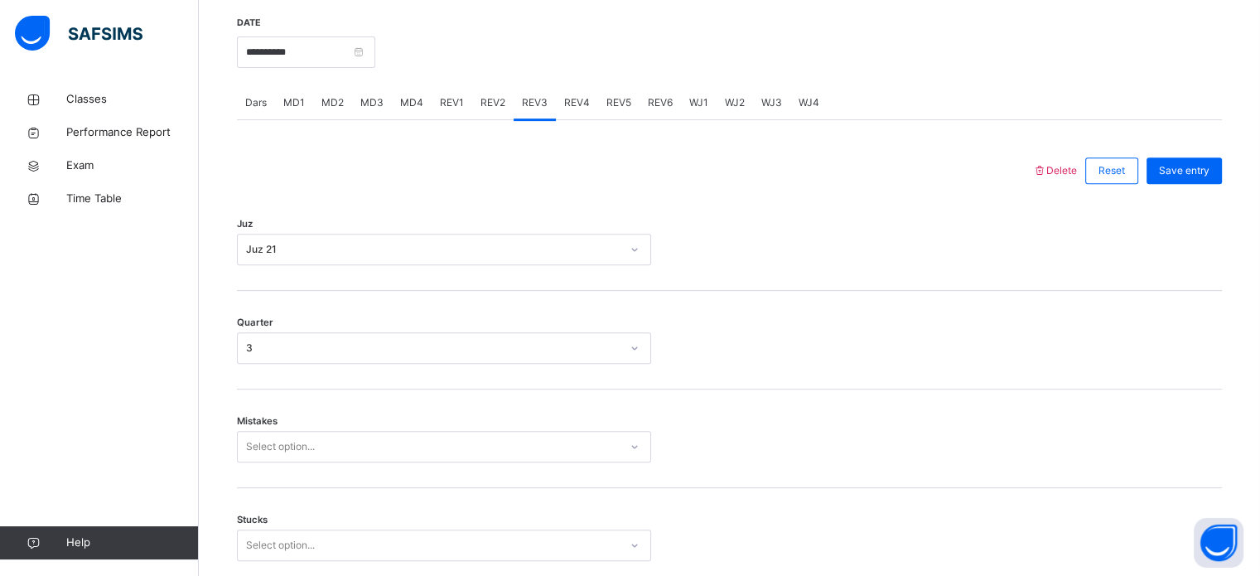
click at [409, 427] on div "Mistakes Select option..." at bounding box center [729, 438] width 985 height 99
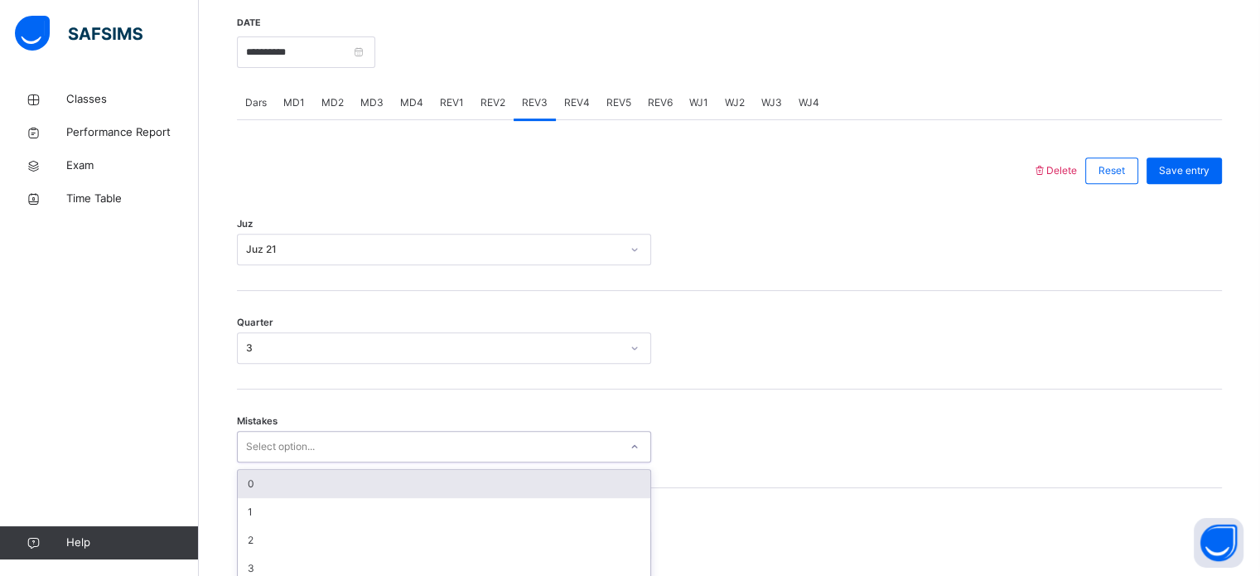
click at [411, 441] on div "option 0 focused, 1 of 7. 7 results available. Use Up and Down to choose option…" at bounding box center [444, 446] width 414 height 31
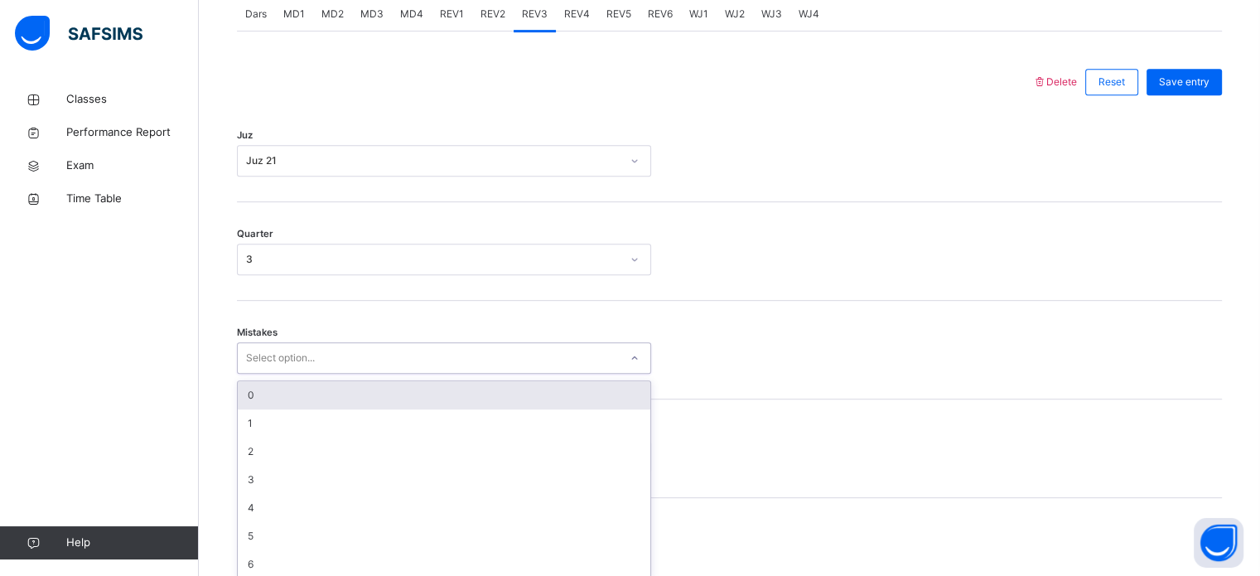
scroll to position [735, 0]
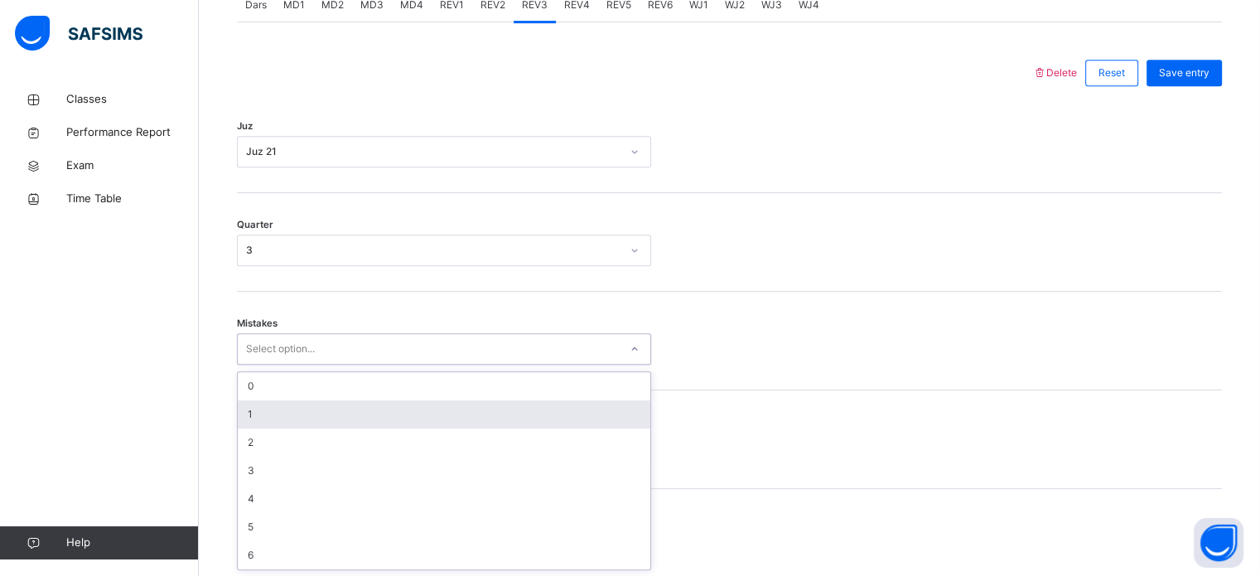
click at [378, 417] on div "1" at bounding box center [444, 414] width 412 height 28
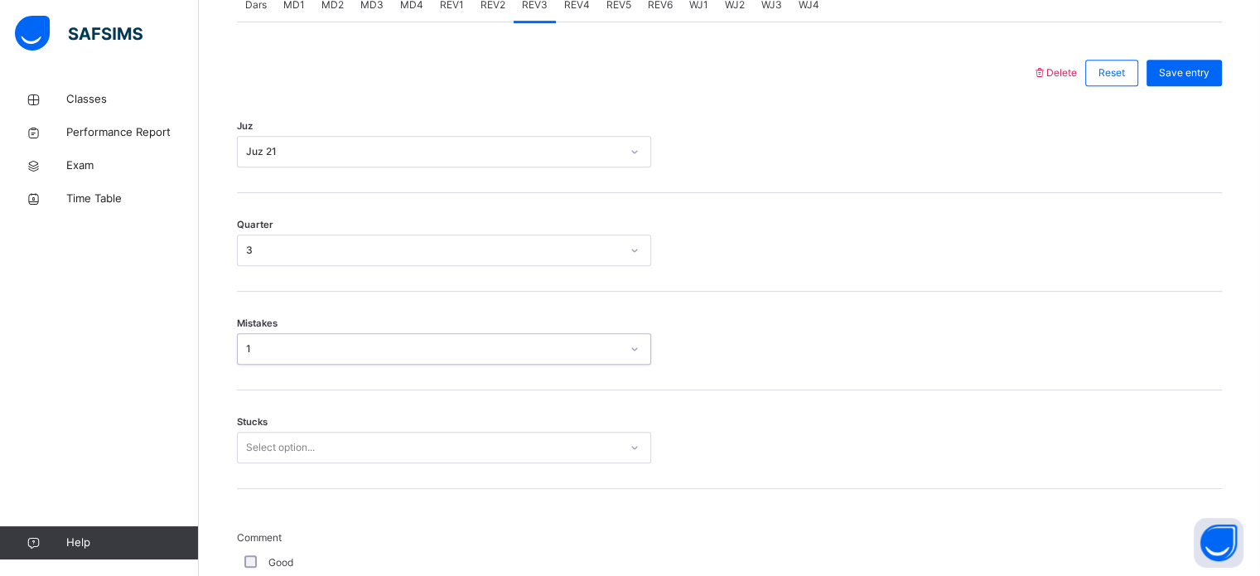
click at [378, 446] on div "Select option..." at bounding box center [444, 446] width 414 height 31
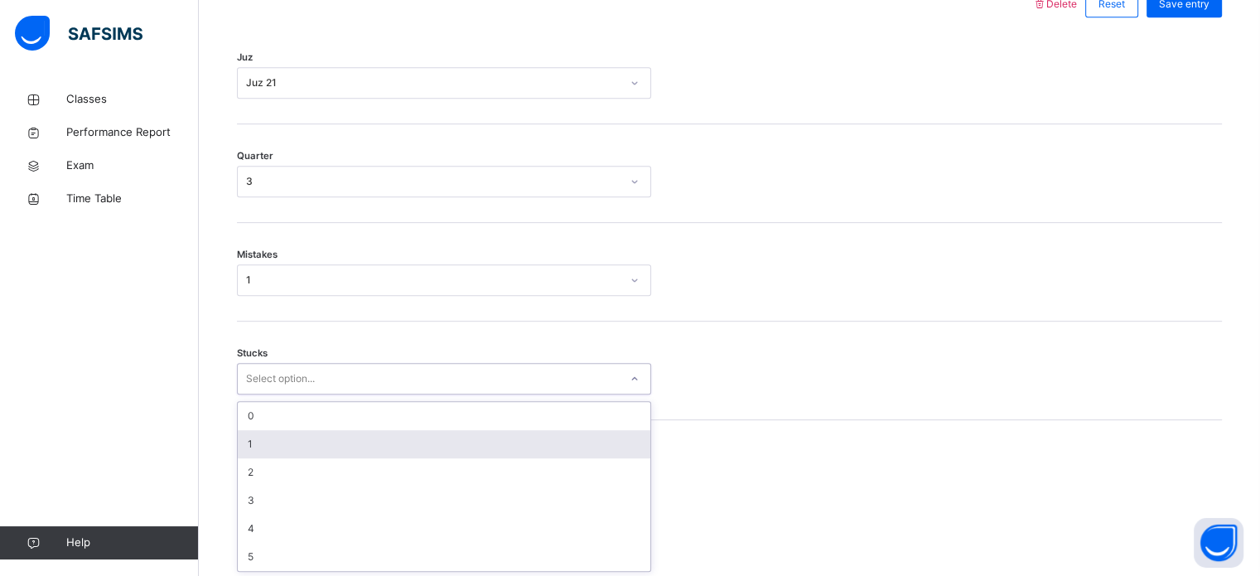
scroll to position [805, 0]
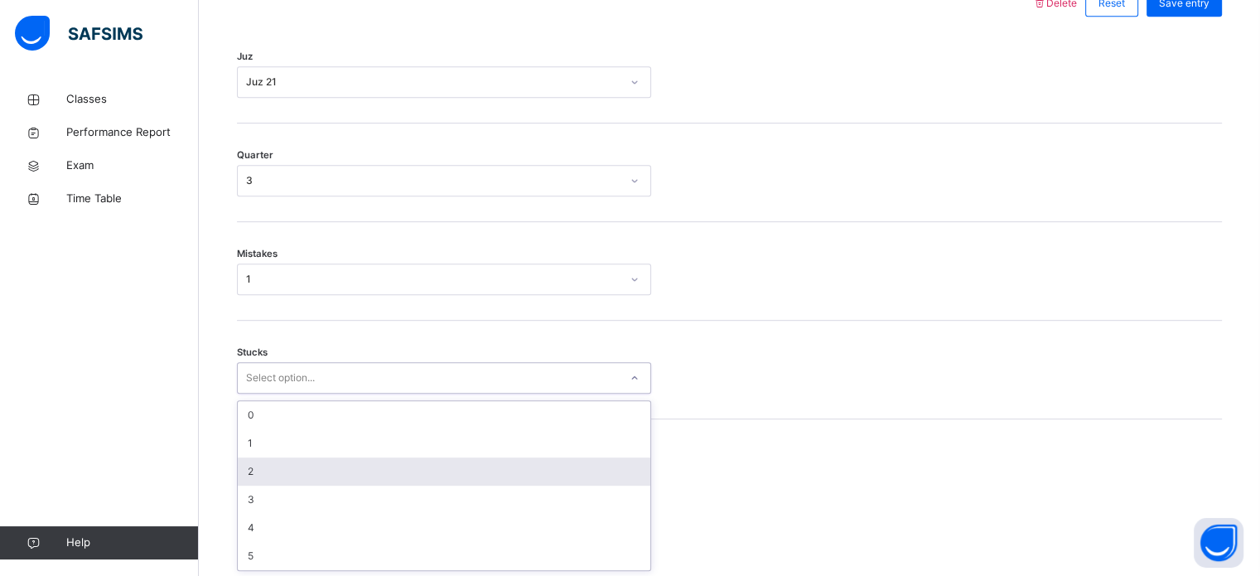
click at [376, 469] on div "2" at bounding box center [444, 471] width 412 height 28
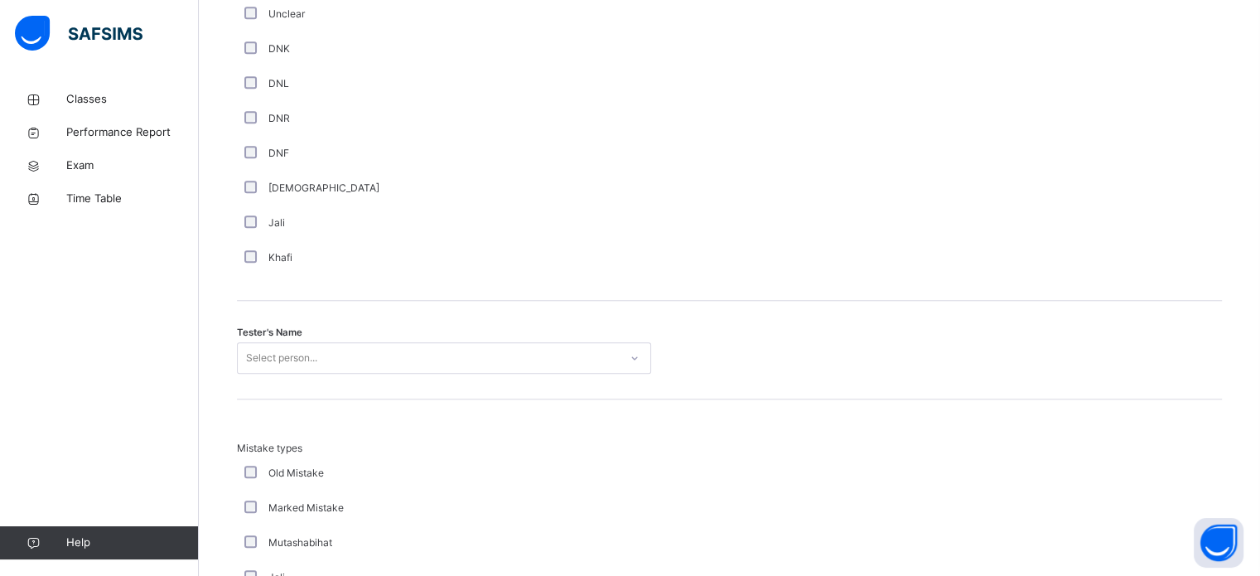
click at [335, 360] on div "Select person..." at bounding box center [444, 357] width 414 height 31
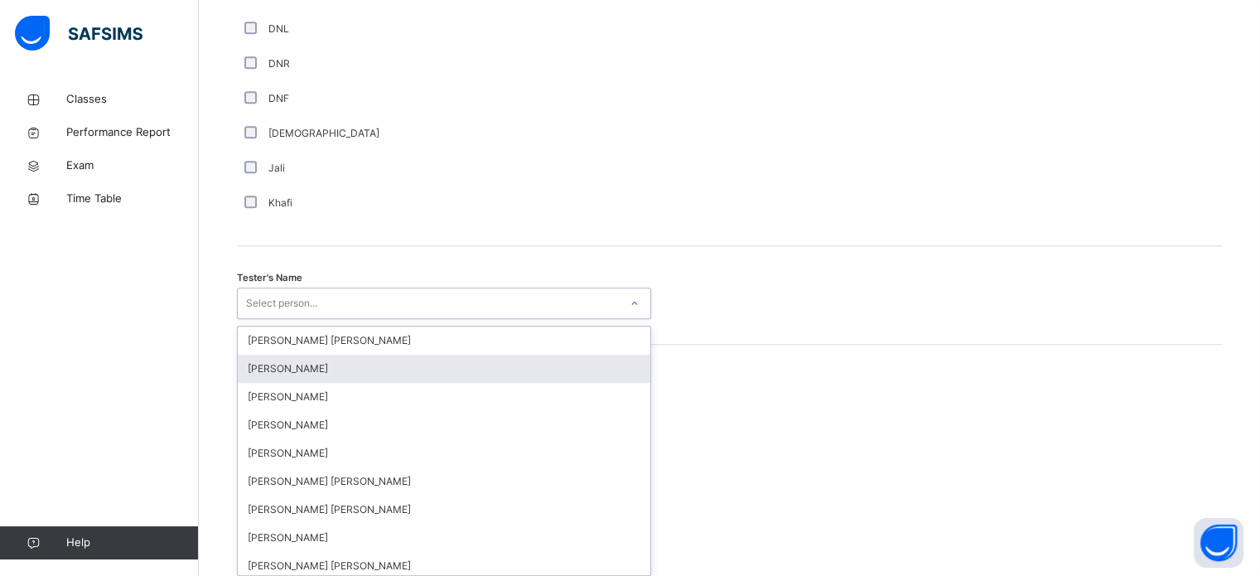
scroll to position [1517, 0]
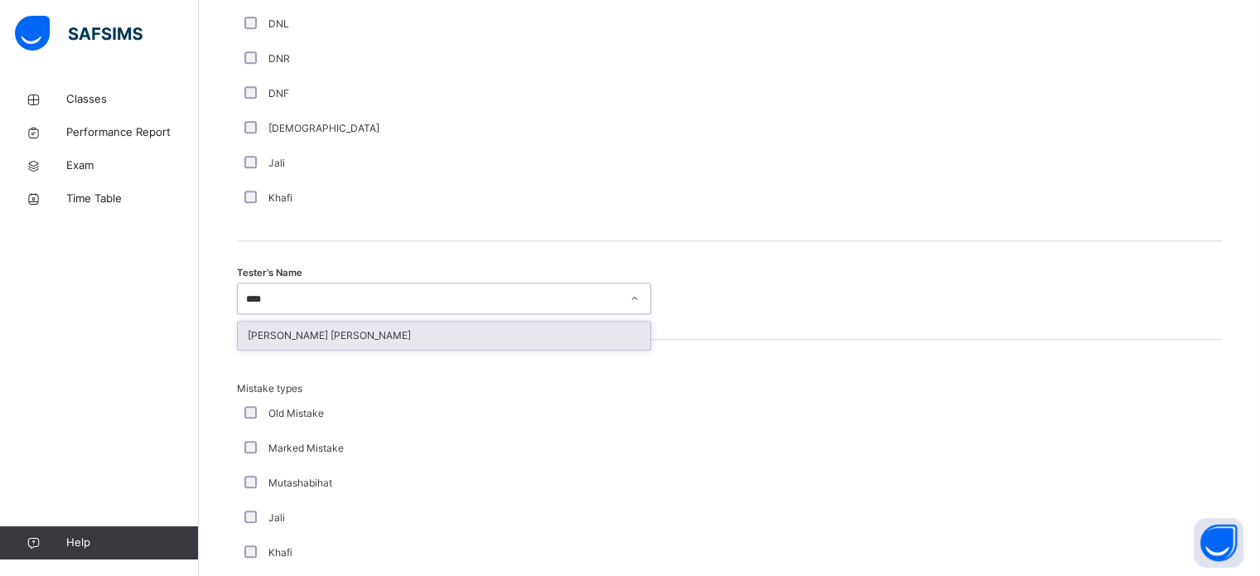
type input "*****"
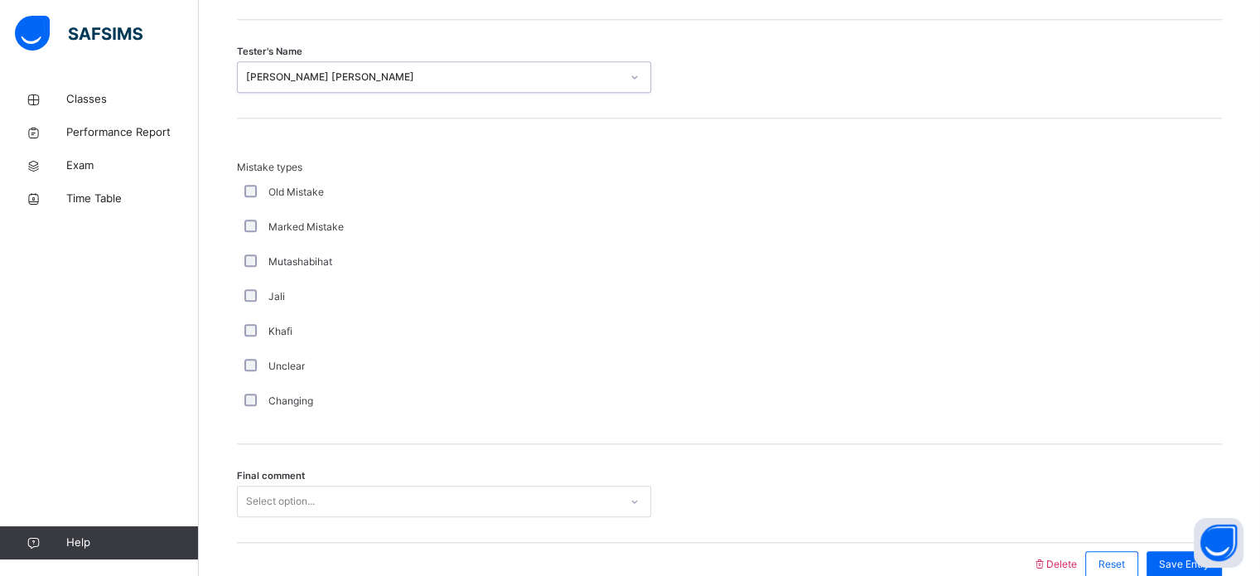
scroll to position [1821, 0]
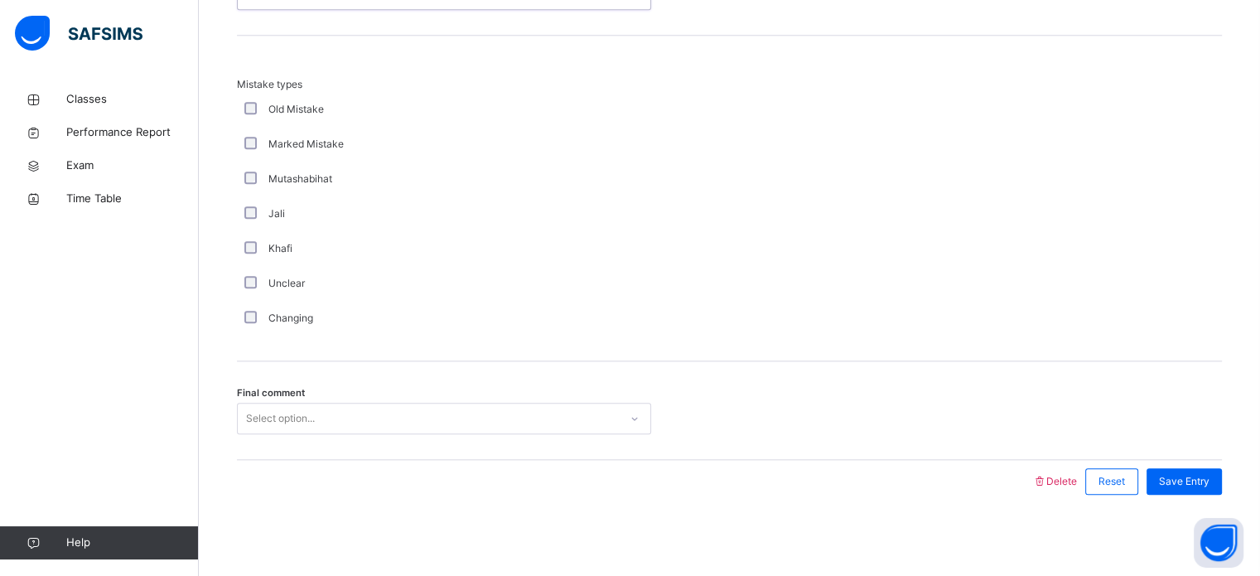
click at [350, 414] on div "Select option..." at bounding box center [428, 419] width 381 height 26
click at [1208, 477] on span "Save Entry" at bounding box center [1184, 481] width 51 height 15
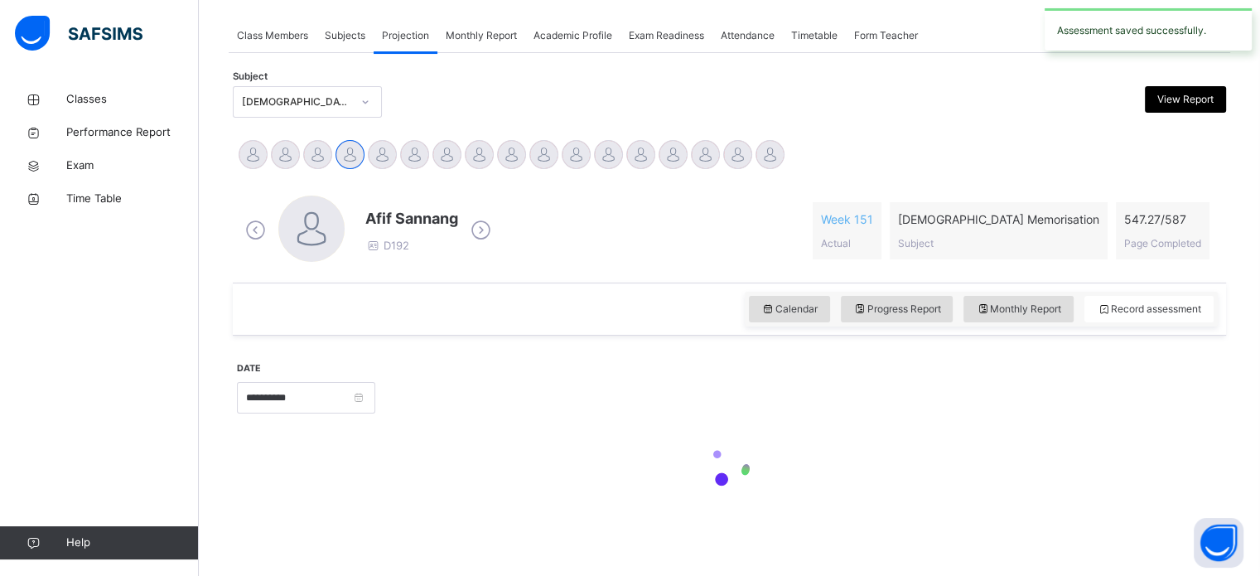
scroll to position [667, 0]
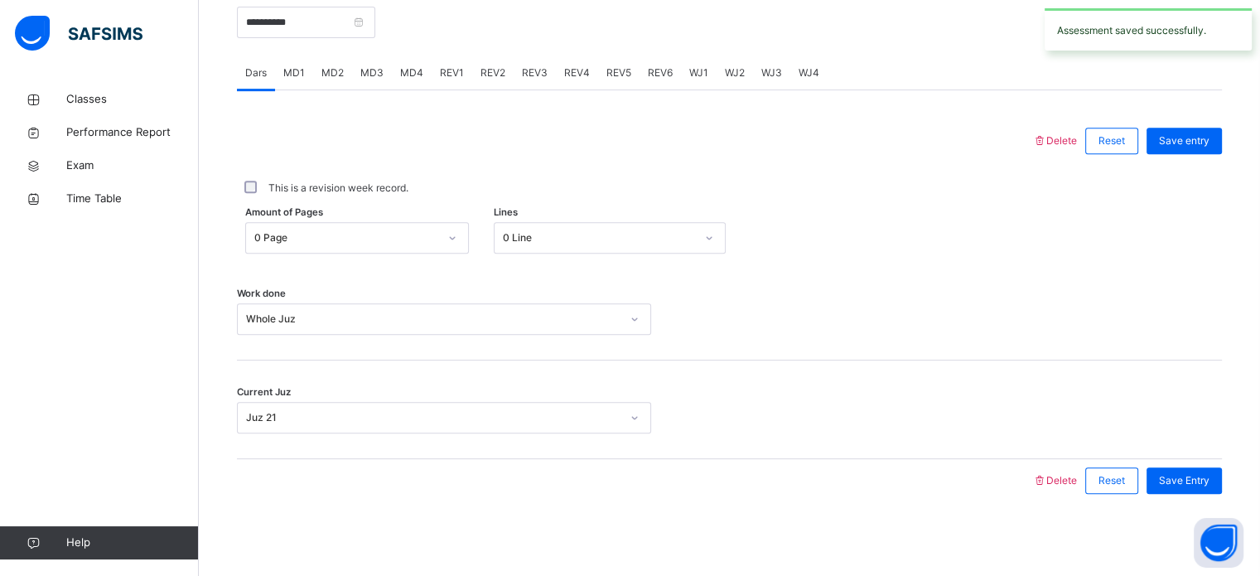
click at [593, 76] on div "REV4" at bounding box center [577, 72] width 42 height 33
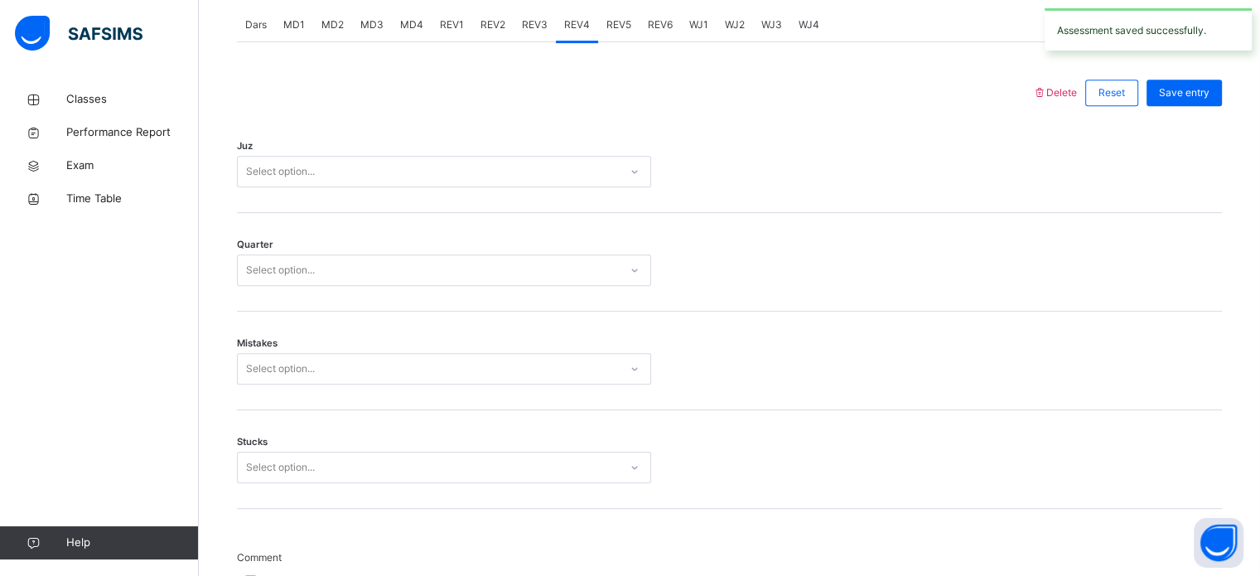
scroll to position [715, 0]
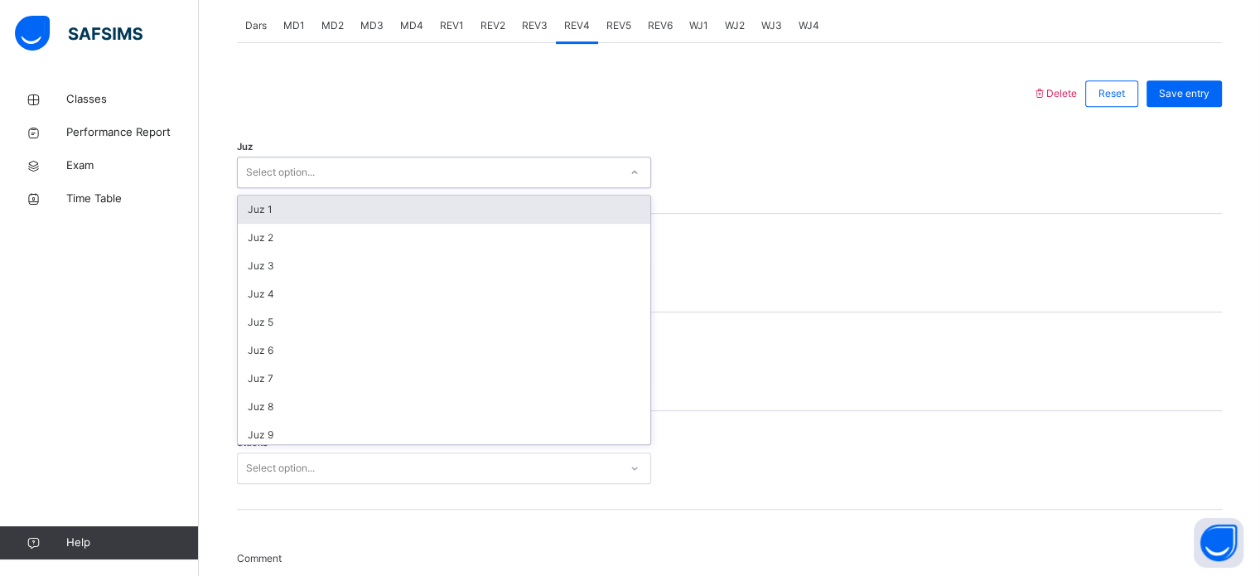
click at [563, 175] on div "Select option..." at bounding box center [428, 173] width 381 height 26
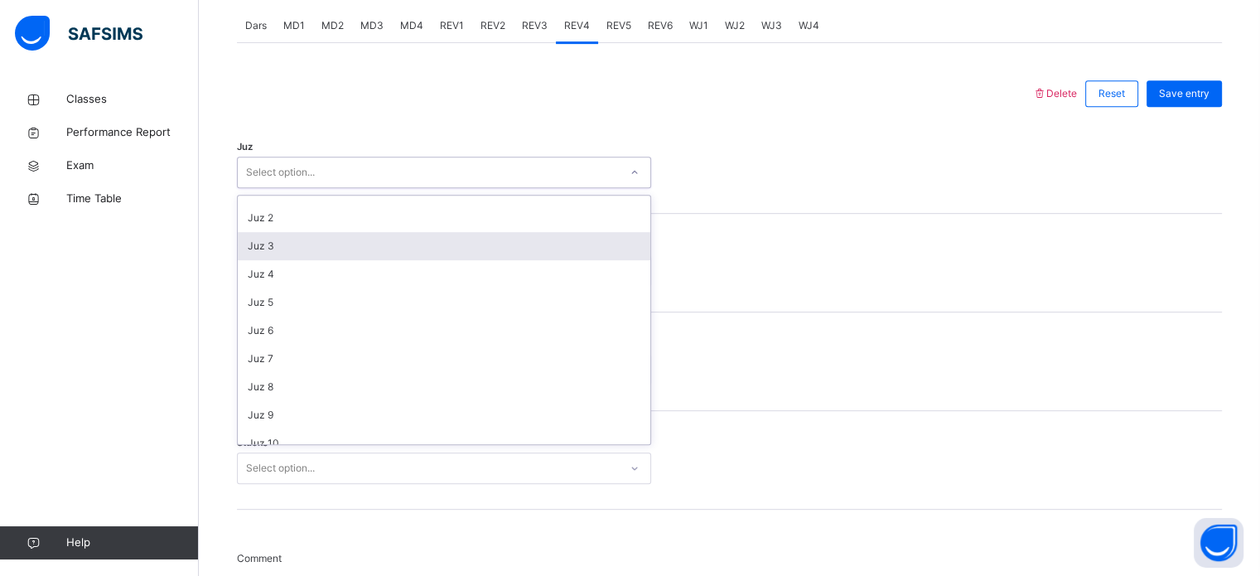
scroll to position [0, 0]
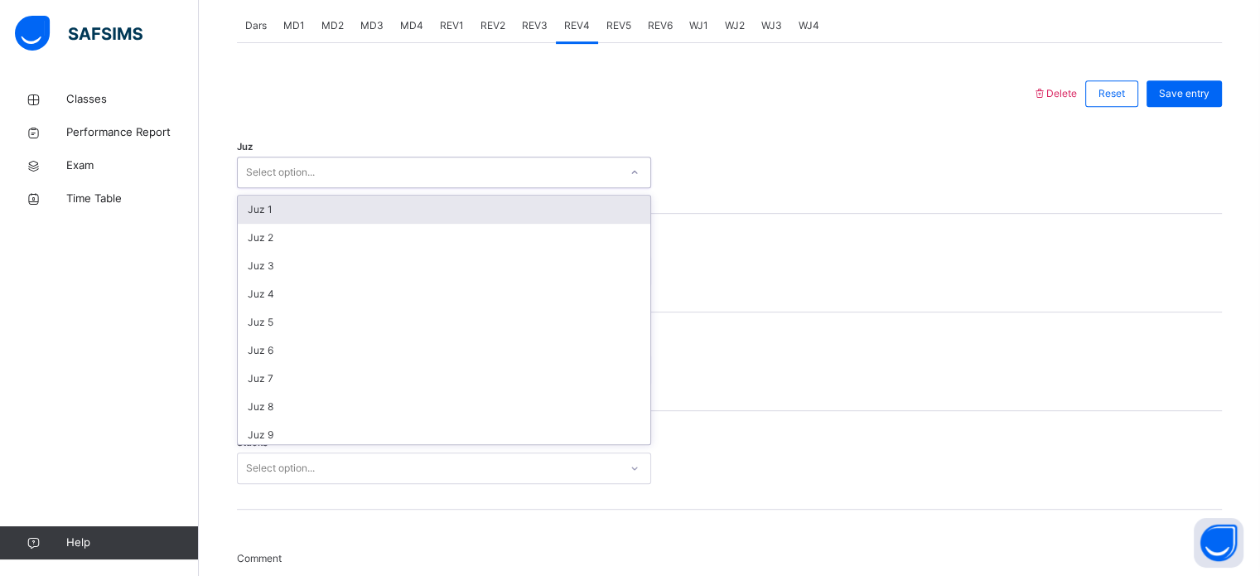
click at [371, 200] on div "Juz 1" at bounding box center [444, 209] width 412 height 28
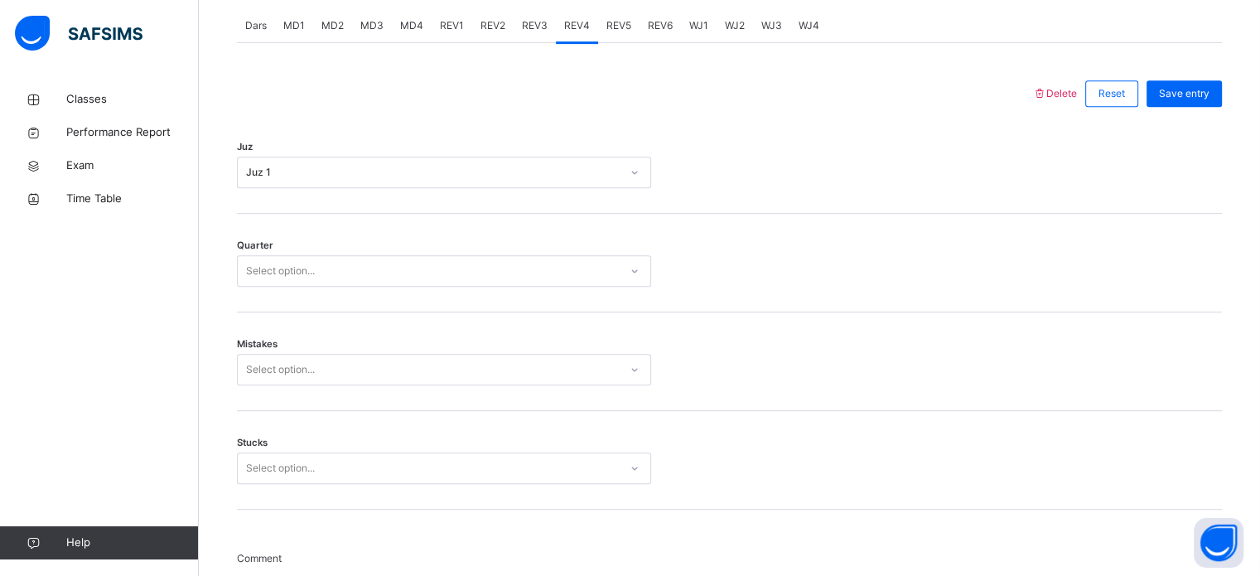
click at [371, 251] on div "Quarter Select option..." at bounding box center [729, 263] width 985 height 99
click at [357, 263] on div "Select option..." at bounding box center [428, 271] width 381 height 26
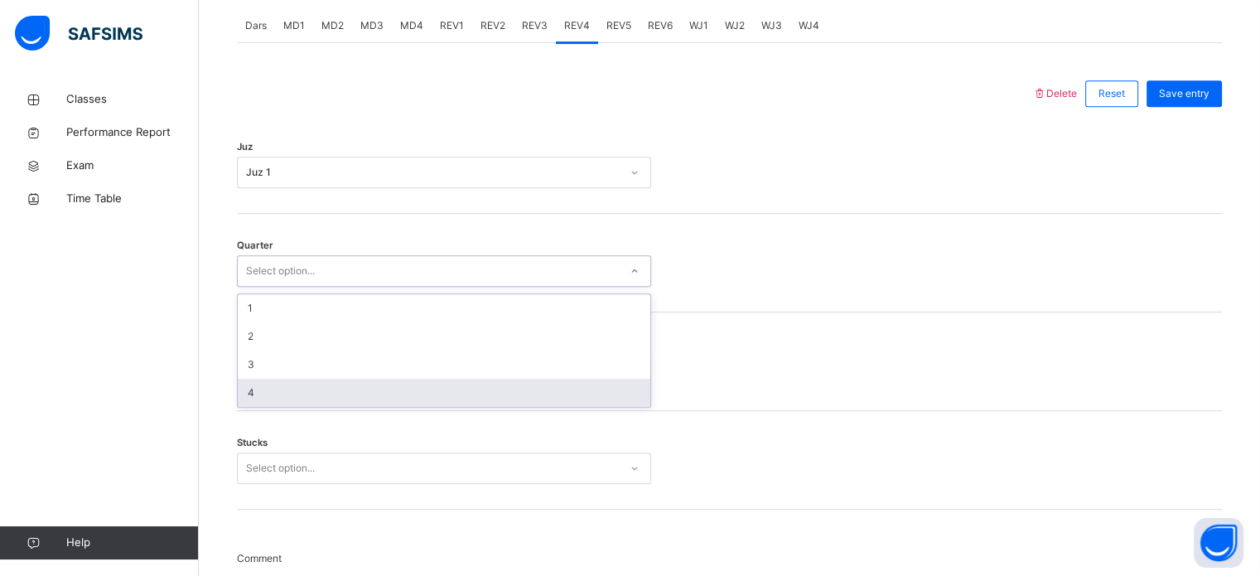
click at [371, 382] on div "4" at bounding box center [444, 392] width 412 height 28
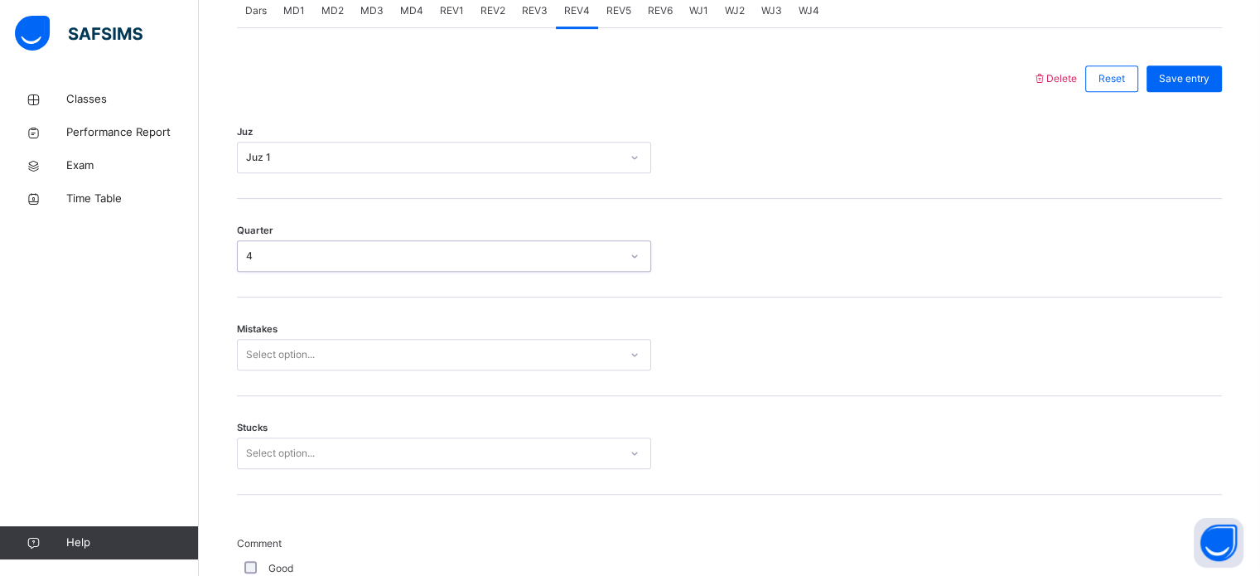
click at [365, 370] on div "Mistakes Select option..." at bounding box center [729, 346] width 985 height 99
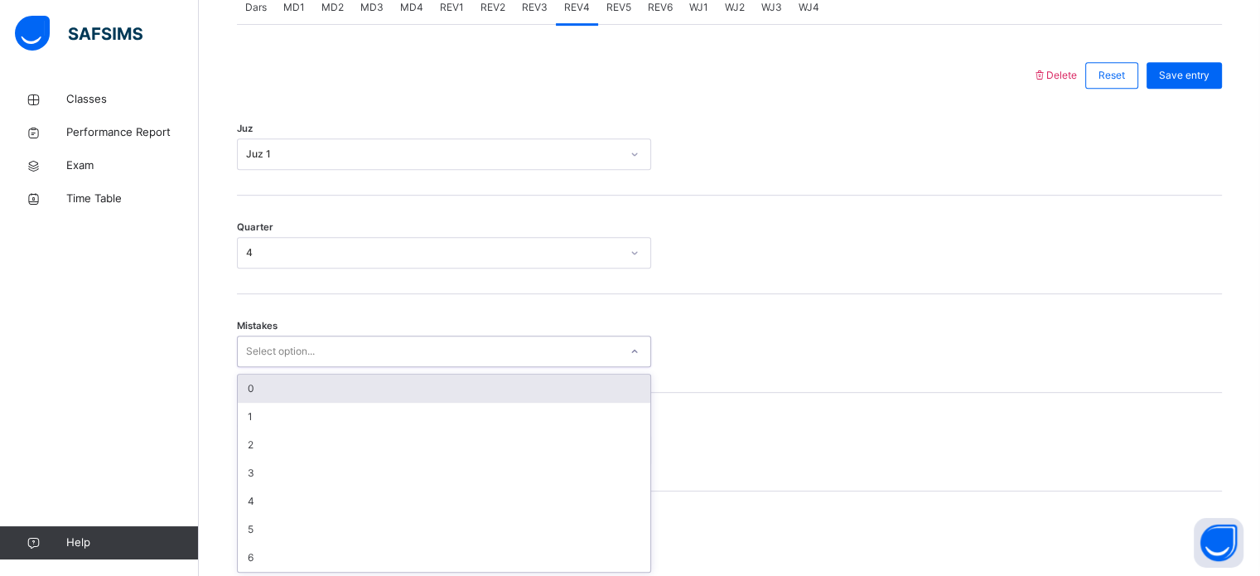
scroll to position [735, 0]
click at [358, 388] on div "0" at bounding box center [444, 386] width 412 height 28
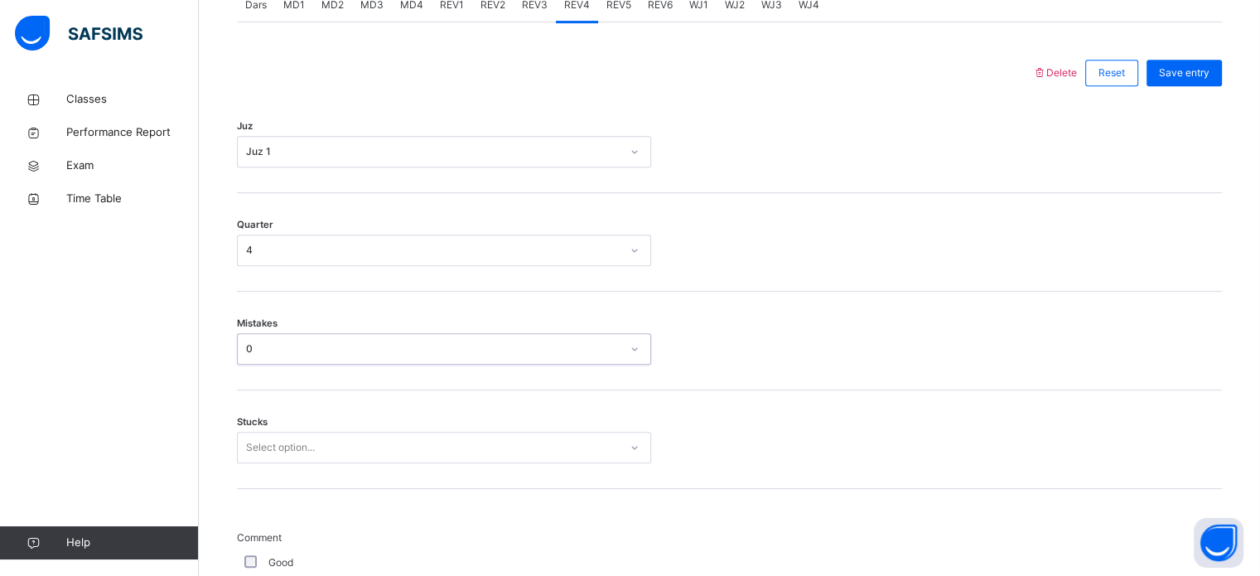
click at [359, 442] on div "Select option..." at bounding box center [444, 446] width 414 height 31
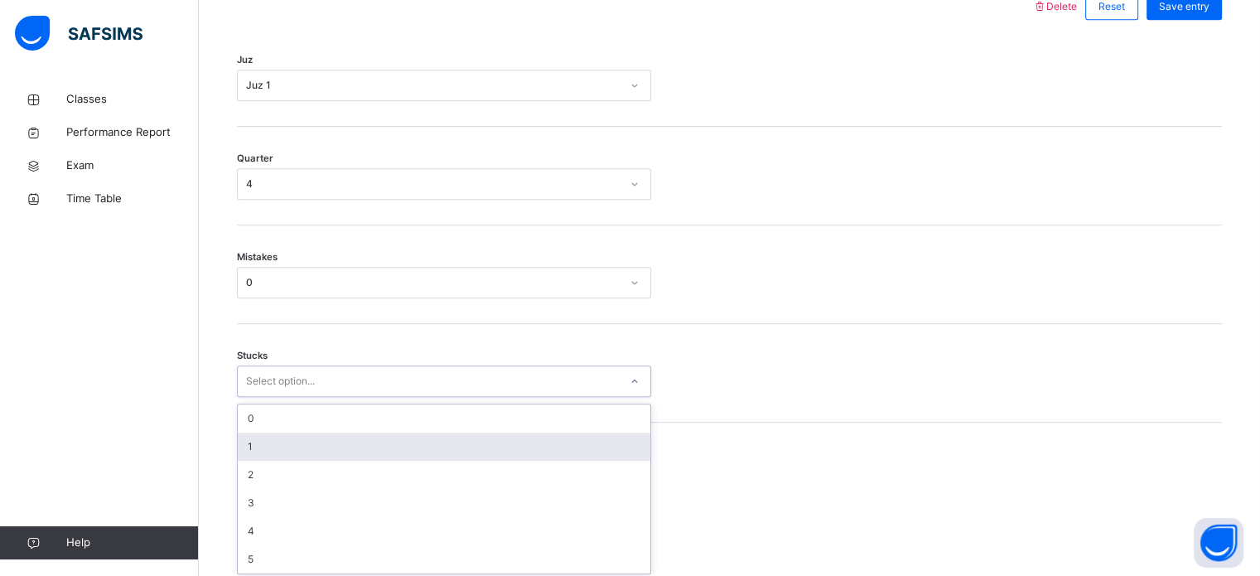
scroll to position [805, 0]
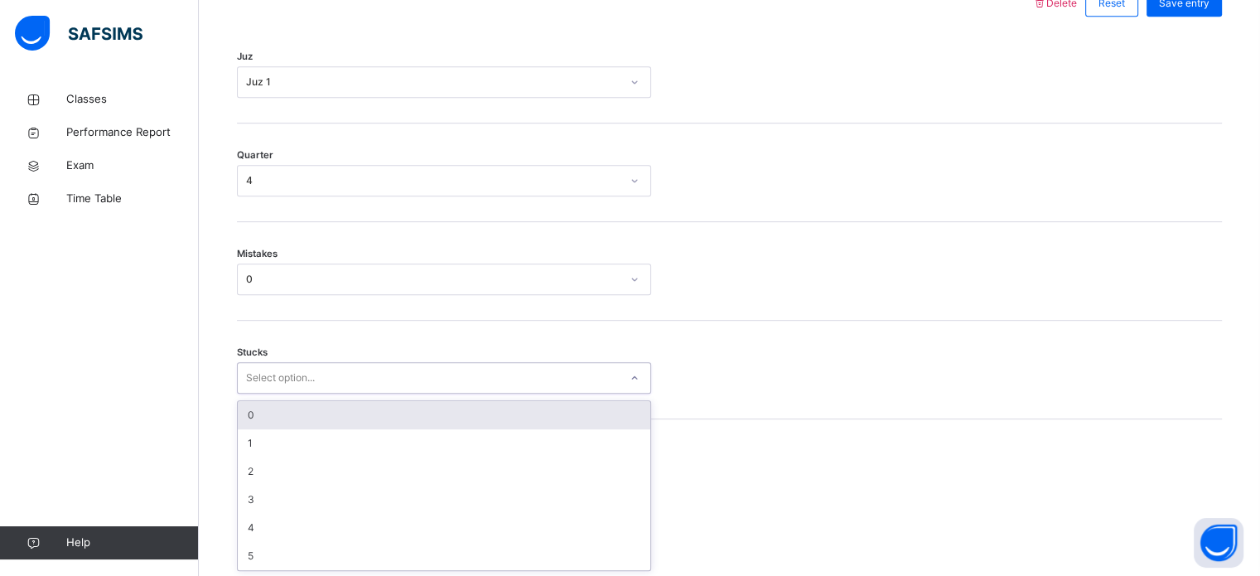
click at [342, 410] on div "0" at bounding box center [444, 415] width 412 height 28
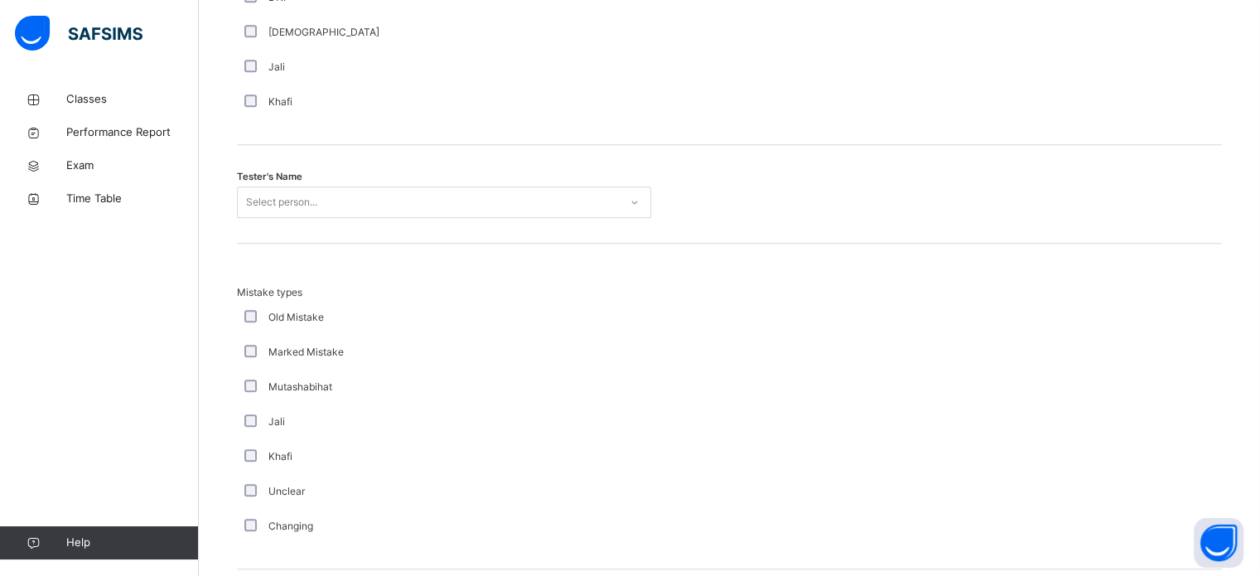
scroll to position [1640, 0]
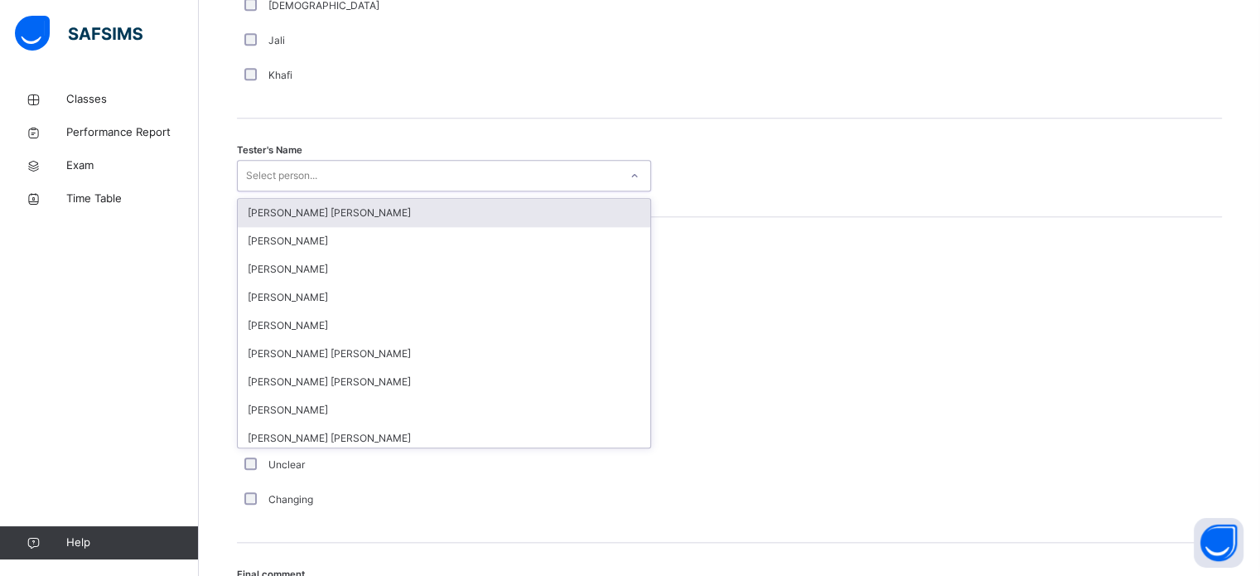
click at [303, 185] on div "Select person..." at bounding box center [281, 175] width 71 height 31
type input "***"
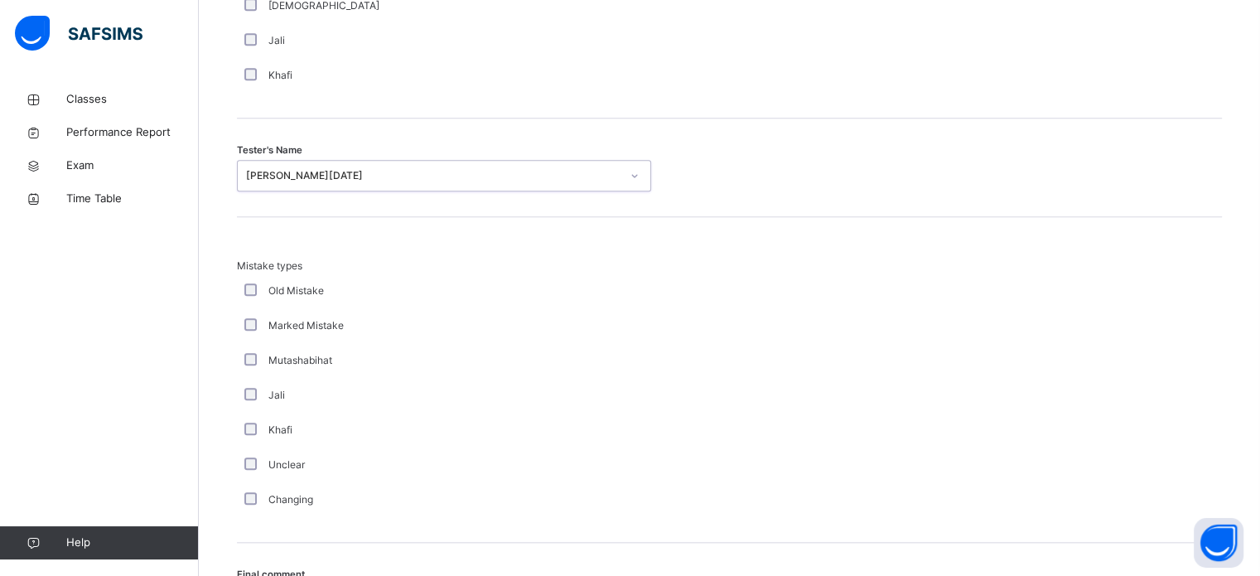
scroll to position [1821, 0]
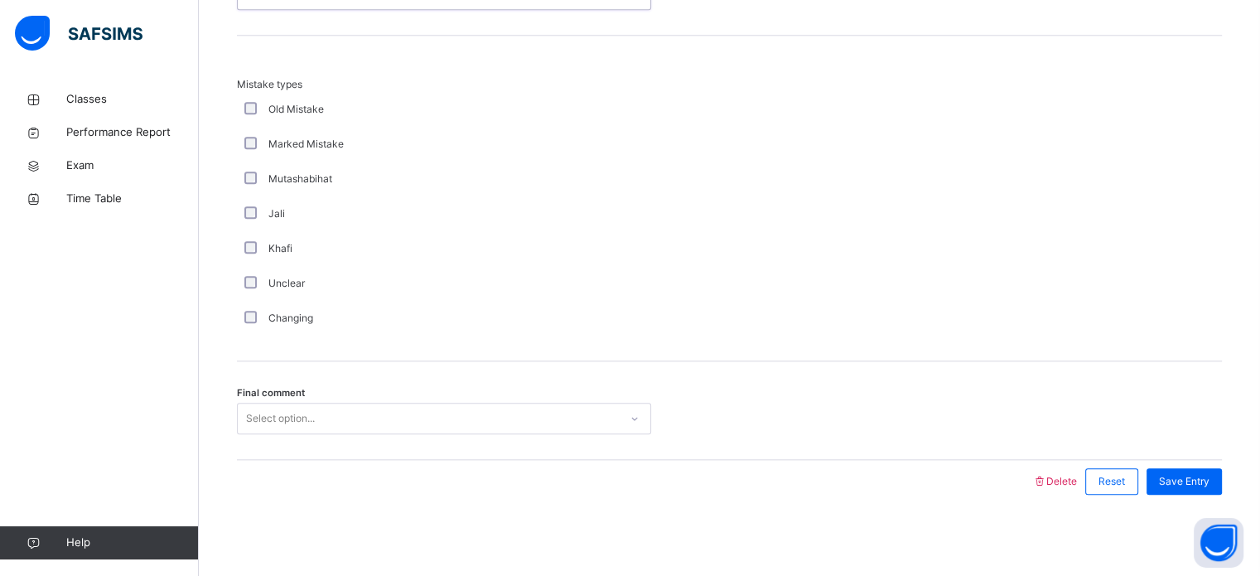
click at [374, 417] on div "Select option..." at bounding box center [428, 419] width 381 height 26
click at [1209, 486] on span "Save Entry" at bounding box center [1184, 481] width 51 height 15
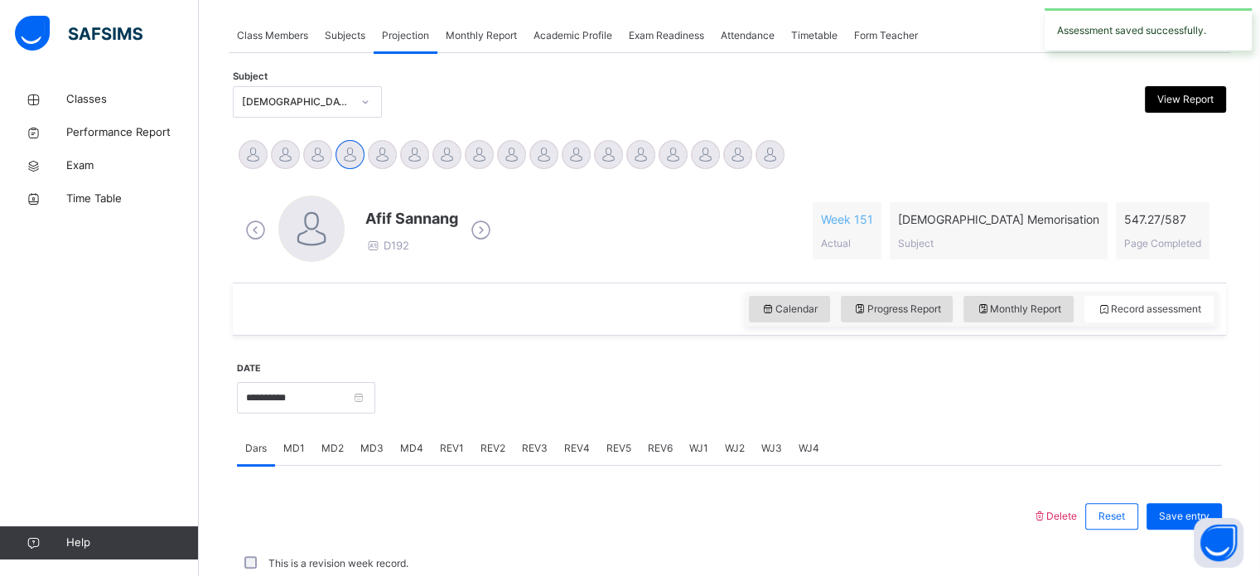
scroll to position [667, 0]
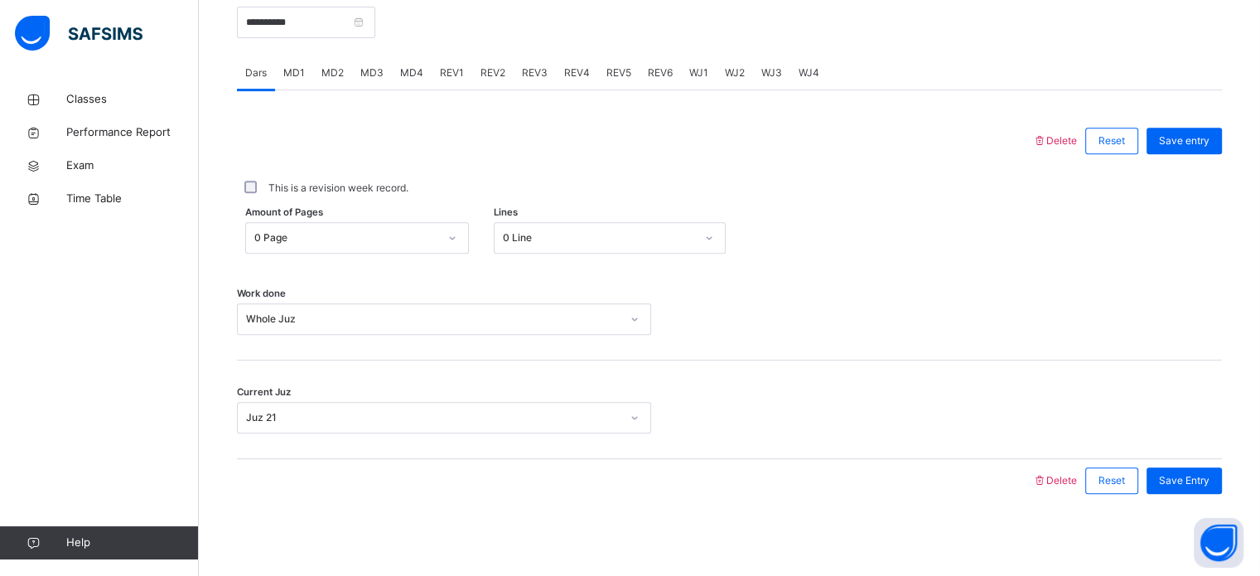
click at [621, 75] on span "REV5" at bounding box center [618, 72] width 25 height 15
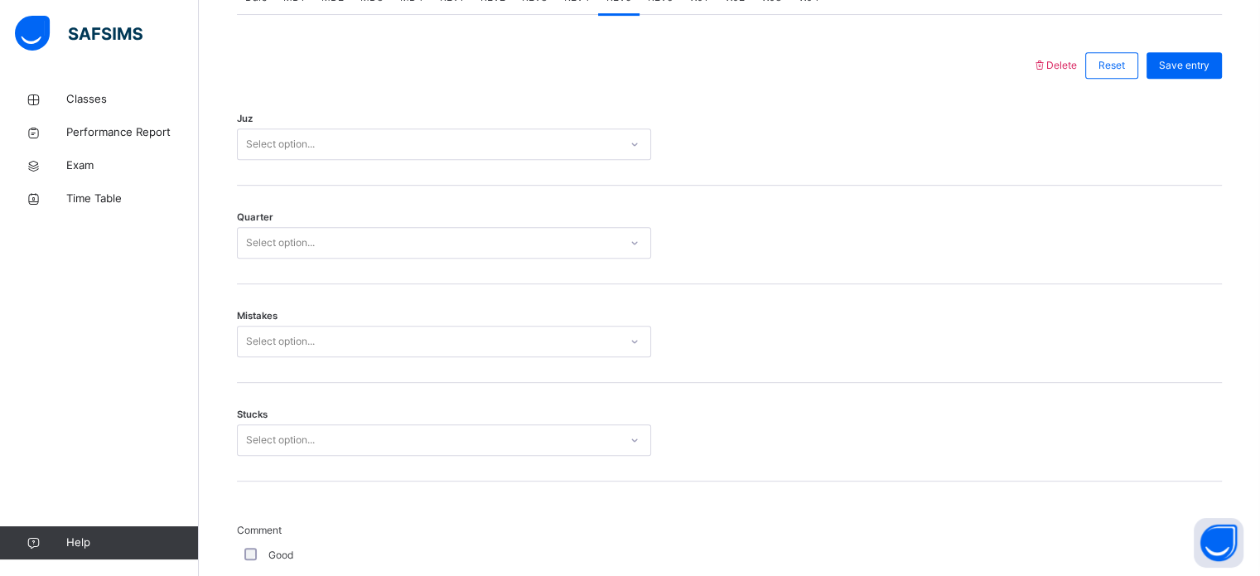
scroll to position [735, 0]
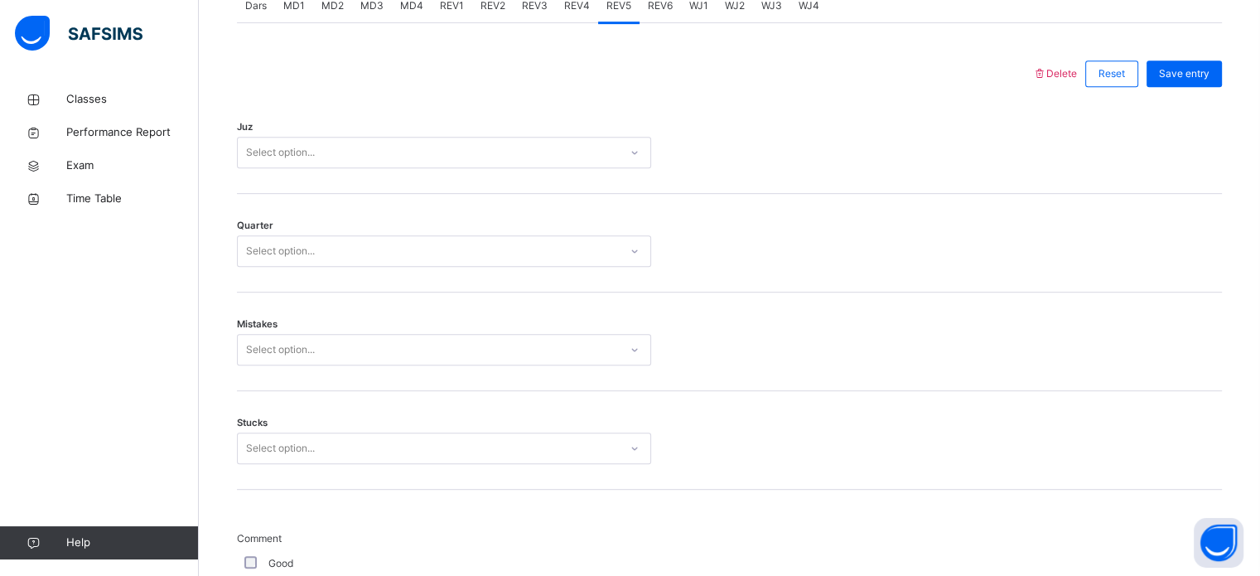
click at [558, 161] on div "Select option..." at bounding box center [428, 153] width 381 height 26
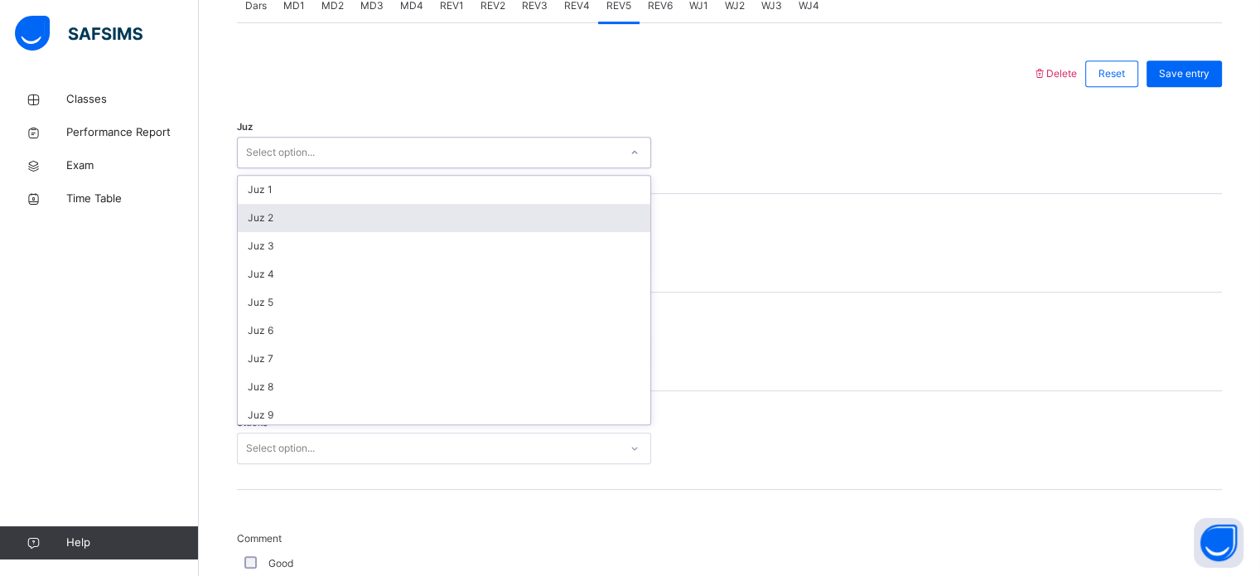
click at [502, 214] on div "Juz 2" at bounding box center [444, 218] width 412 height 28
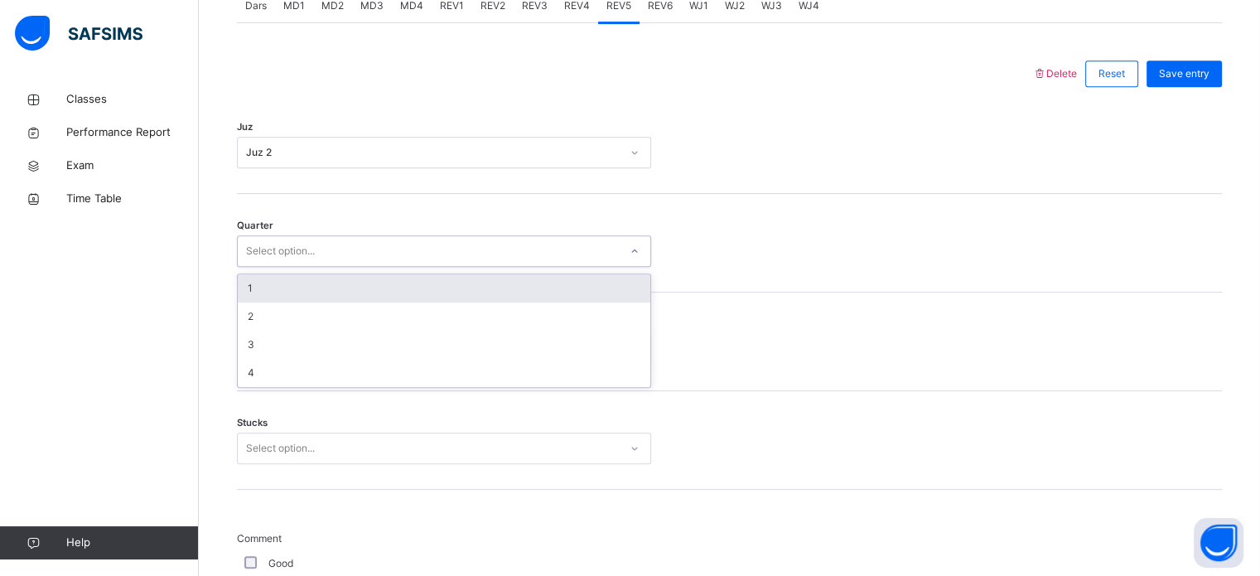
click at [480, 239] on div "Select option..." at bounding box center [428, 251] width 381 height 26
click at [470, 287] on div "1" at bounding box center [444, 288] width 412 height 28
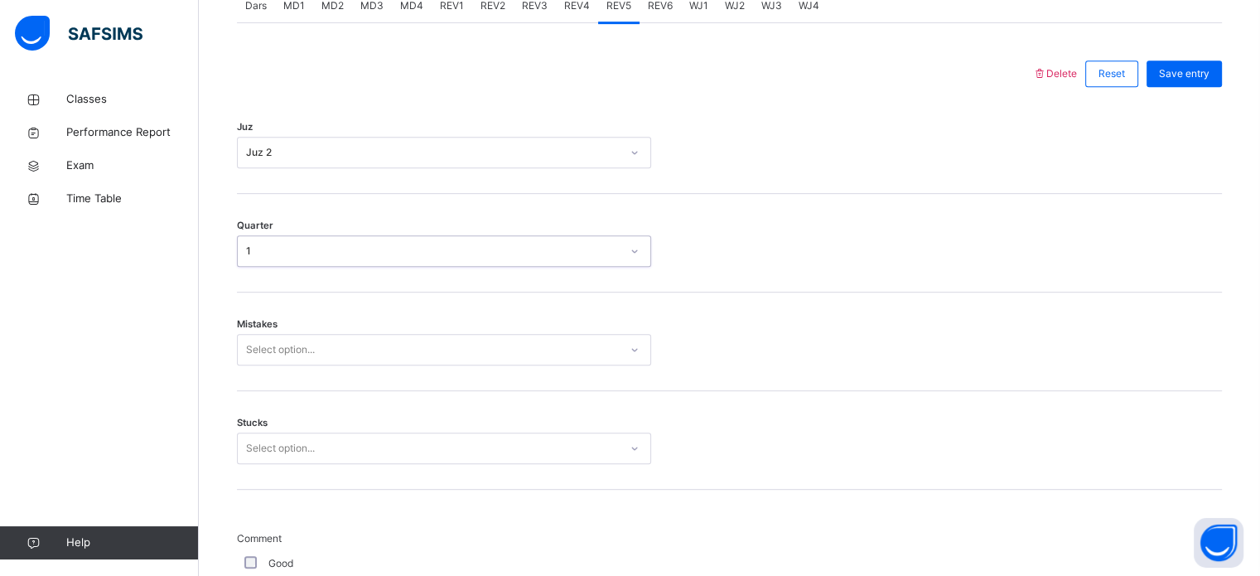
click at [465, 359] on div "Select option..." at bounding box center [428, 350] width 381 height 26
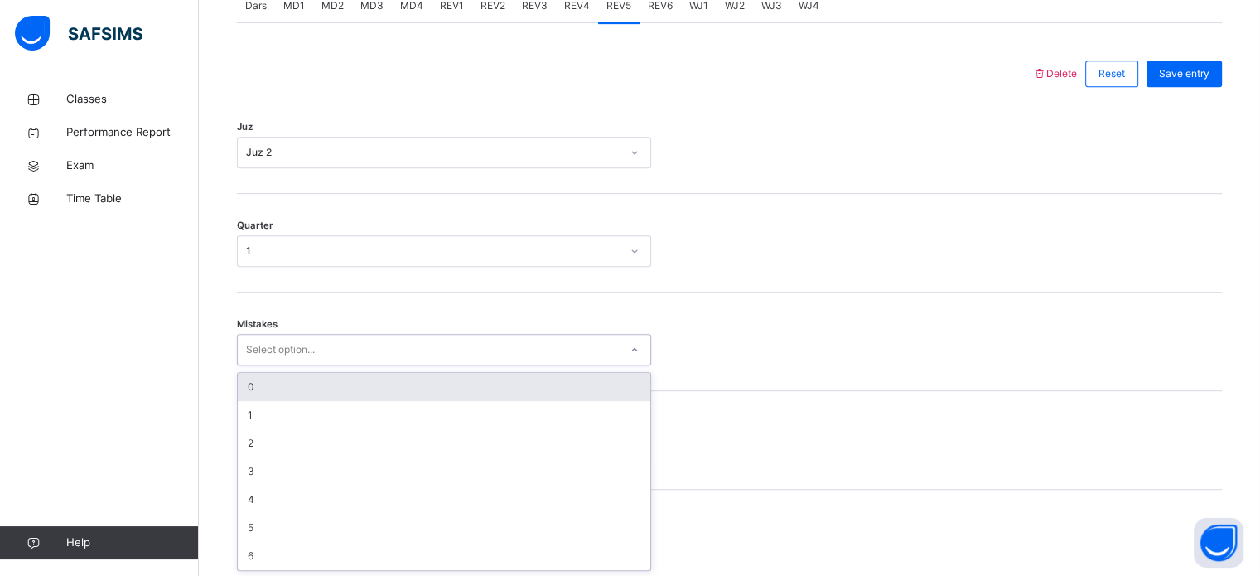
click at [445, 381] on div "0" at bounding box center [444, 387] width 412 height 28
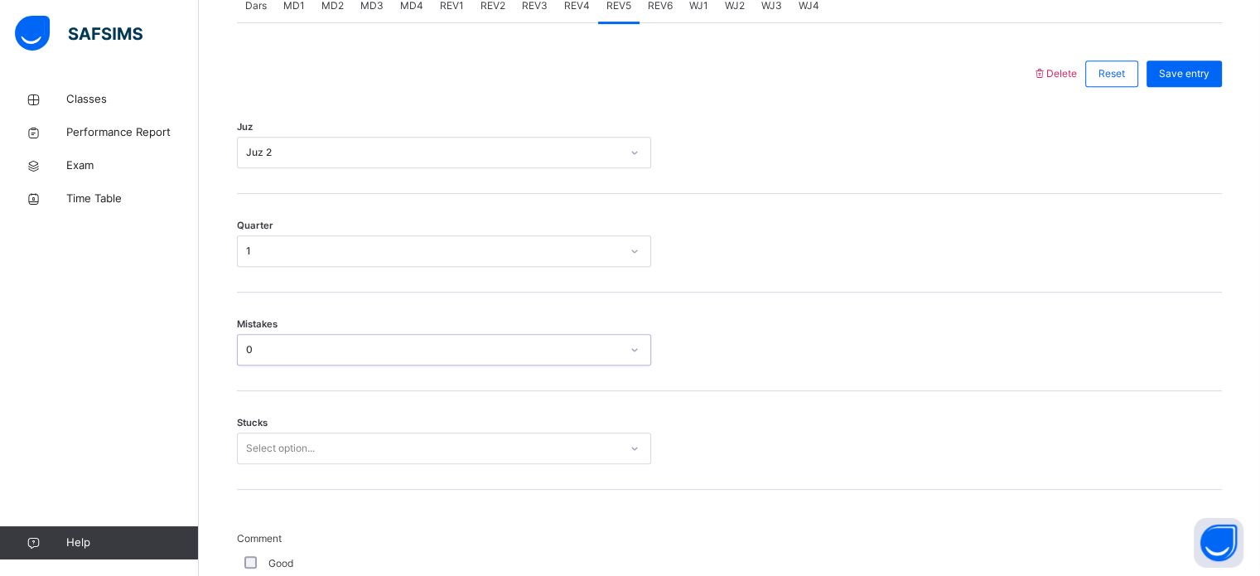
click at [443, 453] on div "Select option..." at bounding box center [444, 447] width 414 height 31
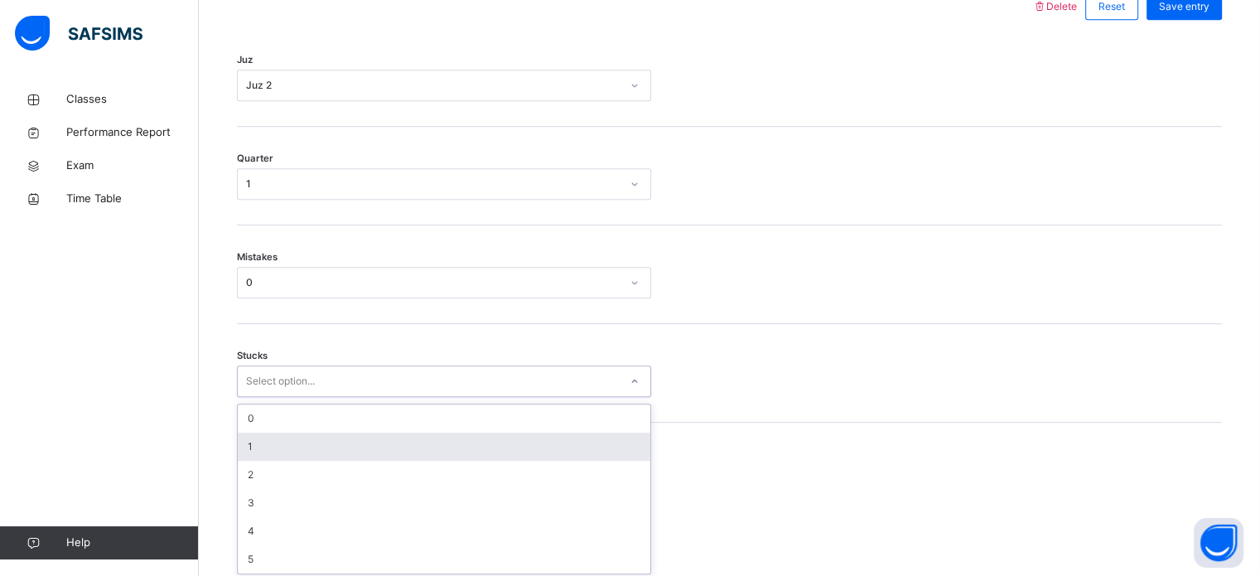
scroll to position [805, 0]
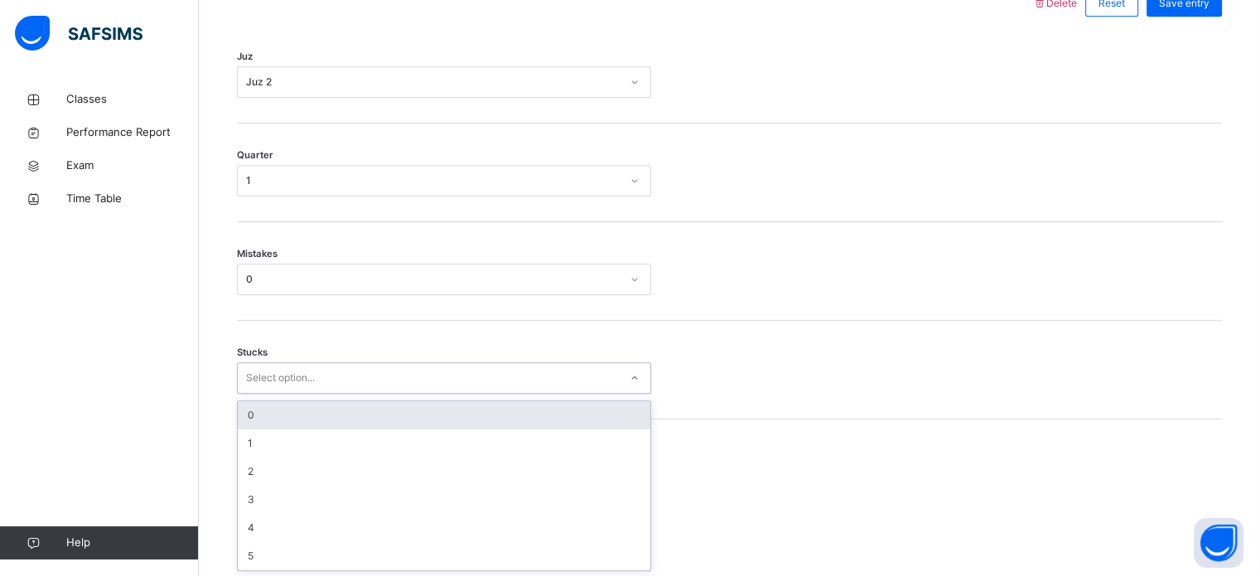
click at [411, 413] on div "0" at bounding box center [444, 415] width 412 height 28
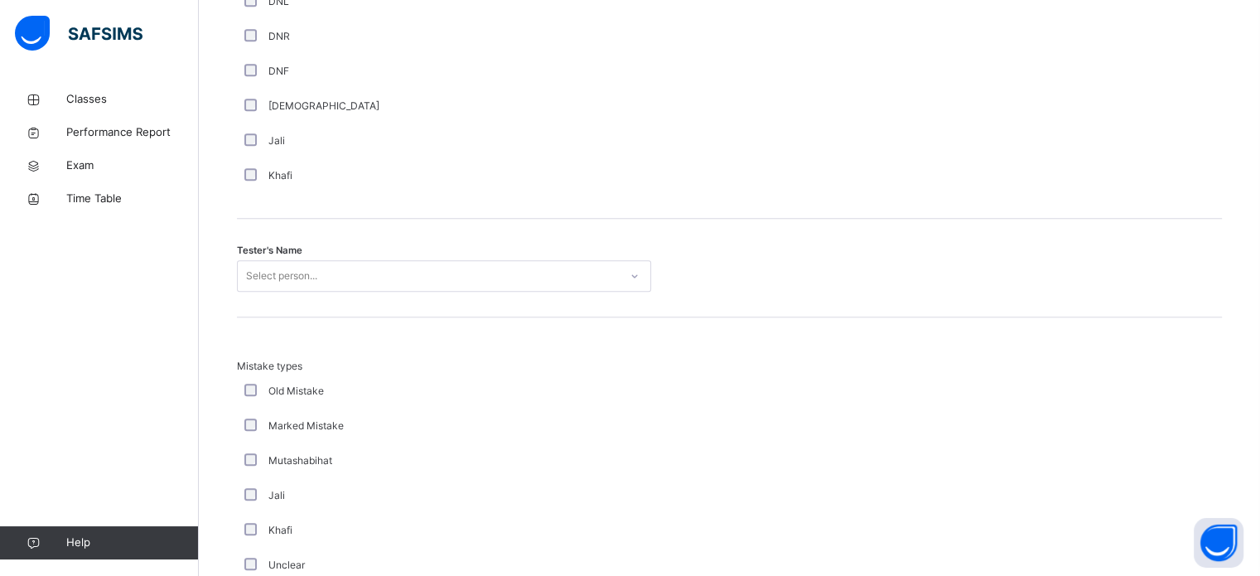
scroll to position [1571, 0]
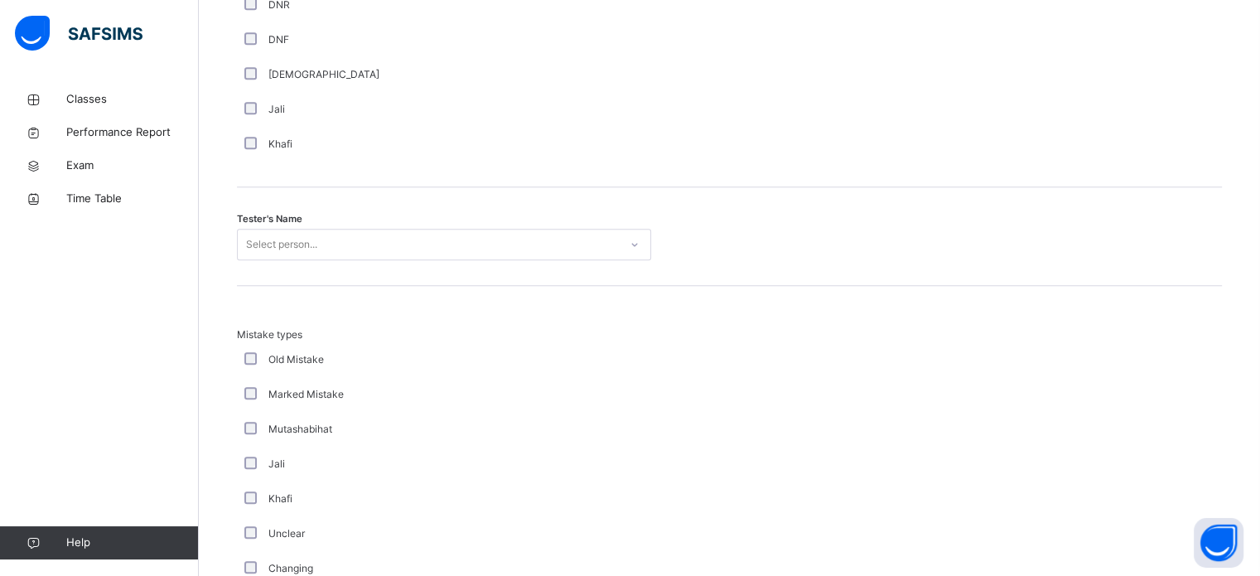
click at [364, 238] on div "Select person..." at bounding box center [428, 245] width 381 height 26
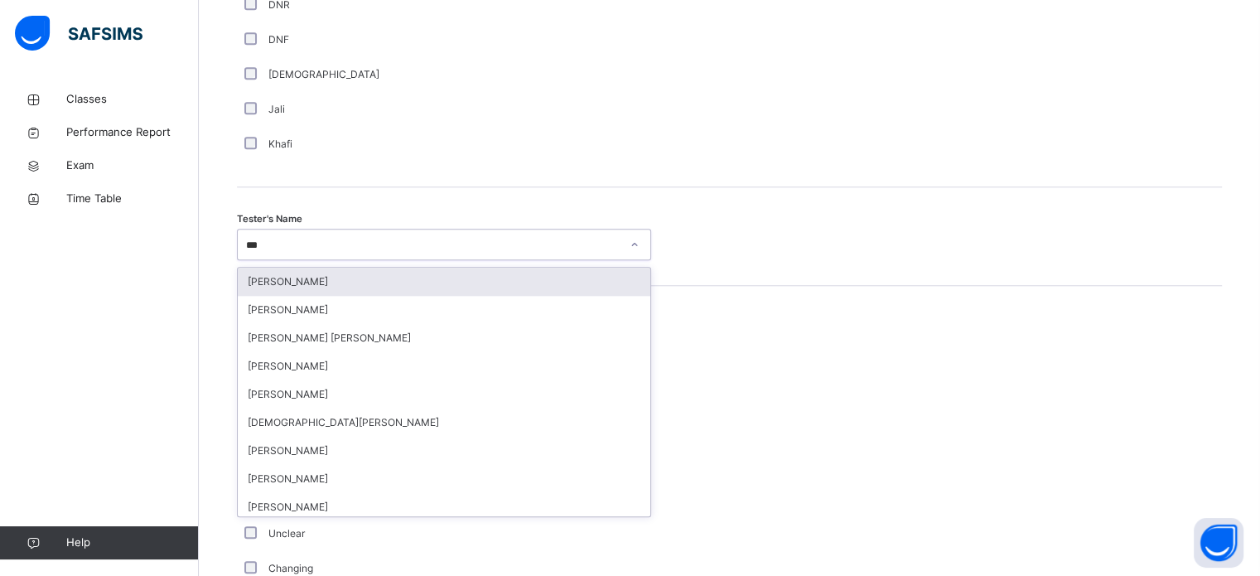
type input "****"
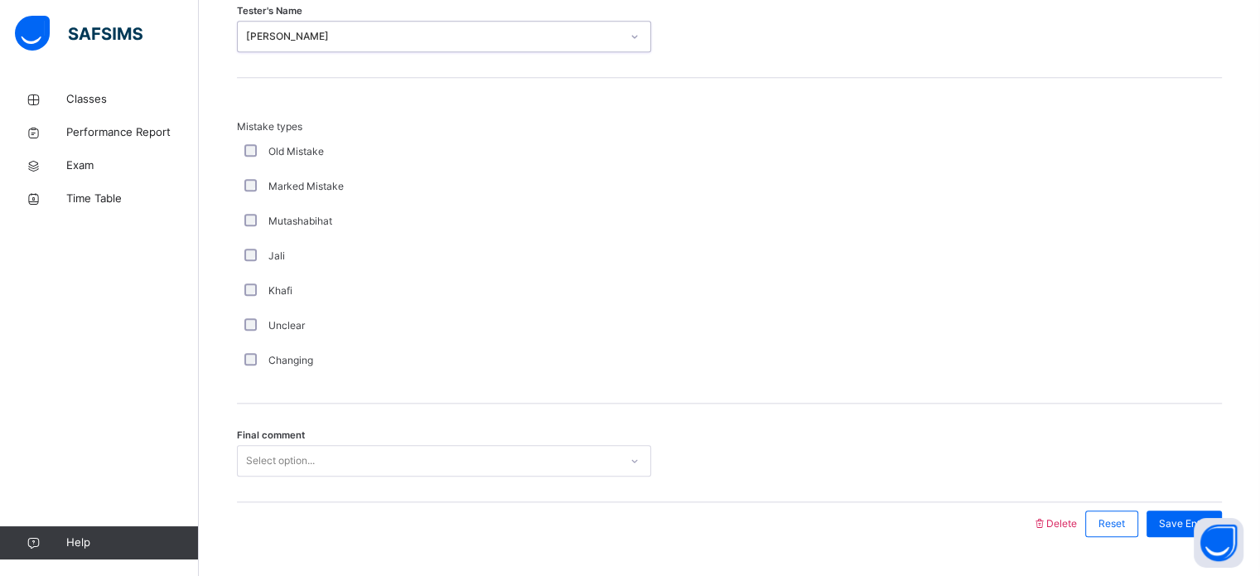
scroll to position [1821, 0]
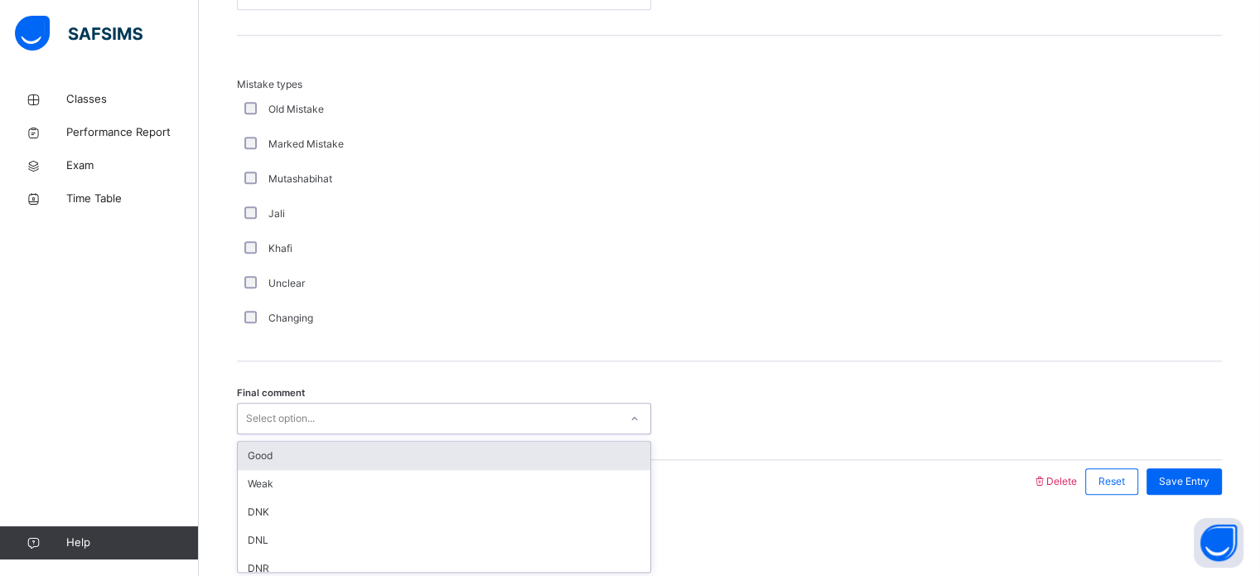
drag, startPoint x: 411, startPoint y: 426, endPoint x: 415, endPoint y: 450, distance: 24.4
click at [415, 450] on div "Good" at bounding box center [444, 455] width 412 height 28
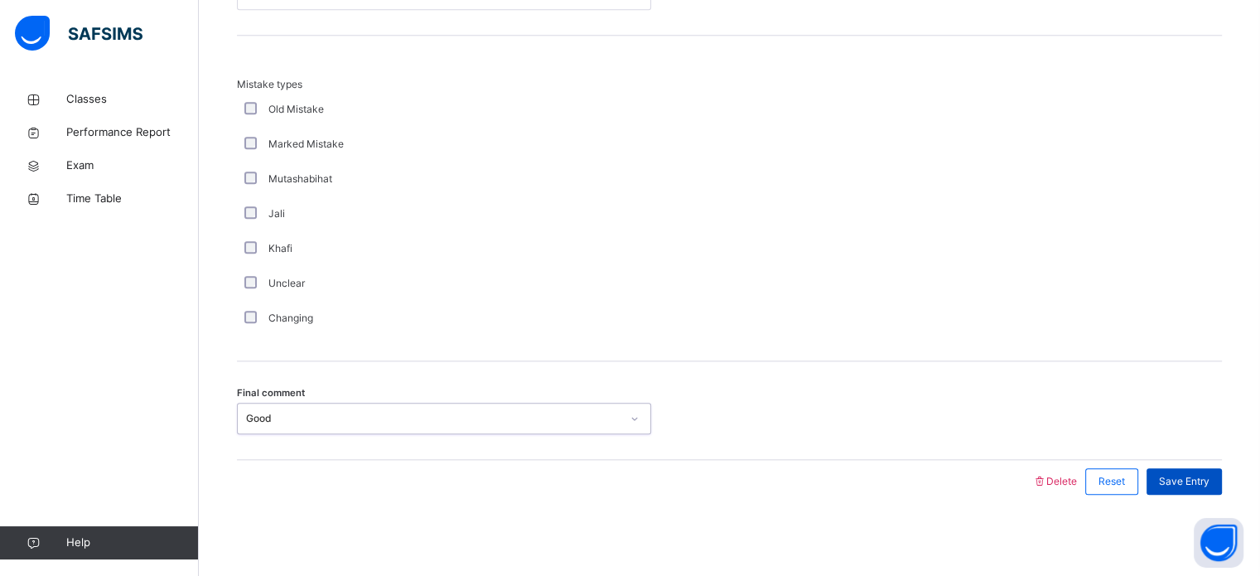
click at [1209, 479] on span "Save Entry" at bounding box center [1184, 481] width 51 height 15
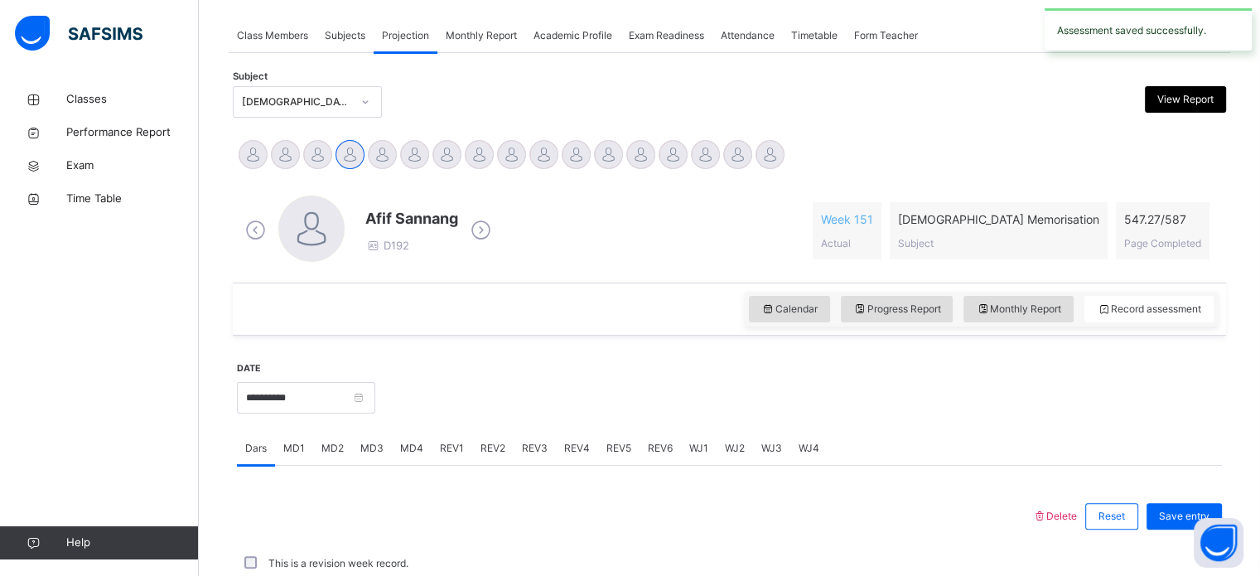
scroll to position [667, 0]
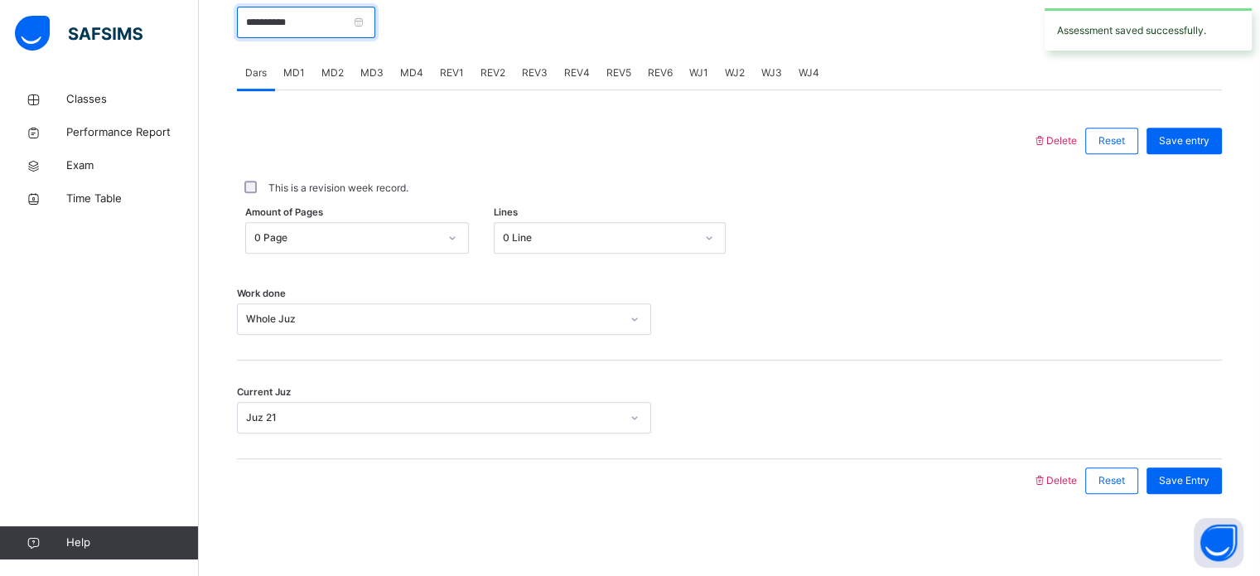
click at [315, 16] on input "**********" at bounding box center [306, 22] width 138 height 31
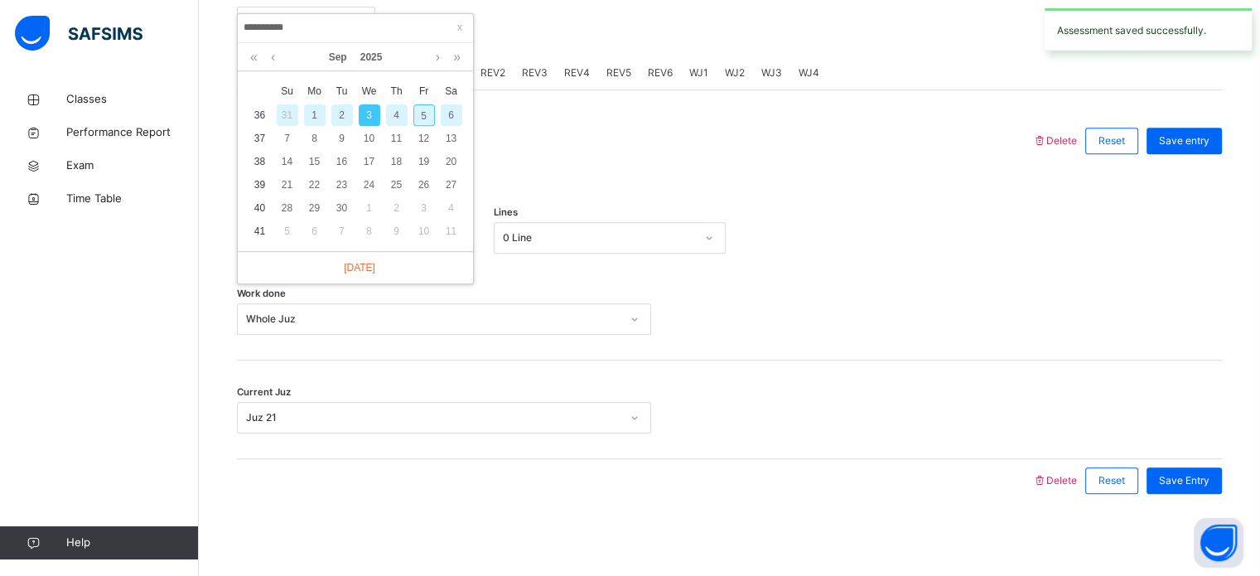
click at [419, 113] on div "5" at bounding box center [424, 115] width 22 height 22
type input "**********"
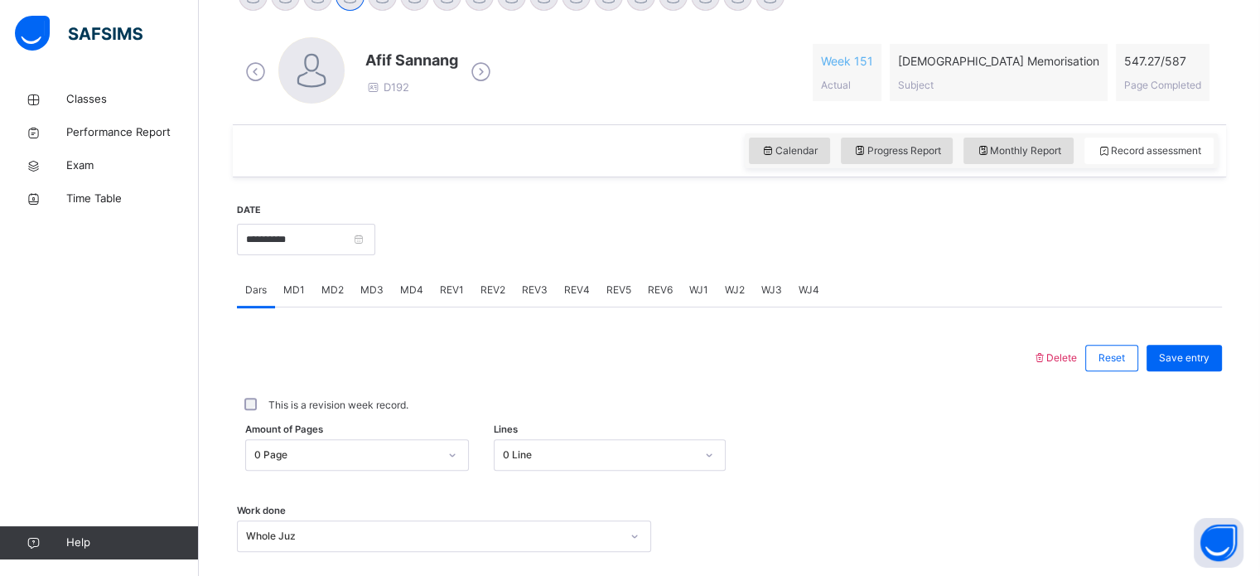
click at [1029, 154] on span "Monthly Report" at bounding box center [1018, 150] width 85 height 15
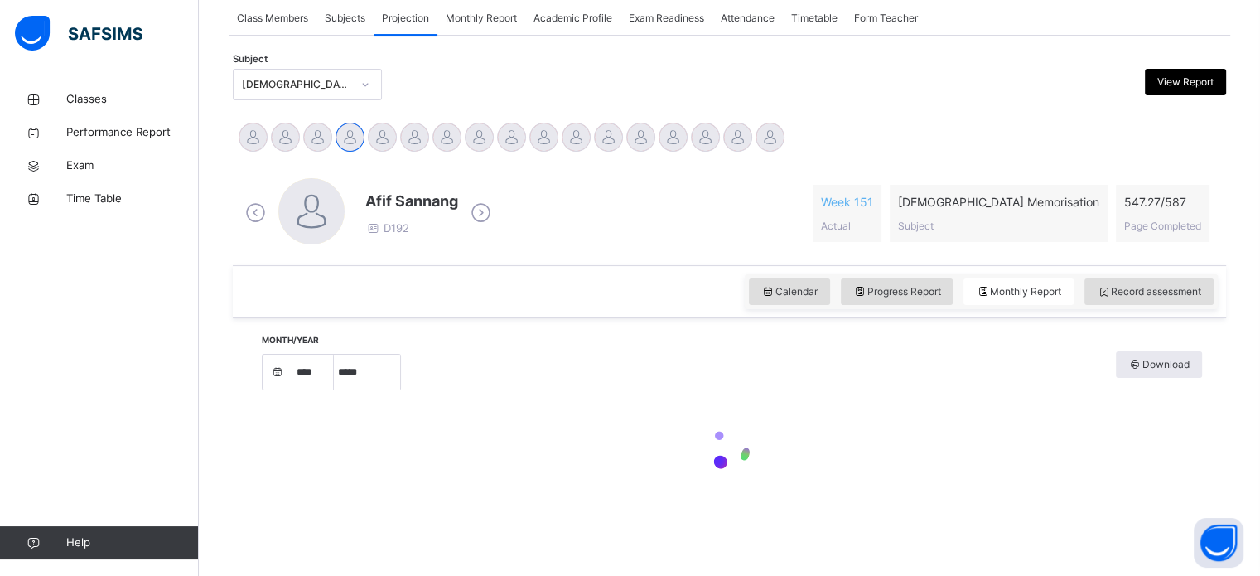
click at [1029, 154] on div "Hamzah Nawabi Abdul Ghani Nabulsi Abdul Saboor Ahmed Siddqui Afif Sannang Ahame…" at bounding box center [729, 139] width 985 height 36
select select "****"
select select "*"
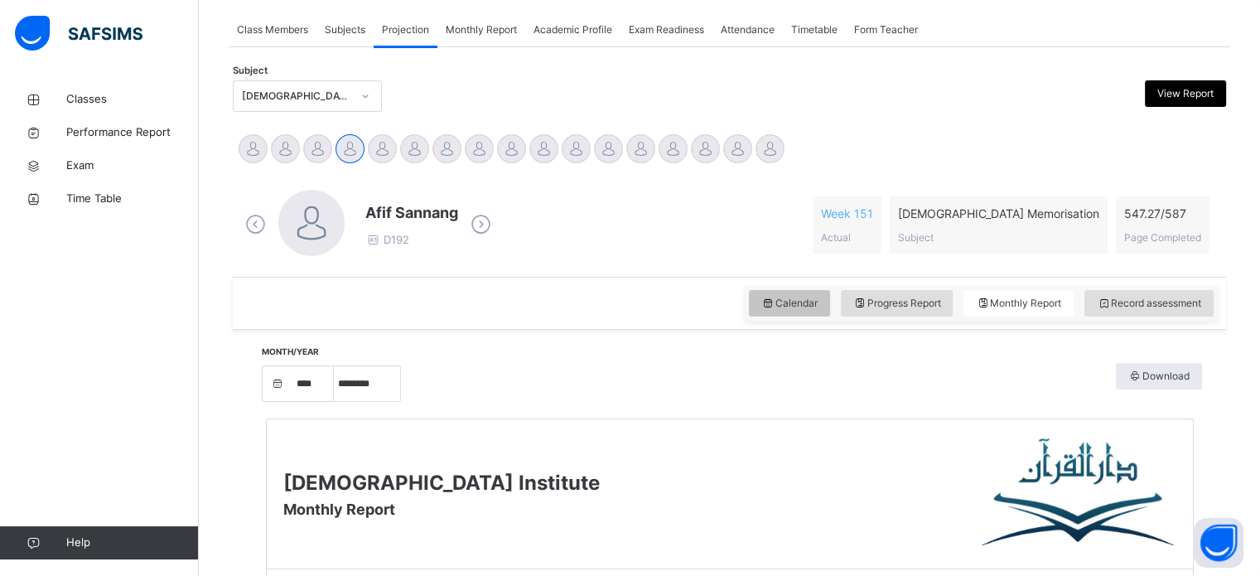
click at [828, 311] on div "Calendar" at bounding box center [789, 303] width 81 height 26
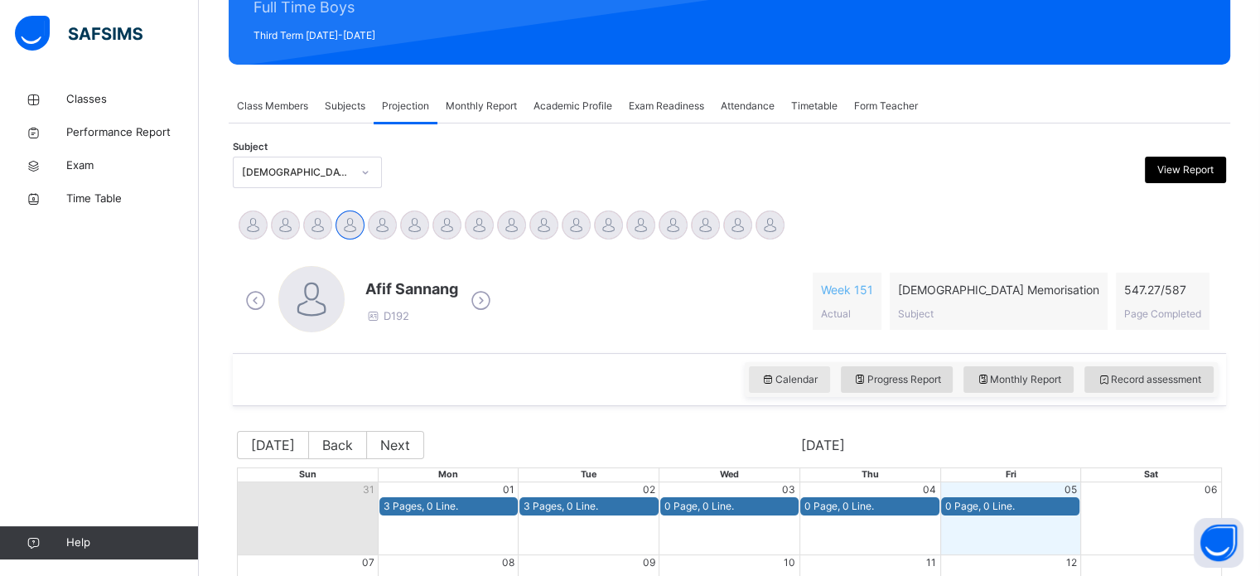
scroll to position [298, 0]
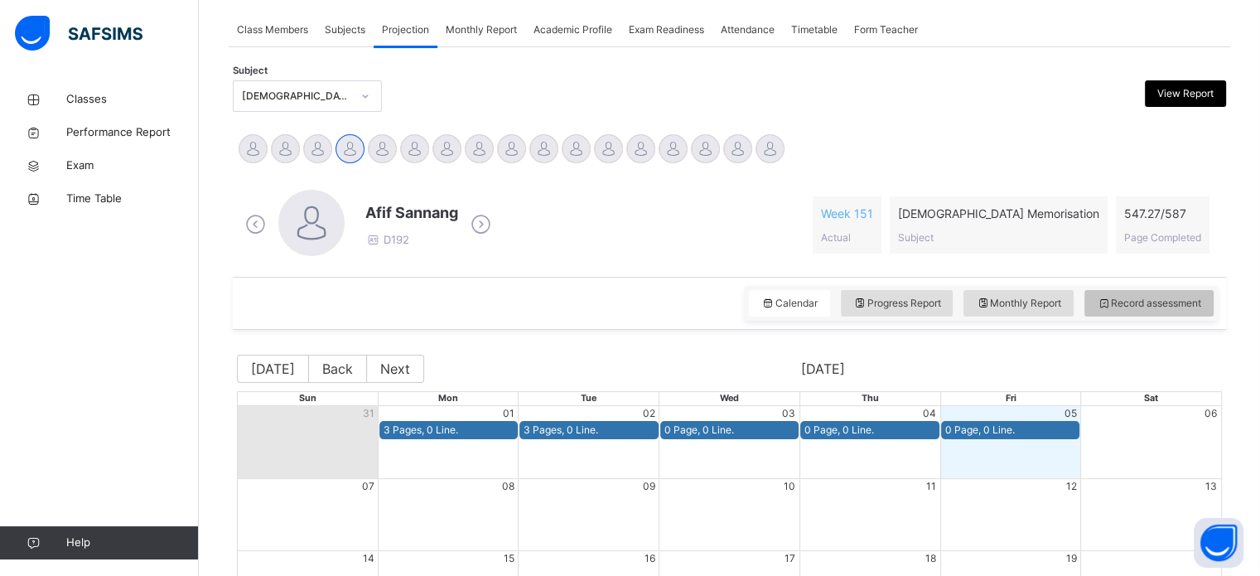
click at [1158, 296] on span "Record assessment" at bounding box center [1148, 303] width 104 height 15
